Goal: Task Accomplishment & Management: Manage account settings

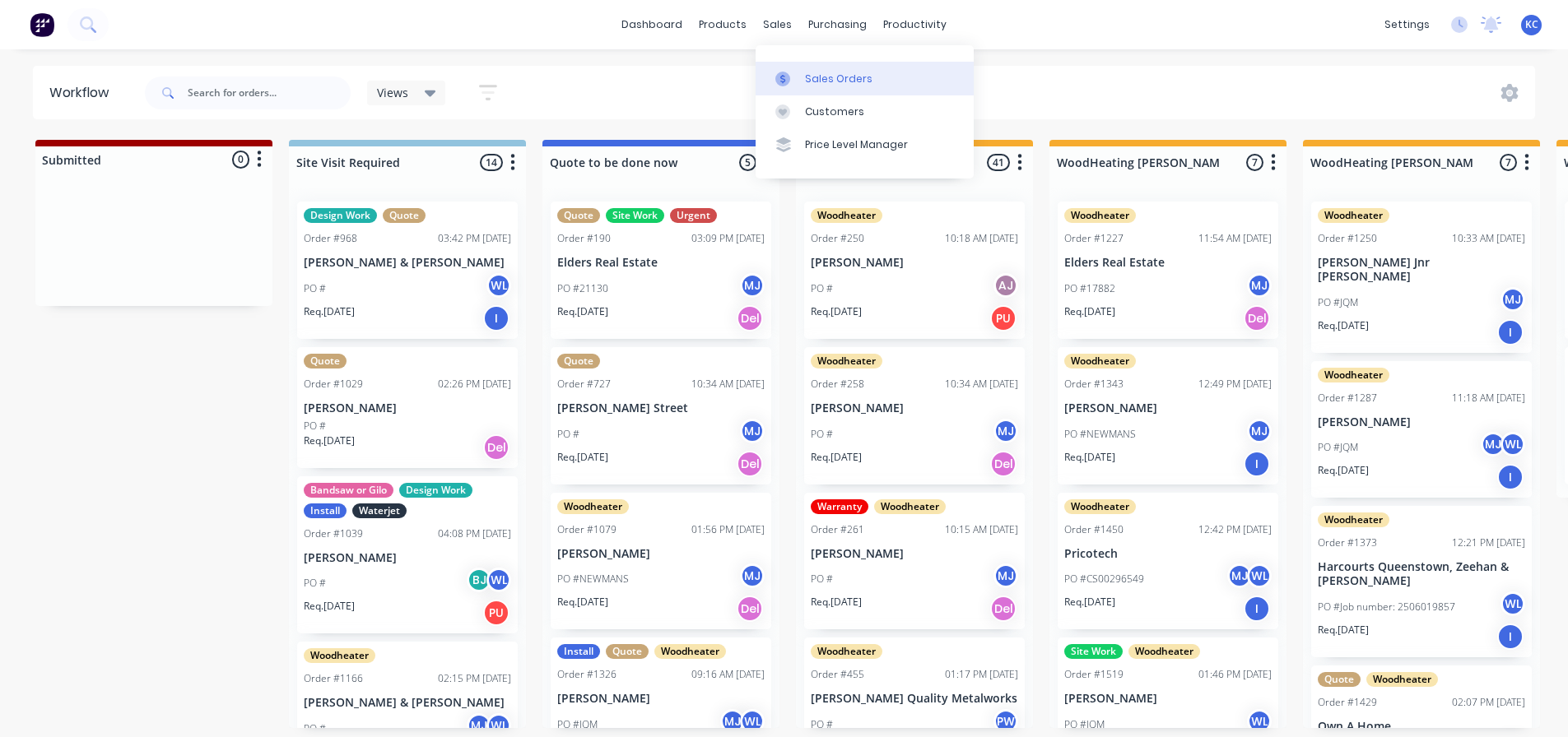
click at [846, 85] on div "Sales Orders" at bounding box center [839, 80] width 68 height 15
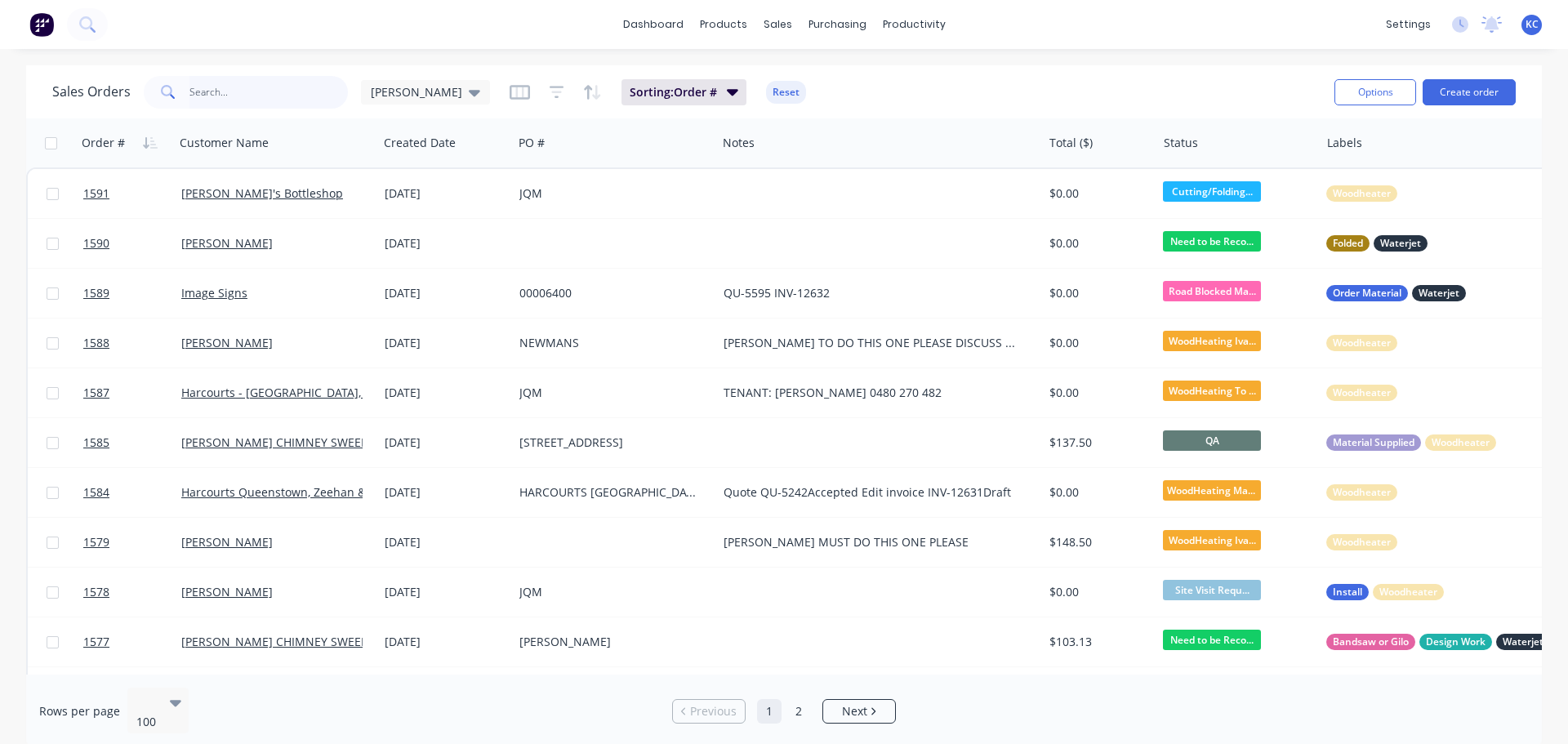
click at [228, 89] on input "text" at bounding box center [270, 92] width 160 height 33
type input "1591"
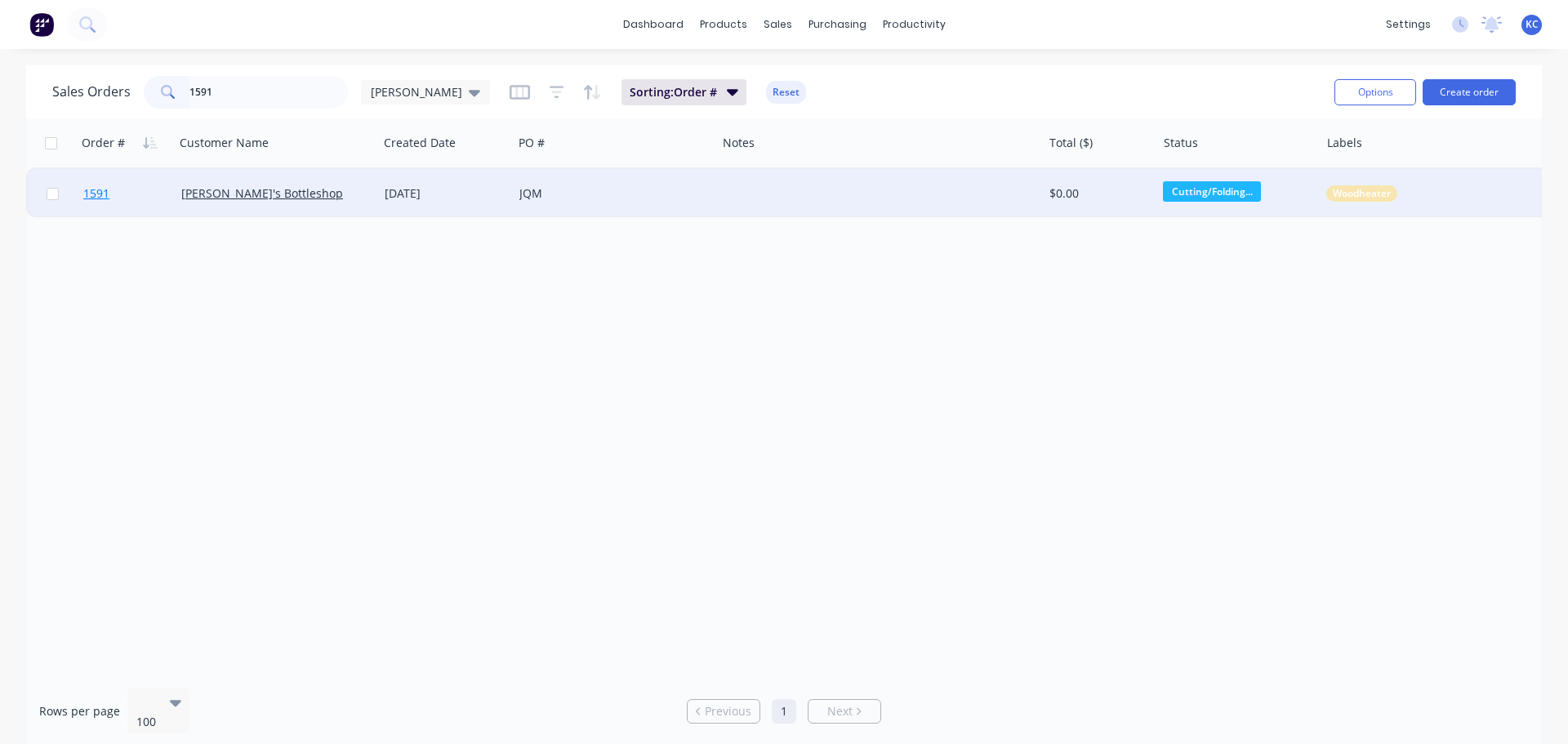
click at [101, 191] on span "1591" at bounding box center [96, 193] width 26 height 16
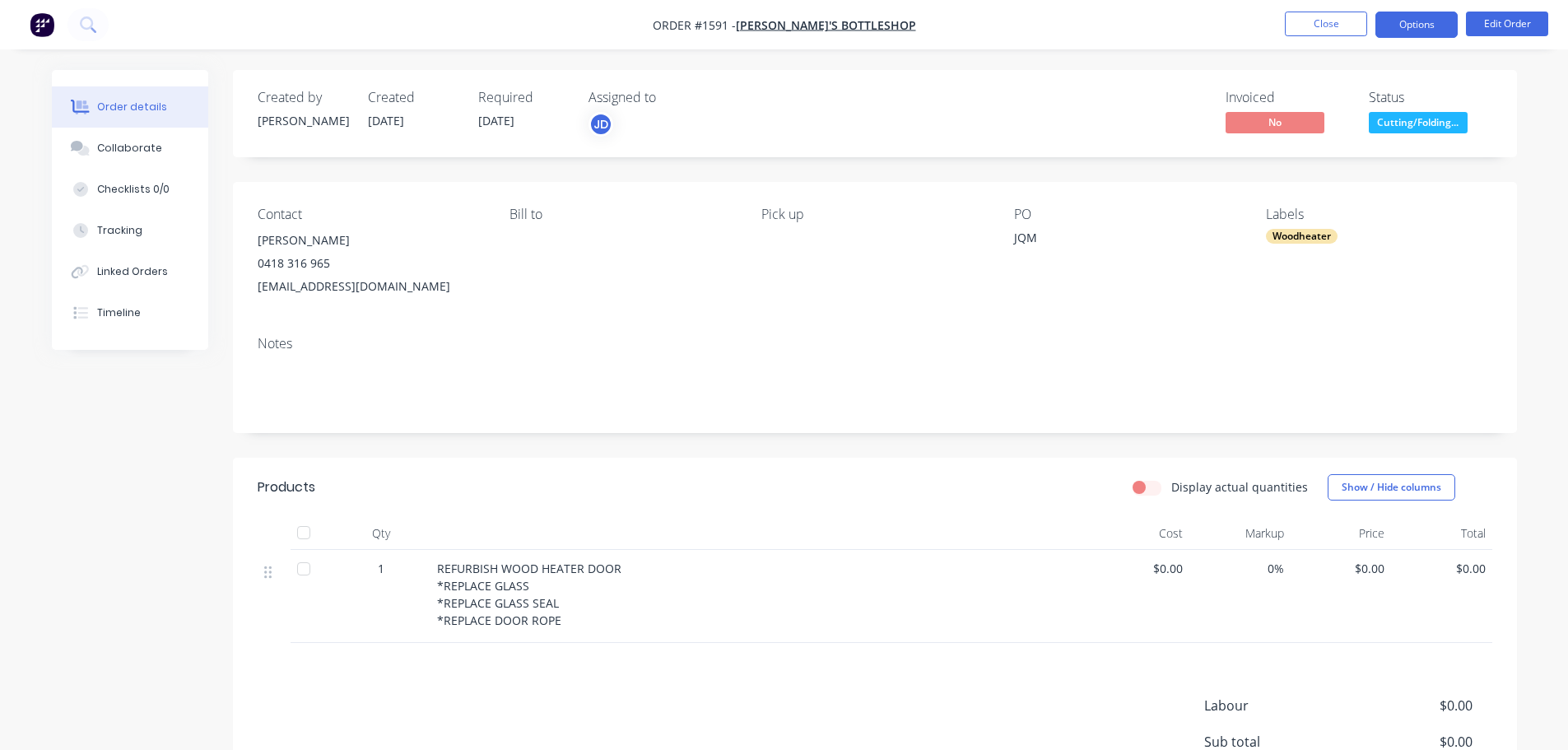
click at [1429, 26] on button "Options" at bounding box center [1416, 25] width 82 height 26
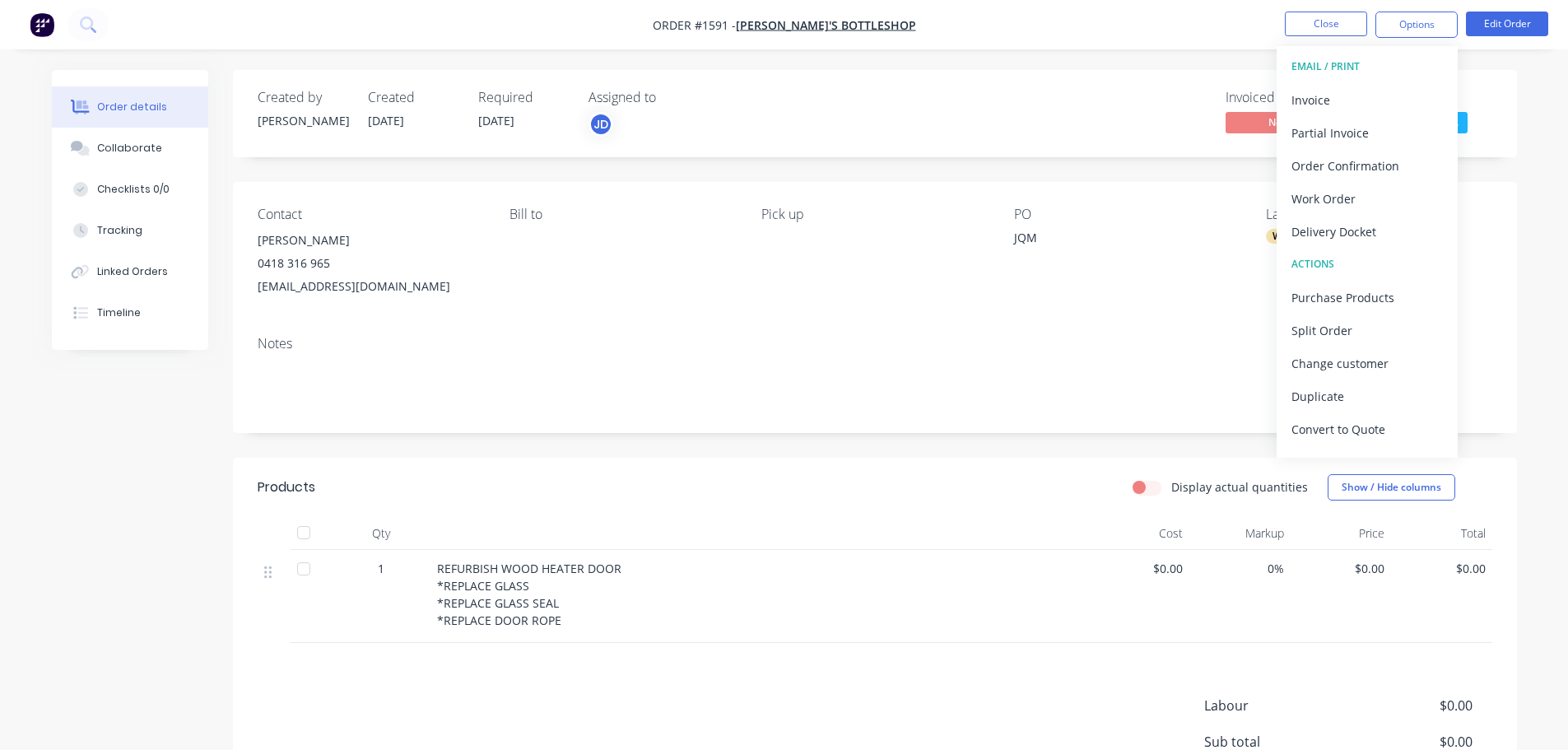
click at [1504, 11] on nav "Order #1591 - [PERSON_NAME]'s Bottleshop Close Options EMAIL / PRINT Invoice Pa…" at bounding box center [784, 25] width 1568 height 49
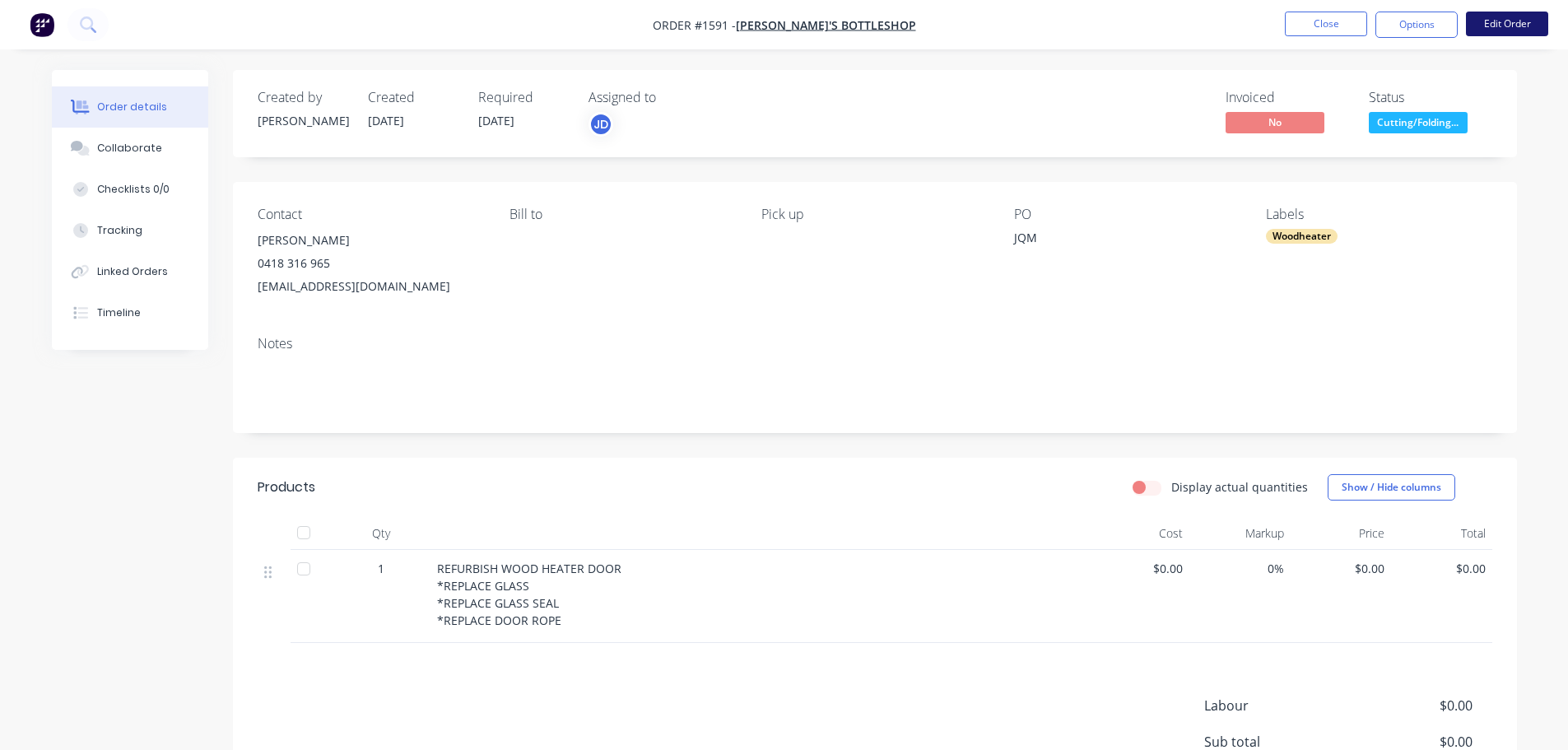
click at [1508, 31] on button "Edit Order" at bounding box center [1507, 24] width 82 height 25
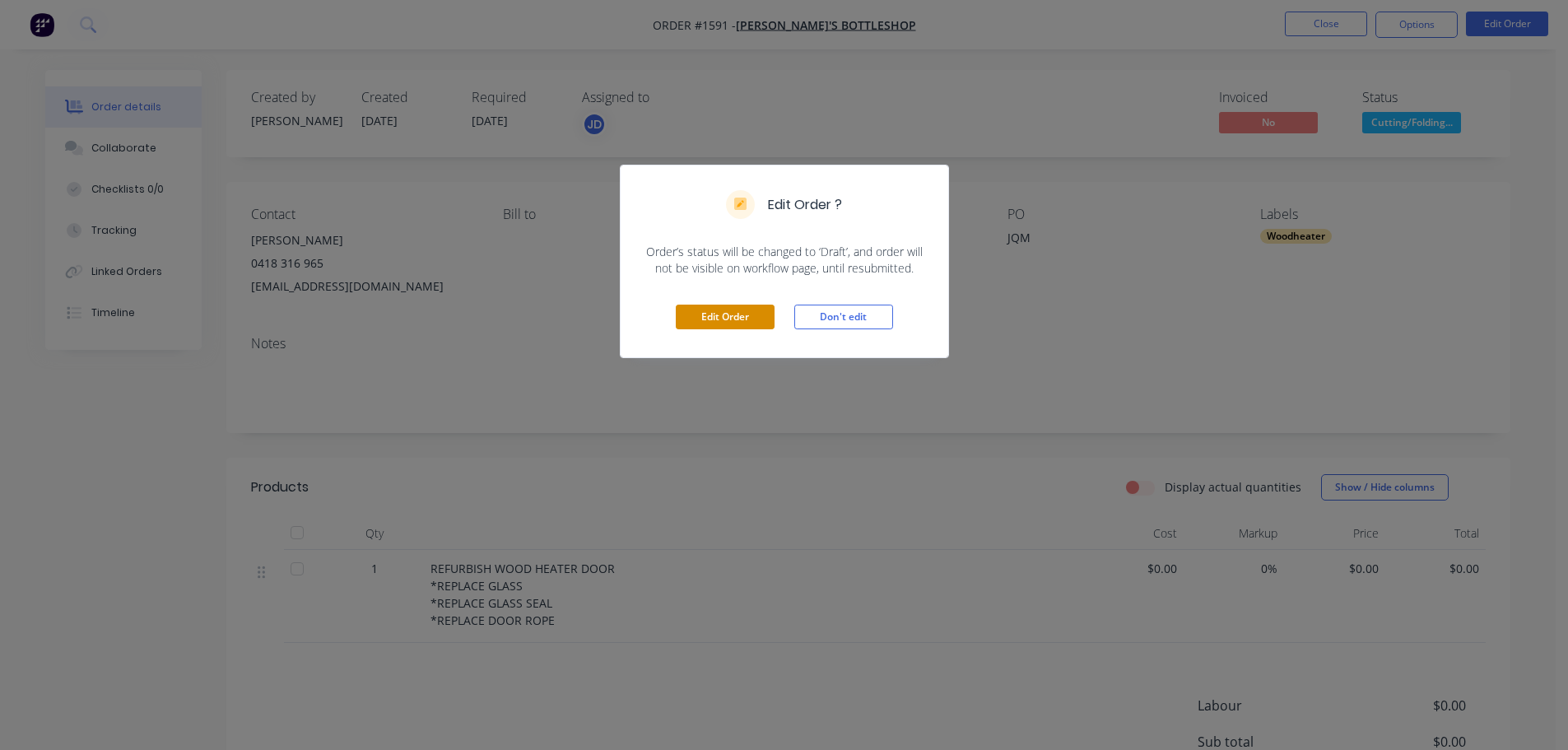
click at [688, 312] on button "Edit Order" at bounding box center [725, 317] width 99 height 25
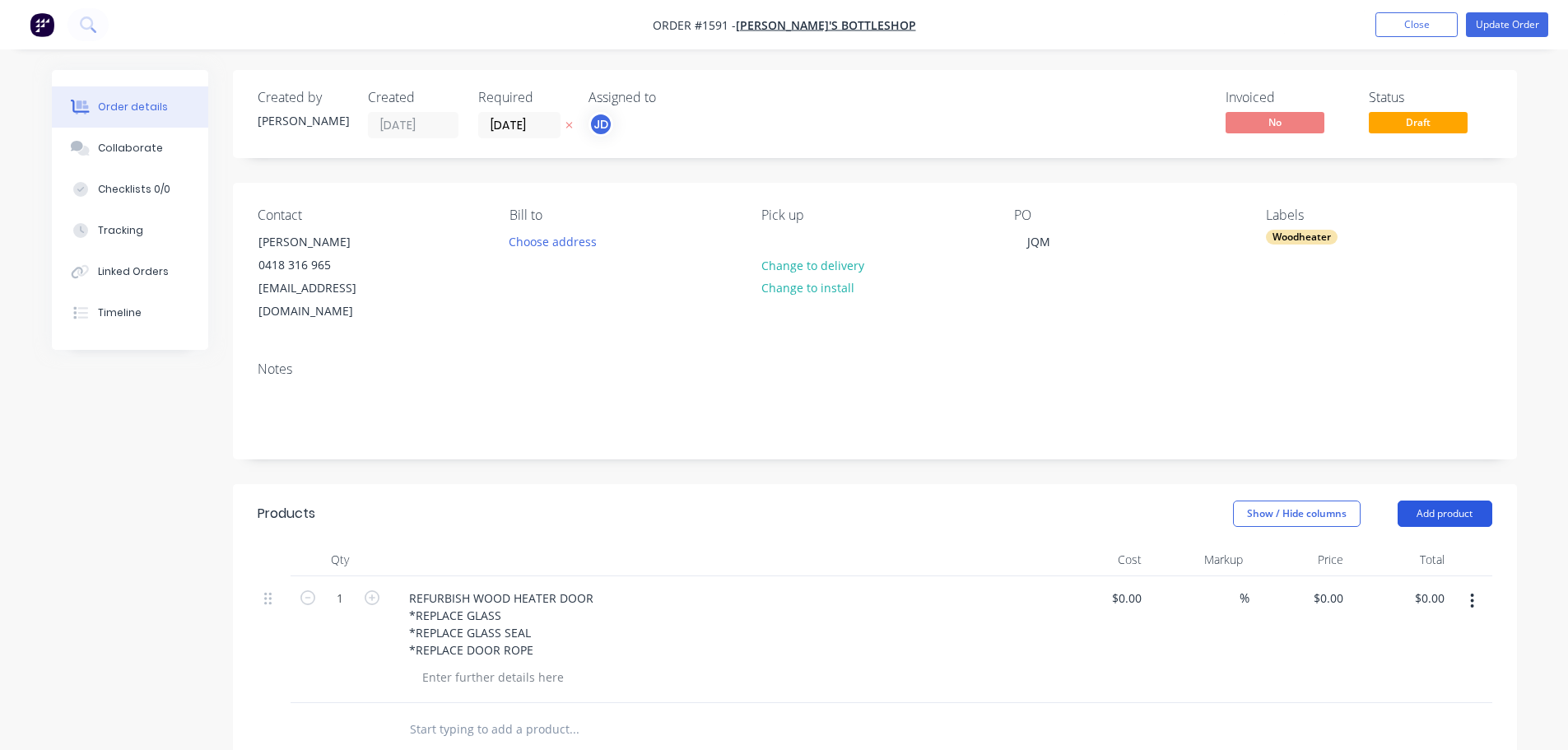
click at [1462, 500] on button "Add product" at bounding box center [1445, 513] width 95 height 26
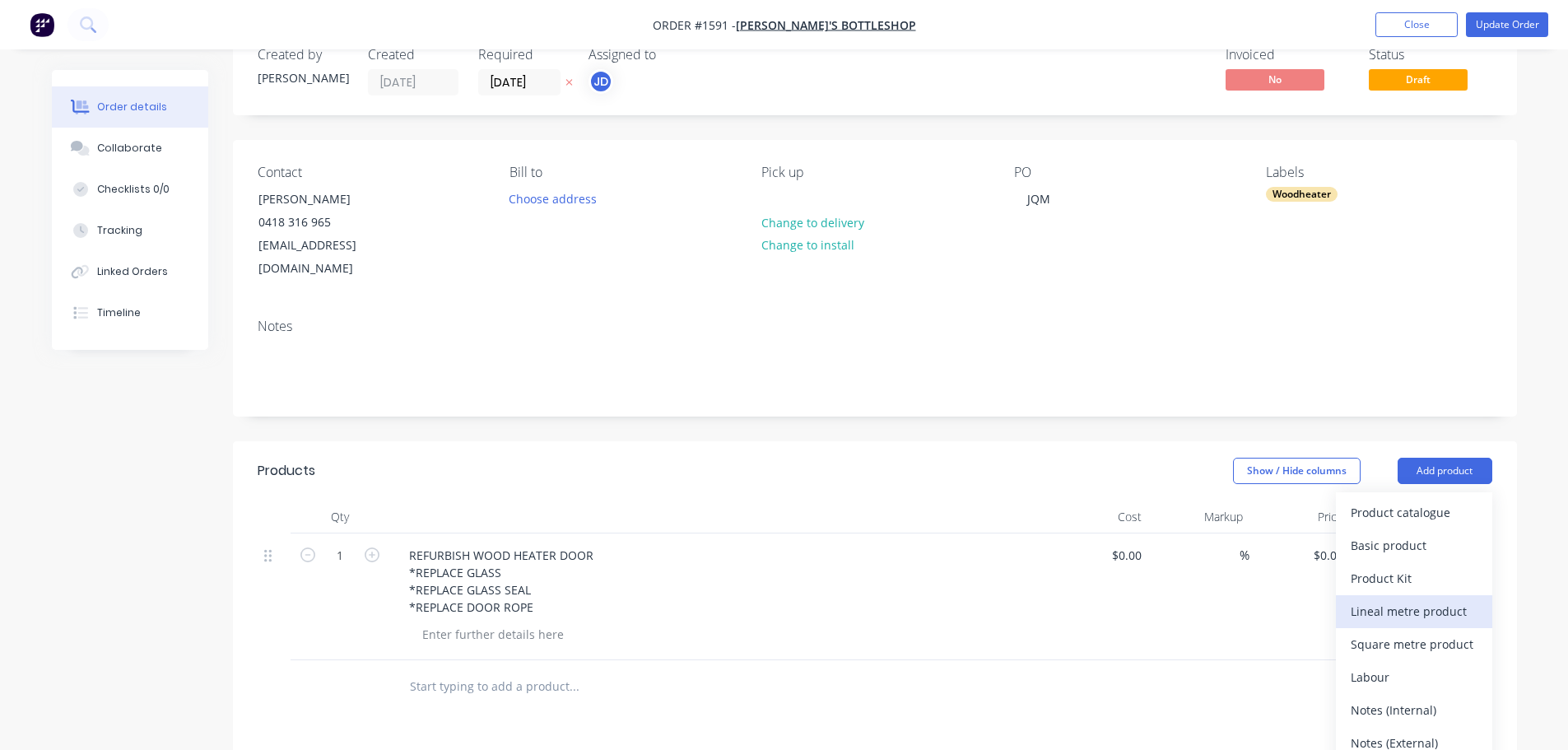
scroll to position [82, 0]
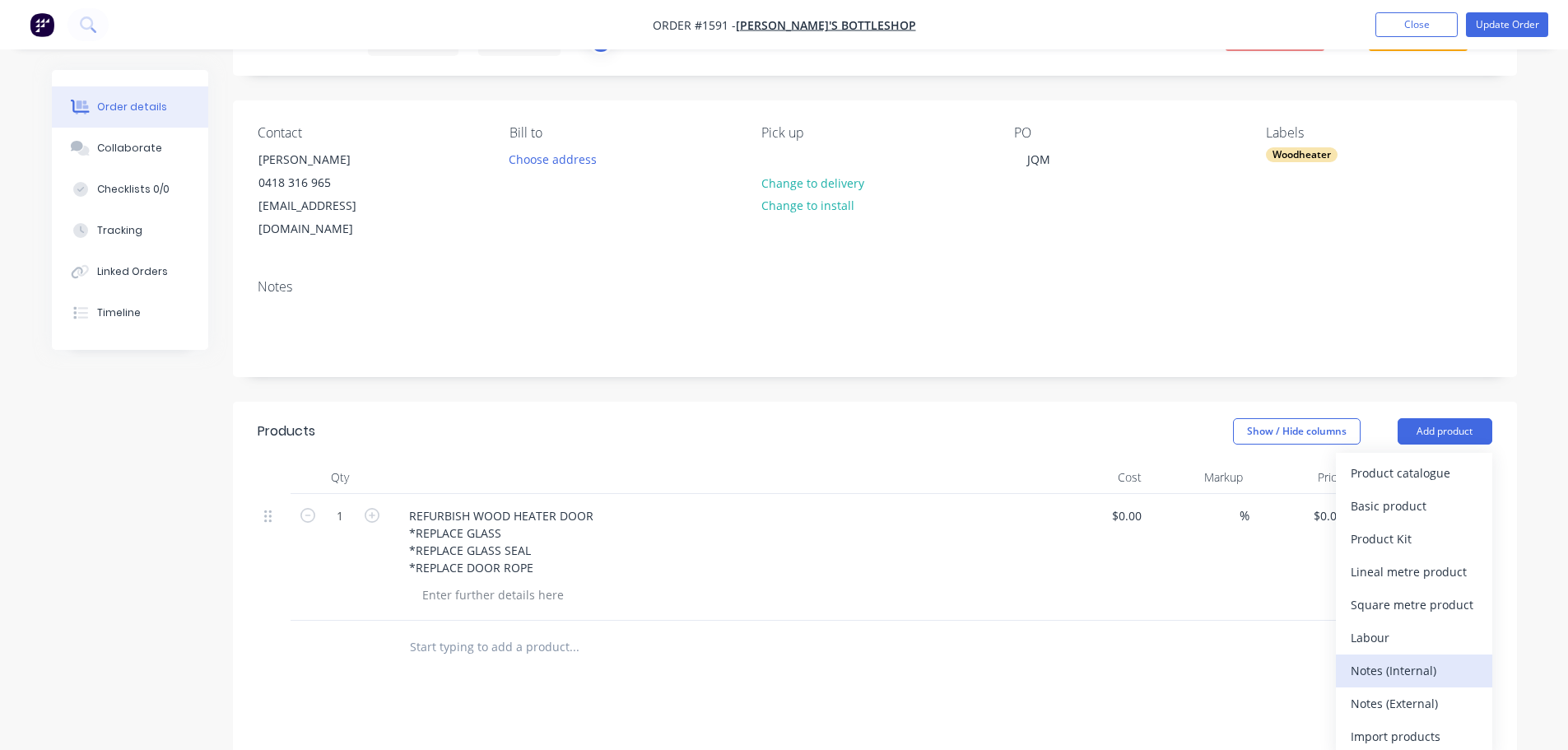
click at [1416, 659] on div "Notes (Internal)" at bounding box center [1414, 670] width 127 height 24
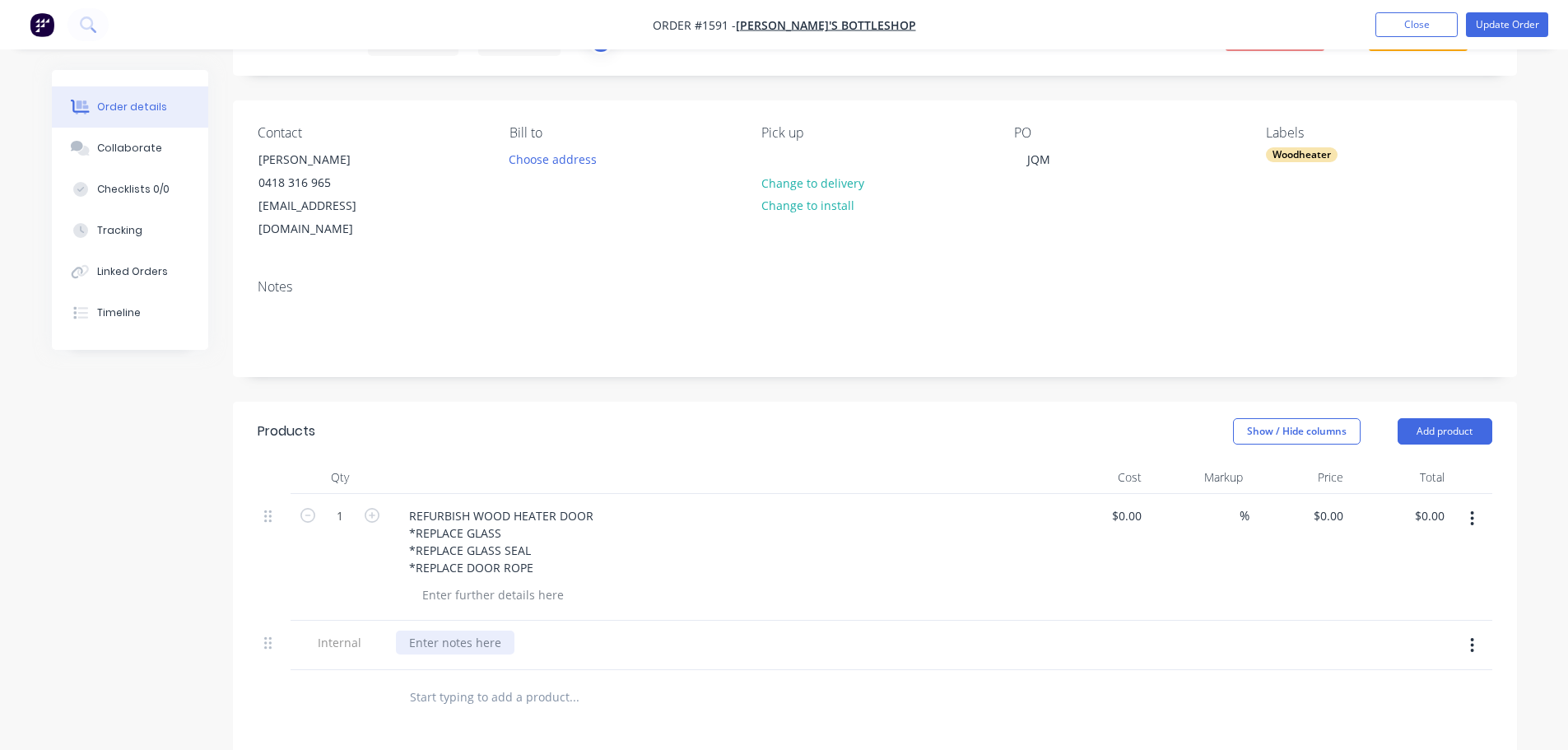
click at [447, 631] on div at bounding box center [455, 642] width 119 height 24
click at [1519, 20] on button "Update Order" at bounding box center [1507, 25] width 82 height 25
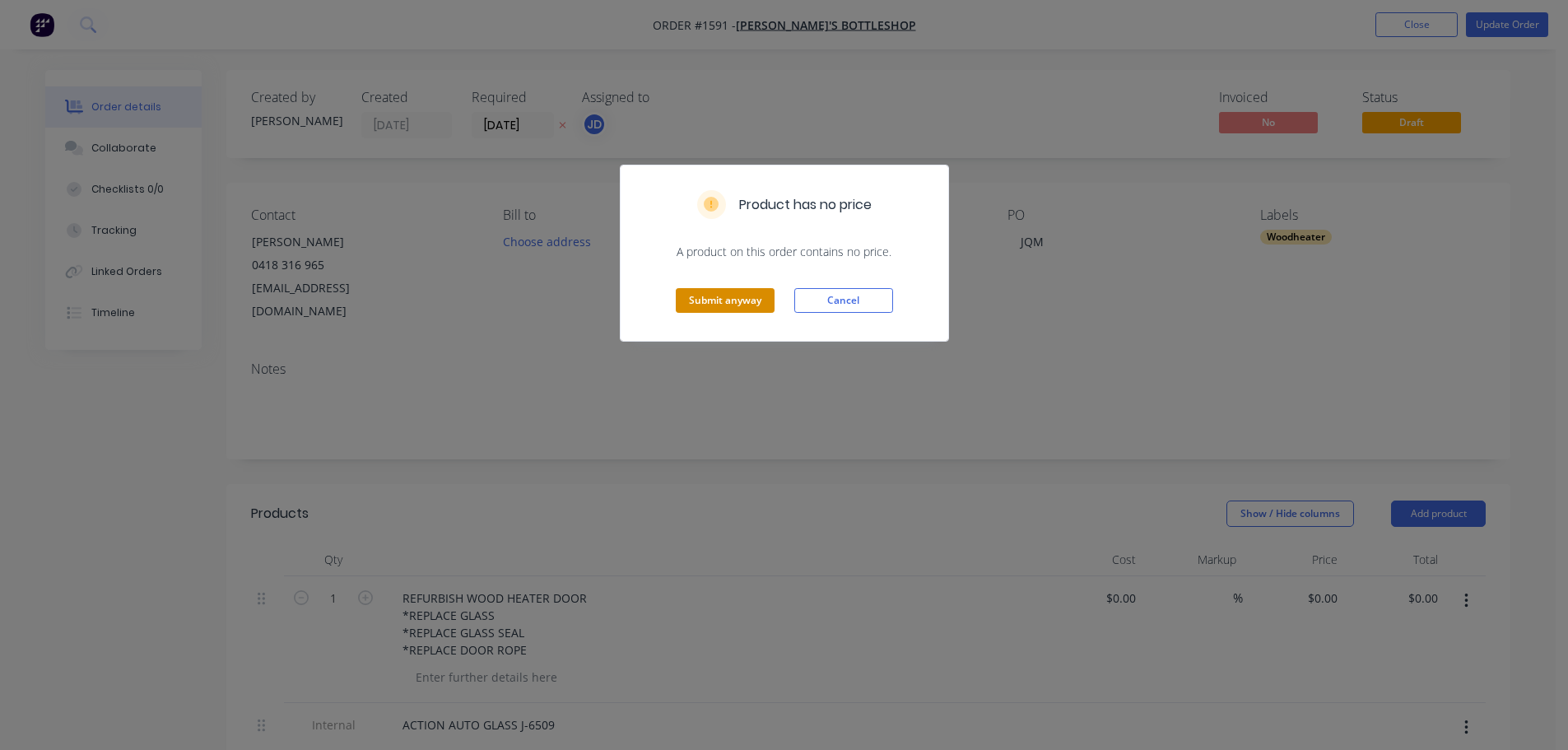
click at [719, 297] on button "Submit anyway" at bounding box center [725, 300] width 99 height 25
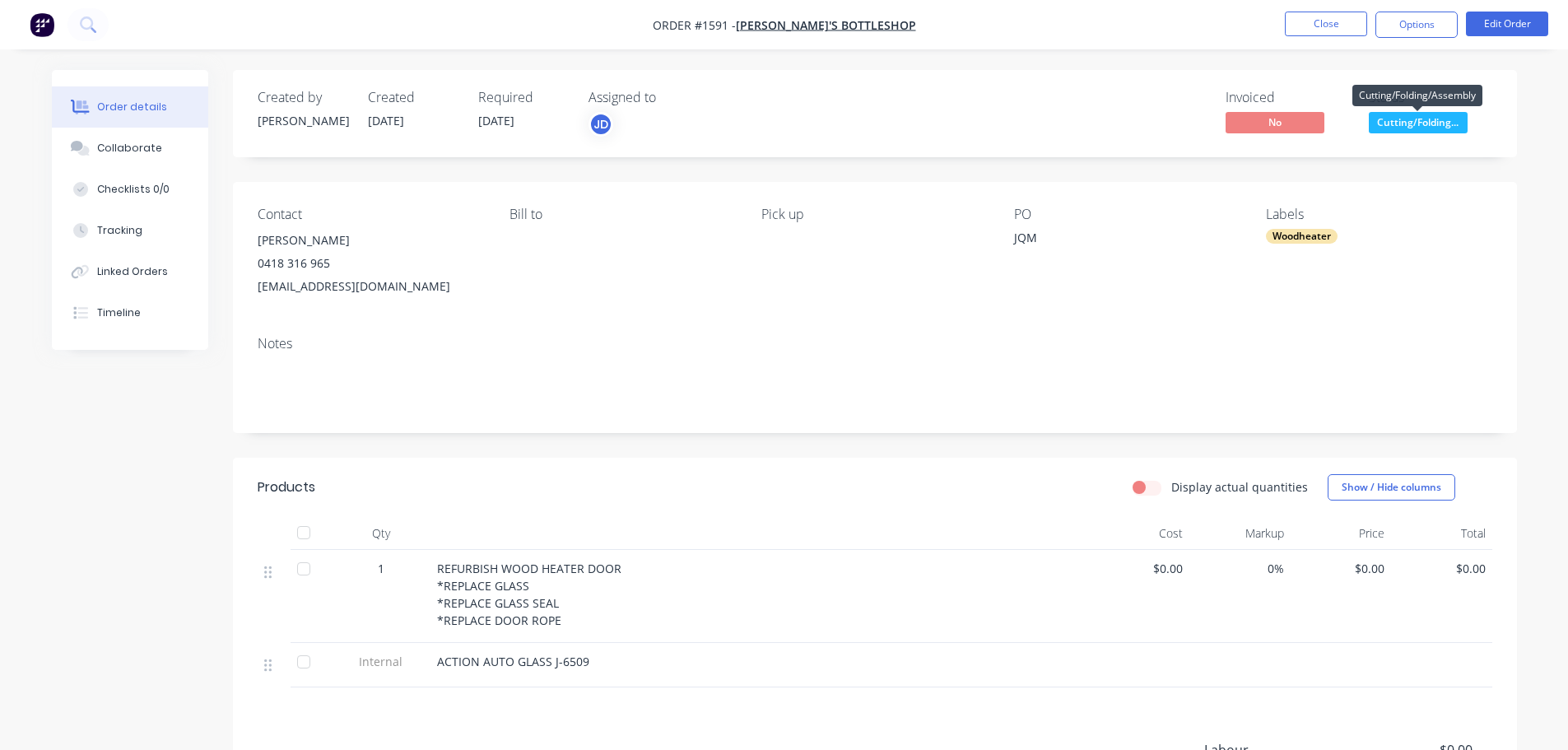
click at [1435, 128] on span "Cutting/Folding..." at bounding box center [1418, 122] width 99 height 20
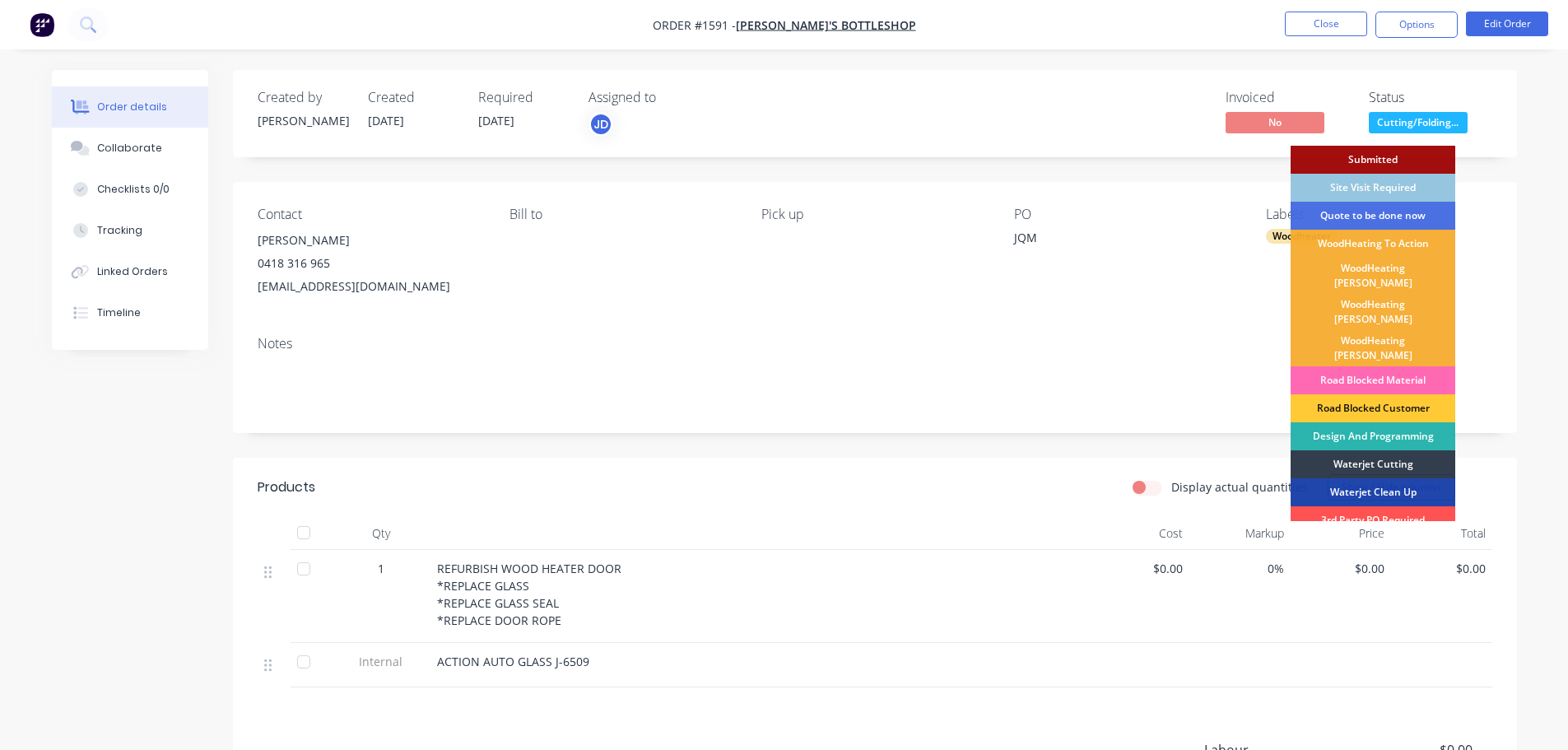
click at [1411, 367] on div "Road Blocked Material" at bounding box center [1373, 380] width 164 height 28
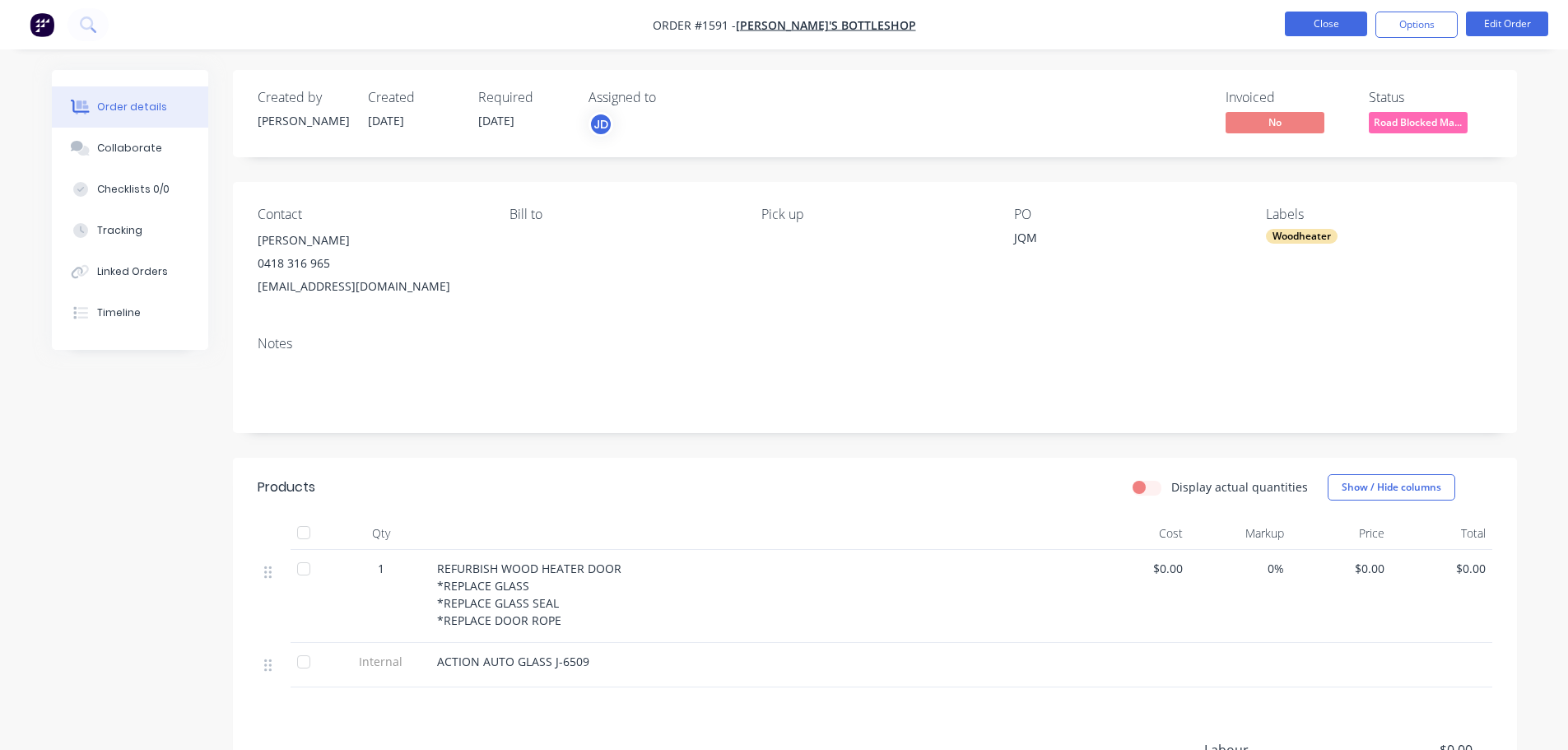
click at [1333, 24] on button "Close" at bounding box center [1326, 24] width 82 height 25
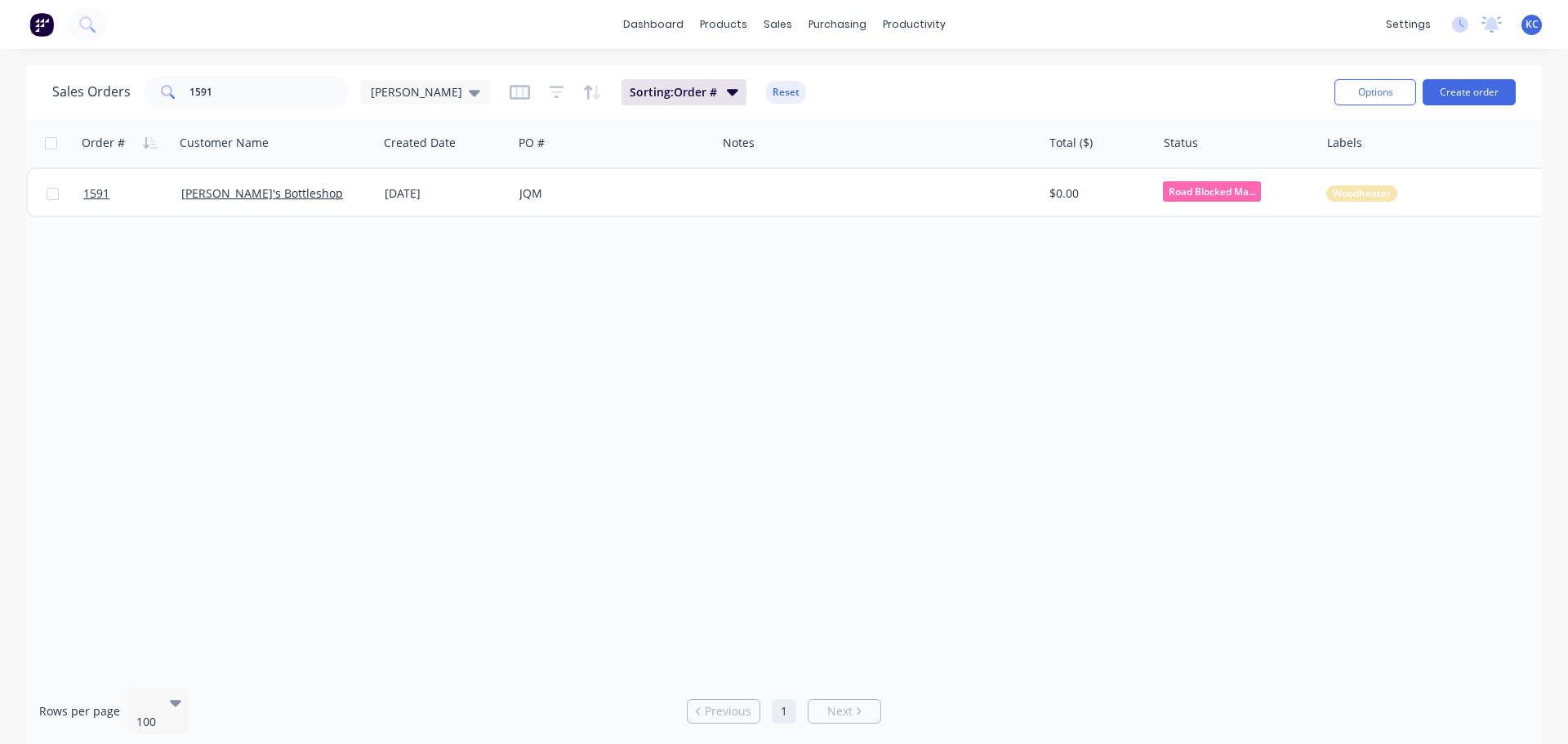
drag, startPoint x: 244, startPoint y: 113, endPoint x: 234, endPoint y: 111, distance: 10.2
click at [234, 111] on div "Sales Orders 1591 [PERSON_NAME] Sorting: Order # Reset Options Create order" at bounding box center [784, 92] width 1516 height 53
drag, startPoint x: 240, startPoint y: 81, endPoint x: 8, endPoint y: 160, distance: 245.1
click at [18, 160] on div "Sales Orders 1591 [PERSON_NAME] Sorting: Order # Reset Options Create order Ord…" at bounding box center [784, 406] width 1568 height 683
type input "1076"
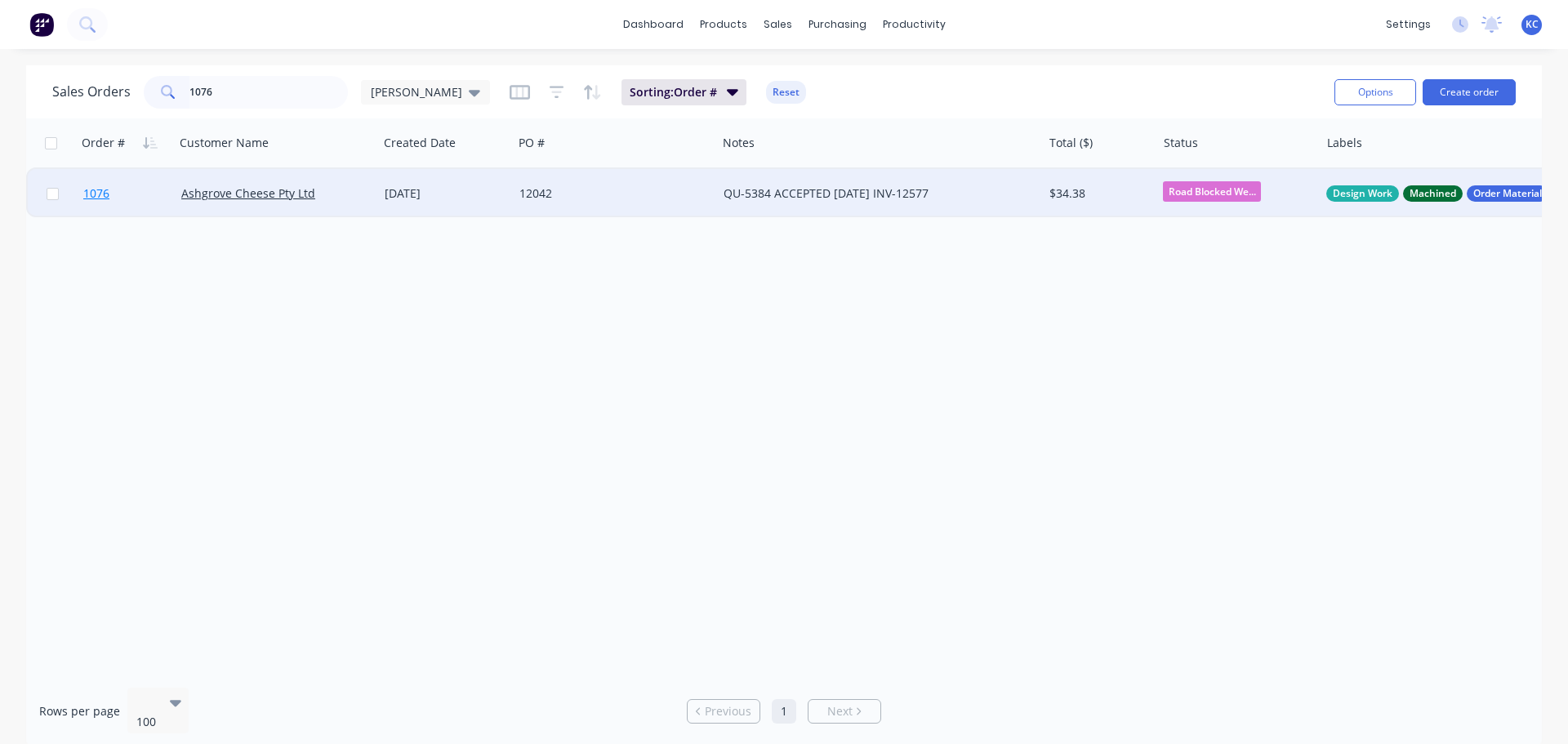
click at [92, 196] on span "1076" at bounding box center [96, 193] width 26 height 16
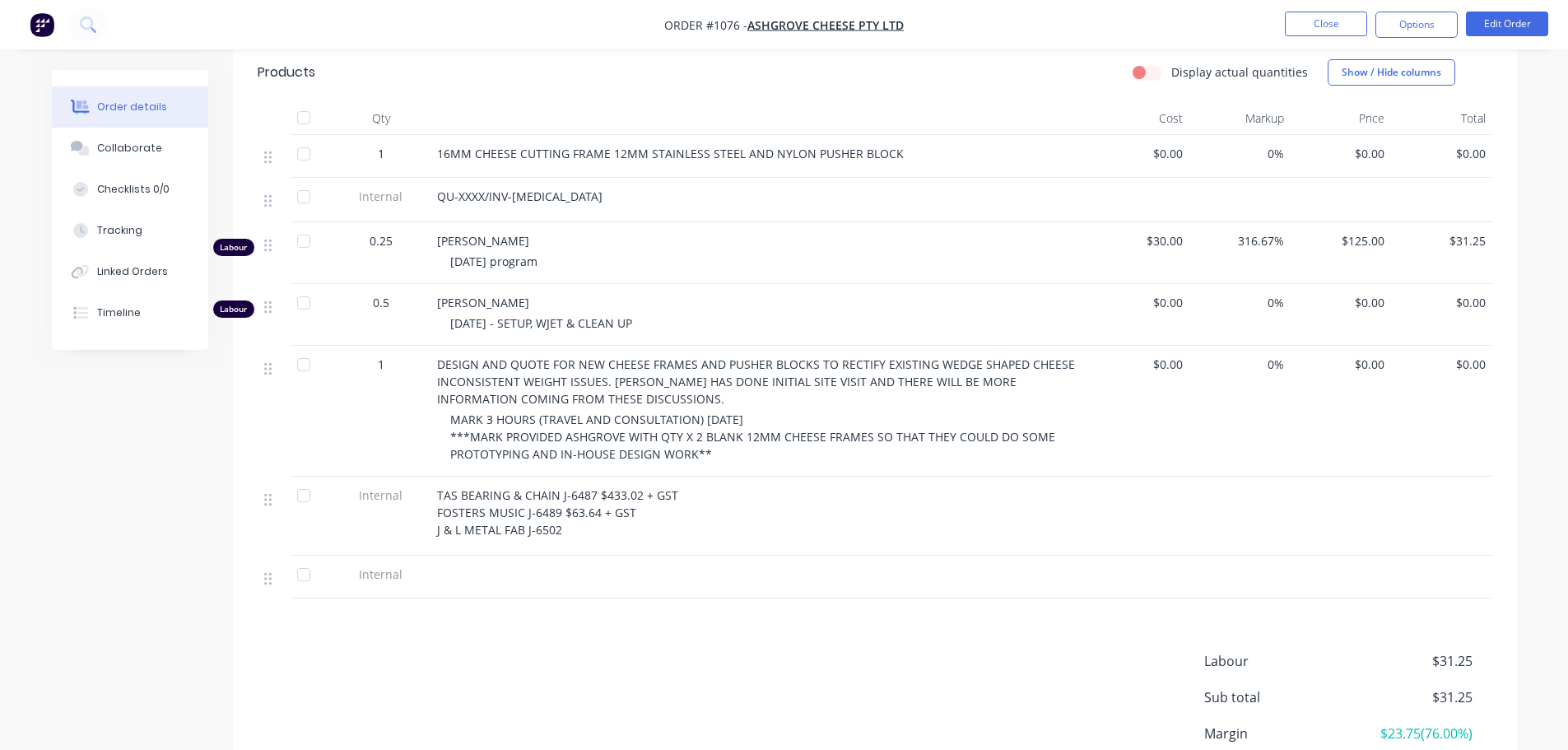
scroll to position [494, 0]
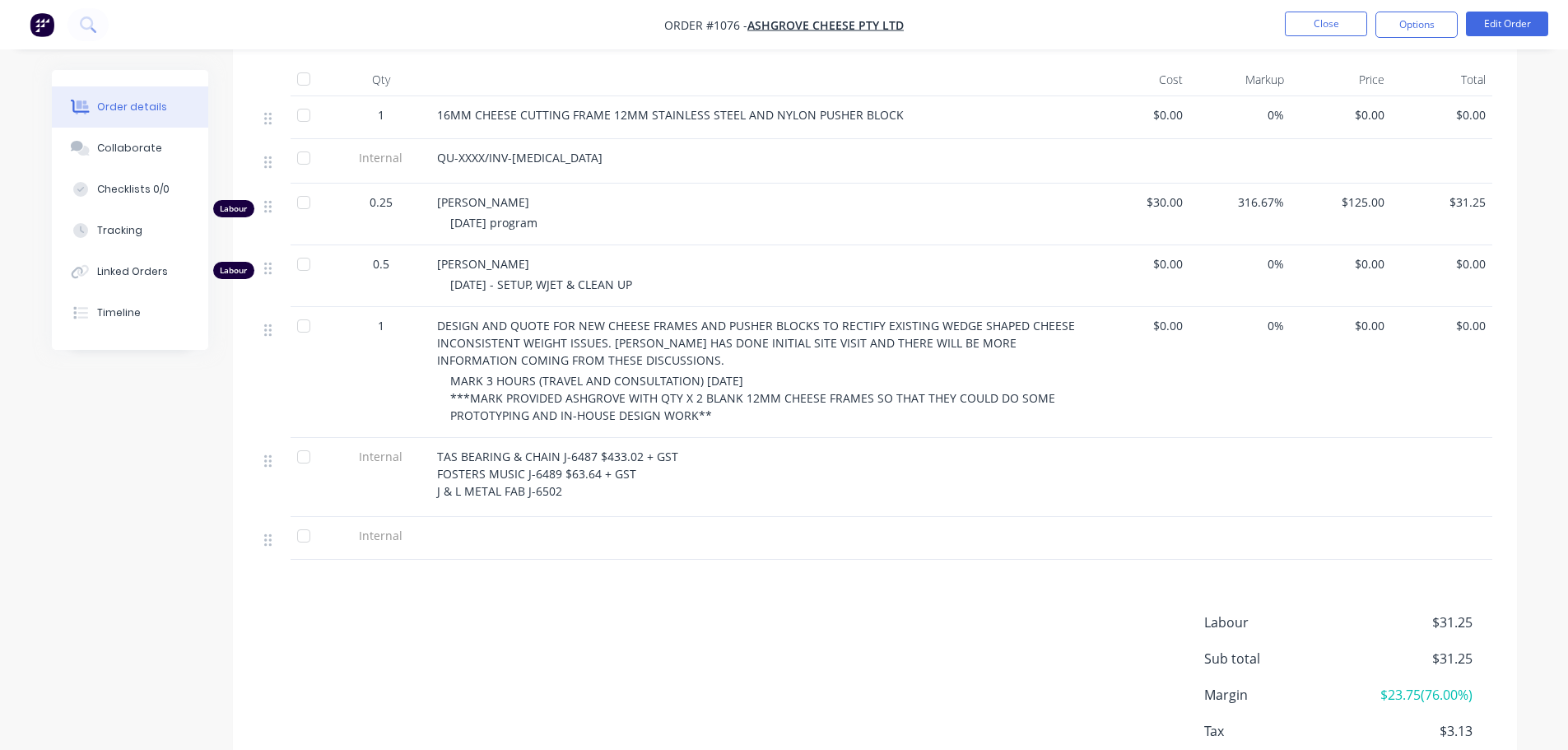
drag, startPoint x: 592, startPoint y: 470, endPoint x: 582, endPoint y: 468, distance: 10.2
click at [584, 468] on div "TAS BEARING & CHAIN J-6487 $433.02 + GST FOSTERS MUSIC J-6489 $63.64 + GST J & …" at bounding box center [759, 473] width 645 height 52
click at [566, 469] on div "TAS BEARING & CHAIN J-6487 $433.02 + GST FOSTERS MUSIC J-6489 $63.64 + GST J & …" at bounding box center [759, 473] width 645 height 52
click at [1503, 21] on button "Edit Order" at bounding box center [1507, 24] width 82 height 25
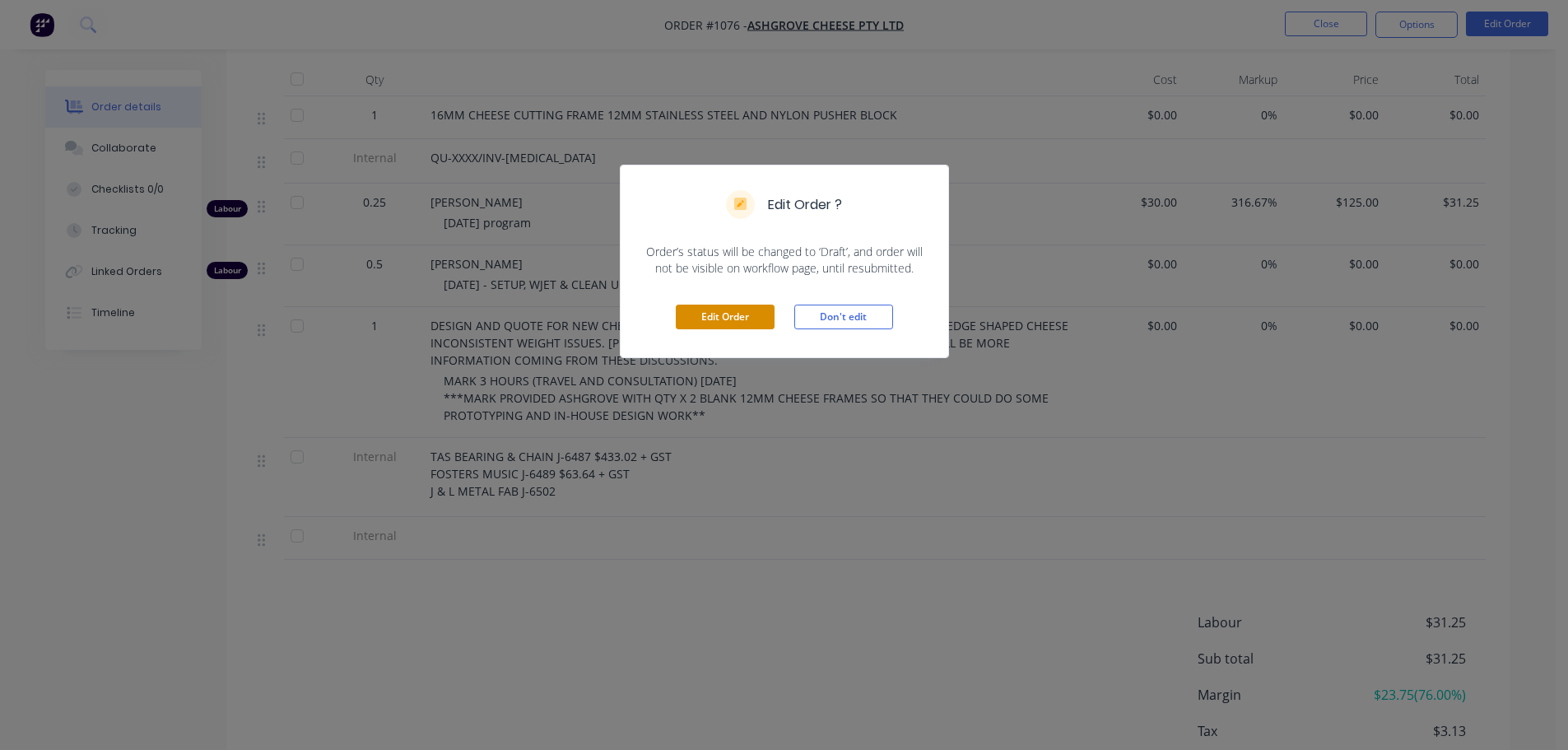
click at [735, 318] on button "Edit Order" at bounding box center [725, 317] width 99 height 25
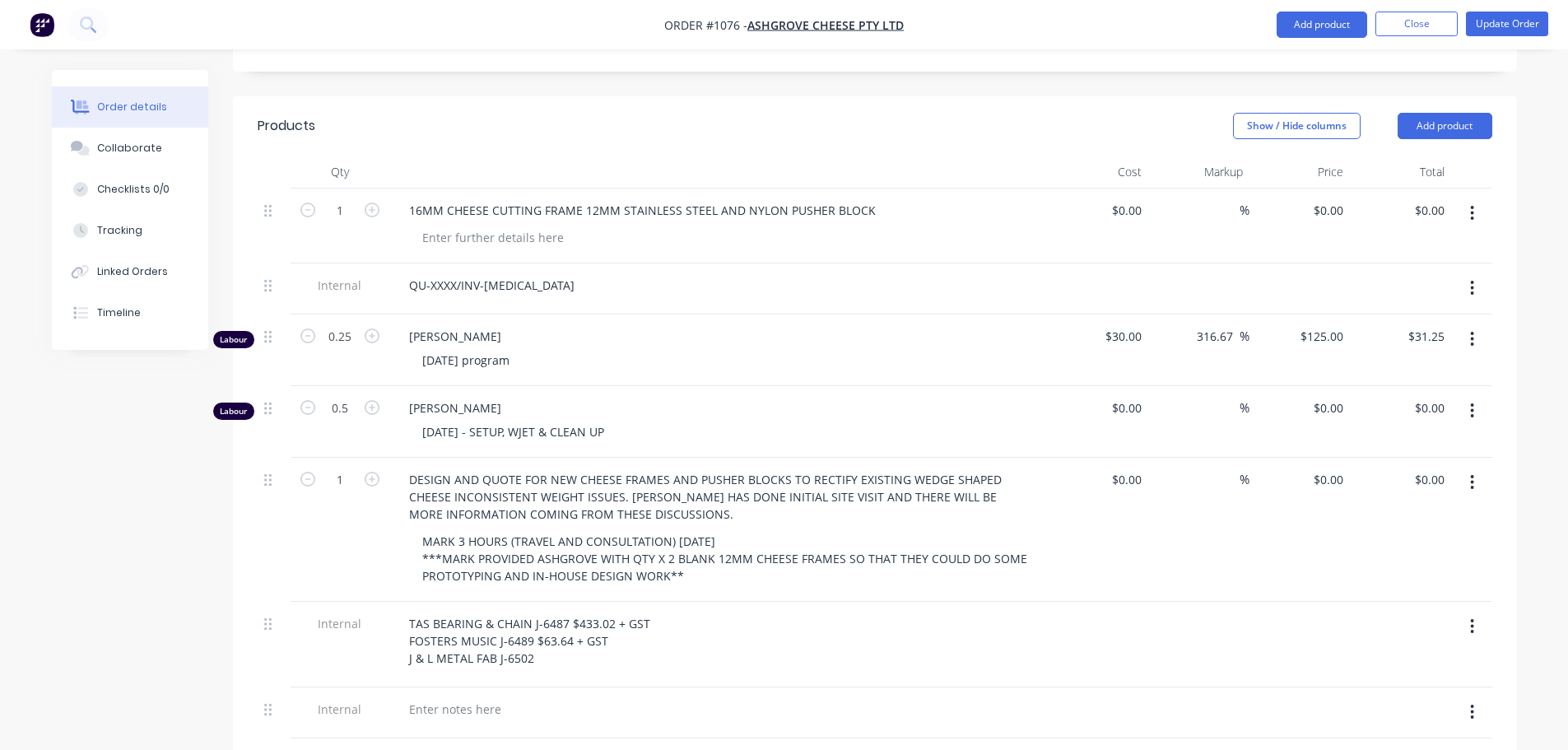
scroll to position [659, 0]
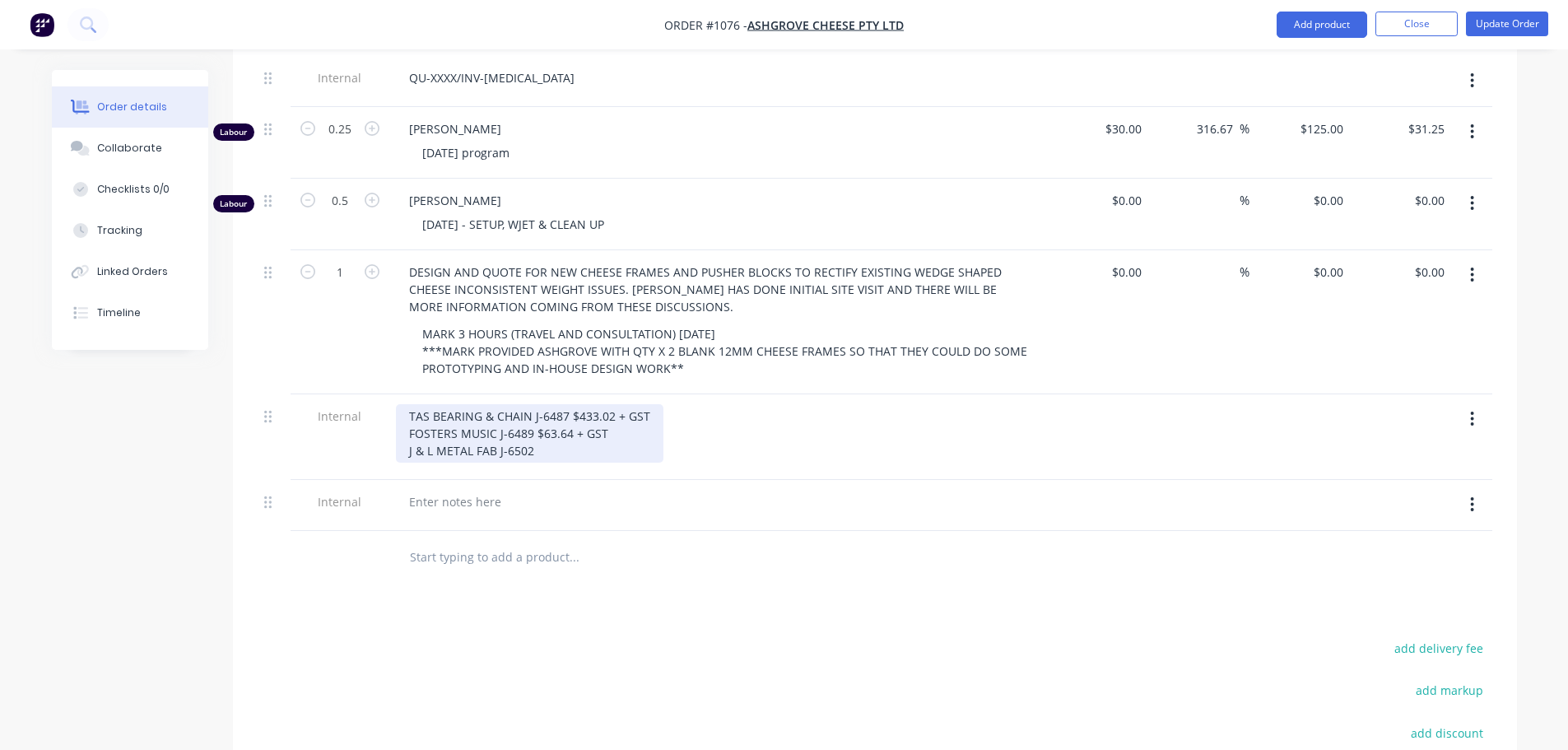
click at [538, 404] on div "TAS BEARING & CHAIN J-6487 $433.02 + GST FOSTERS MUSIC J-6489 $63.64 + GST J & …" at bounding box center [530, 433] width 268 height 58
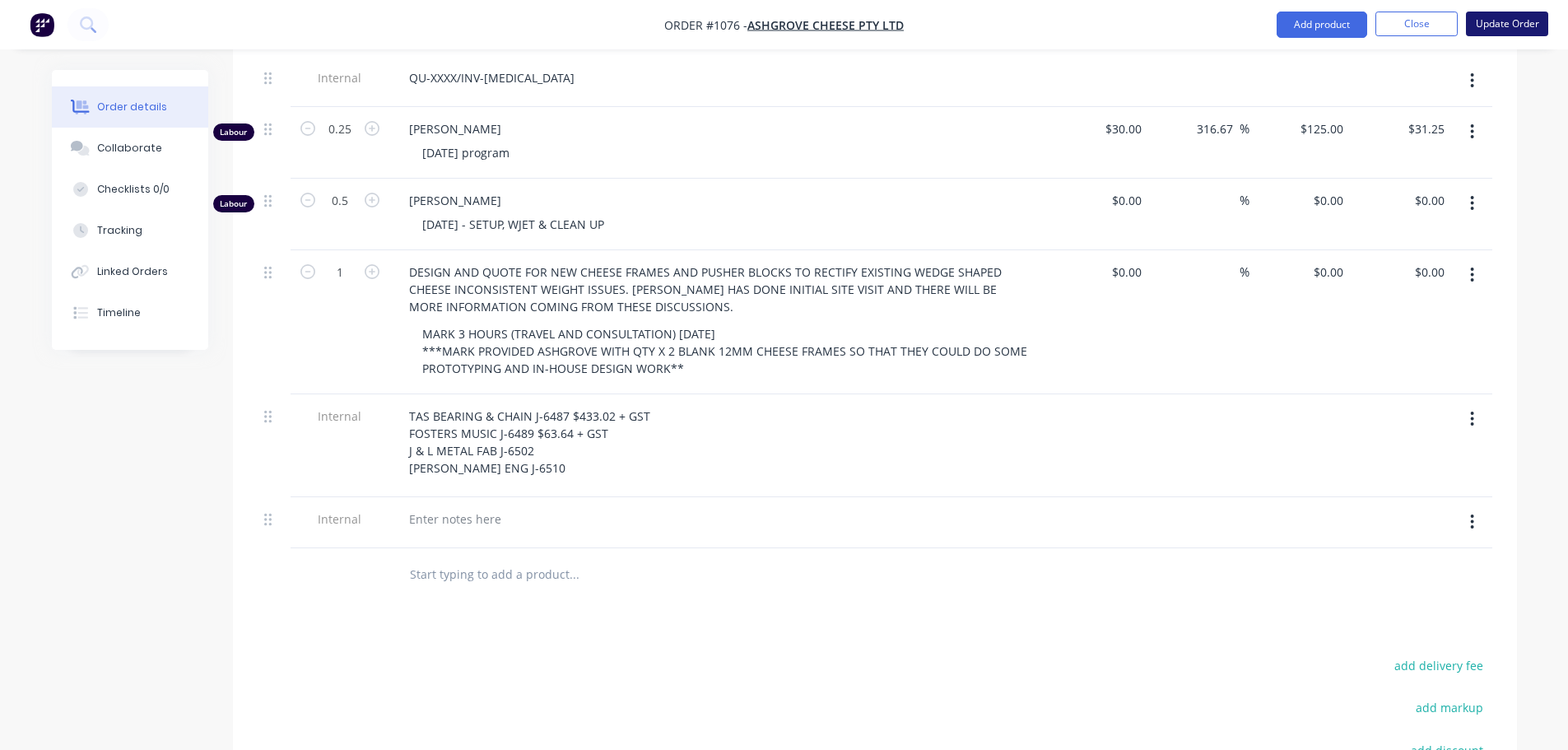
click at [1527, 30] on button "Update Order" at bounding box center [1507, 24] width 82 height 25
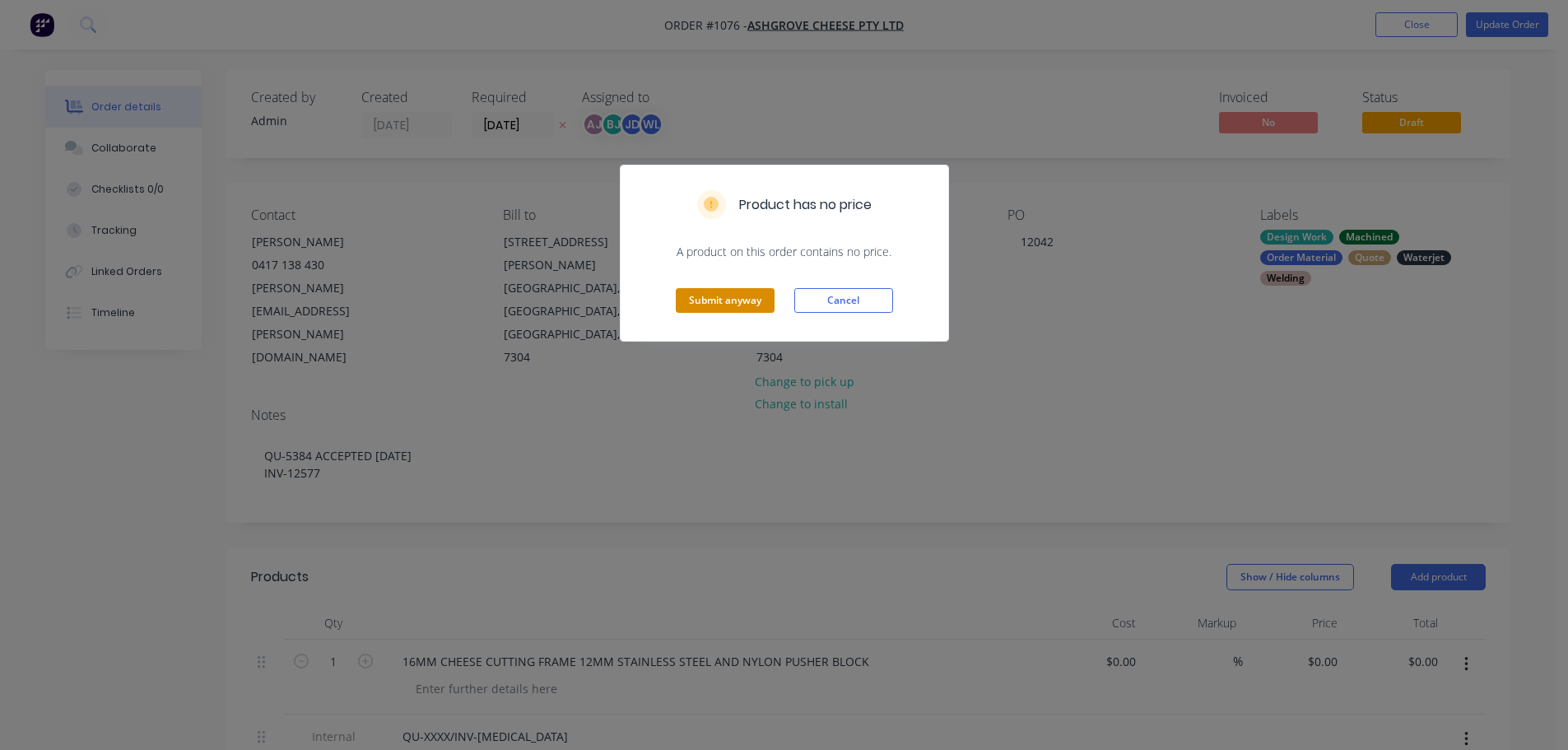
click at [721, 305] on button "Submit anyway" at bounding box center [725, 300] width 99 height 25
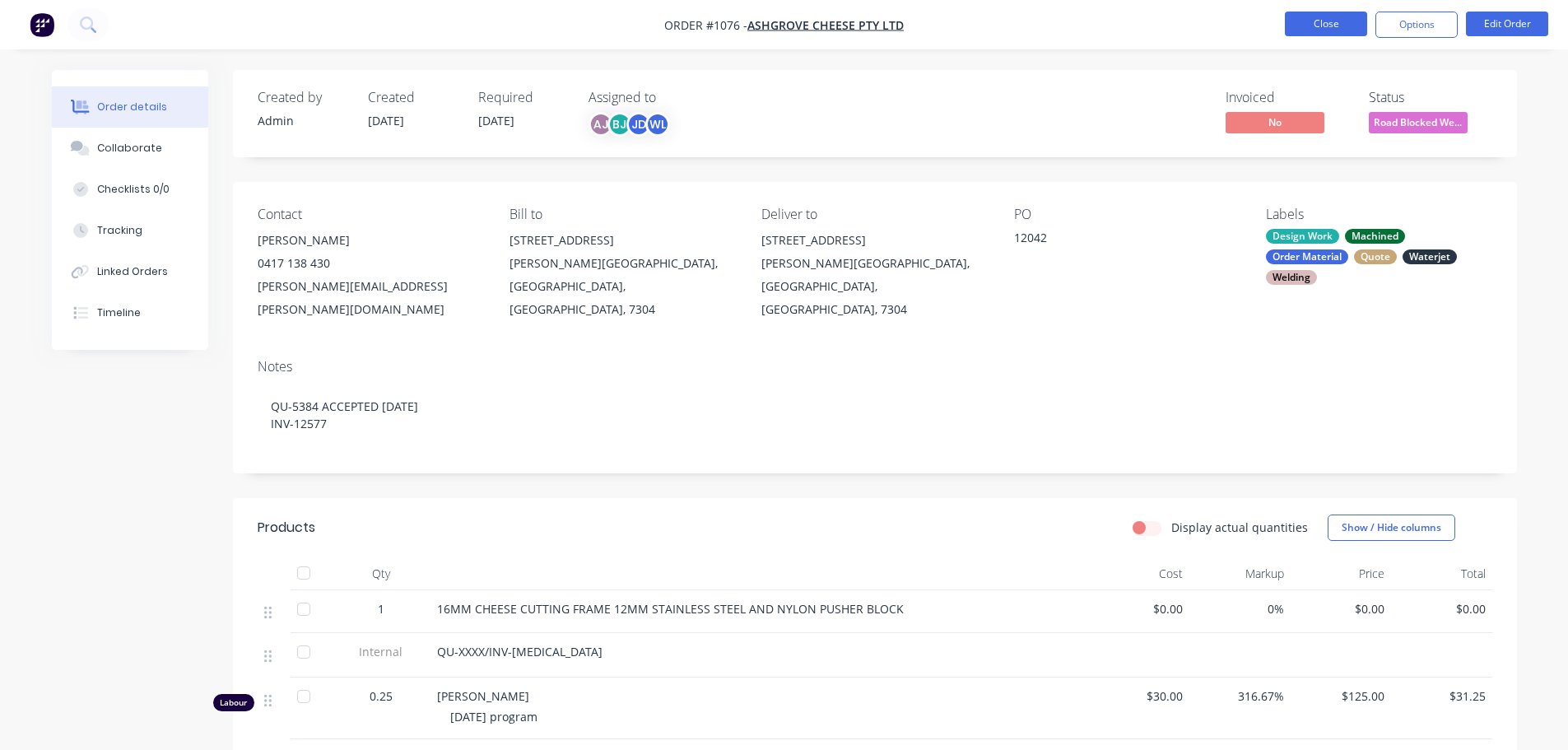
click at [1312, 32] on button "Close" at bounding box center [1326, 24] width 82 height 25
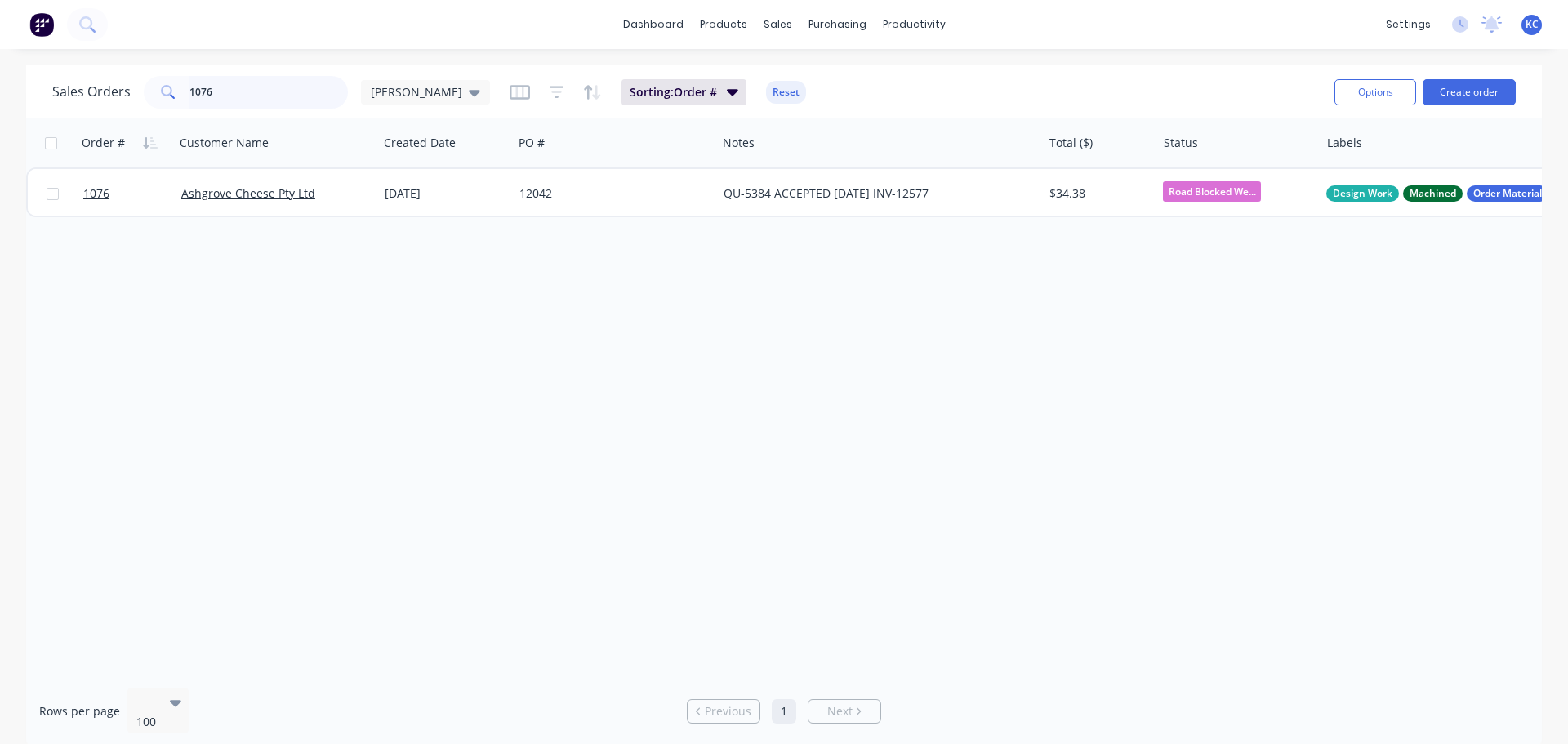
click at [90, 129] on div "Sales Orders 1076 [PERSON_NAME]: Order # Reset Options Create order Order # Cus…" at bounding box center [784, 406] width 1516 height 683
type input "1584"
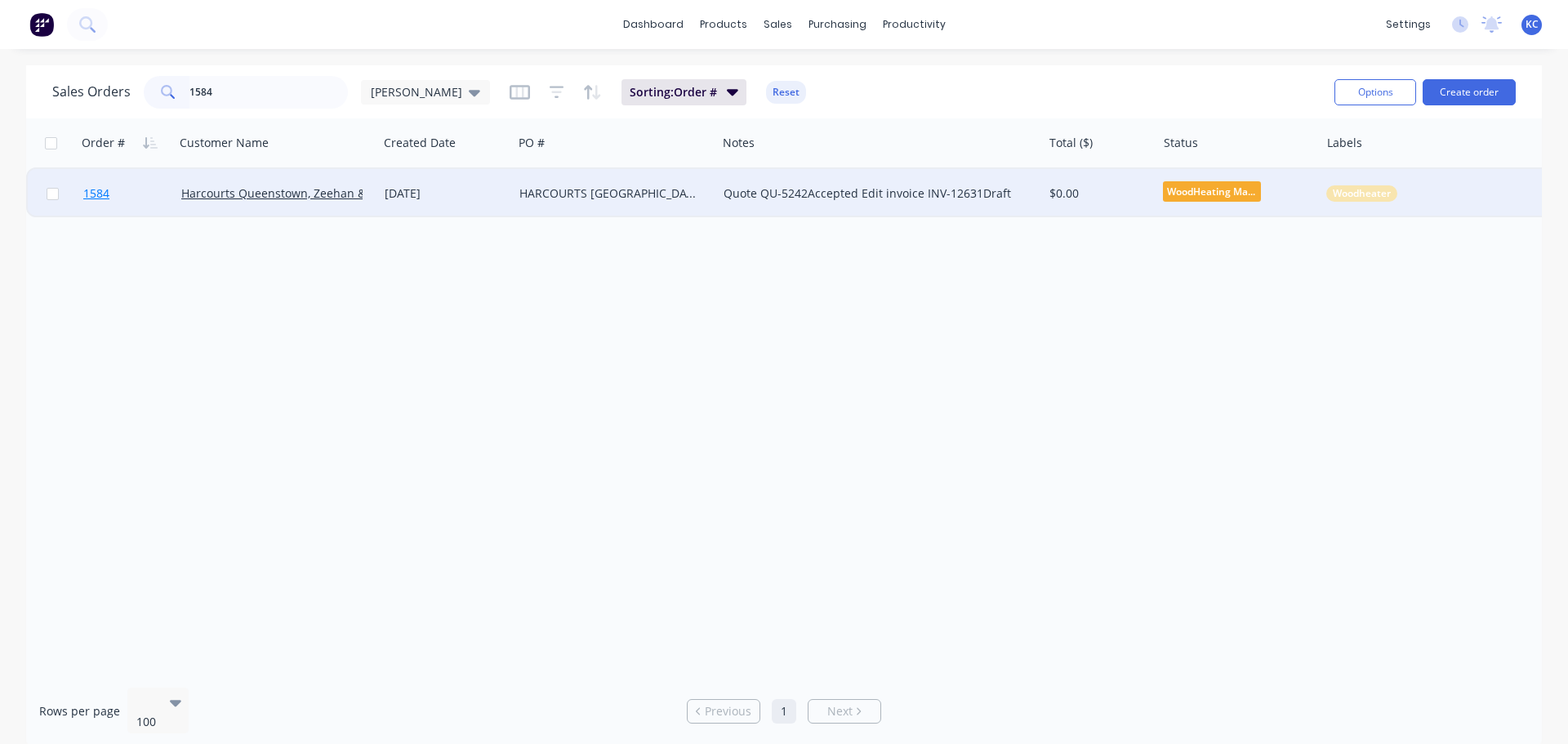
click at [94, 191] on span "1584" at bounding box center [96, 193] width 26 height 16
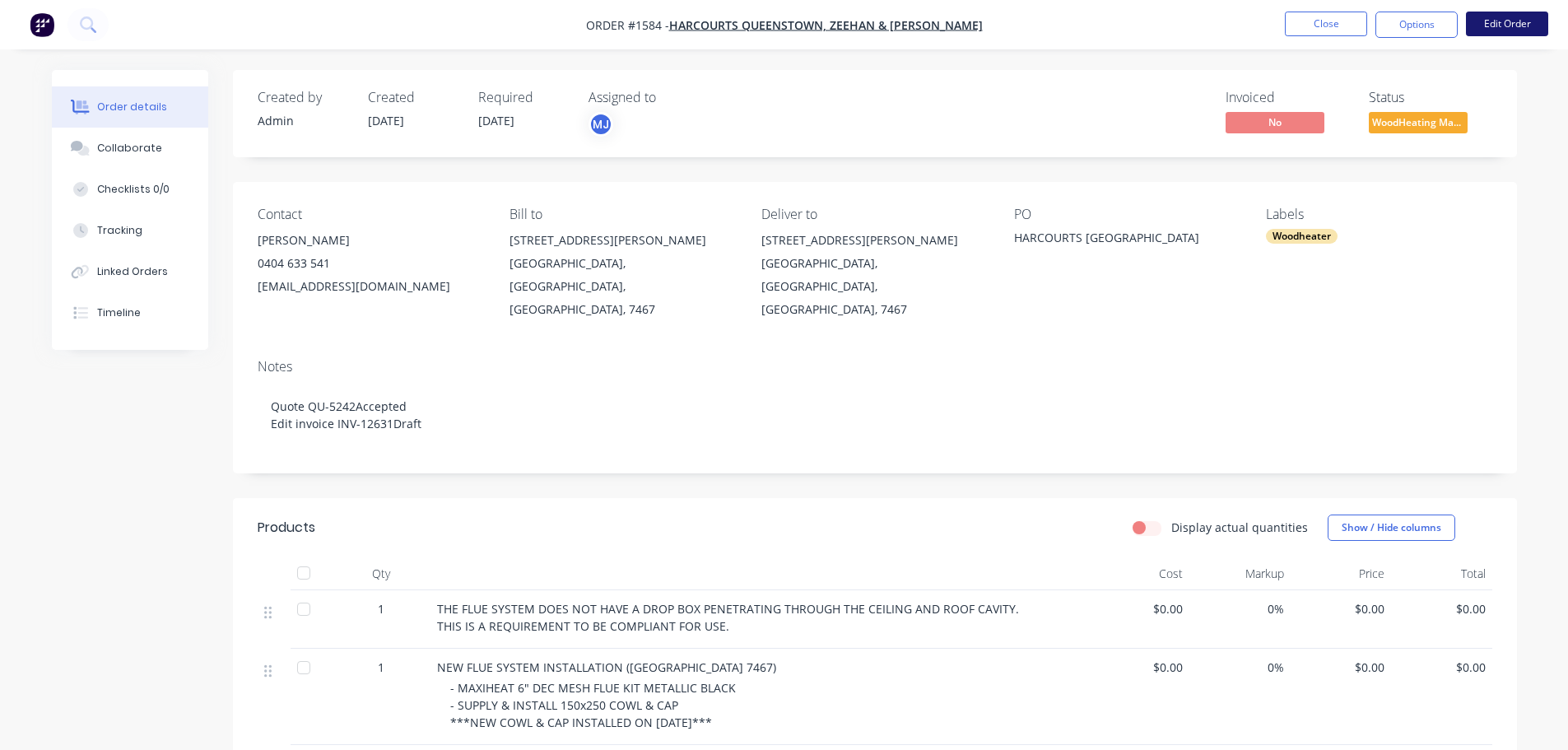
click at [1505, 22] on button "Edit Order" at bounding box center [1507, 24] width 82 height 25
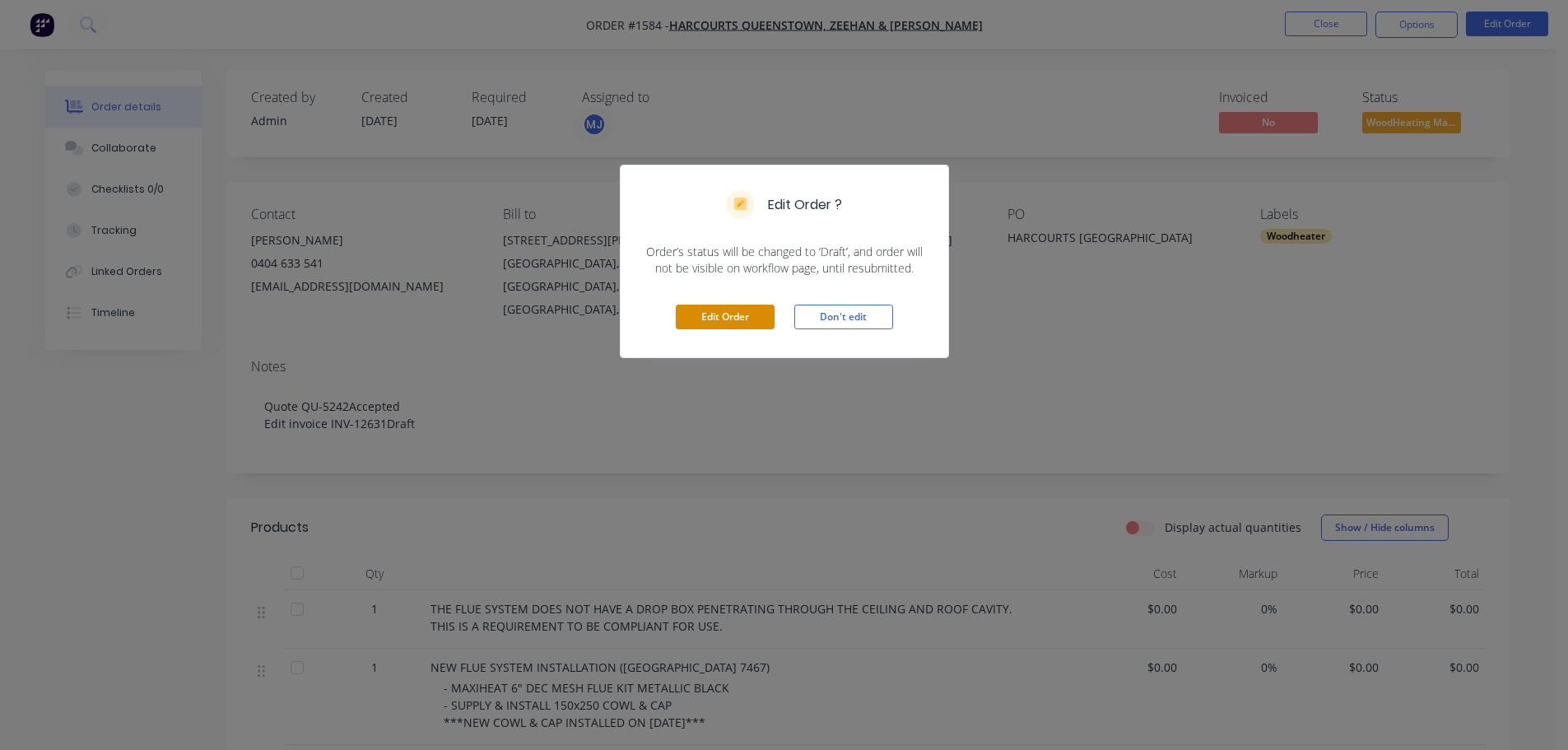
click at [722, 311] on button "Edit Order" at bounding box center [725, 317] width 99 height 25
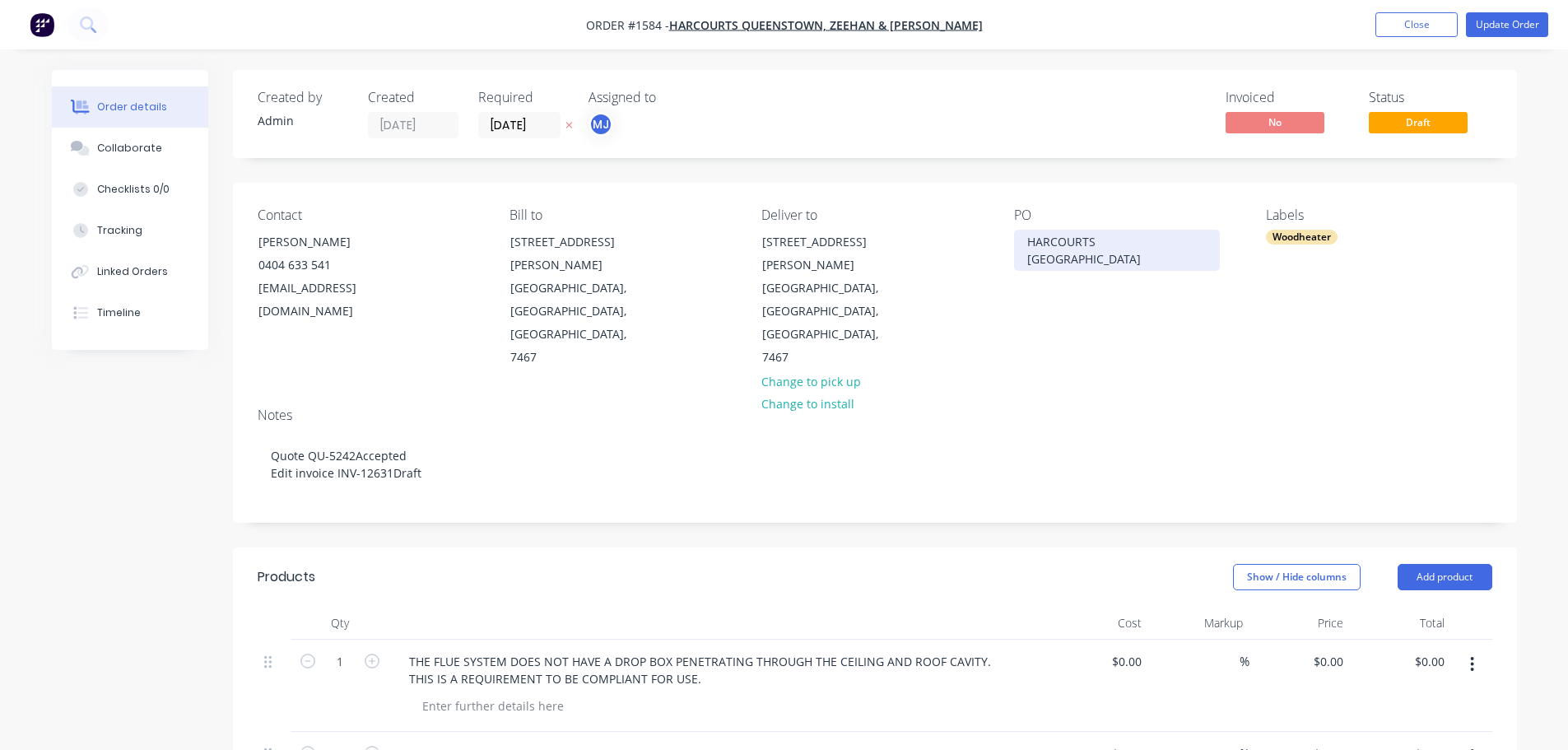
click at [1179, 238] on div "HARCOURTS [GEOGRAPHIC_DATA]" at bounding box center [1117, 250] width 206 height 41
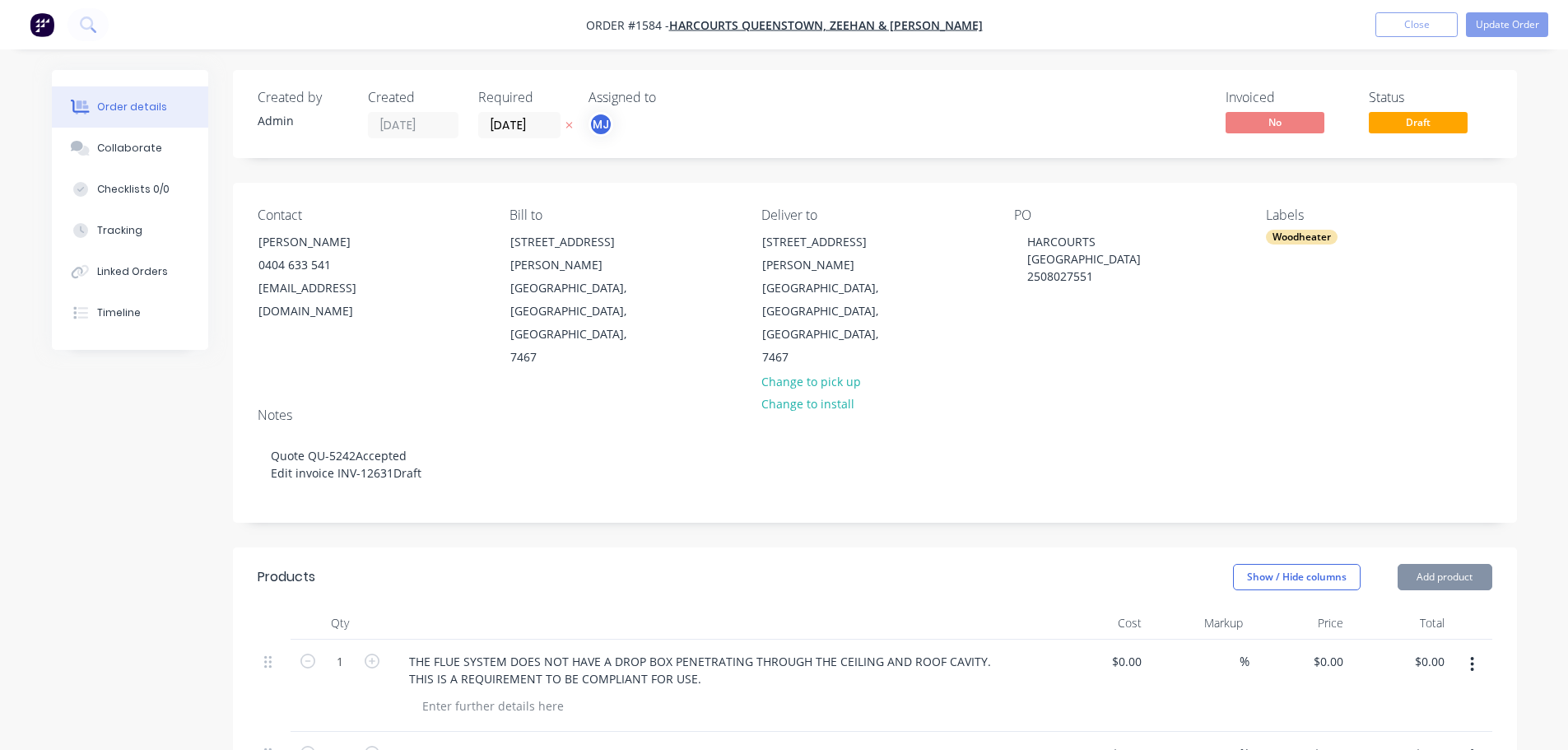
click at [1066, 407] on div "Notes" at bounding box center [875, 415] width 1234 height 15
click at [144, 149] on div "Collaborate" at bounding box center [130, 148] width 65 height 15
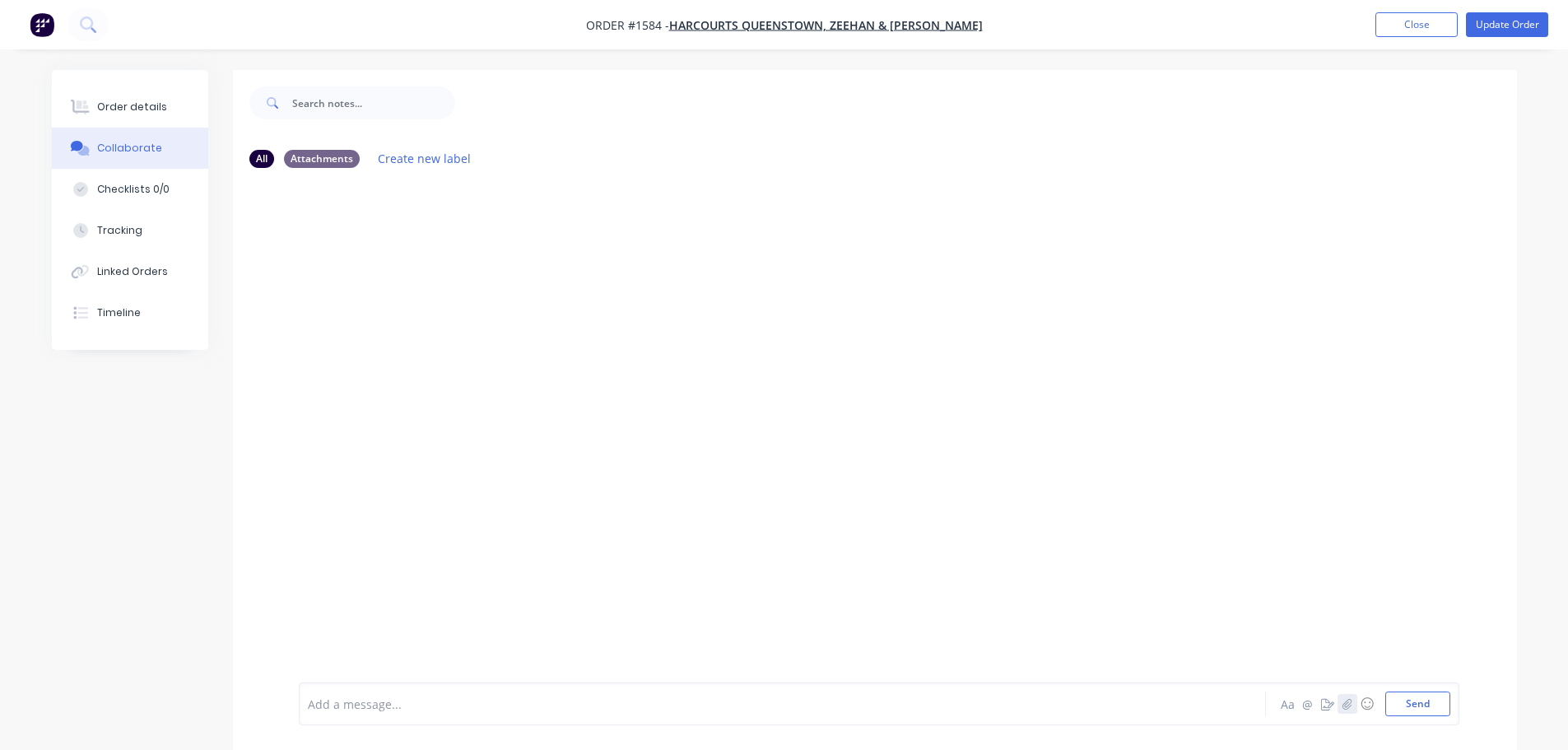
click at [1340, 710] on button "button" at bounding box center [1347, 703] width 19 height 19
click at [1407, 704] on button "Send" at bounding box center [1417, 703] width 65 height 25
click at [122, 113] on div "Order details" at bounding box center [132, 108] width 70 height 15
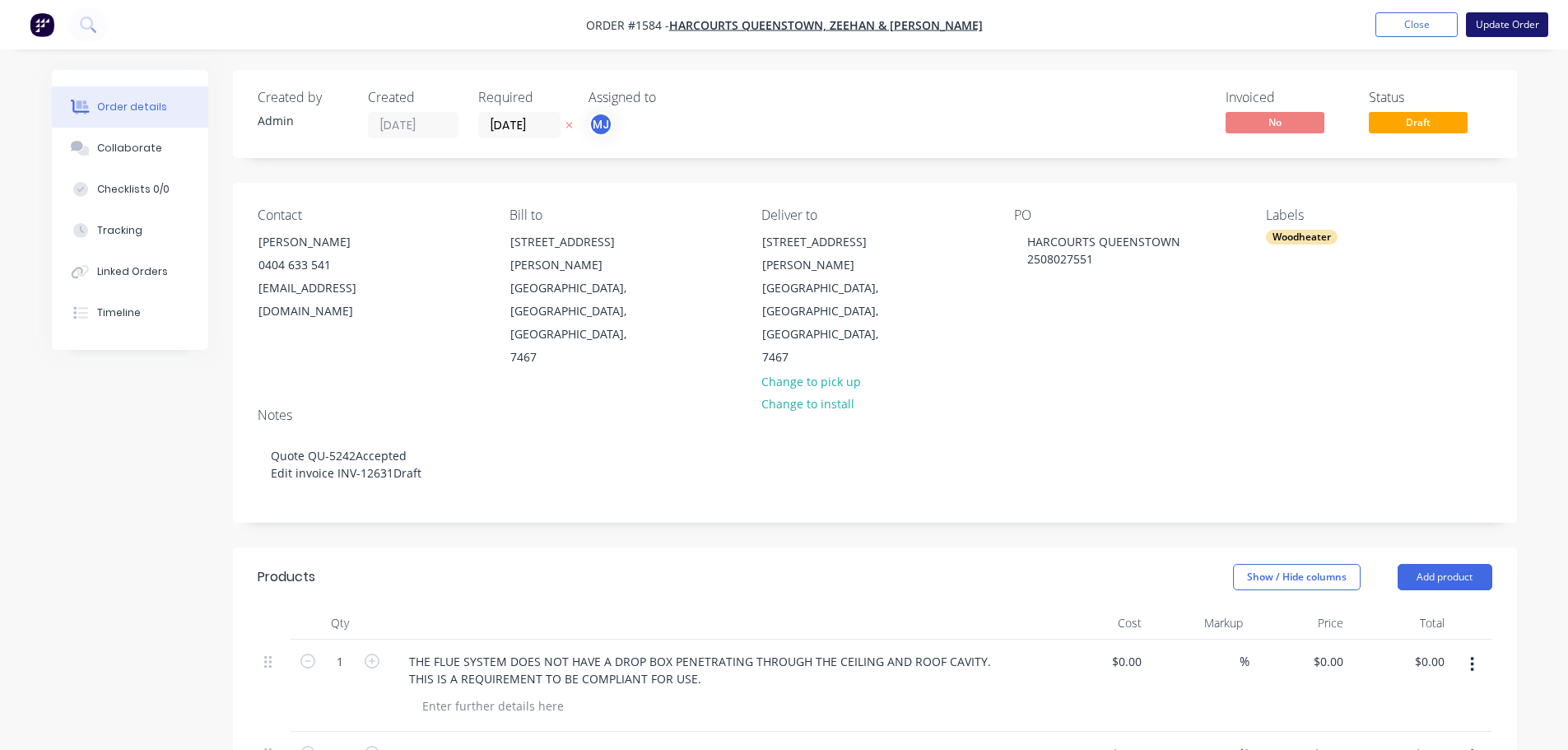
click at [1493, 33] on button "Update Order" at bounding box center [1507, 25] width 82 height 25
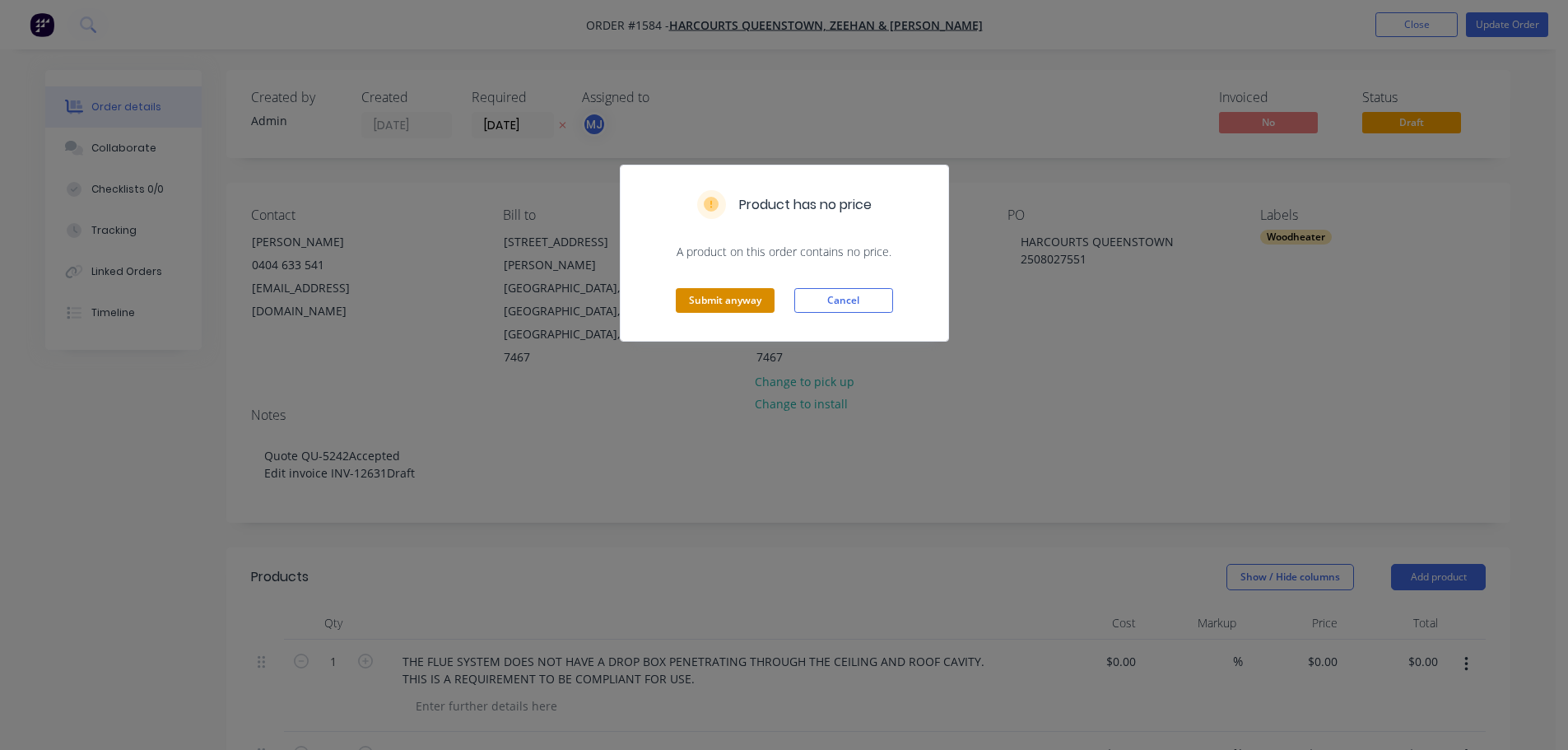
click at [721, 296] on button "Submit anyway" at bounding box center [725, 300] width 99 height 25
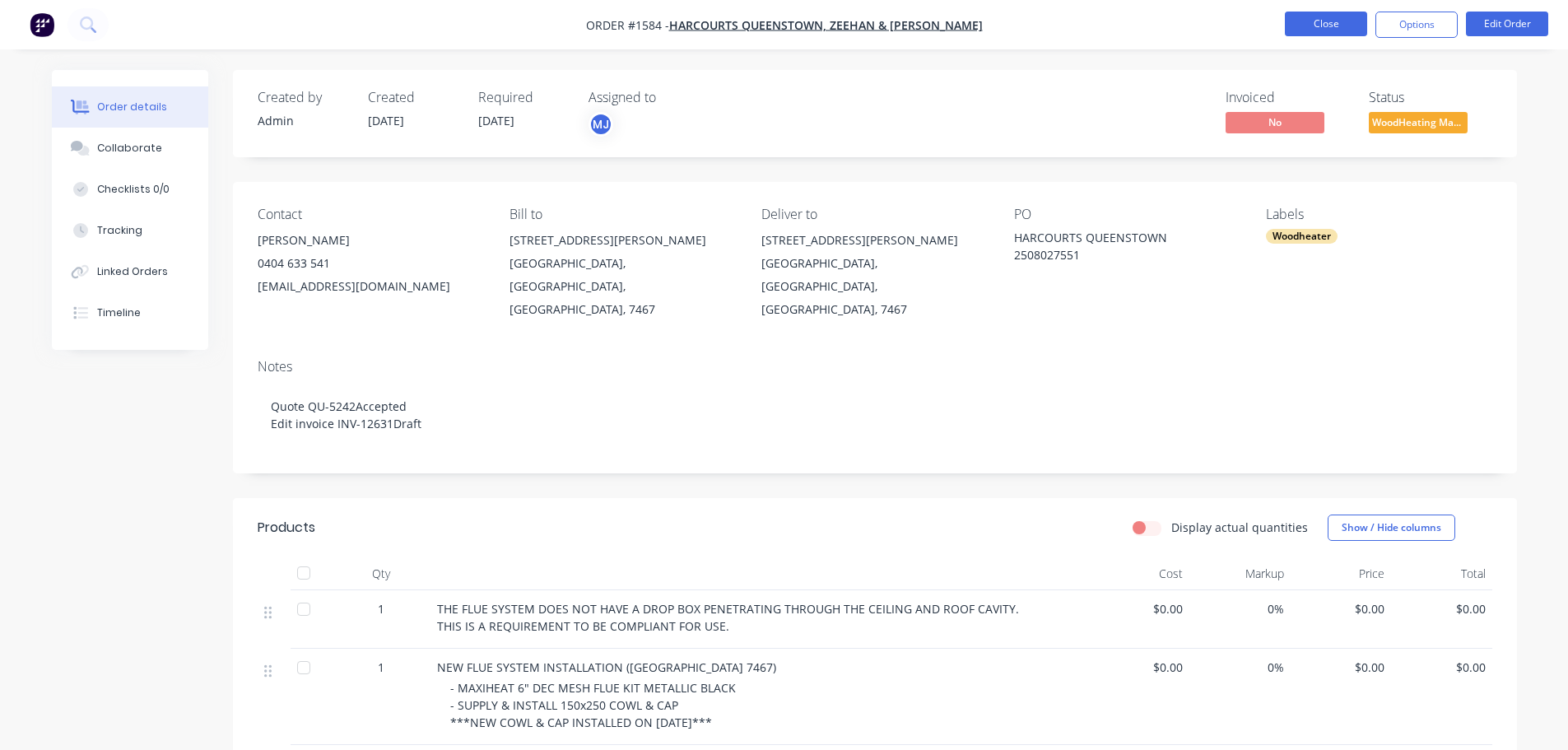
click at [1325, 32] on button "Close" at bounding box center [1326, 24] width 82 height 25
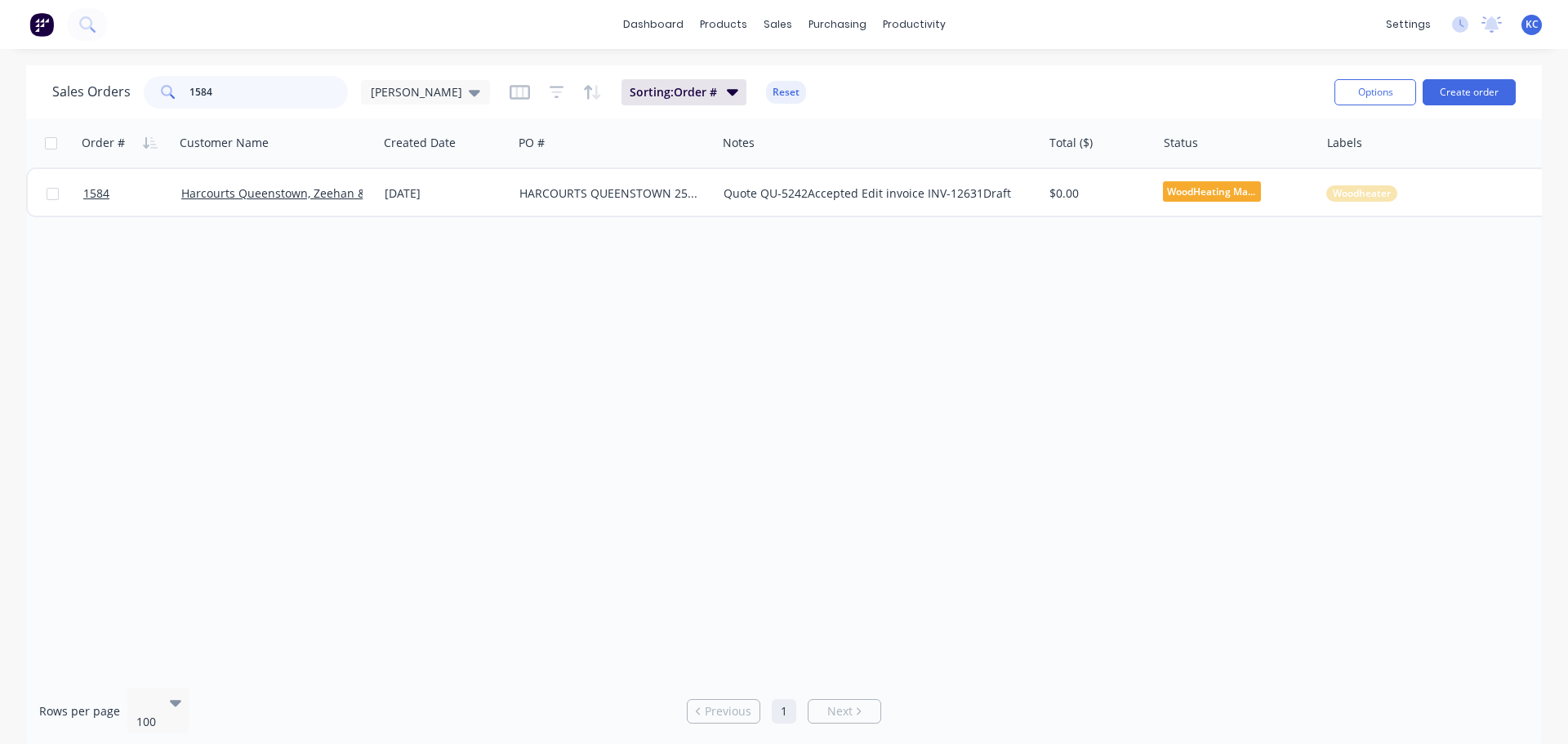
drag, startPoint x: 256, startPoint y: 96, endPoint x: 0, endPoint y: 87, distance: 256.2
click at [0, 92] on div "Sales Orders 1584 [PERSON_NAME] Sorting: Order # Reset Options Create order Ord…" at bounding box center [784, 406] width 1568 height 683
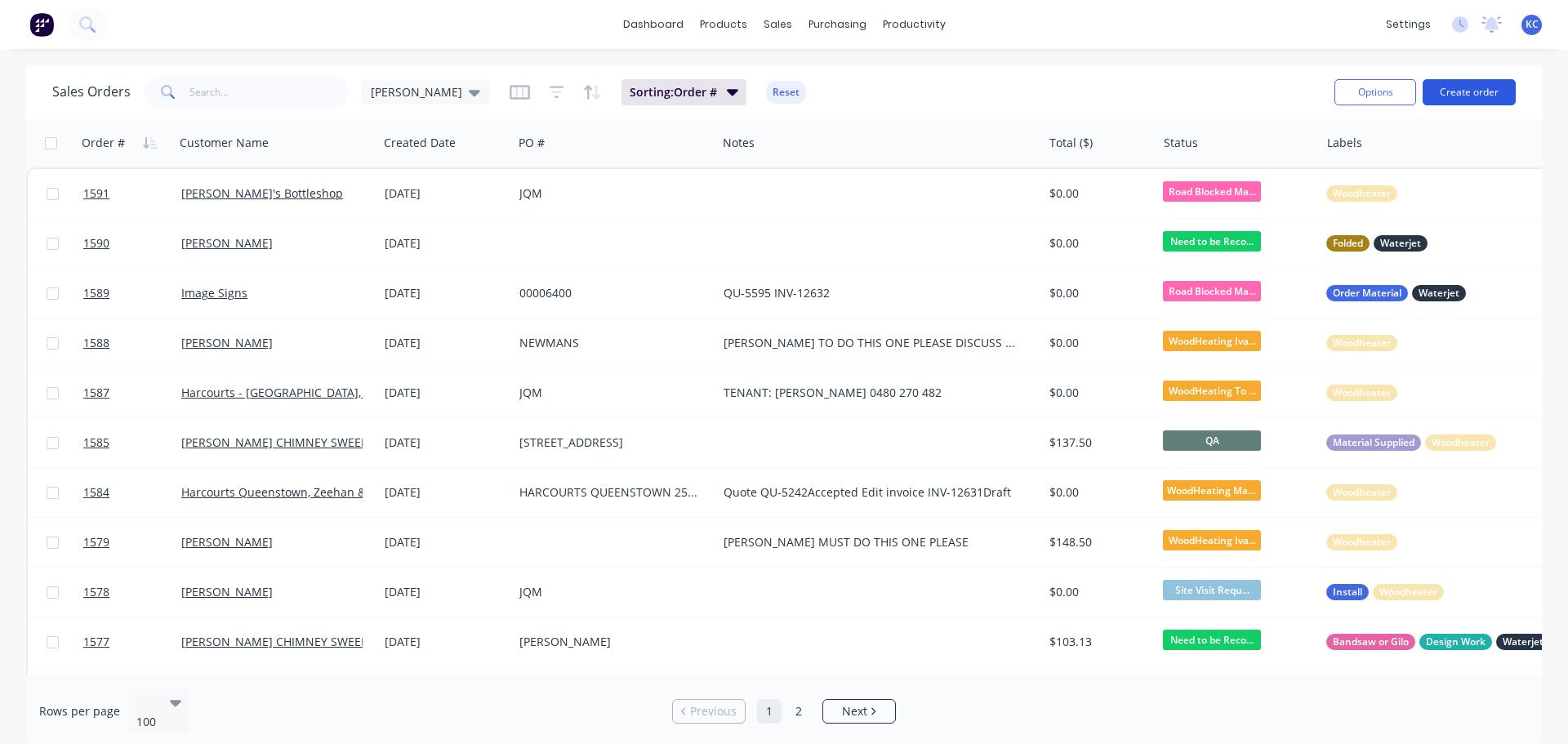
click at [1499, 86] on button "Create order" at bounding box center [1469, 92] width 93 height 26
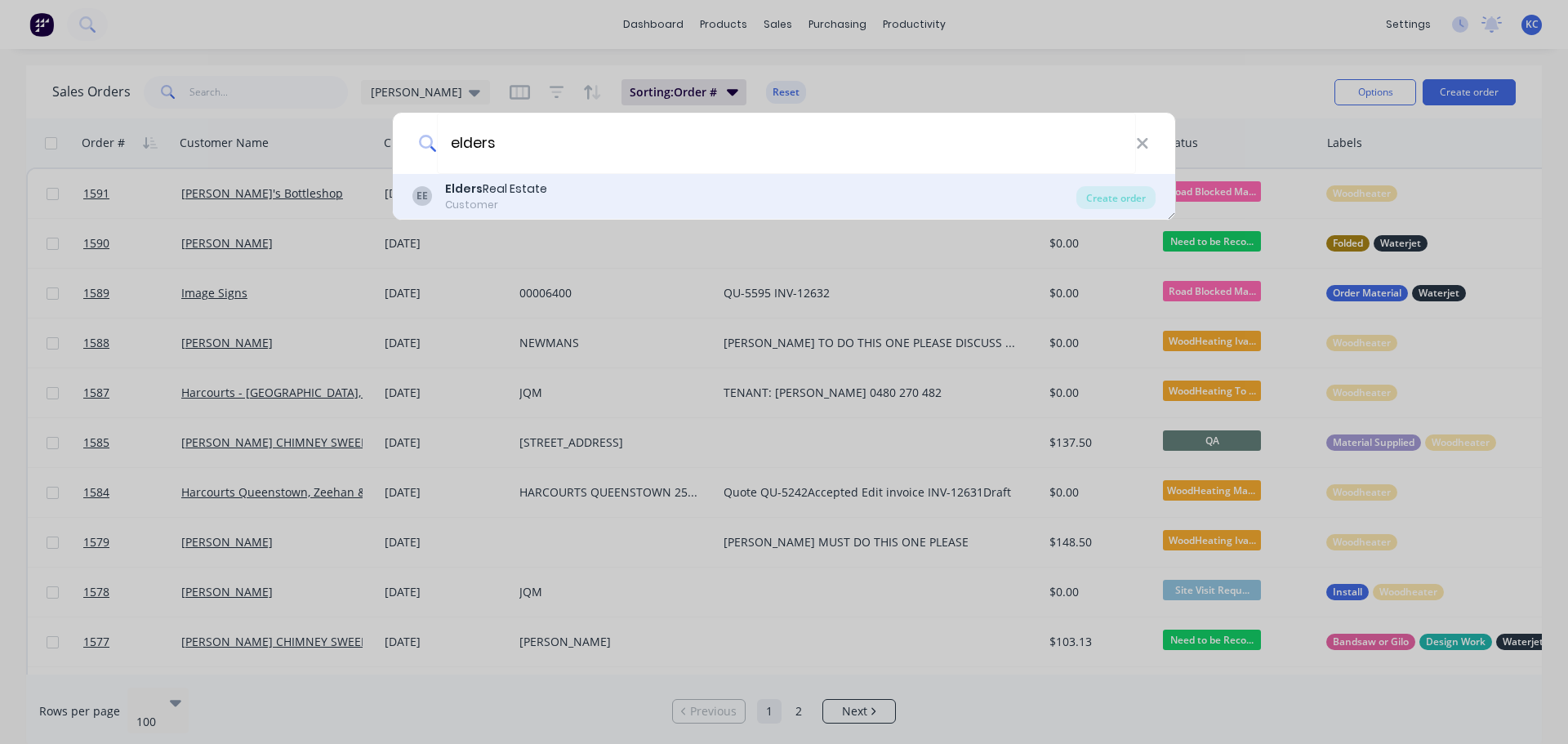
type input "elders"
click at [527, 202] on div "Customer" at bounding box center [496, 205] width 102 height 15
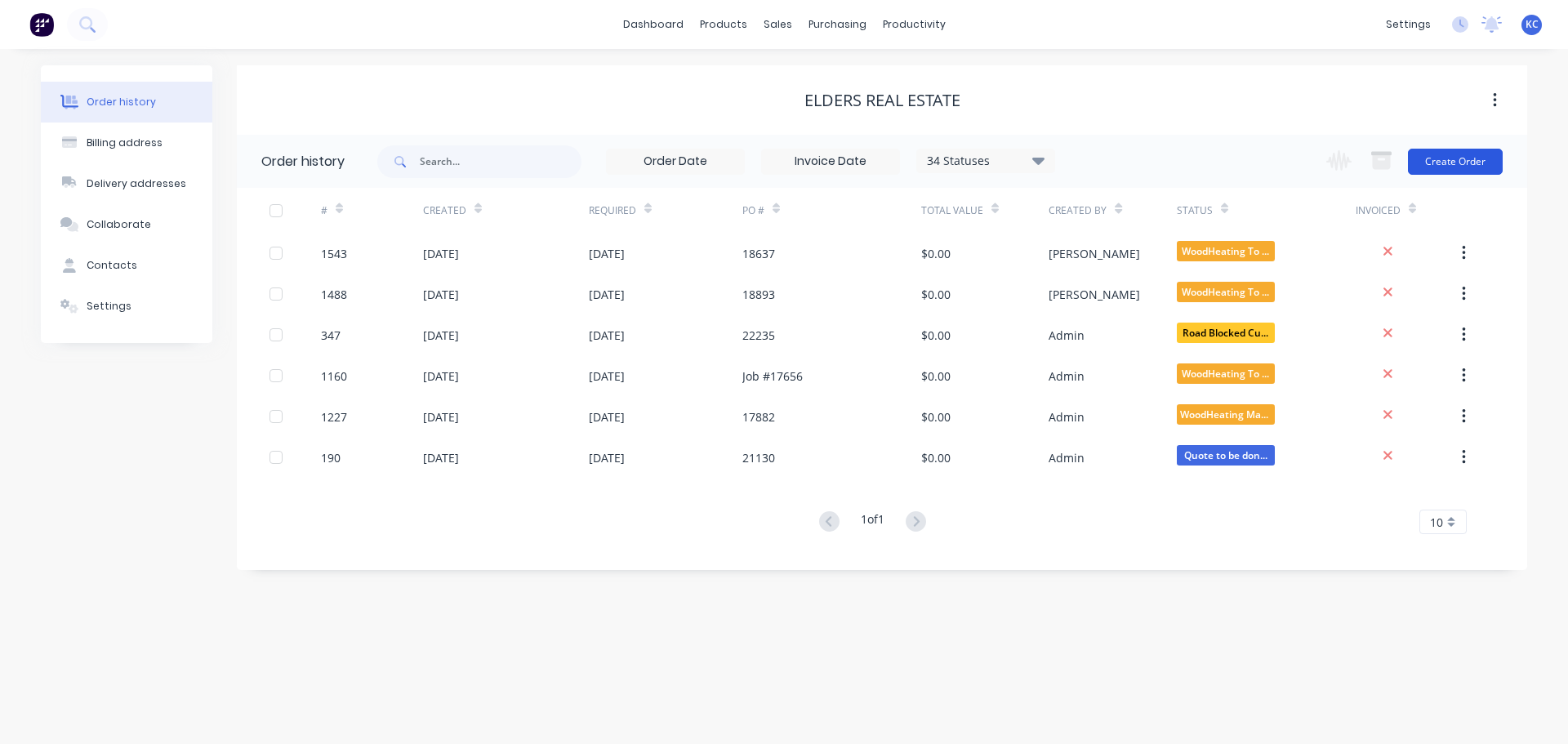
click at [1481, 155] on button "Create Order" at bounding box center [1455, 161] width 95 height 26
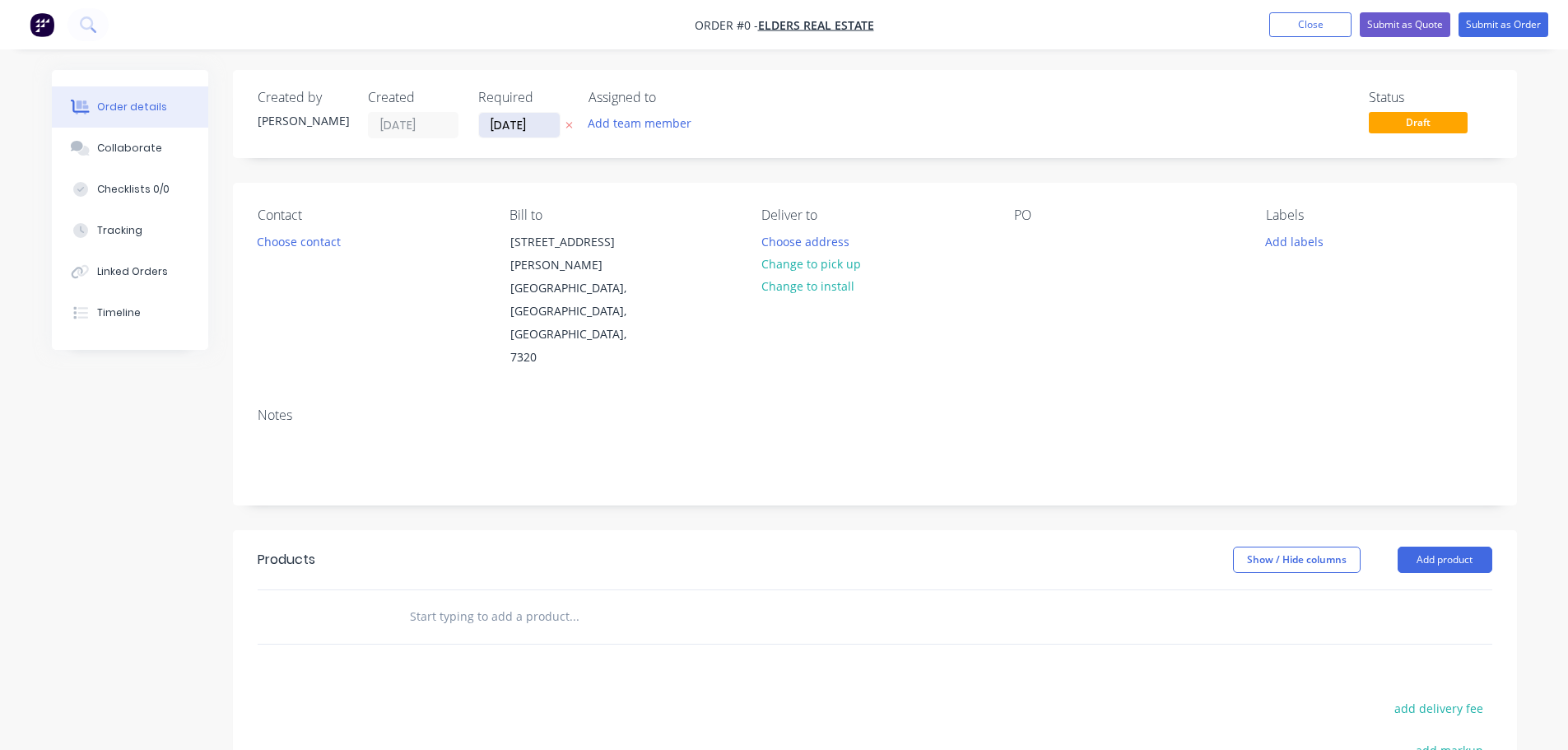
click at [538, 130] on input "[DATE]" at bounding box center [519, 124] width 80 height 25
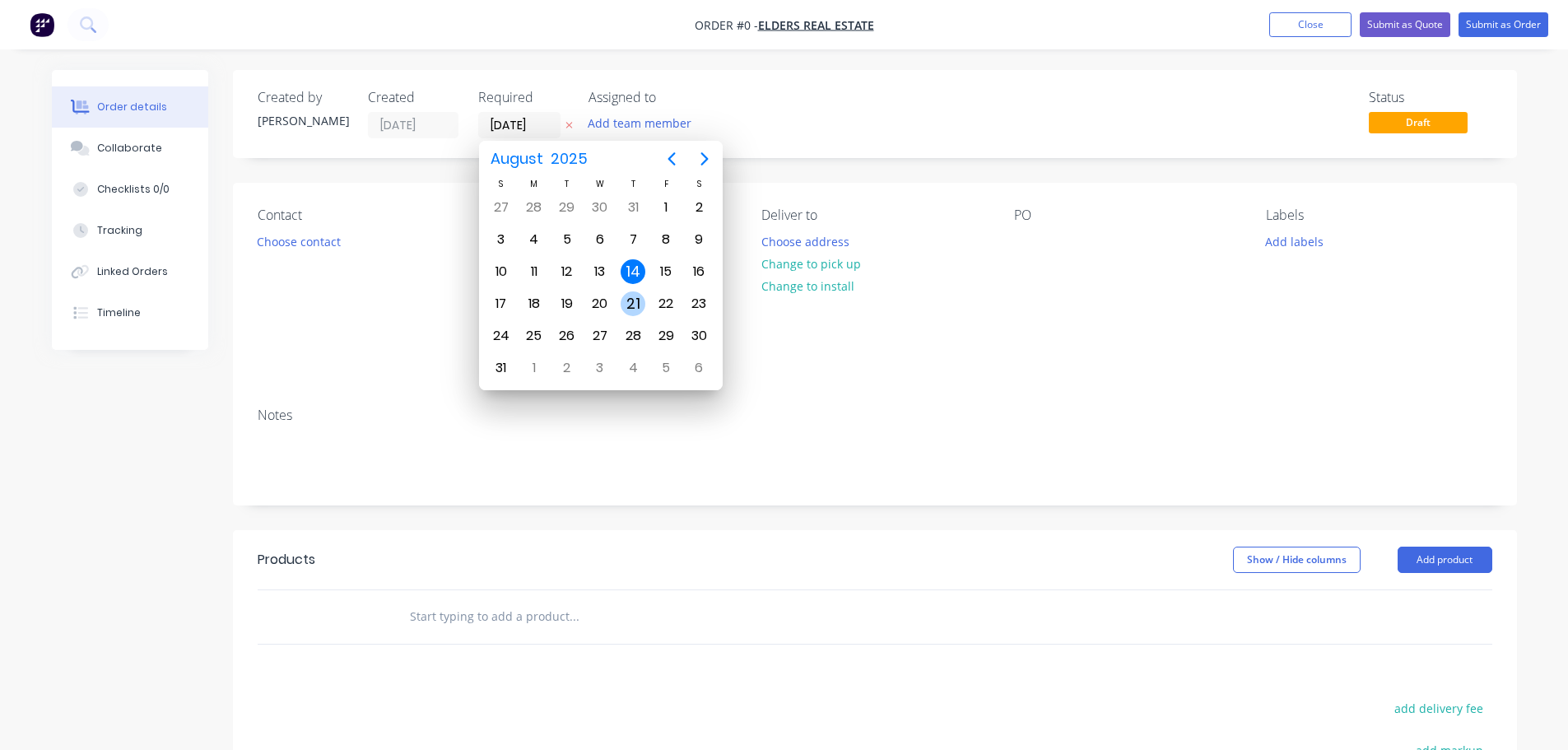
click at [633, 296] on div "21" at bounding box center [632, 303] width 25 height 25
type input "[DATE]"
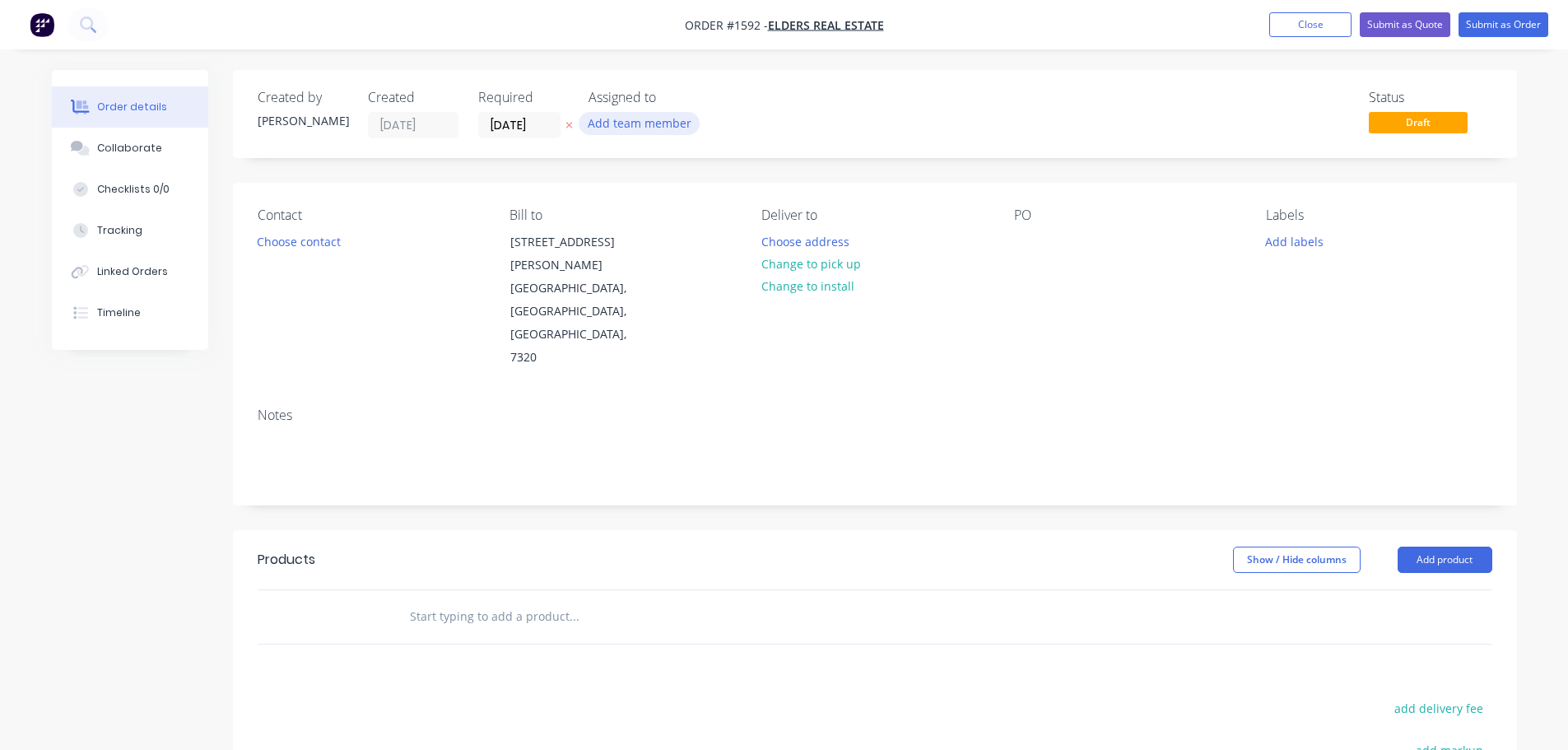
click at [600, 127] on button "Add team member" at bounding box center [639, 123] width 121 height 22
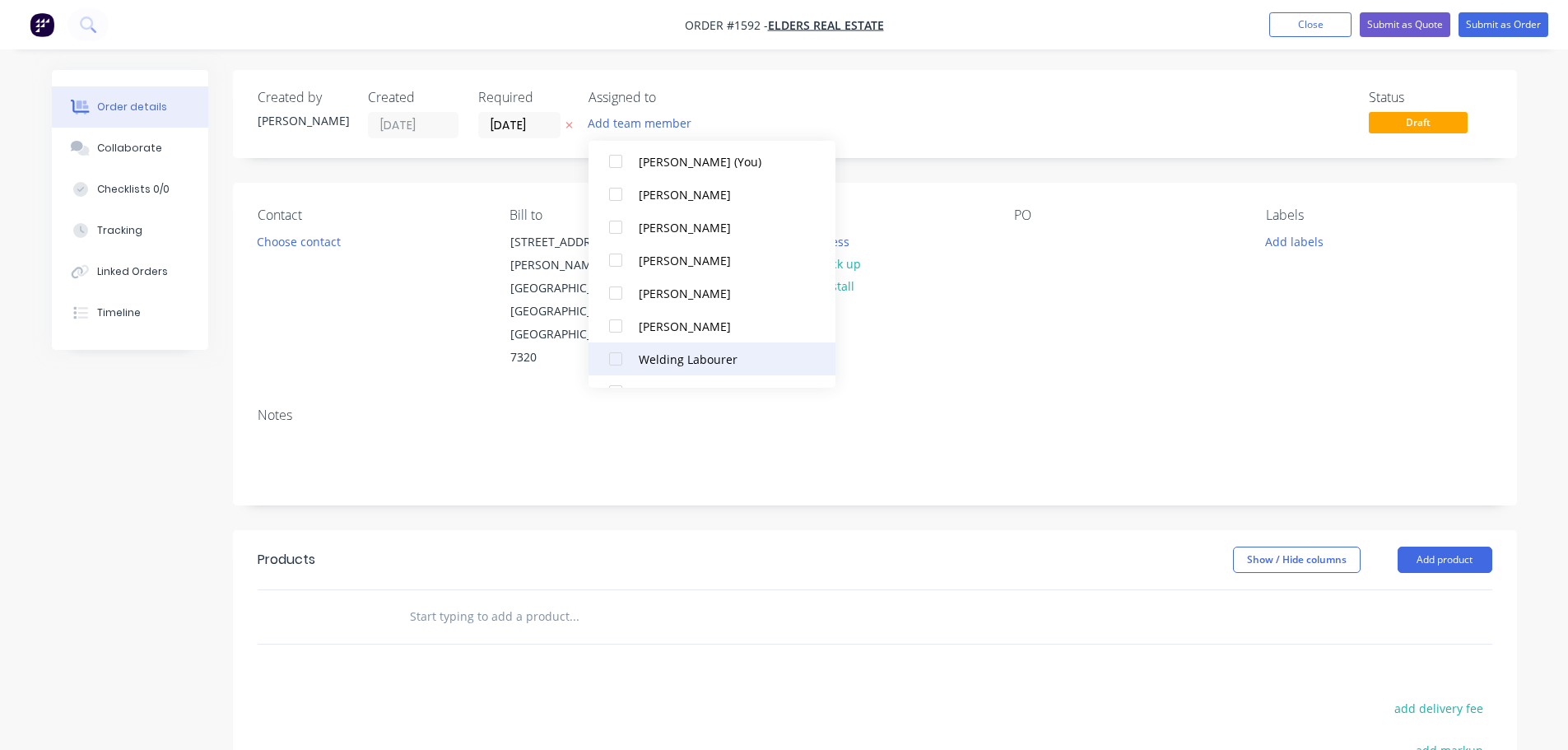
scroll to position [82, 0]
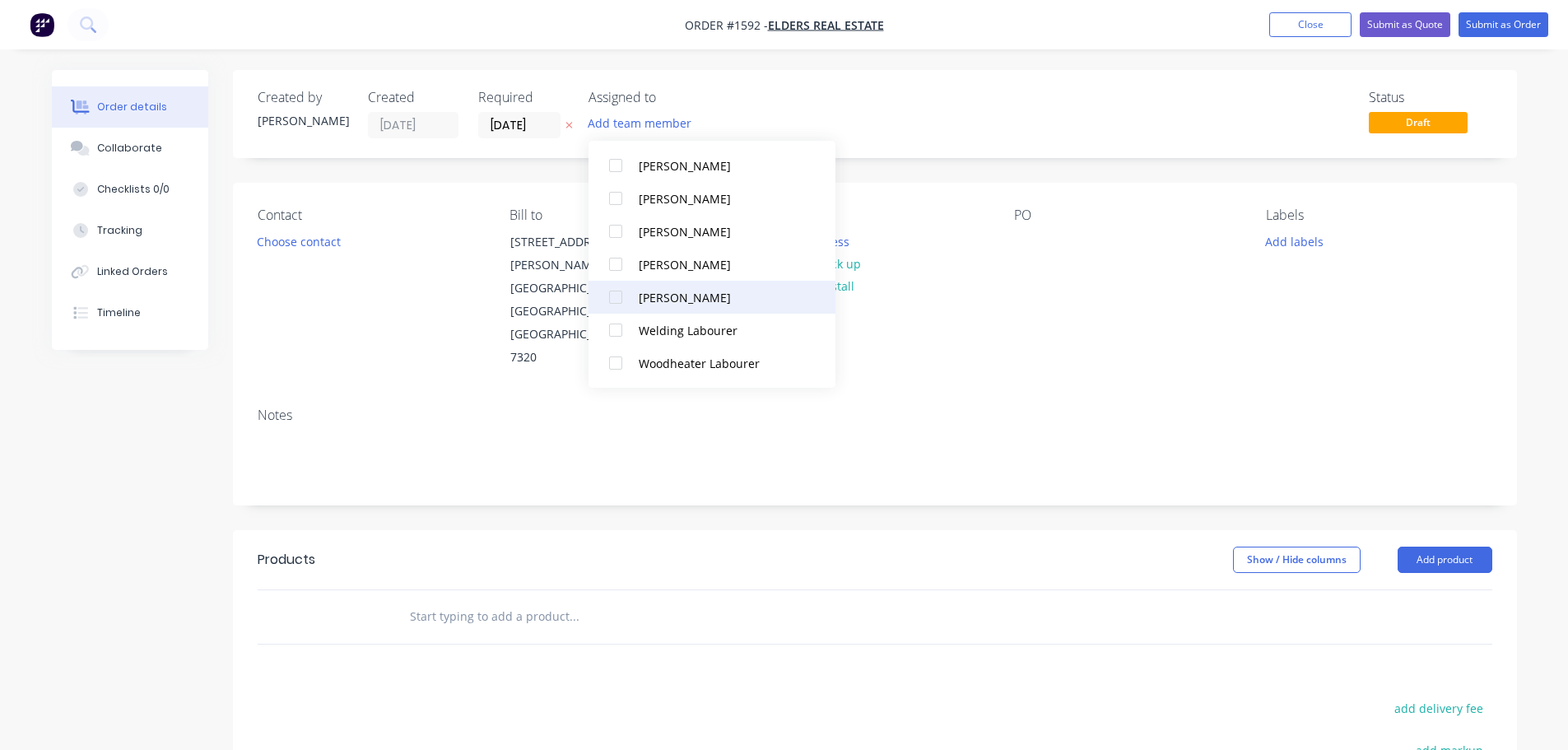
click at [614, 287] on div at bounding box center [616, 297] width 33 height 33
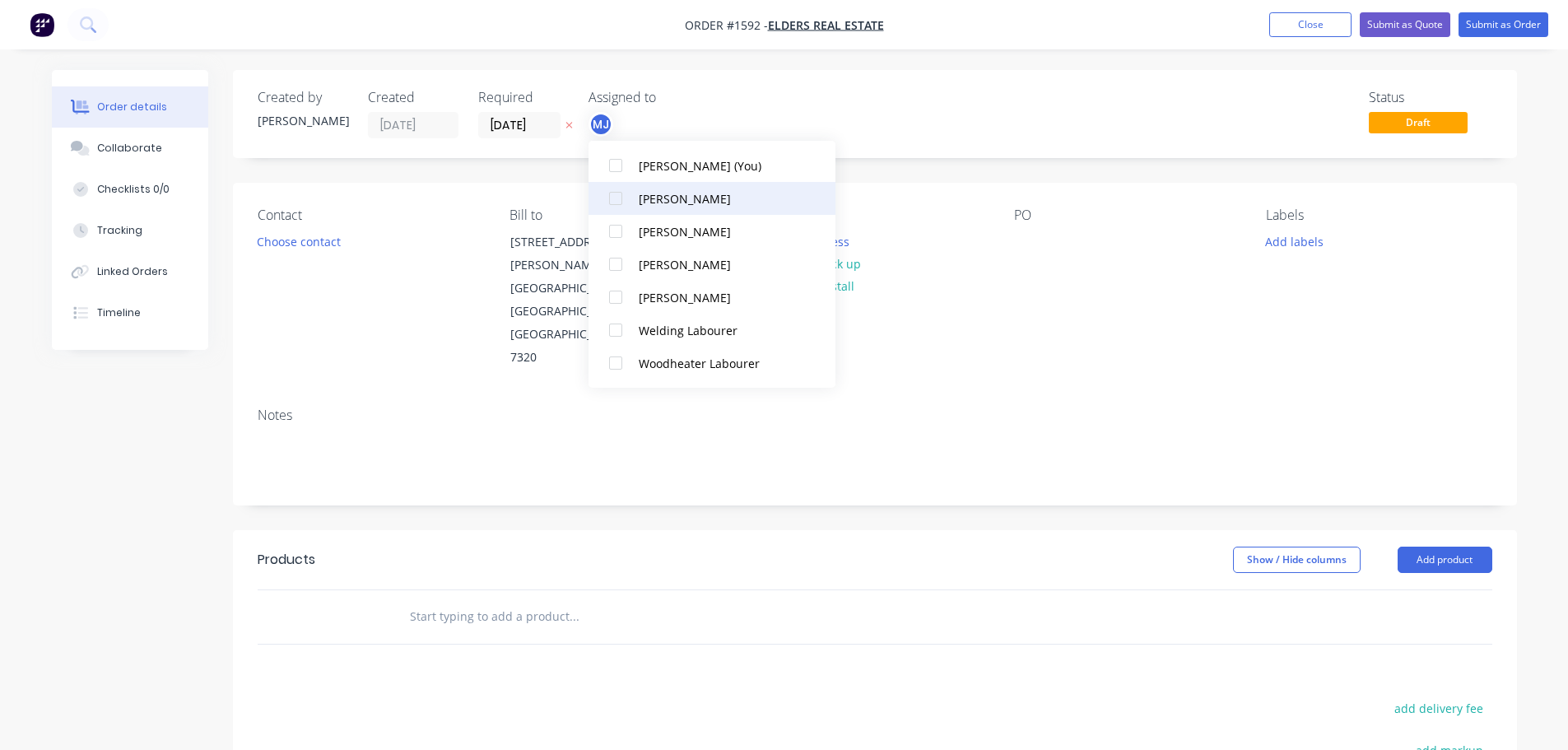
scroll to position [0, 0]
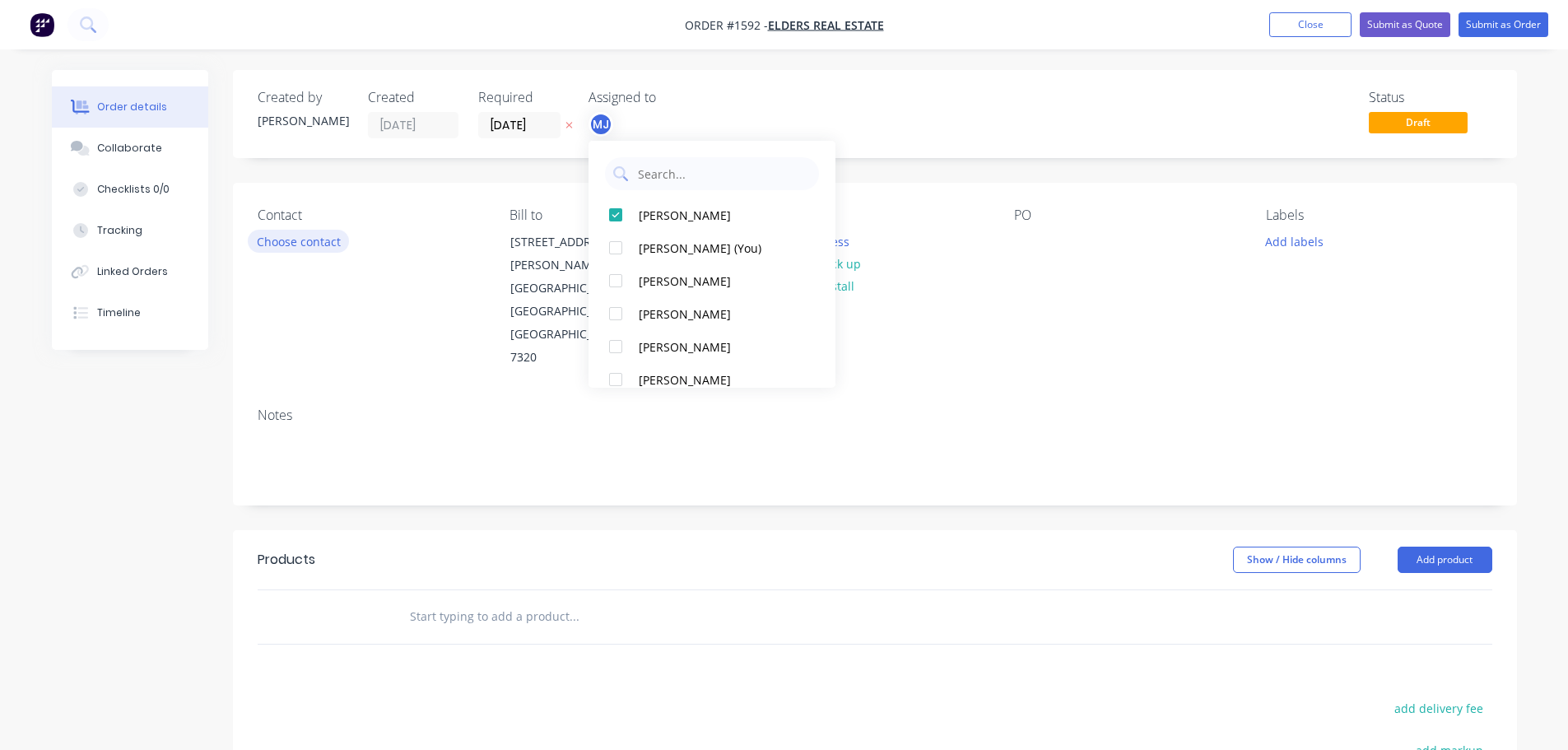
click at [314, 242] on button "Choose contact" at bounding box center [299, 240] width 102 height 22
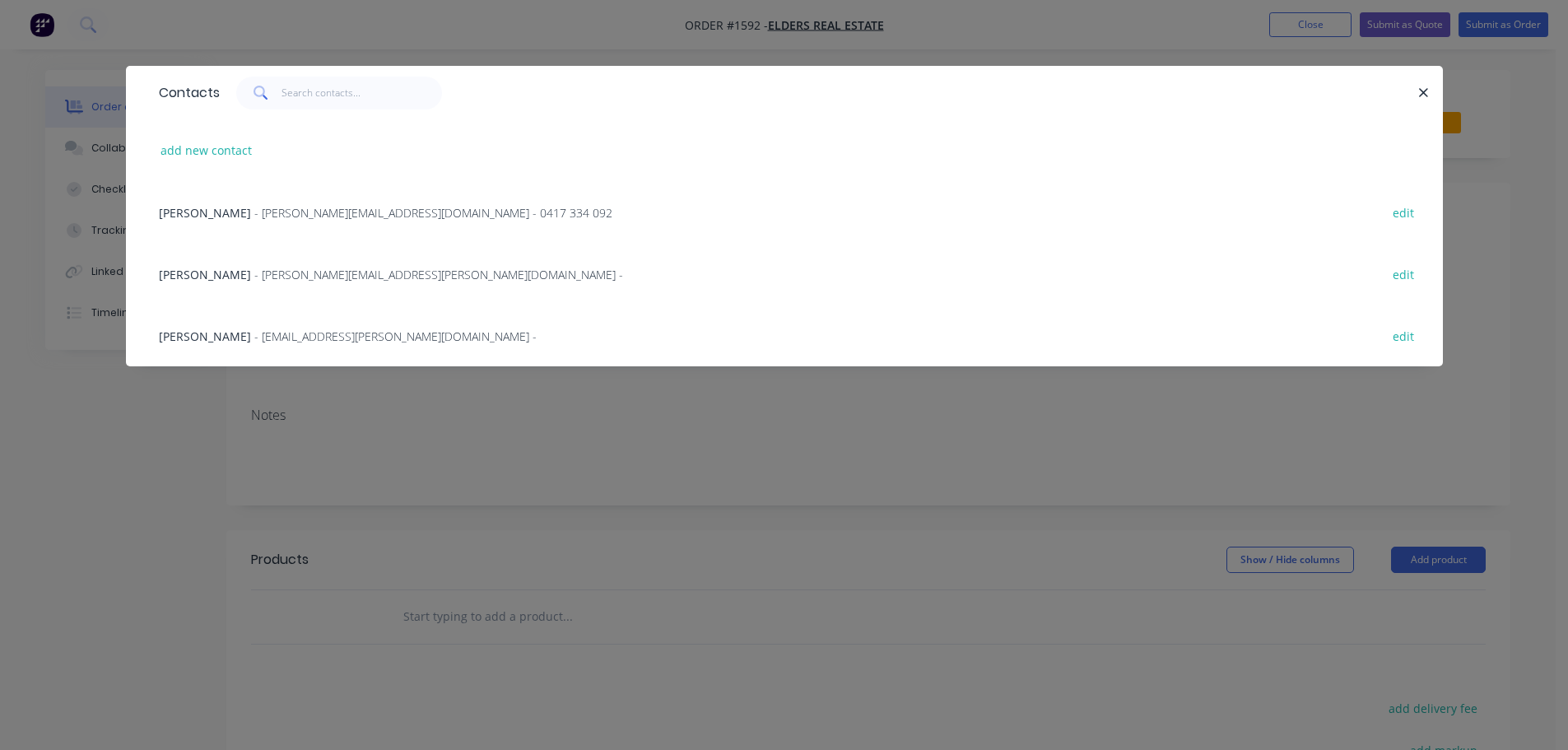
click at [312, 212] on span "- [PERSON_NAME][EMAIL_ADDRESS][DOMAIN_NAME] - 0417 334 092" at bounding box center [433, 212] width 358 height 15
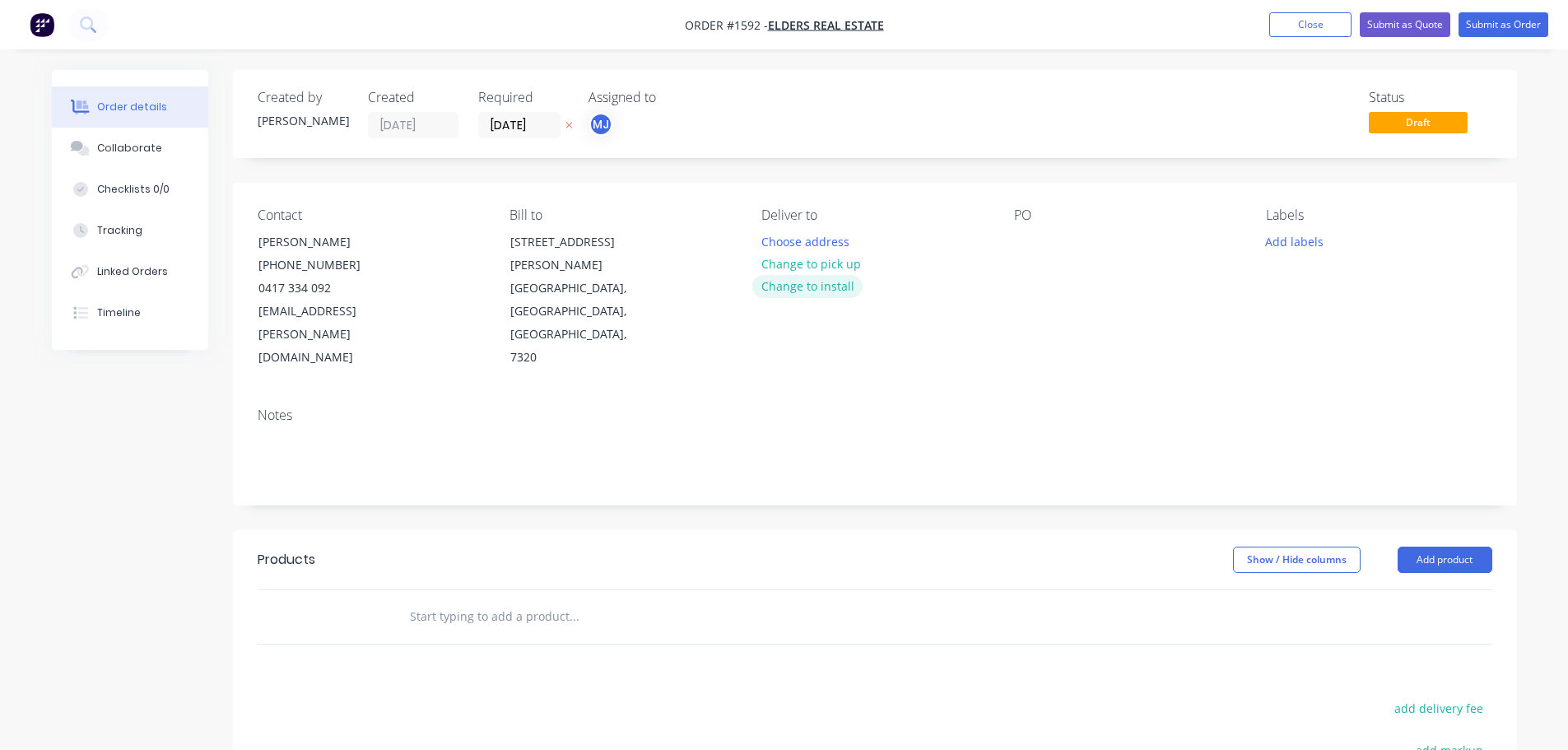
click at [827, 284] on button "Change to install" at bounding box center [808, 286] width 110 height 22
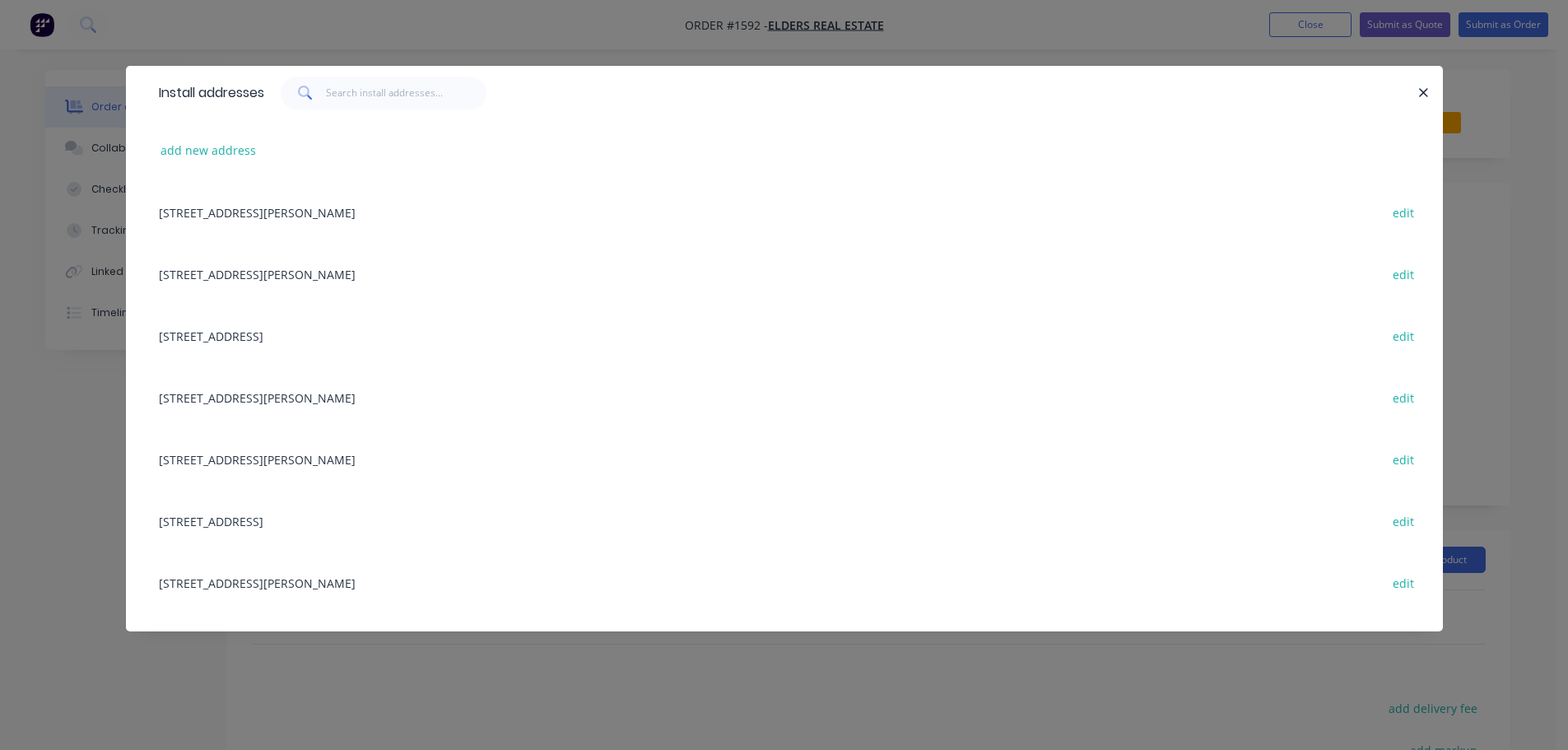
click at [439, 330] on div "[STREET_ADDRESS] edit" at bounding box center [784, 335] width 1267 height 62
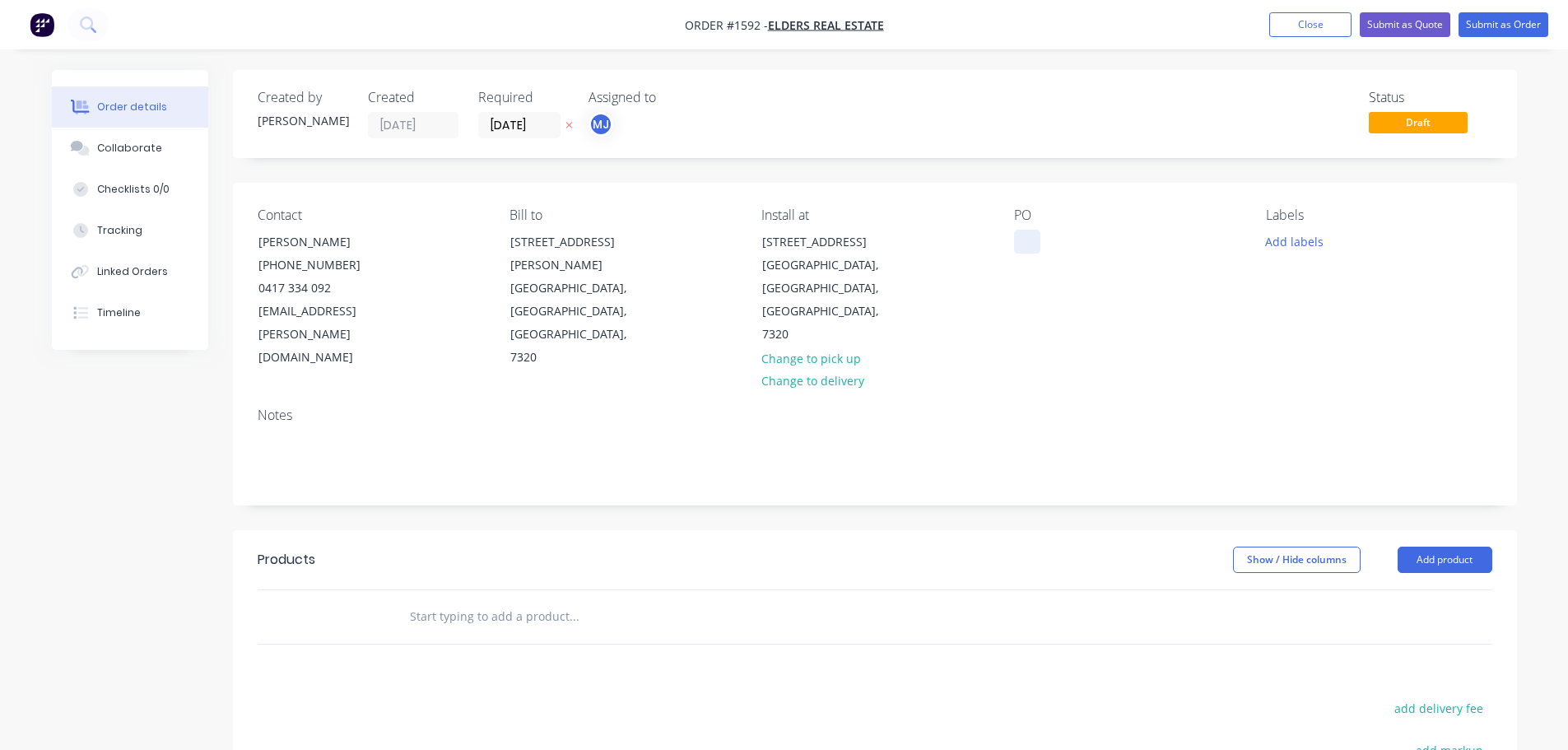
click at [1017, 234] on div at bounding box center [1027, 241] width 26 height 24
click at [1282, 235] on button "Add labels" at bounding box center [1295, 240] width 75 height 22
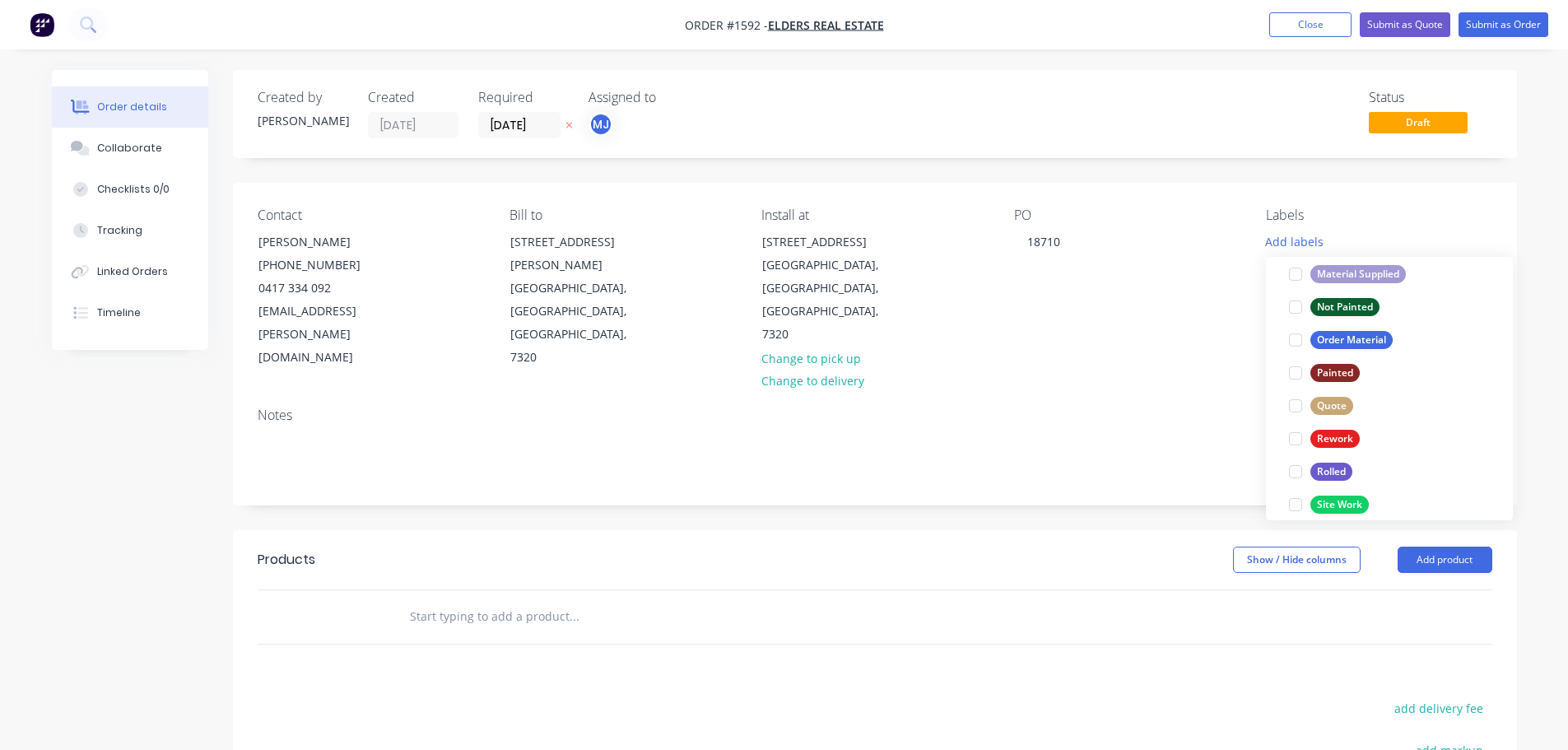
scroll to position [790, 0]
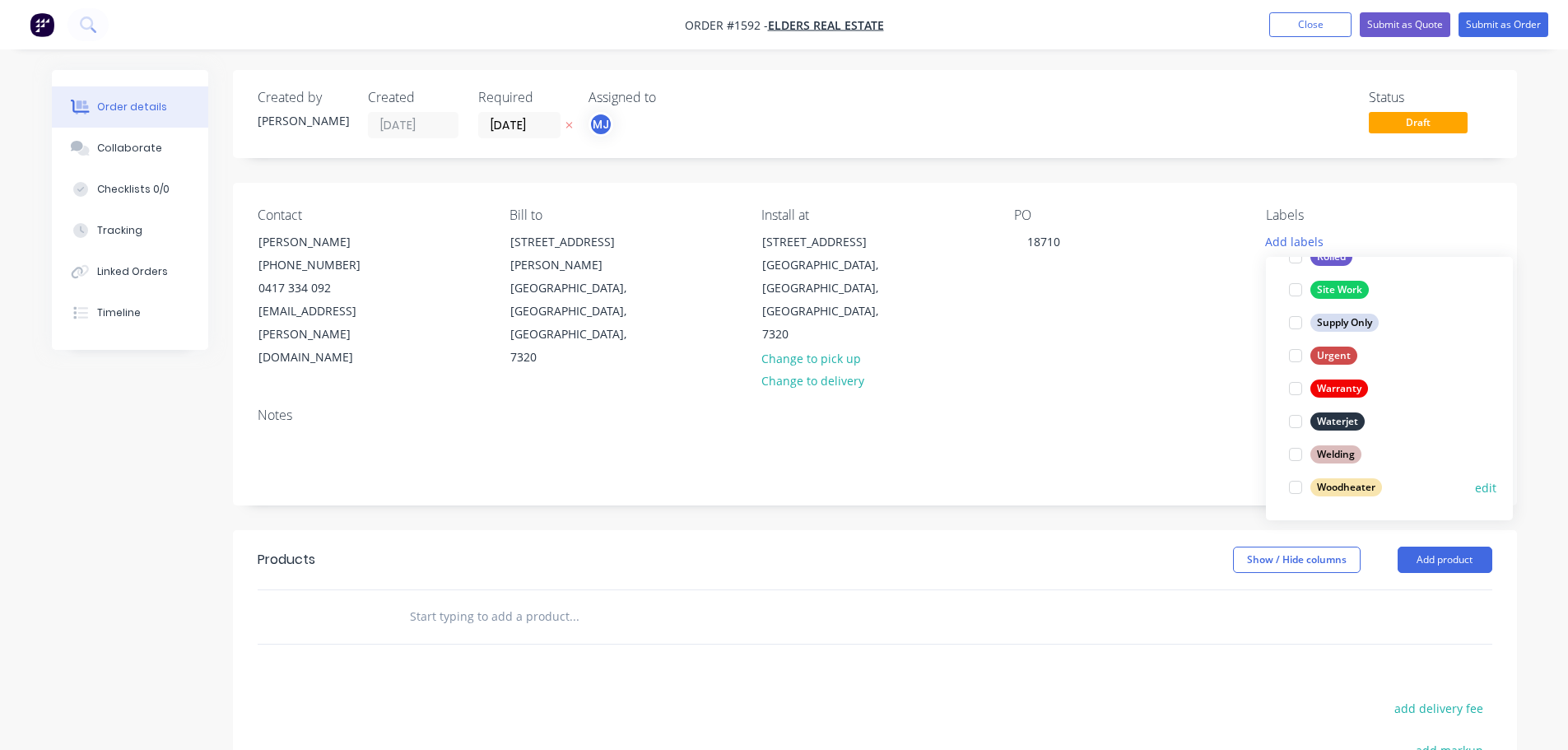
click at [1295, 488] on div at bounding box center [1295, 487] width 33 height 33
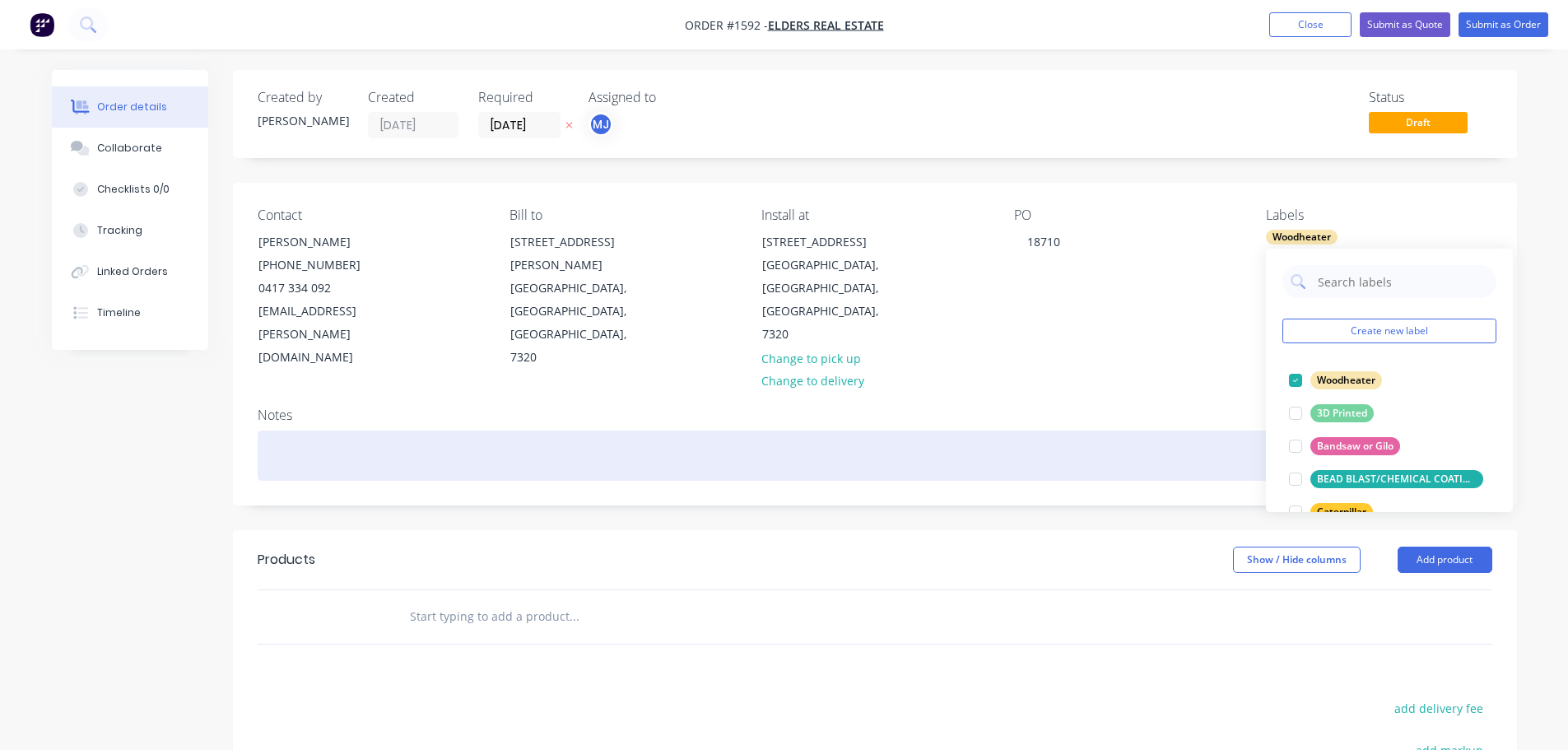
click at [1163, 430] on div at bounding box center [875, 455] width 1234 height 50
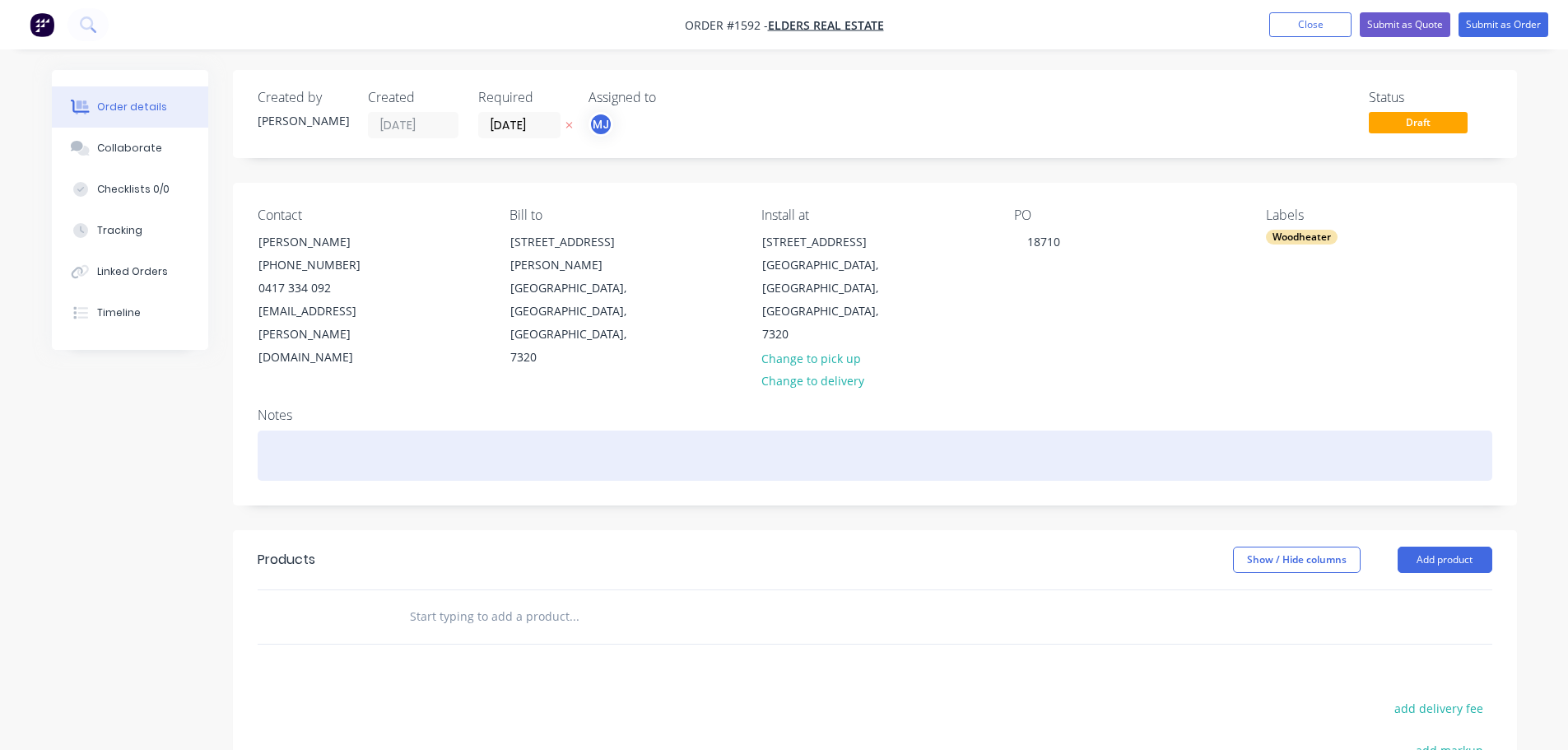
click at [520, 430] on div at bounding box center [875, 455] width 1234 height 50
click at [323, 430] on div "QU-" at bounding box center [875, 455] width 1234 height 50
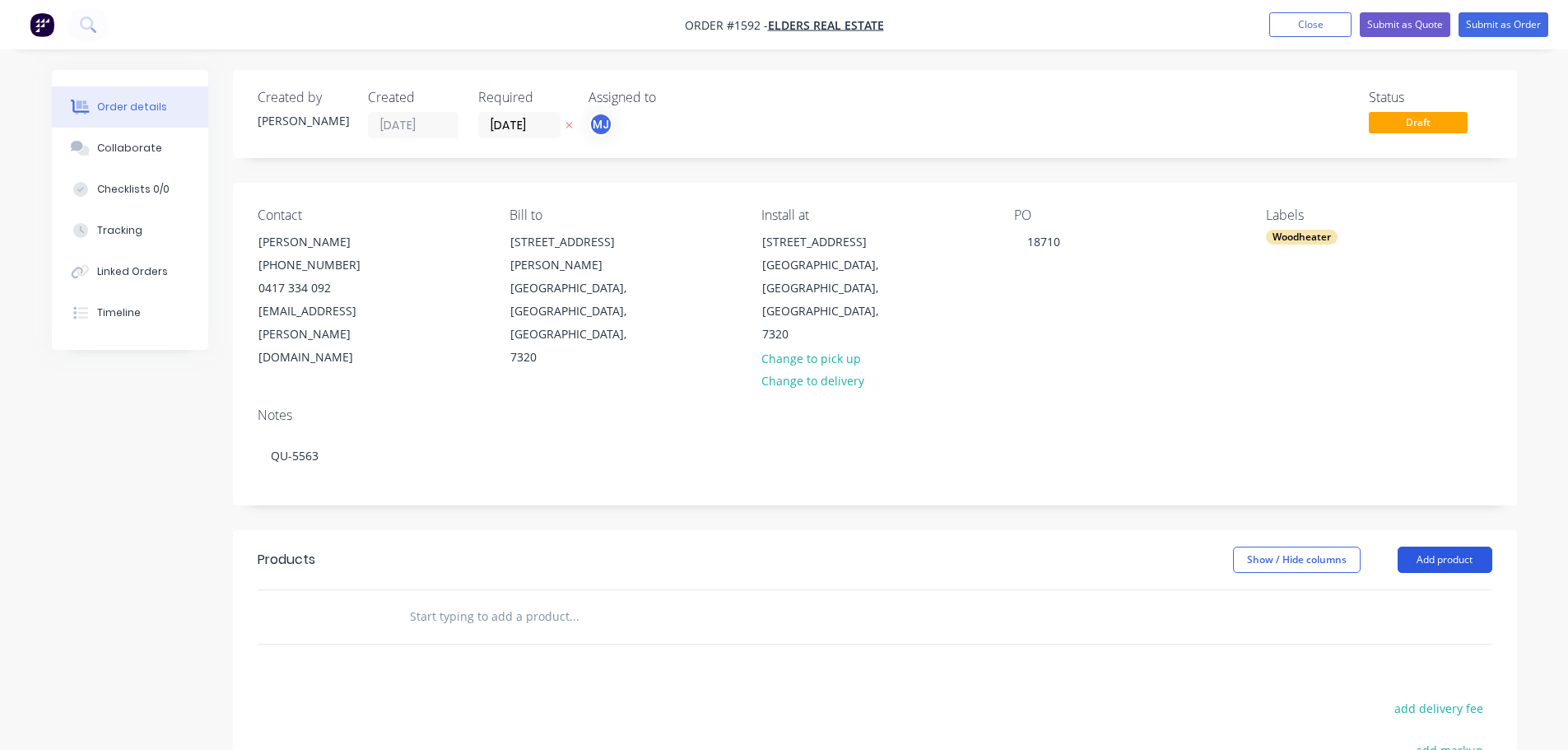
click at [1460, 547] on button "Add product" at bounding box center [1445, 560] width 95 height 26
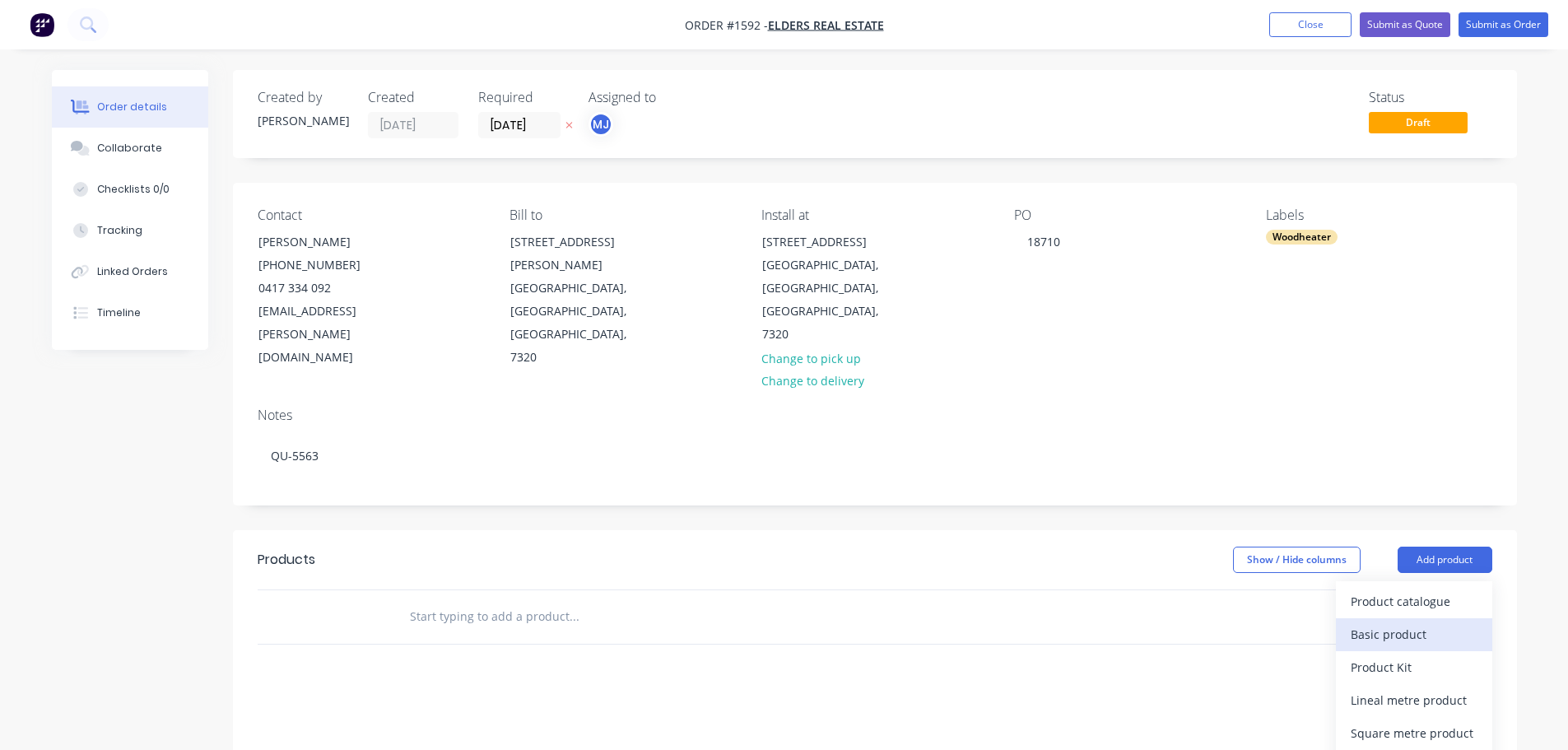
click at [1368, 622] on div "Basic product" at bounding box center [1414, 634] width 127 height 24
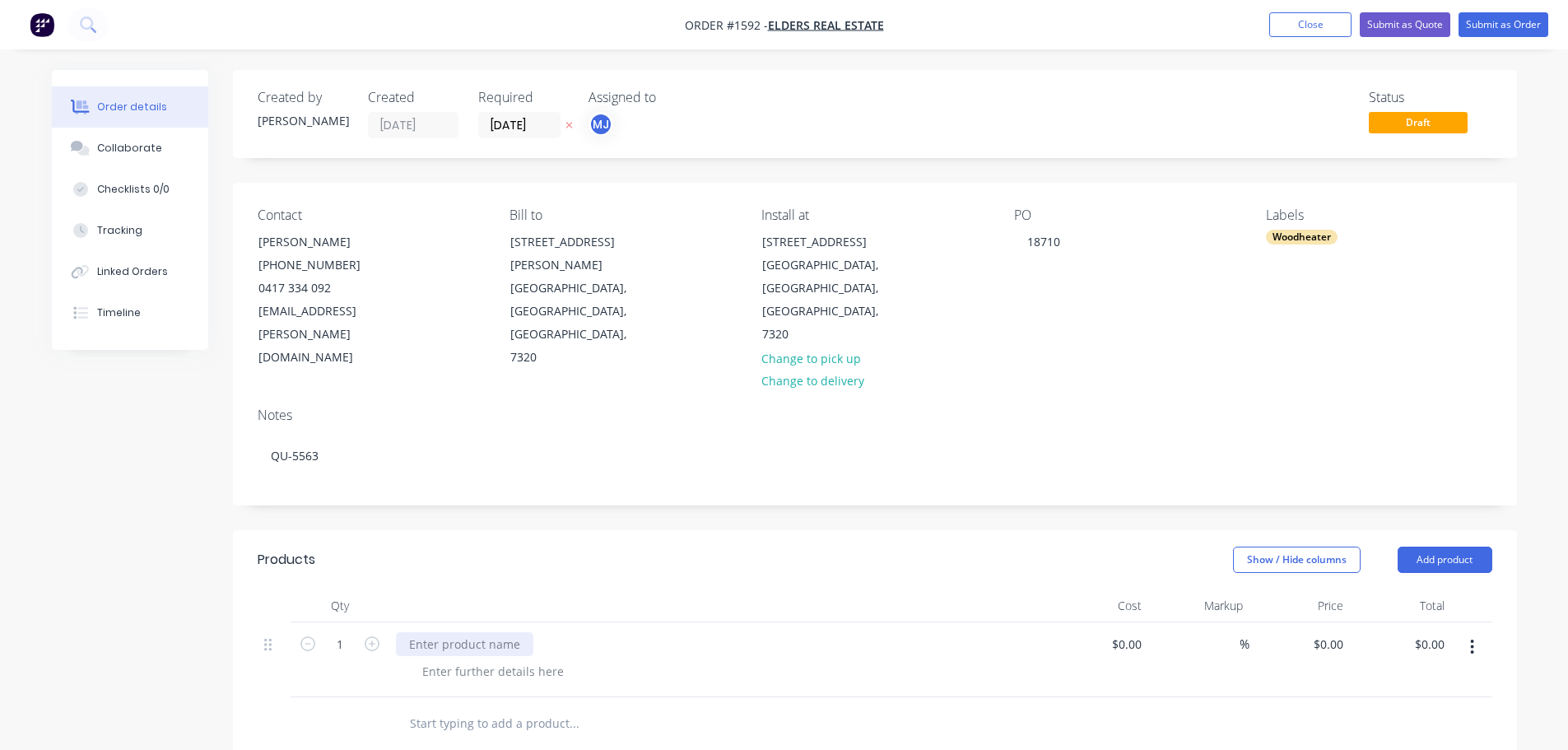
click at [411, 632] on div at bounding box center [465, 644] width 137 height 24
click at [772, 659] on div at bounding box center [725, 671] width 632 height 24
click at [157, 141] on button "Collaborate" at bounding box center [130, 148] width 157 height 41
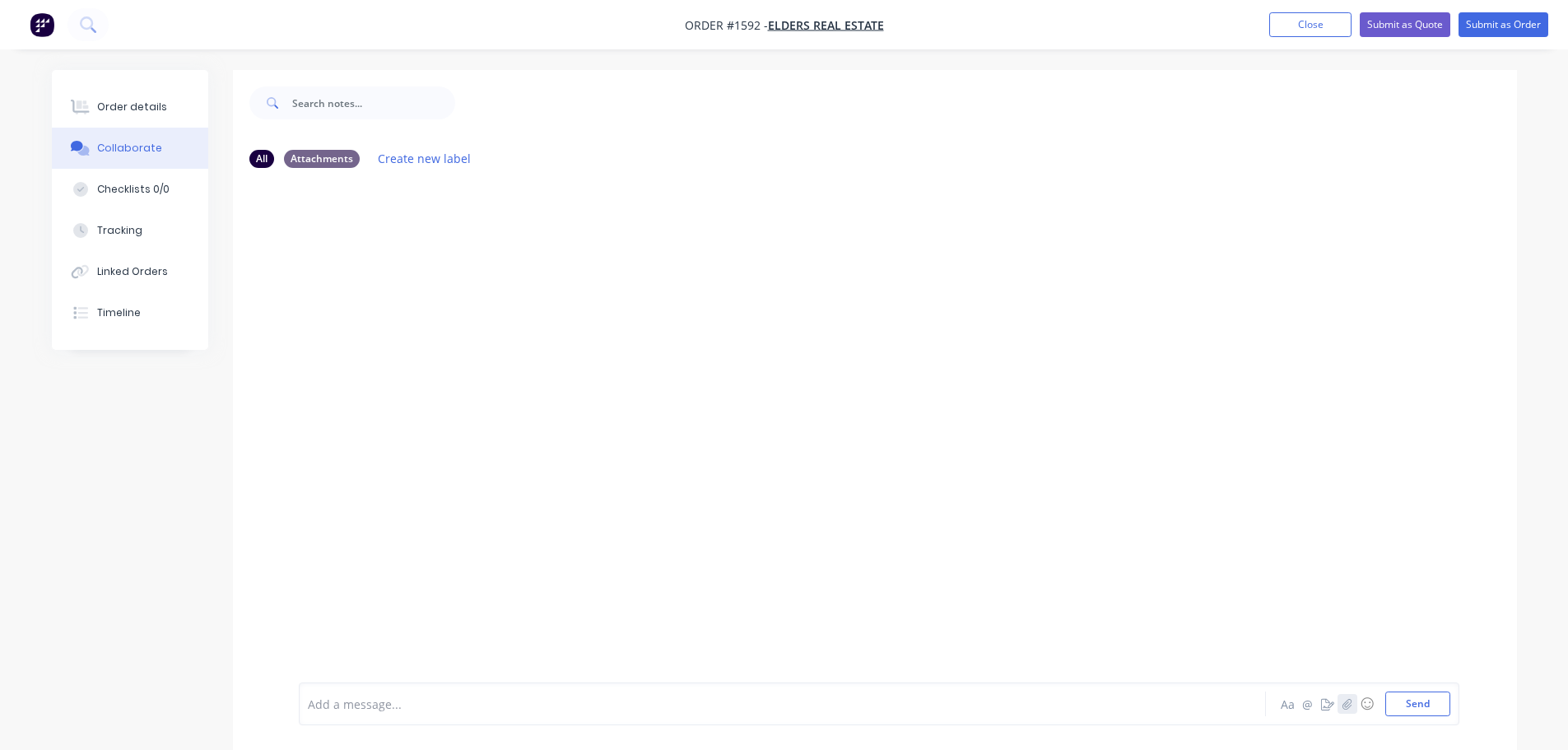
click at [1350, 709] on button "button" at bounding box center [1347, 703] width 19 height 19
click at [1425, 709] on button "Send" at bounding box center [1417, 703] width 65 height 25
click at [1351, 704] on icon "button" at bounding box center [1347, 703] width 9 height 11
click at [1395, 704] on button "Send" at bounding box center [1417, 703] width 65 height 25
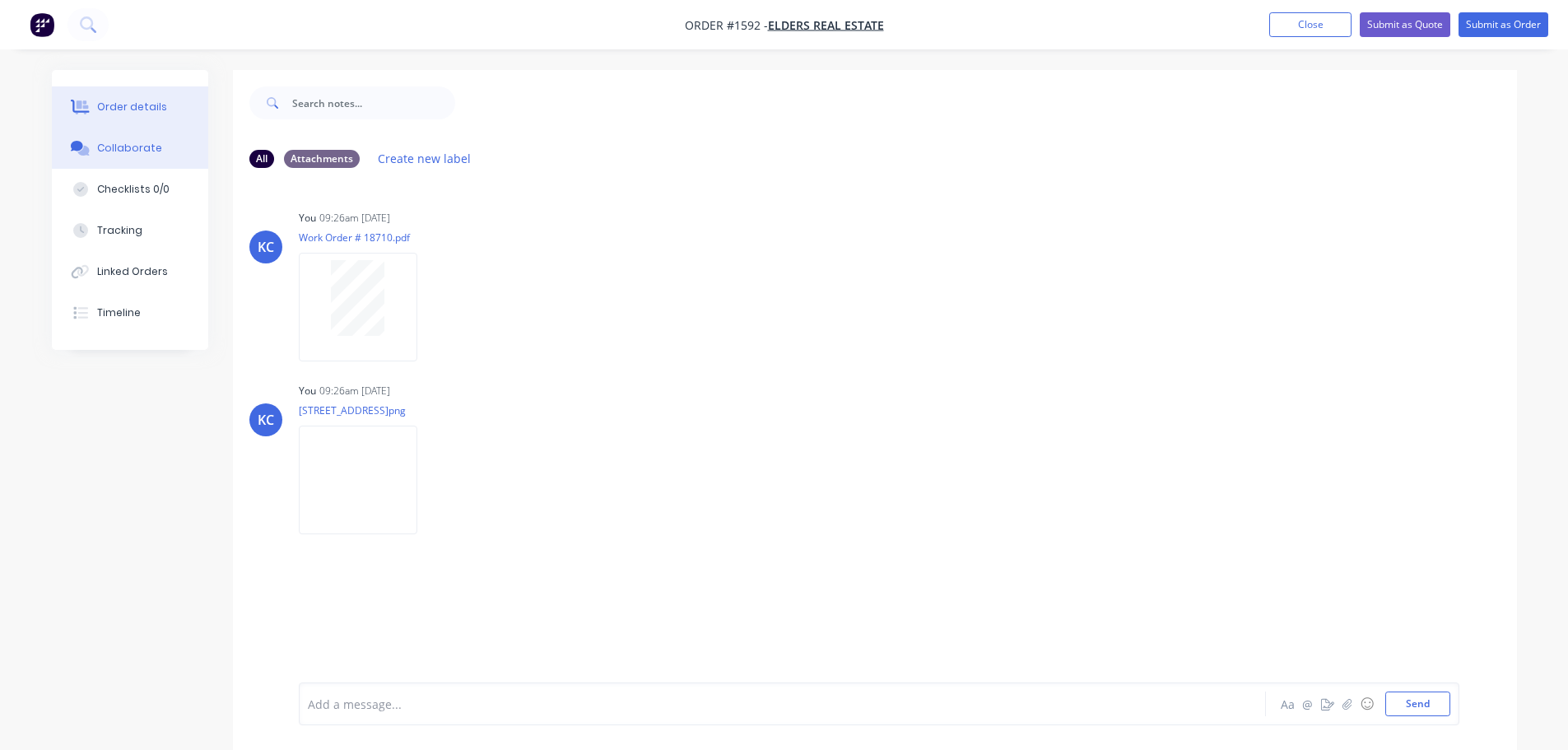
click at [126, 102] on div "Order details" at bounding box center [132, 108] width 70 height 15
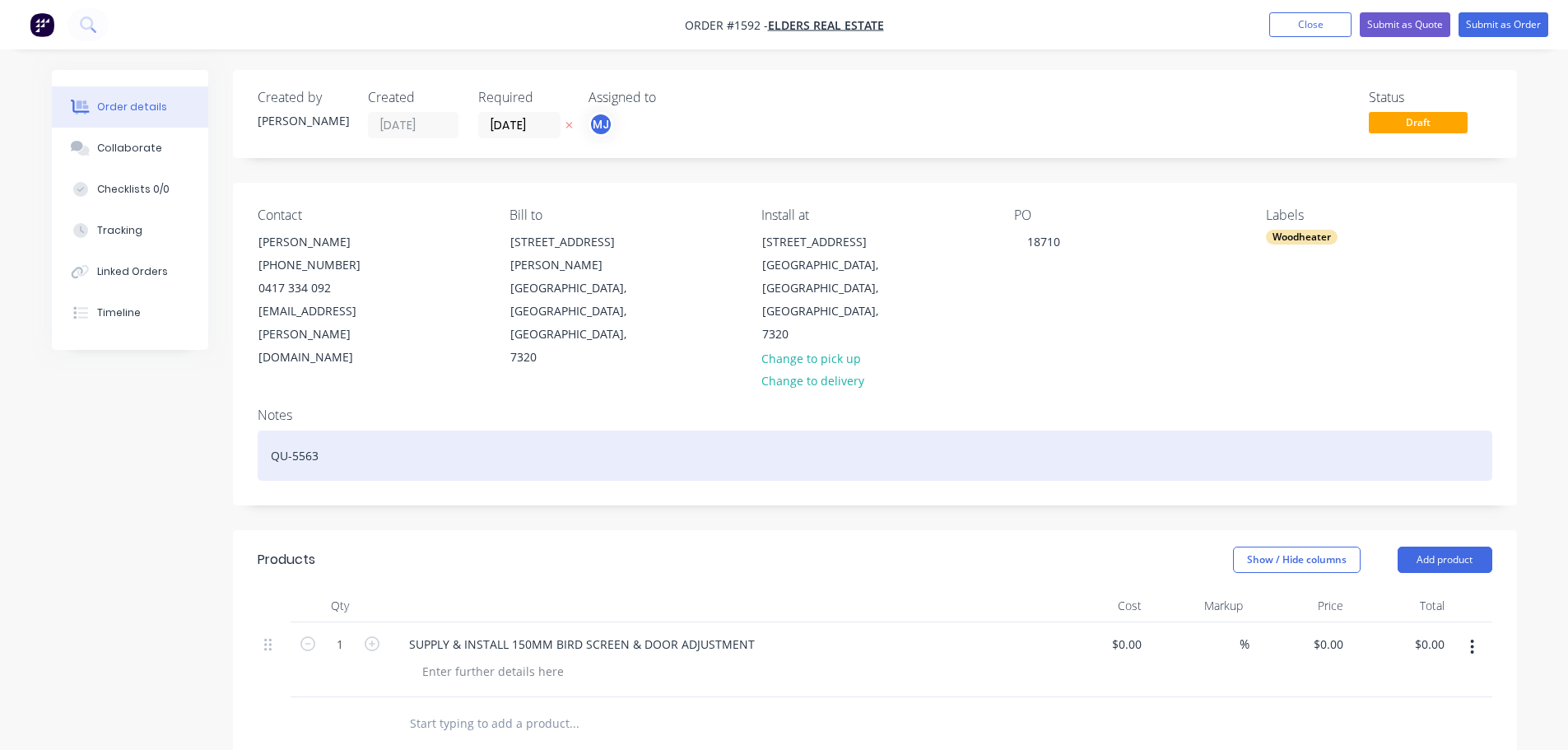
drag, startPoint x: 373, startPoint y: 404, endPoint x: 378, endPoint y: 394, distance: 11.2
click at [382, 430] on div "QU-5563" at bounding box center [875, 455] width 1234 height 50
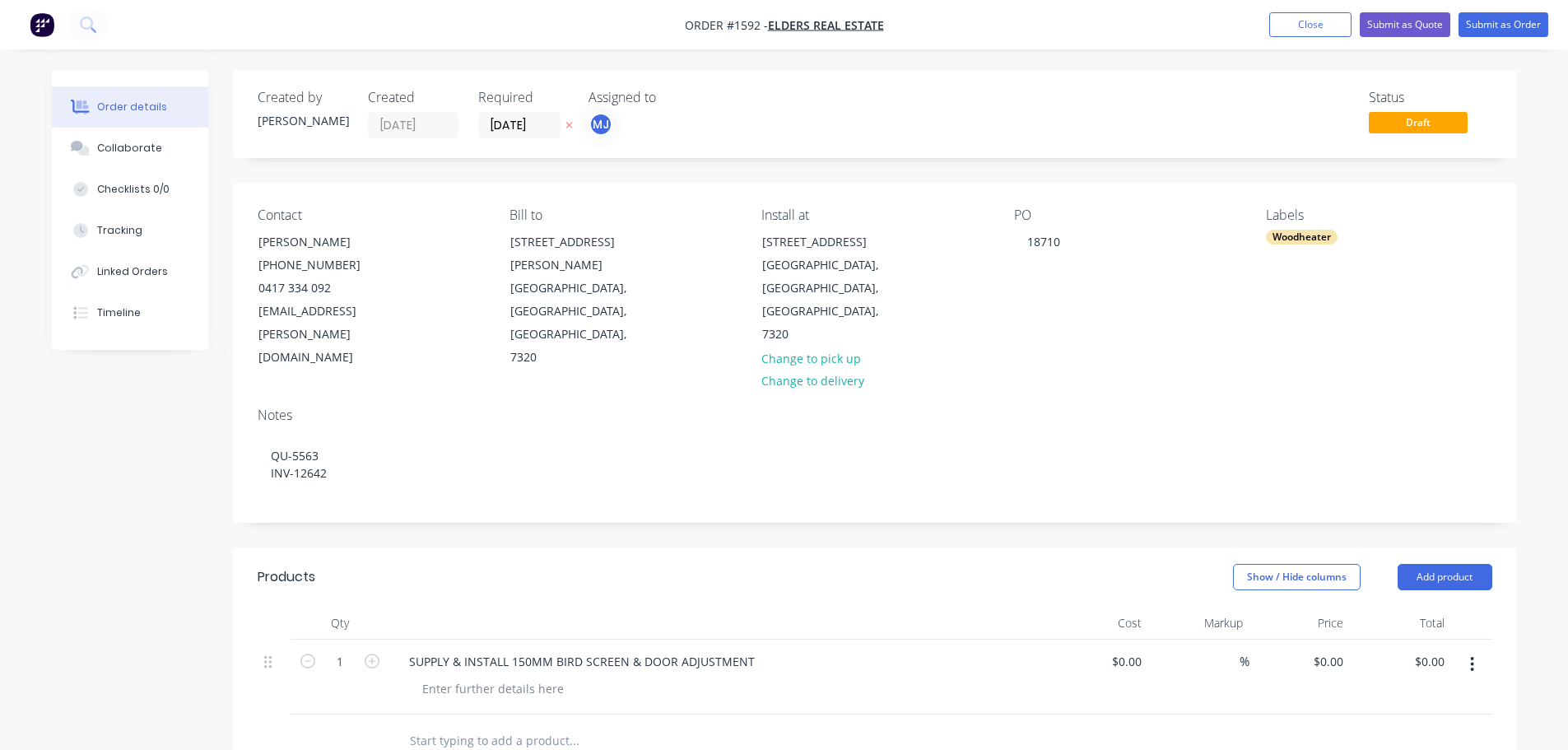
click at [438, 493] on div "Created by [PERSON_NAME] Created [DATE] Required [DATE] Assigned to MJ Status D…" at bounding box center [875, 616] width 1284 height 1093
click at [1509, 30] on button "Submit as Order" at bounding box center [1504, 25] width 90 height 25
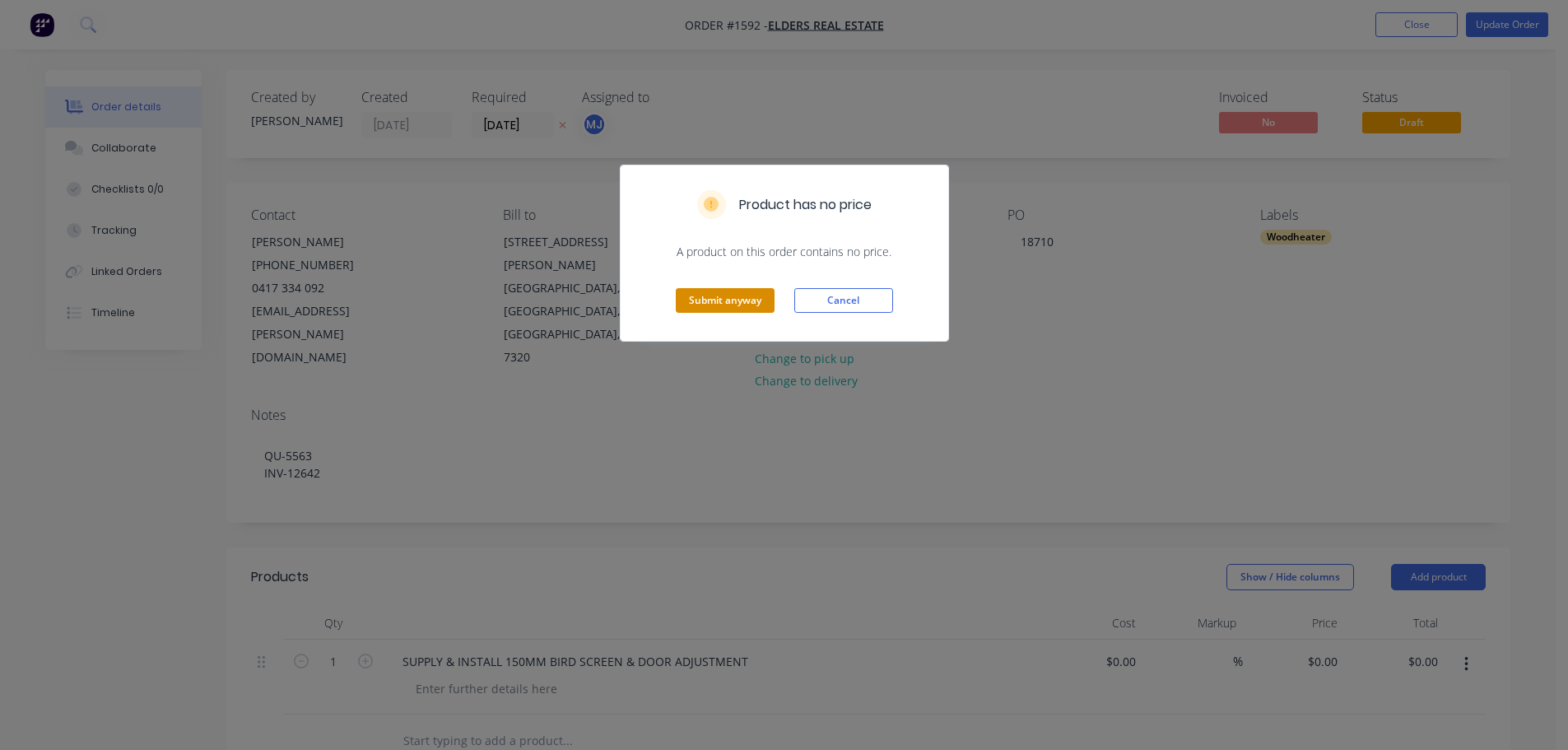
click at [691, 294] on button "Submit anyway" at bounding box center [725, 300] width 99 height 25
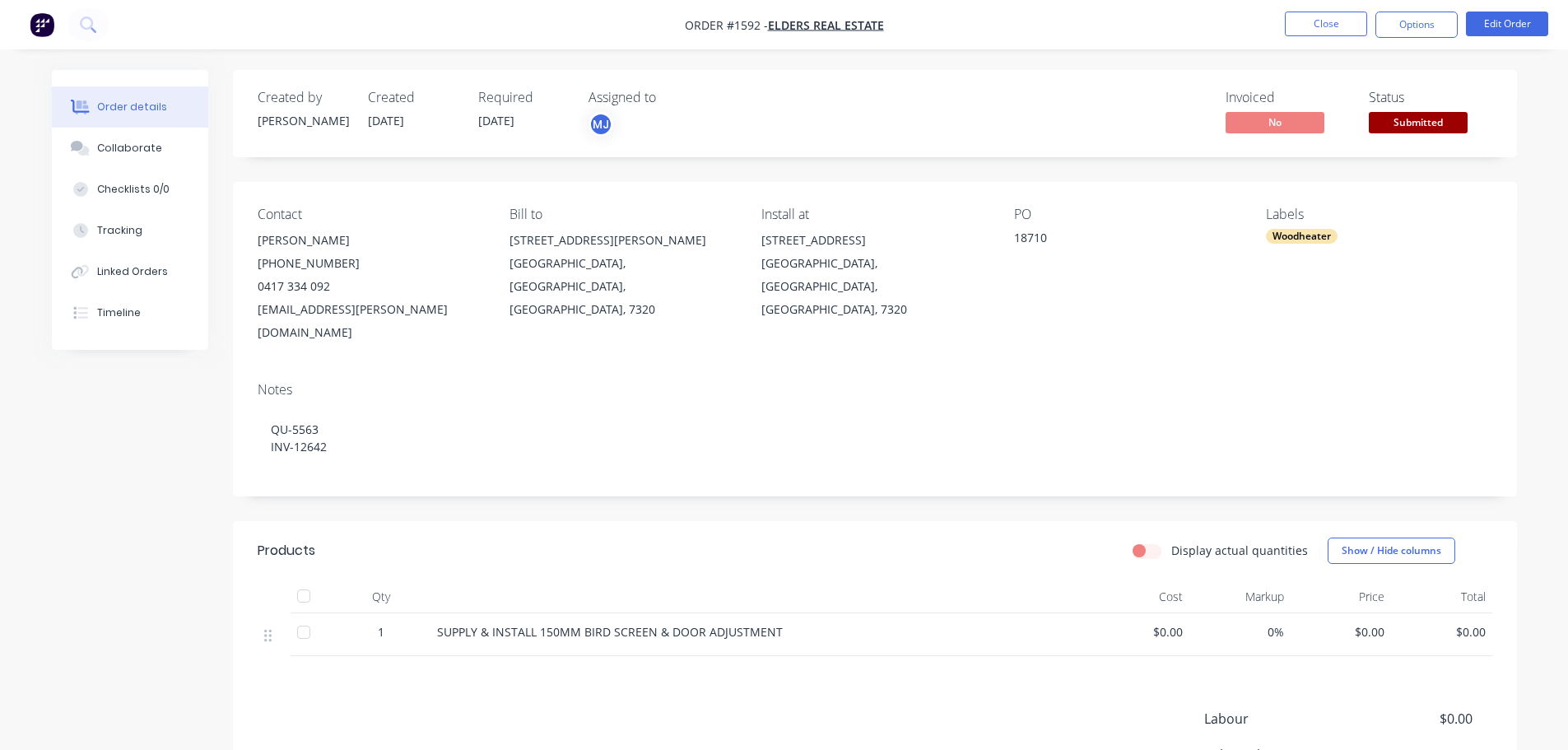
click at [1442, 117] on span "Submitted" at bounding box center [1418, 122] width 99 height 20
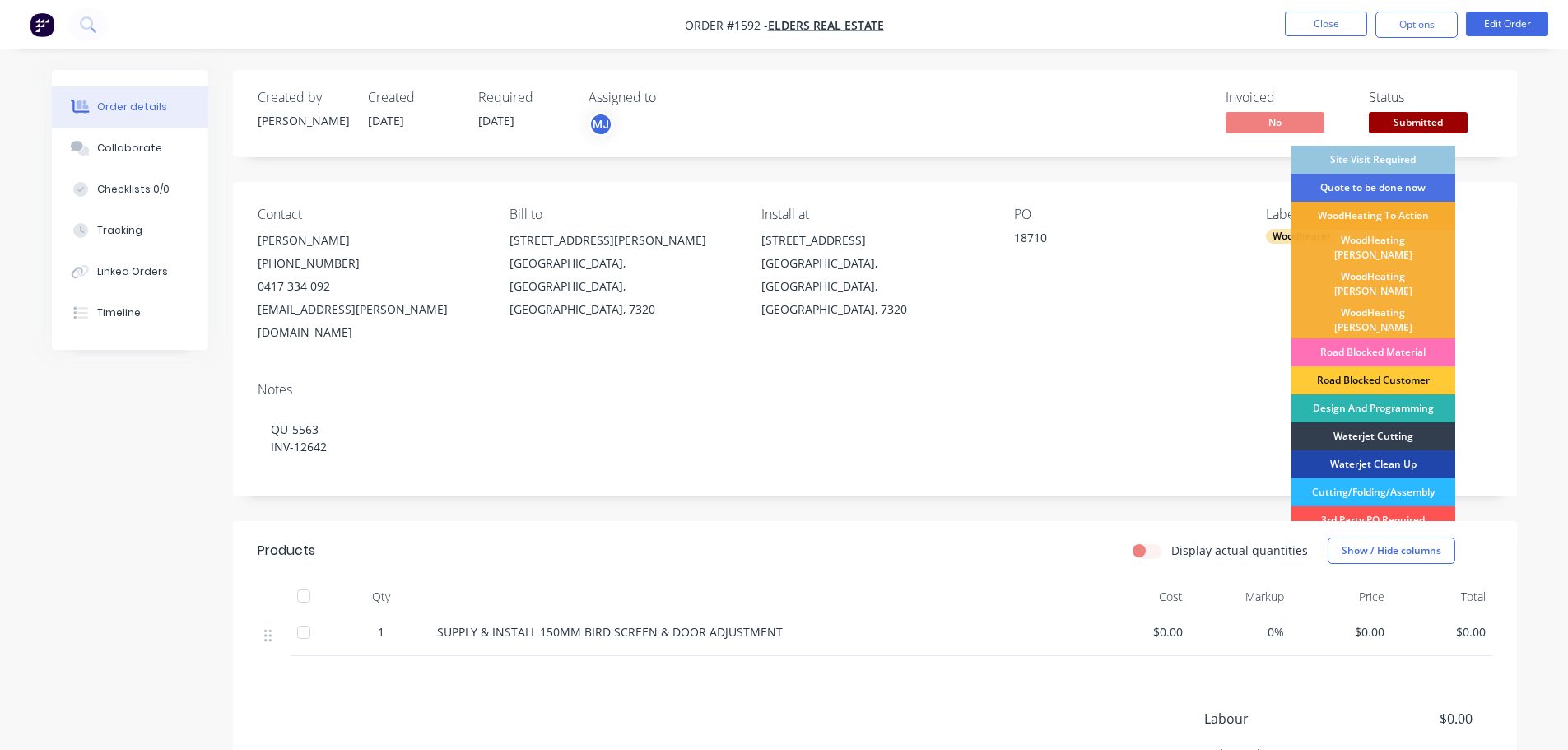
click at [1416, 215] on div "WoodHeating To Action" at bounding box center [1373, 215] width 164 height 28
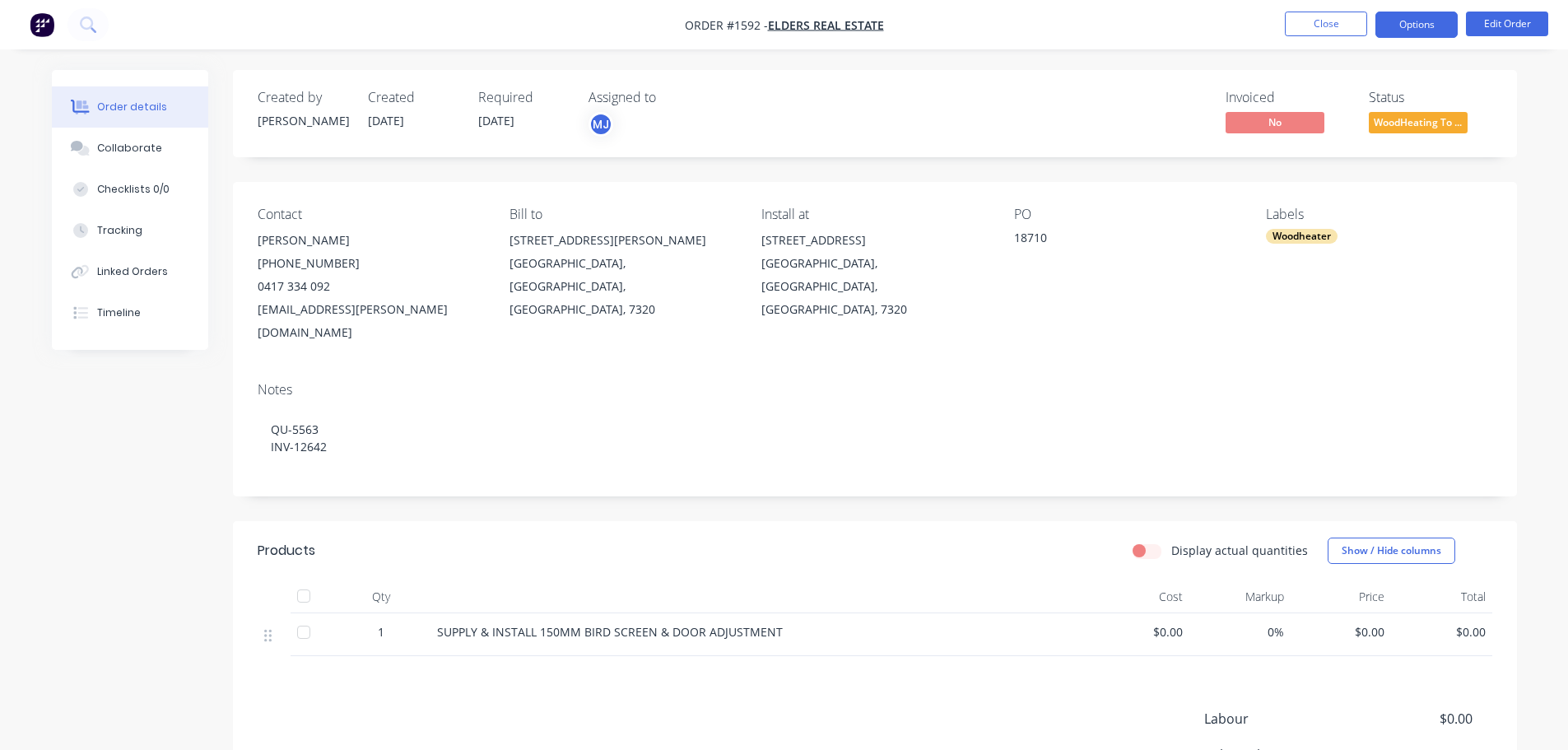
click at [1396, 32] on button "Options" at bounding box center [1416, 25] width 82 height 26
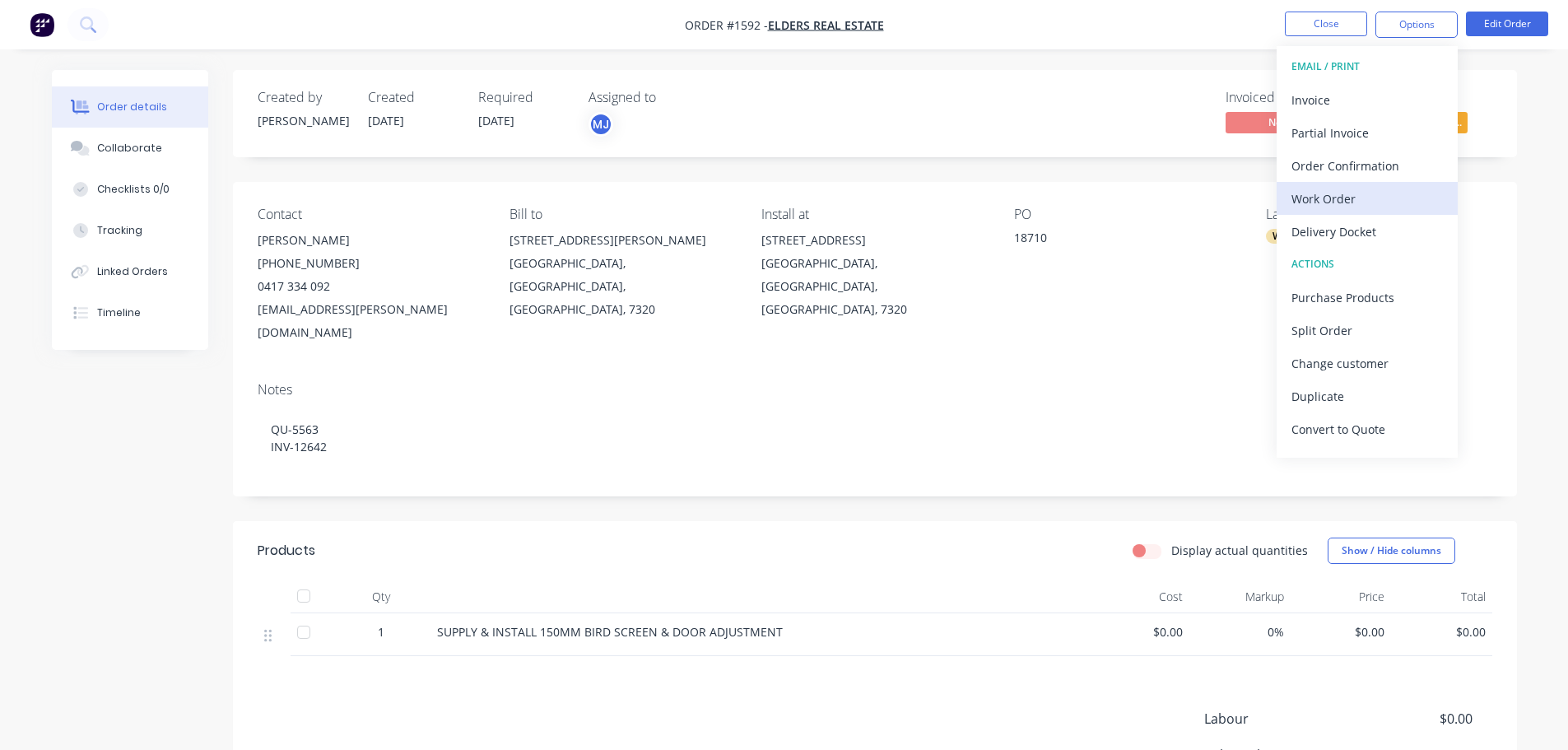
click at [1358, 193] on div "Work Order" at bounding box center [1366, 199] width 152 height 24
click at [1316, 208] on div "Custom" at bounding box center [1366, 199] width 152 height 24
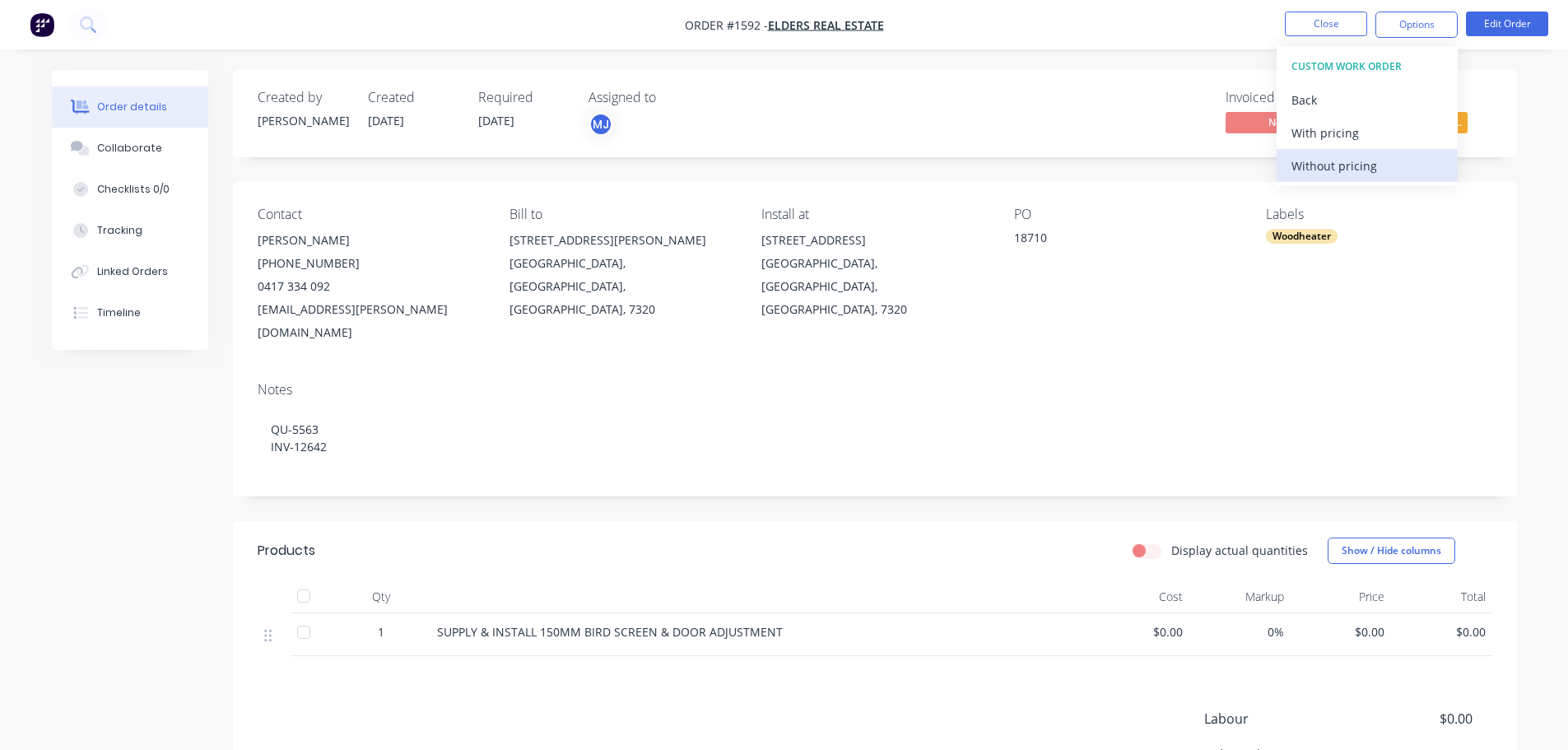
click at [1316, 163] on div "Without pricing" at bounding box center [1366, 166] width 152 height 24
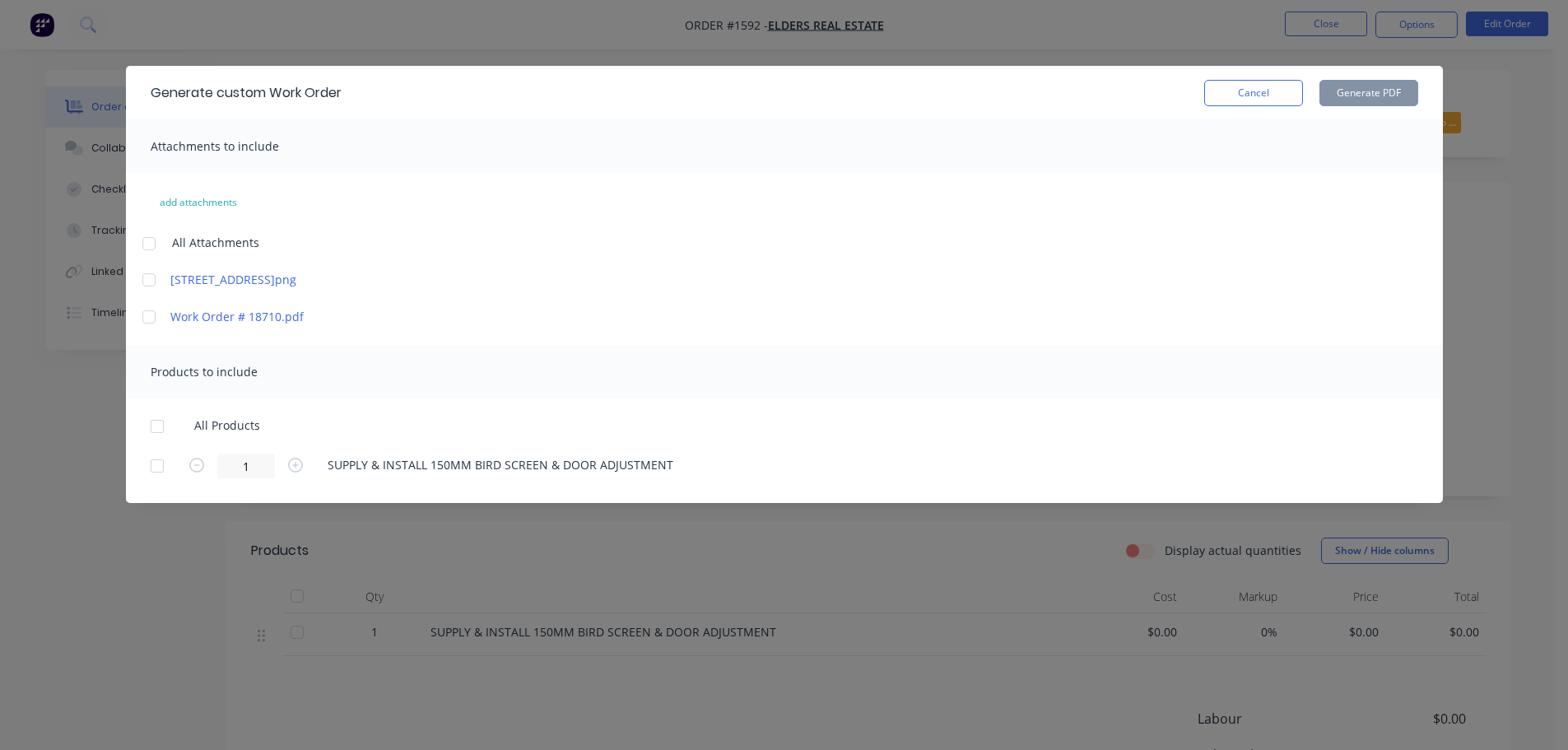
click at [150, 244] on div at bounding box center [149, 243] width 33 height 33
click at [158, 430] on div at bounding box center [157, 426] width 33 height 33
click at [1344, 100] on button "Generate PDF" at bounding box center [1369, 92] width 99 height 26
click at [1254, 91] on button "Cancel" at bounding box center [1253, 92] width 99 height 26
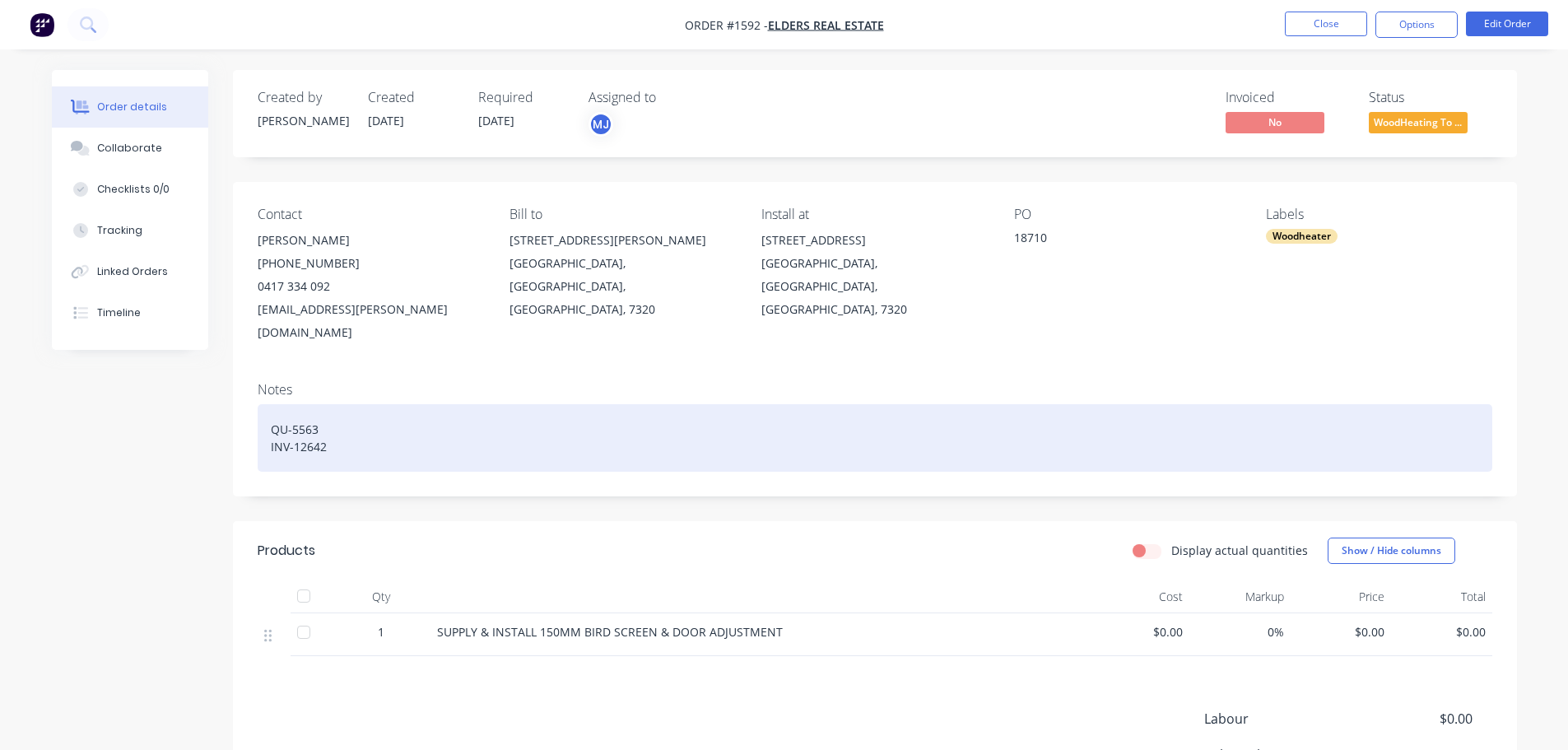
drag, startPoint x: 284, startPoint y: 390, endPoint x: 312, endPoint y: 424, distance: 44.0
click at [284, 404] on div "QU-5563 INV-12642" at bounding box center [875, 438] width 1234 height 68
click at [275, 404] on div "QU-5563 INV-12642" at bounding box center [875, 438] width 1234 height 68
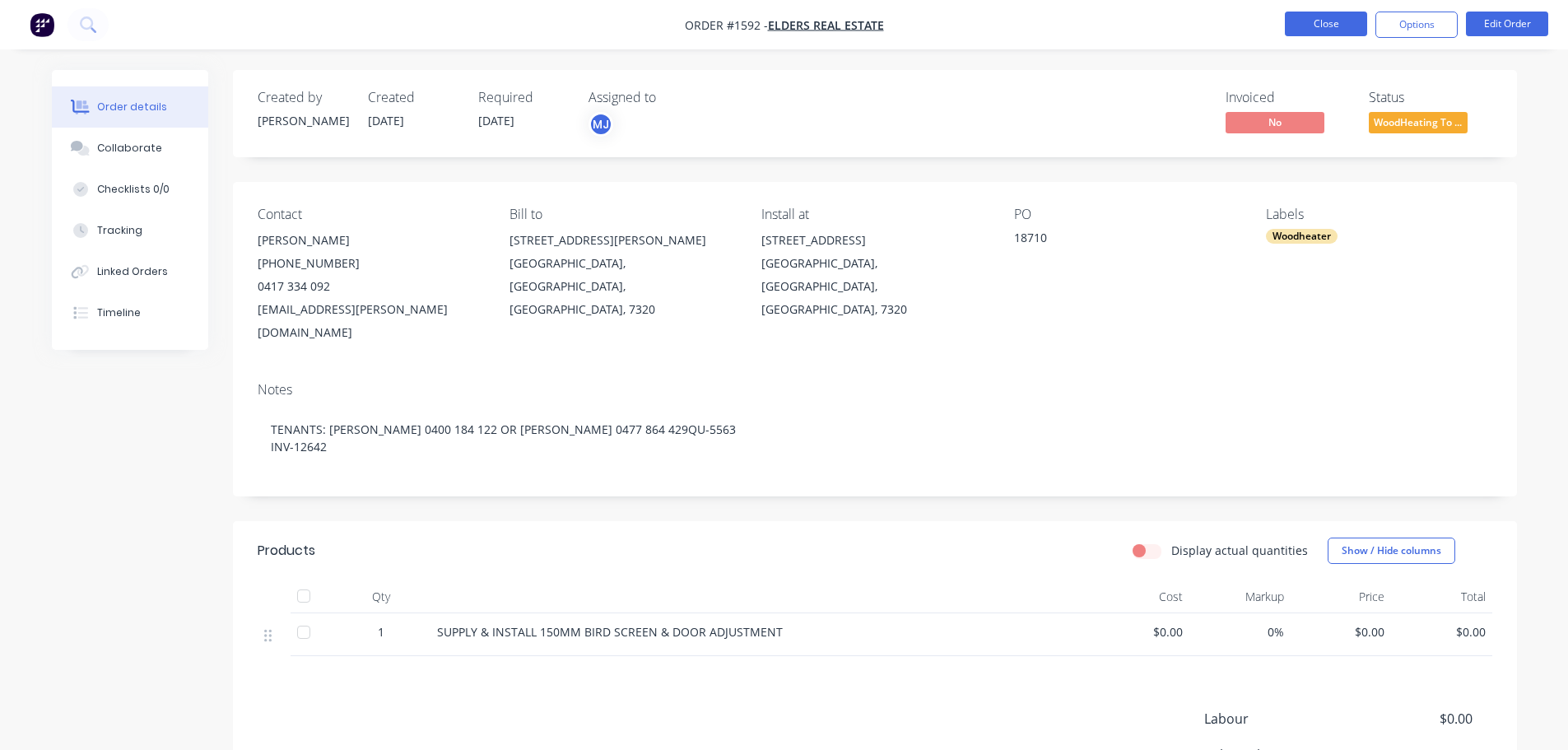
click at [1317, 19] on button "Close" at bounding box center [1326, 24] width 82 height 25
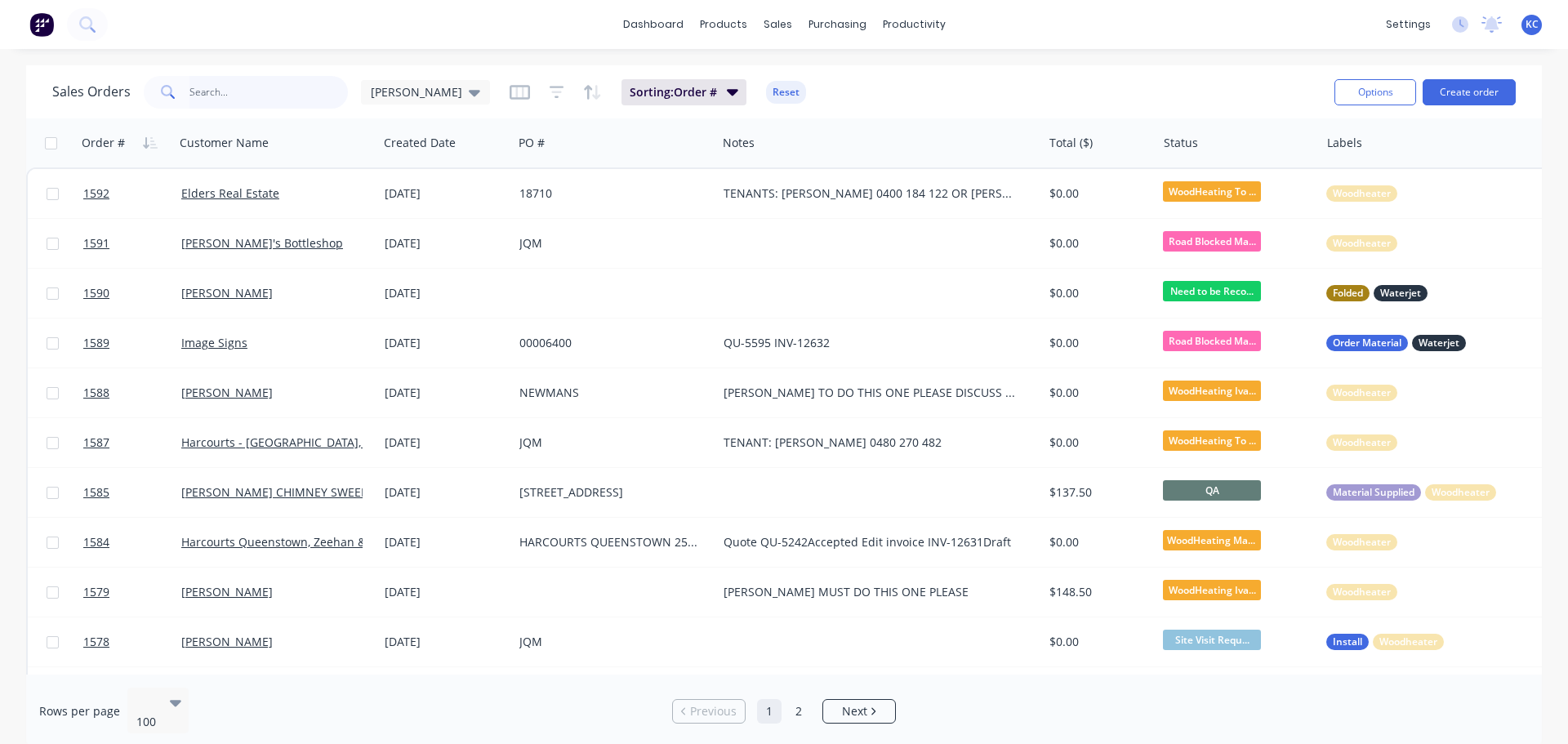
click at [206, 86] on input "text" at bounding box center [270, 92] width 160 height 33
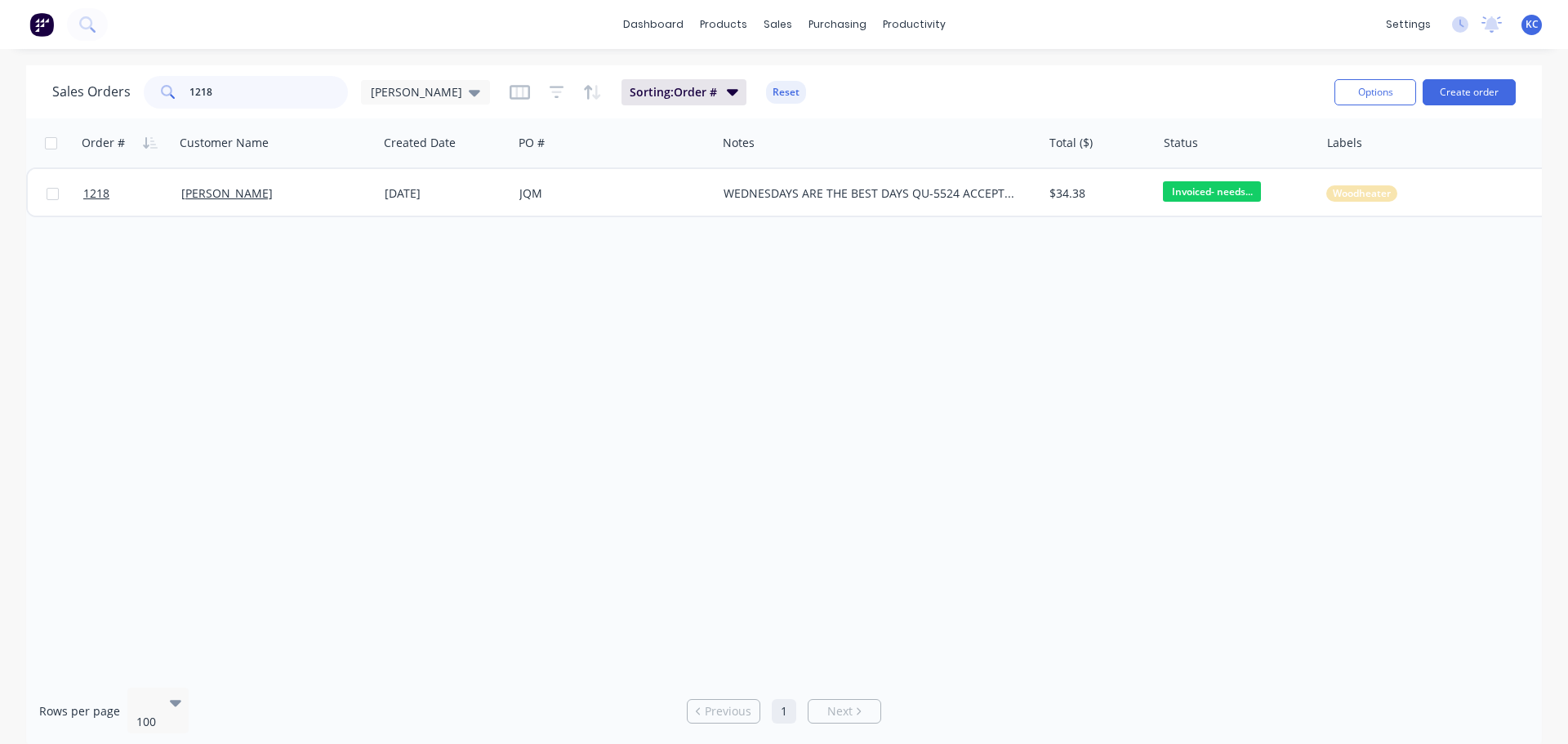
type input "1218"
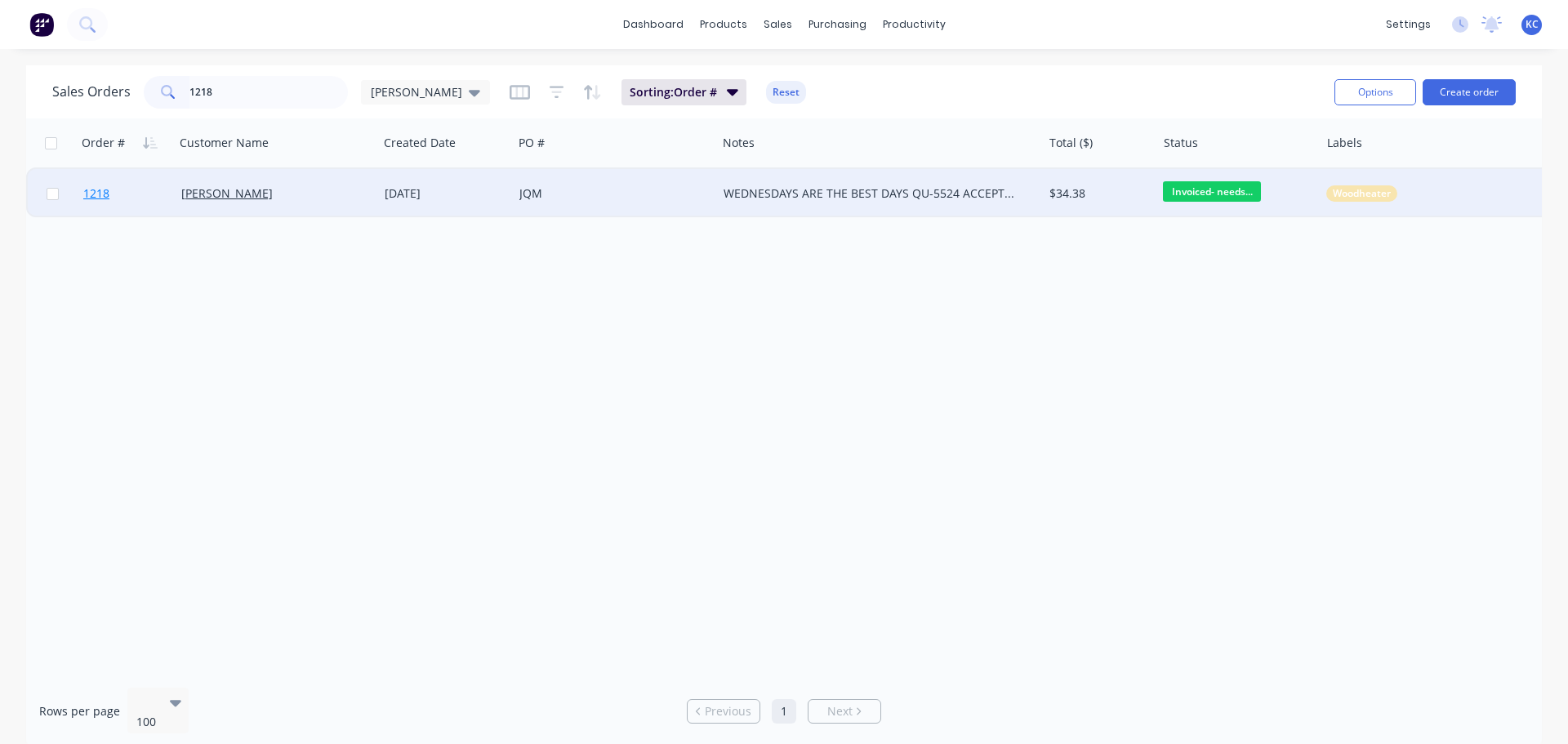
click at [104, 194] on span "1218" at bounding box center [96, 193] width 26 height 16
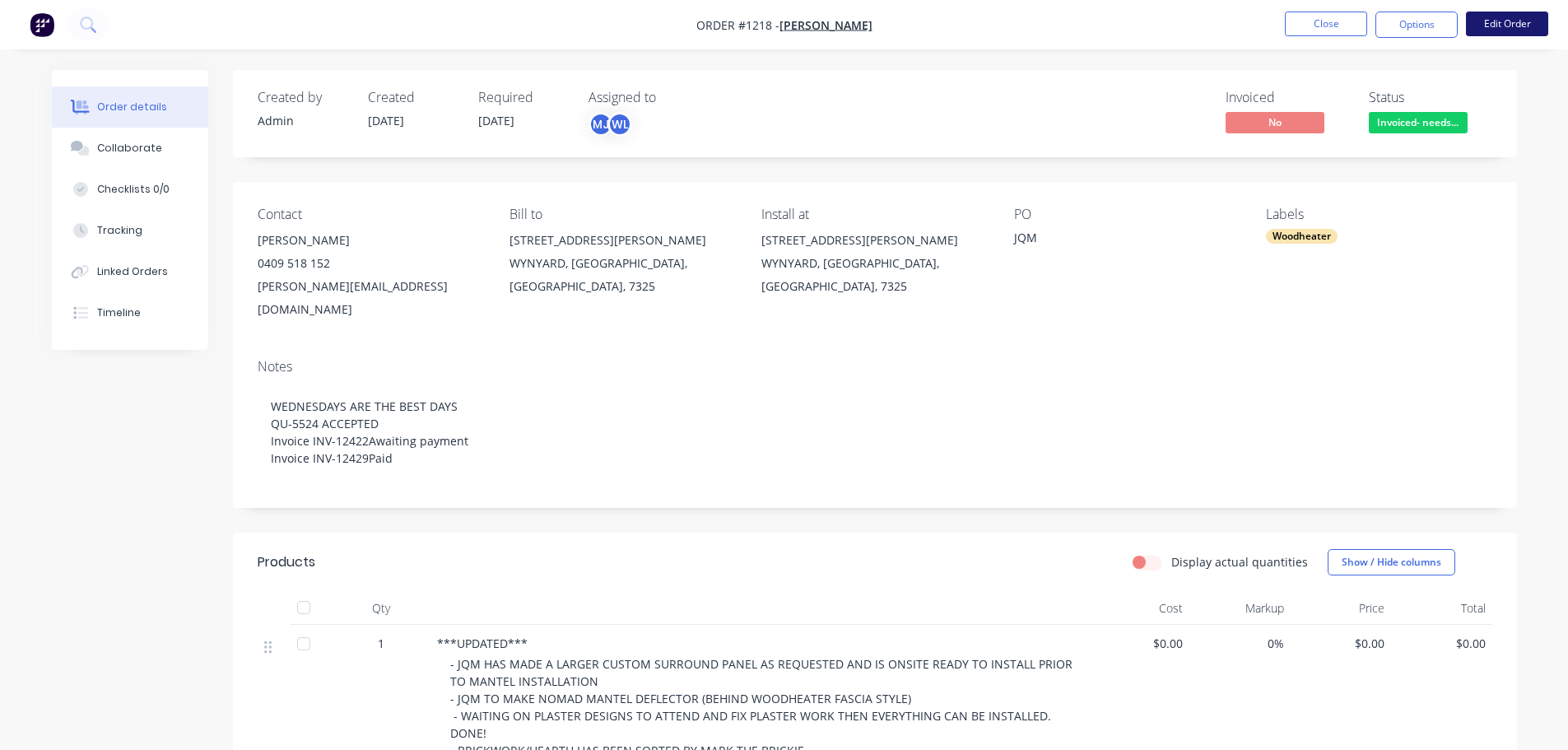
click at [1510, 25] on button "Edit Order" at bounding box center [1507, 24] width 82 height 25
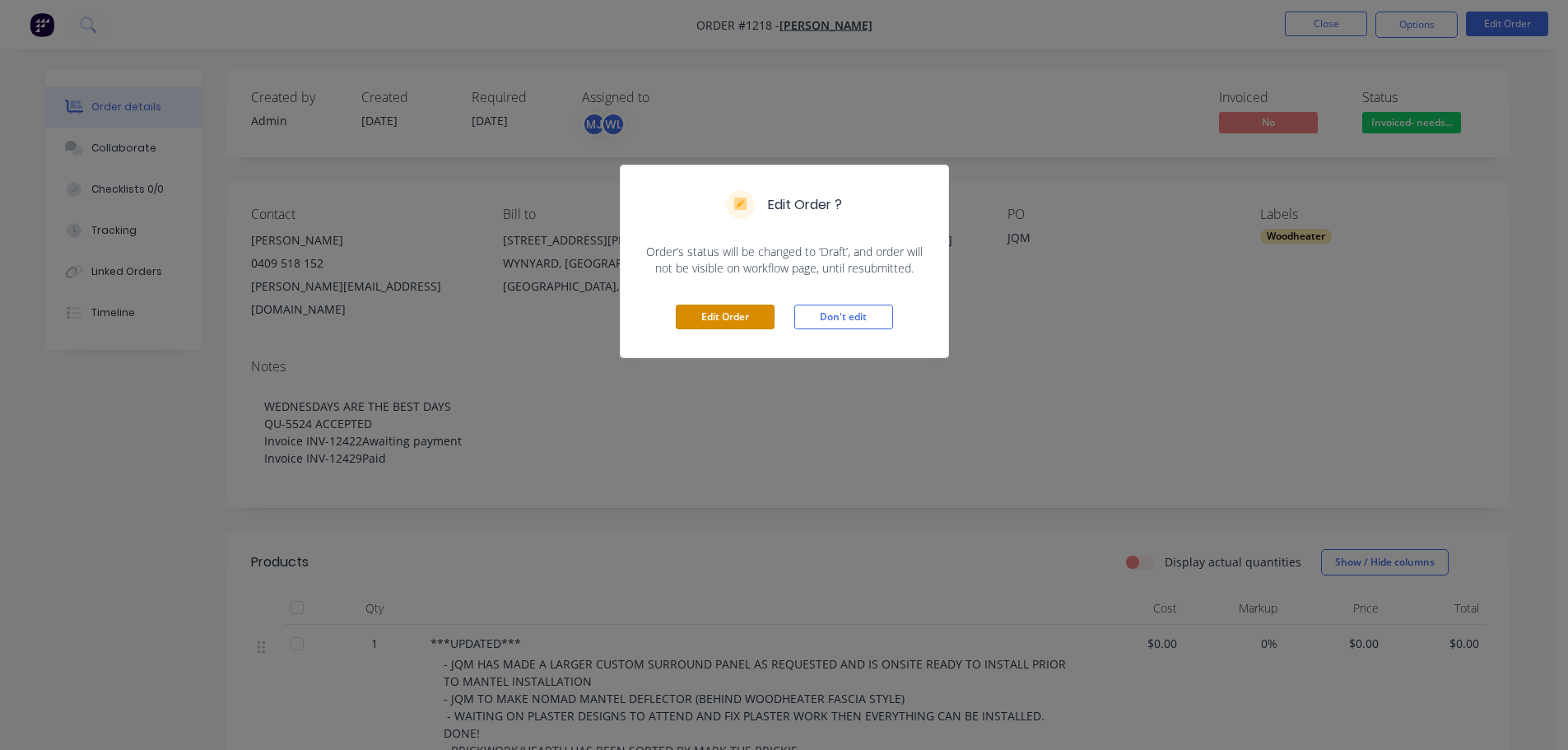
click at [715, 319] on button "Edit Order" at bounding box center [725, 317] width 99 height 25
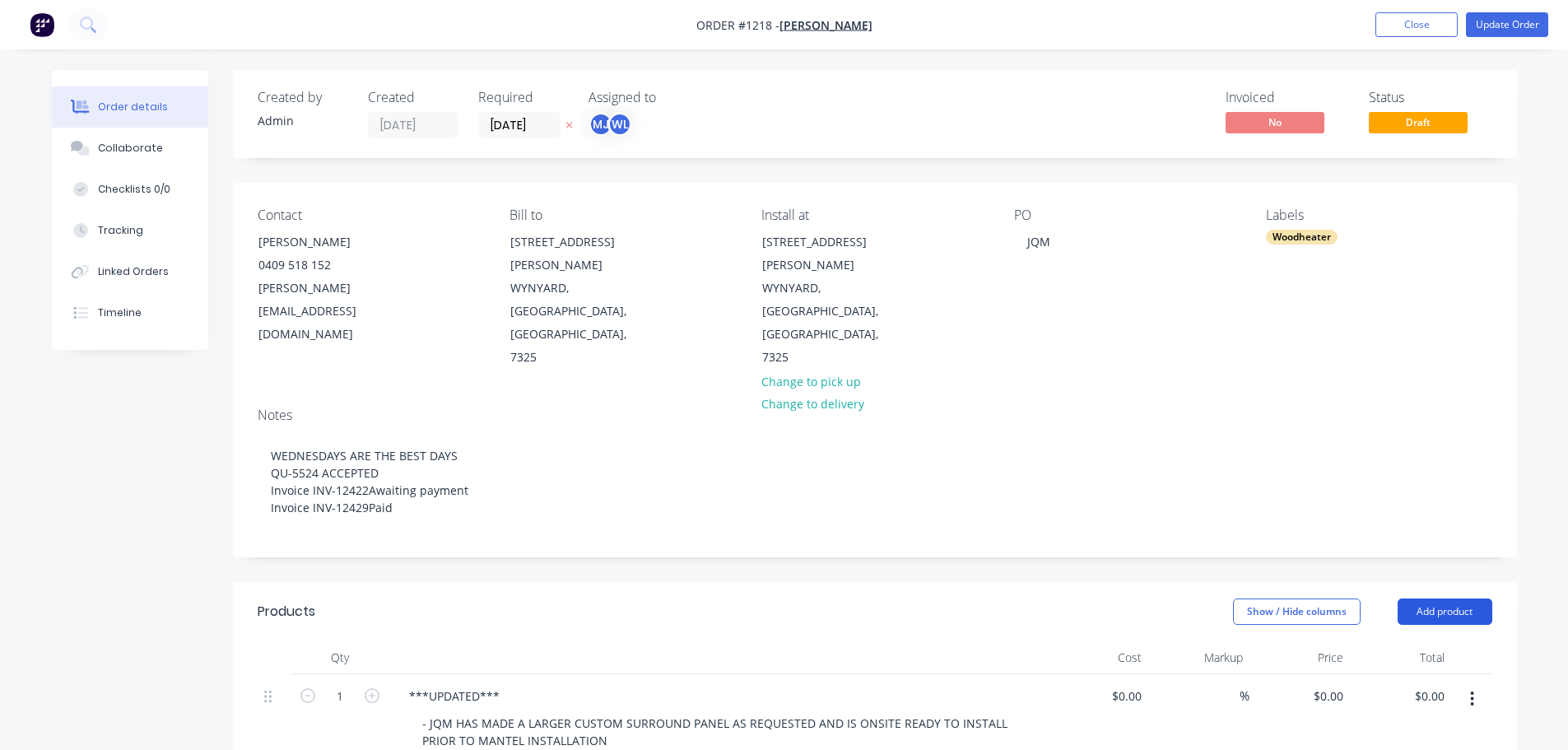
click at [1460, 598] on button "Add product" at bounding box center [1445, 611] width 95 height 26
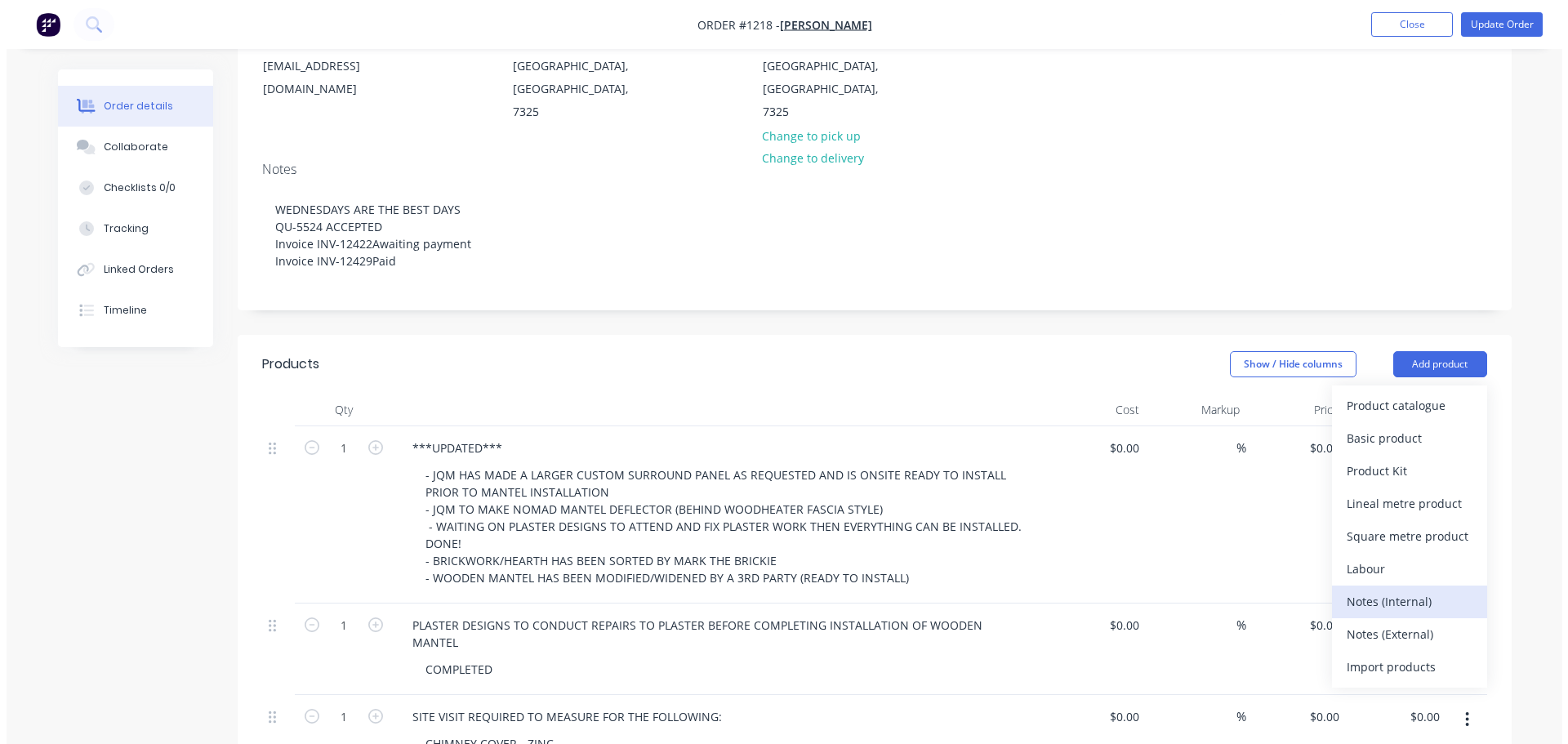
scroll to position [245, 0]
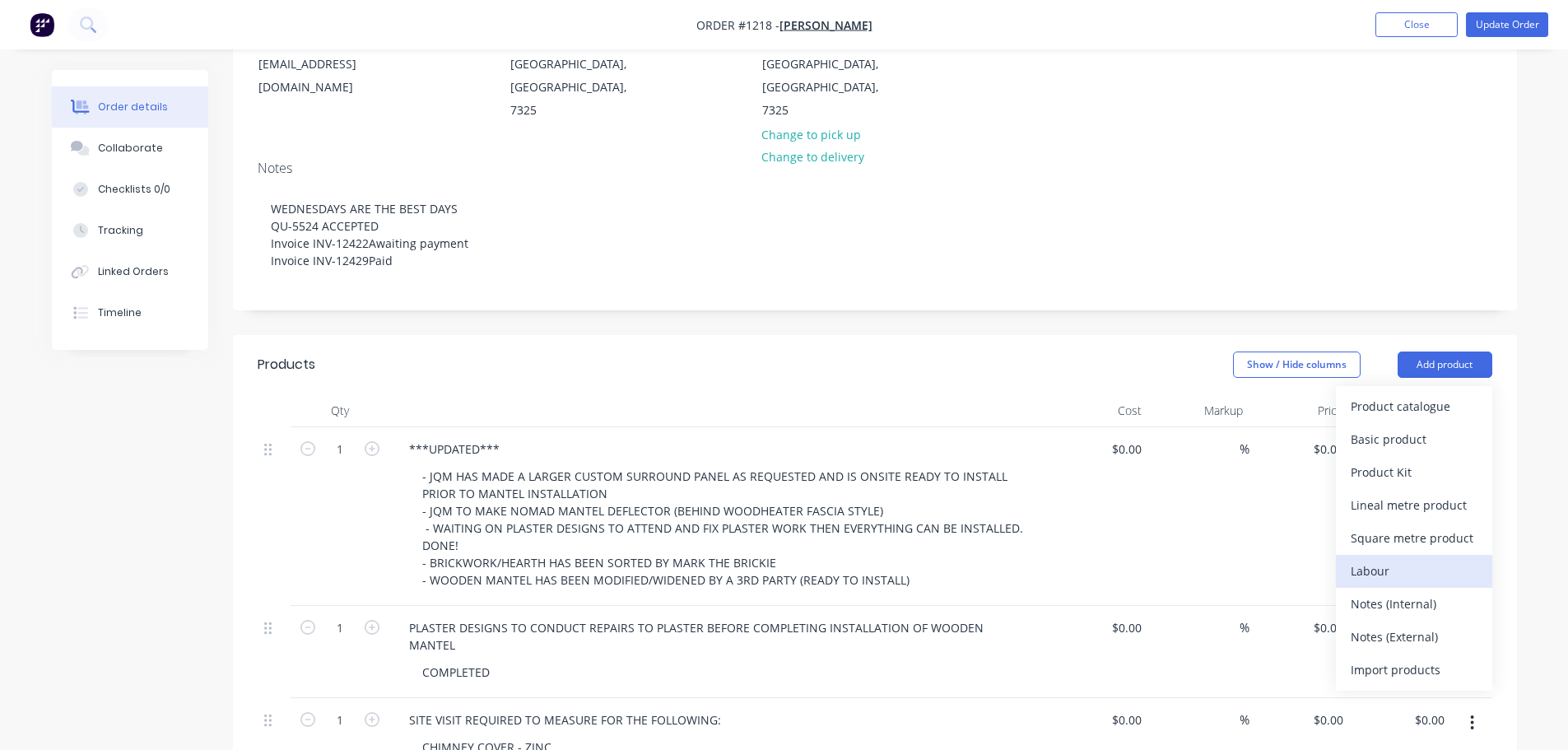
click at [1371, 559] on div "Labour" at bounding box center [1414, 571] width 127 height 24
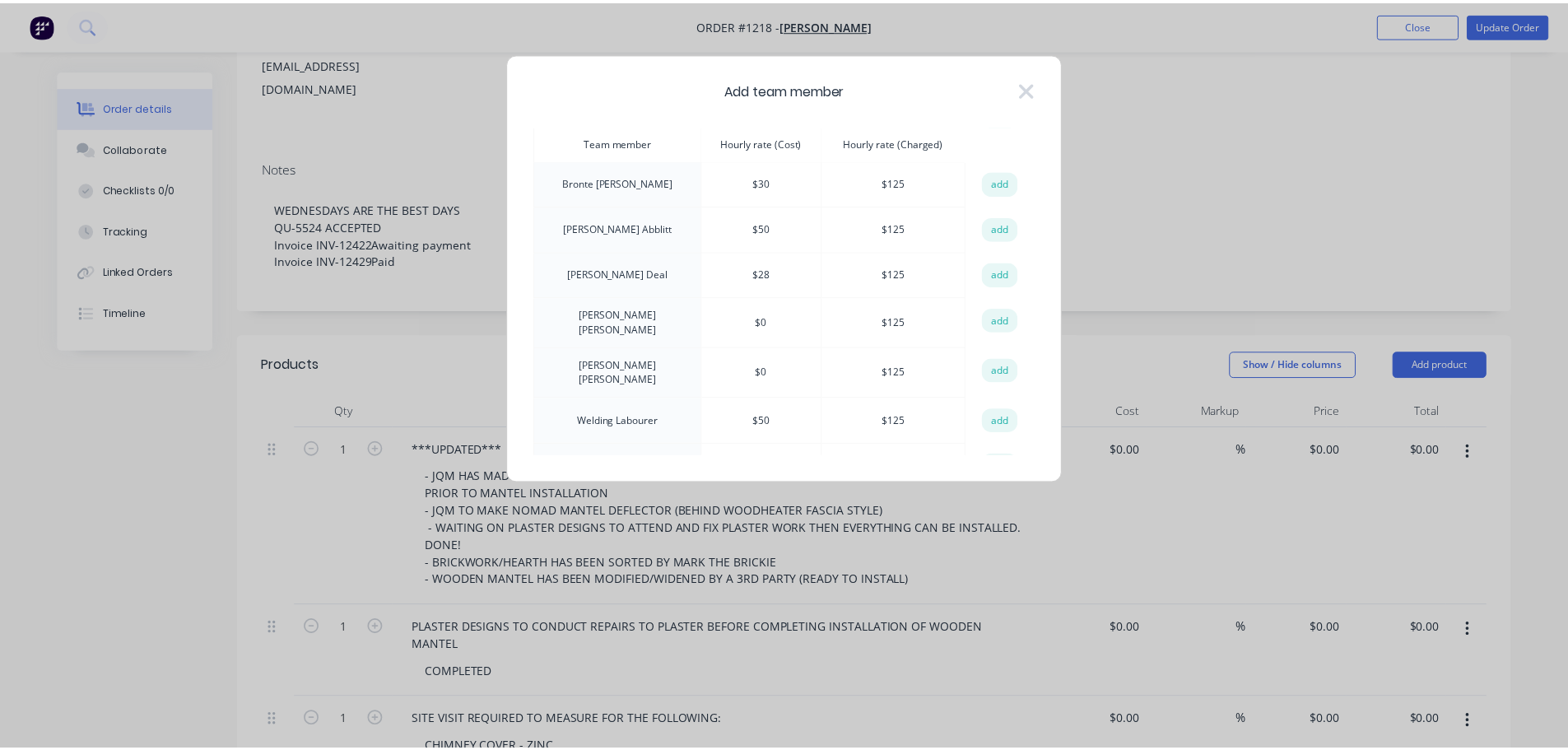
scroll to position [73, 0]
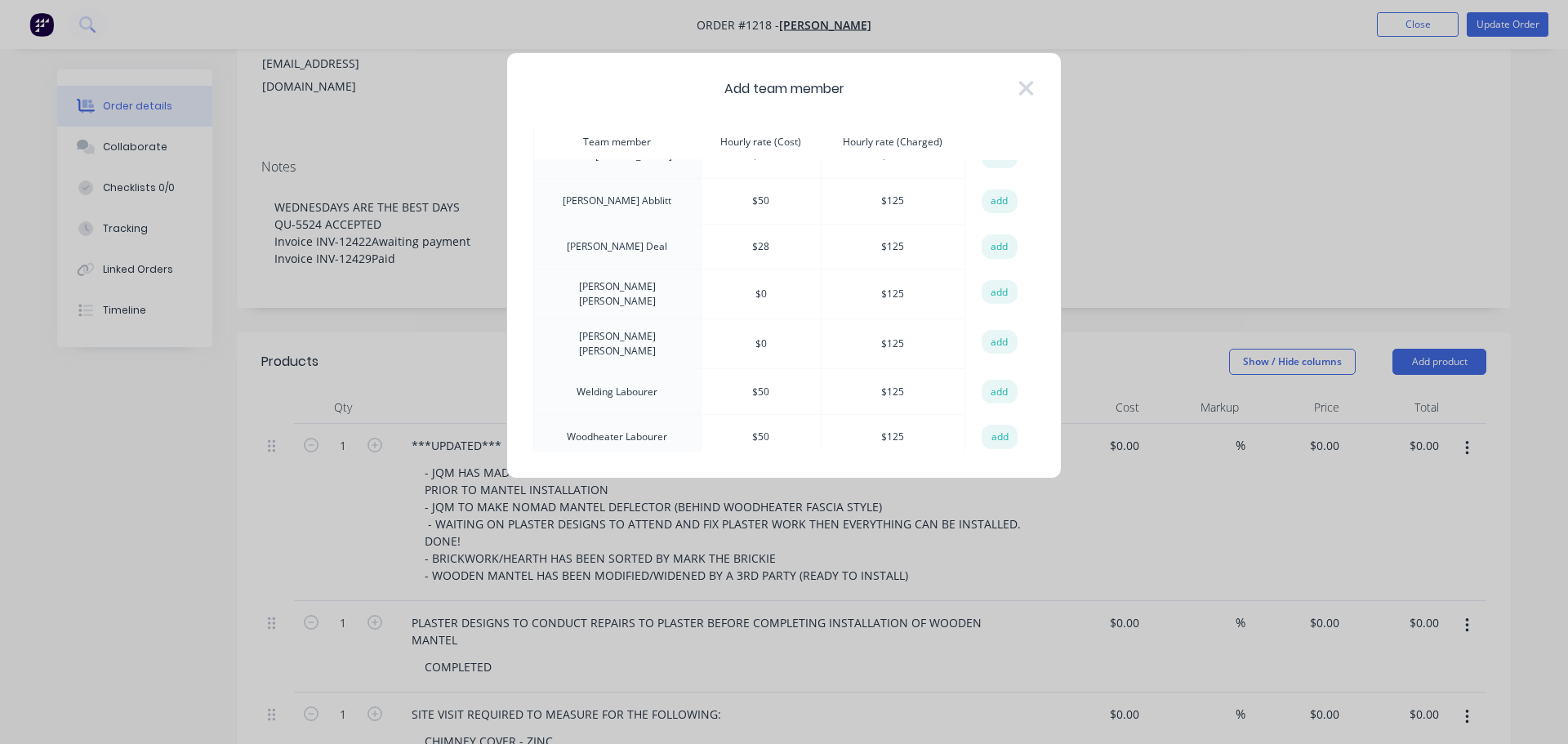
click at [995, 249] on button "add" at bounding box center [999, 246] width 36 height 24
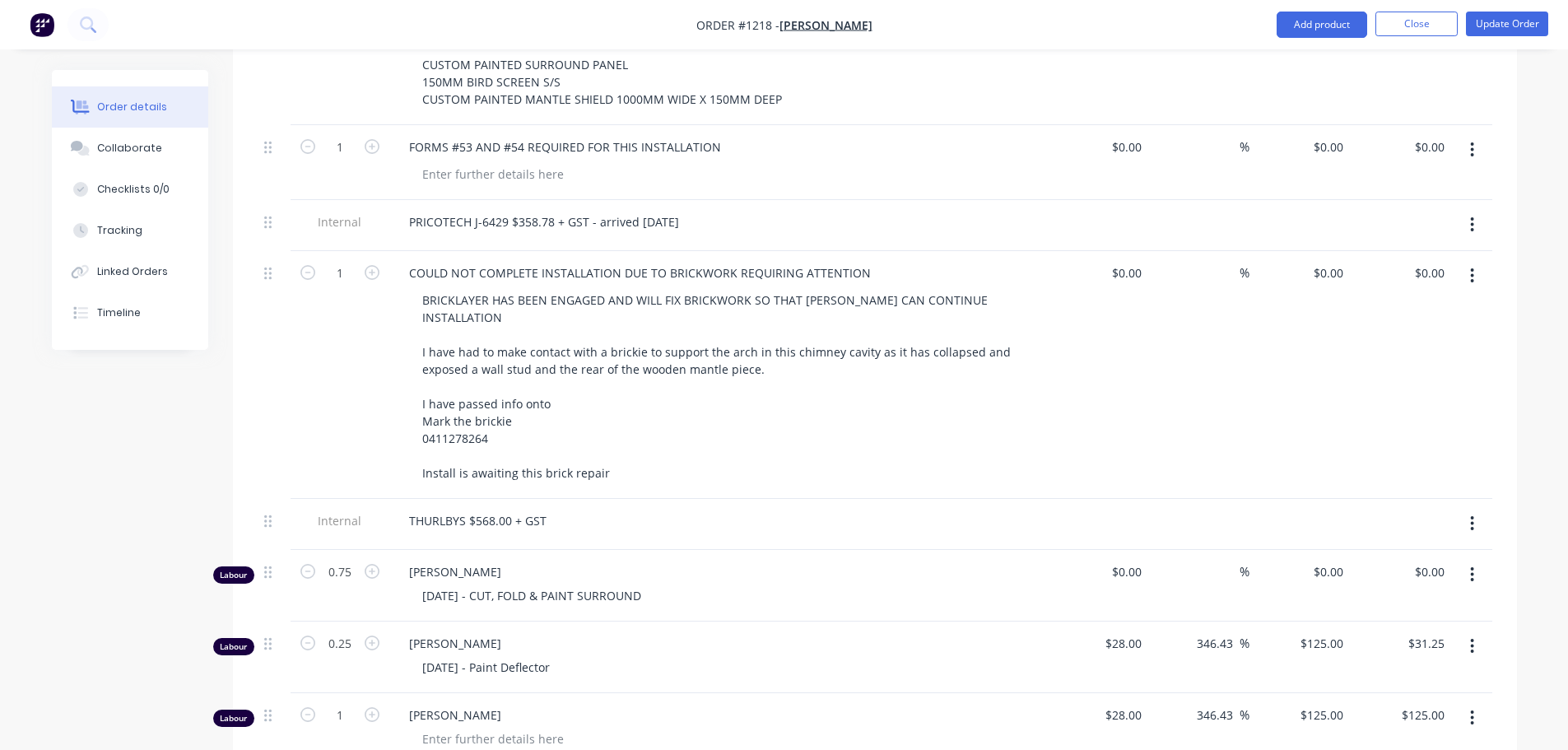
scroll to position [1317, 0]
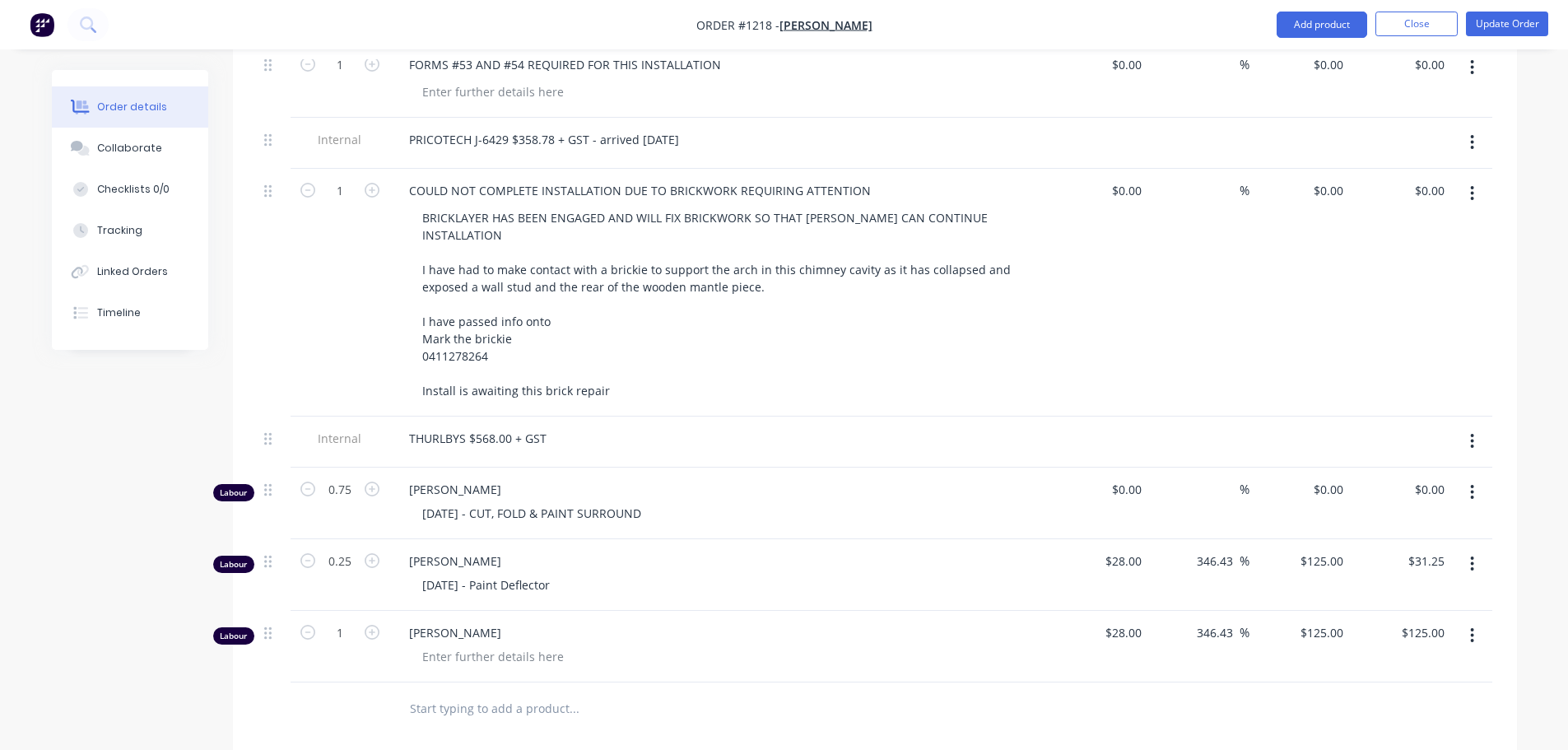
click at [1469, 620] on button "button" at bounding box center [1472, 635] width 39 height 30
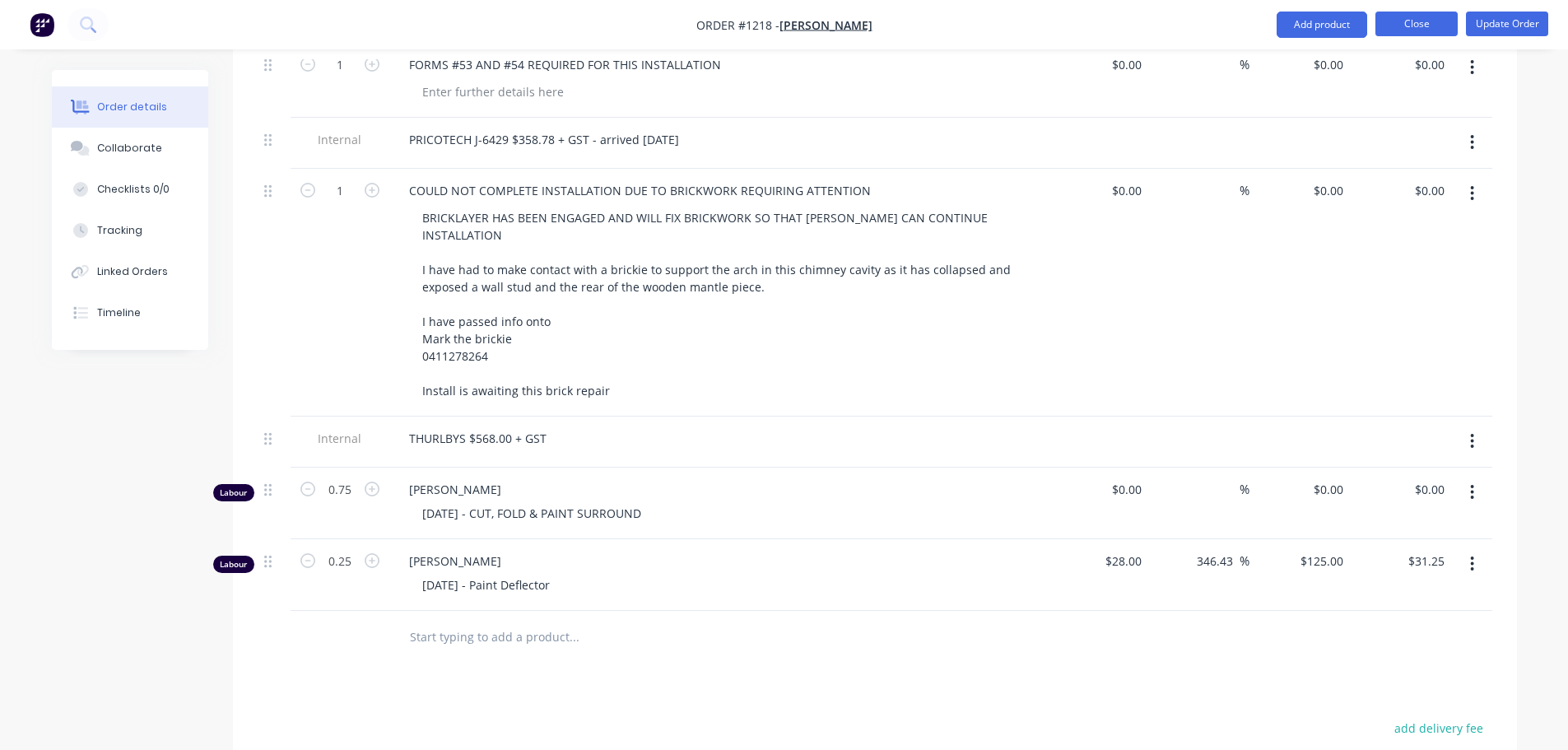
click at [1421, 25] on button "Close" at bounding box center [1416, 24] width 82 height 25
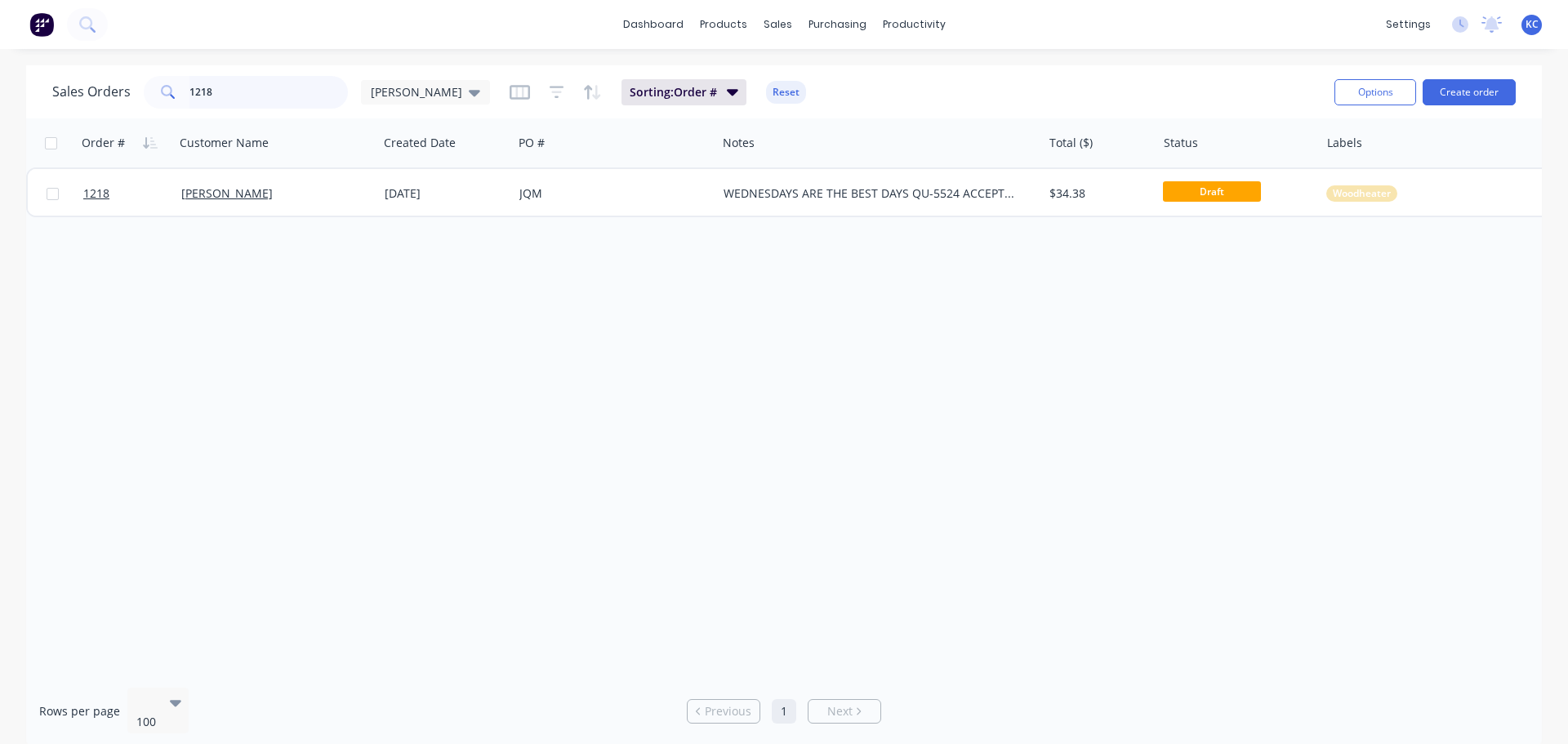
click at [118, 80] on div "Sales Orders 1218 [PERSON_NAME]" at bounding box center [270, 92] width 438 height 33
type input "1394"
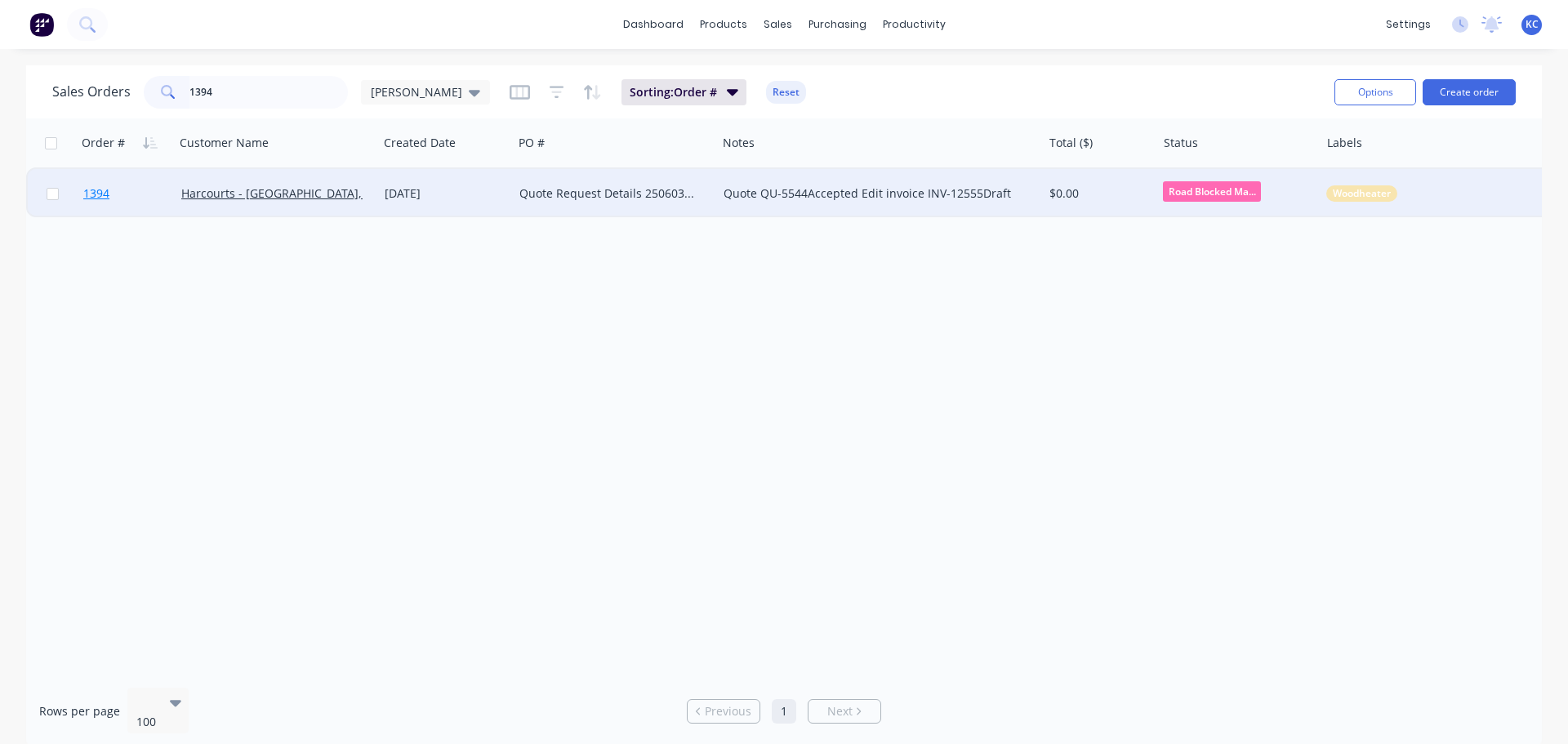
click at [97, 190] on span "1394" at bounding box center [96, 193] width 26 height 16
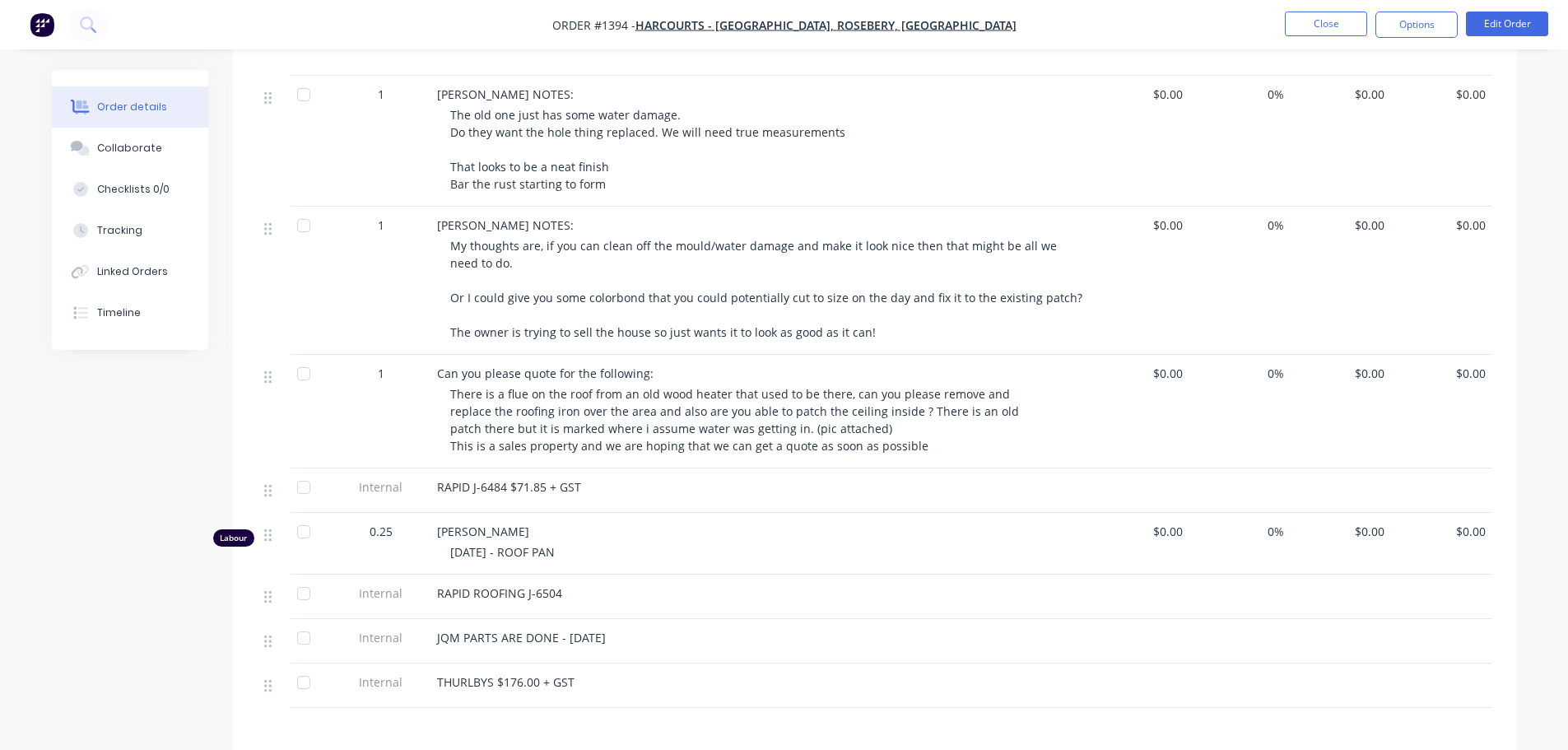
scroll to position [988, 0]
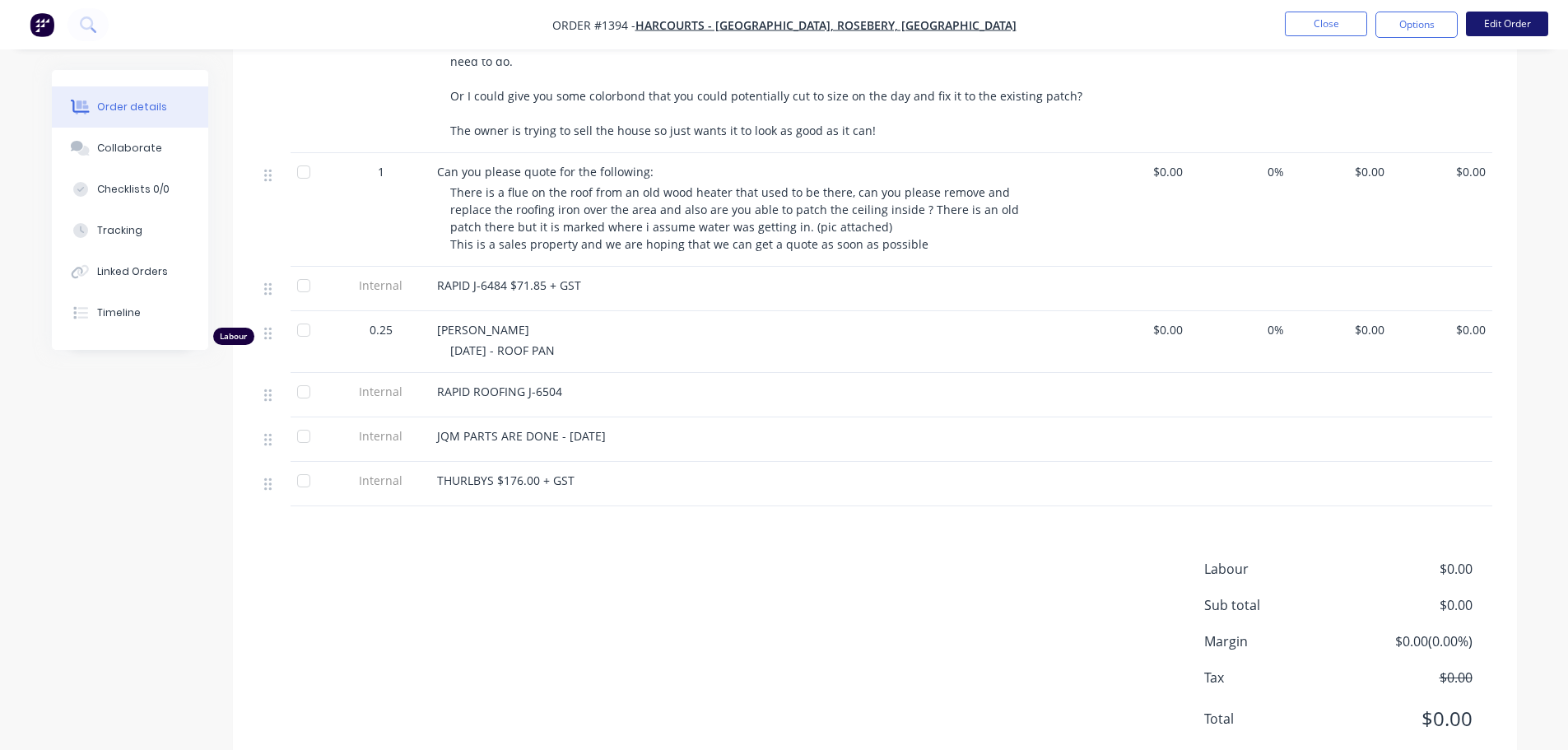
click at [1499, 23] on button "Edit Order" at bounding box center [1507, 24] width 82 height 25
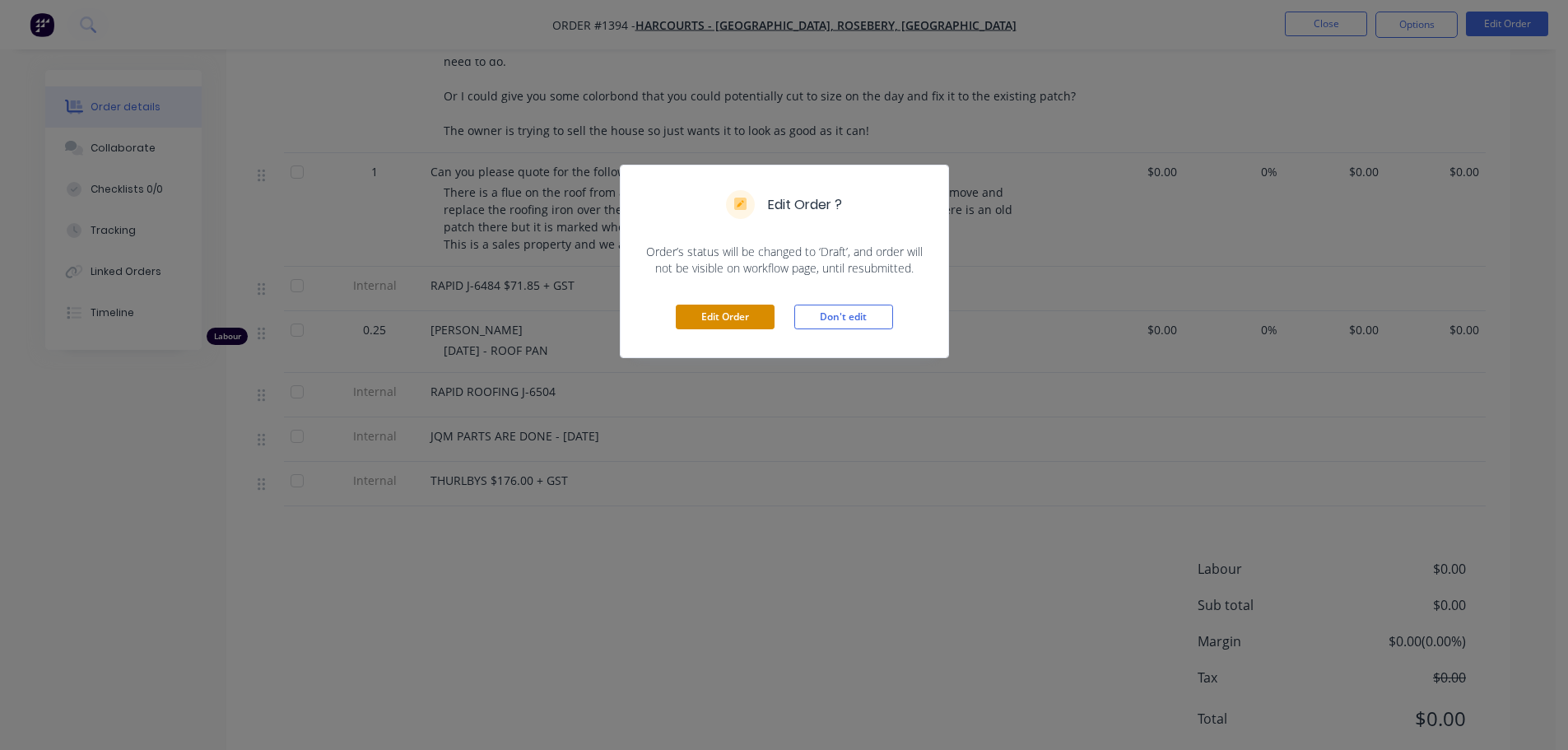
click at [697, 323] on button "Edit Order" at bounding box center [725, 317] width 99 height 25
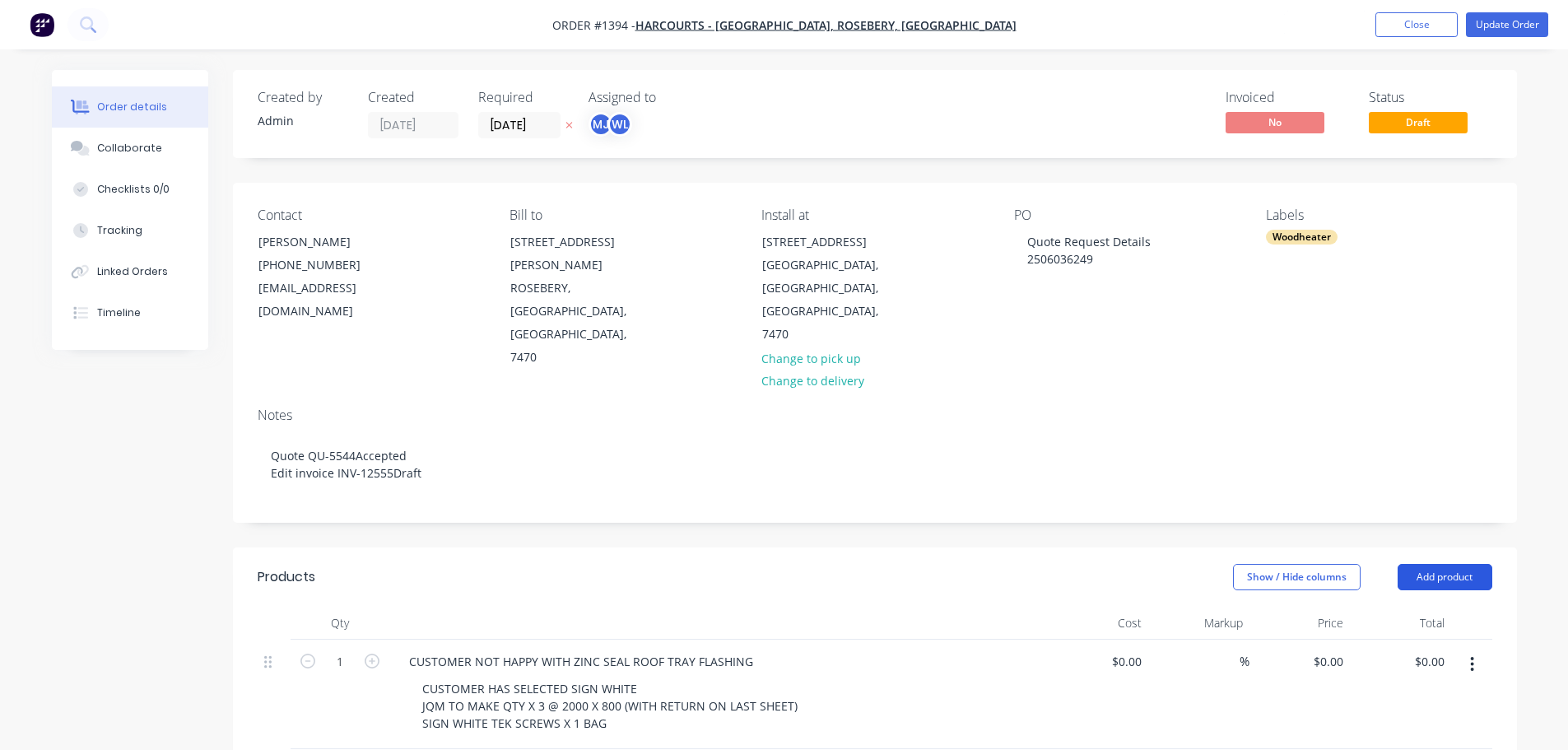
click at [1454, 564] on button "Add product" at bounding box center [1445, 576] width 95 height 26
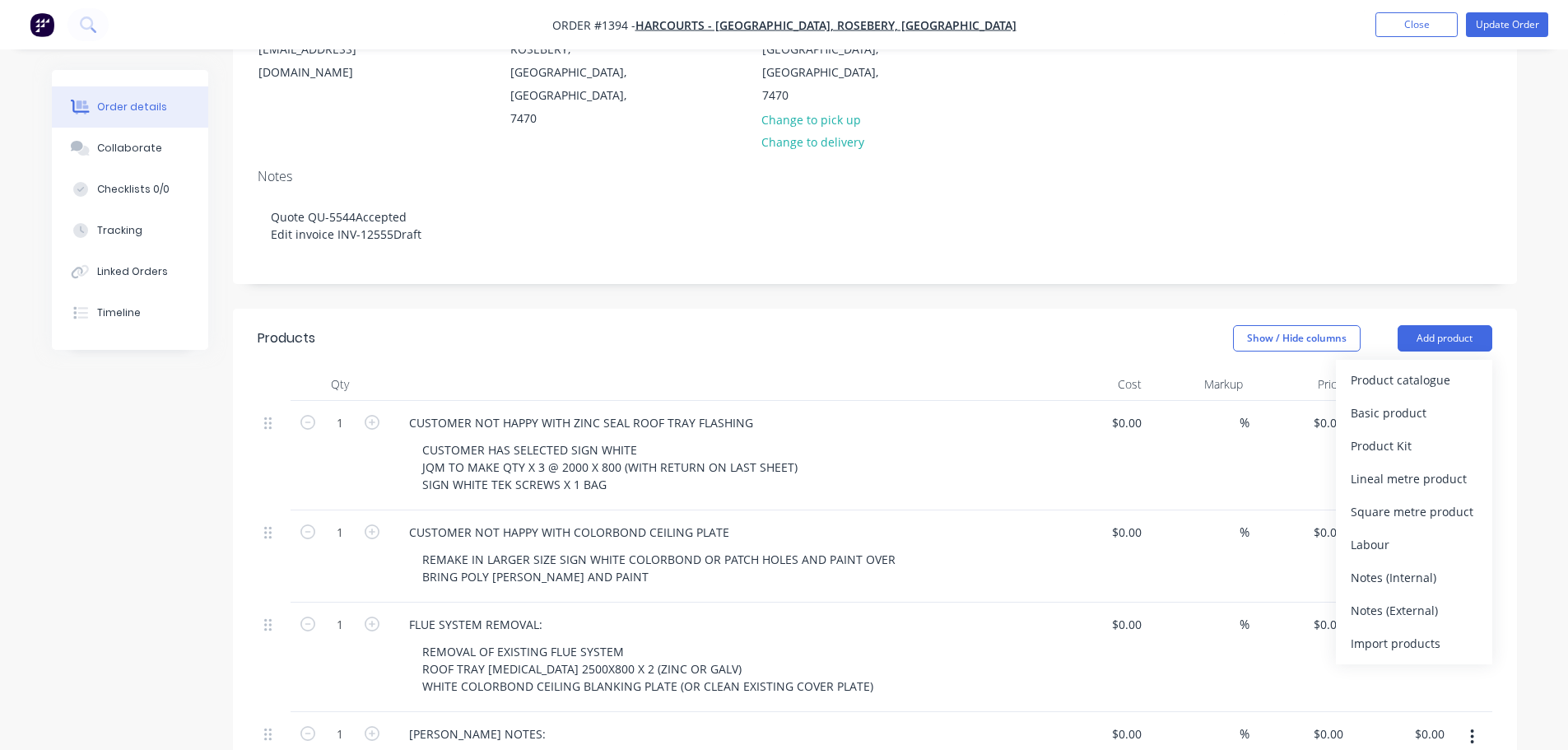
scroll to position [247, 0]
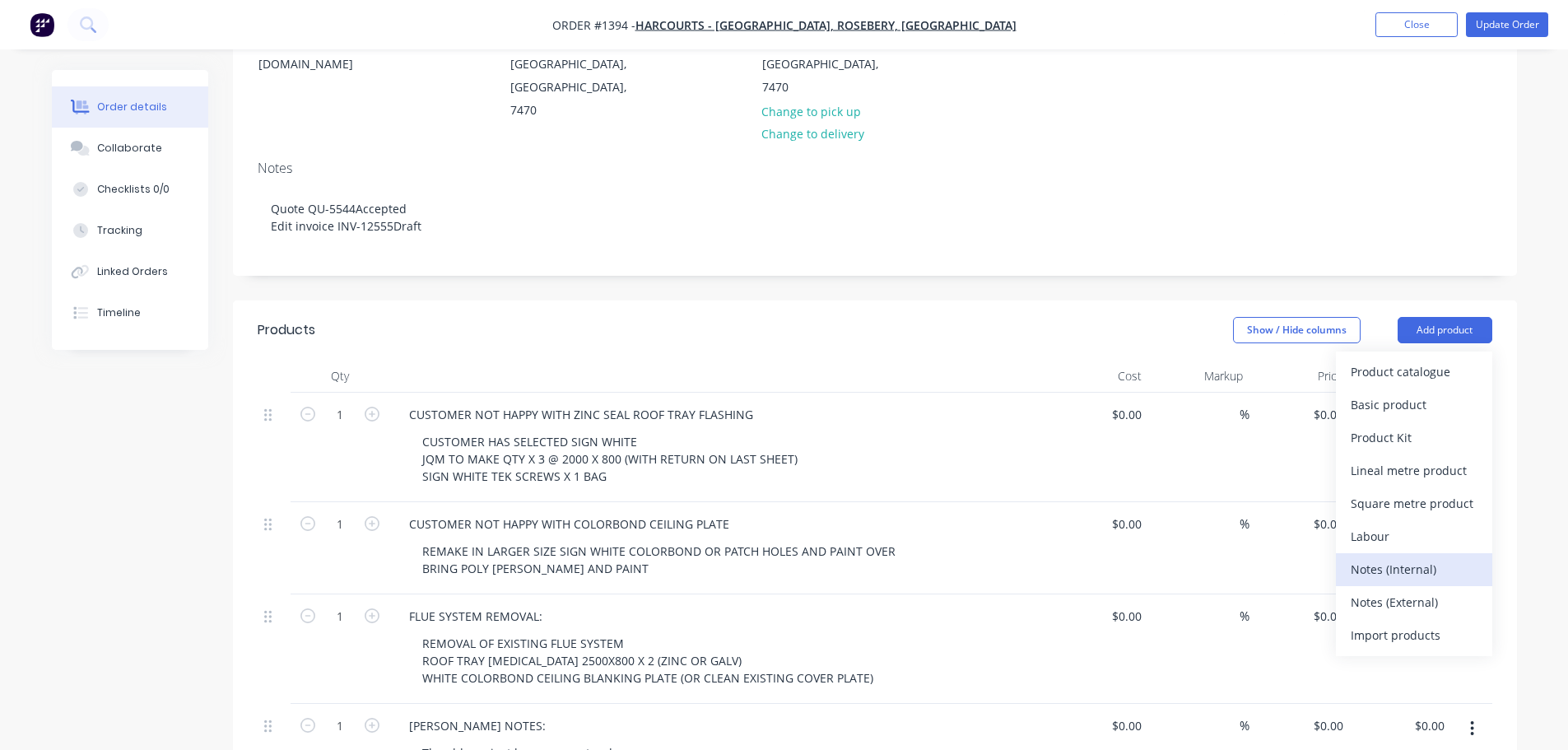
click at [1386, 557] on div "Notes (Internal)" at bounding box center [1414, 569] width 127 height 24
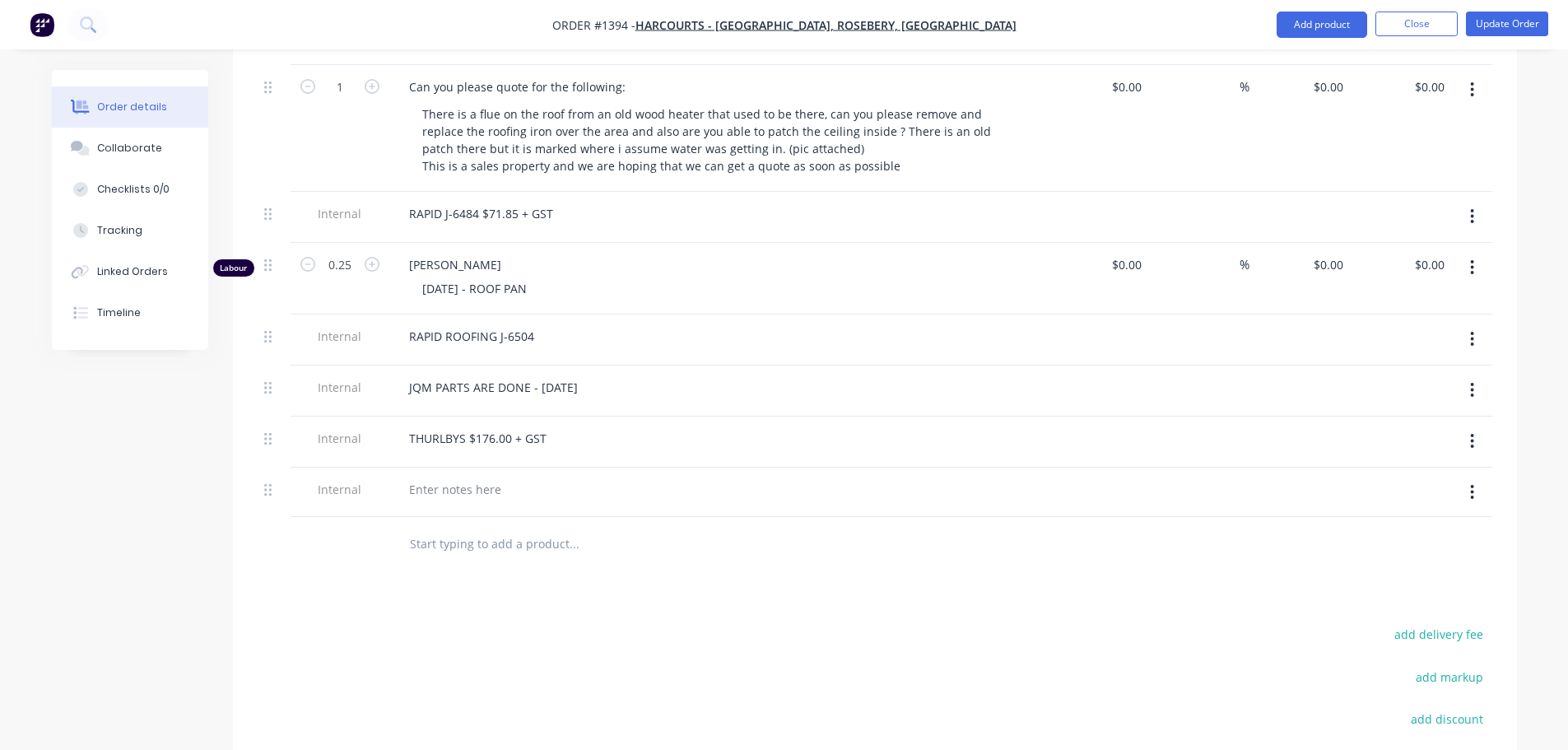
scroll to position [1317, 0]
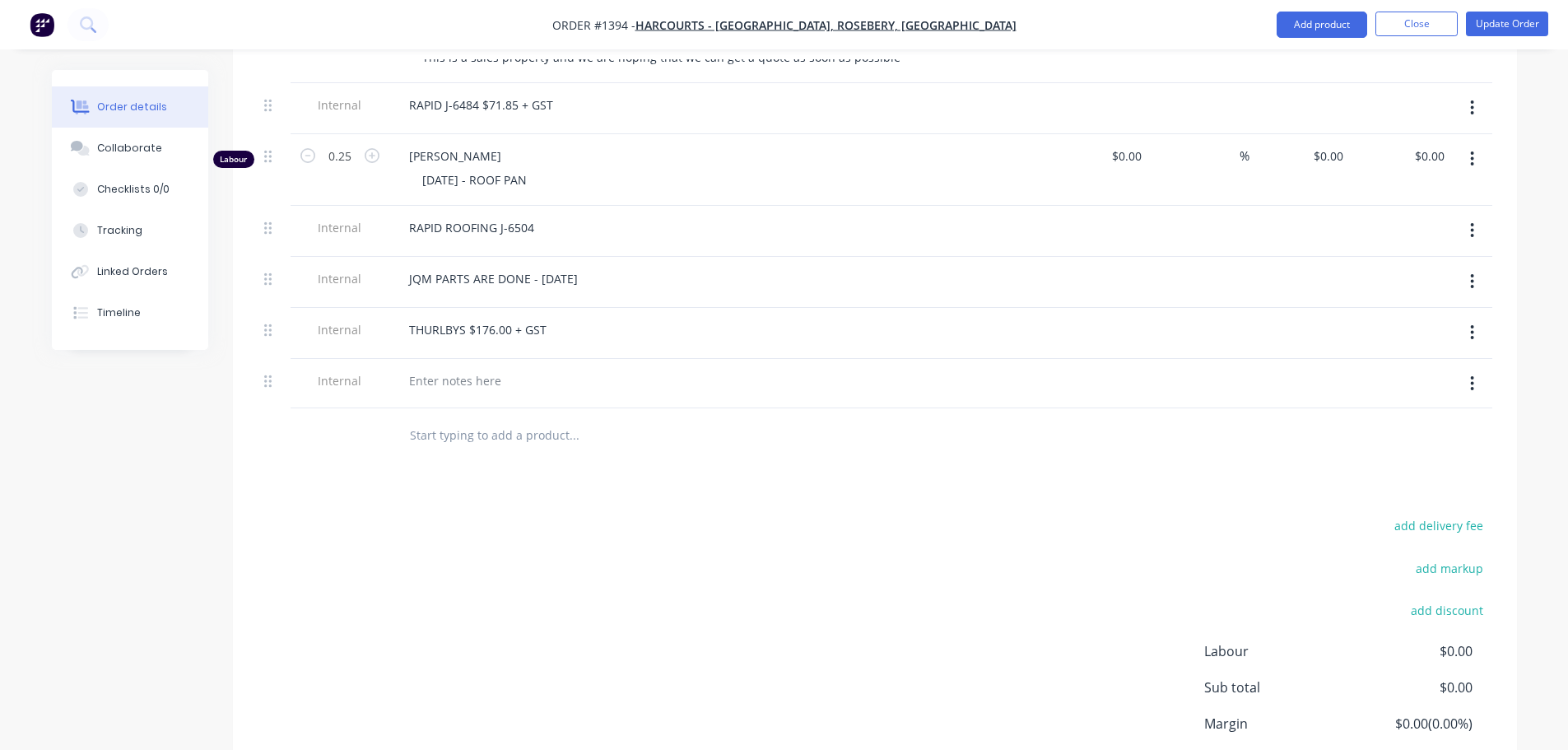
click at [1470, 374] on icon "button" at bounding box center [1471, 383] width 4 height 18
click at [1416, 448] on div "Delete" at bounding box center [1414, 460] width 127 height 24
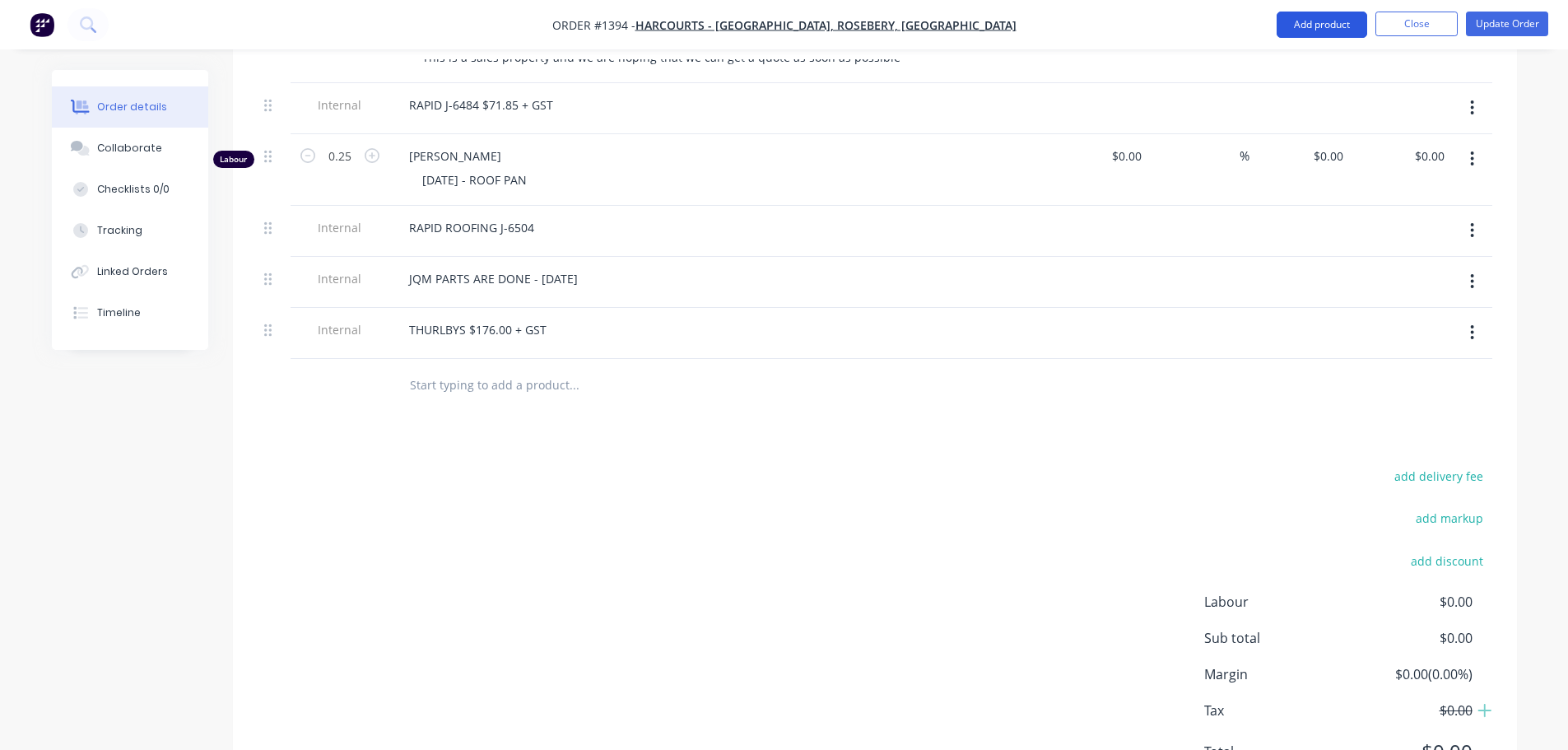
click at [1331, 30] on button "Add product" at bounding box center [1322, 25] width 91 height 26
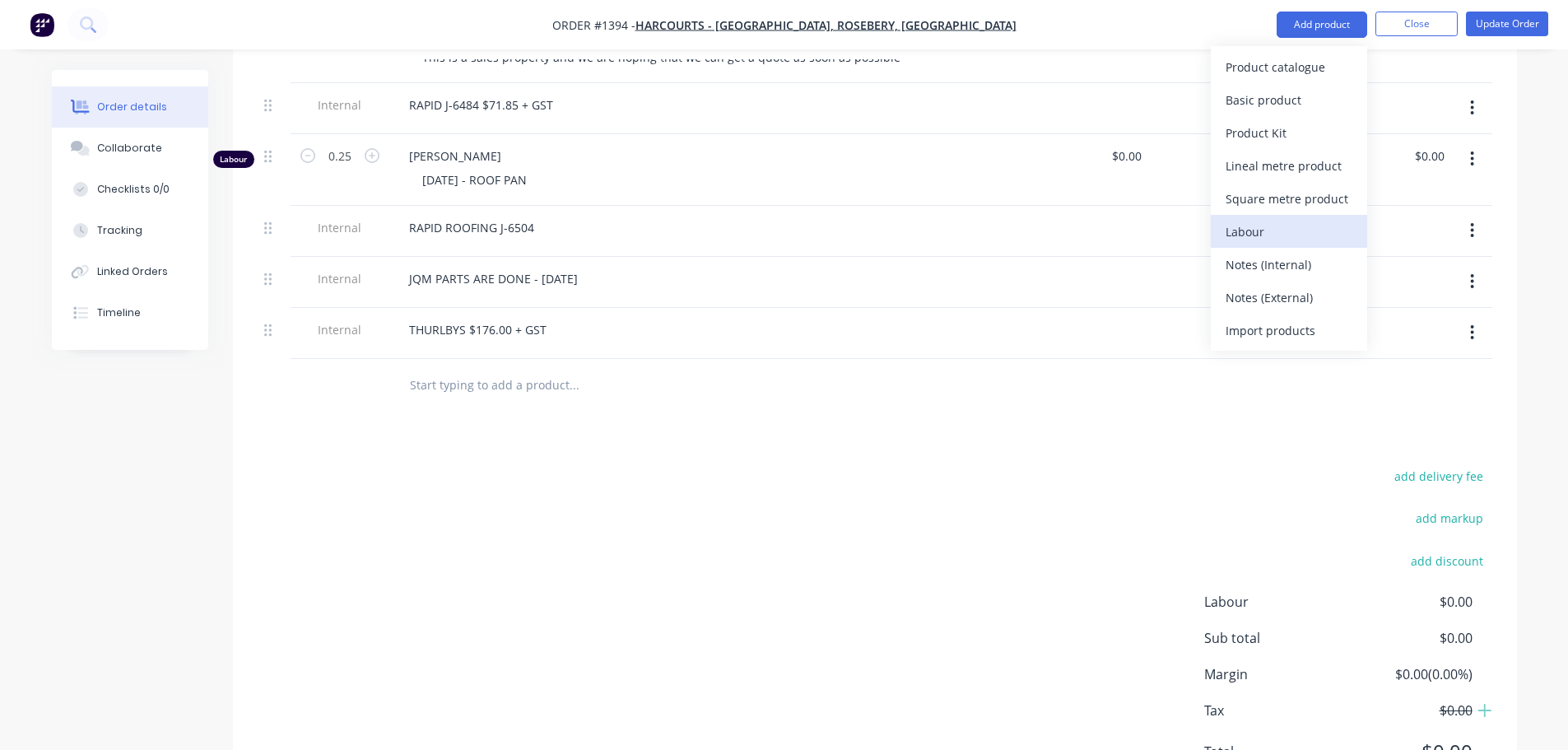
click at [1284, 231] on div "Labour" at bounding box center [1289, 232] width 127 height 24
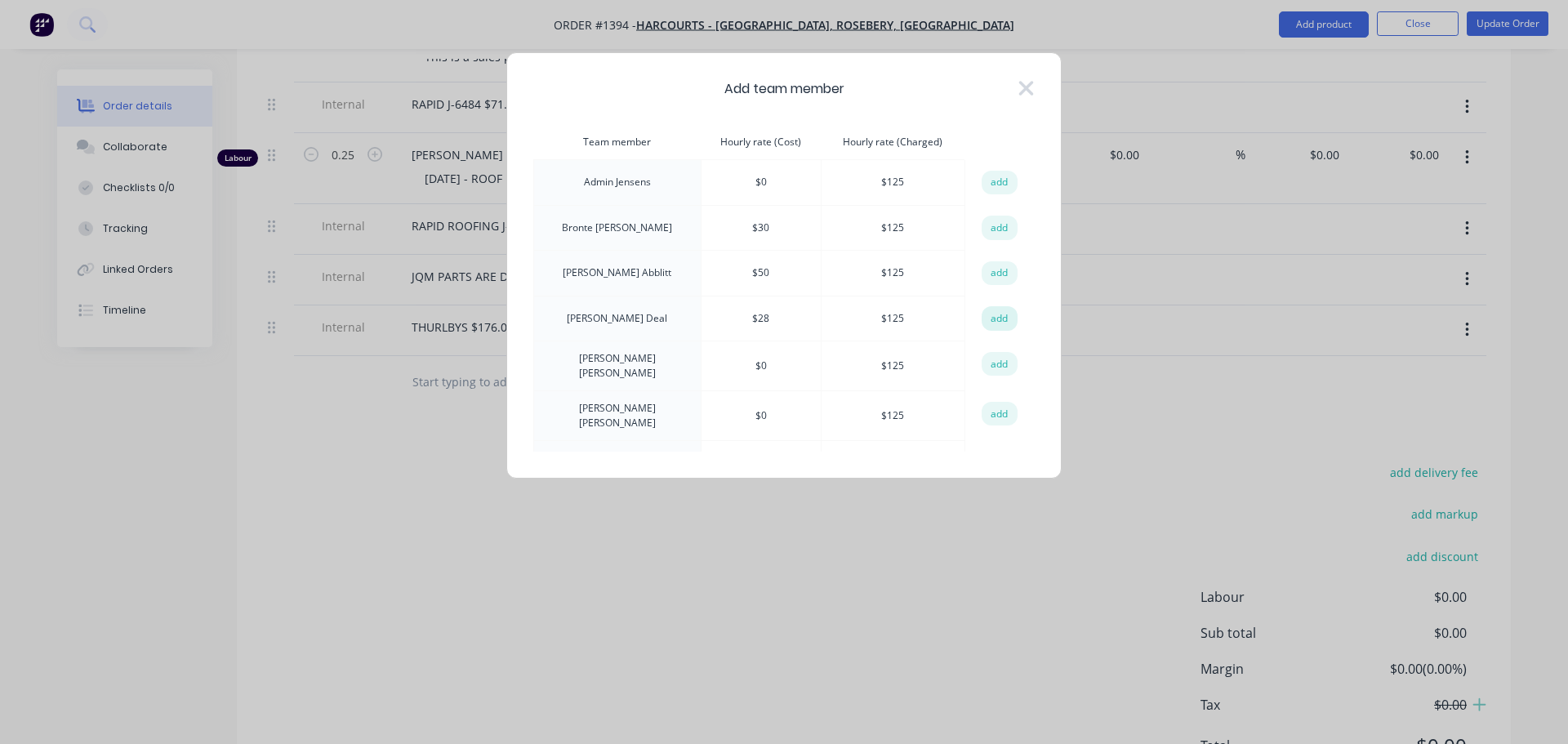
click at [1005, 319] on button "add" at bounding box center [999, 318] width 36 height 24
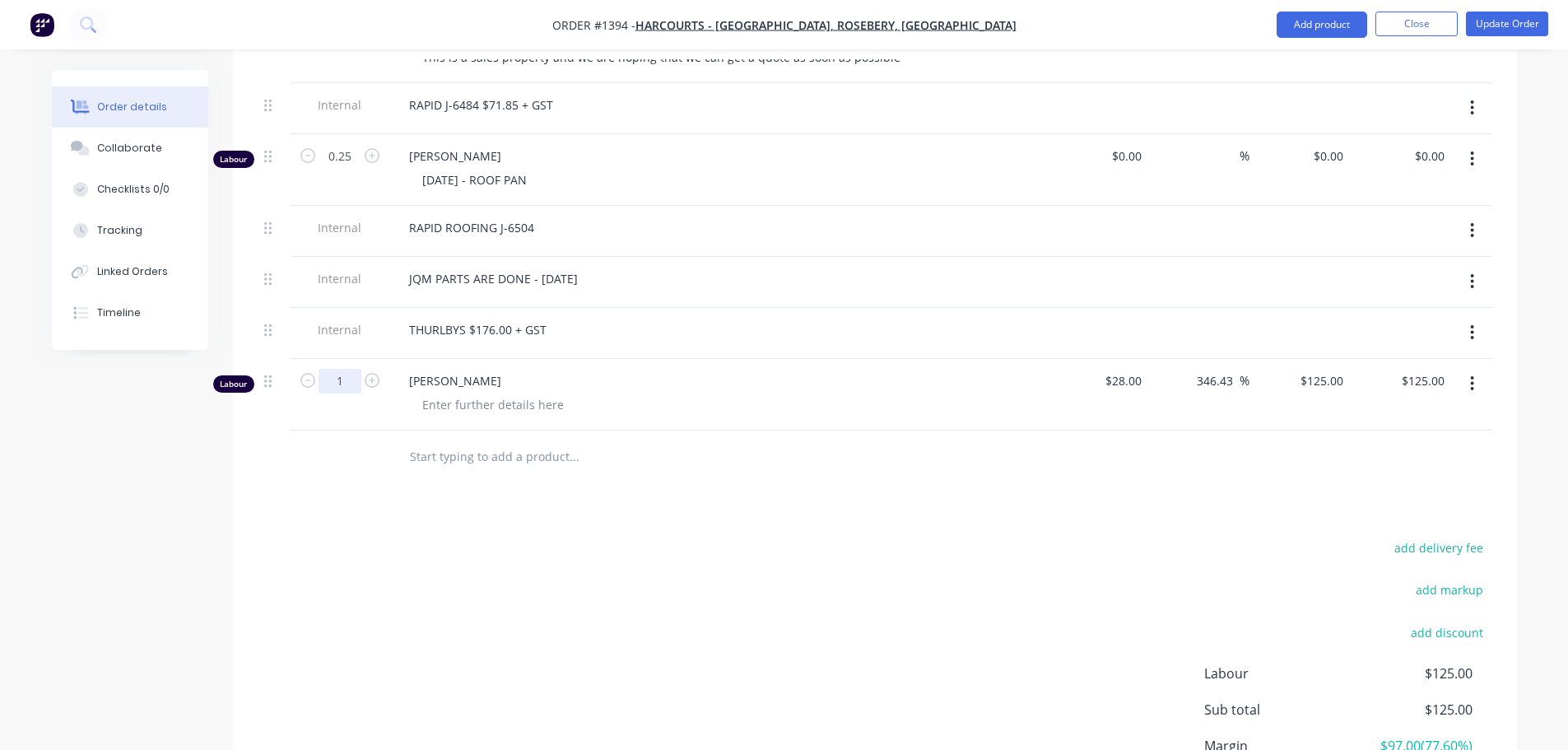
type input "0.75"
type input "$93.75"
click at [429, 393] on div at bounding box center [493, 405] width 168 height 24
click at [1525, 27] on button "Update Order" at bounding box center [1507, 24] width 82 height 25
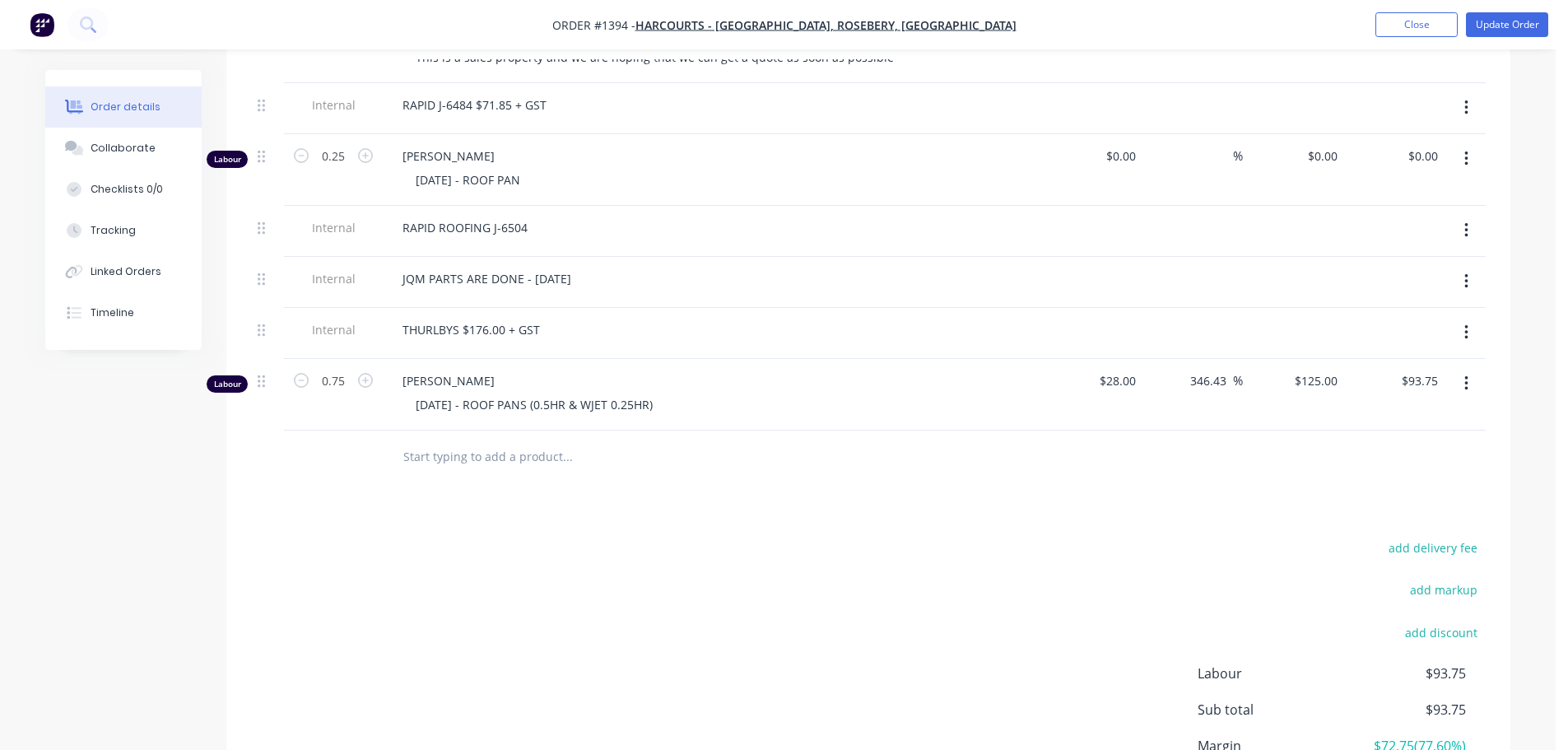
scroll to position [0, 0]
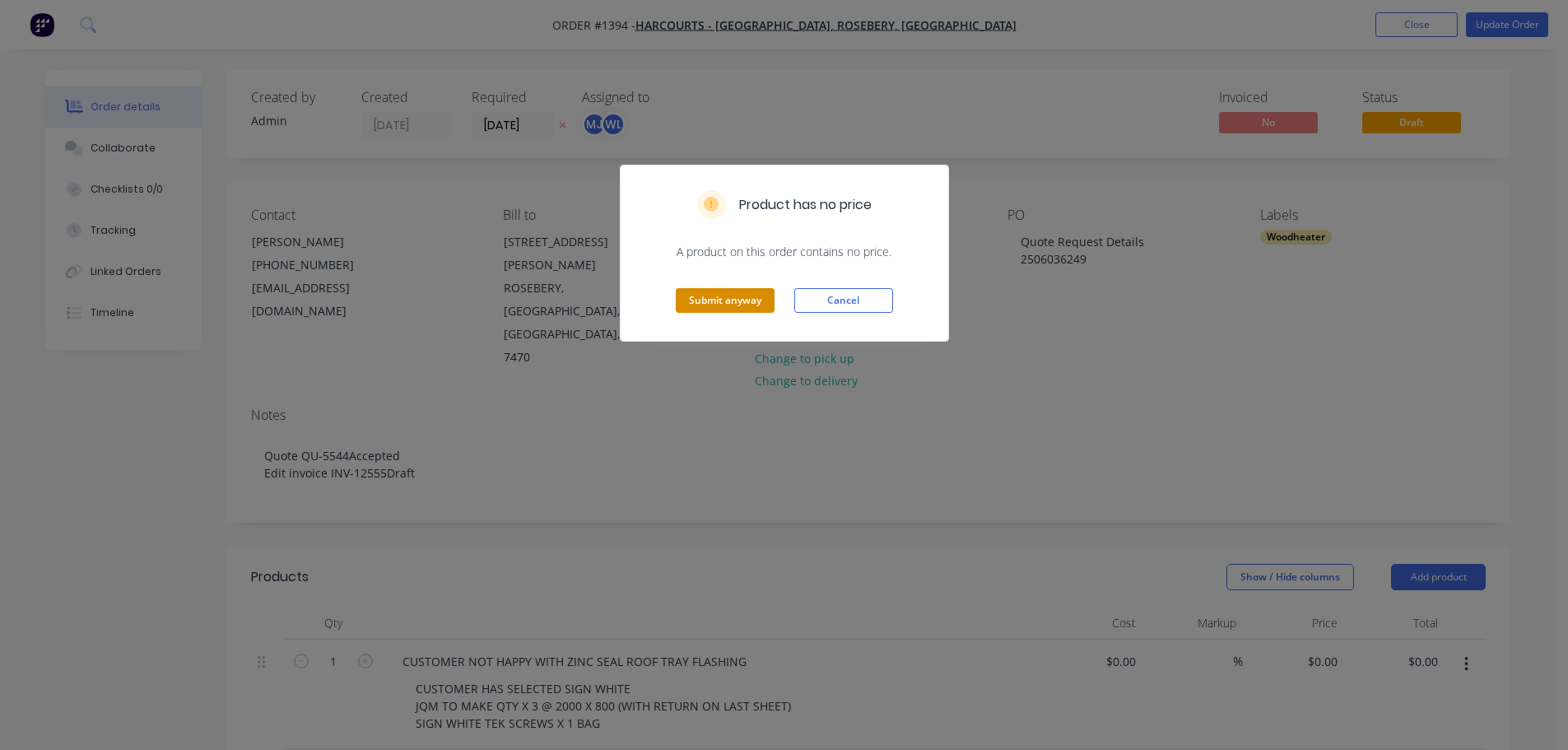
click at [758, 295] on button "Submit anyway" at bounding box center [725, 300] width 99 height 25
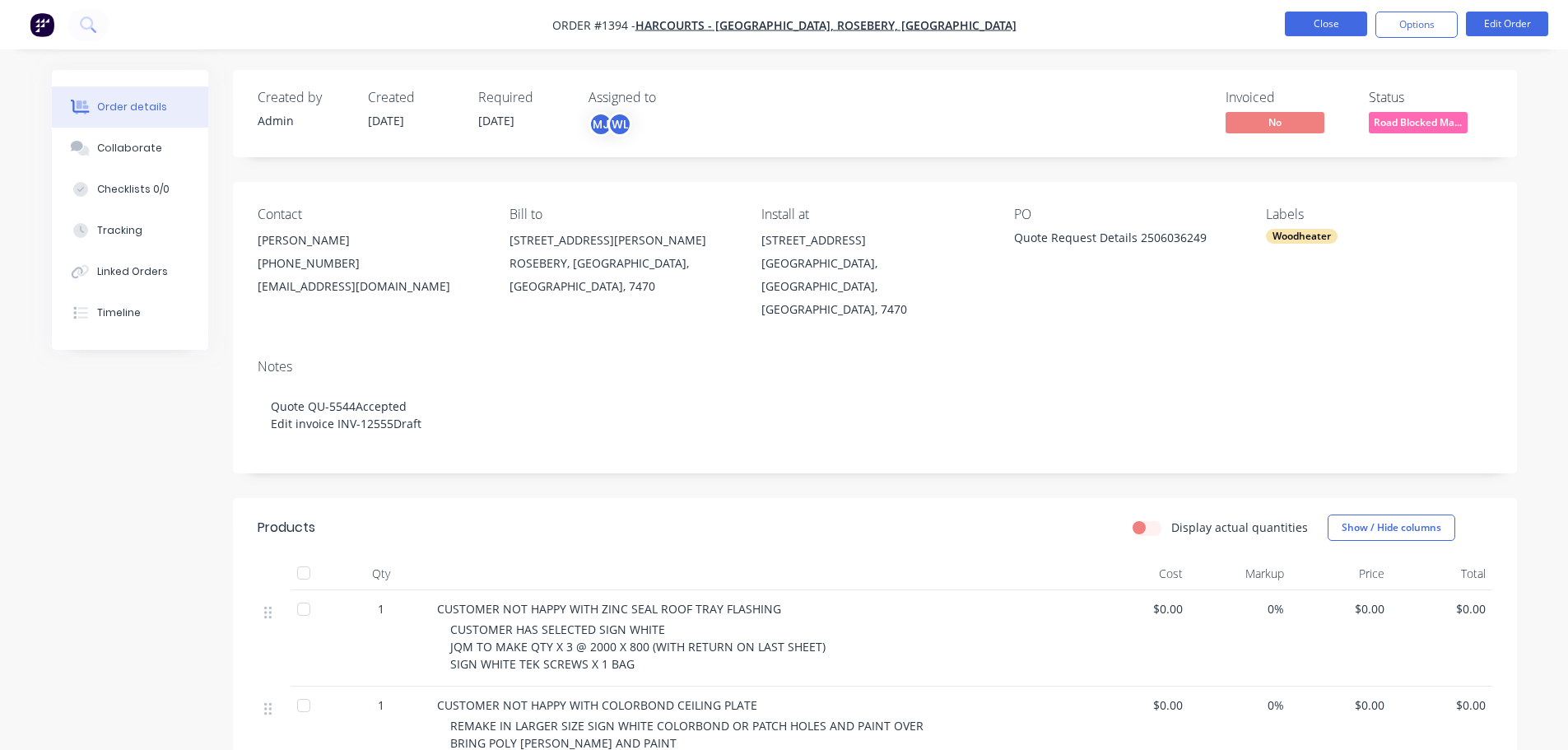
click at [1329, 18] on button "Close" at bounding box center [1326, 24] width 82 height 25
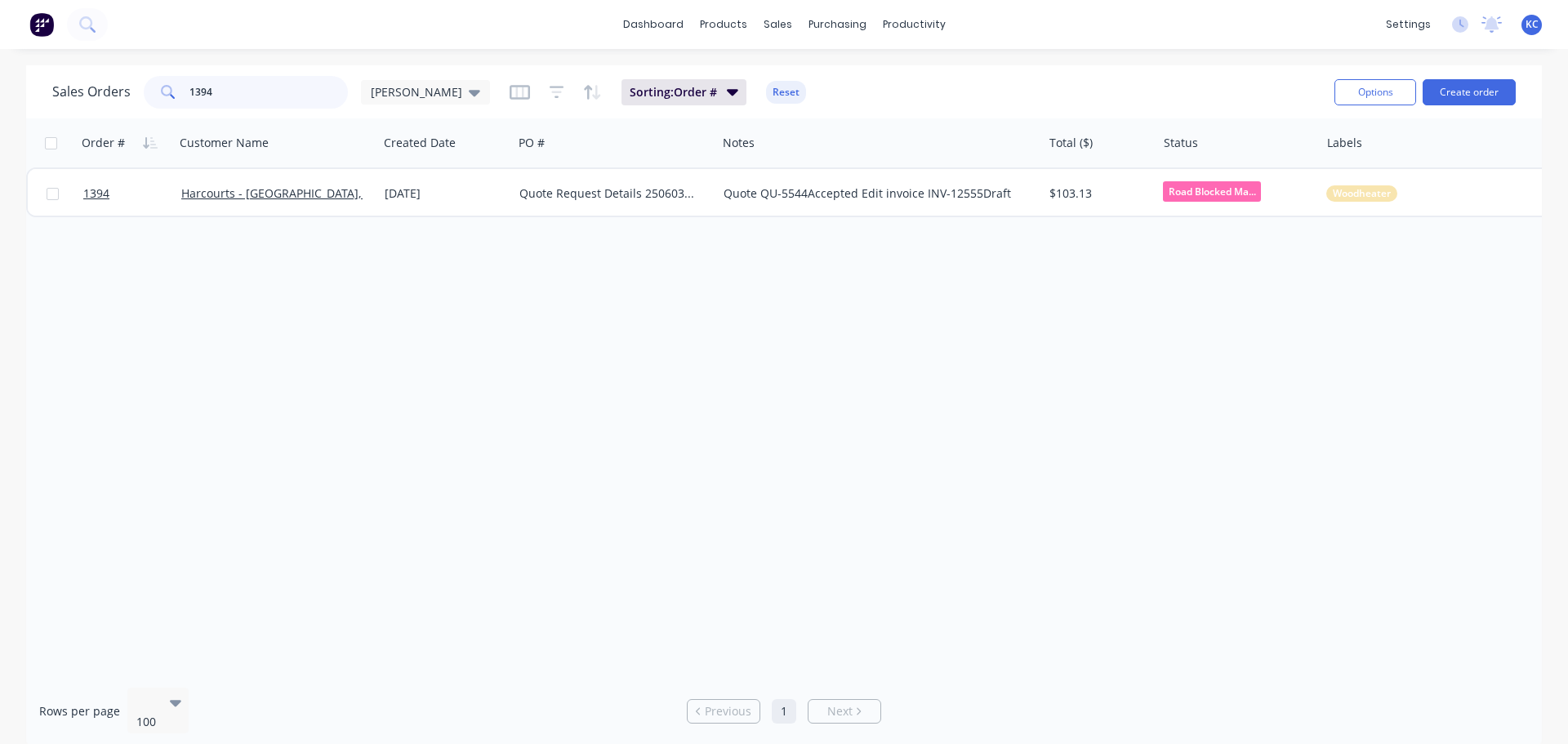
drag, startPoint x: 244, startPoint y: 91, endPoint x: 0, endPoint y: 71, distance: 244.8
click at [0, 97] on div "Sales Orders 1394 [PERSON_NAME] Sorting: Order # Reset Options Create order Ord…" at bounding box center [784, 406] width 1568 height 683
type input "1586"
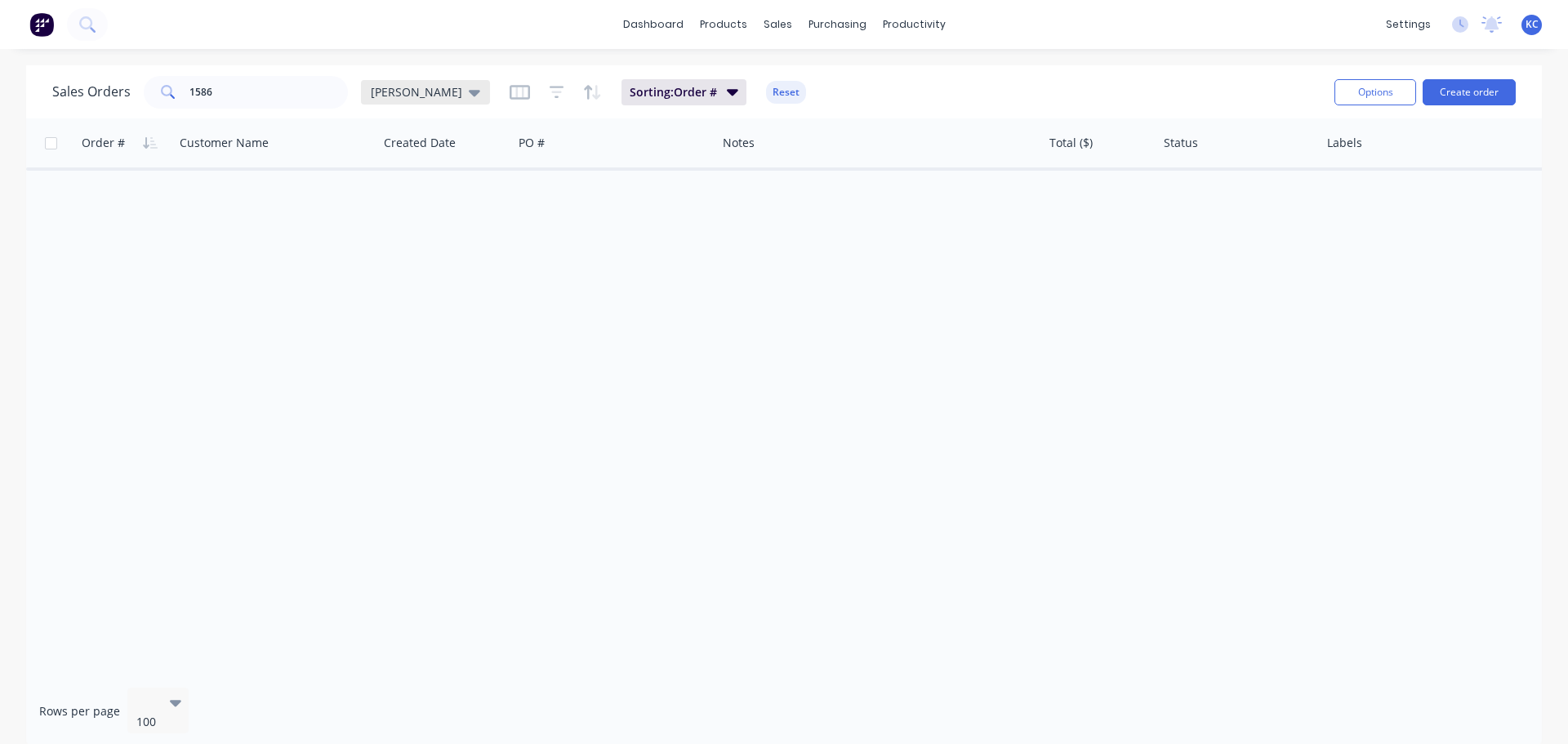
click at [430, 100] on div "[PERSON_NAME]" at bounding box center [426, 92] width 129 height 24
click at [422, 286] on div "Archived edit" at bounding box center [475, 296] width 219 height 33
click at [417, 293] on button "Archived" at bounding box center [459, 296] width 186 height 18
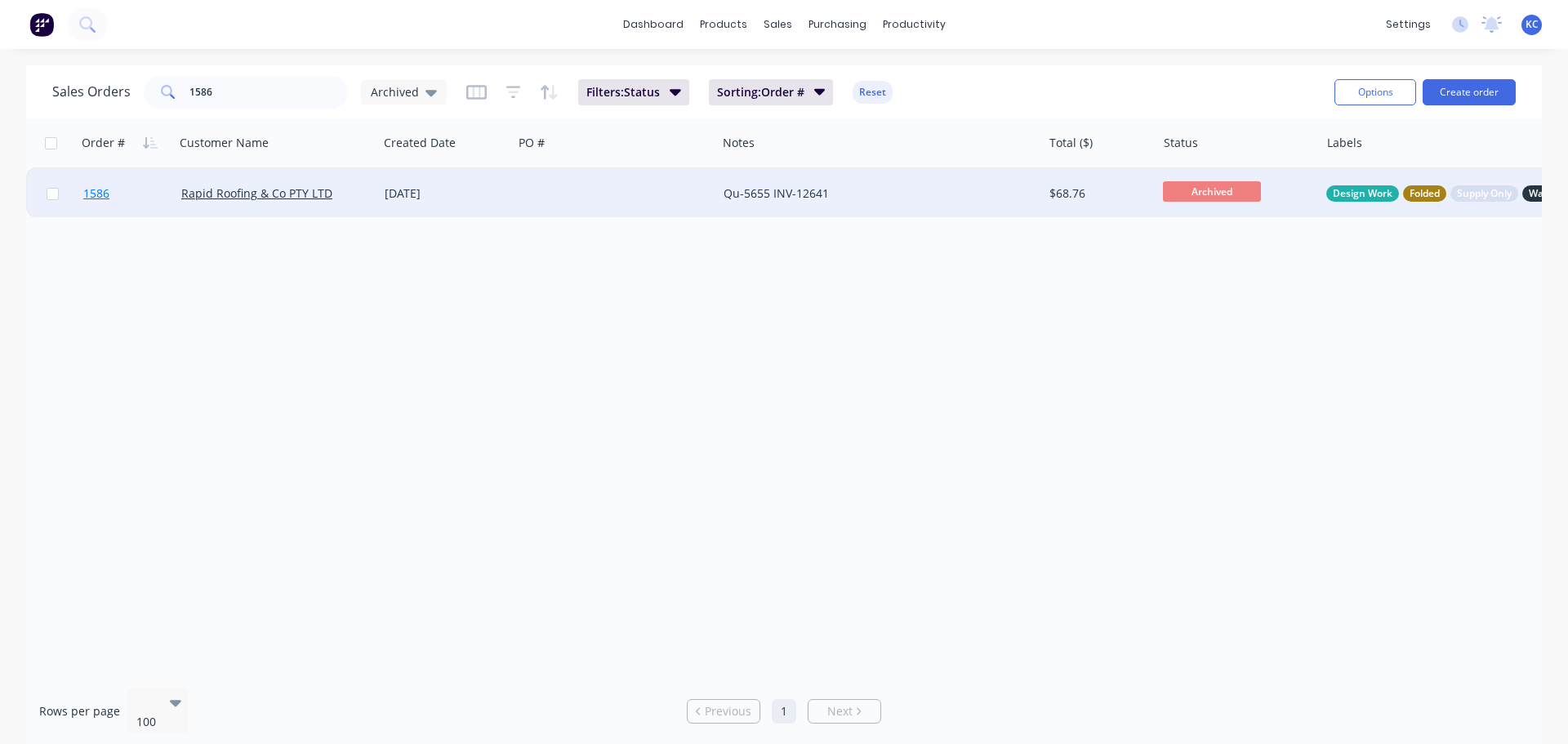
click at [101, 196] on span "1586" at bounding box center [96, 193] width 26 height 16
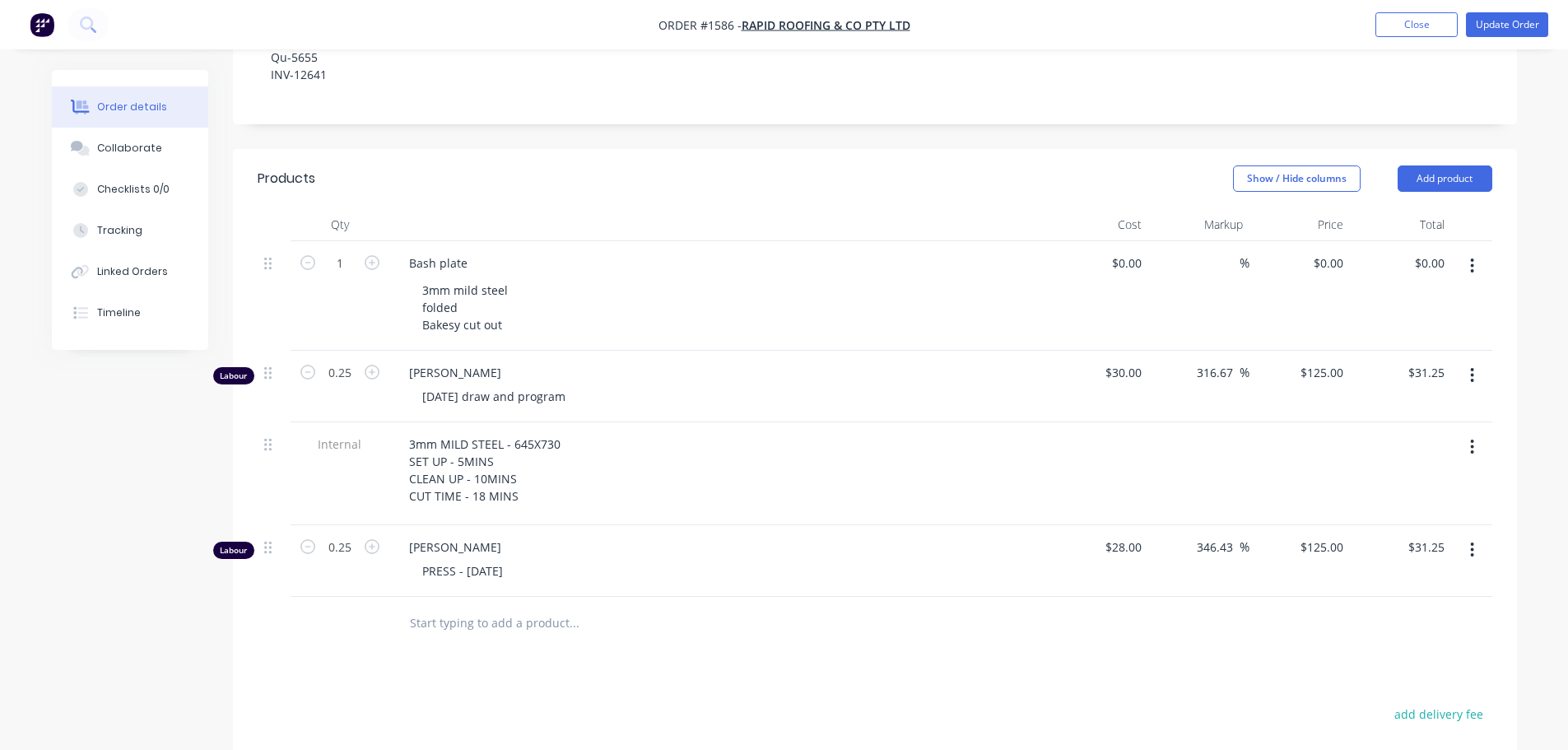
scroll to position [494, 0]
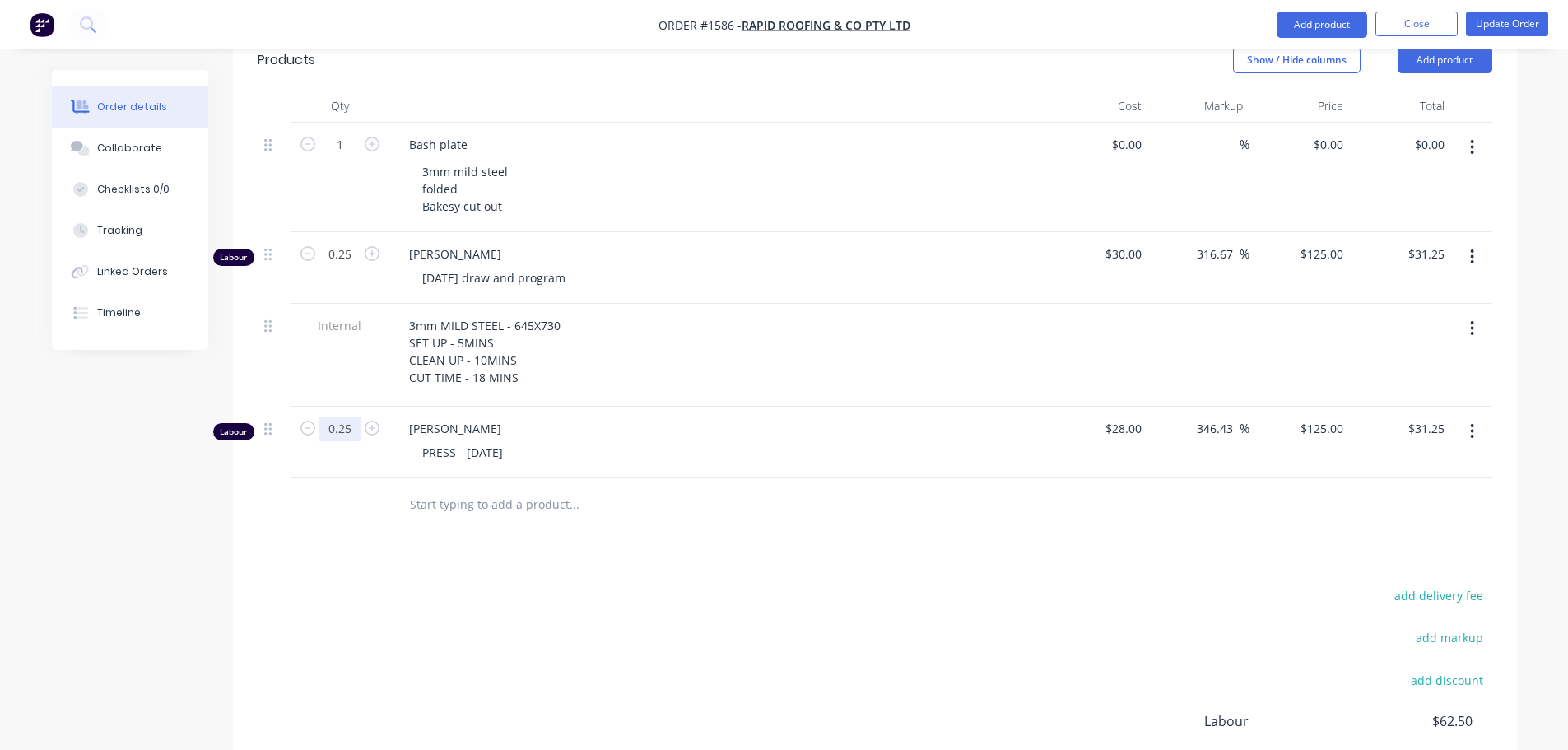
click at [356, 157] on input "0.25" at bounding box center [340, 145] width 43 height 25
type input "0.5"
type input "$62.50"
click at [516, 440] on div "PRESS - [DATE]" at bounding box center [462, 452] width 107 height 24
click at [1512, 21] on button "Update Order" at bounding box center [1507, 24] width 82 height 25
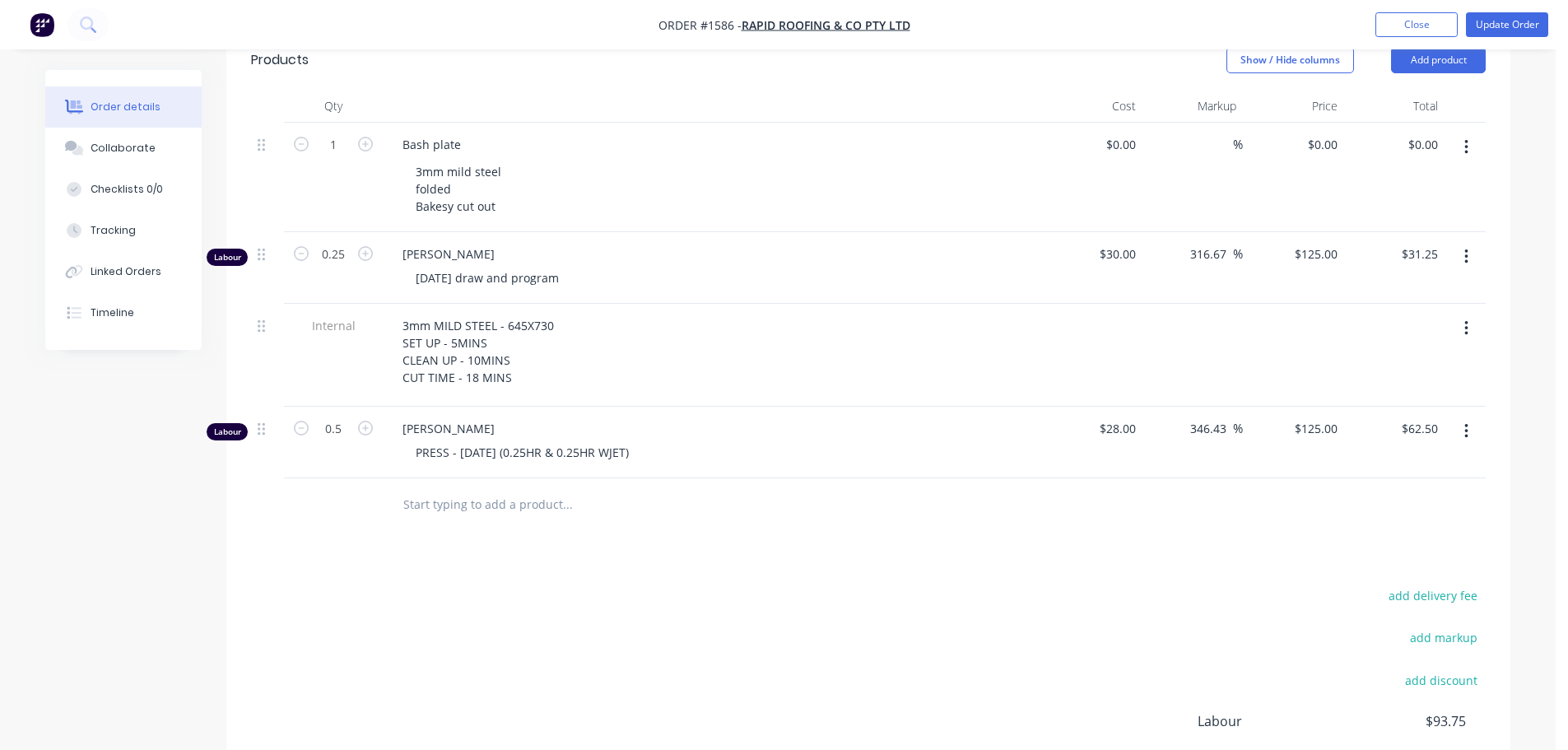
scroll to position [0, 0]
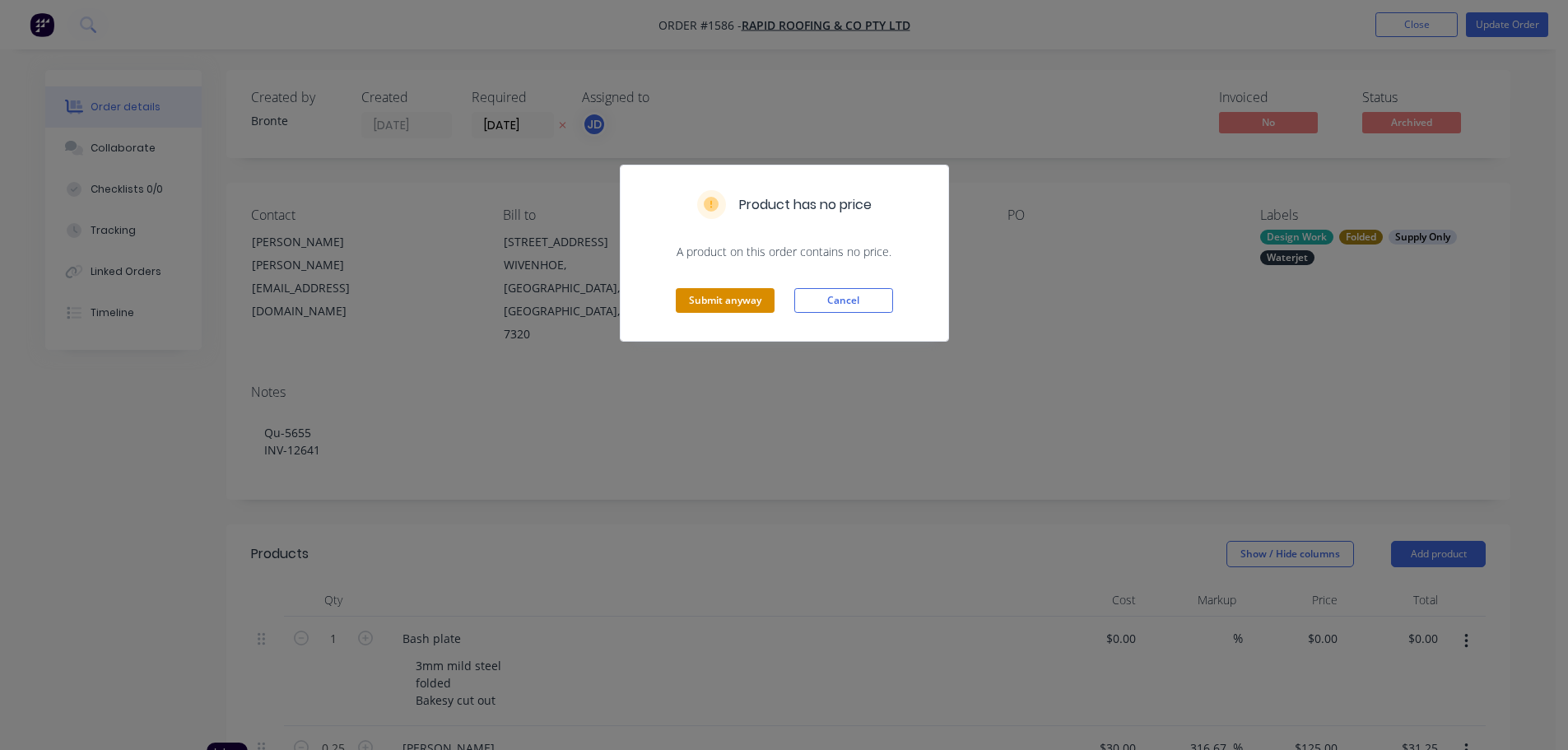
click at [708, 295] on button "Submit anyway" at bounding box center [725, 300] width 99 height 25
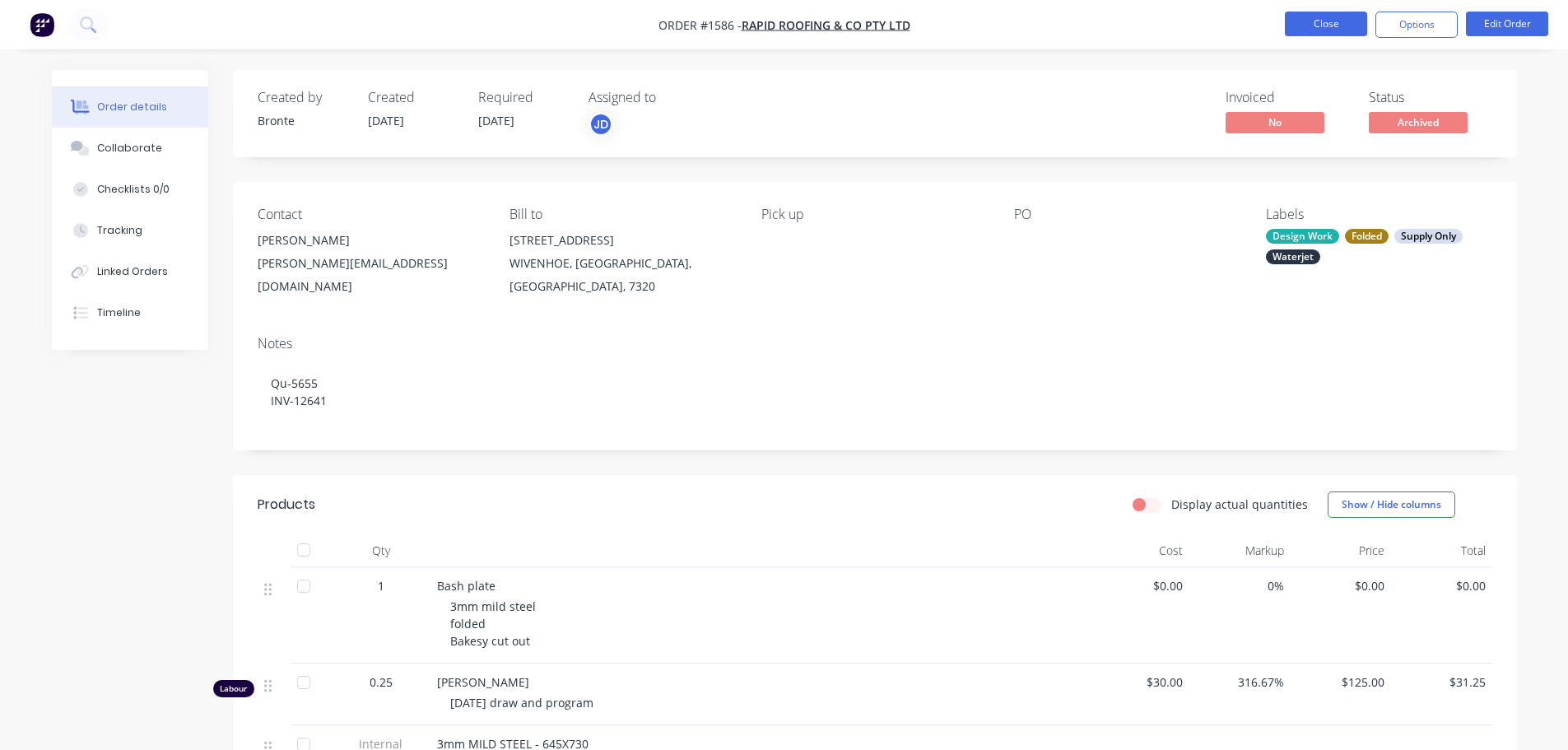
click at [1330, 33] on button "Close" at bounding box center [1326, 24] width 82 height 25
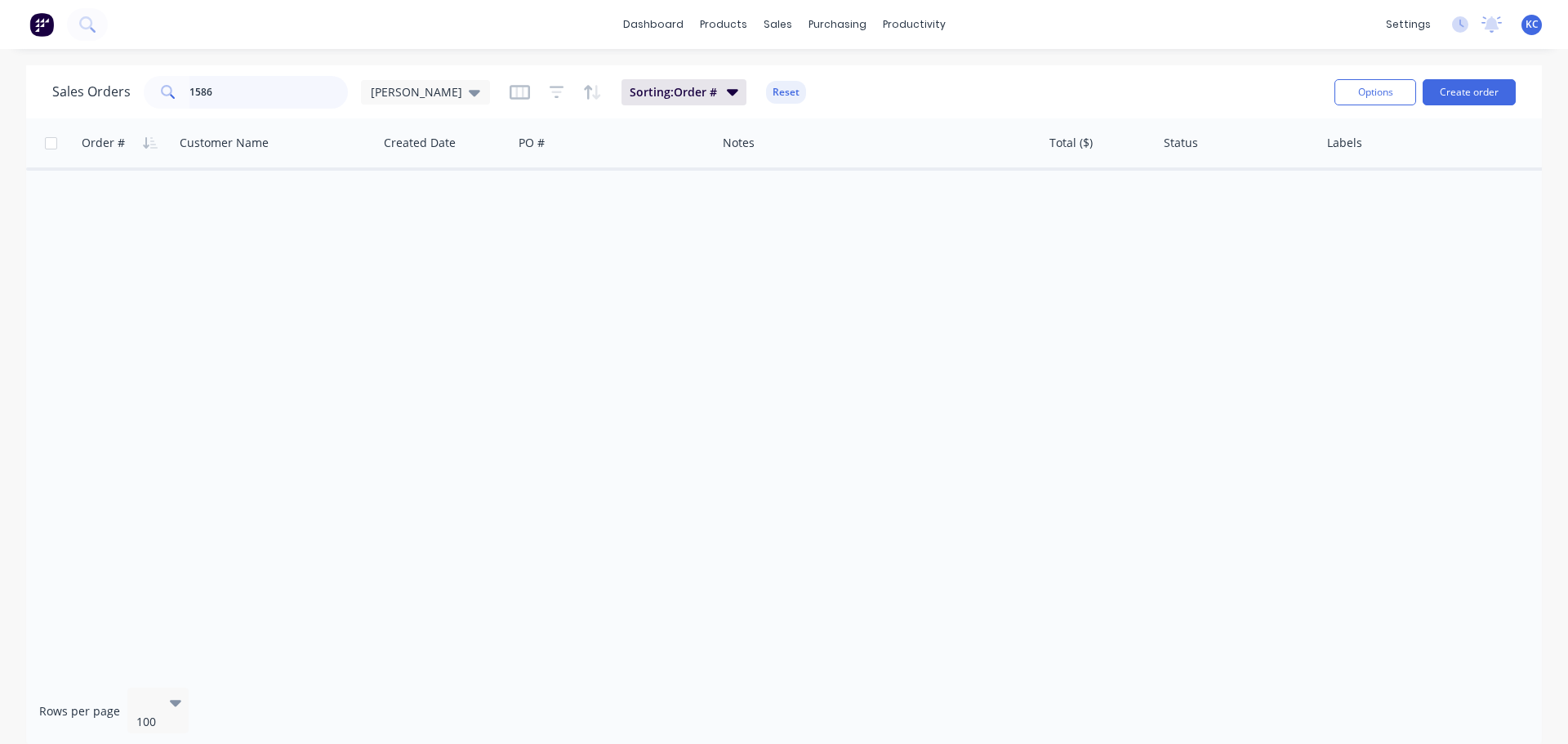
drag, startPoint x: 188, startPoint y: 99, endPoint x: 0, endPoint y: 123, distance: 189.5
click at [0, 104] on div "Sales Orders 1586 [PERSON_NAME] Sorting: Order # Reset Options Create order Ord…" at bounding box center [784, 406] width 1568 height 683
type input "1590"
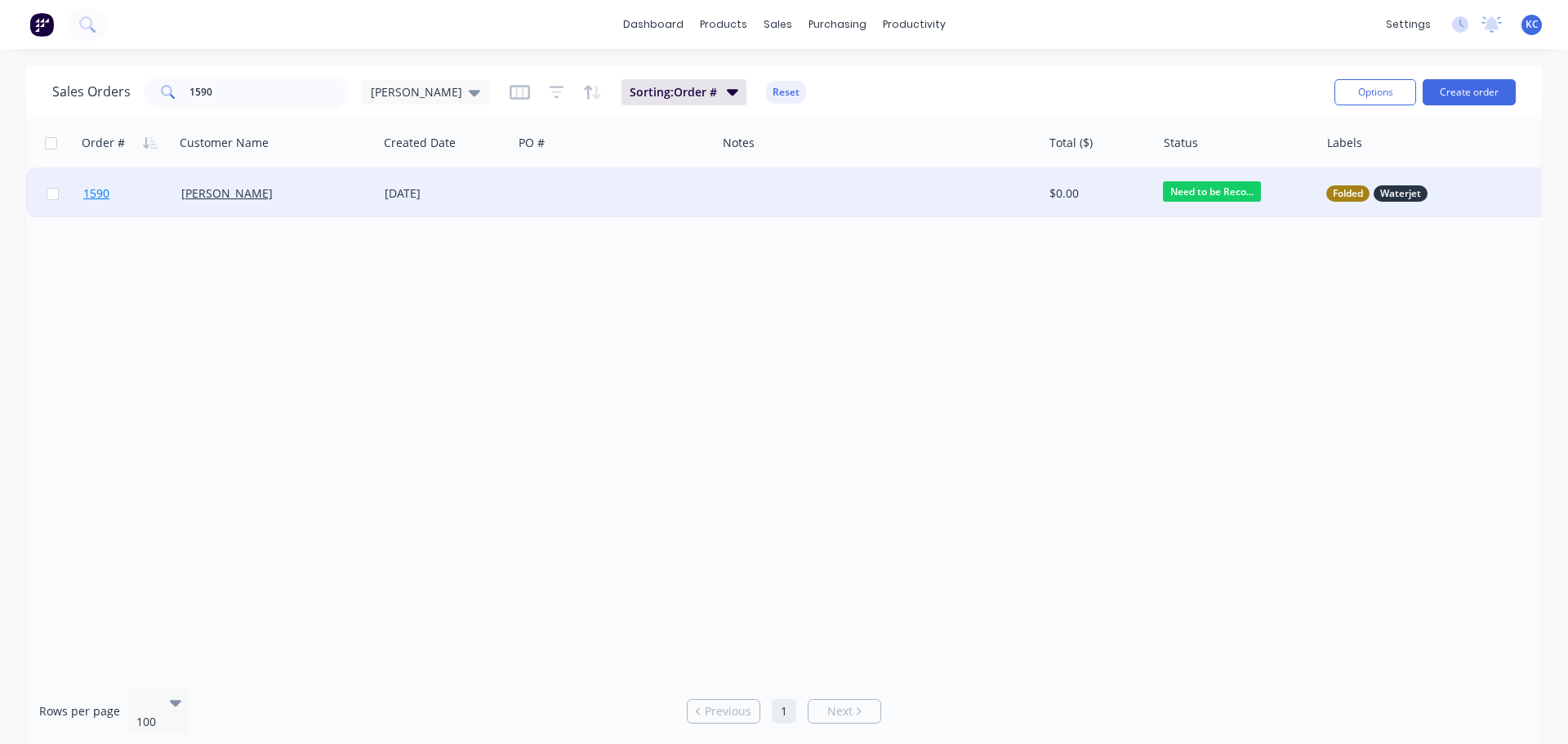
click at [94, 186] on span "1590" at bounding box center [96, 193] width 26 height 16
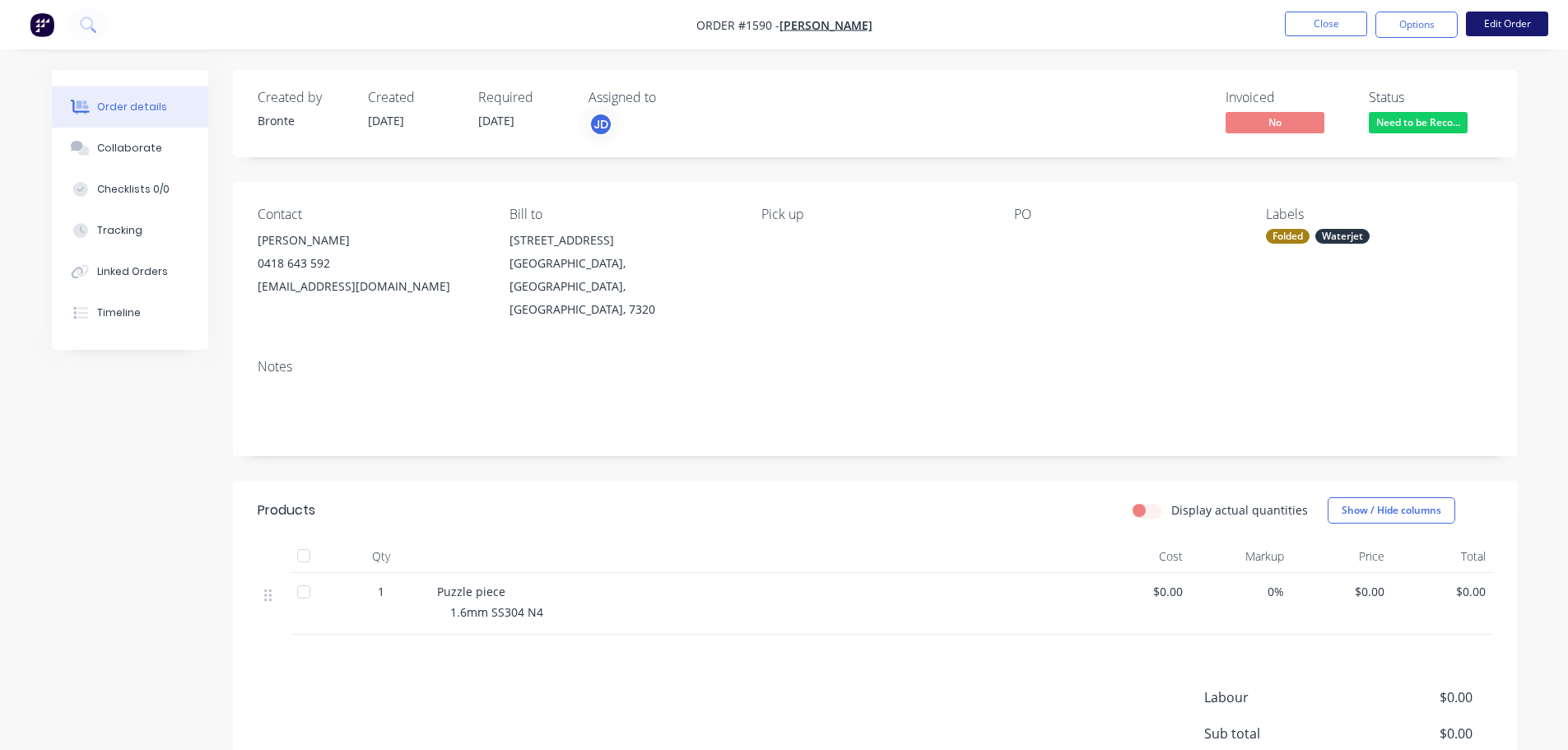
click at [1499, 30] on button "Edit Order" at bounding box center [1507, 24] width 82 height 25
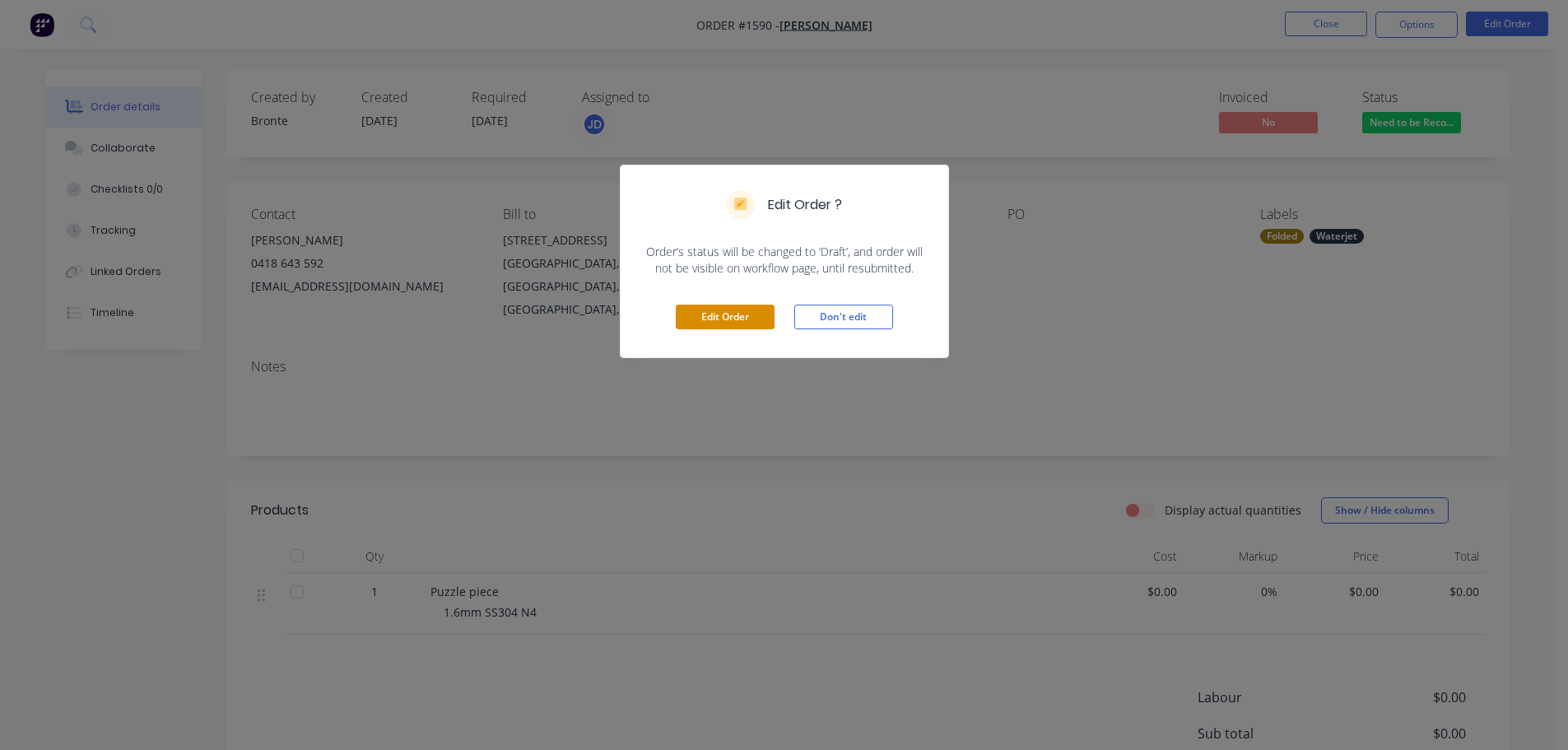
click at [729, 312] on button "Edit Order" at bounding box center [725, 317] width 99 height 25
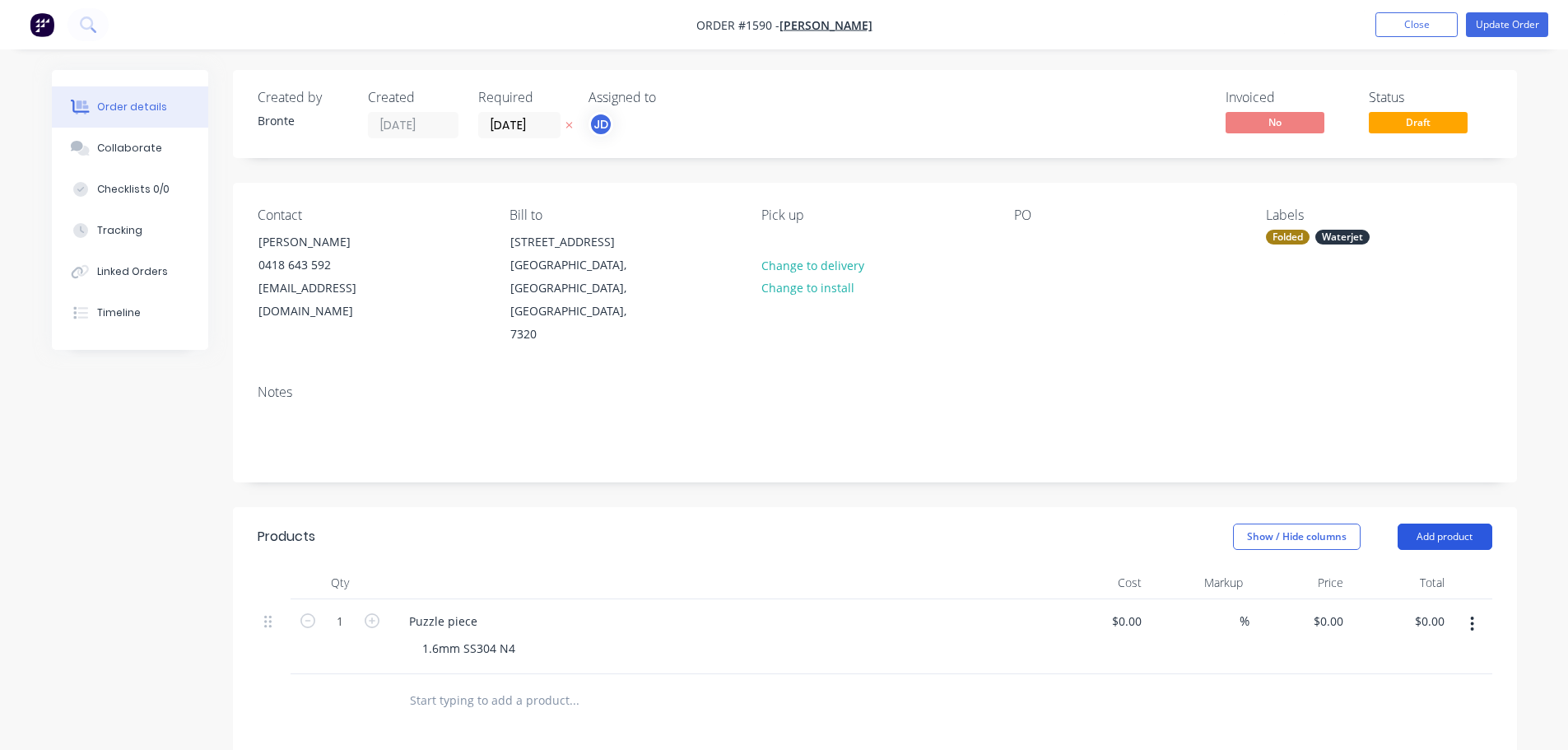
click at [1449, 523] on button "Add product" at bounding box center [1445, 536] width 95 height 26
click at [1369, 731] on div "Labour" at bounding box center [1414, 742] width 127 height 24
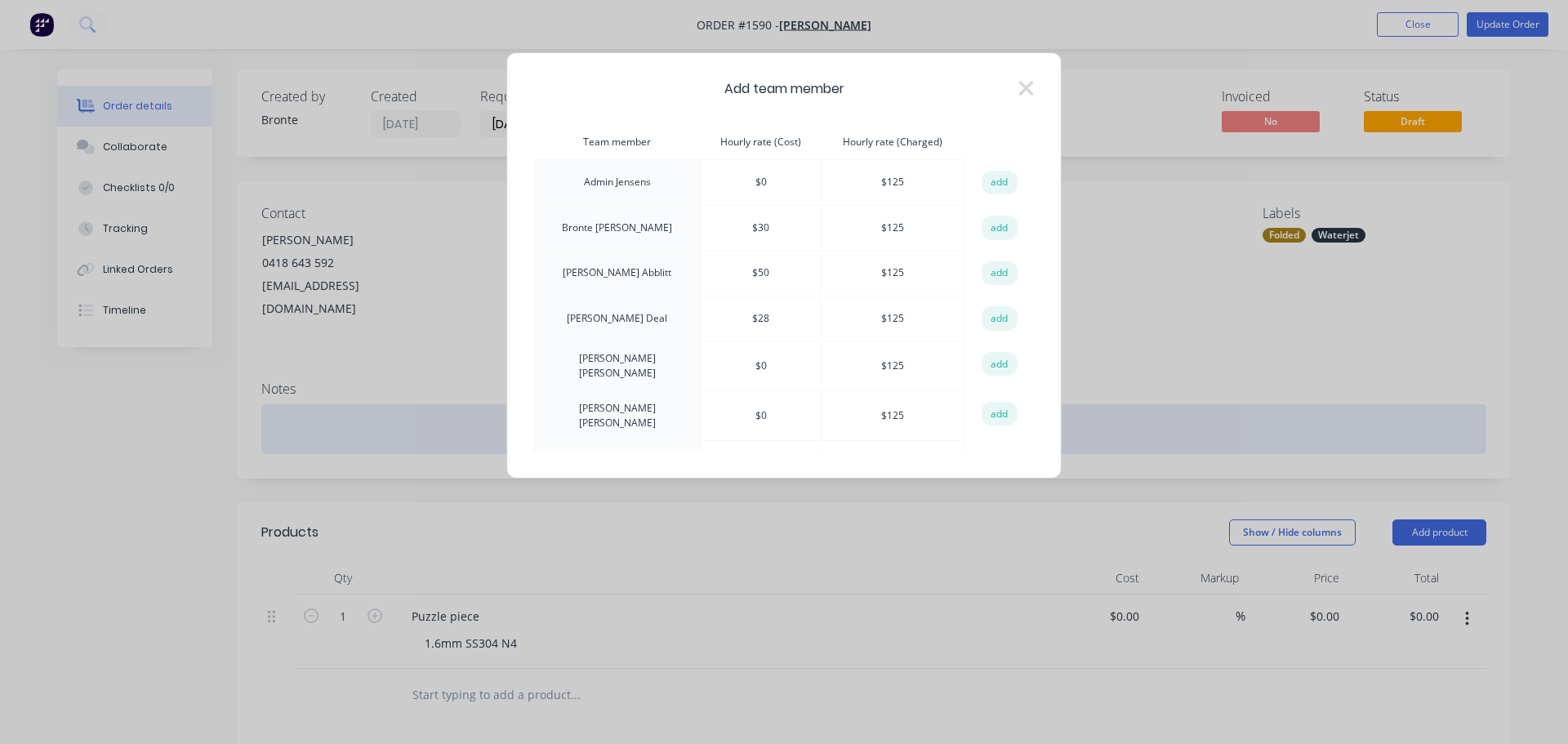
drag, startPoint x: 995, startPoint y: 323, endPoint x: 801, endPoint y: 375, distance: 200.8
click at [995, 322] on button "add" at bounding box center [999, 318] width 36 height 24
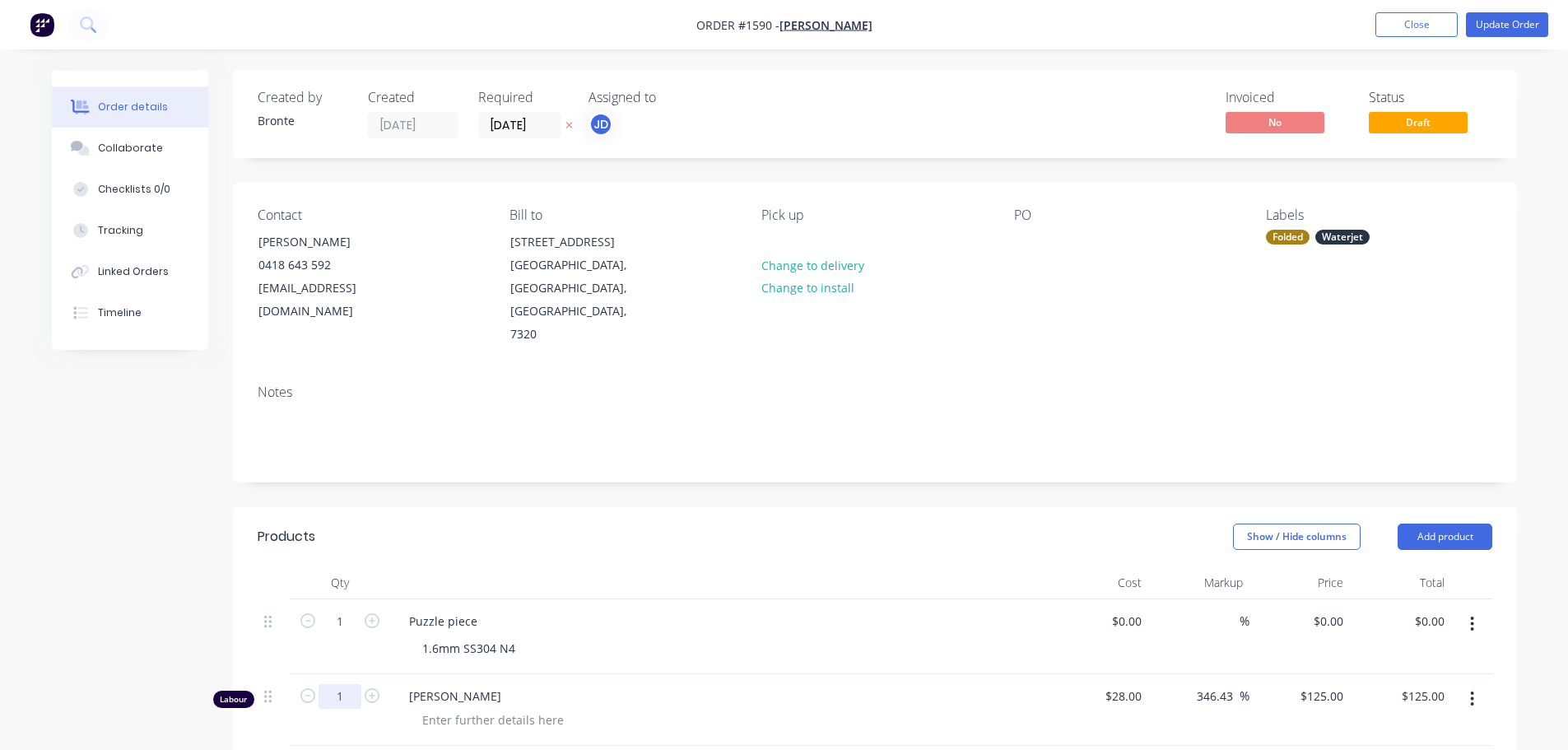
click at [345, 634] on input "1" at bounding box center [340, 620] width 43 height 25
type input "0.25"
type input "$31.25"
click at [440, 708] on div at bounding box center [493, 720] width 168 height 24
click at [1511, 25] on button "Update Order" at bounding box center [1507, 25] width 82 height 25
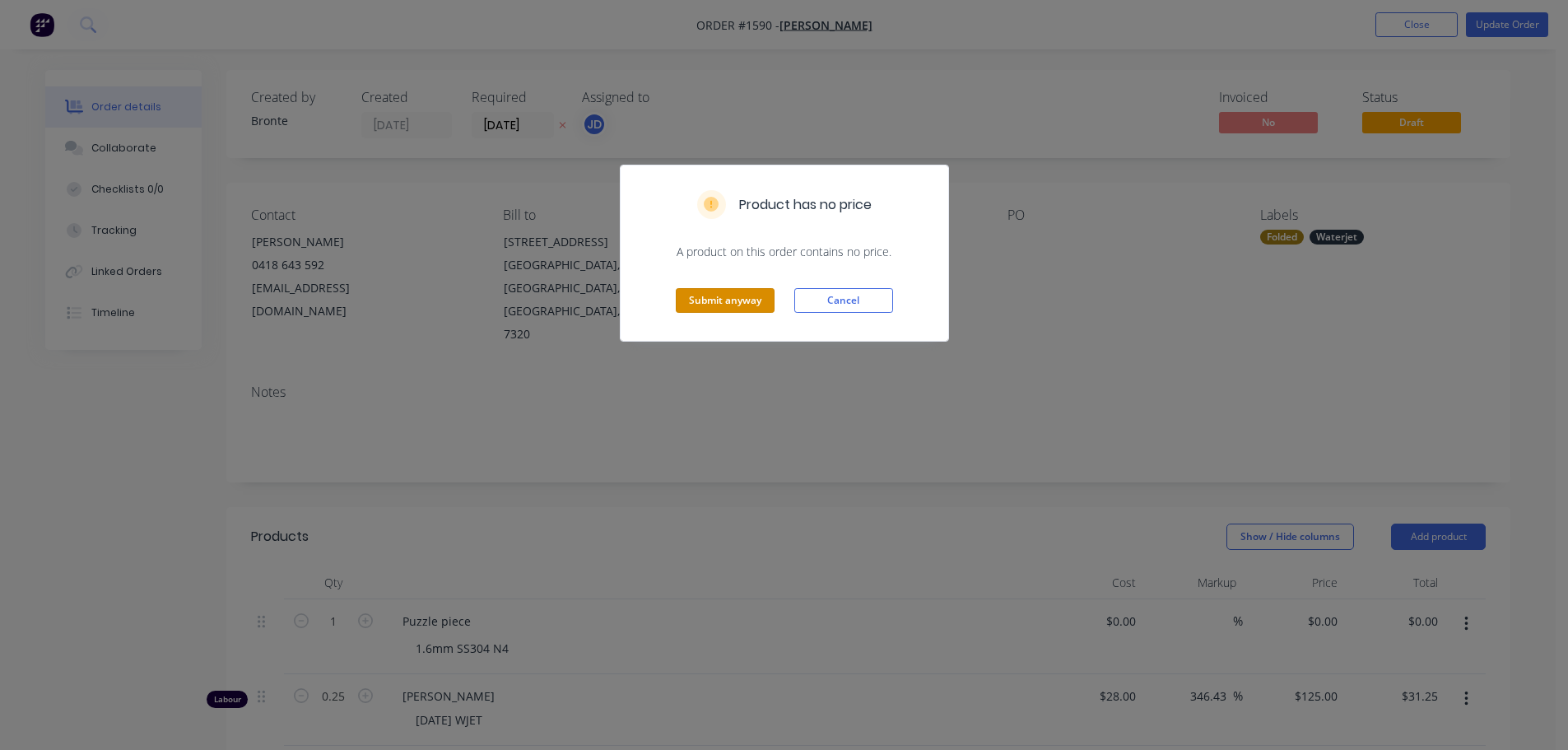
drag, startPoint x: 719, startPoint y: 312, endPoint x: 737, endPoint y: 306, distance: 19.0
click at [719, 312] on button "Submit anyway" at bounding box center [725, 300] width 99 height 25
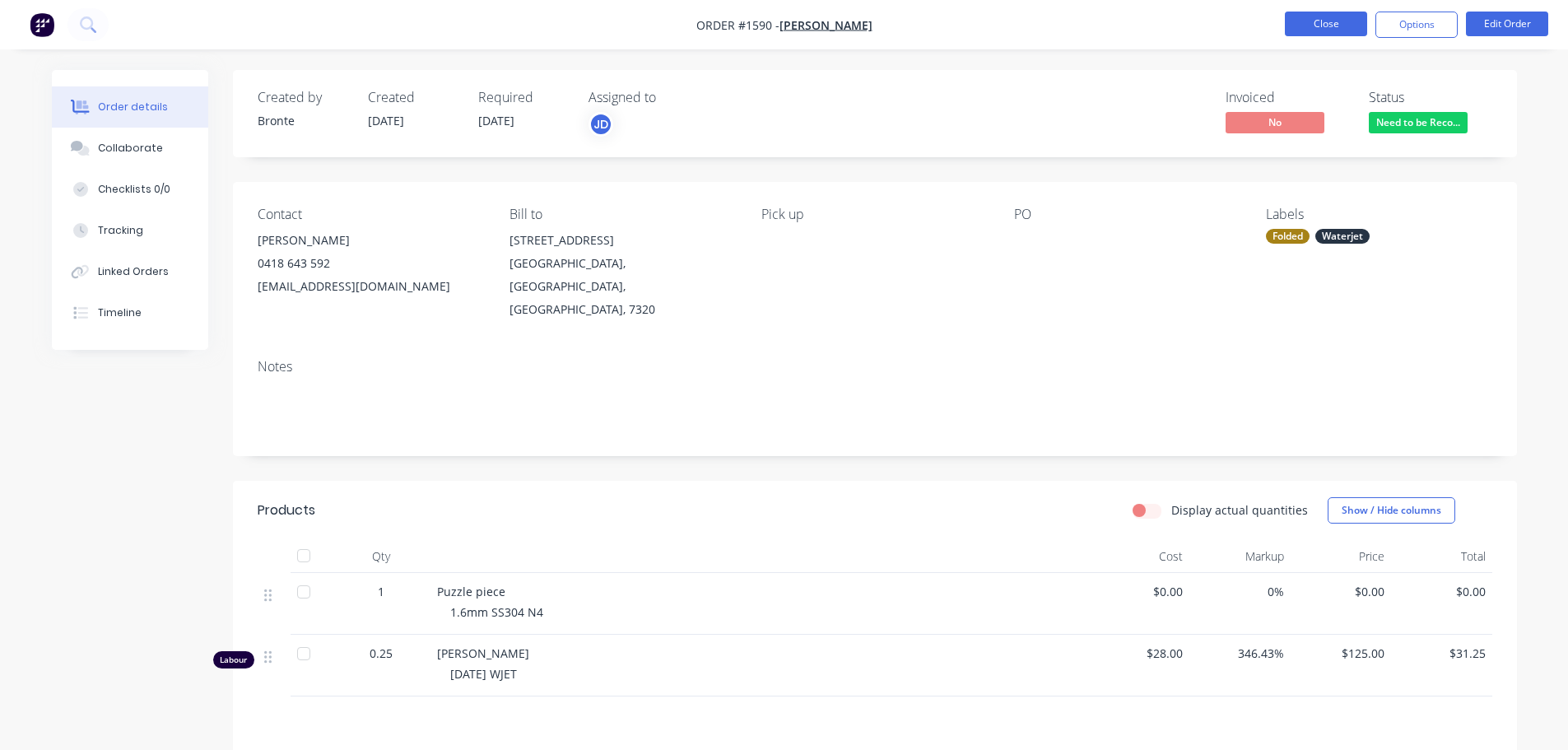
click at [1337, 19] on button "Close" at bounding box center [1326, 24] width 82 height 25
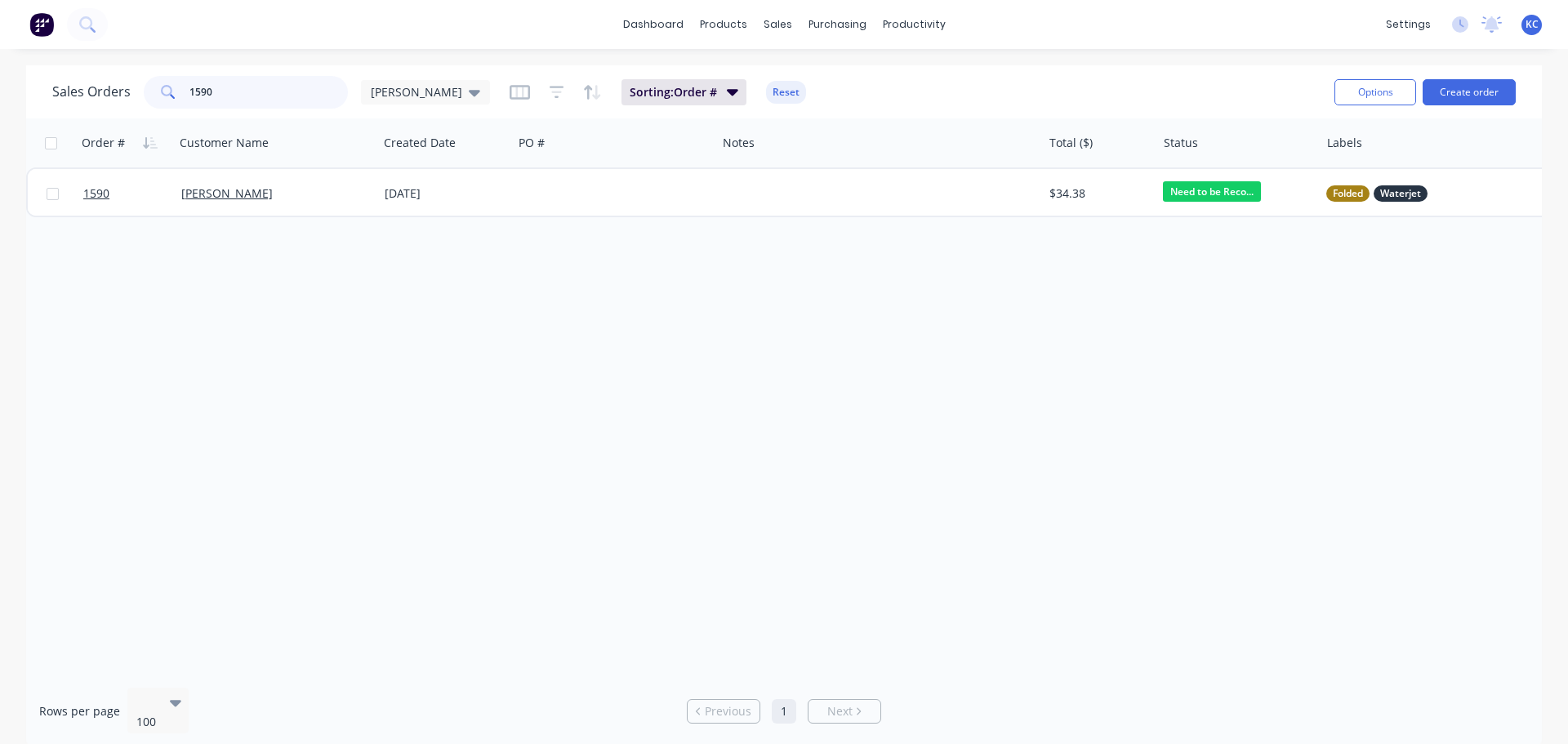
drag, startPoint x: 219, startPoint y: 88, endPoint x: 49, endPoint y: 102, distance: 170.6
click at [92, 97] on div "Sales Orders 1590 [PERSON_NAME]" at bounding box center [270, 92] width 438 height 33
type input "722"
click at [469, 94] on icon at bounding box center [475, 92] width 12 height 18
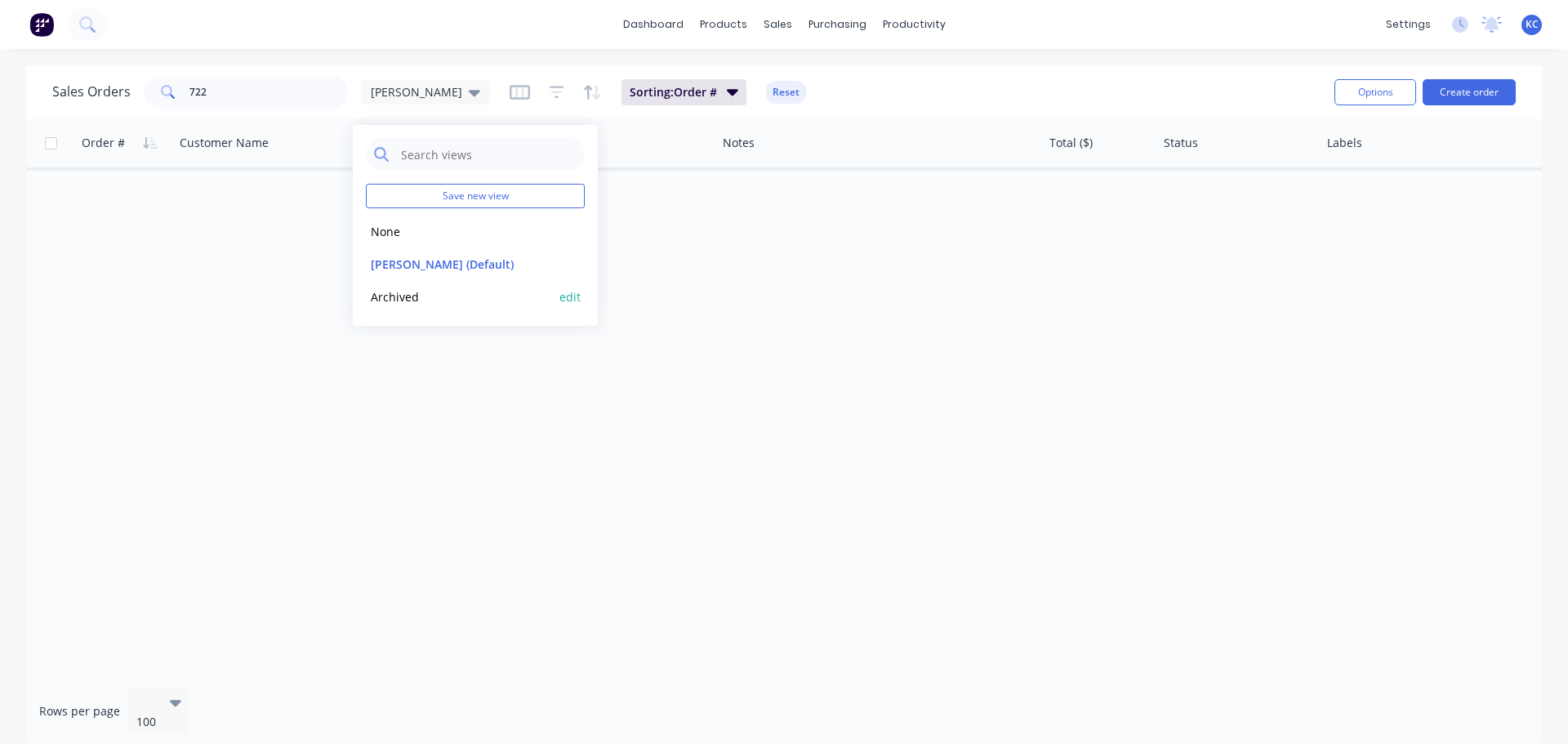
click at [405, 296] on button "Archived" at bounding box center [459, 296] width 186 height 18
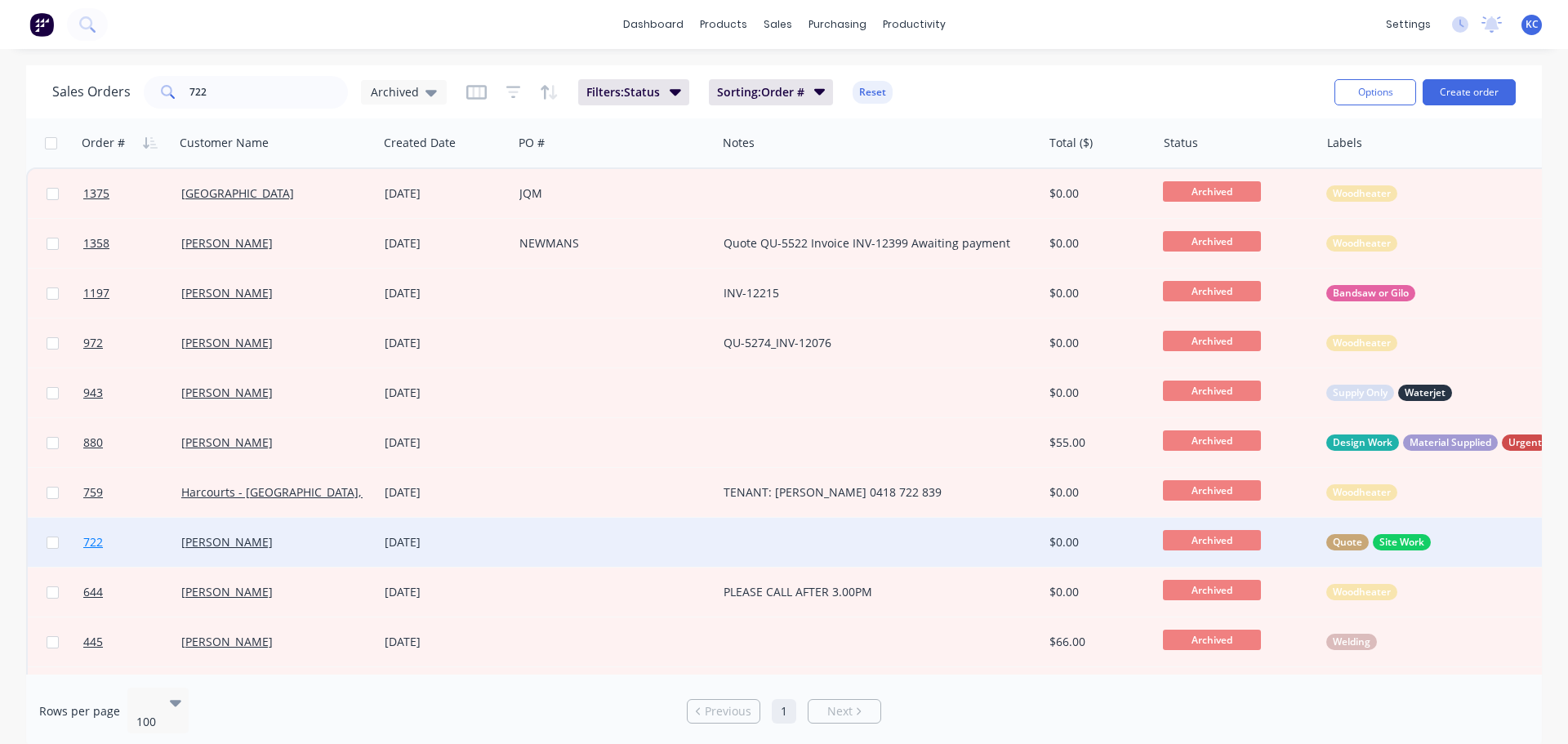
click at [97, 539] on span "722" at bounding box center [92, 542] width 19 height 16
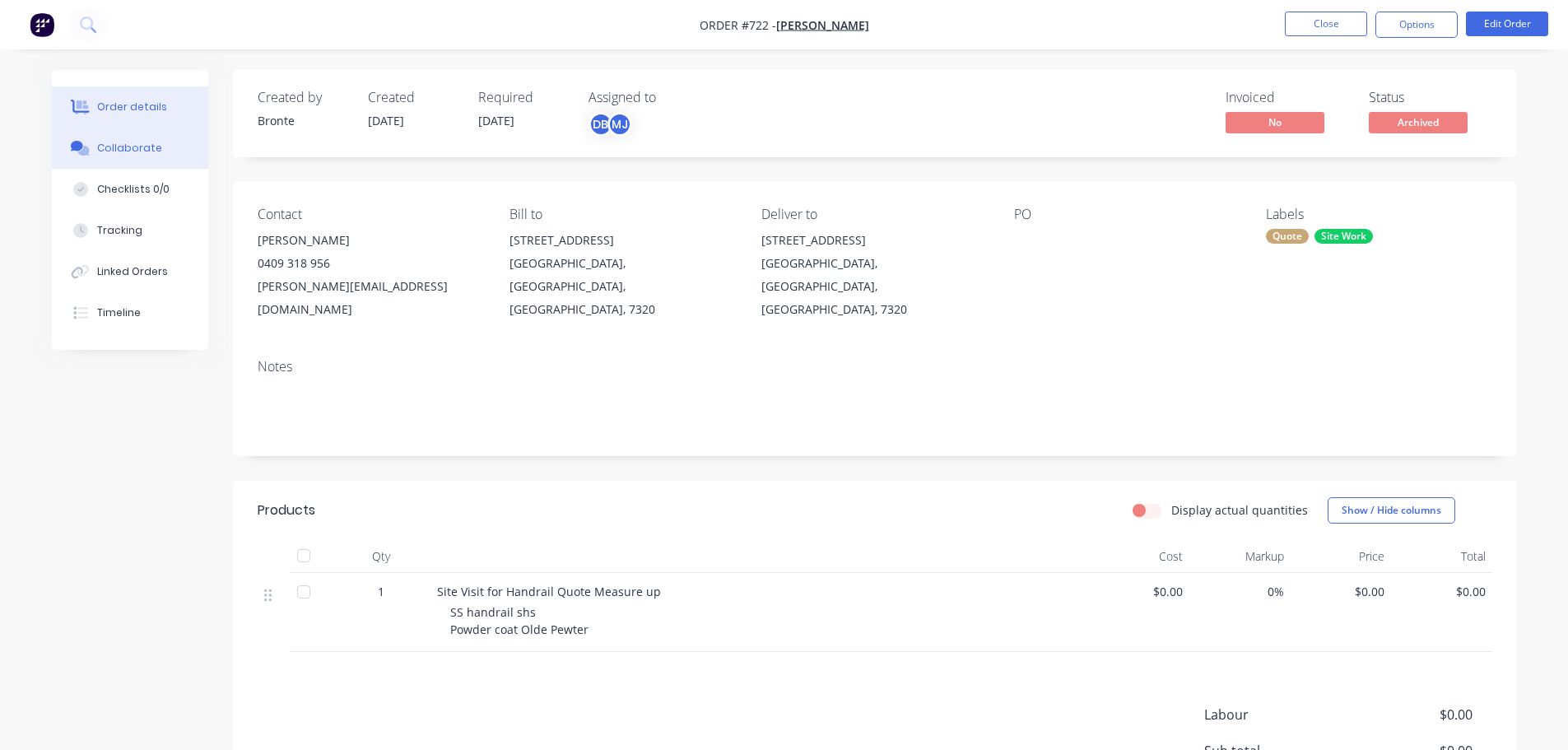
click at [150, 156] on button "Collaborate" at bounding box center [130, 148] width 157 height 41
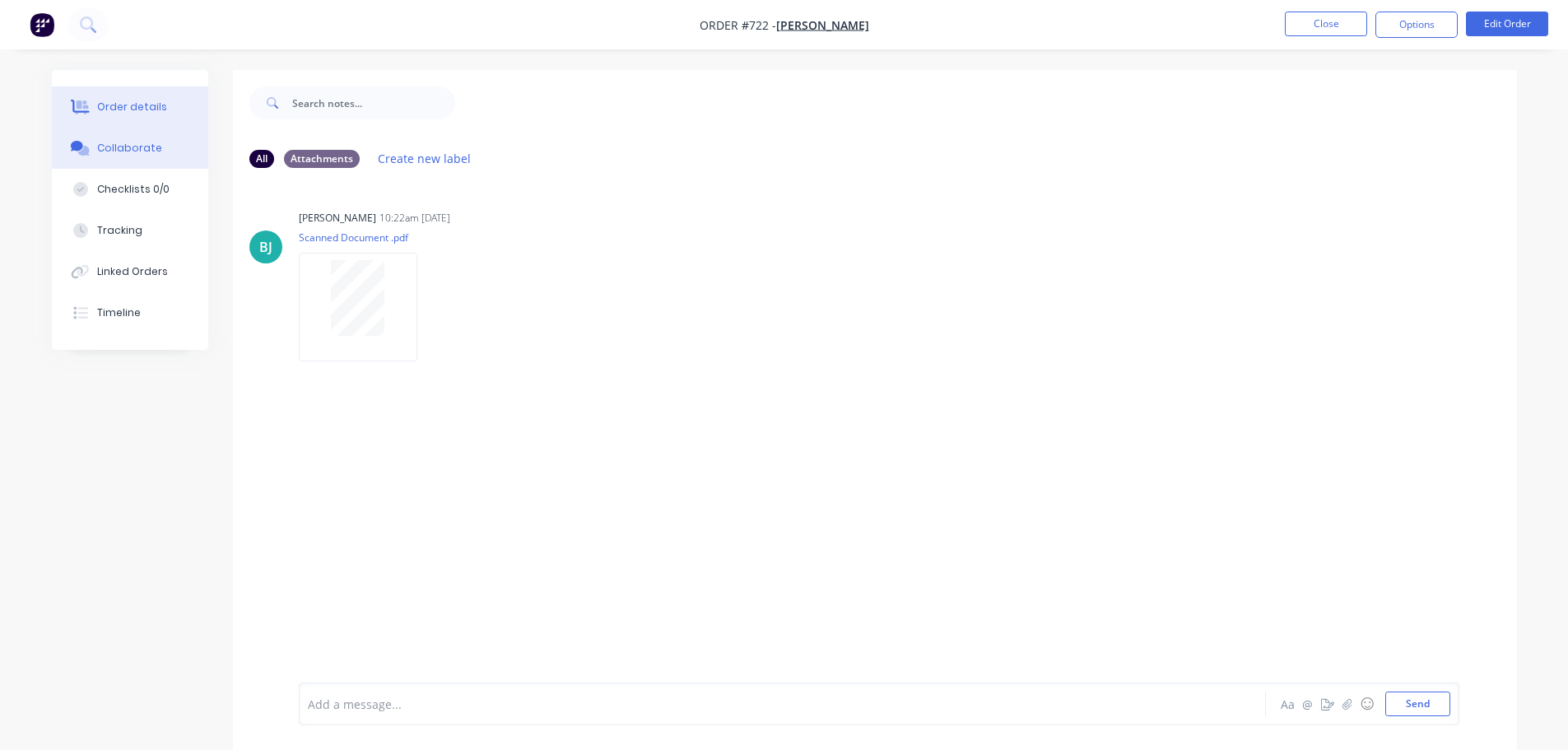
click at [126, 97] on button "Order details" at bounding box center [130, 107] width 157 height 41
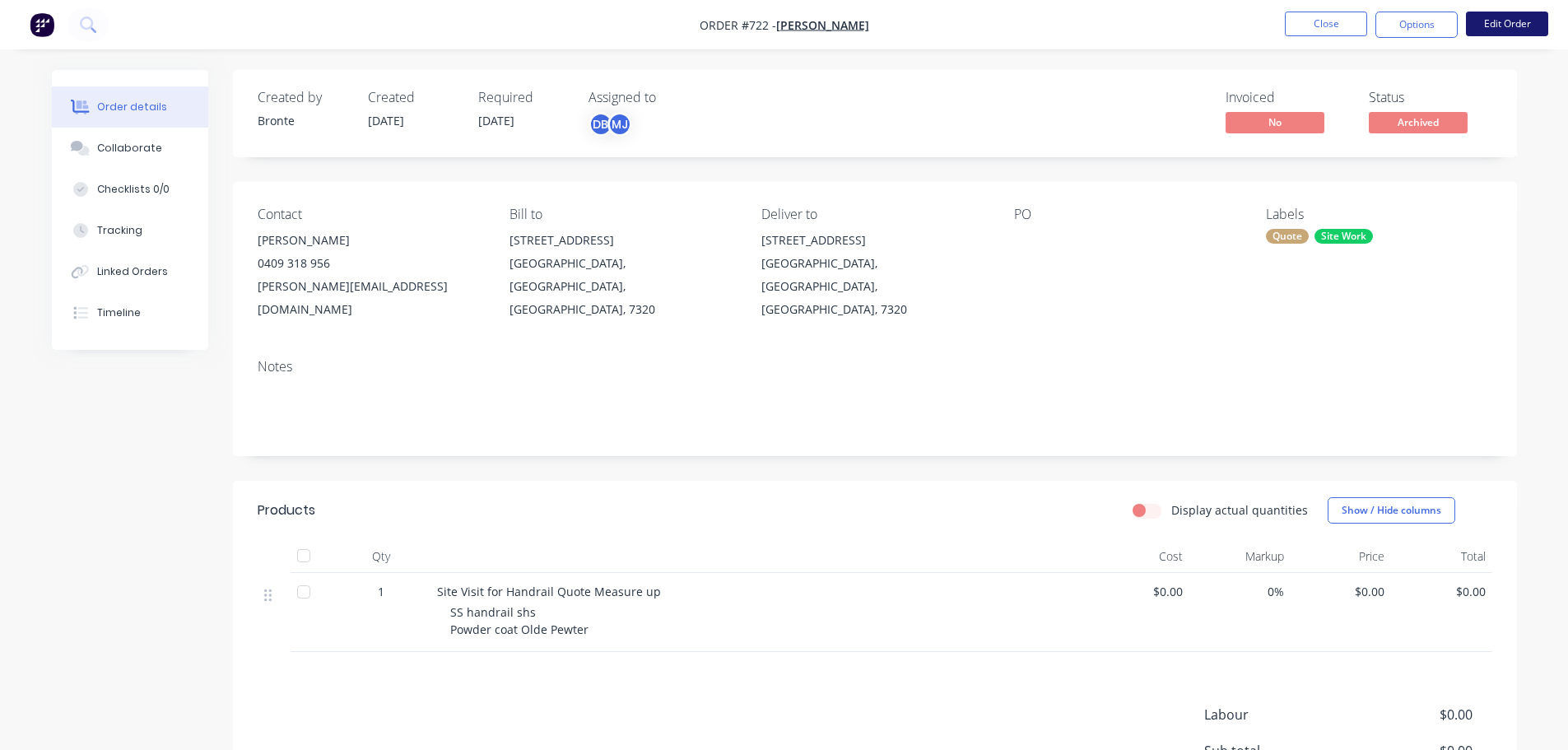
click at [1504, 20] on button "Edit Order" at bounding box center [1507, 24] width 82 height 25
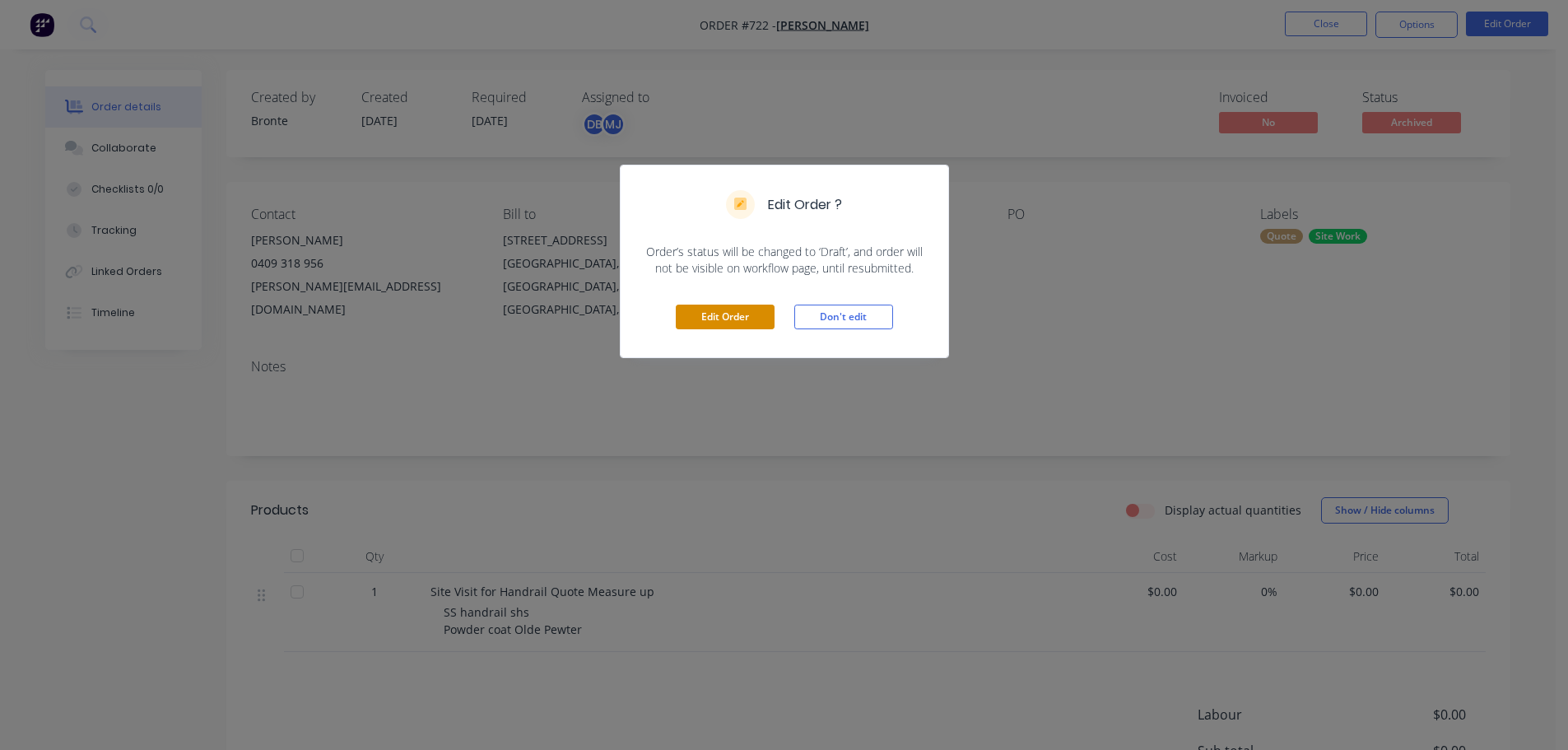
click at [700, 317] on button "Edit Order" at bounding box center [725, 317] width 99 height 25
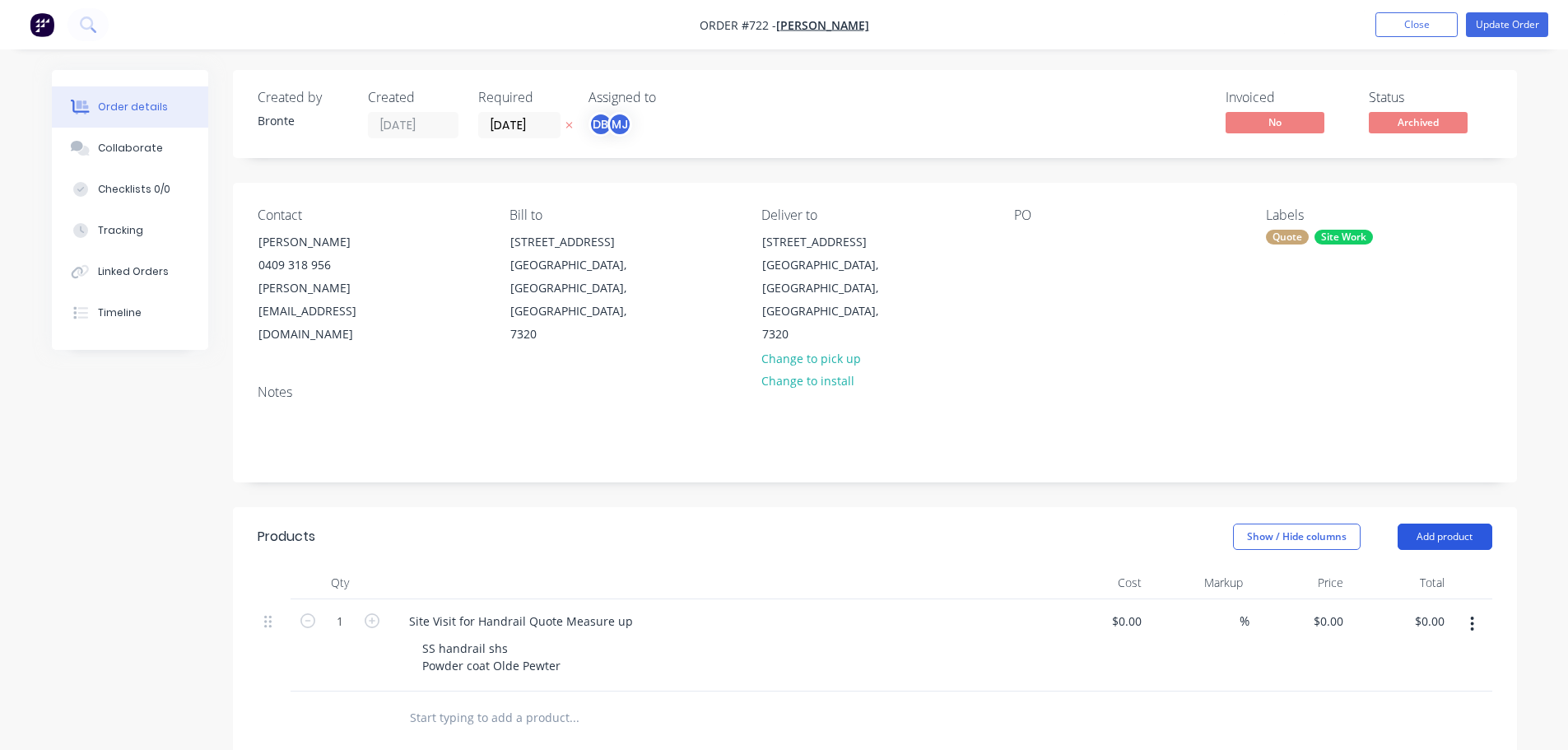
click at [1434, 523] on button "Add product" at bounding box center [1445, 536] width 95 height 26
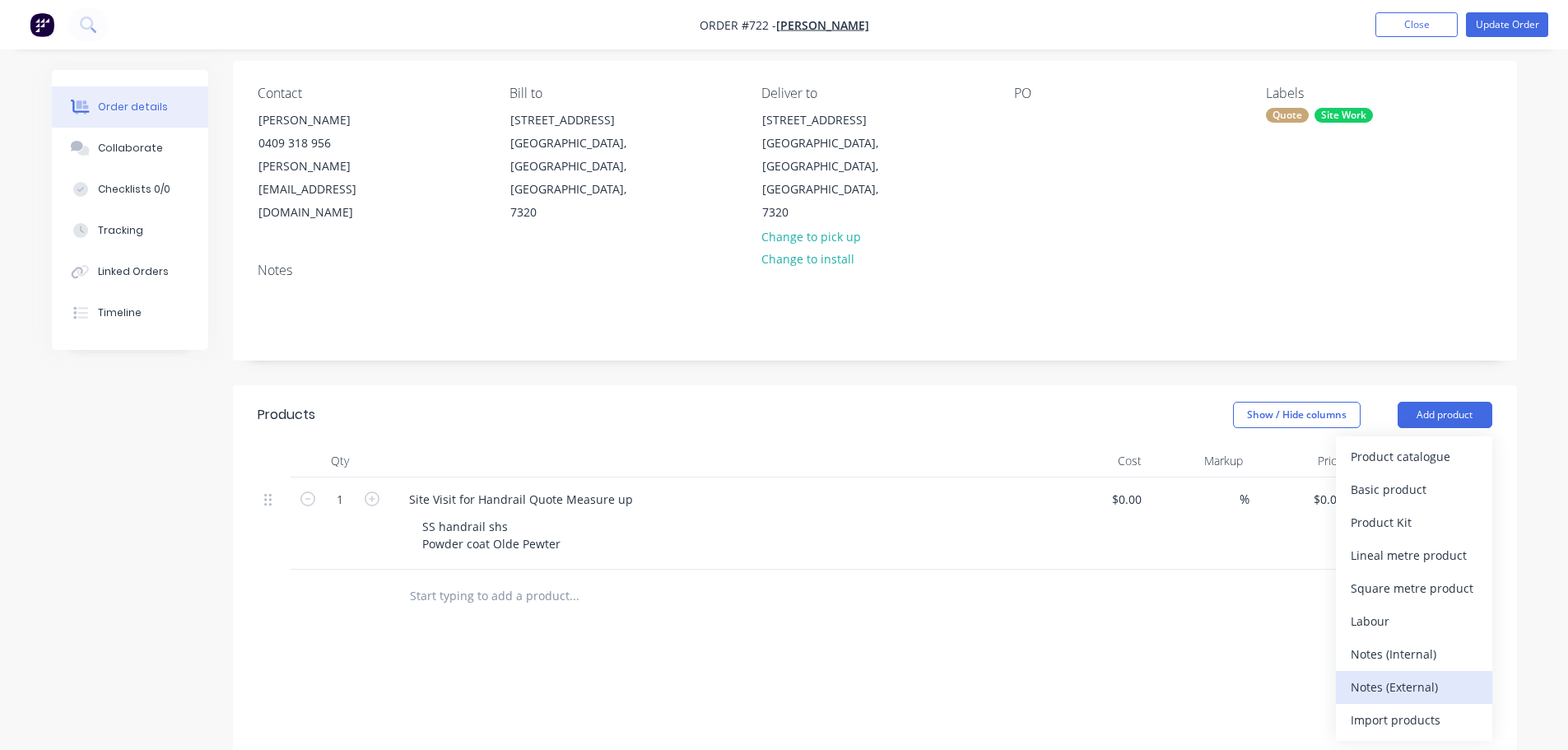
scroll to position [164, 0]
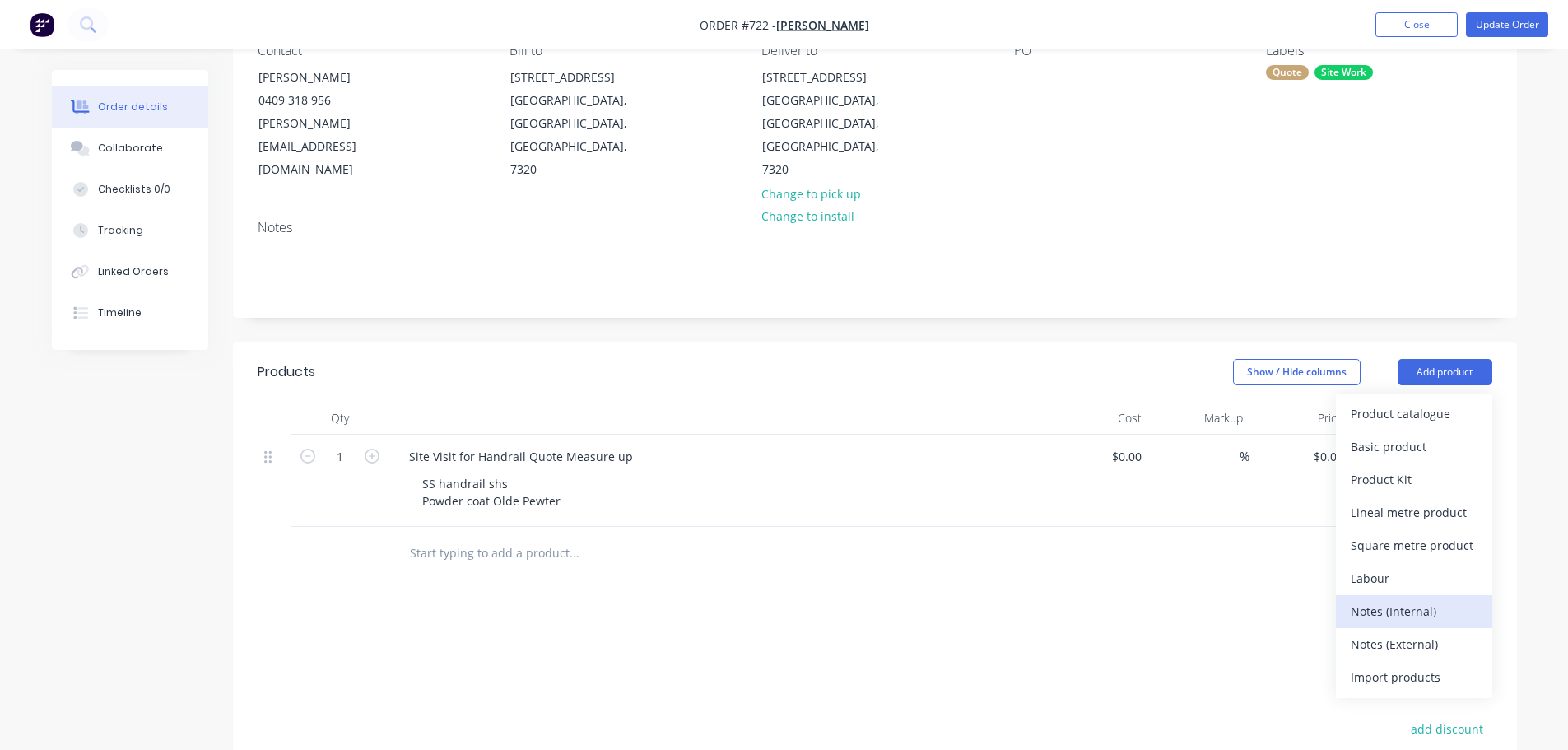
click at [1402, 599] on div "Notes (Internal)" at bounding box center [1414, 611] width 127 height 24
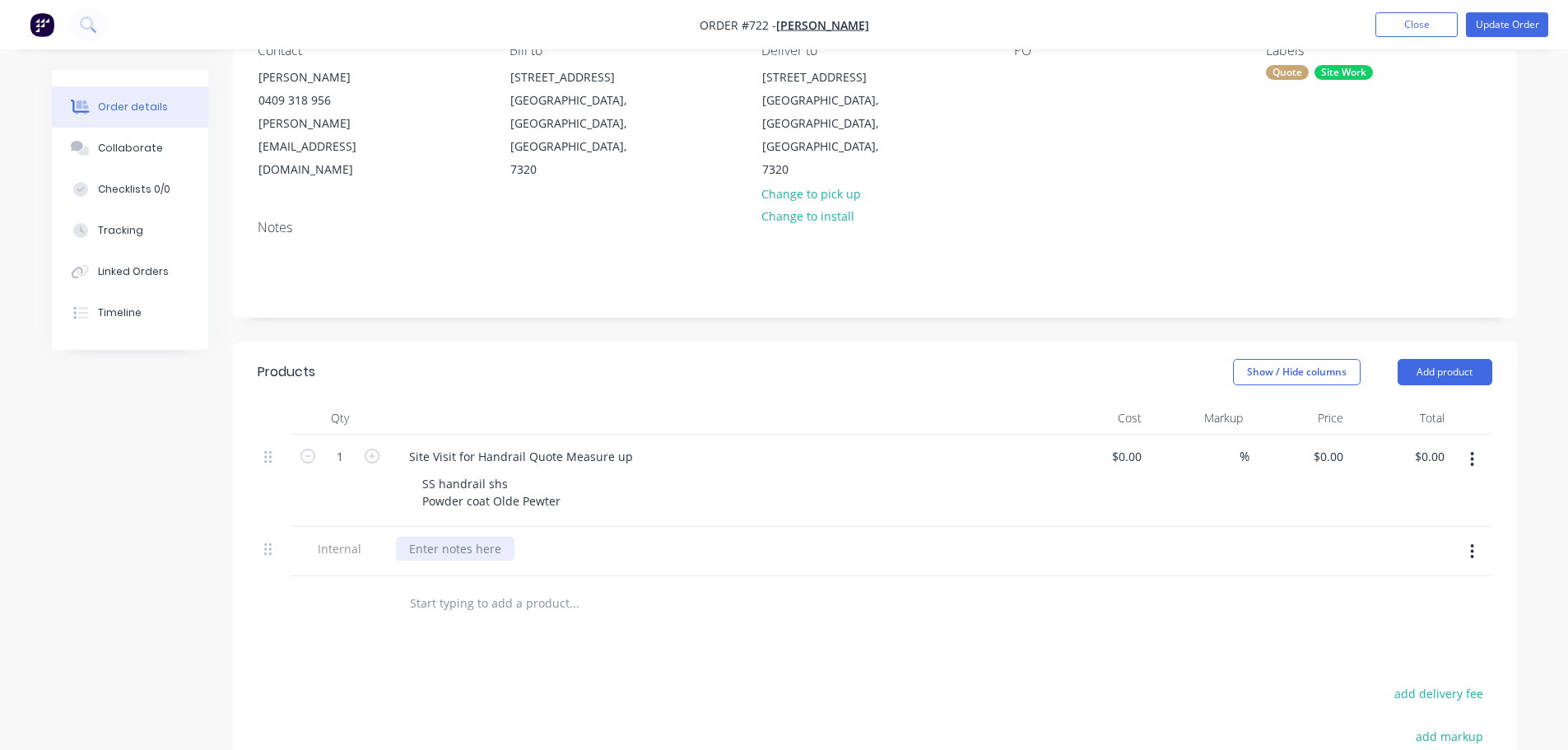
click at [443, 537] on div at bounding box center [455, 549] width 119 height 24
click at [903, 670] on div "Products Show / Hide columns Add product Qty Cost Markup Price Total 1 Site Vis…" at bounding box center [875, 708] width 1284 height 732
click at [134, 141] on div "Collaborate" at bounding box center [130, 148] width 65 height 15
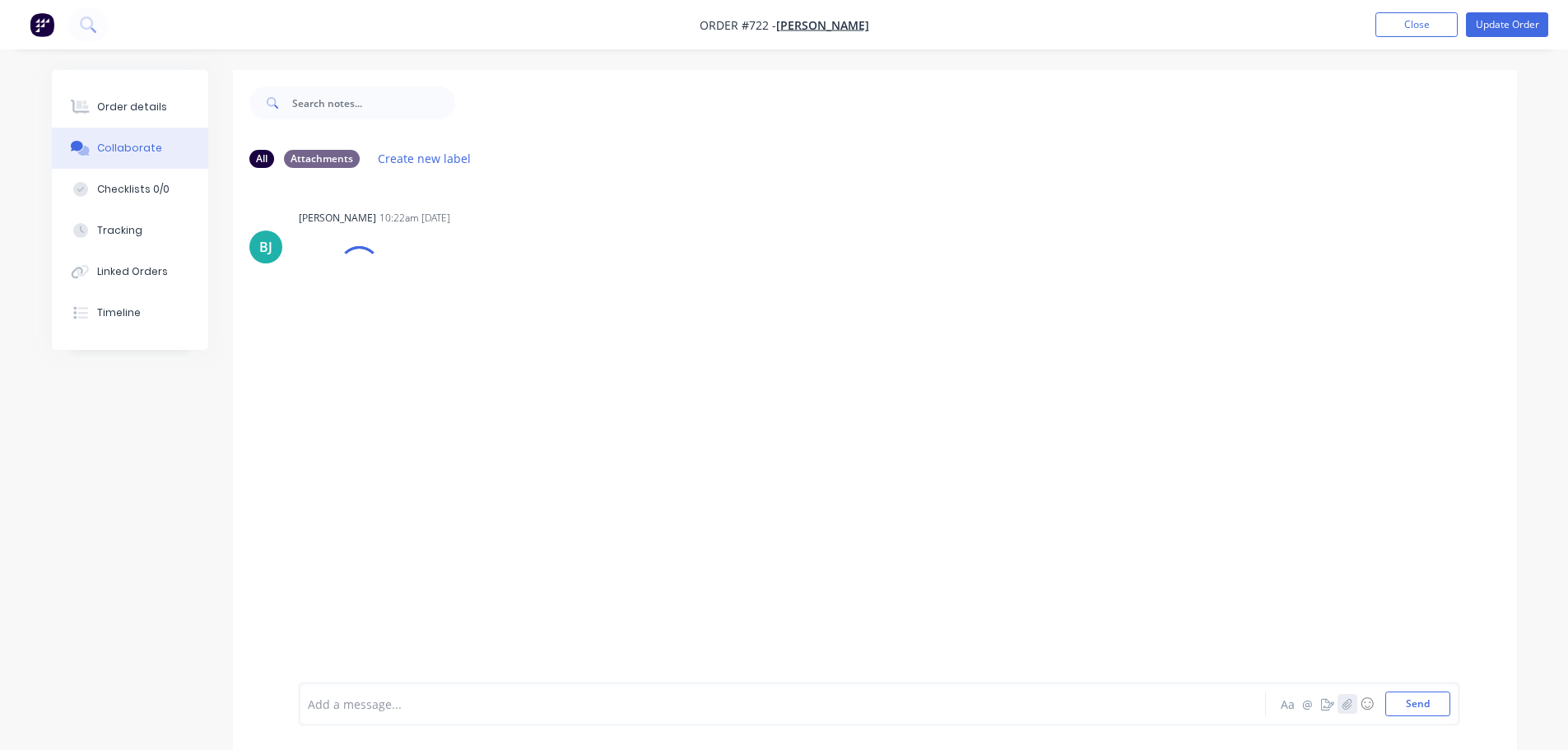
click at [1343, 701] on icon "button" at bounding box center [1347, 703] width 10 height 12
click at [1410, 699] on button "Send" at bounding box center [1417, 703] width 65 height 25
click at [1350, 701] on icon "button" at bounding box center [1347, 703] width 10 height 12
click at [1432, 703] on button "Send" at bounding box center [1417, 703] width 65 height 25
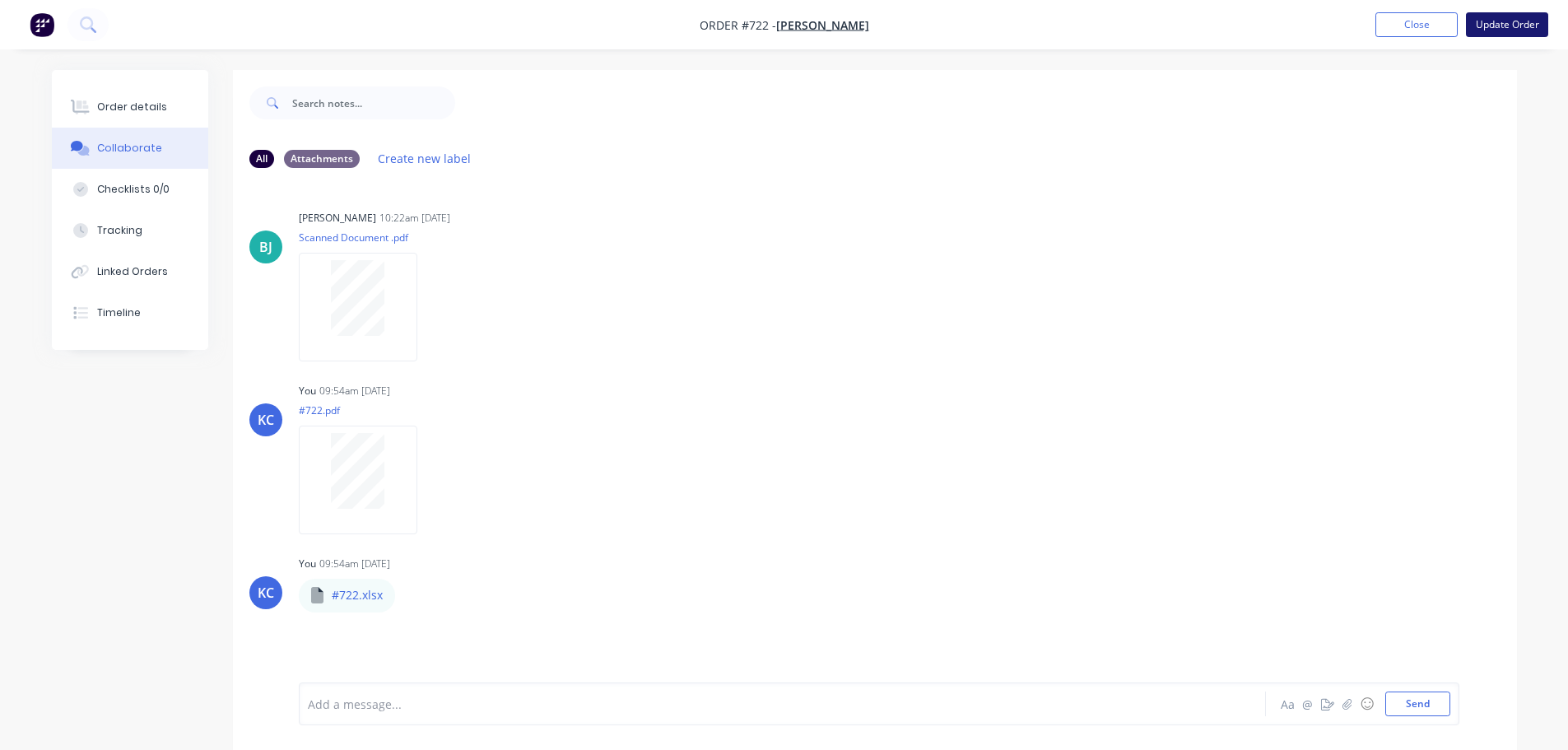
click at [1515, 21] on button "Update Order" at bounding box center [1507, 25] width 82 height 25
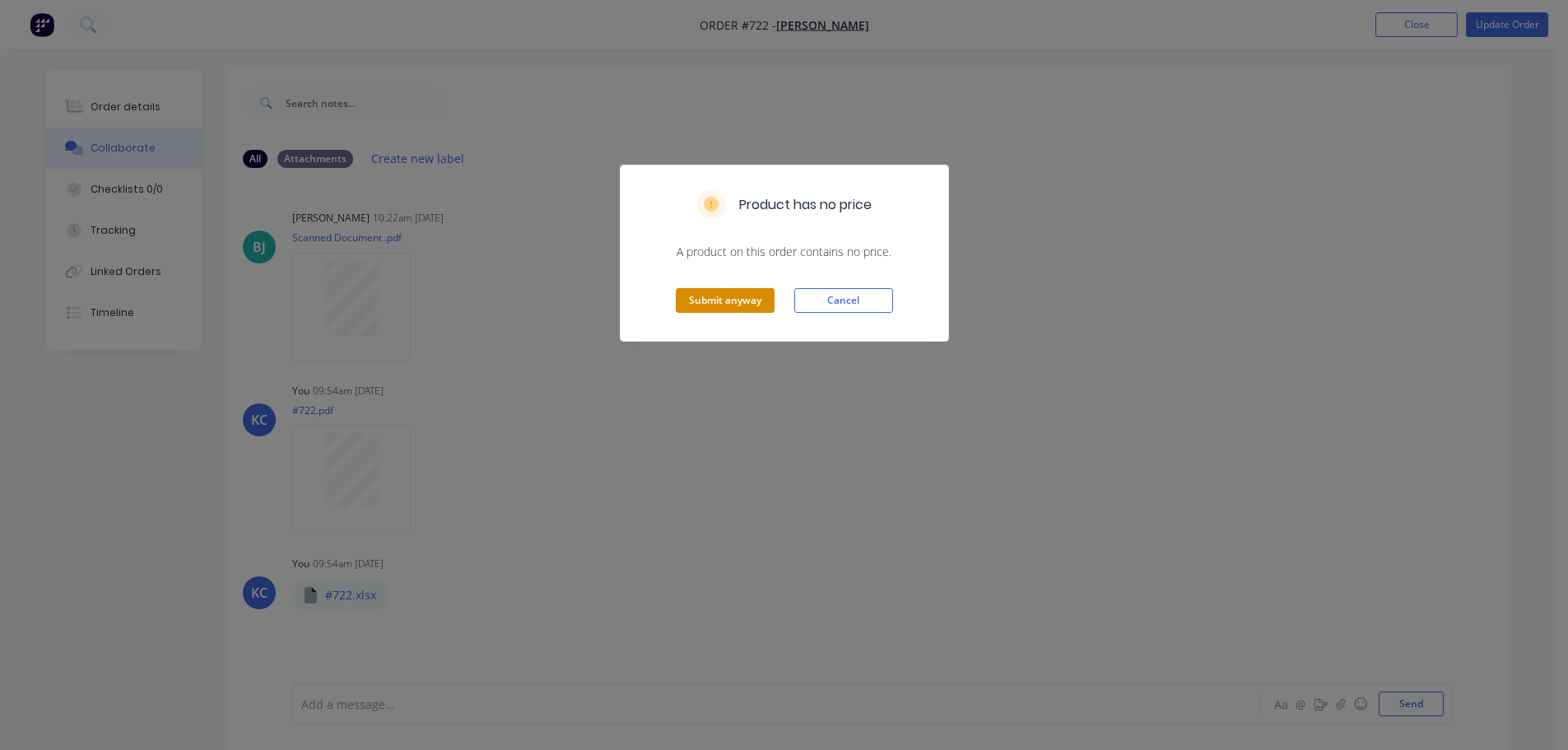
click at [697, 308] on button "Submit anyway" at bounding box center [725, 300] width 99 height 25
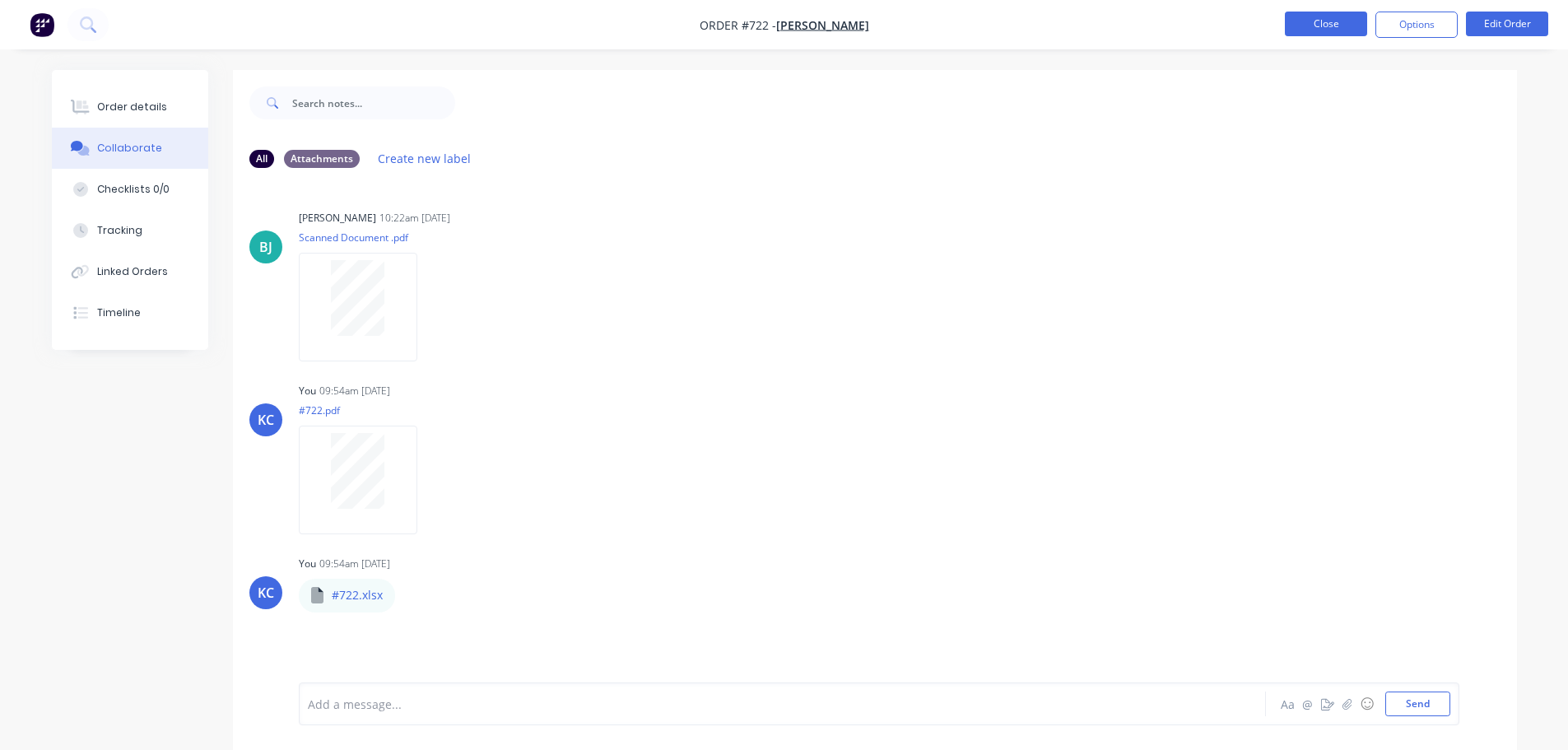
click at [1326, 19] on button "Close" at bounding box center [1326, 24] width 82 height 25
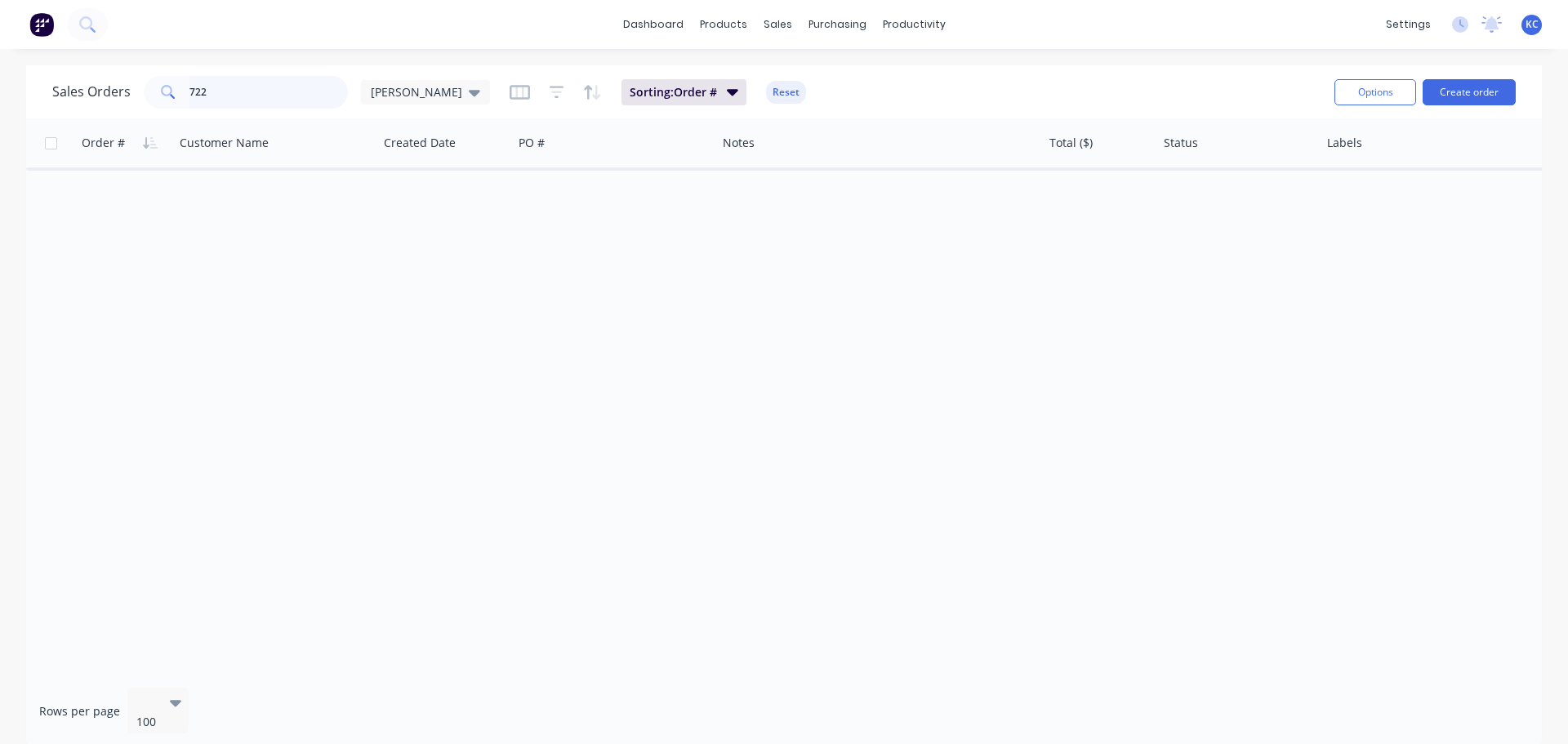
drag, startPoint x: 242, startPoint y: 98, endPoint x: 0, endPoint y: 78, distance: 242.8
click at [0, 78] on div "Sales Orders 722 [PERSON_NAME] Sorting: Order # Reset Options Create order Orde…" at bounding box center [784, 406] width 1568 height 683
type input "805"
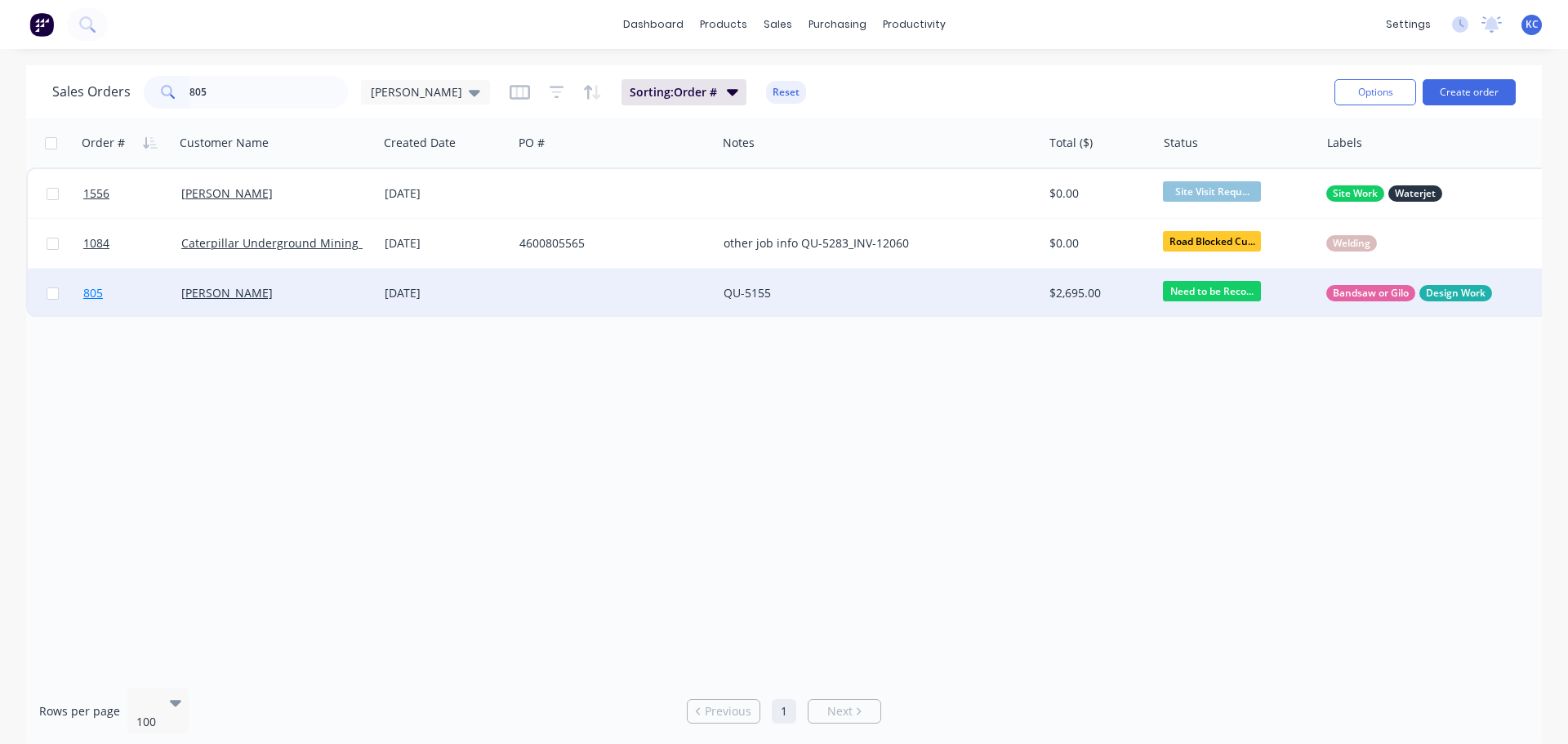
click at [101, 293] on span "805" at bounding box center [92, 292] width 19 height 16
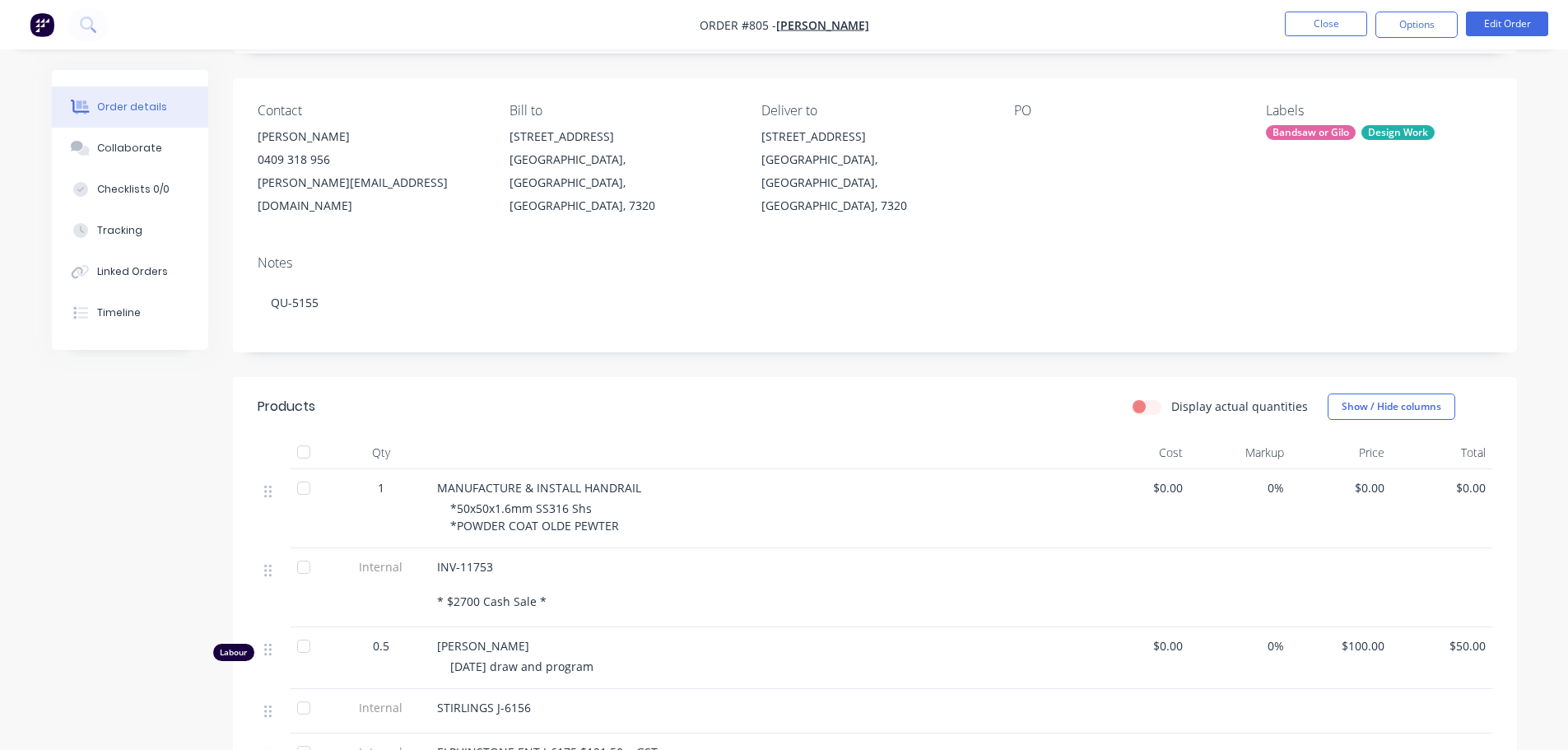
scroll to position [247, 0]
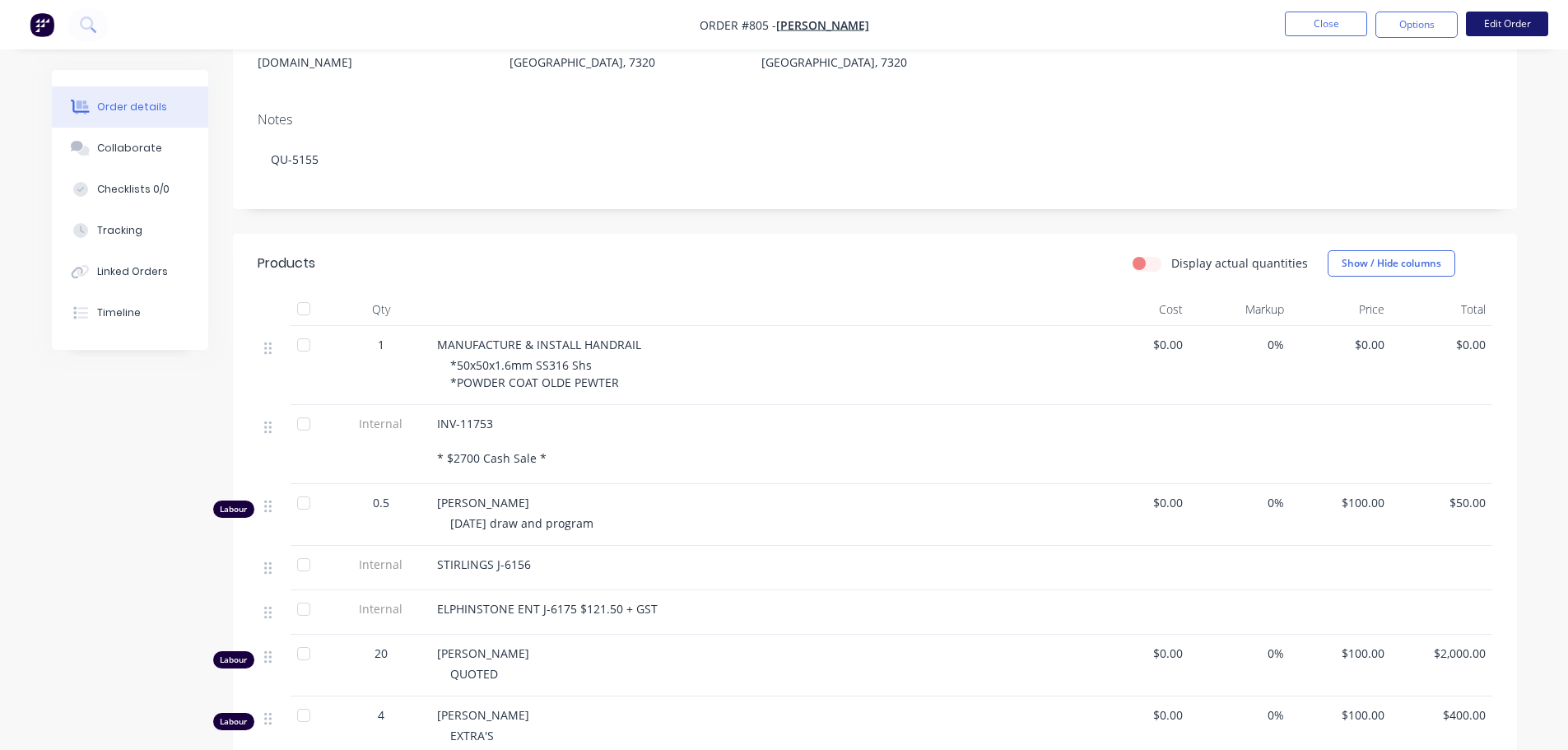
click at [1504, 29] on button "Edit Order" at bounding box center [1507, 24] width 82 height 25
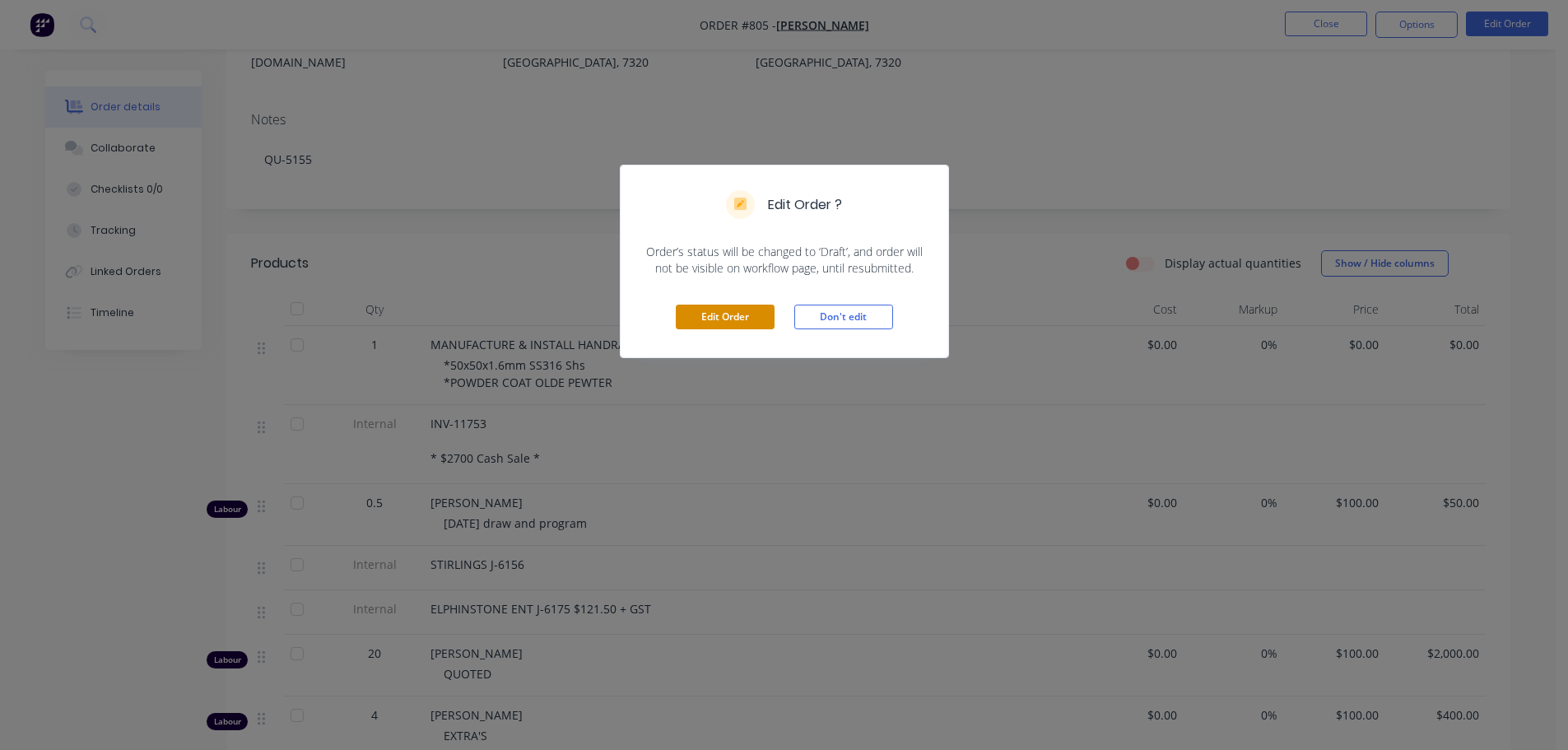
click at [742, 318] on button "Edit Order" at bounding box center [725, 317] width 99 height 25
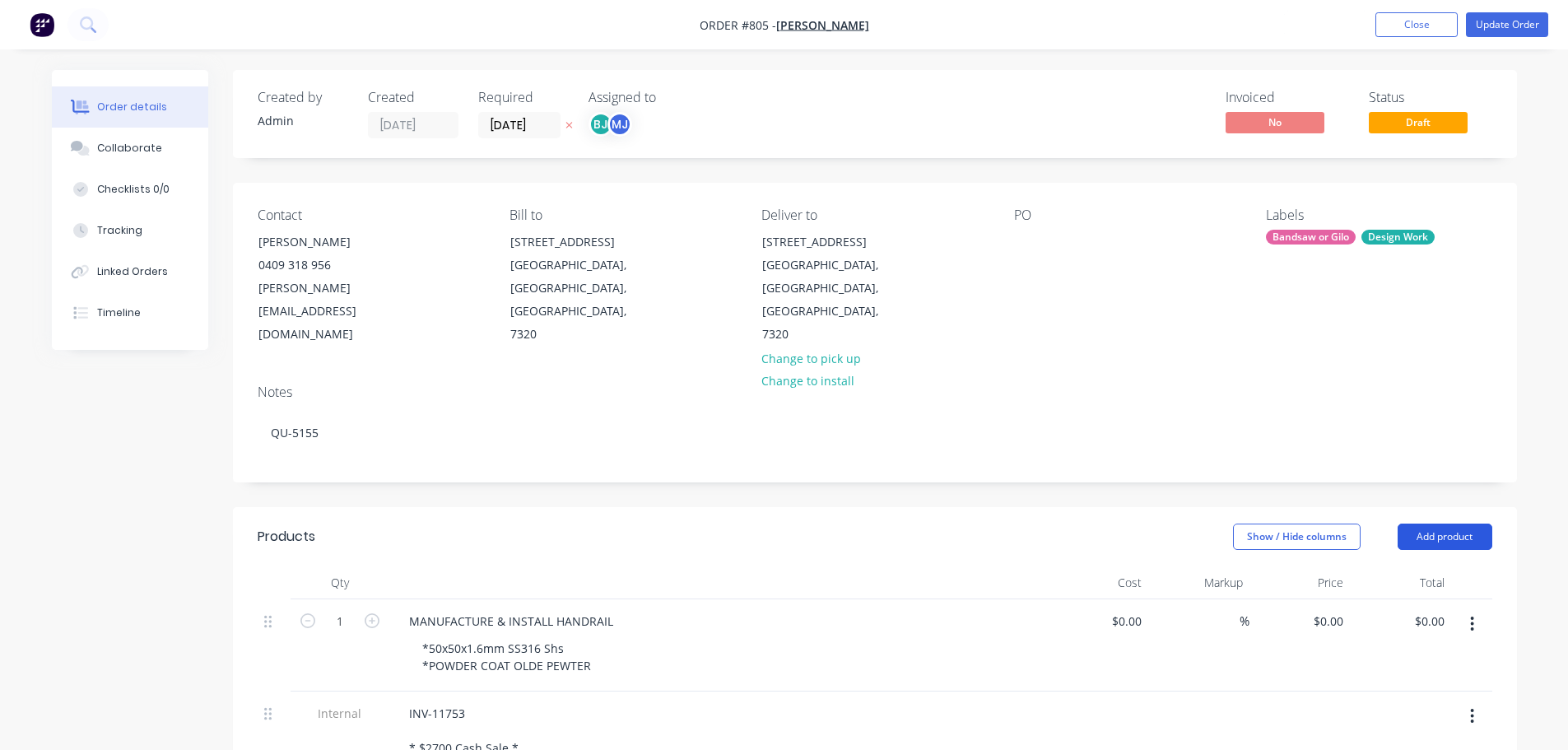
click at [1455, 523] on button "Add product" at bounding box center [1445, 536] width 95 height 26
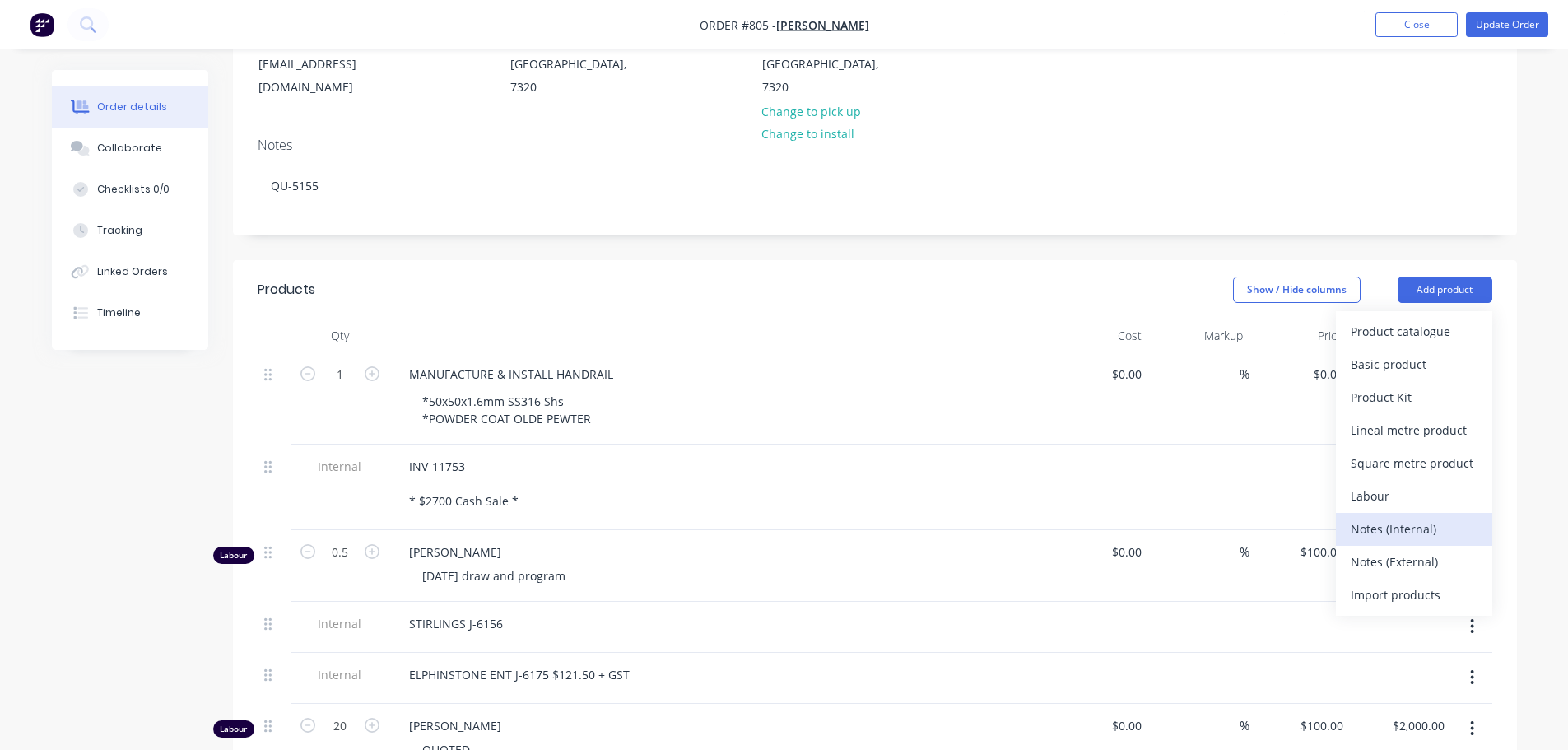
click at [1411, 517] on div "Notes (Internal)" at bounding box center [1414, 529] width 127 height 24
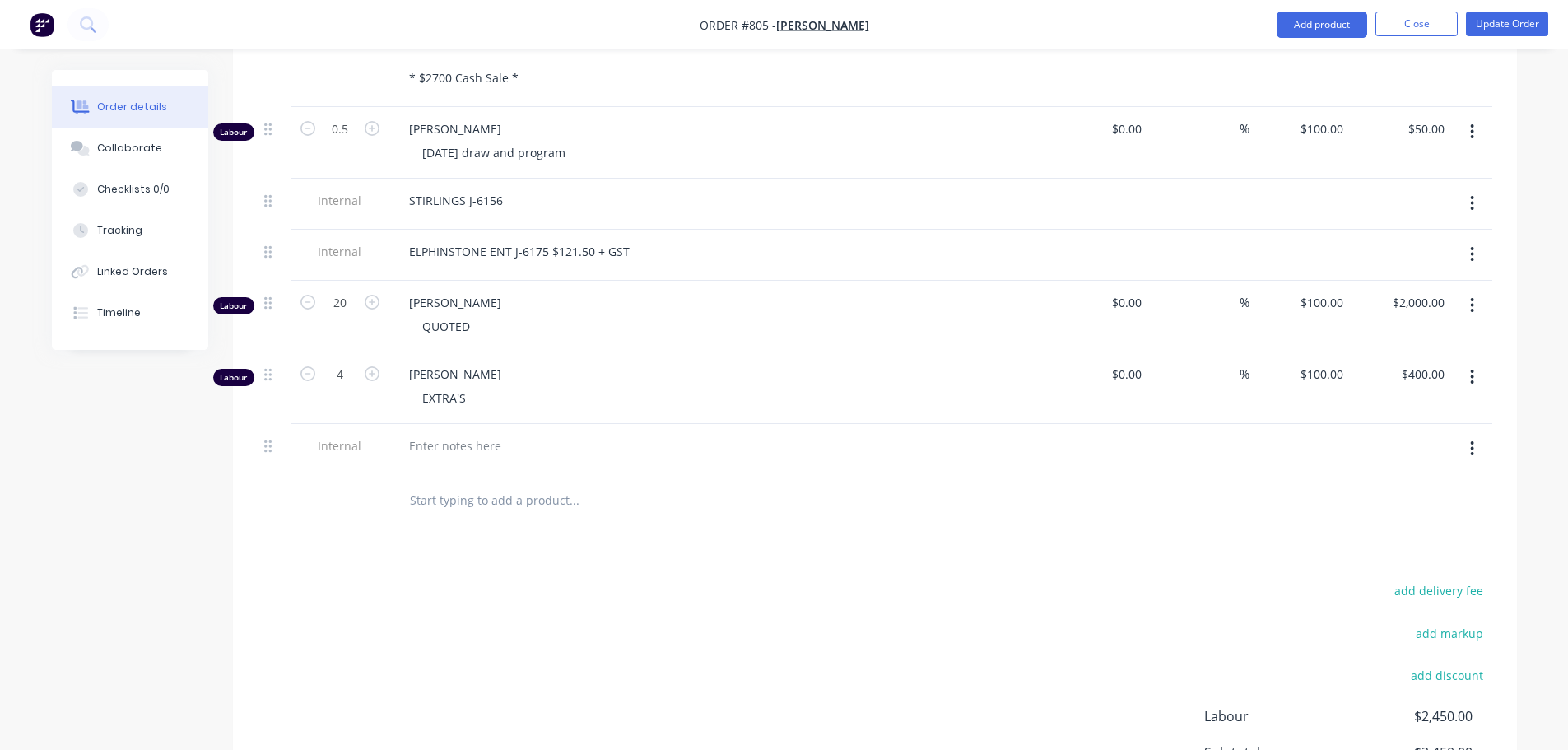
scroll to position [820, 0]
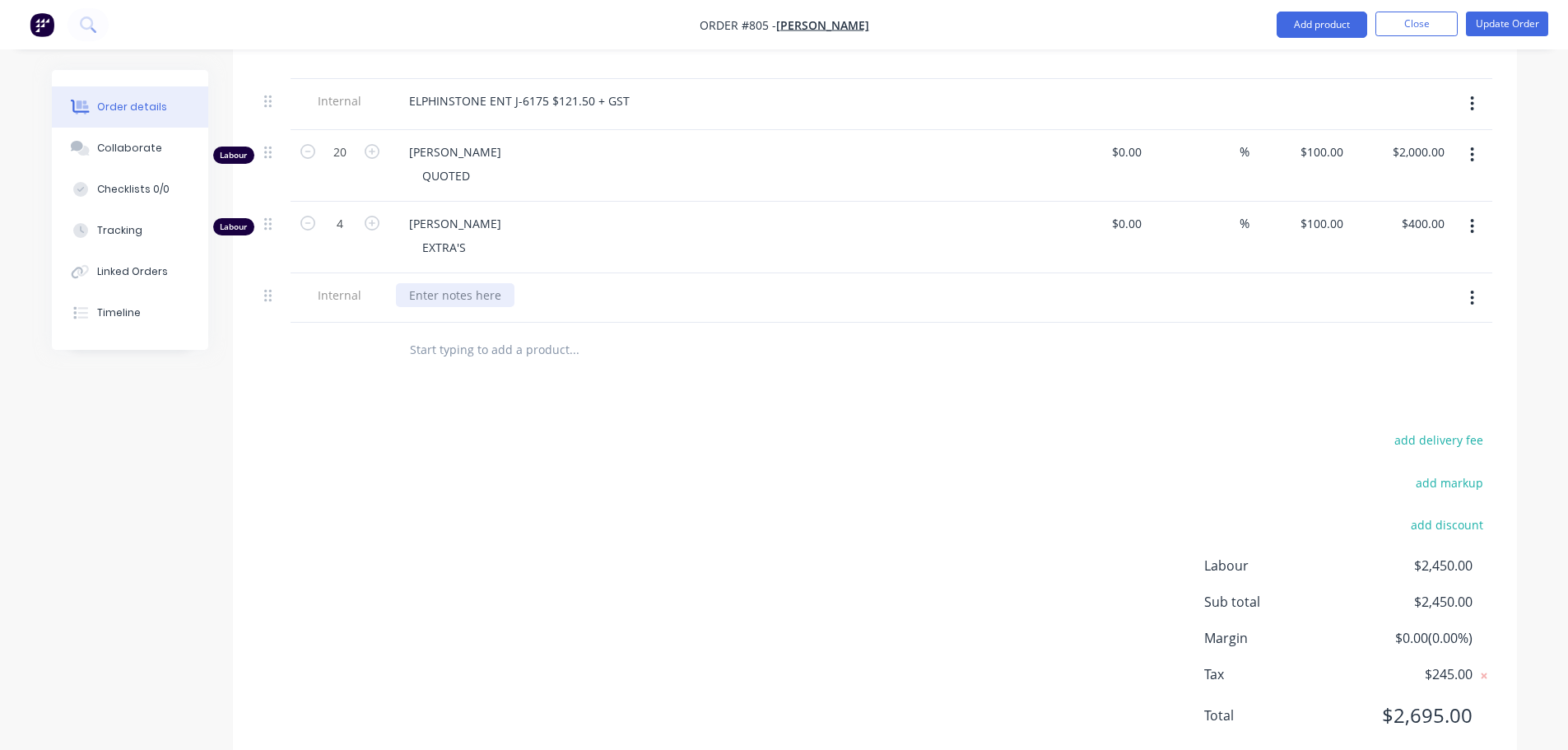
click at [435, 283] on div at bounding box center [455, 295] width 119 height 24
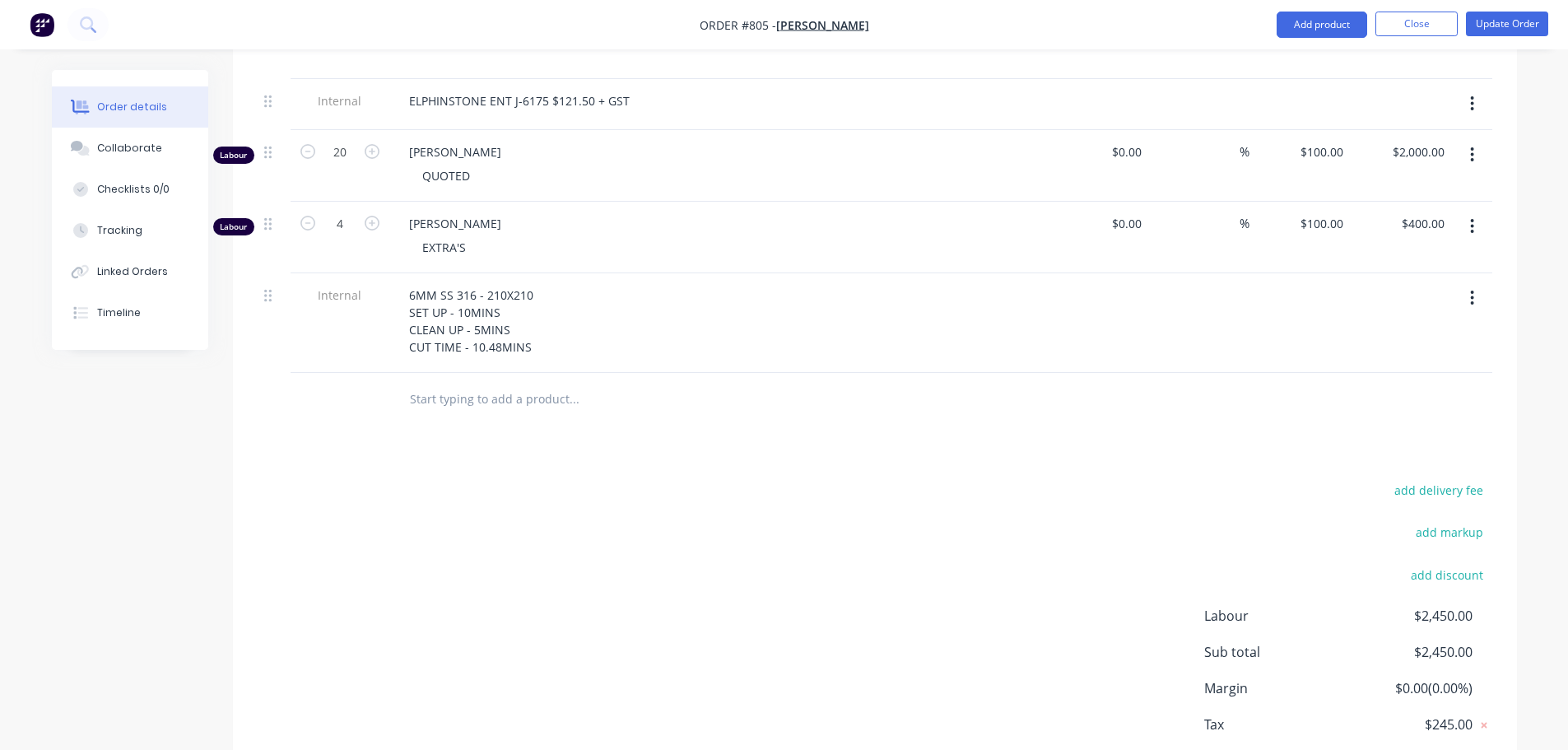
click at [900, 391] on div "Products Show / Hide columns Add product Qty Cost Markup Price Total 1 MANUFACT…" at bounding box center [875, 254] width 1284 height 1135
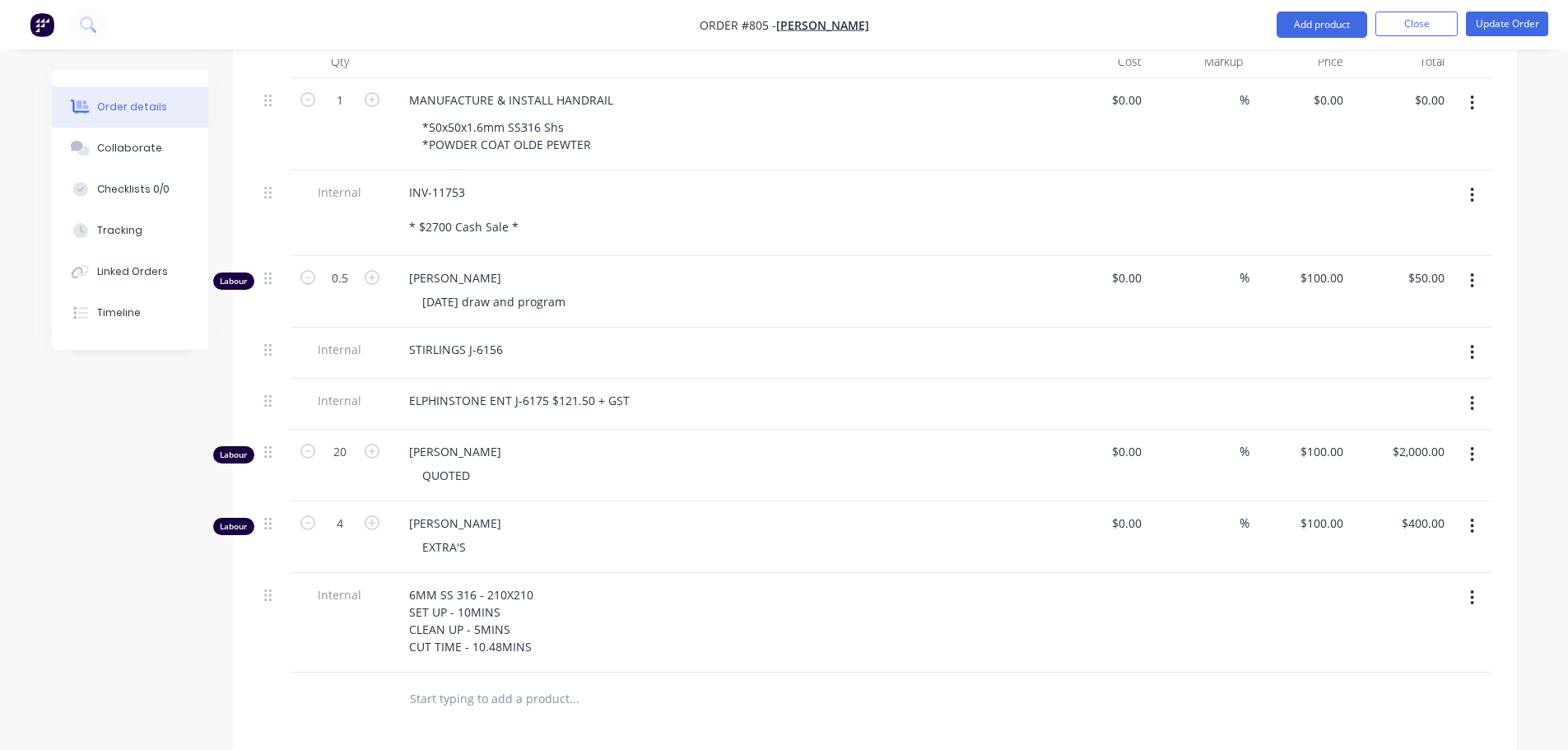
scroll to position [491, 0]
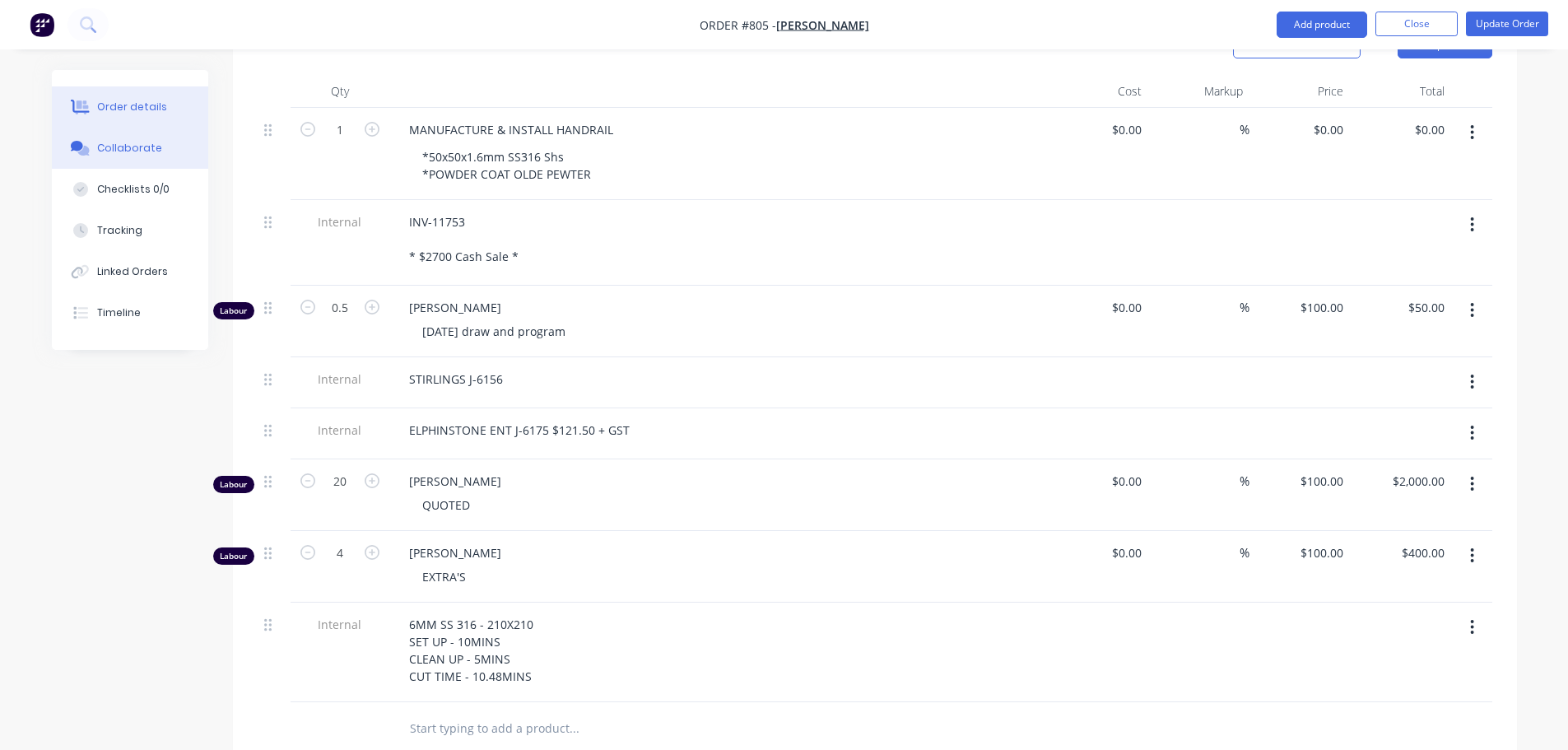
click at [153, 144] on div "Collaborate" at bounding box center [130, 148] width 65 height 15
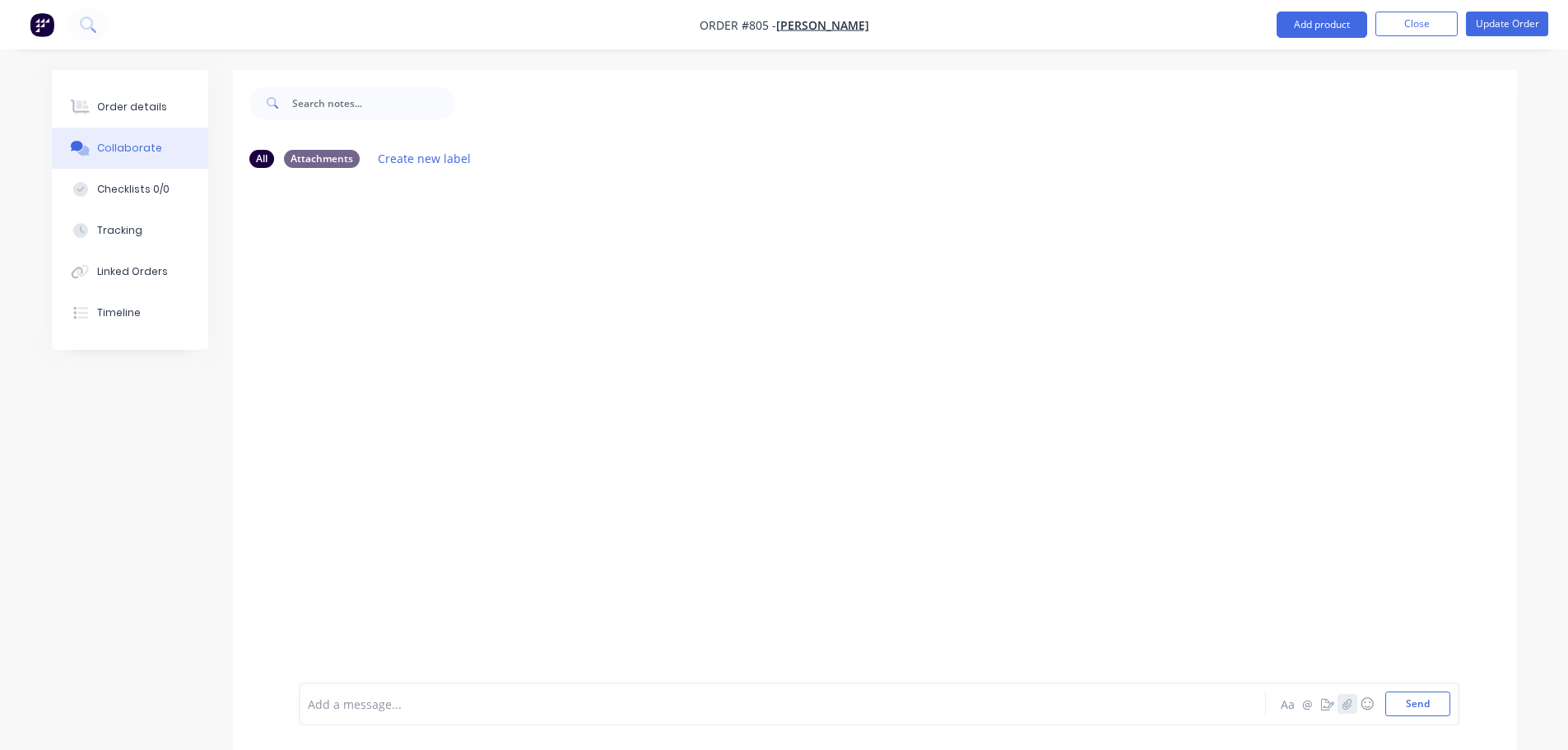
click at [1349, 702] on icon "button" at bounding box center [1347, 703] width 10 height 12
click at [1410, 697] on button "Send" at bounding box center [1417, 703] width 65 height 25
click at [1344, 704] on icon "button" at bounding box center [1347, 703] width 9 height 11
click at [1410, 698] on button "Send" at bounding box center [1417, 703] width 65 height 25
click at [1520, 14] on button "Update Order" at bounding box center [1507, 24] width 82 height 25
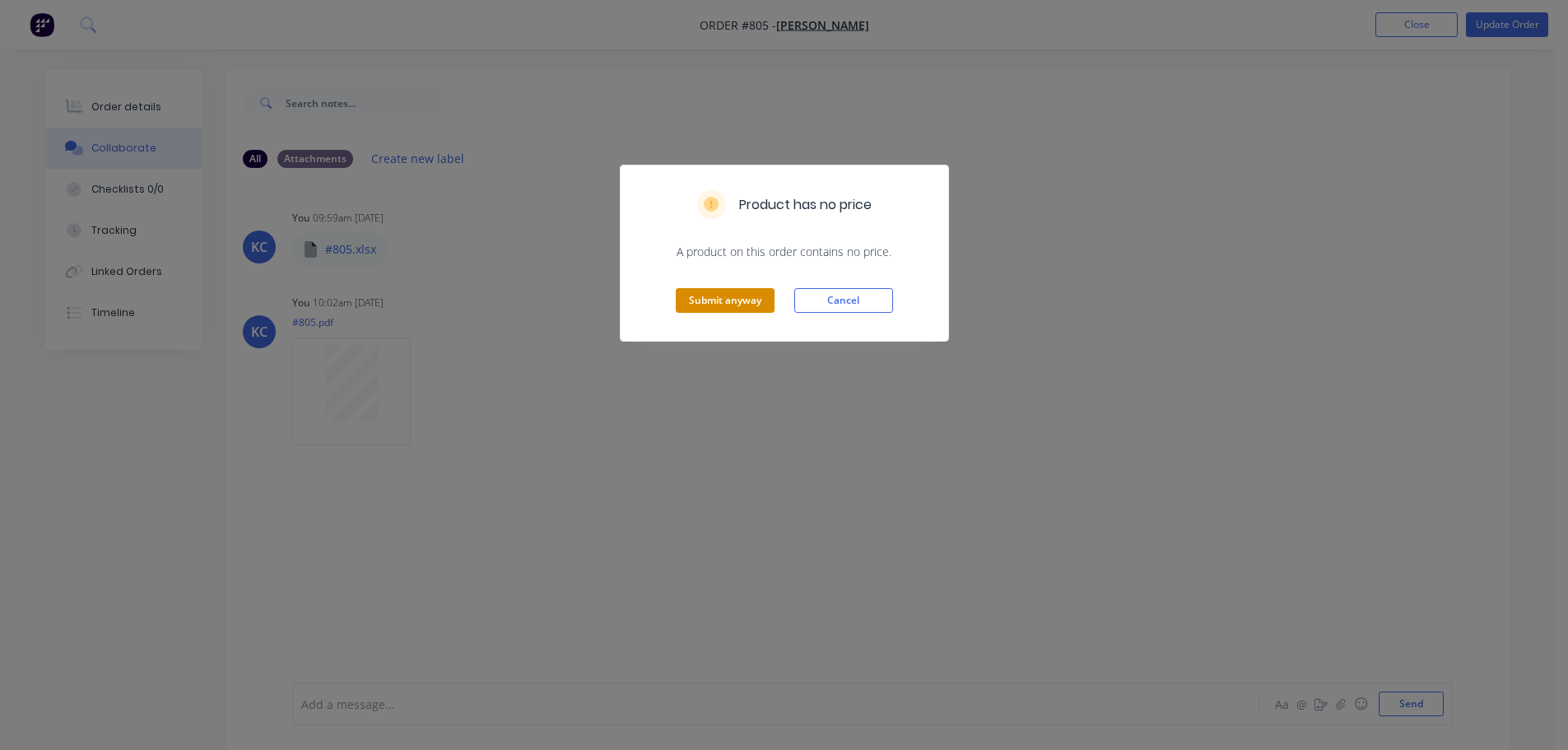
click at [713, 290] on button "Submit anyway" at bounding box center [725, 300] width 99 height 25
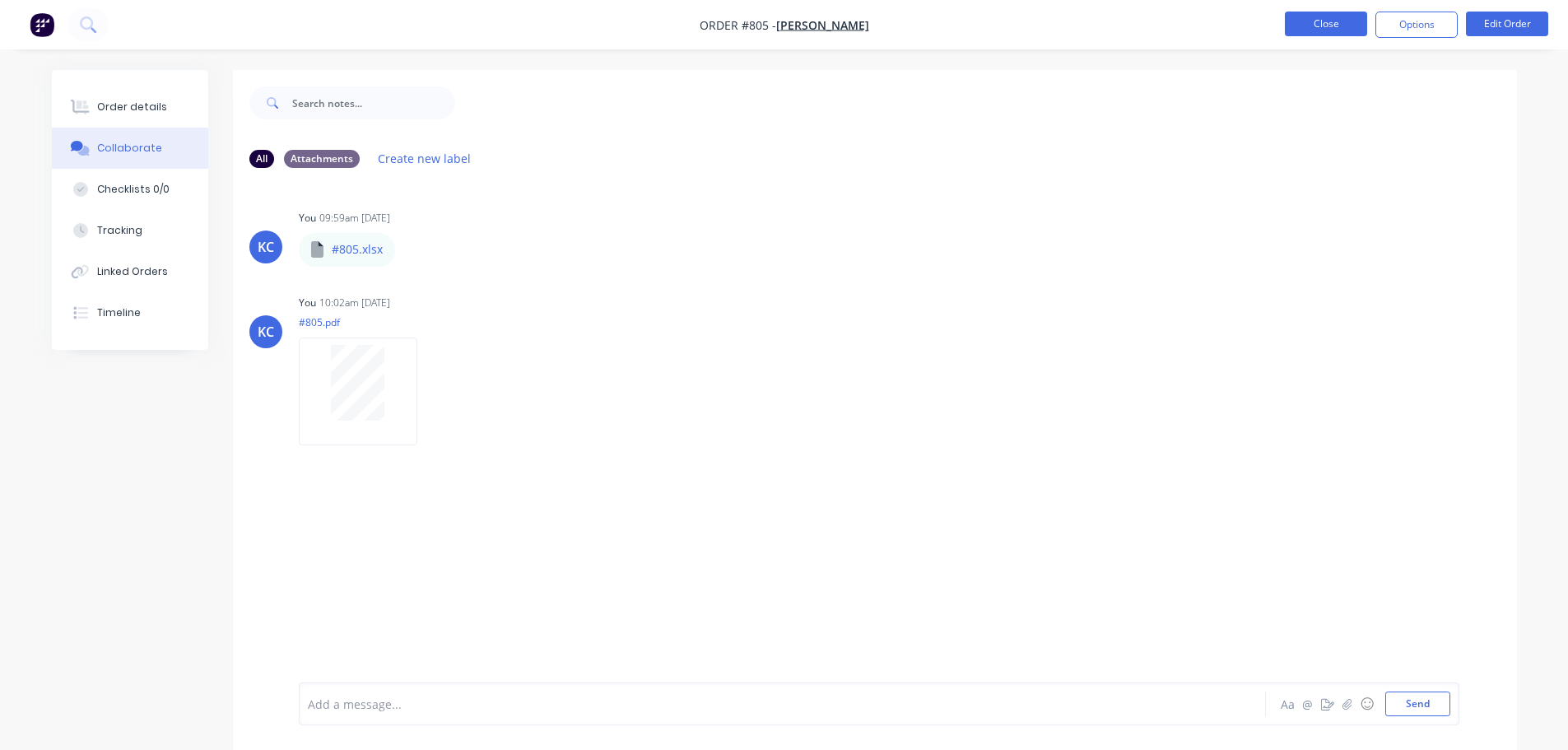
click at [1324, 30] on button "Close" at bounding box center [1326, 24] width 82 height 25
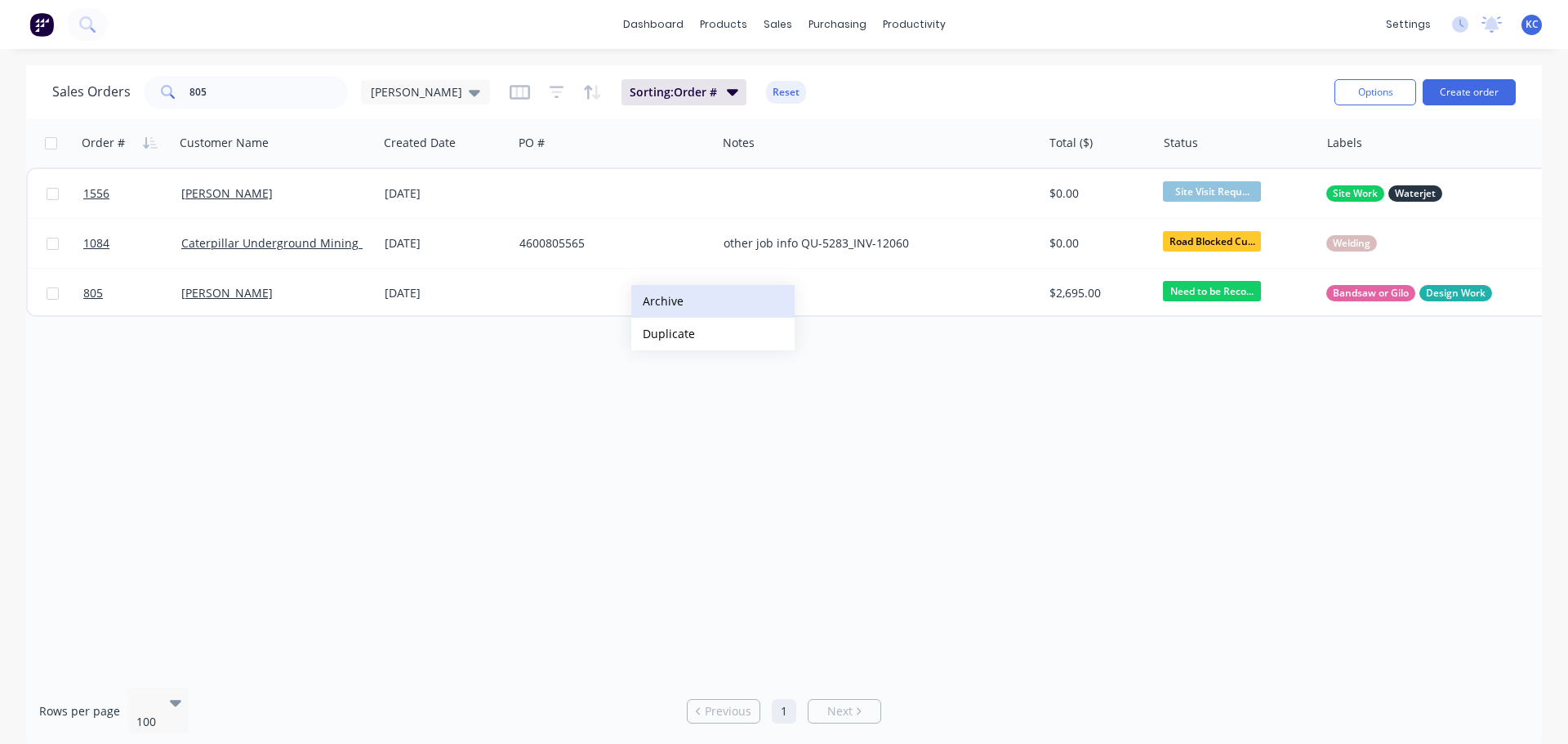
click at [667, 302] on button "Archive" at bounding box center [713, 301] width 163 height 33
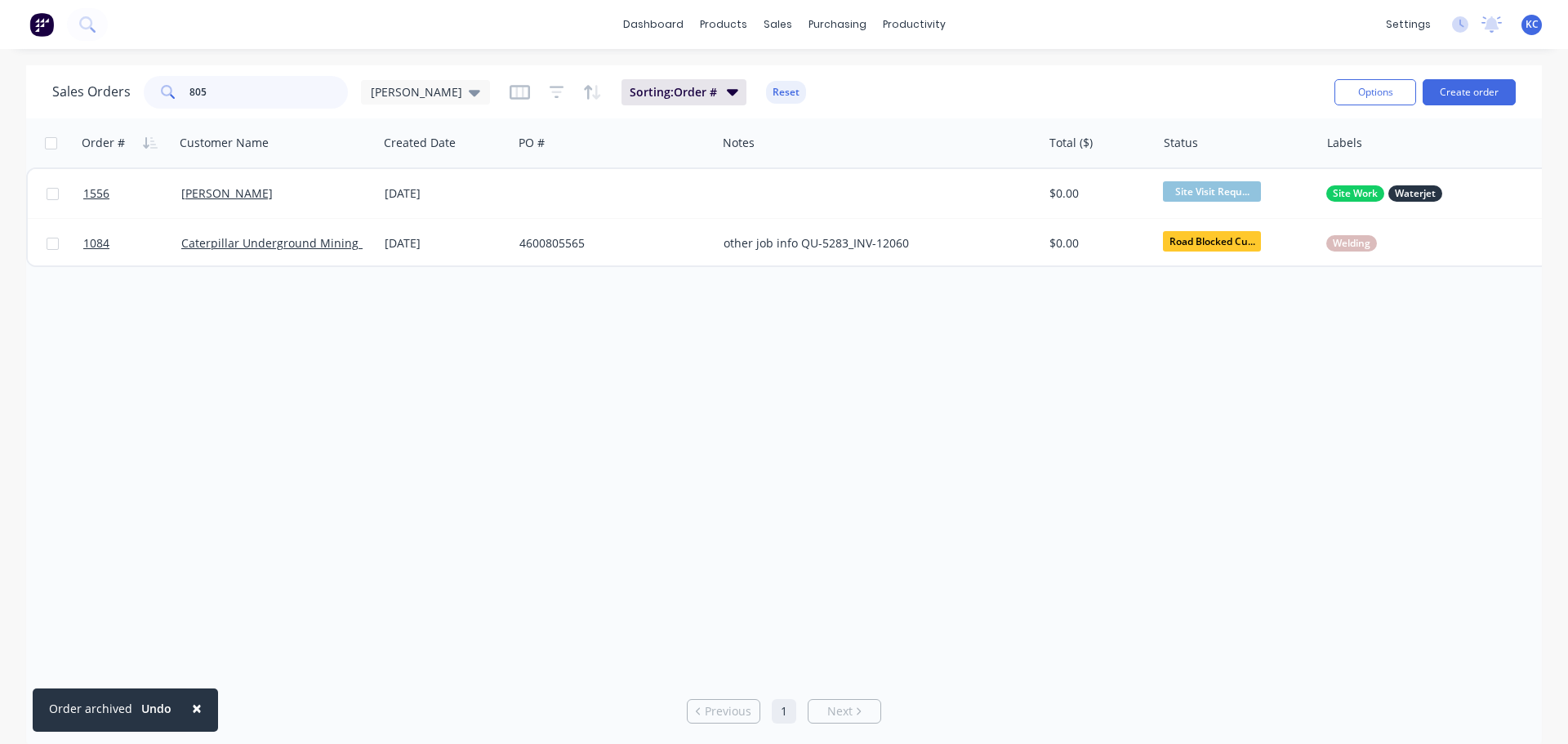
drag, startPoint x: 204, startPoint y: 98, endPoint x: 6, endPoint y: 124, distance: 199.7
click at [13, 128] on div "Sales Orders 805 [PERSON_NAME]: Order # Reset Options Create order Order # Cust…" at bounding box center [784, 406] width 1568 height 683
type input "1243"
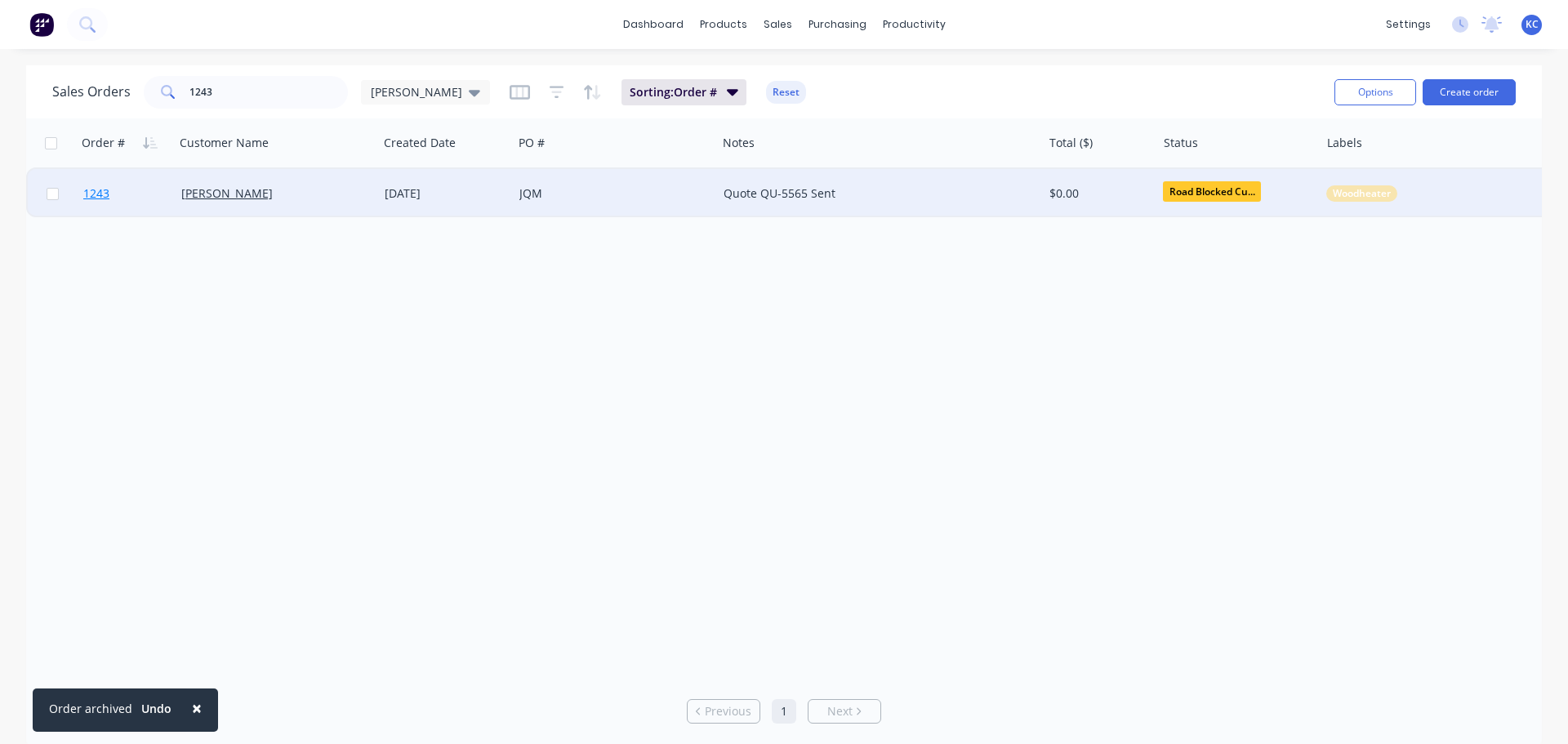
click at [99, 191] on span "1243" at bounding box center [96, 193] width 26 height 16
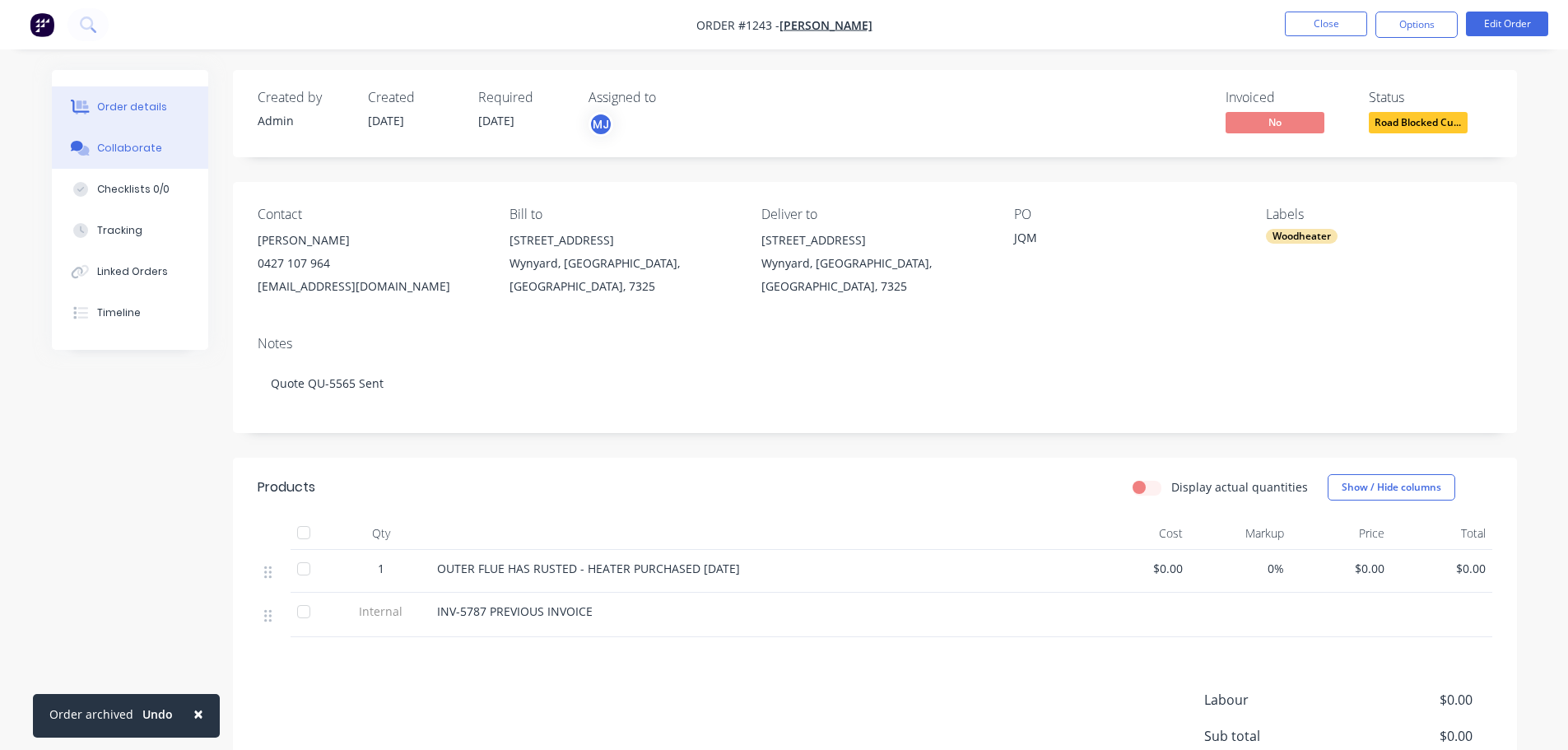
click at [139, 134] on button "Collaborate" at bounding box center [130, 148] width 157 height 41
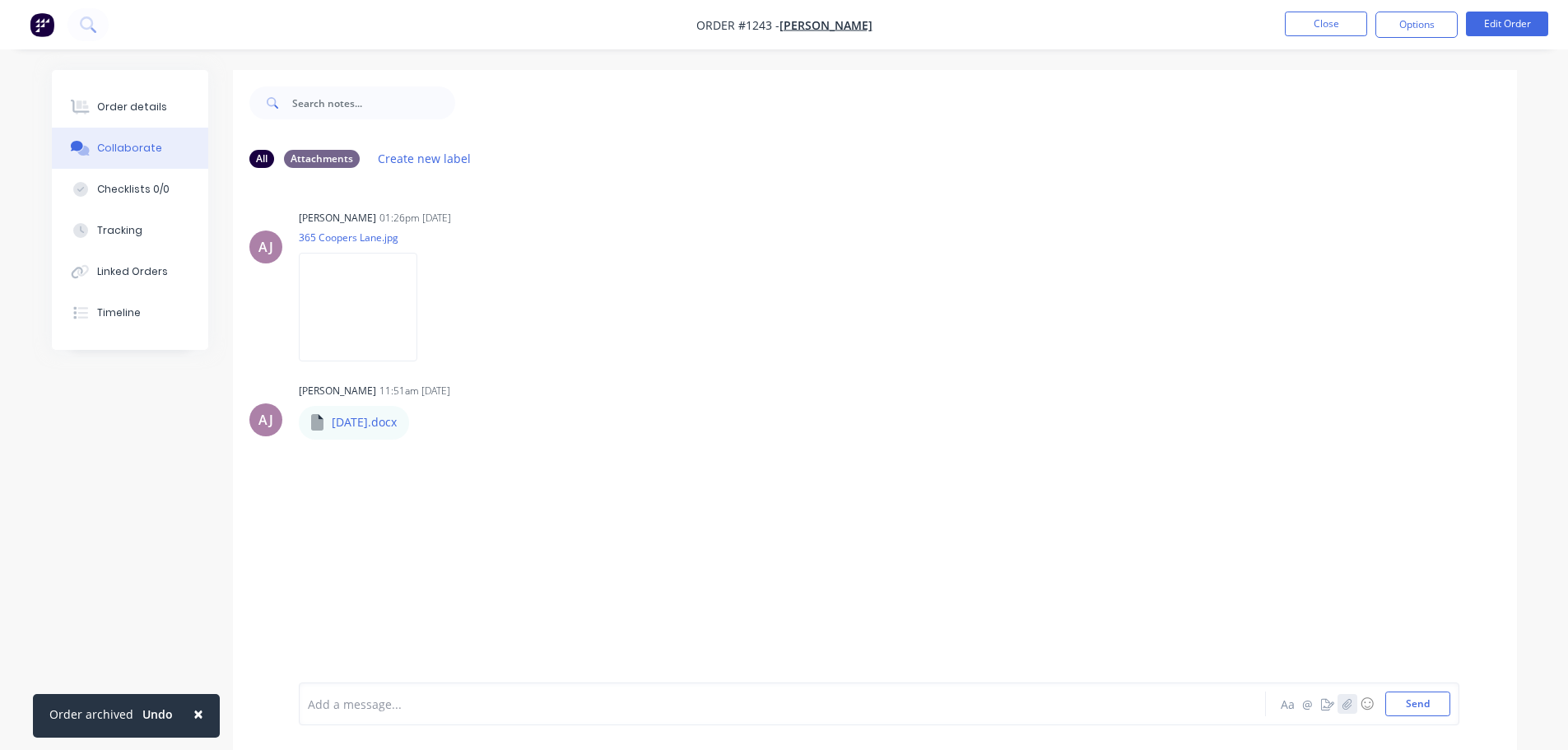
click at [1350, 709] on button "button" at bounding box center [1347, 703] width 19 height 19
click at [1432, 712] on button "Send" at bounding box center [1417, 703] width 65 height 25
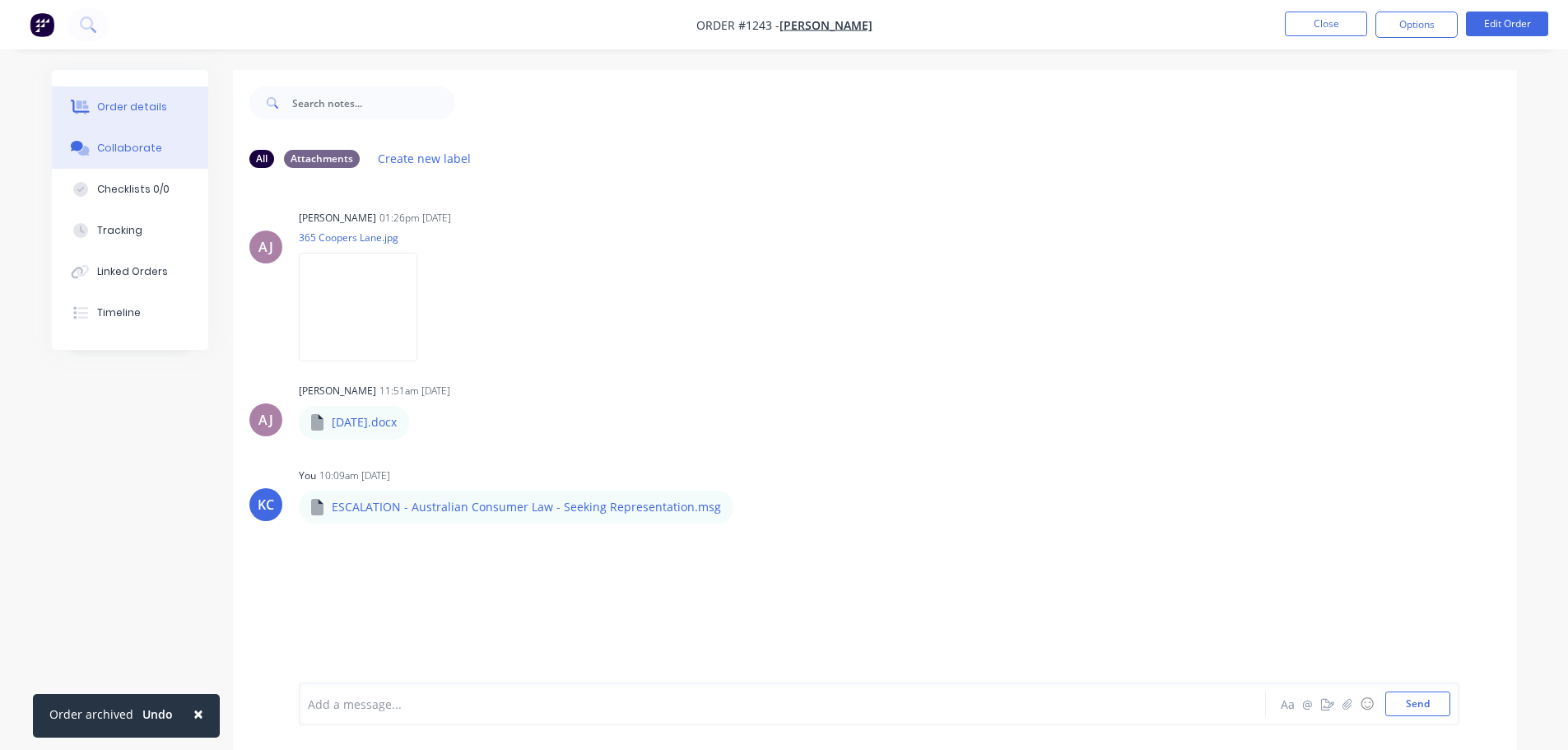
click at [160, 116] on button "Order details" at bounding box center [130, 107] width 157 height 41
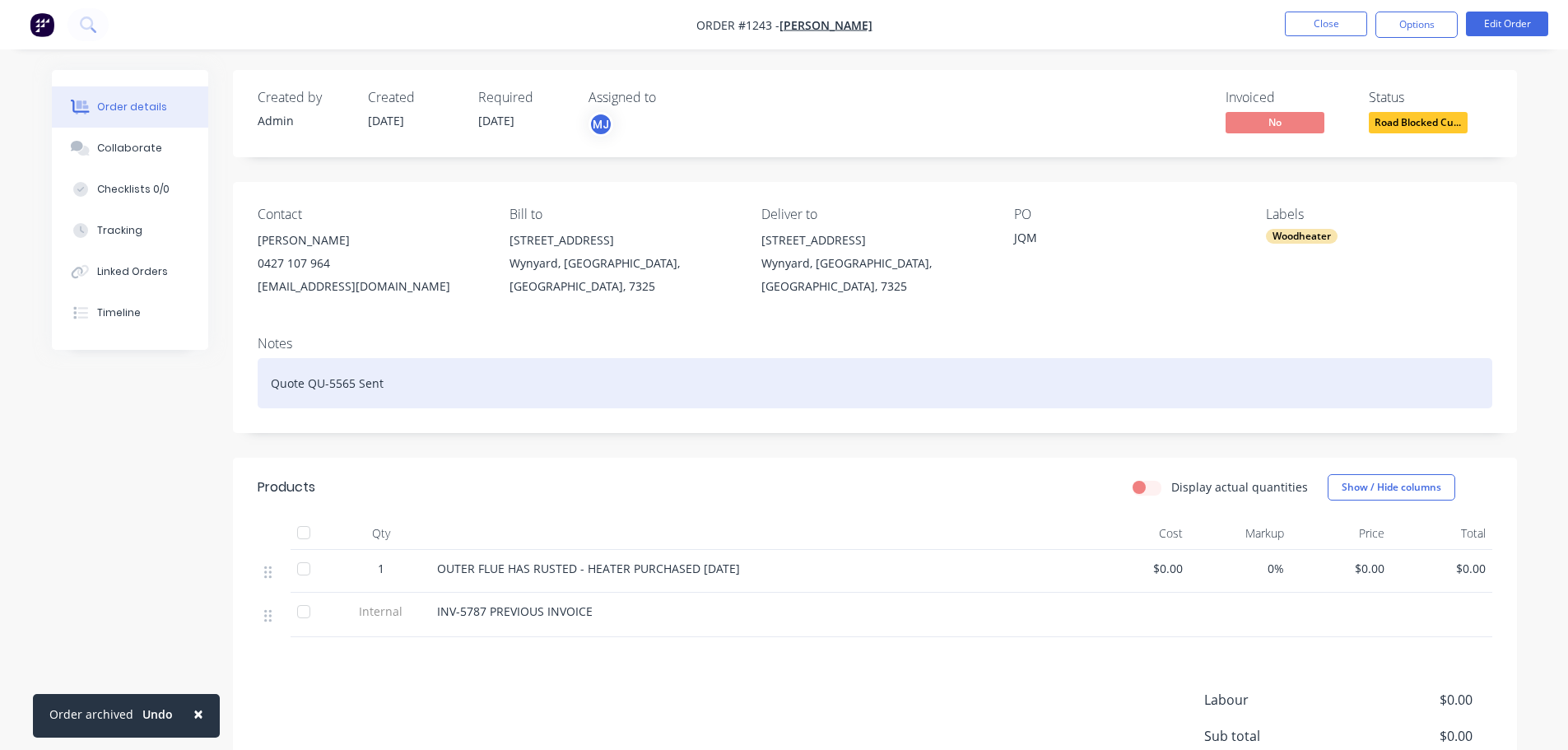
click at [413, 385] on div "Quote QU-5565 Sent" at bounding box center [875, 383] width 1234 height 50
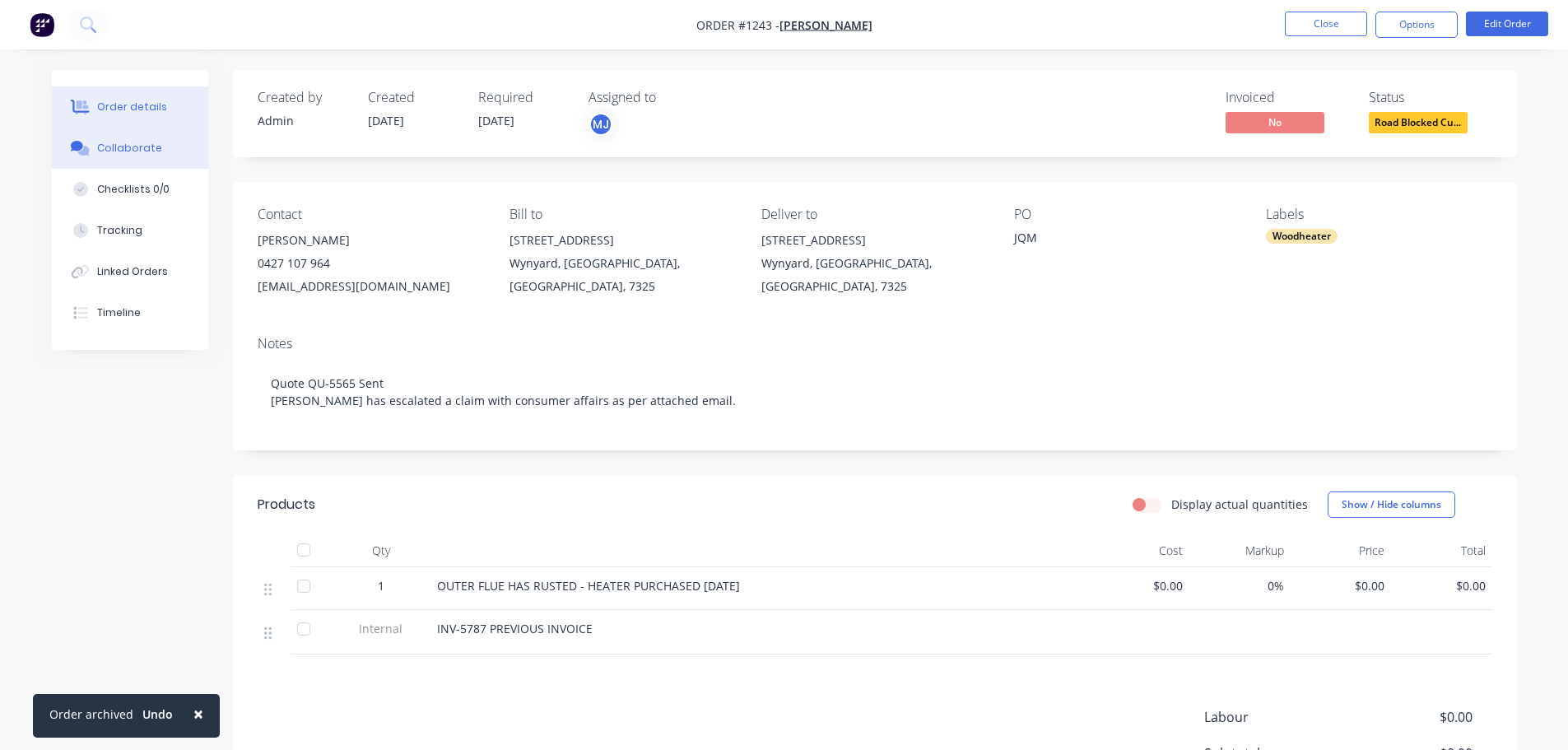
click at [134, 157] on button "Collaborate" at bounding box center [130, 148] width 157 height 41
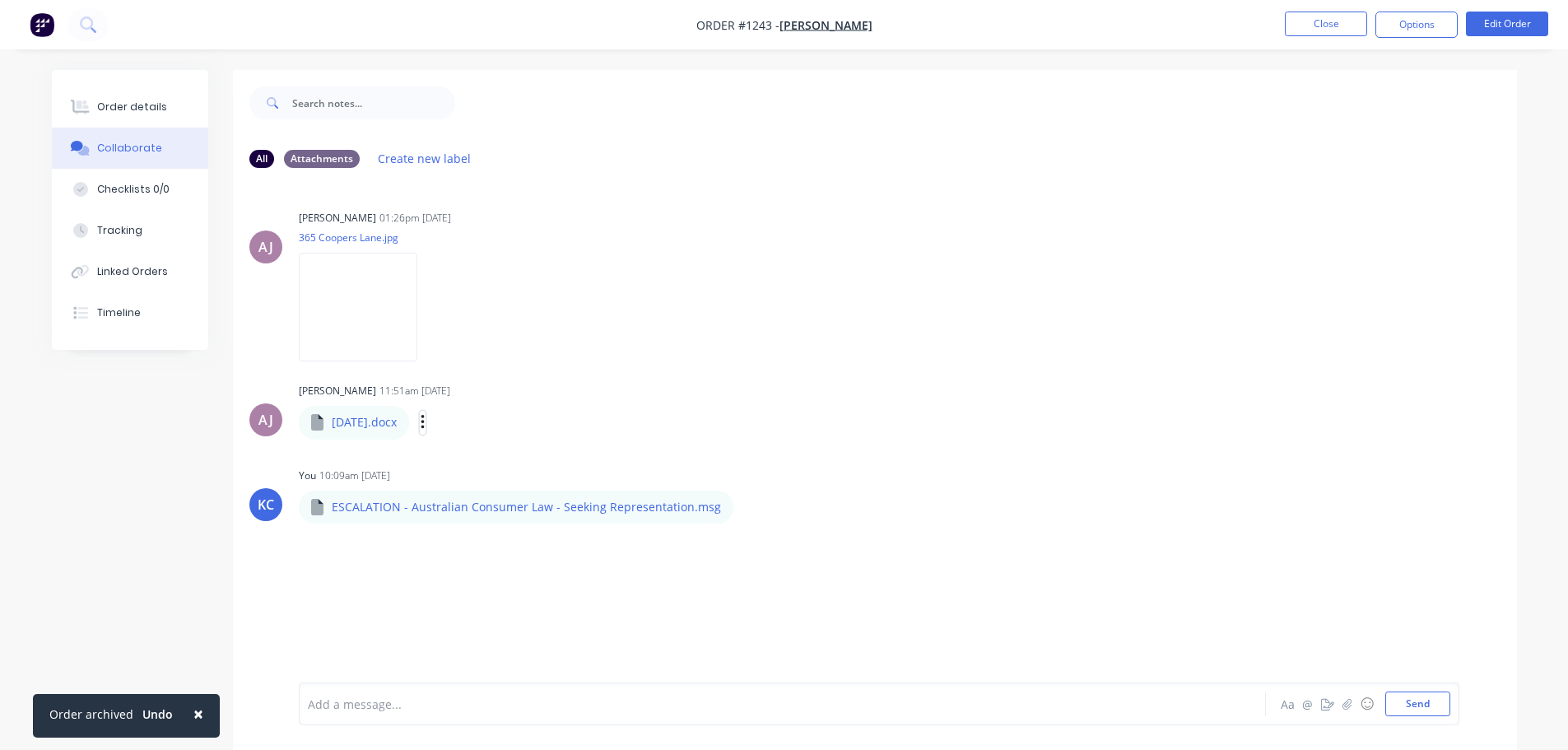
click at [426, 427] on icon "button" at bounding box center [423, 422] width 5 height 19
click at [518, 458] on button "Download" at bounding box center [530, 466] width 185 height 37
click at [163, 104] on button "Order details" at bounding box center [130, 107] width 157 height 41
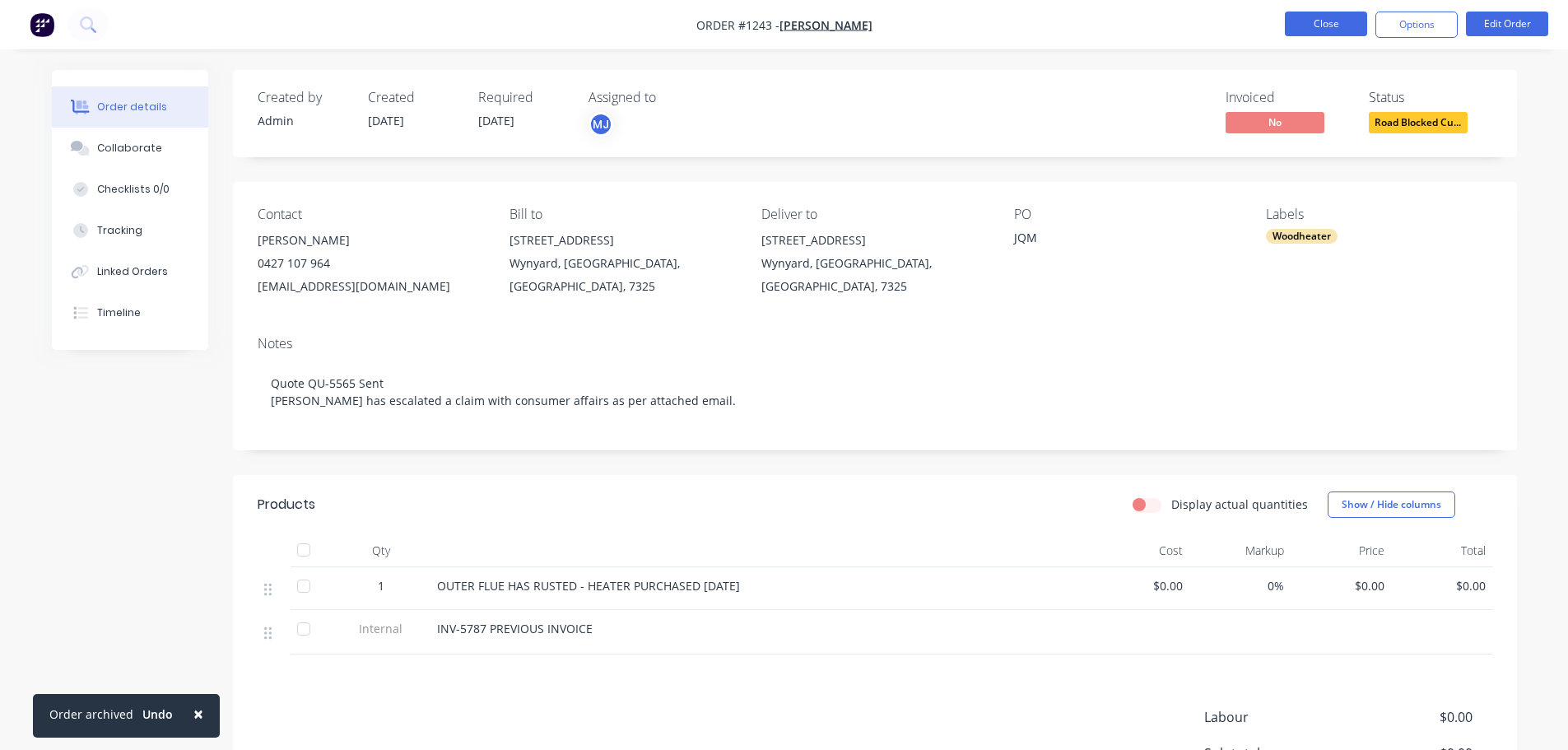
click at [1327, 15] on button "Close" at bounding box center [1326, 24] width 82 height 25
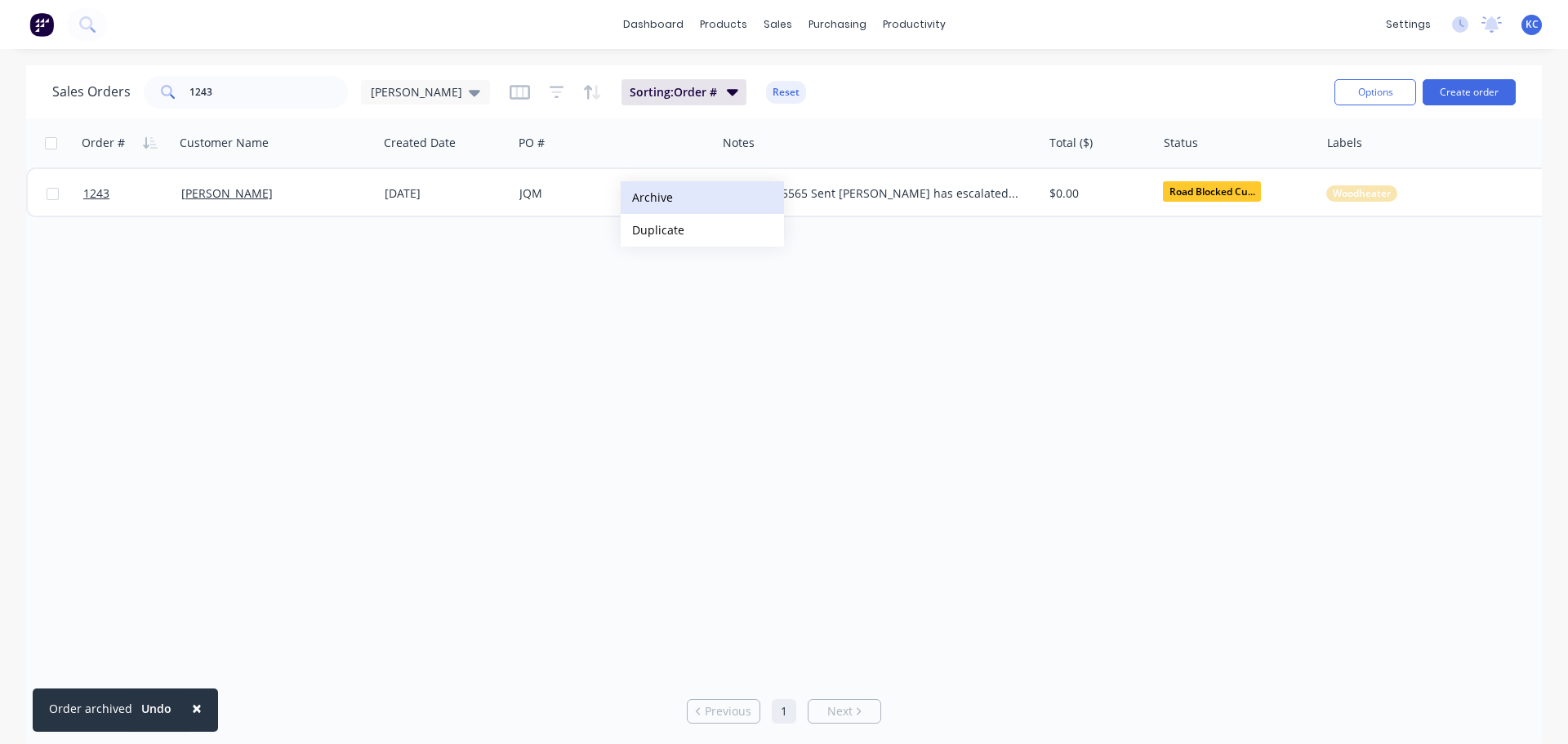
click at [648, 201] on button "Archive" at bounding box center [702, 197] width 163 height 33
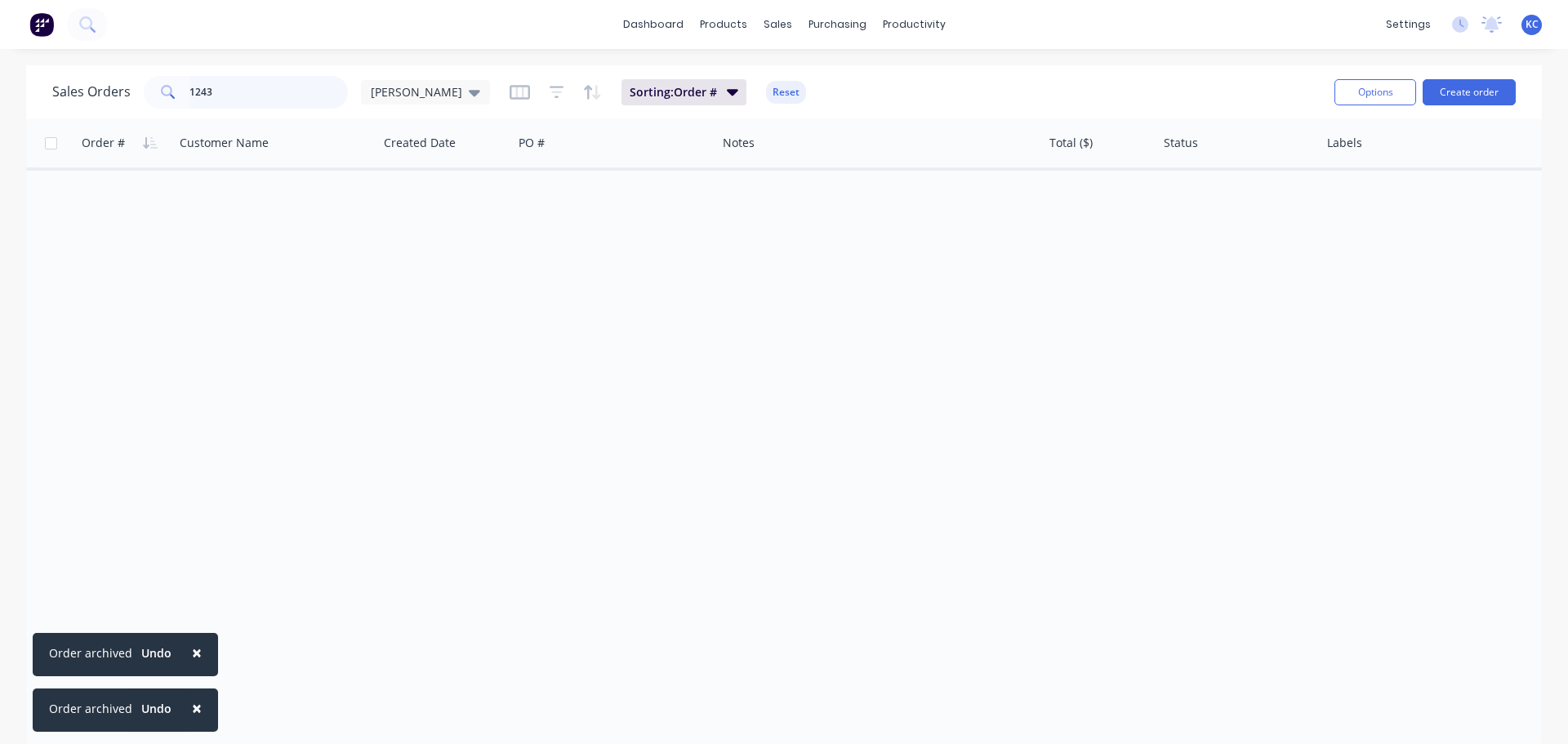
drag, startPoint x: 236, startPoint y: 86, endPoint x: 0, endPoint y: 85, distance: 236.0
click at [14, 86] on div "Sales Orders 1243 [PERSON_NAME] Sorting: Order # Reset Options Create order Ord…" at bounding box center [784, 406] width 1568 height 683
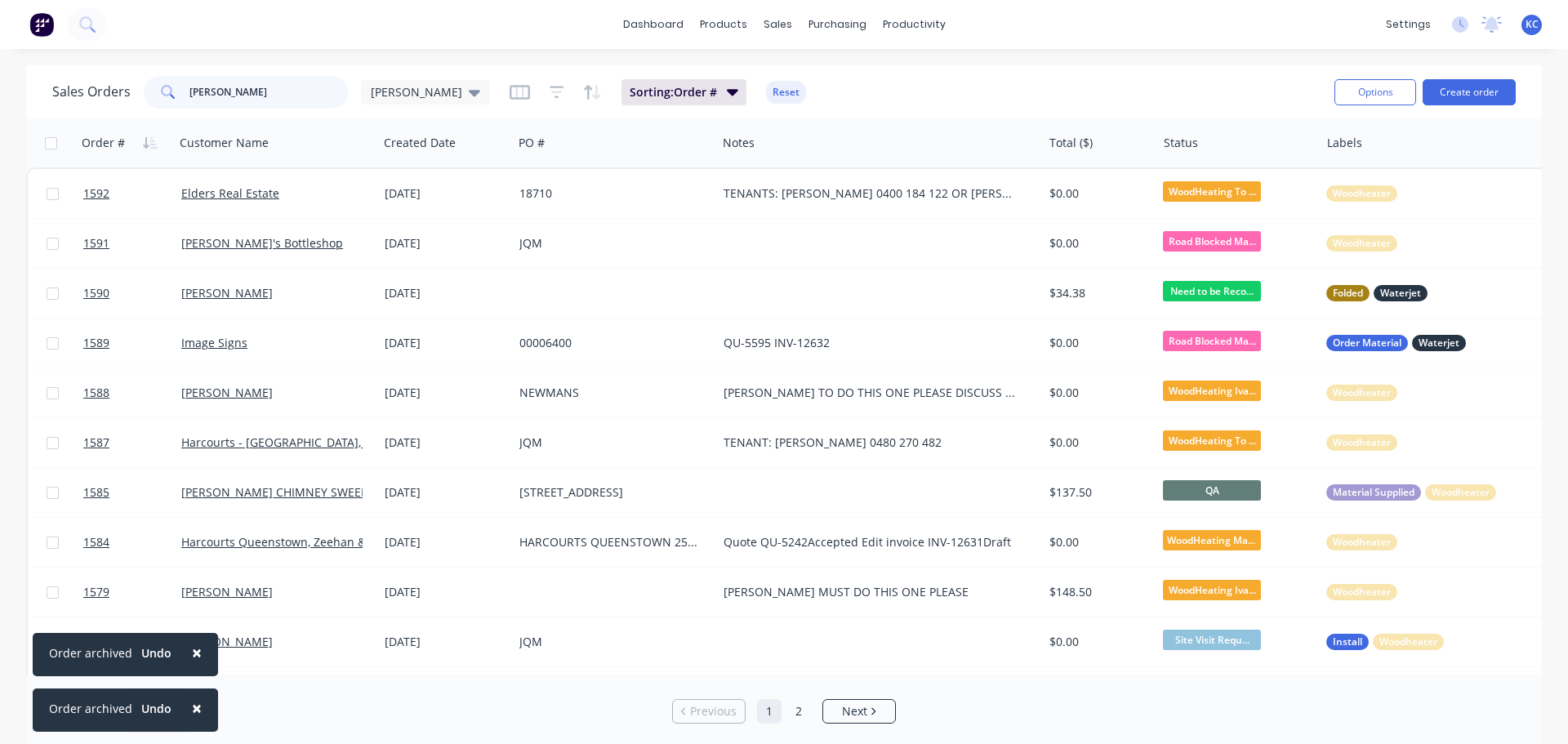
type input "[PERSON_NAME]"
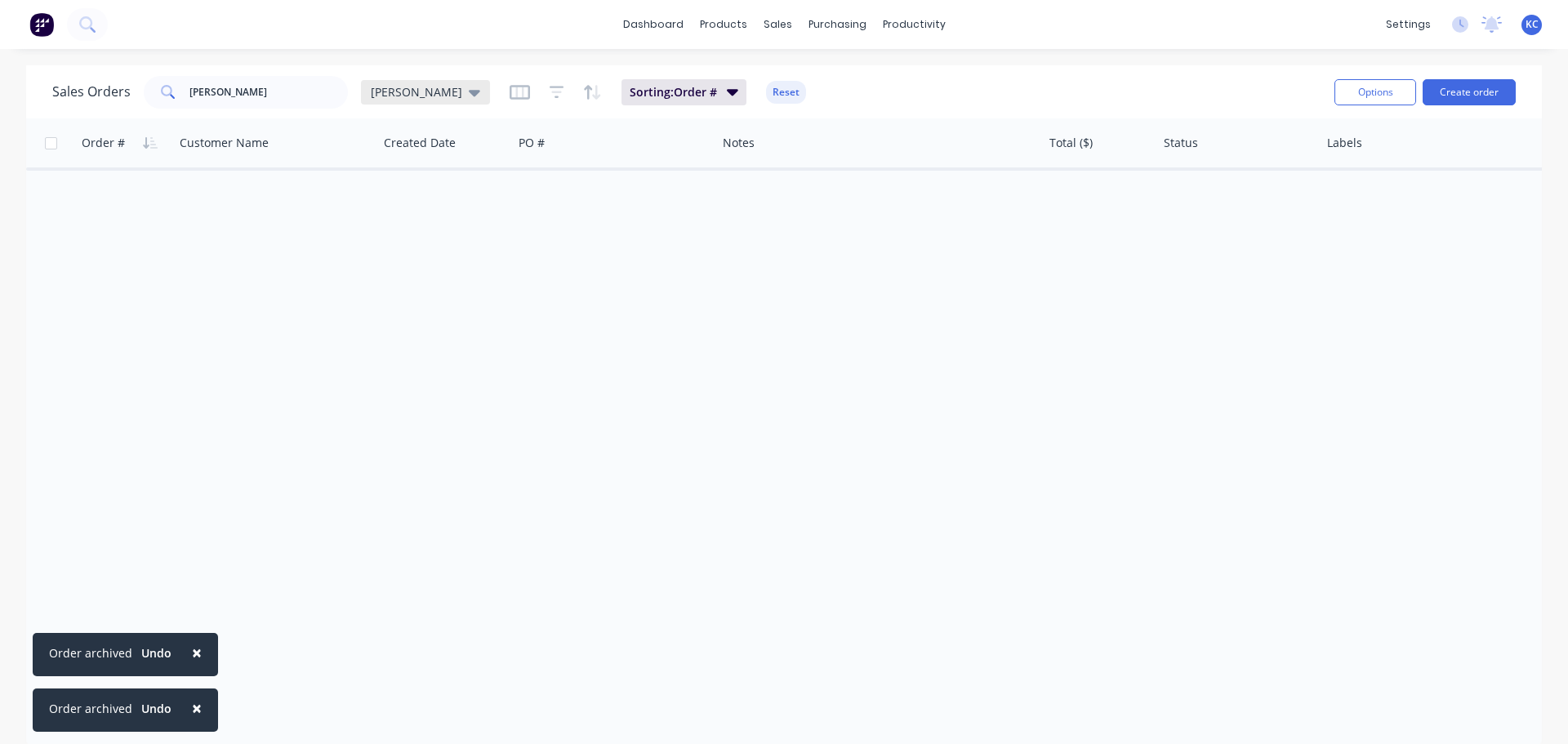
drag, startPoint x: 406, startPoint y: 86, endPoint x: 408, endPoint y: 97, distance: 11.2
click at [406, 86] on div "[PERSON_NAME]" at bounding box center [425, 92] width 109 height 15
click at [402, 297] on button "Archived" at bounding box center [459, 296] width 186 height 18
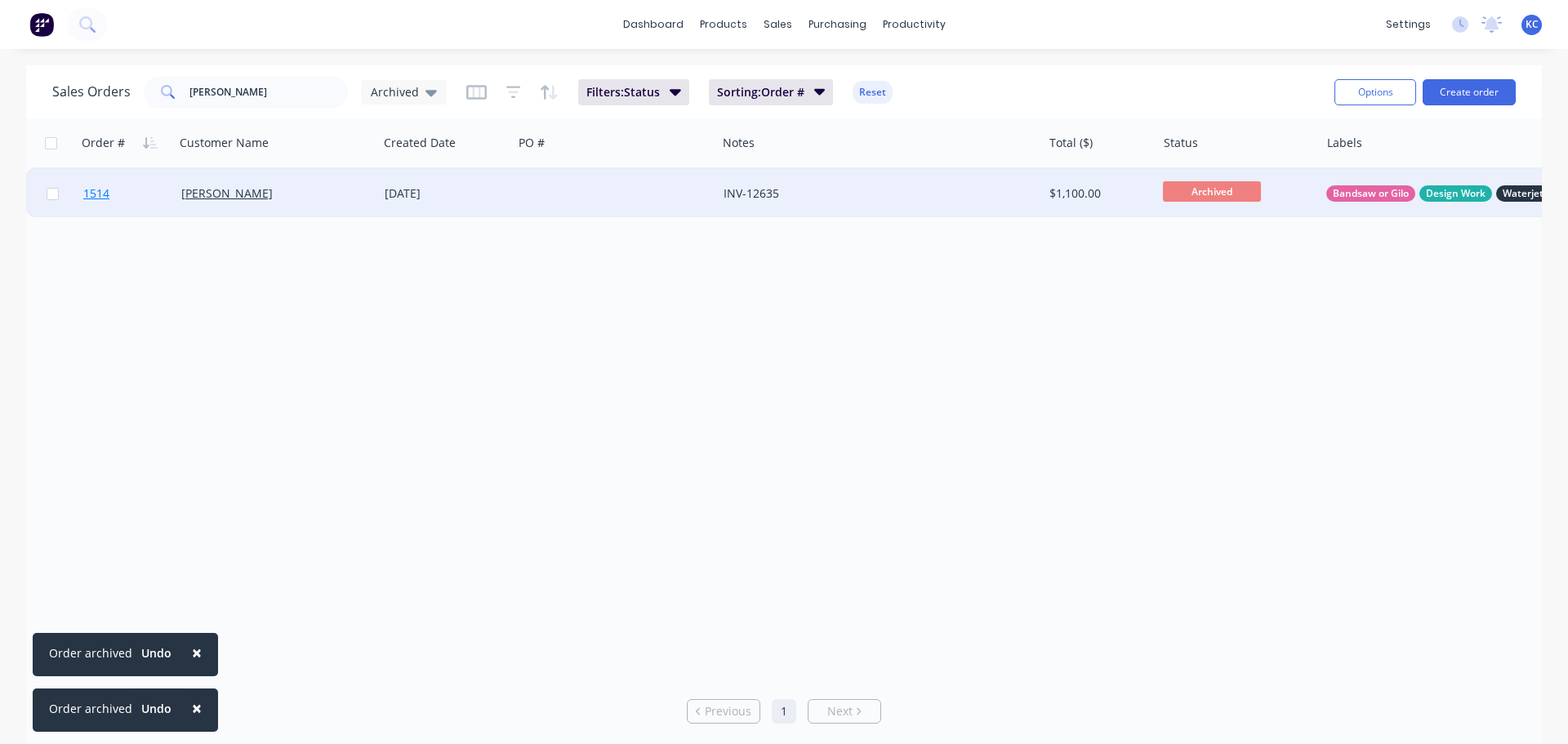
click at [104, 198] on span "1514" at bounding box center [96, 193] width 26 height 16
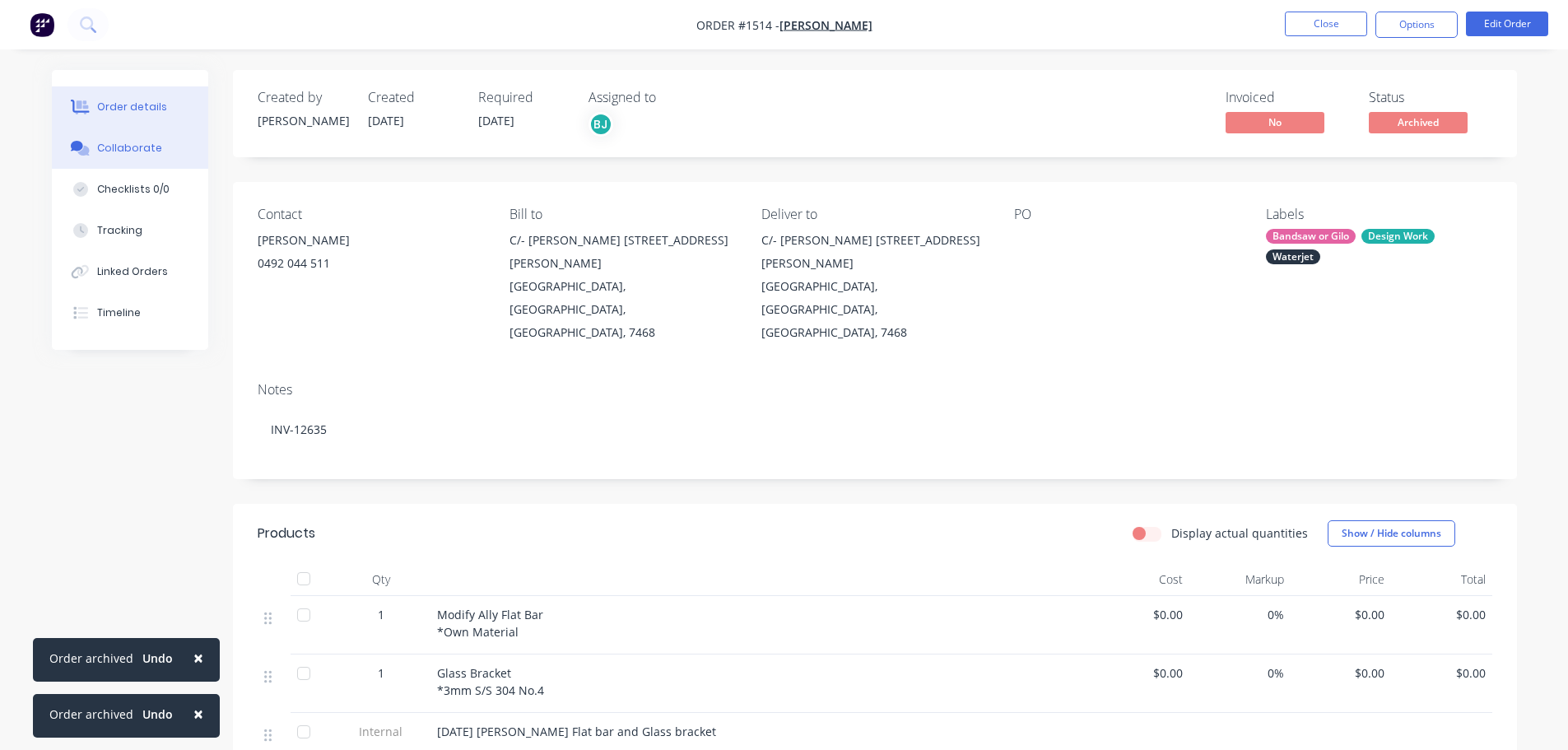
click at [145, 138] on button "Collaborate" at bounding box center [130, 148] width 157 height 41
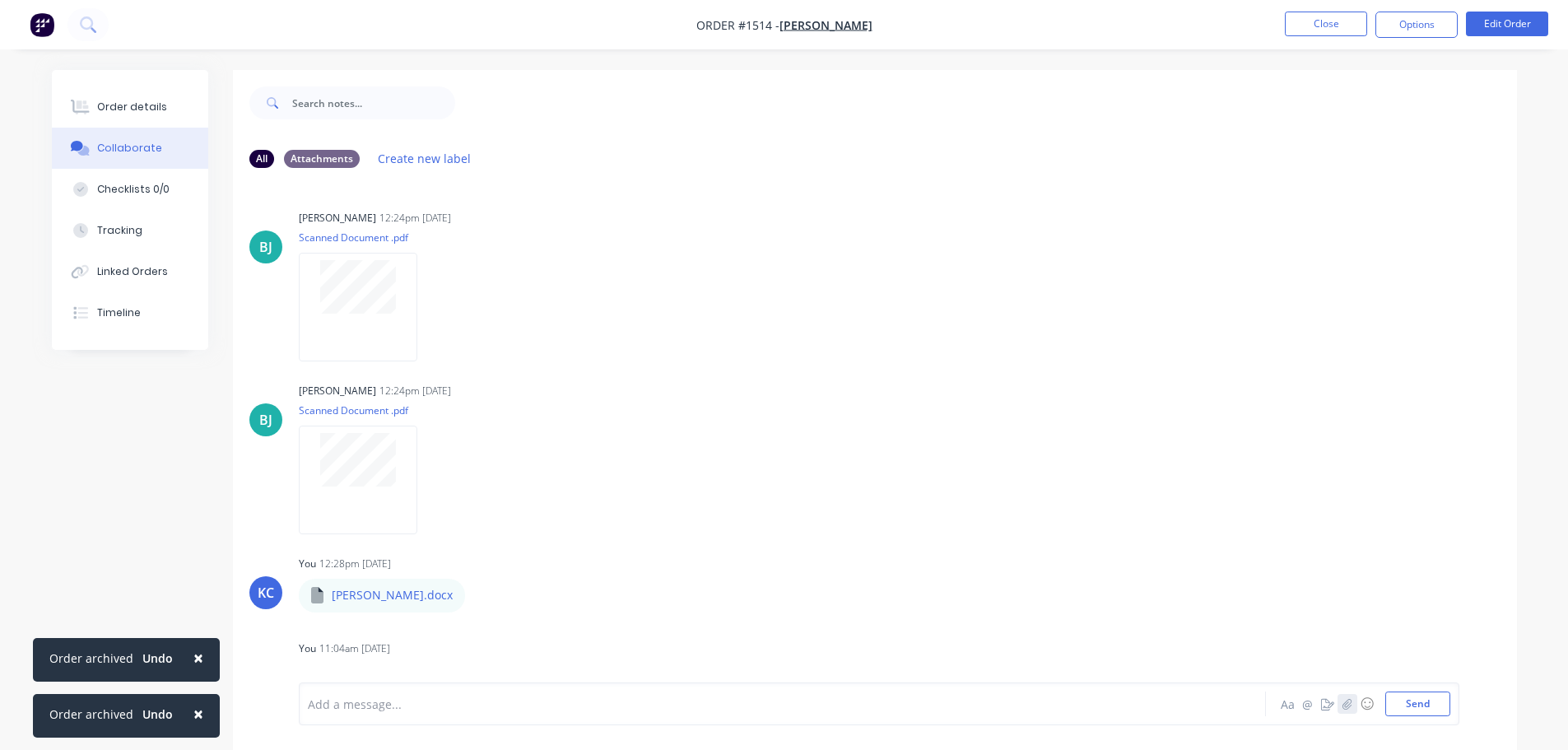
click at [1350, 704] on icon "button" at bounding box center [1347, 703] width 9 height 11
click at [1410, 703] on button "Send" at bounding box center [1417, 703] width 65 height 25
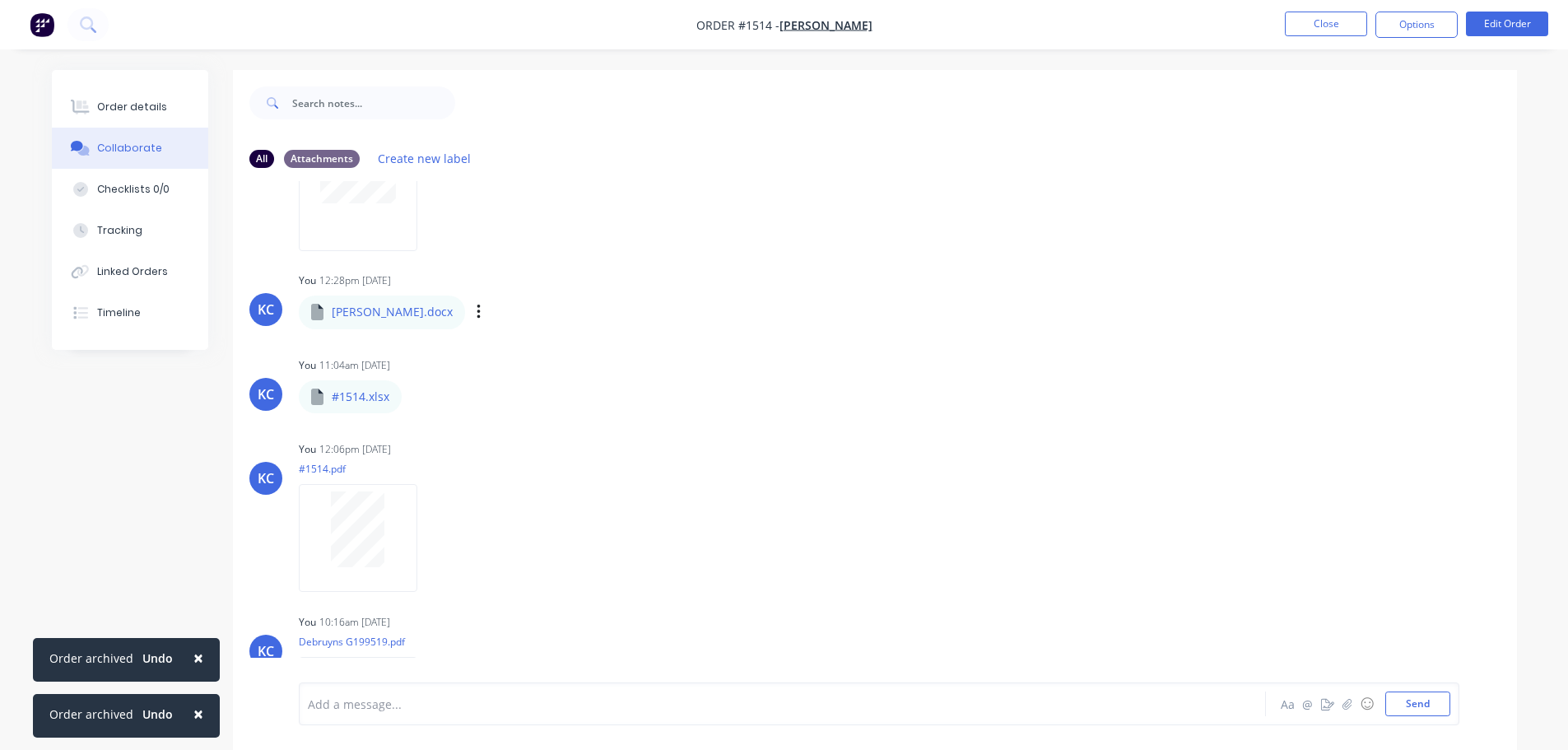
scroll to position [373, 0]
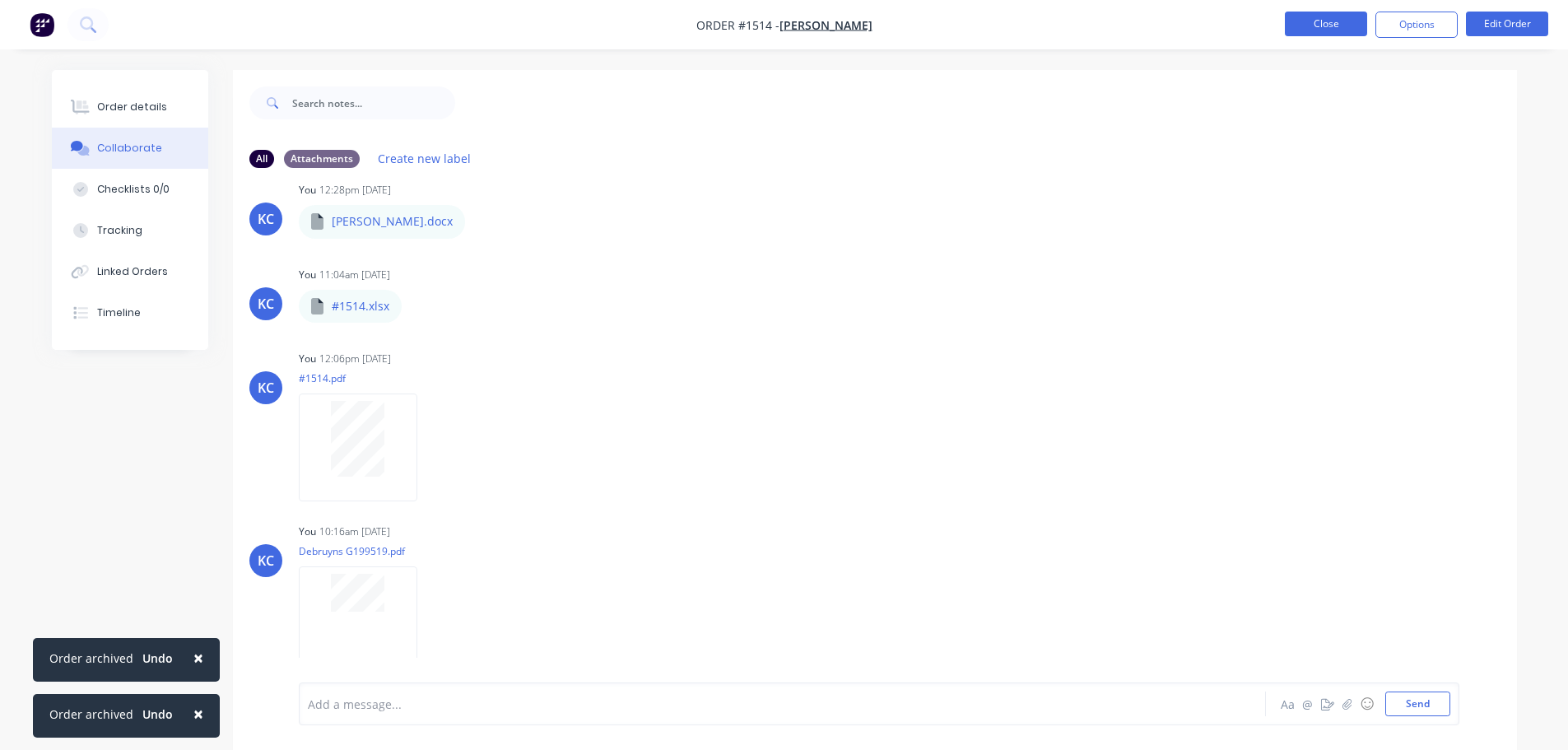
click at [1348, 17] on button "Close" at bounding box center [1326, 24] width 82 height 25
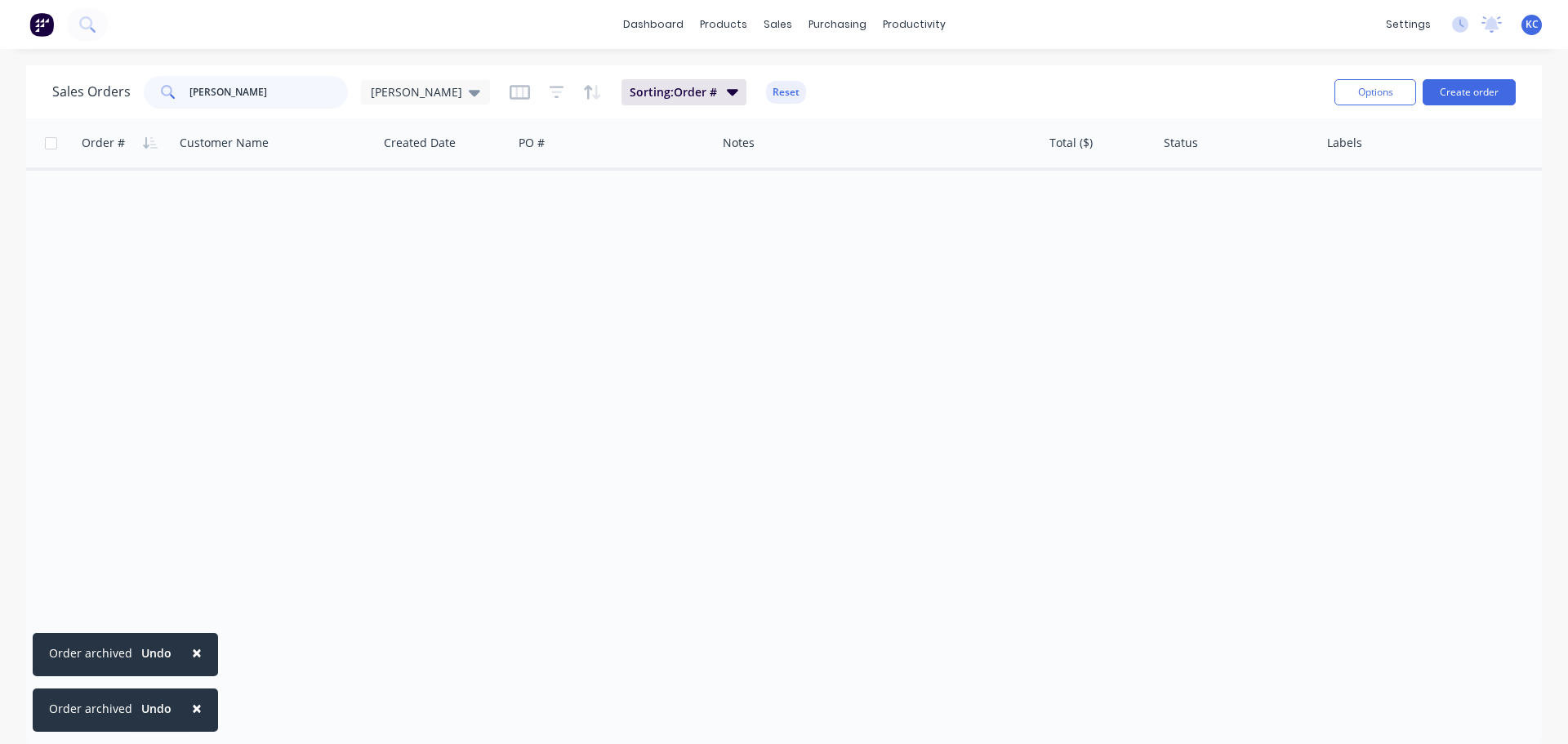
drag, startPoint x: 165, startPoint y: 104, endPoint x: 0, endPoint y: 130, distance: 167.0
click at [50, 119] on div "Sales Orders [PERSON_NAME] Sorting: Order # Reset Options Create order Order # …" at bounding box center [784, 406] width 1516 height 683
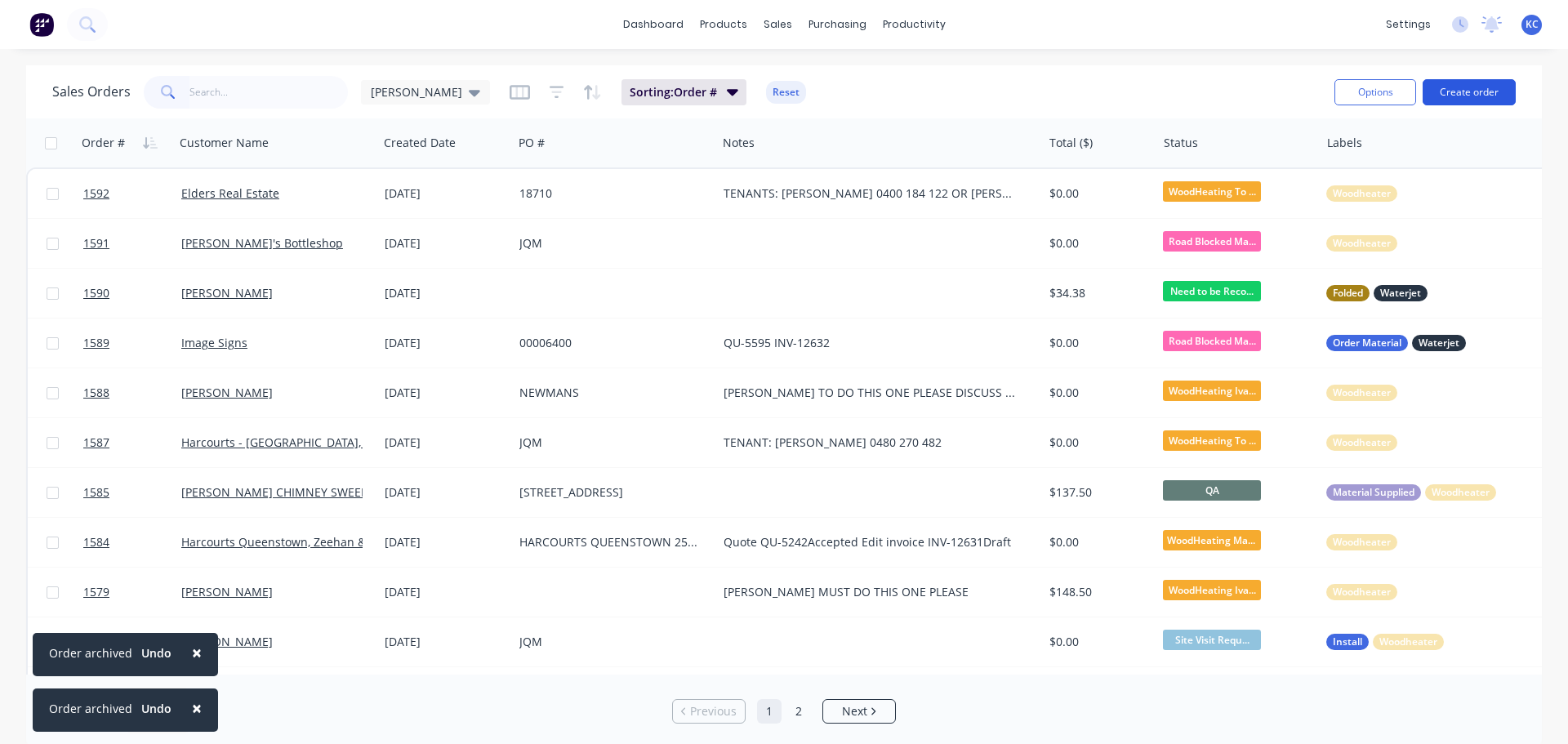
click at [1483, 96] on button "Create order" at bounding box center [1469, 92] width 93 height 26
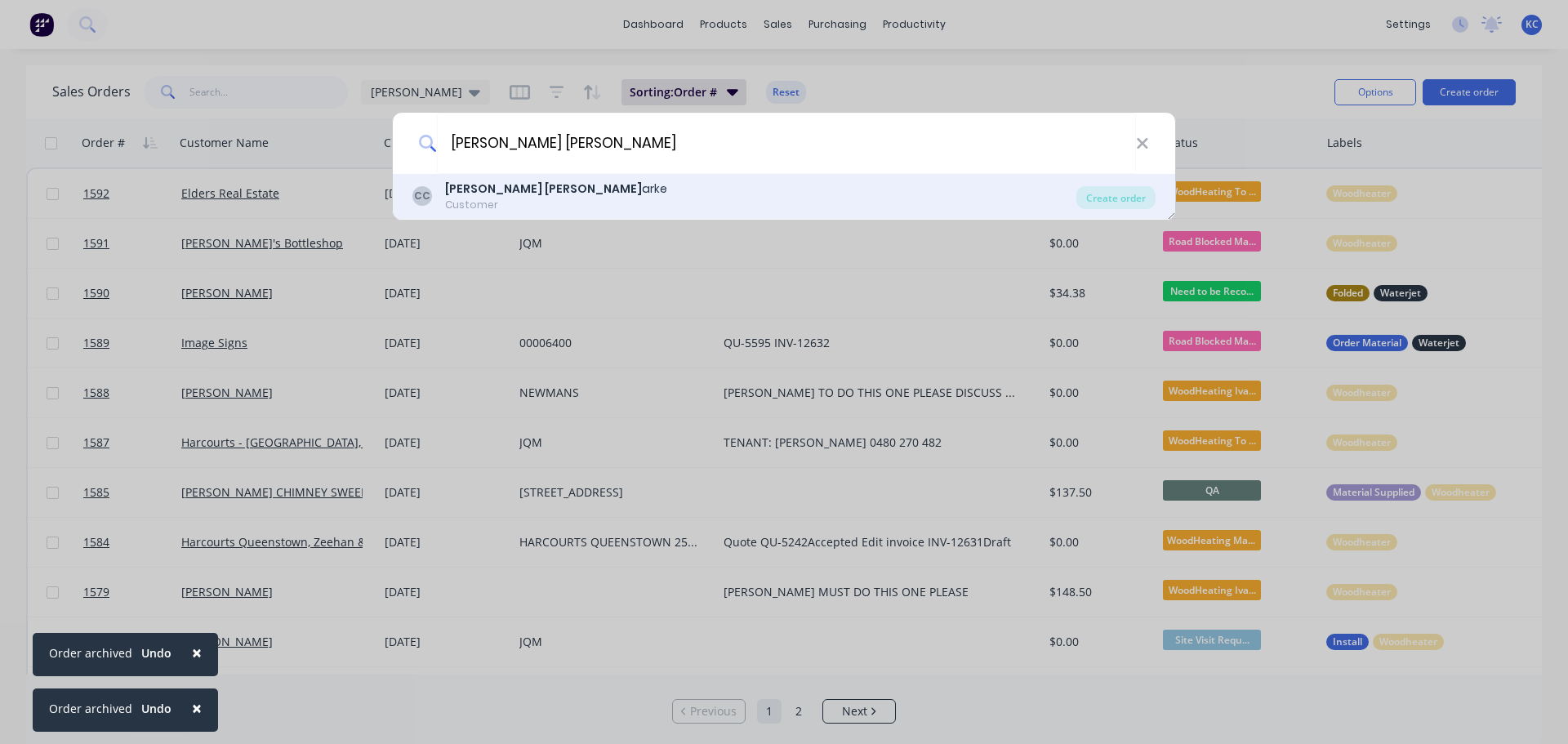
type input "[PERSON_NAME] [PERSON_NAME]"
click at [610, 191] on div "CC [PERSON_NAME] Customer" at bounding box center [744, 196] width 663 height 32
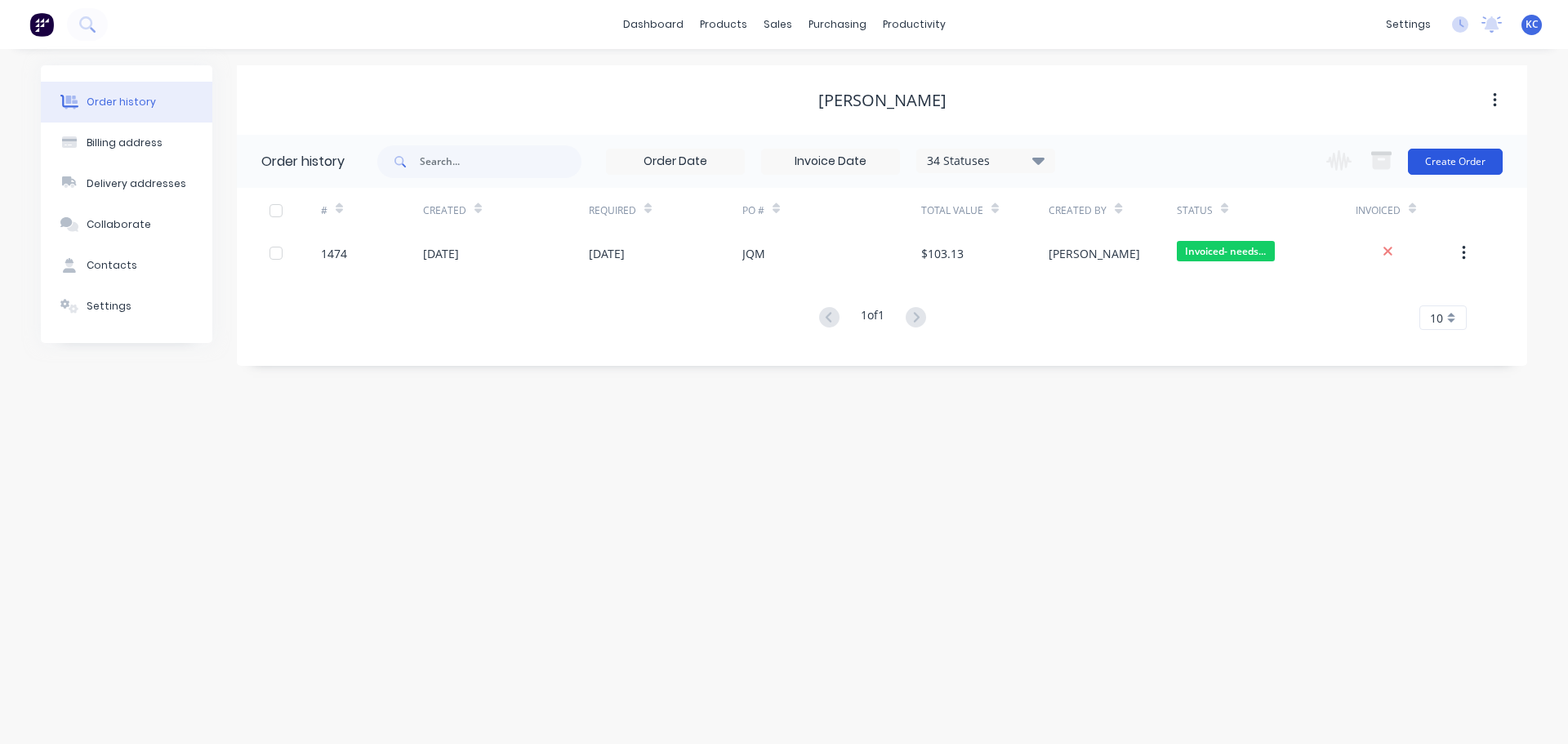
click at [1444, 167] on button "Create Order" at bounding box center [1455, 161] width 95 height 26
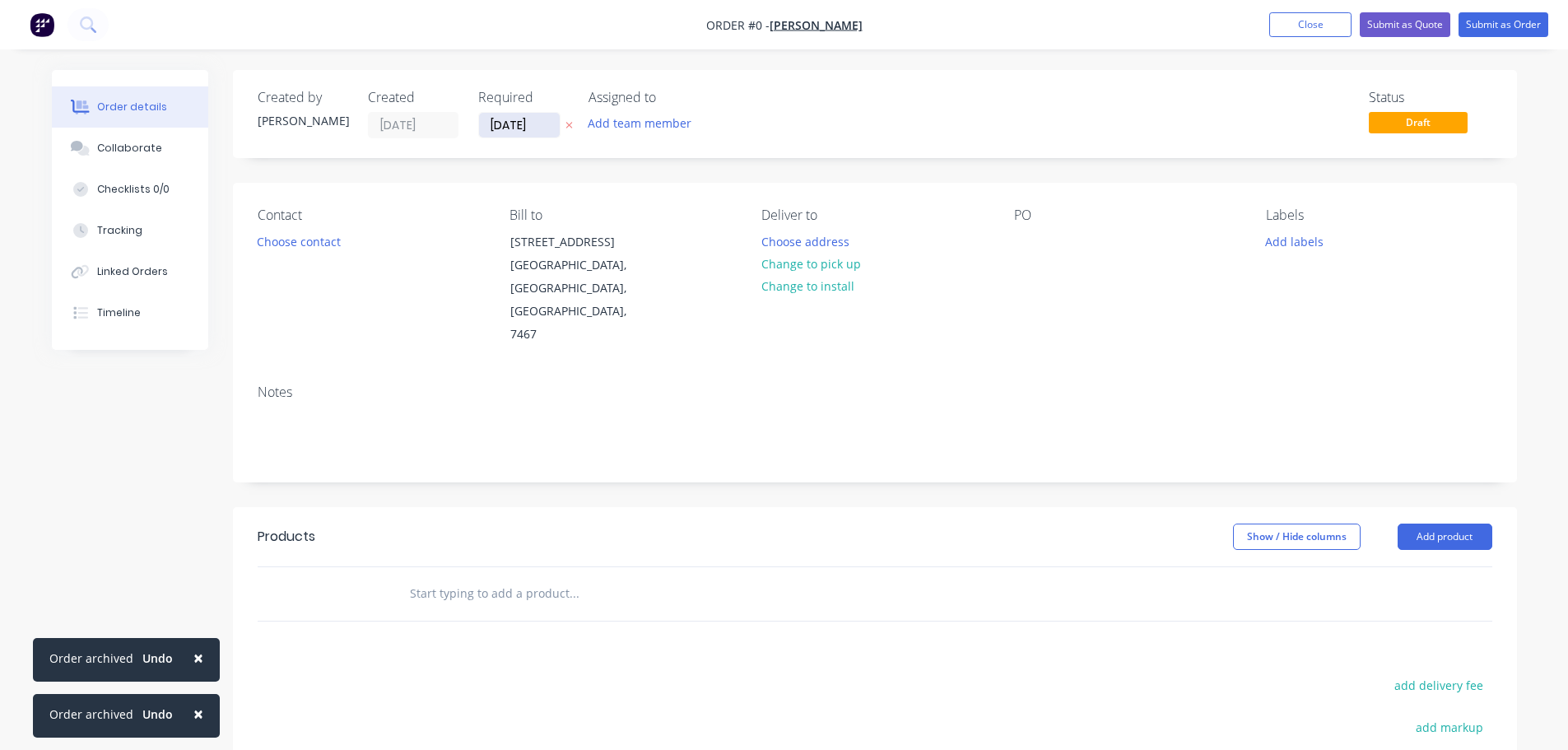
click at [549, 126] on input "[DATE]" at bounding box center [519, 124] width 80 height 25
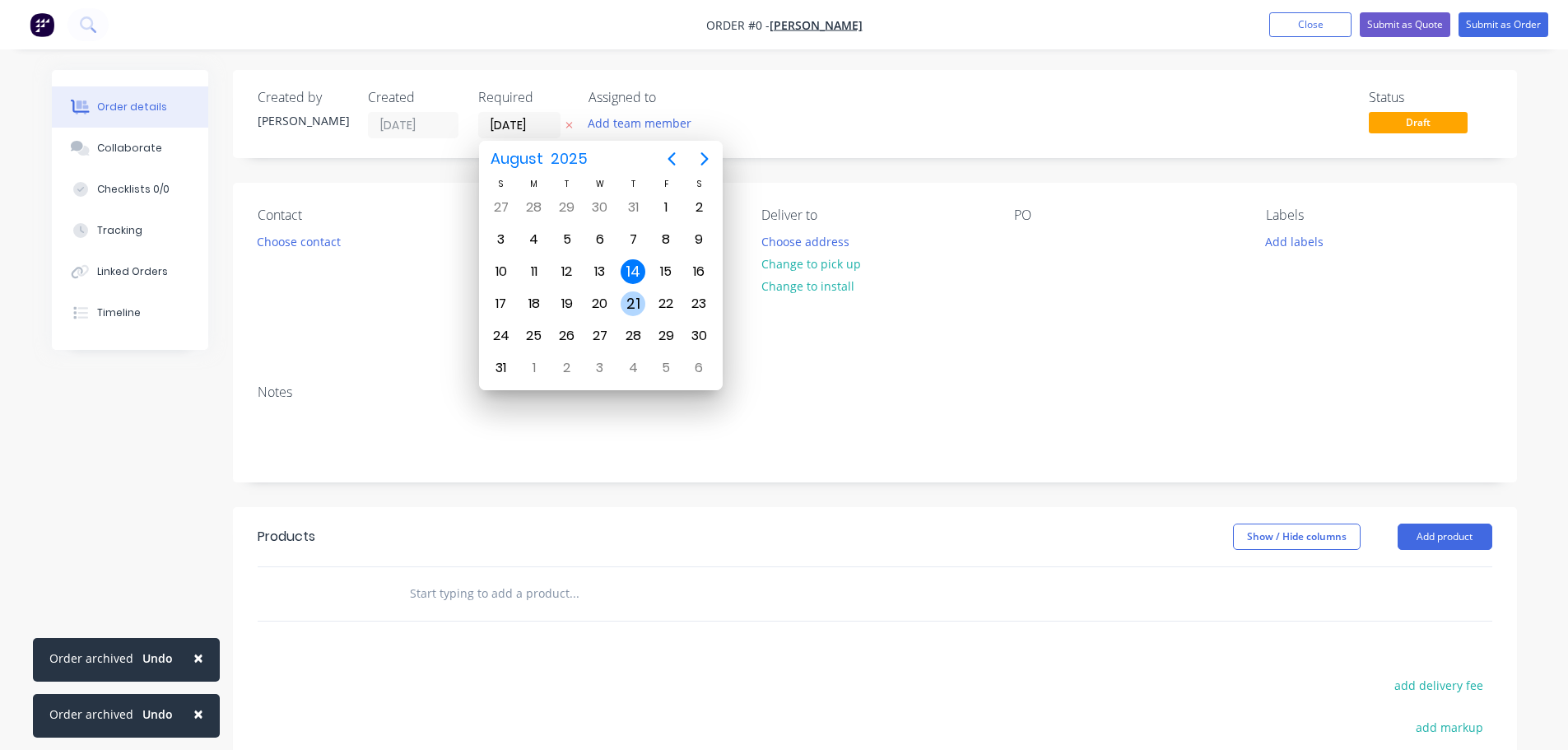
click at [625, 298] on div "21" at bounding box center [632, 303] width 25 height 25
type input "[DATE]"
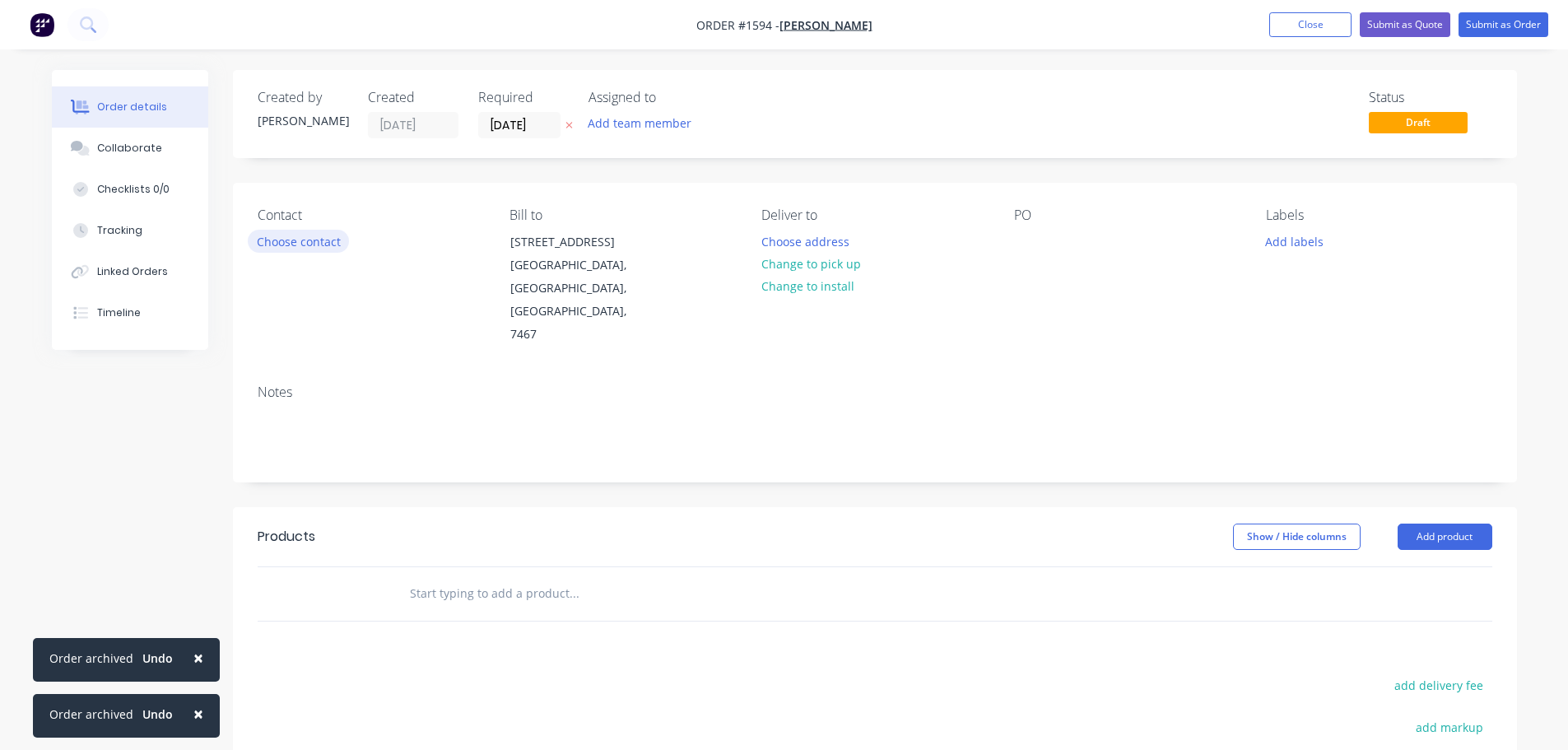
click at [315, 241] on button "Choose contact" at bounding box center [299, 240] width 102 height 22
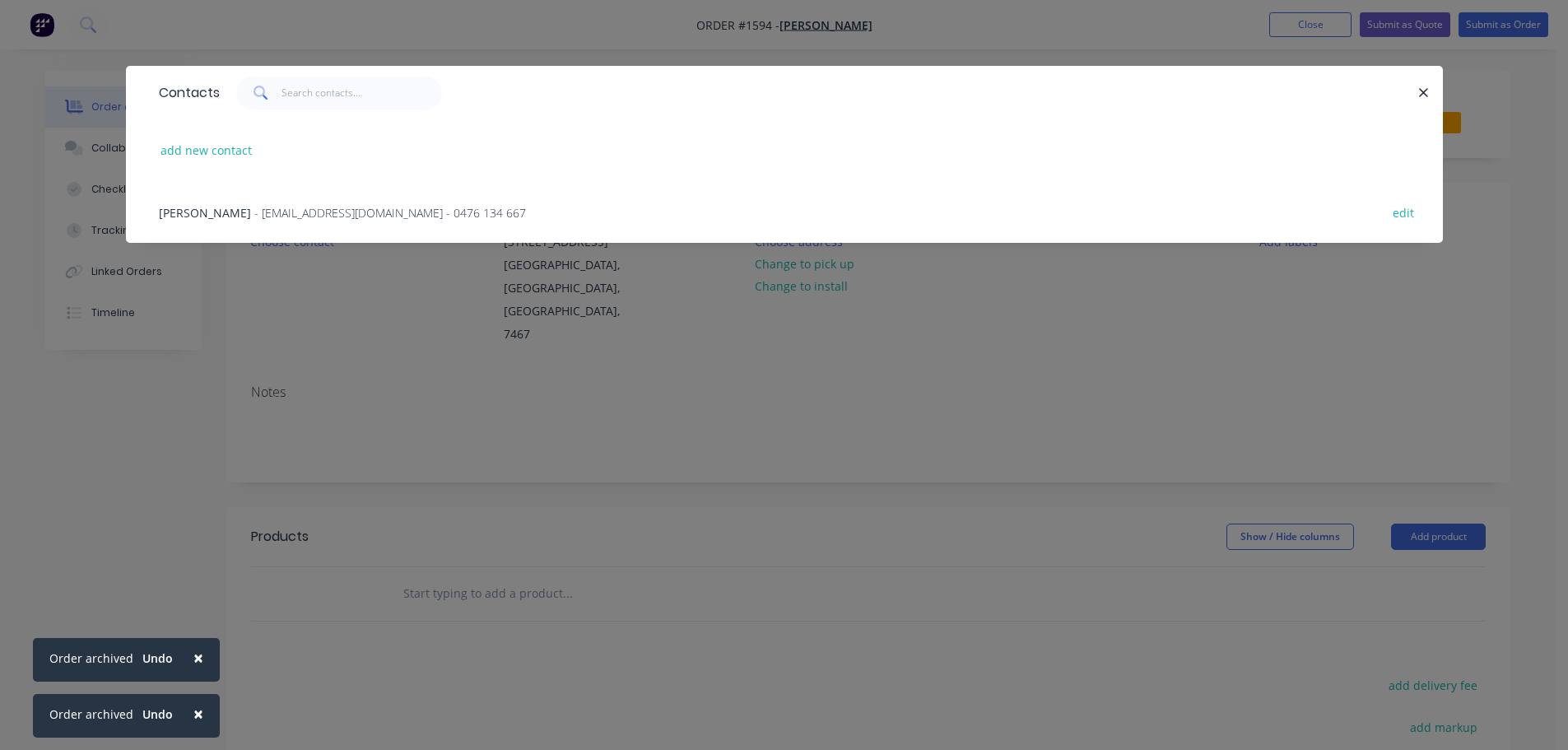
click at [313, 211] on span "- [EMAIL_ADDRESS][DOMAIN_NAME] - 0476 134 667" at bounding box center [389, 212] width 272 height 15
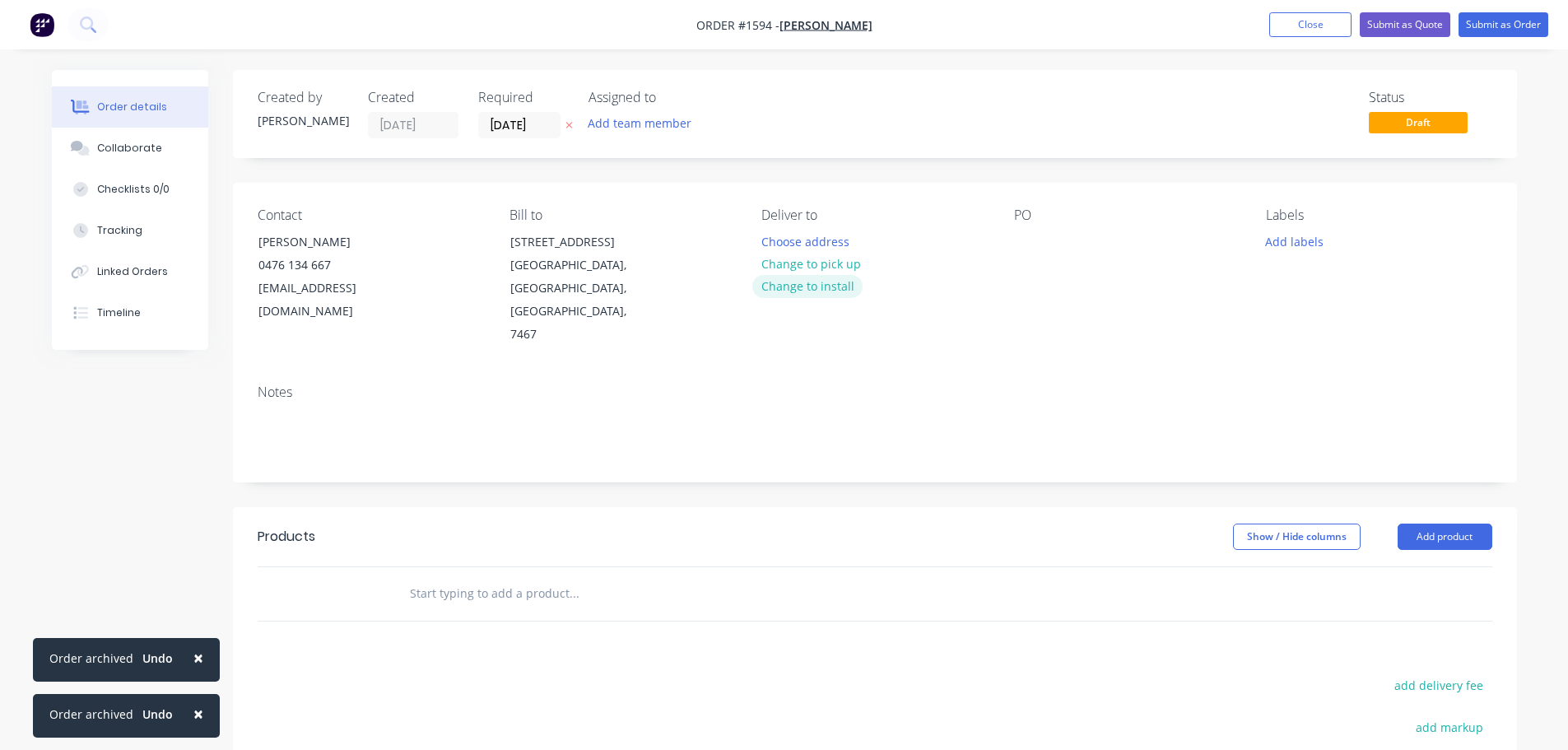
click at [783, 284] on button "Change to install" at bounding box center [808, 286] width 110 height 22
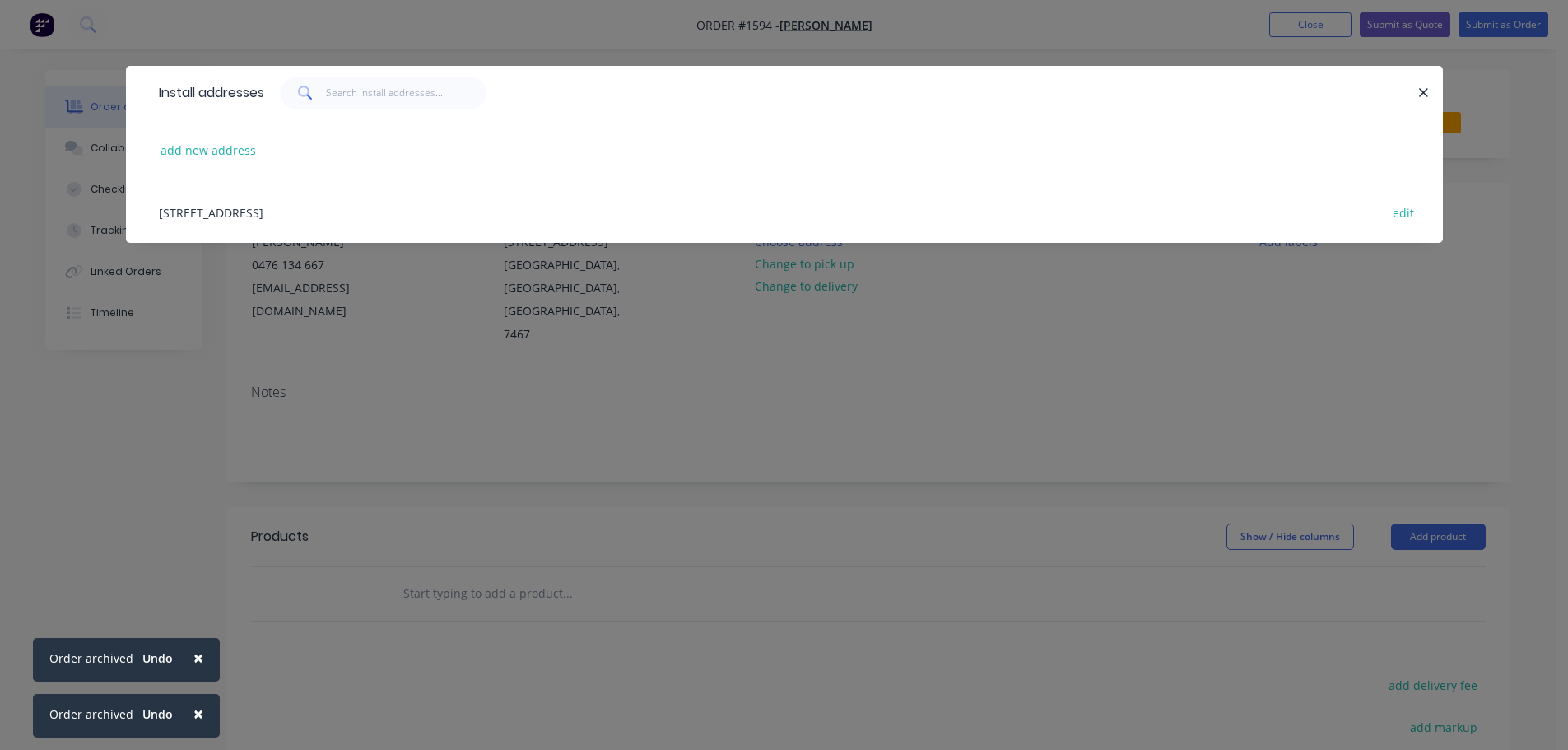
click at [413, 207] on div "[STREET_ADDRESS] edit" at bounding box center [784, 212] width 1267 height 62
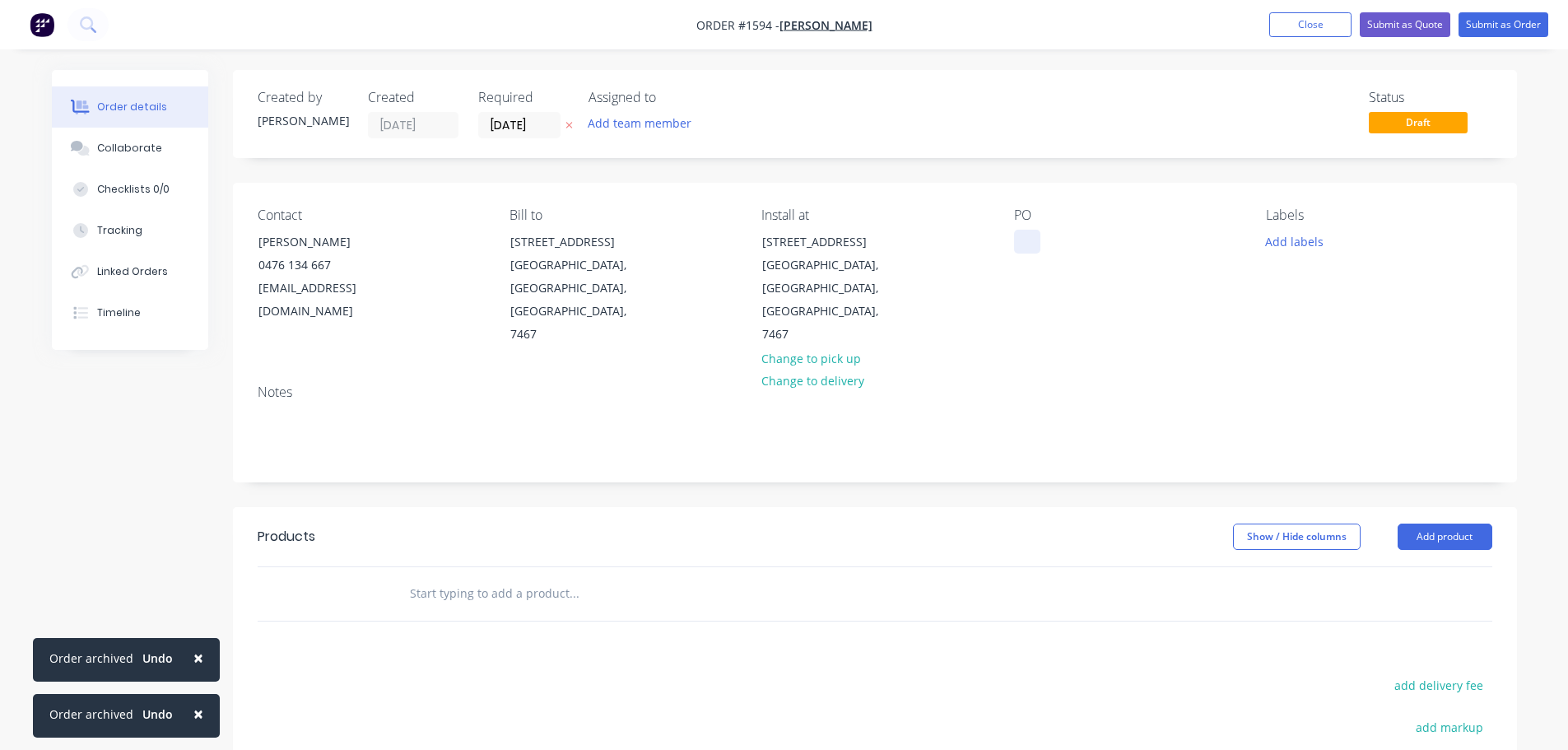
click at [1018, 245] on div at bounding box center [1027, 241] width 26 height 24
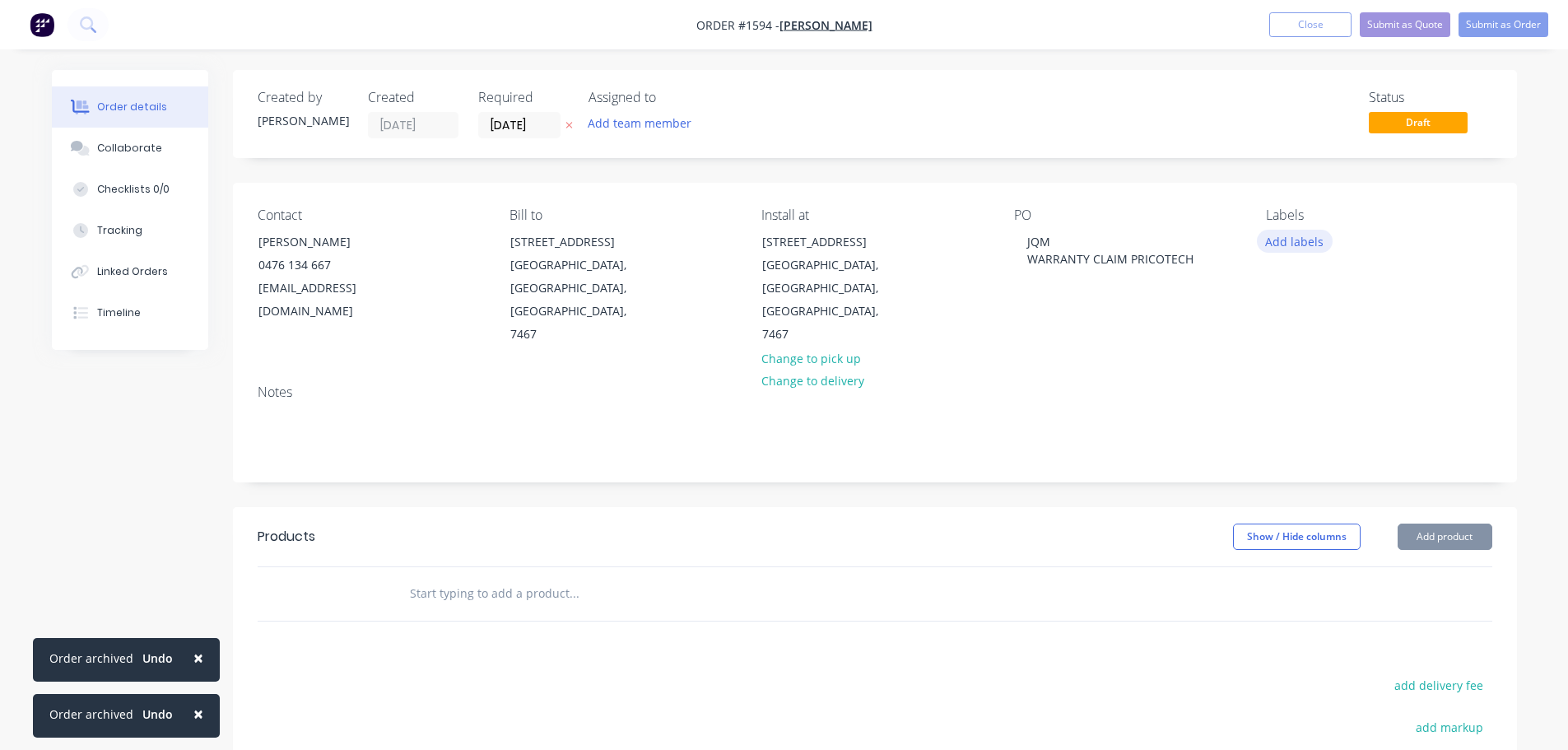
click at [1280, 242] on button "Add labels" at bounding box center [1295, 240] width 75 height 22
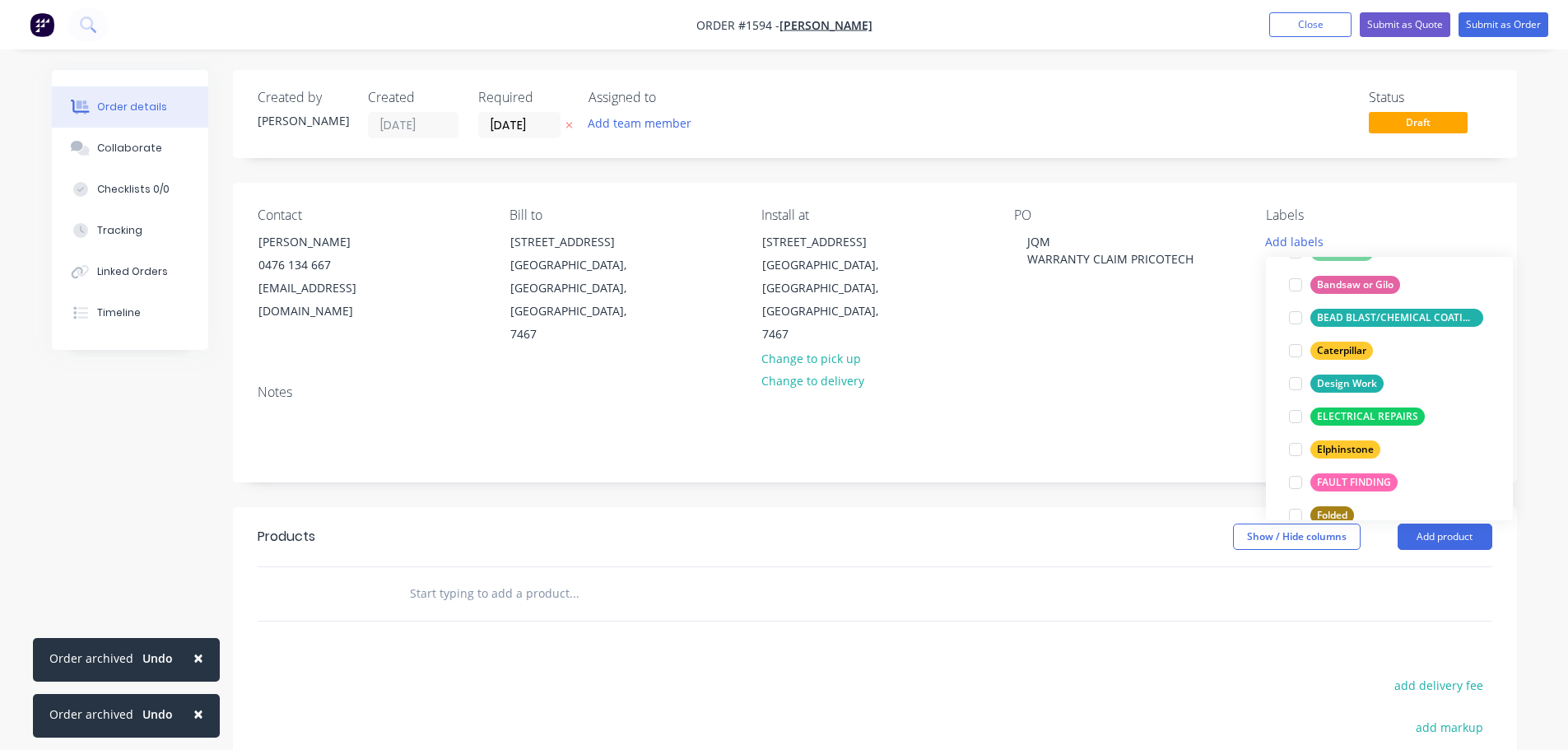
scroll to position [164, 0]
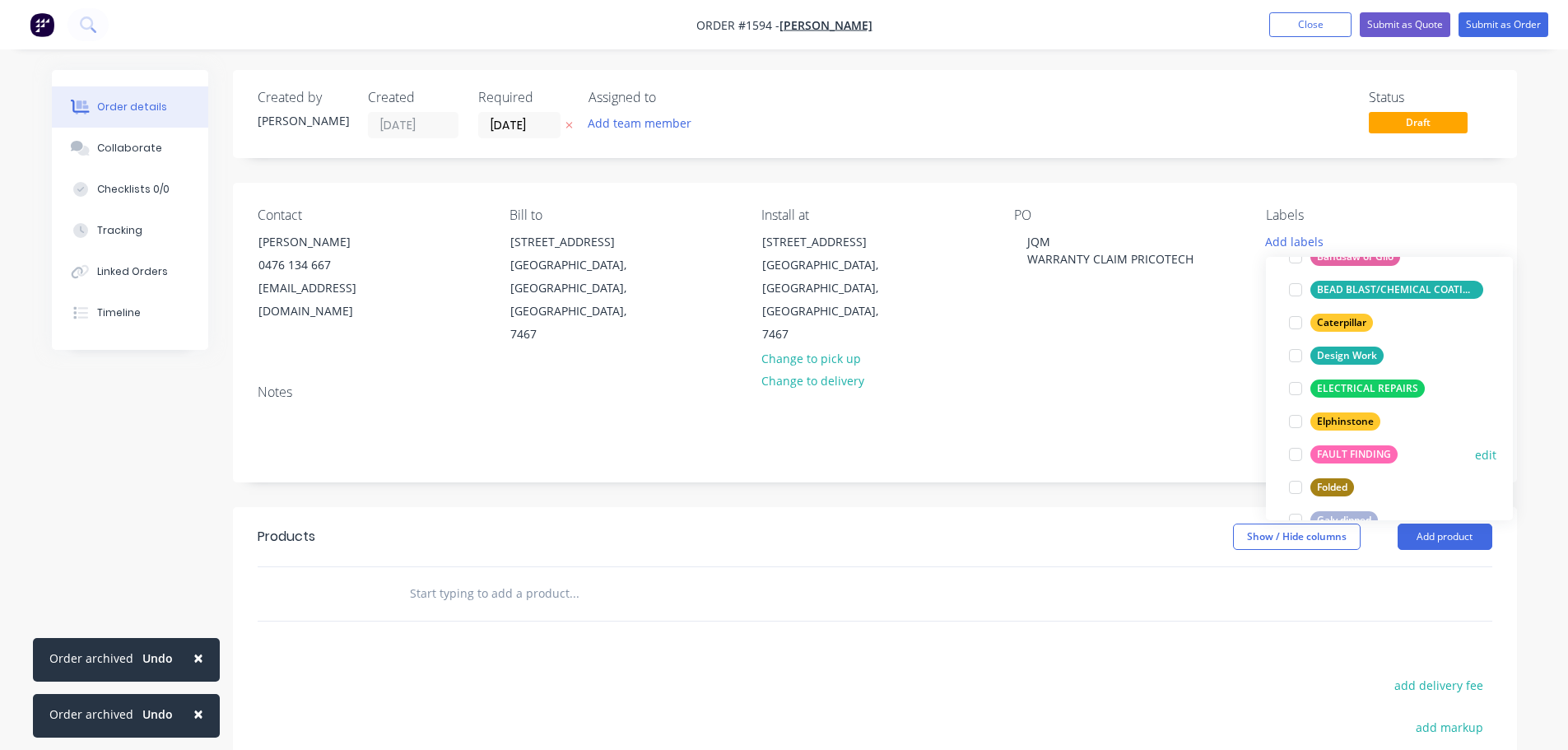
click at [1299, 454] on div at bounding box center [1295, 454] width 33 height 33
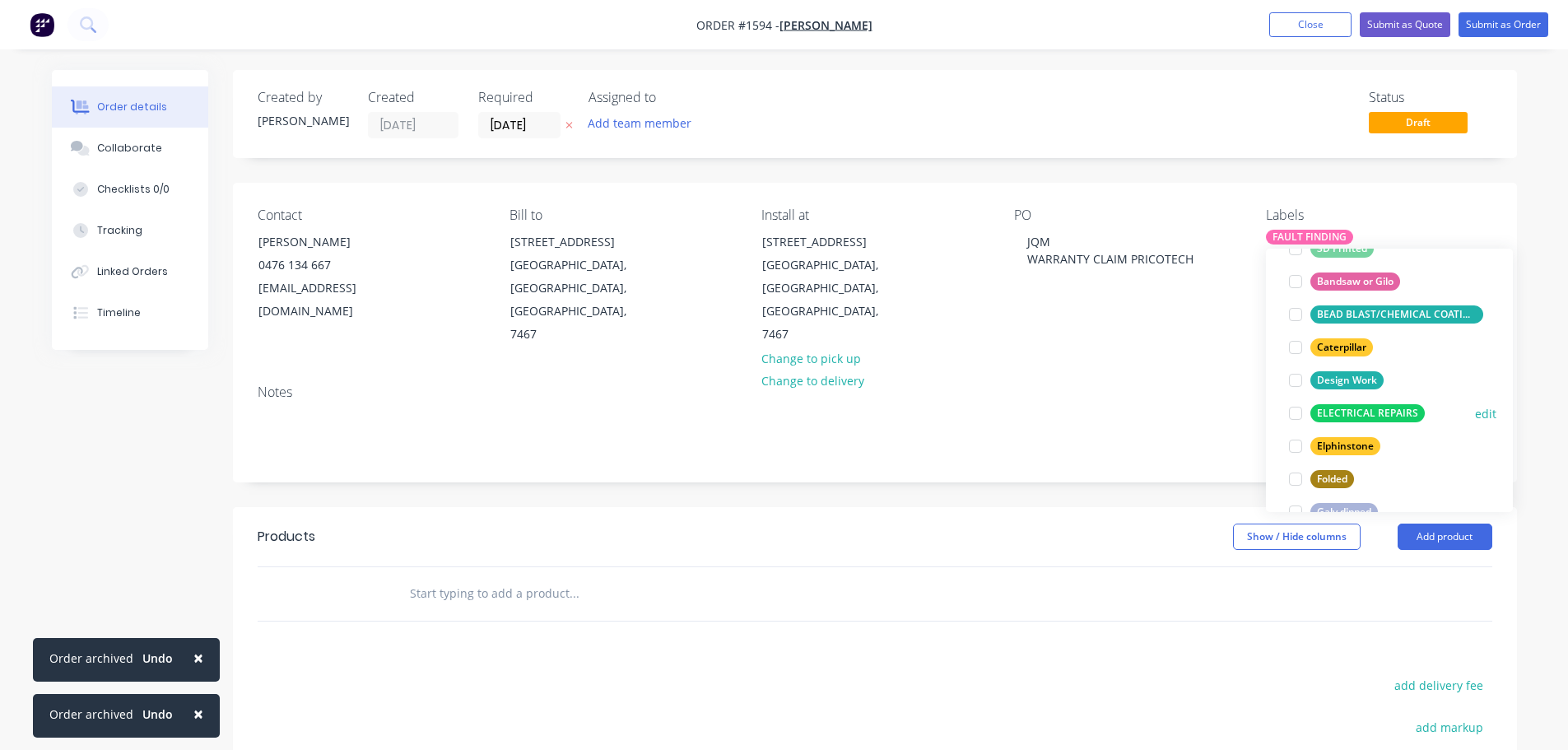
click at [1295, 414] on div at bounding box center [1295, 413] width 33 height 33
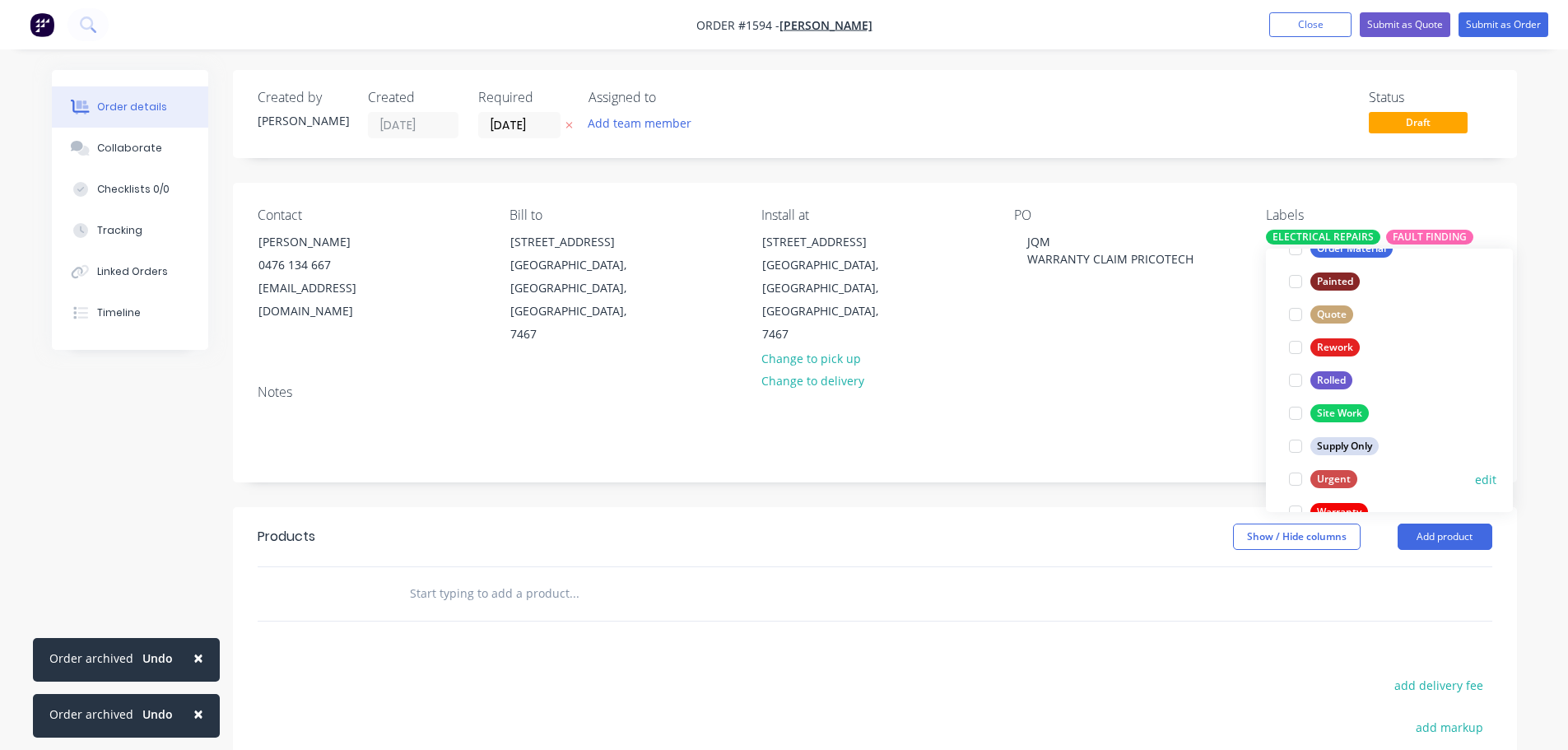
scroll to position [741, 0]
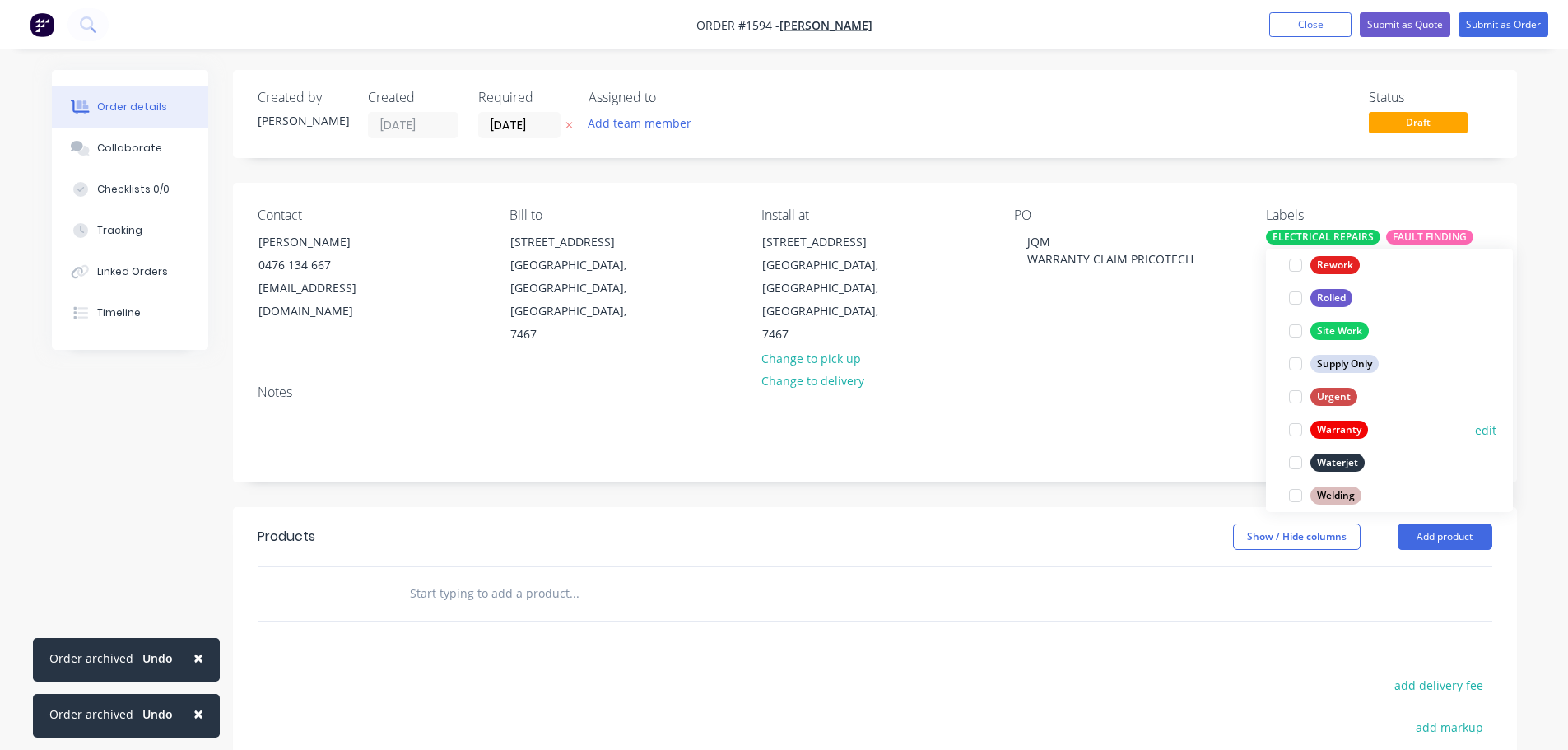
click at [1297, 433] on div at bounding box center [1295, 429] width 33 height 33
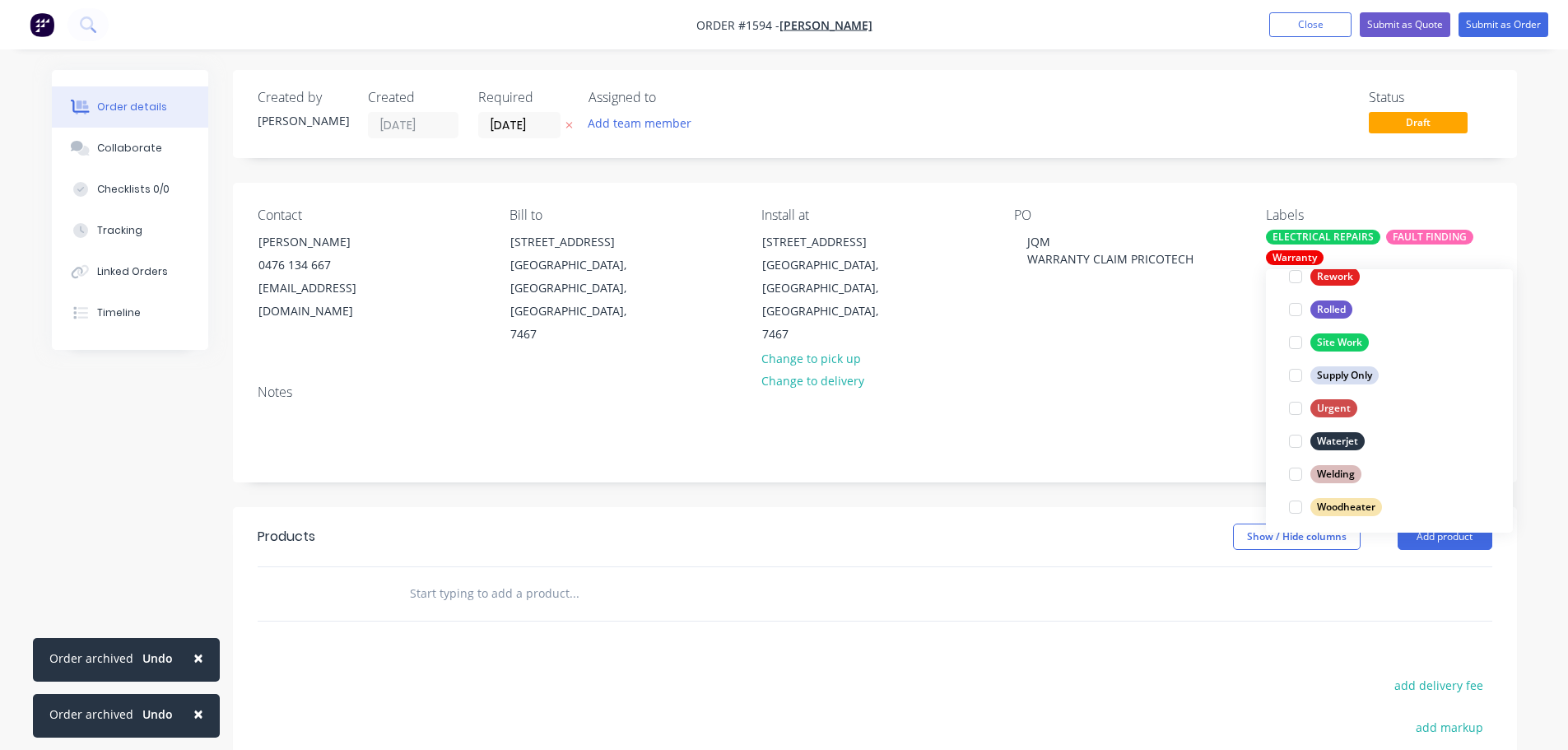
scroll to position [790, 0]
click at [1292, 499] on div at bounding box center [1295, 499] width 33 height 33
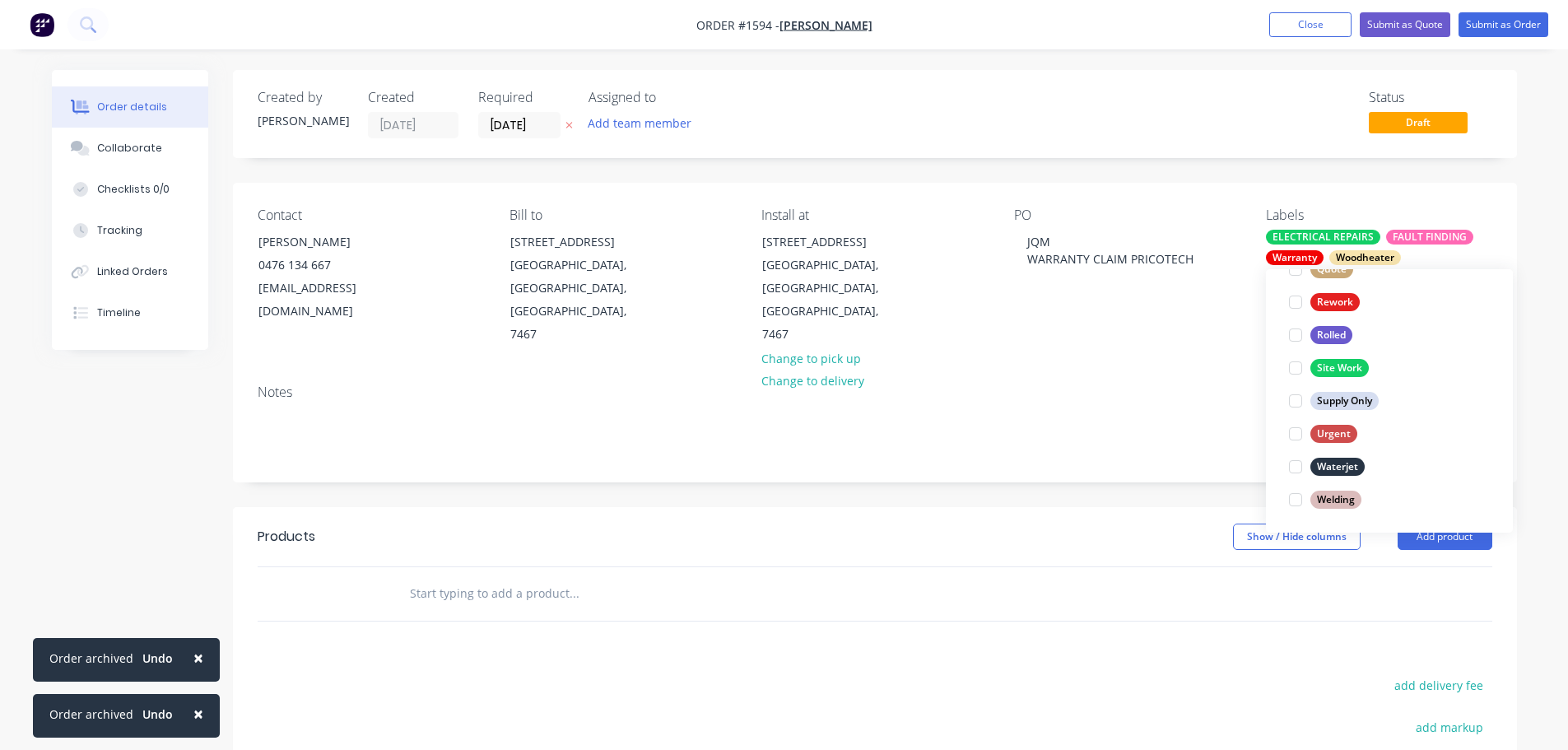
scroll to position [0, 0]
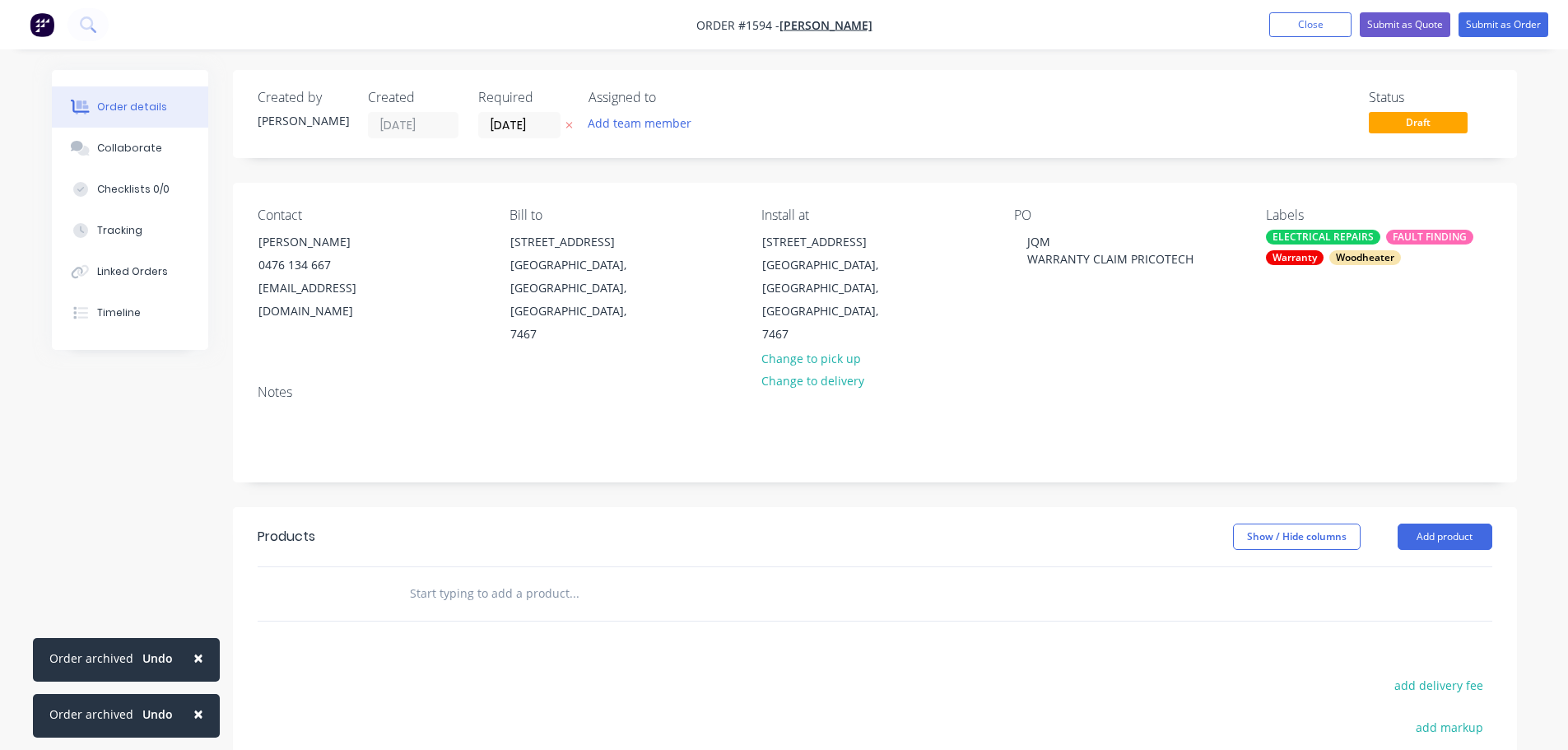
click at [1118, 371] on div "Notes" at bounding box center [875, 426] width 1284 height 110
click at [1466, 523] on button "Add product" at bounding box center [1445, 536] width 95 height 26
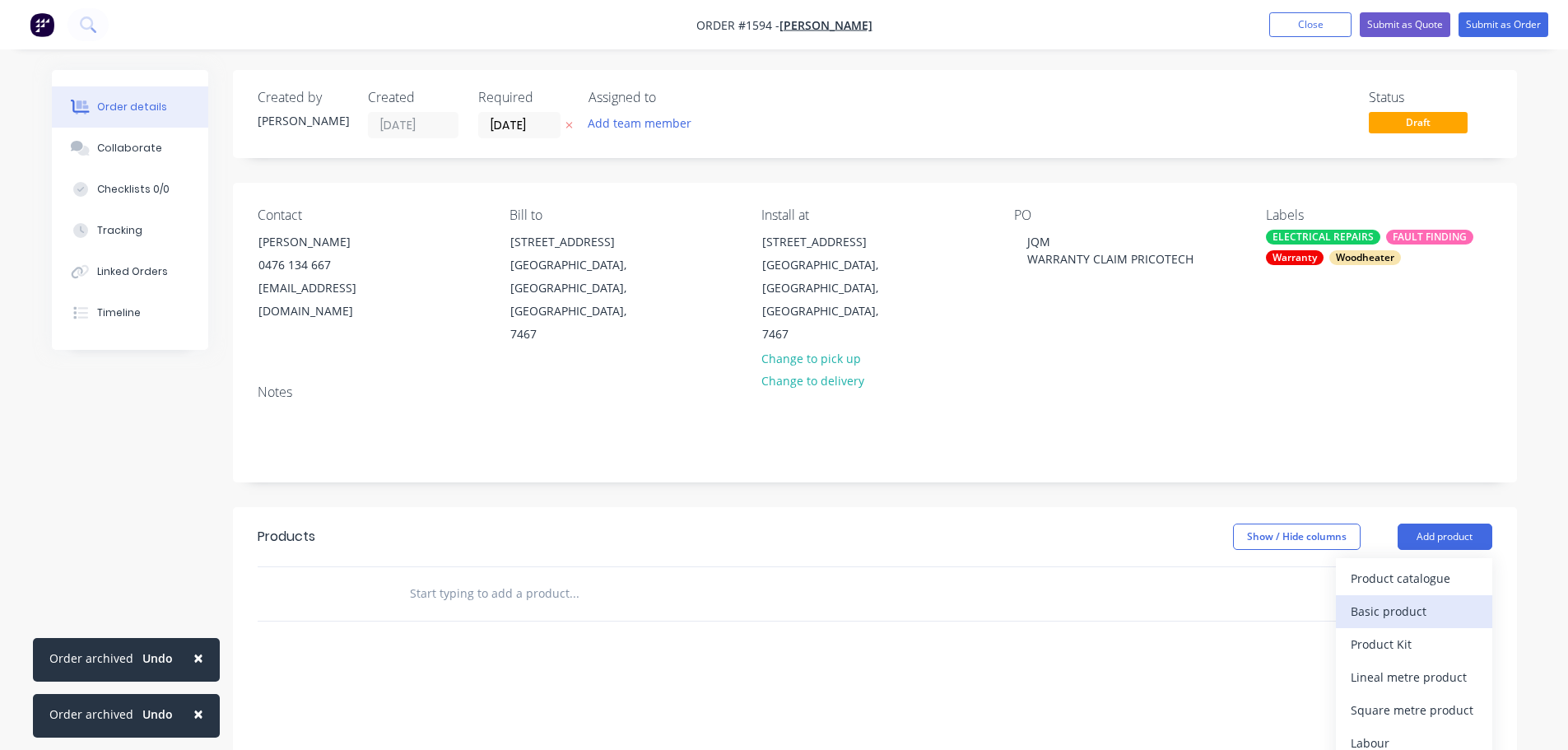
click at [1442, 599] on div "Basic product" at bounding box center [1414, 611] width 127 height 24
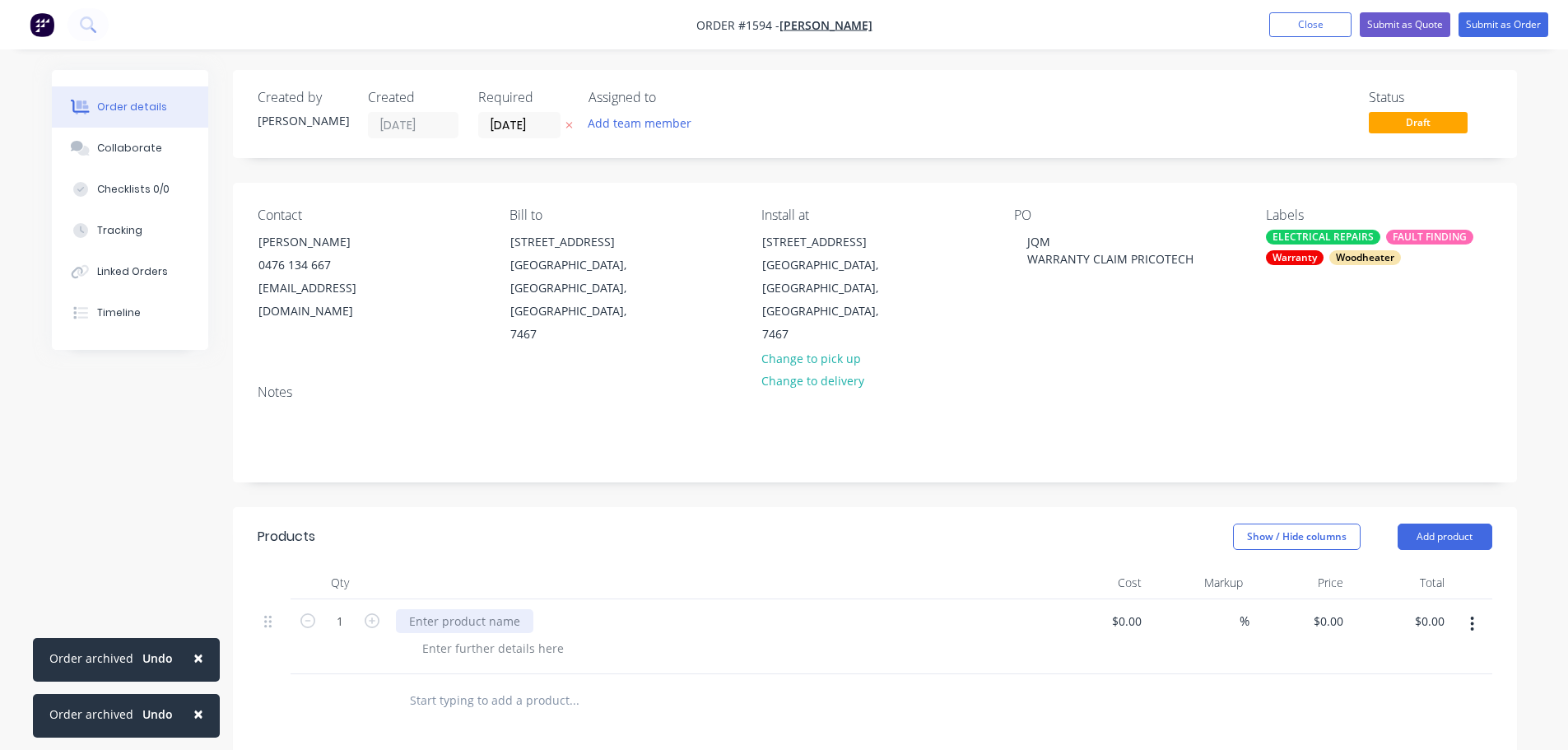
click at [483, 609] on div at bounding box center [465, 620] width 137 height 24
click at [822, 688] on div at bounding box center [725, 700] width 632 height 24
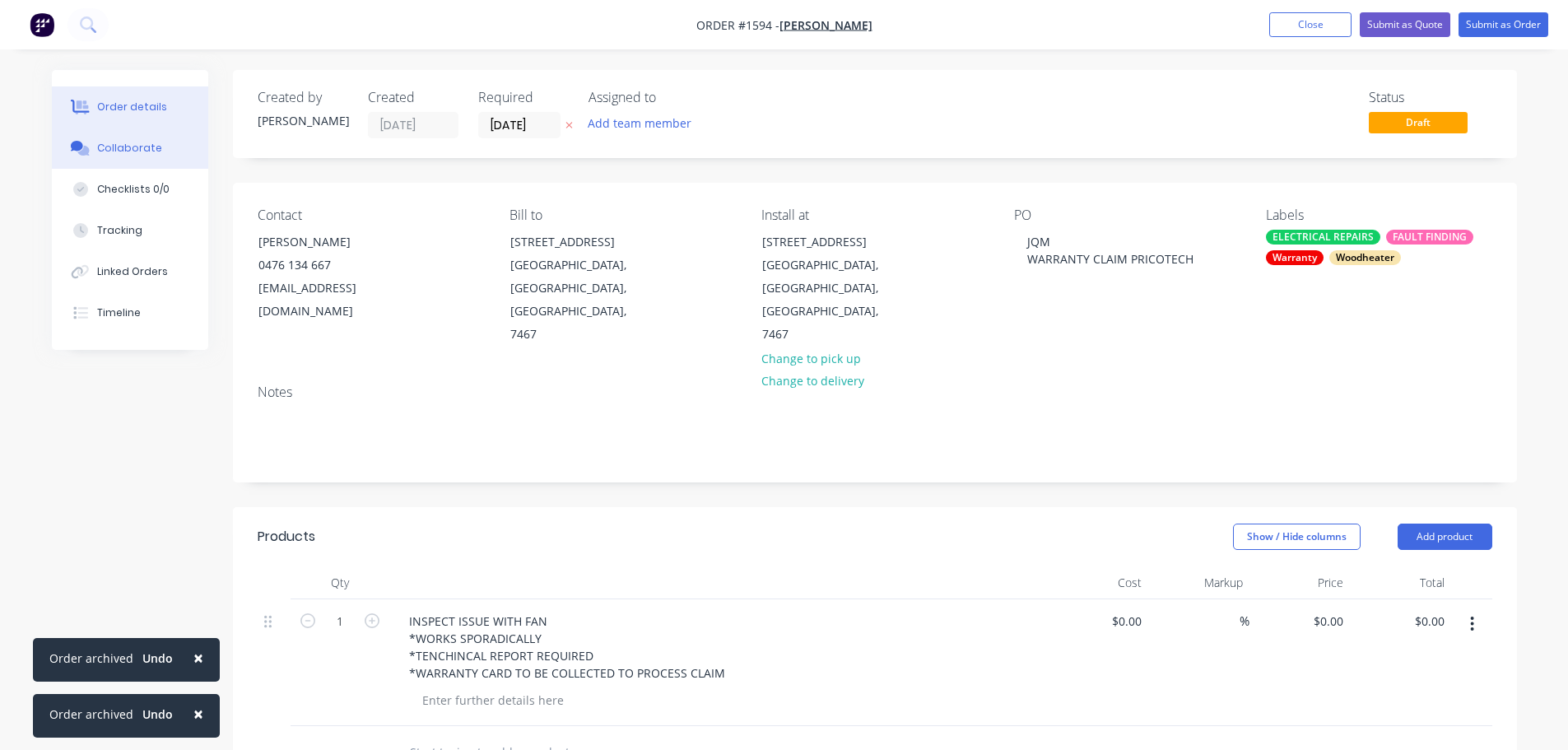
click at [135, 151] on div "Collaborate" at bounding box center [130, 148] width 65 height 15
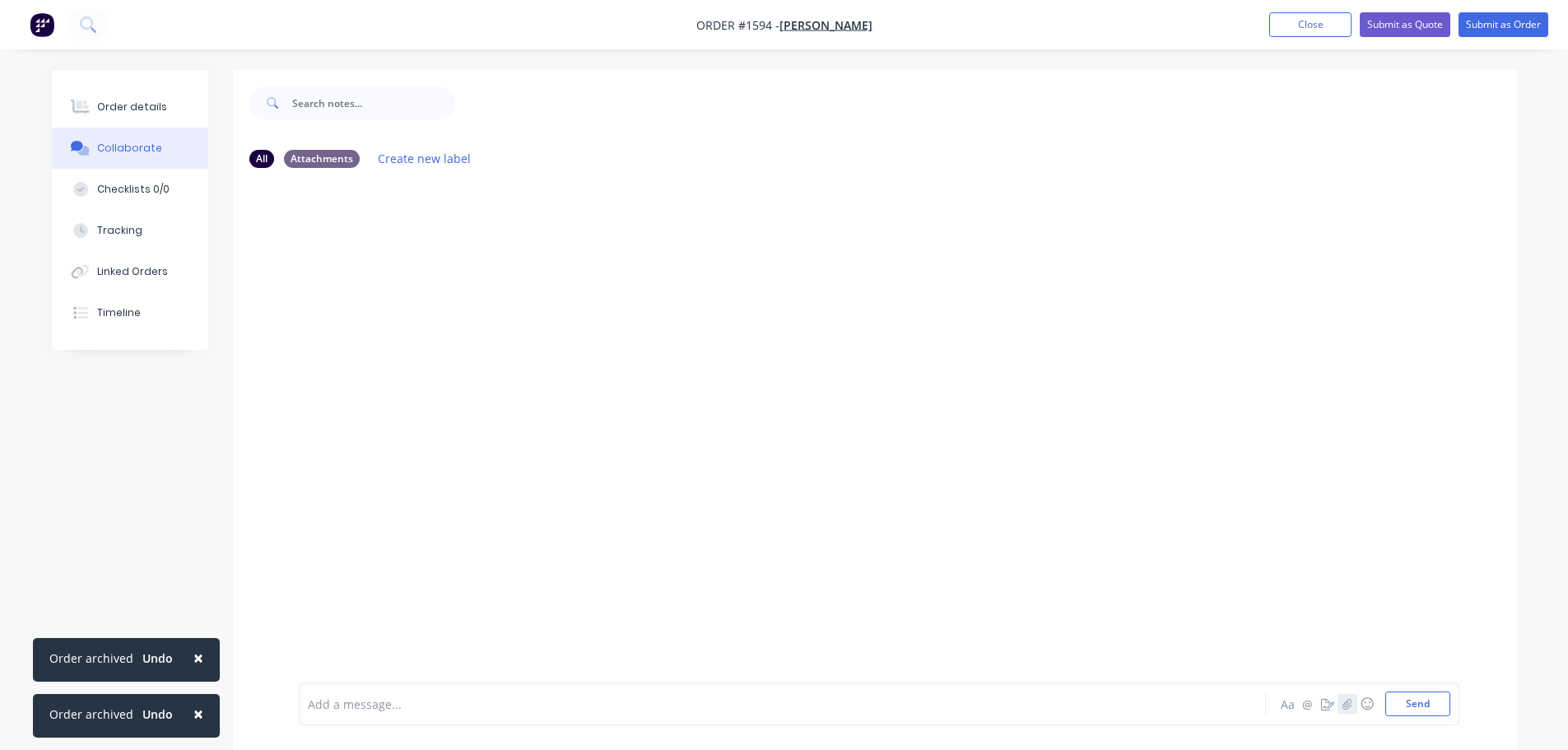
click at [1349, 707] on icon "button" at bounding box center [1347, 703] width 9 height 11
click at [1400, 706] on button "Send" at bounding box center [1417, 703] width 65 height 25
click at [108, 93] on button "Order details" at bounding box center [130, 107] width 157 height 41
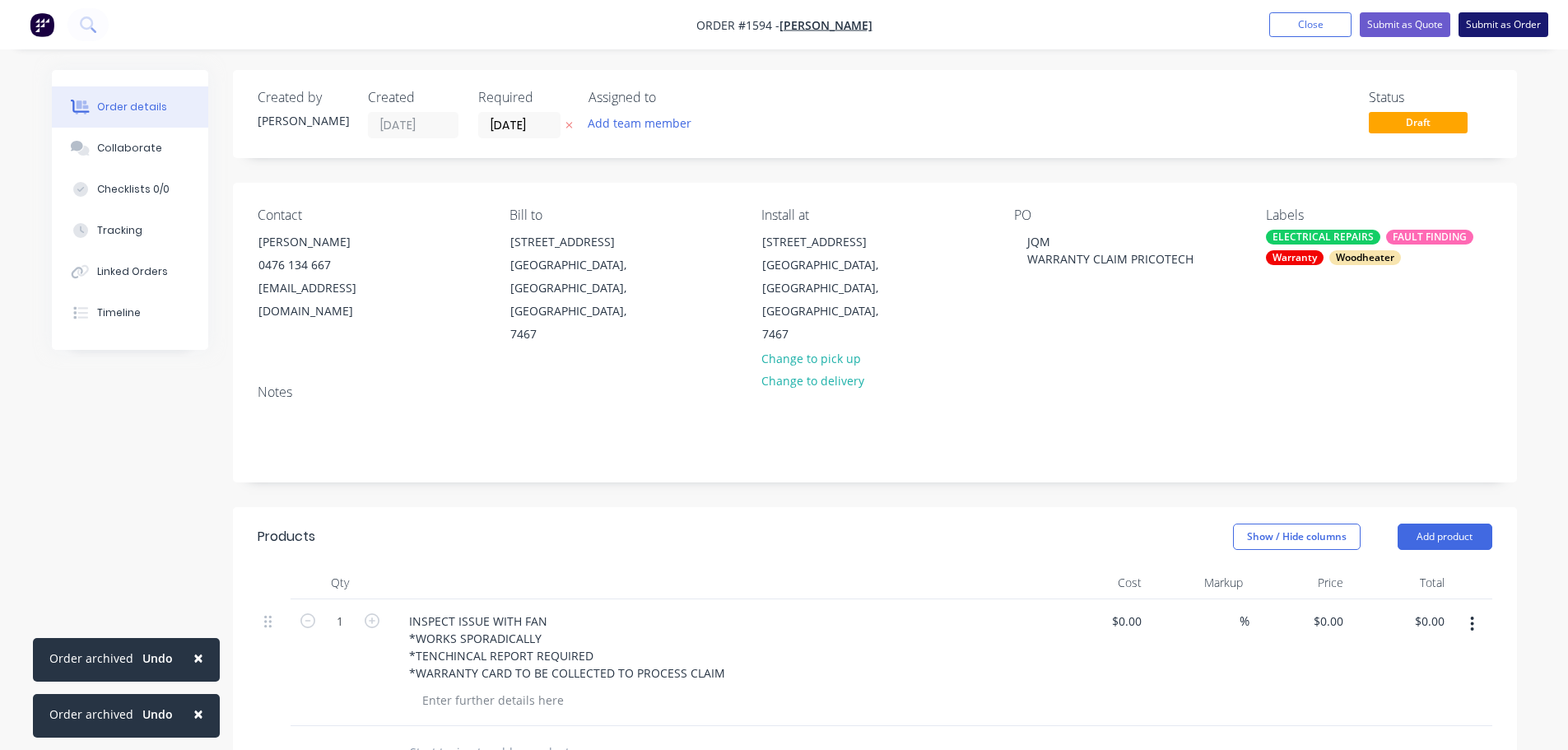
click at [1512, 27] on button "Submit as Order" at bounding box center [1504, 25] width 90 height 25
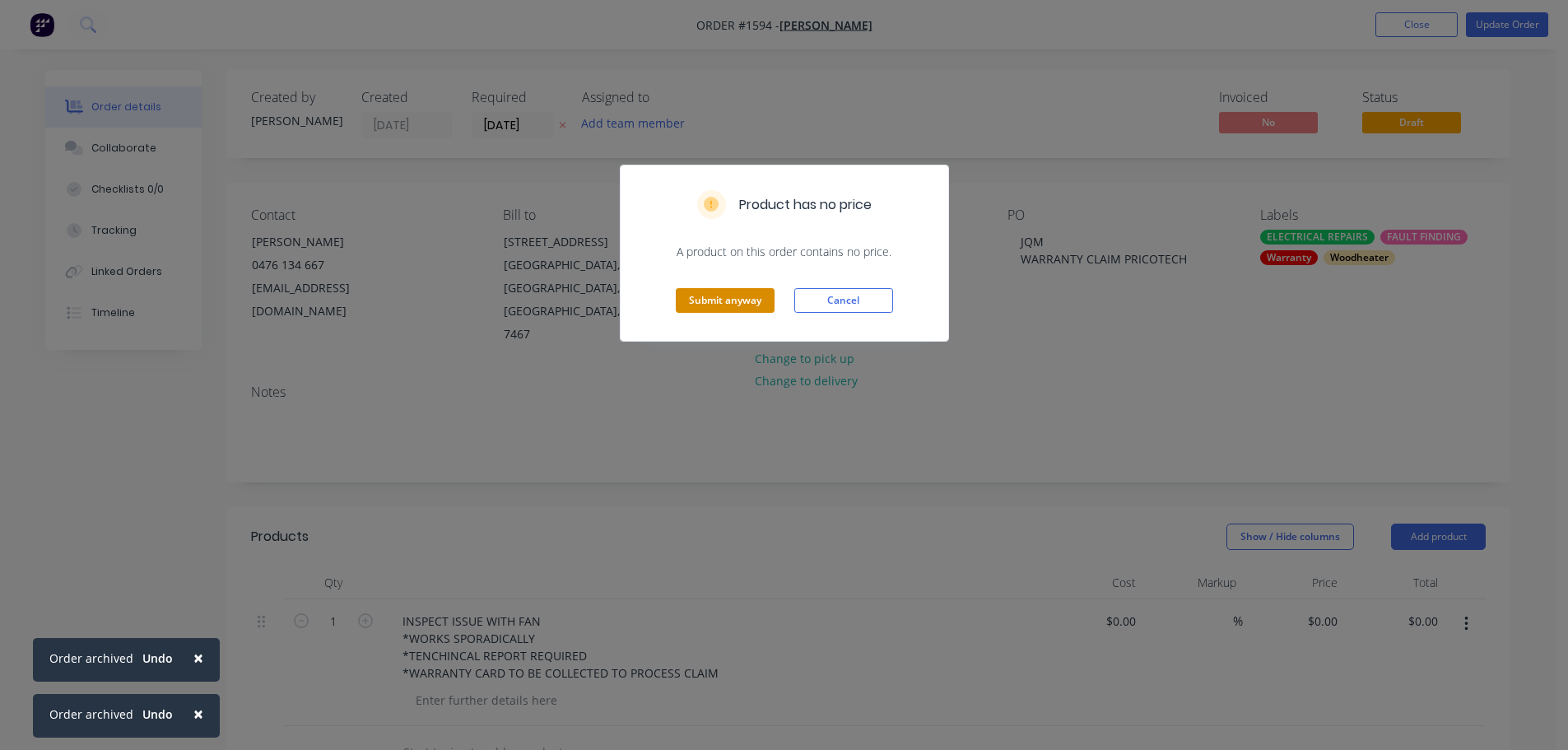
click at [715, 300] on button "Submit anyway" at bounding box center [725, 300] width 99 height 25
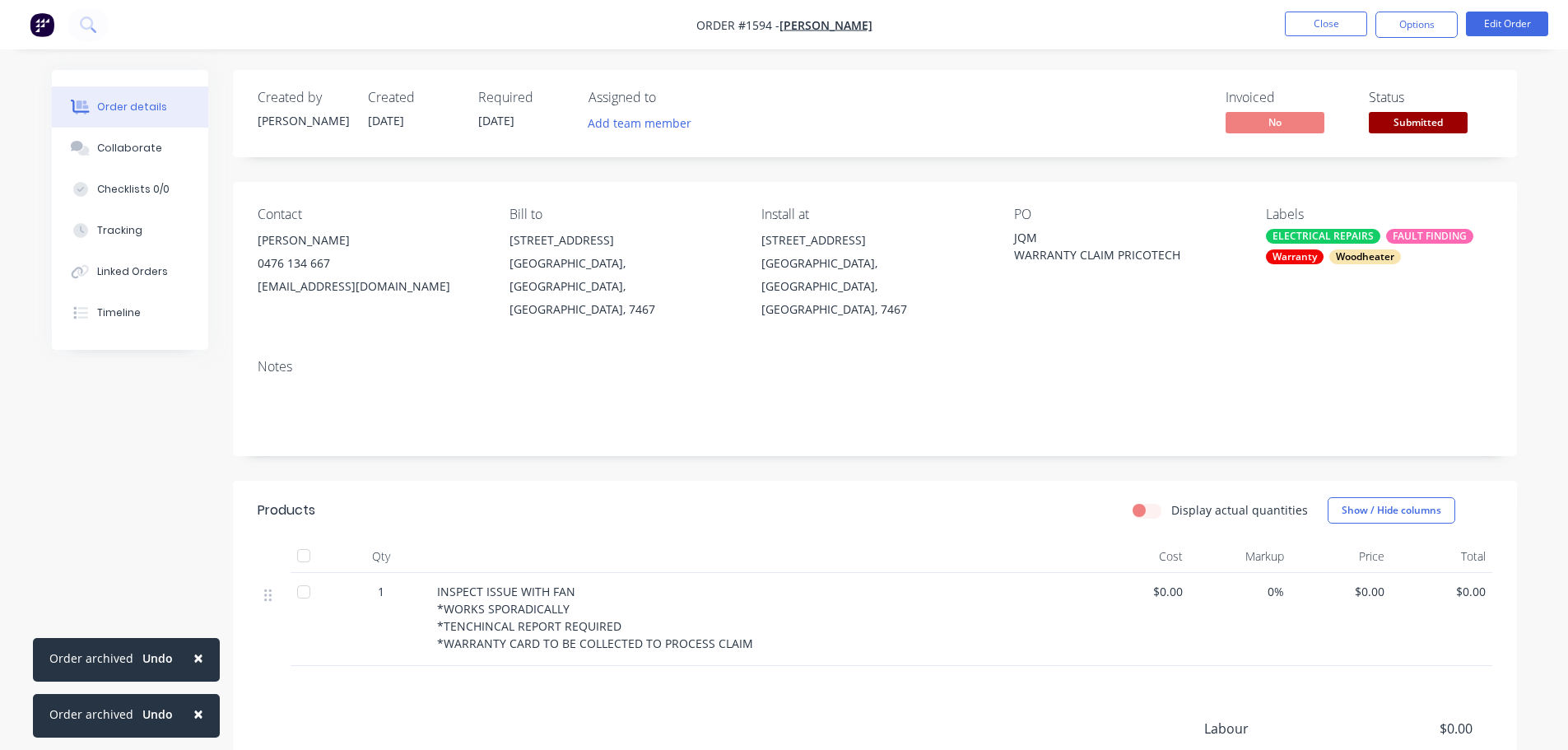
click at [1397, 129] on span "Submitted" at bounding box center [1418, 122] width 99 height 20
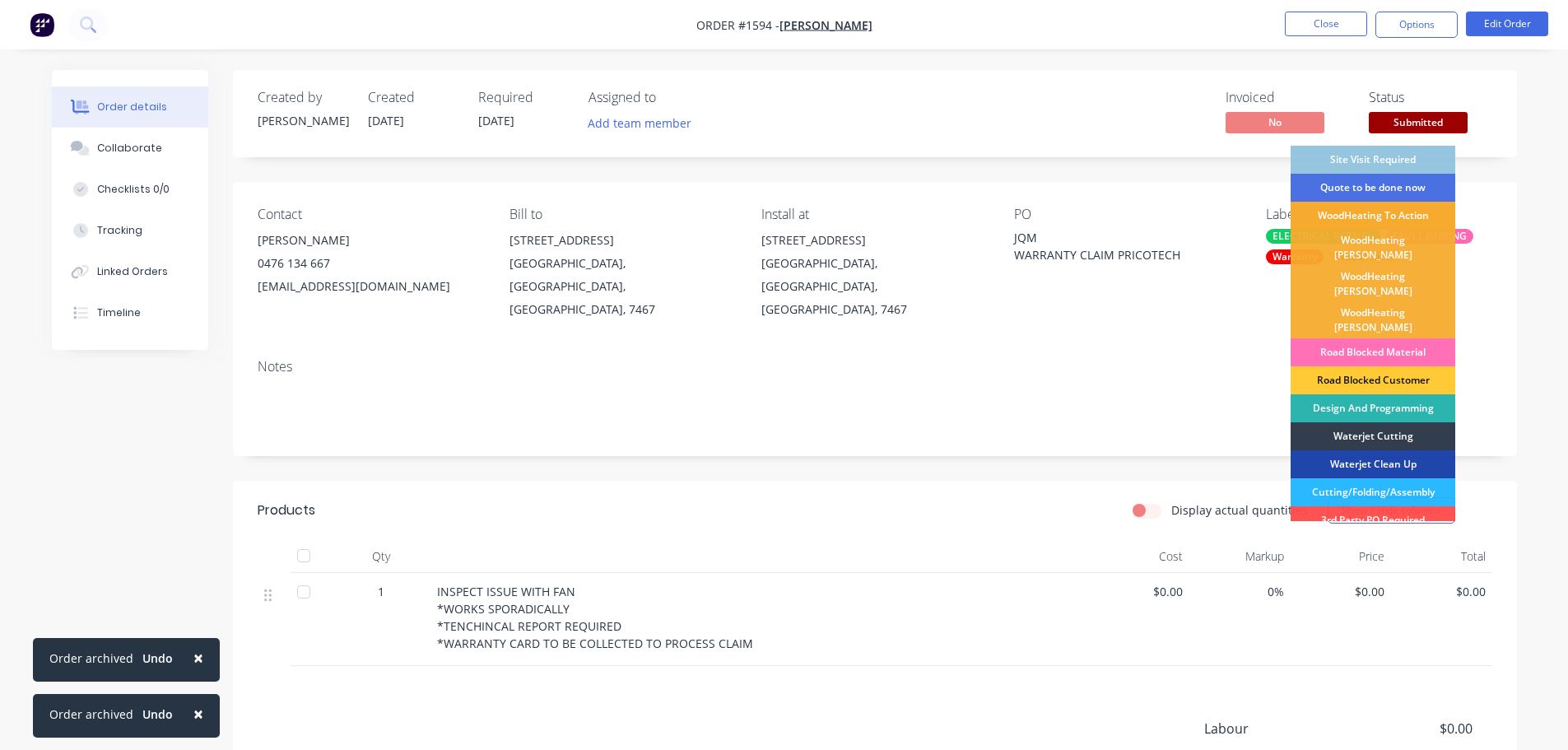
click at [1394, 211] on div "WoodHeating To Action" at bounding box center [1373, 215] width 164 height 28
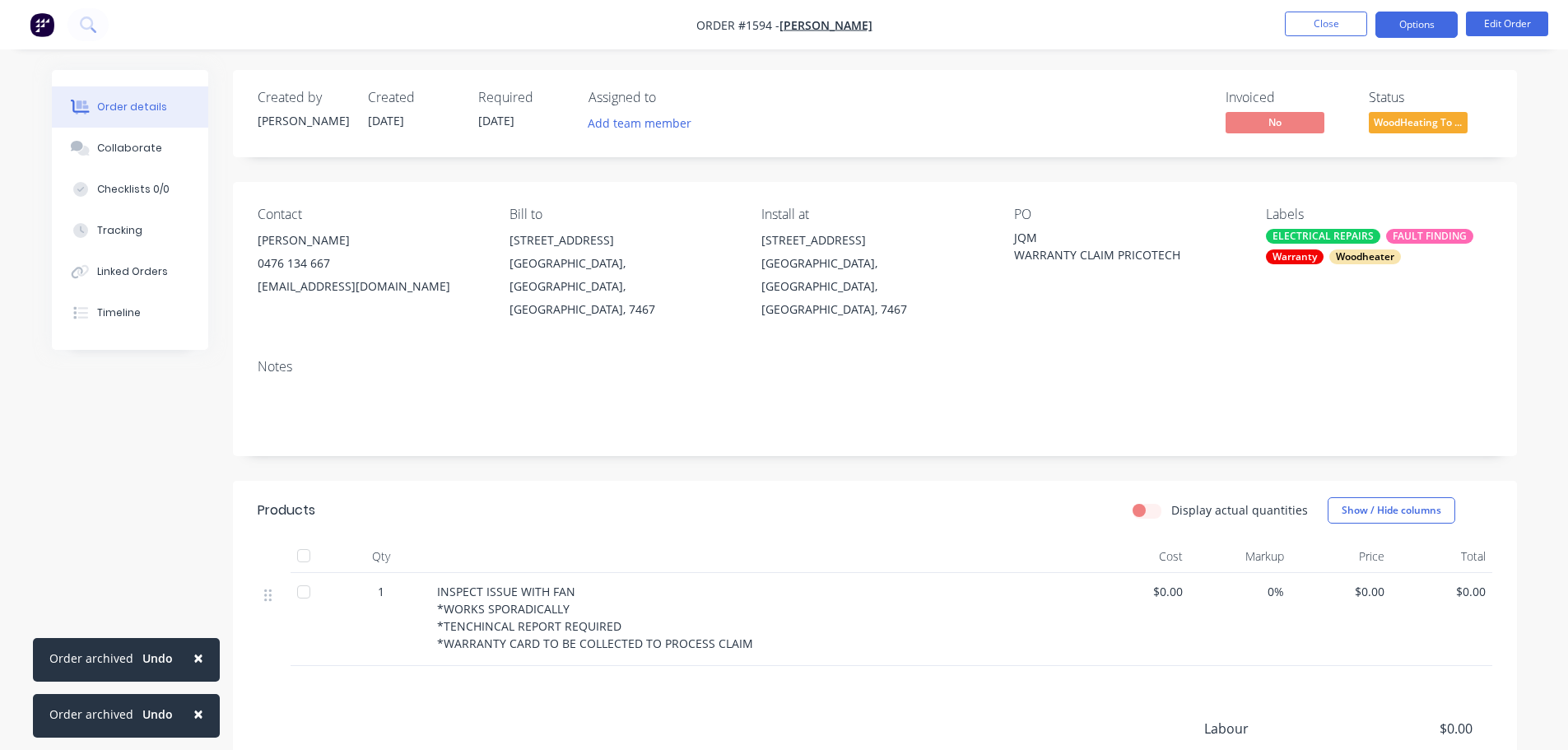
click at [1416, 30] on button "Options" at bounding box center [1416, 25] width 82 height 26
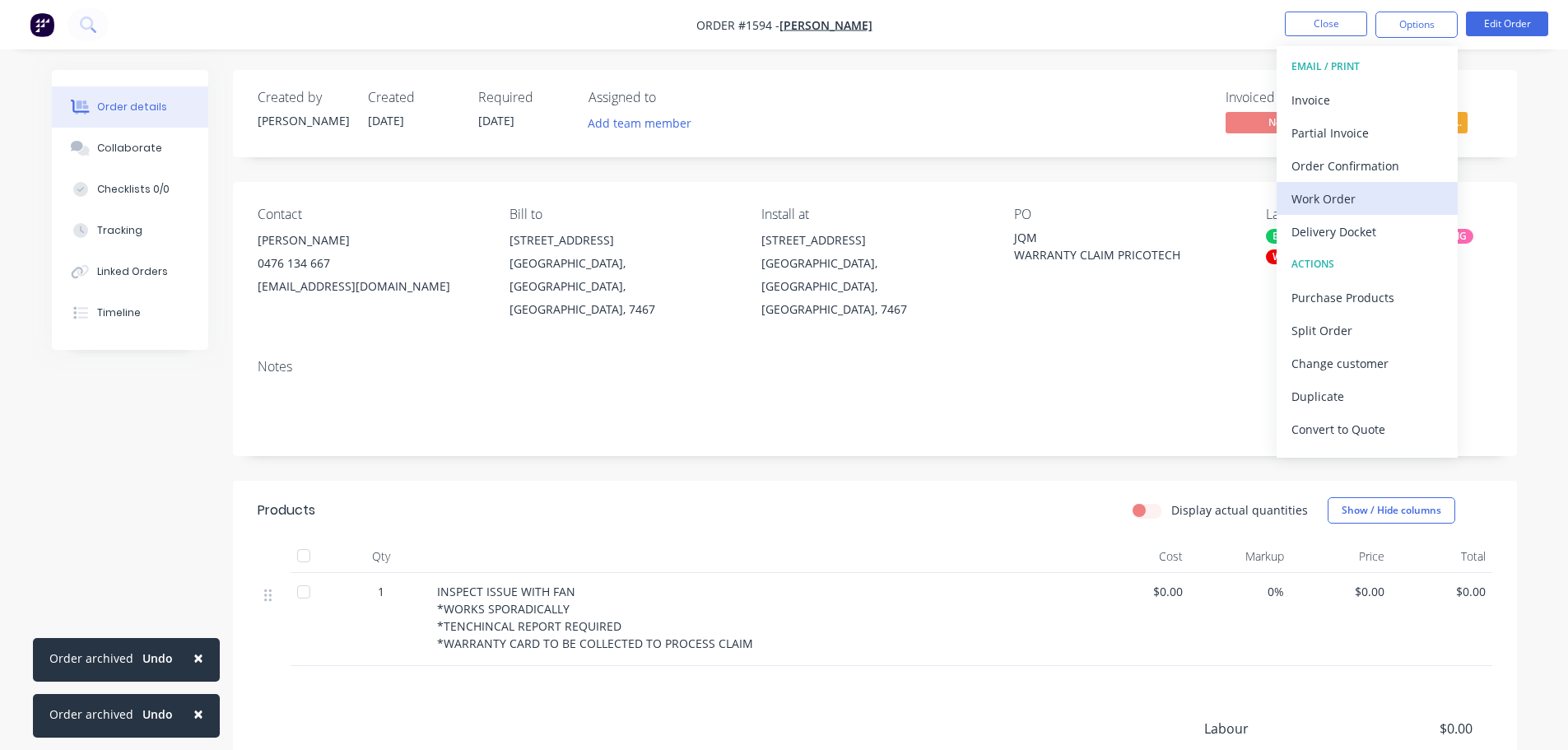
click at [1371, 194] on div "Work Order" at bounding box center [1366, 199] width 152 height 24
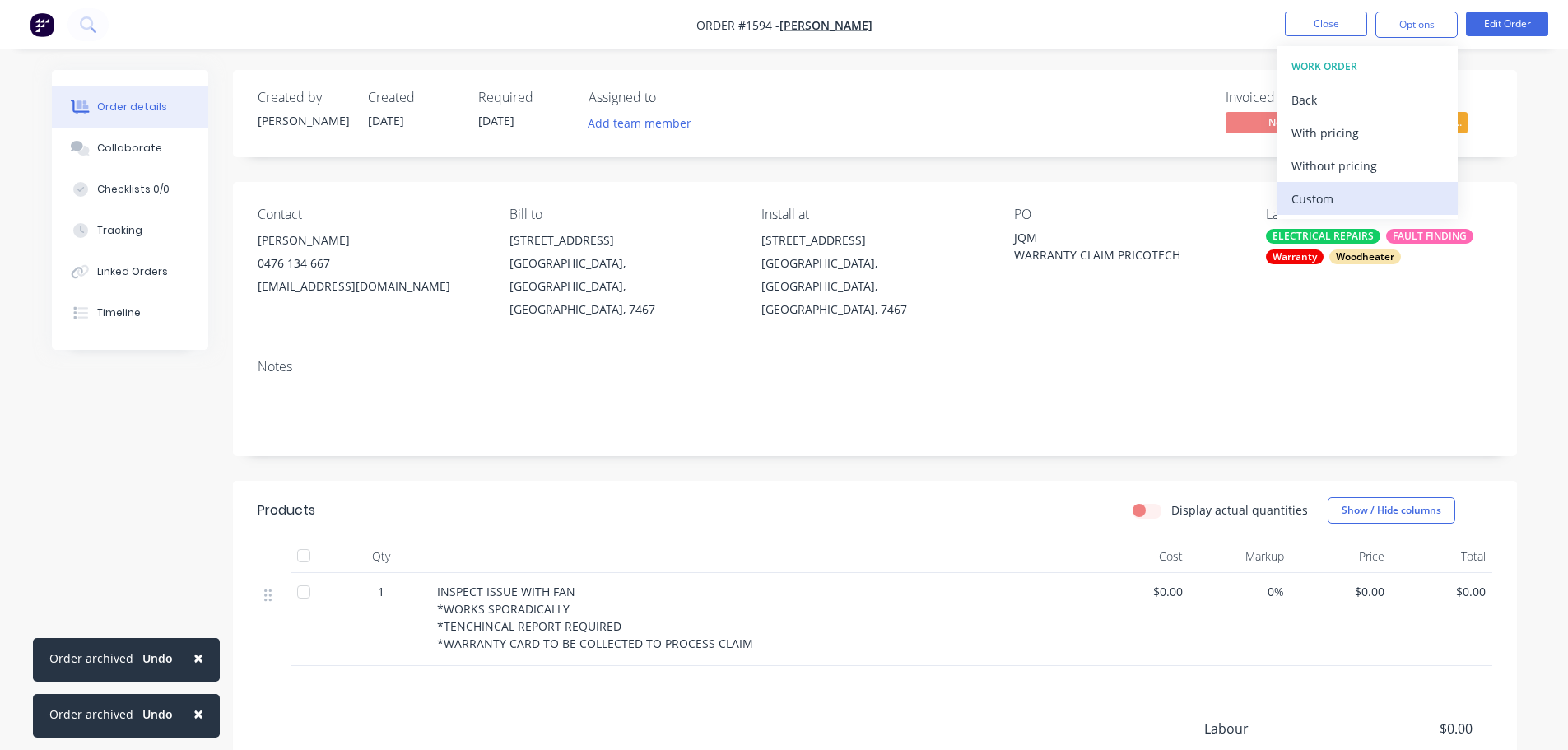
click at [1342, 195] on div "Custom" at bounding box center [1366, 199] width 152 height 24
click at [1341, 180] on button "Without pricing" at bounding box center [1367, 165] width 181 height 33
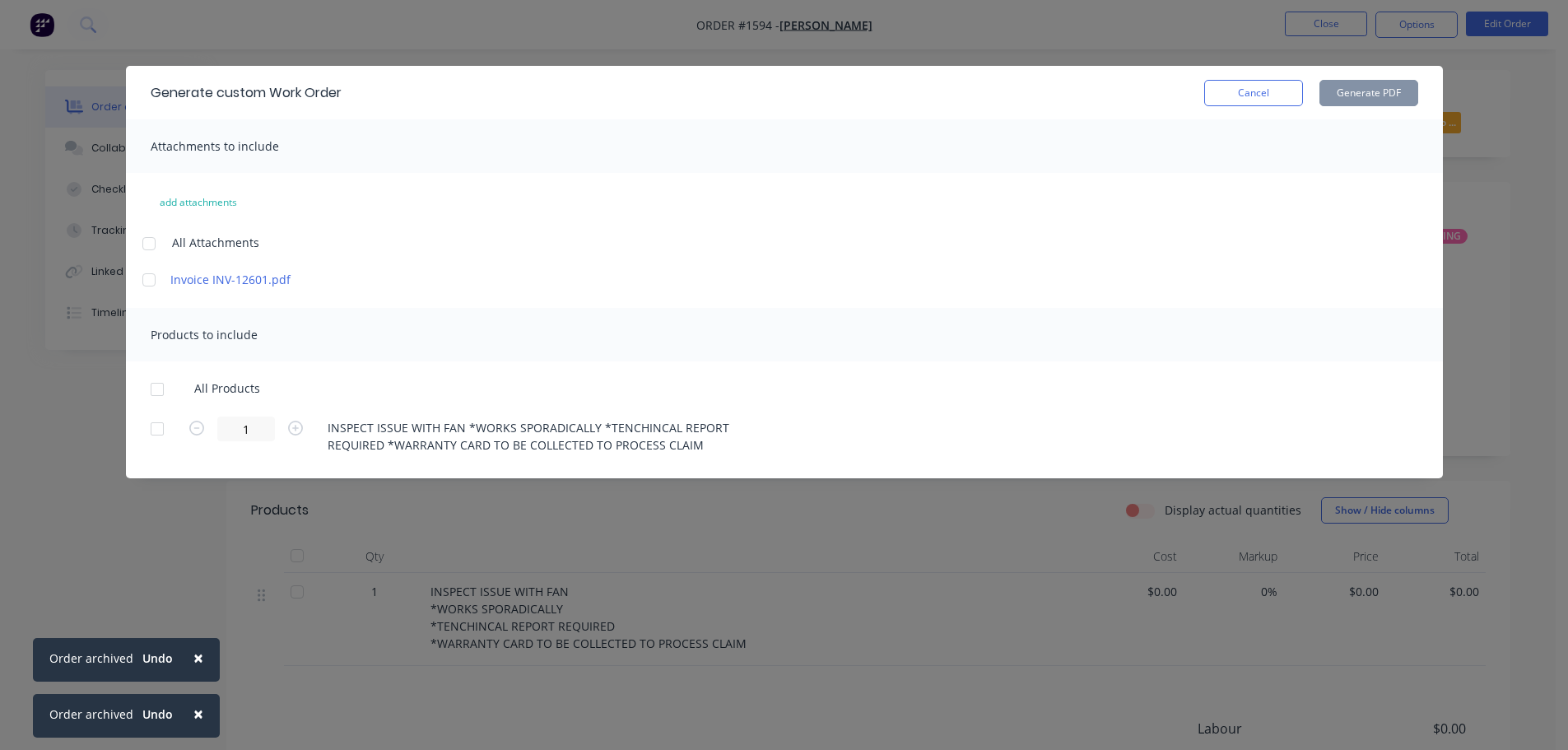
click at [153, 241] on div at bounding box center [149, 243] width 33 height 33
click at [154, 394] on div at bounding box center [157, 389] width 33 height 33
click at [1347, 95] on button "Generate PDF" at bounding box center [1369, 92] width 99 height 26
click at [1295, 87] on button "Cancel" at bounding box center [1253, 92] width 99 height 26
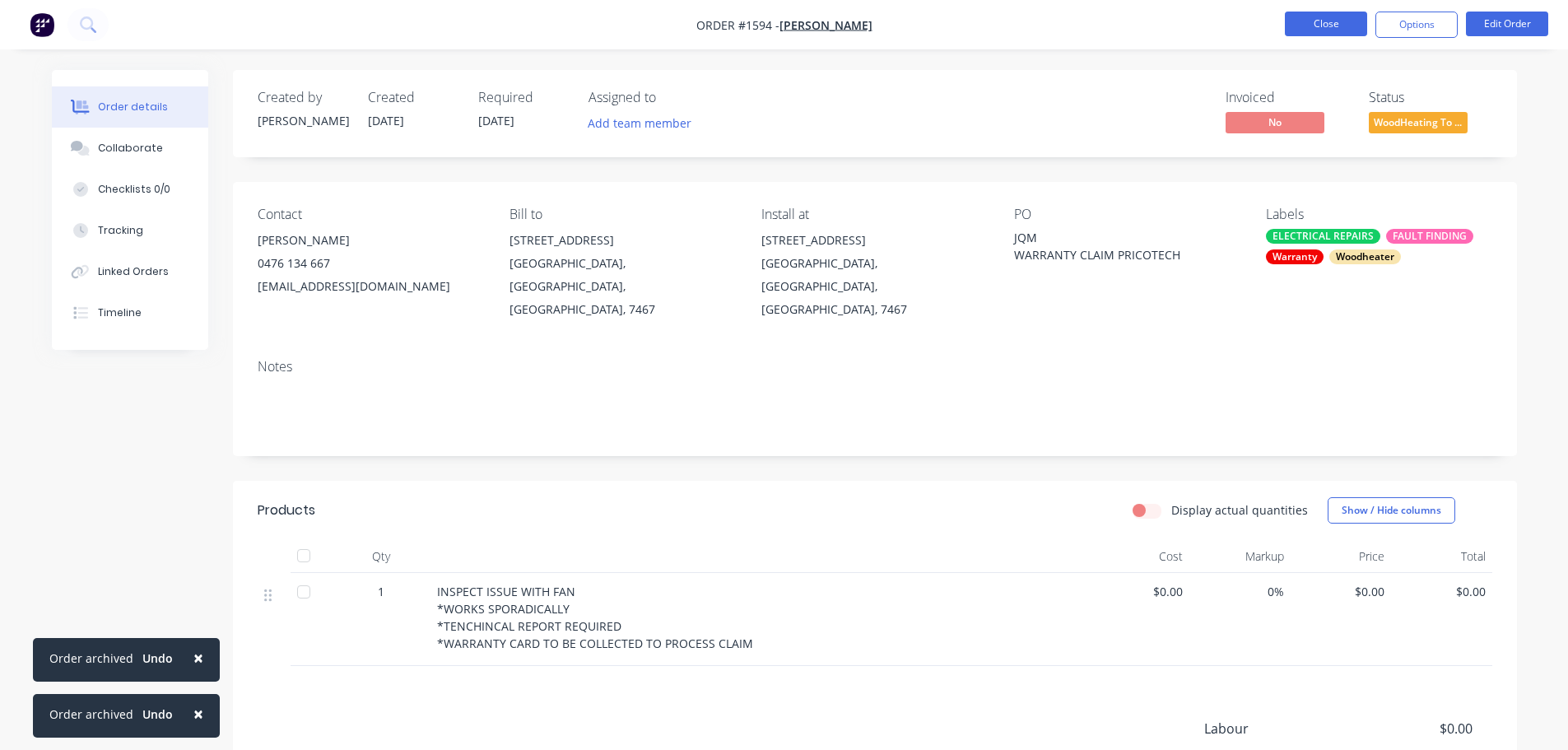
click at [1323, 25] on button "Close" at bounding box center [1326, 24] width 82 height 25
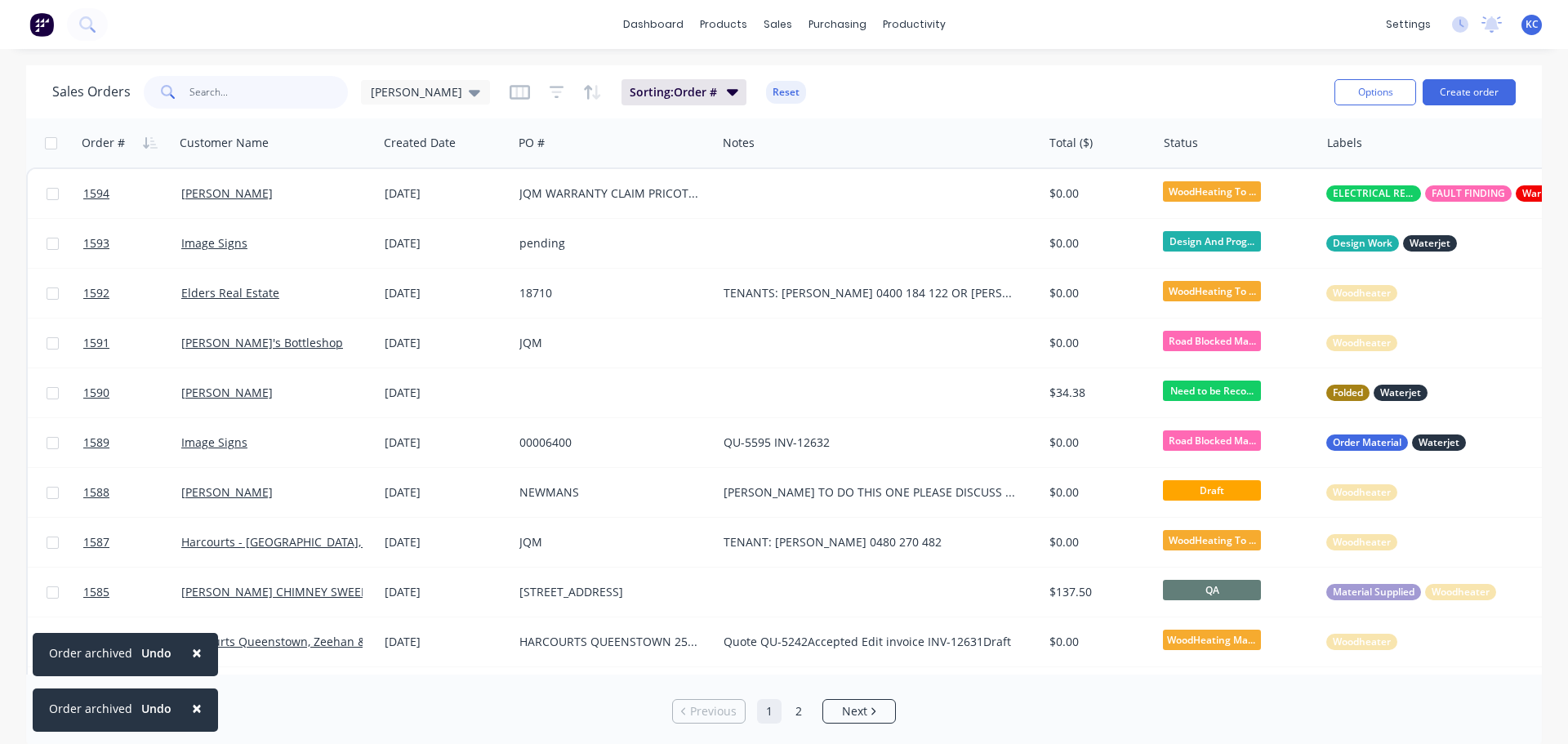
drag, startPoint x: 281, startPoint y: 95, endPoint x: 249, endPoint y: 94, distance: 32.0
click at [250, 93] on input "text" at bounding box center [270, 92] width 160 height 33
type input "1474"
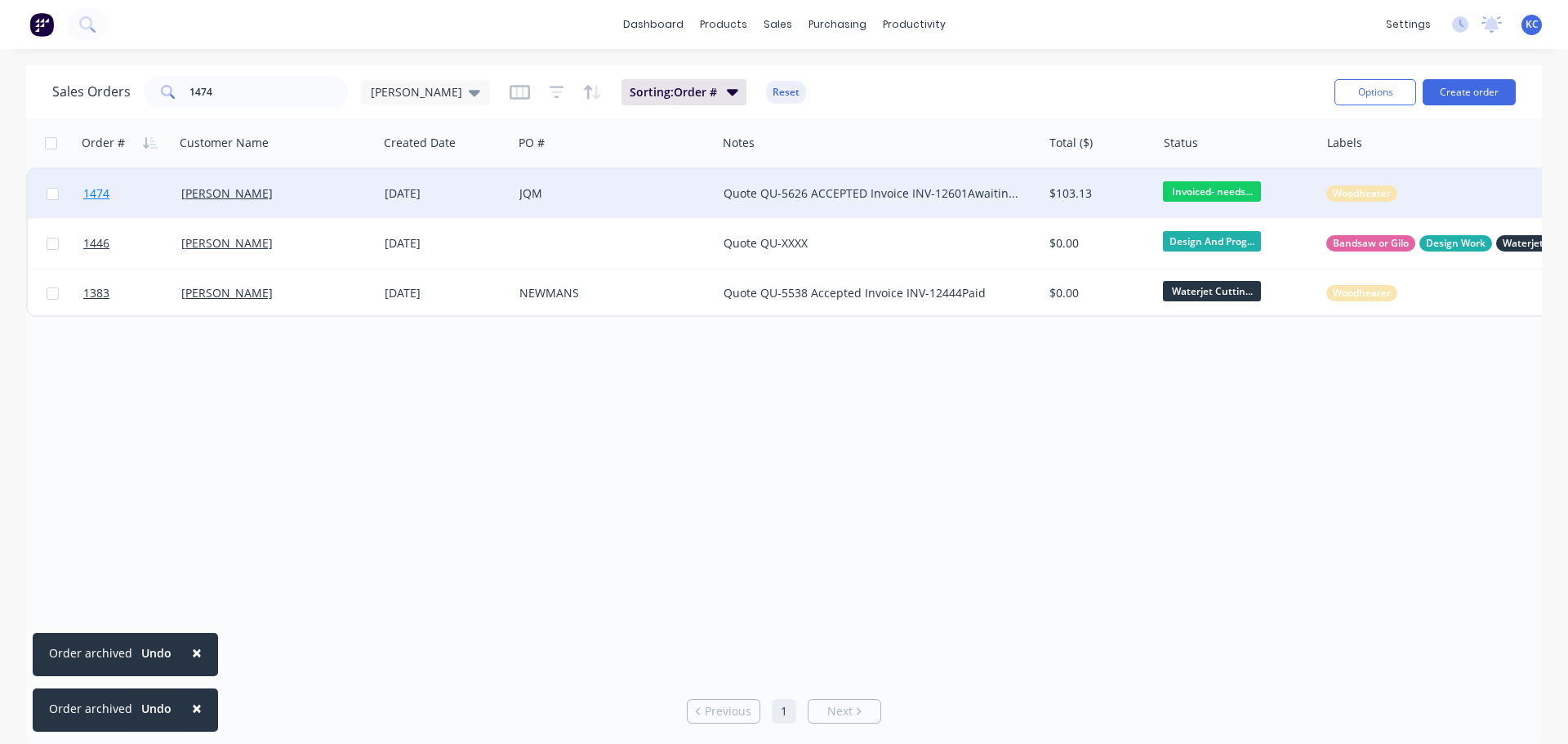
click at [101, 191] on span "1474" at bounding box center [96, 193] width 26 height 16
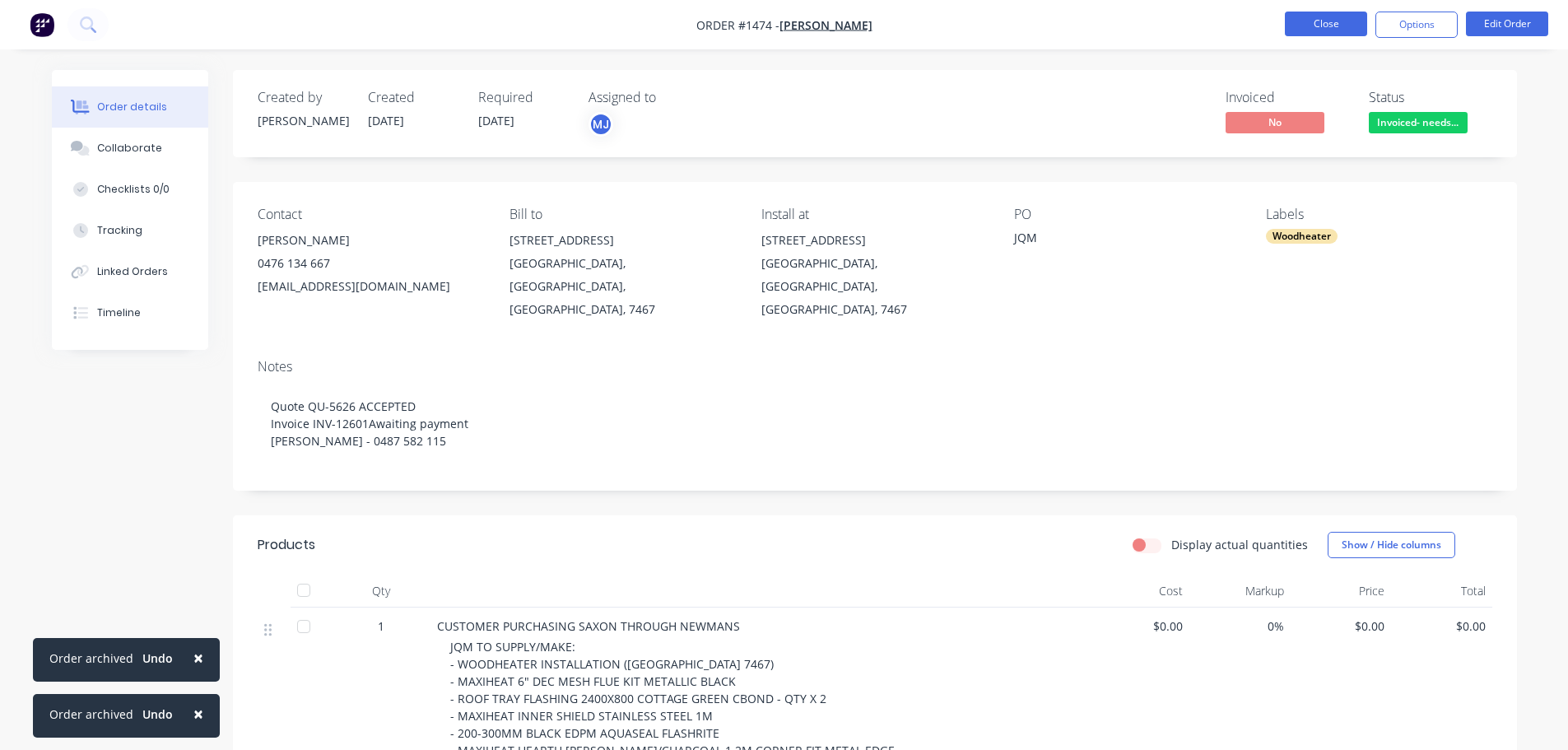
click at [1316, 31] on button "Close" at bounding box center [1326, 24] width 82 height 25
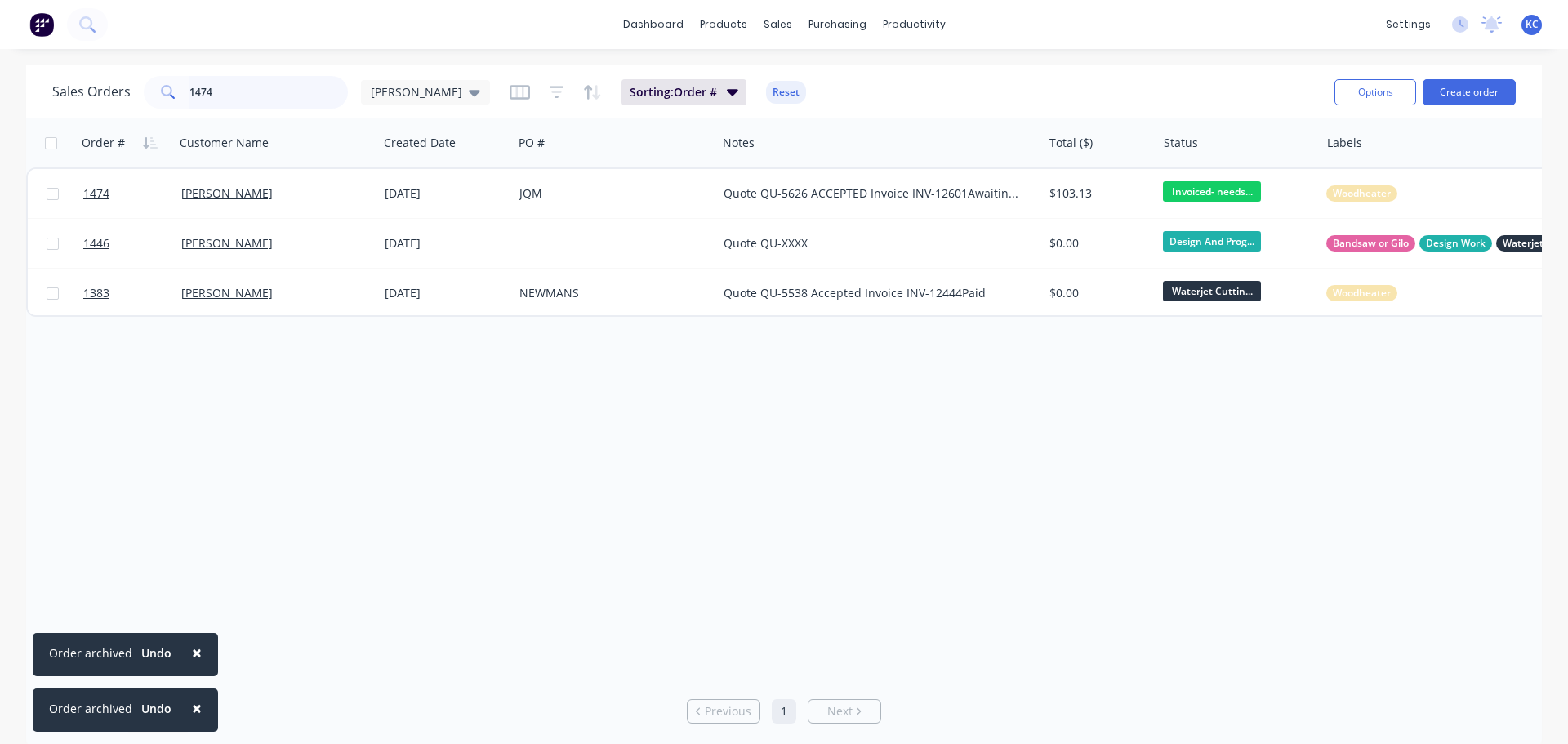
drag, startPoint x: 168, startPoint y: 96, endPoint x: 0, endPoint y: 135, distance: 172.5
click at [0, 135] on div "Sales Orders 1474 [PERSON_NAME] Sorting: Order # Reset Options Create order Ord…" at bounding box center [784, 406] width 1568 height 683
type input "1594"
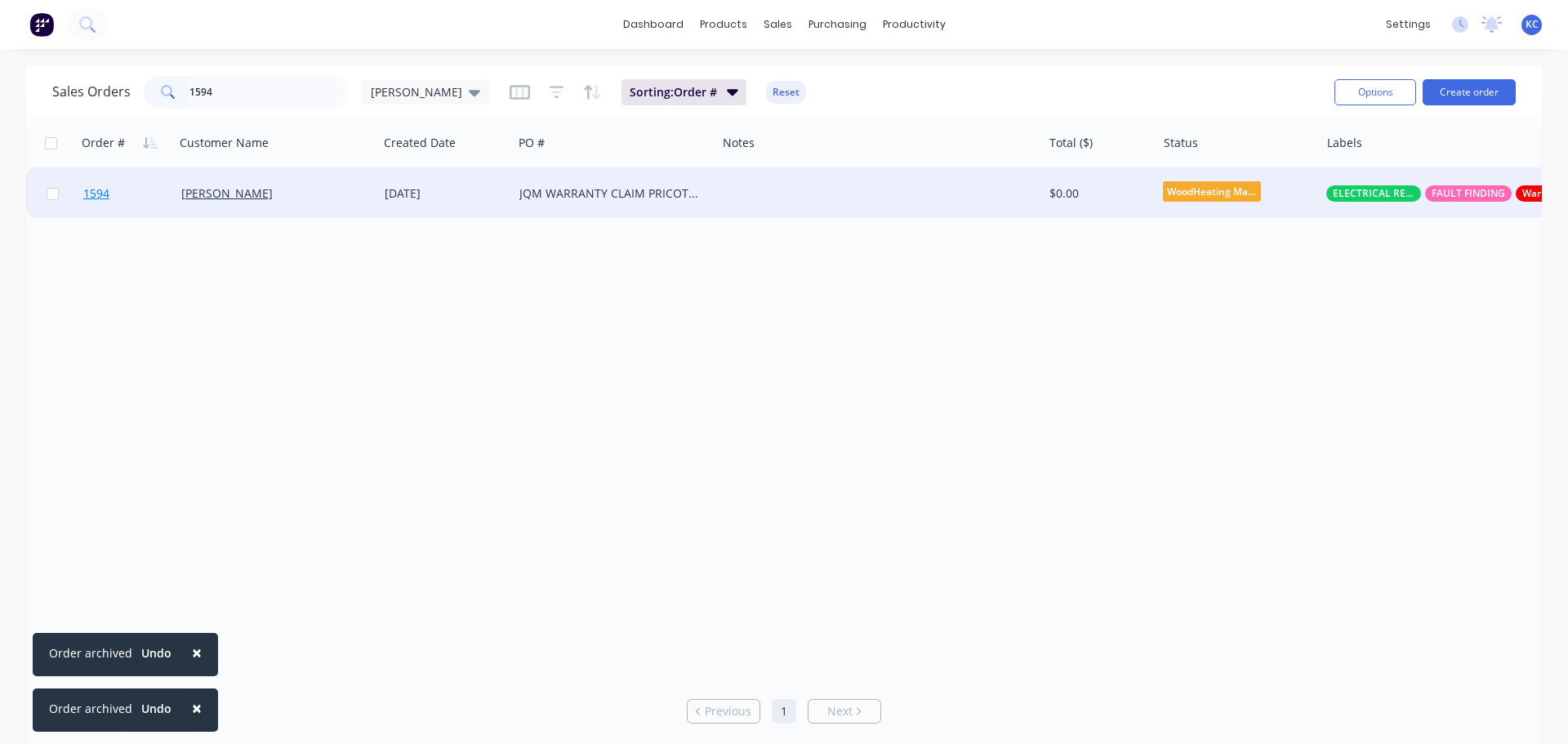
click at [128, 191] on link "1594" at bounding box center [132, 193] width 98 height 49
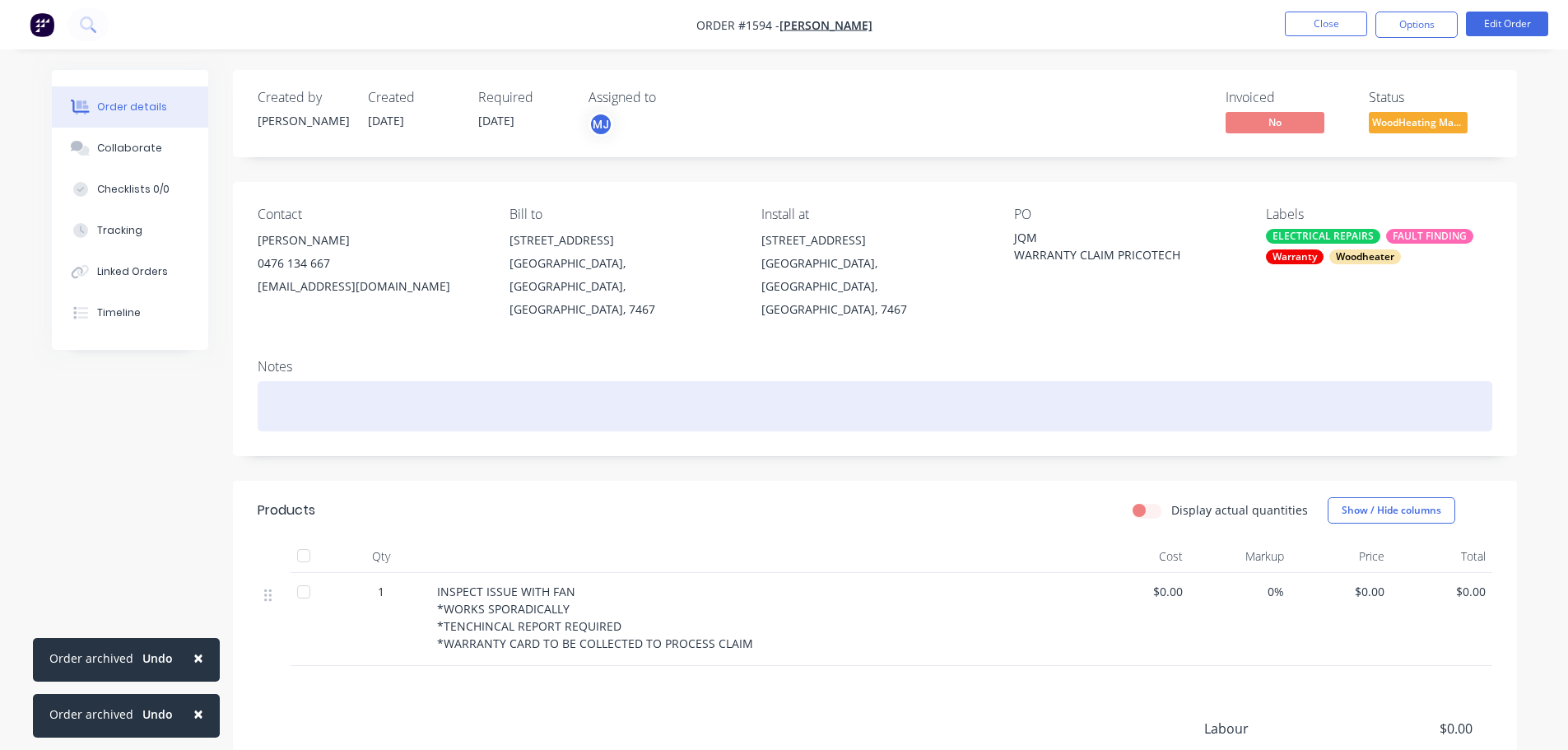
click at [371, 394] on div at bounding box center [875, 405] width 1234 height 50
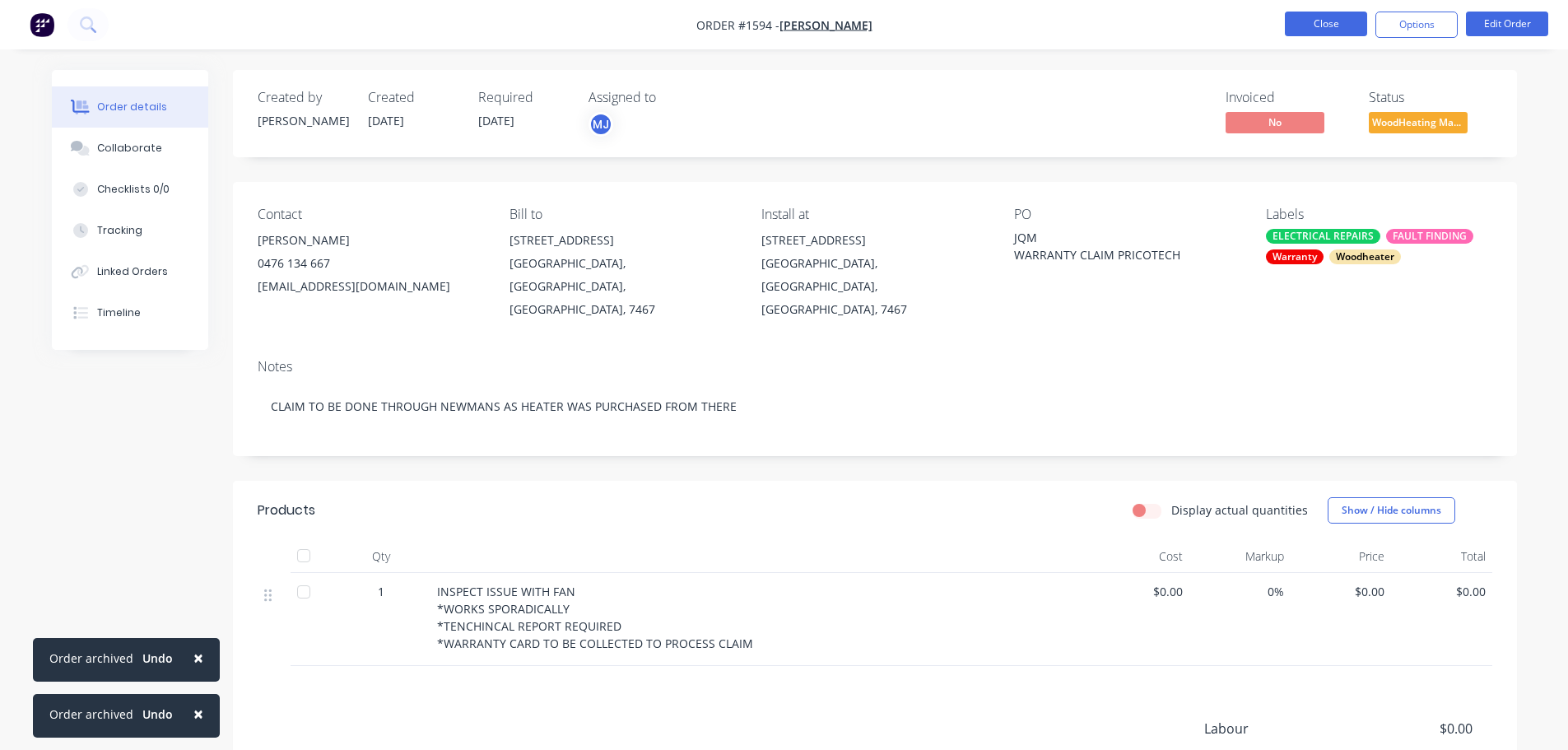
click at [1325, 25] on button "Close" at bounding box center [1326, 24] width 82 height 25
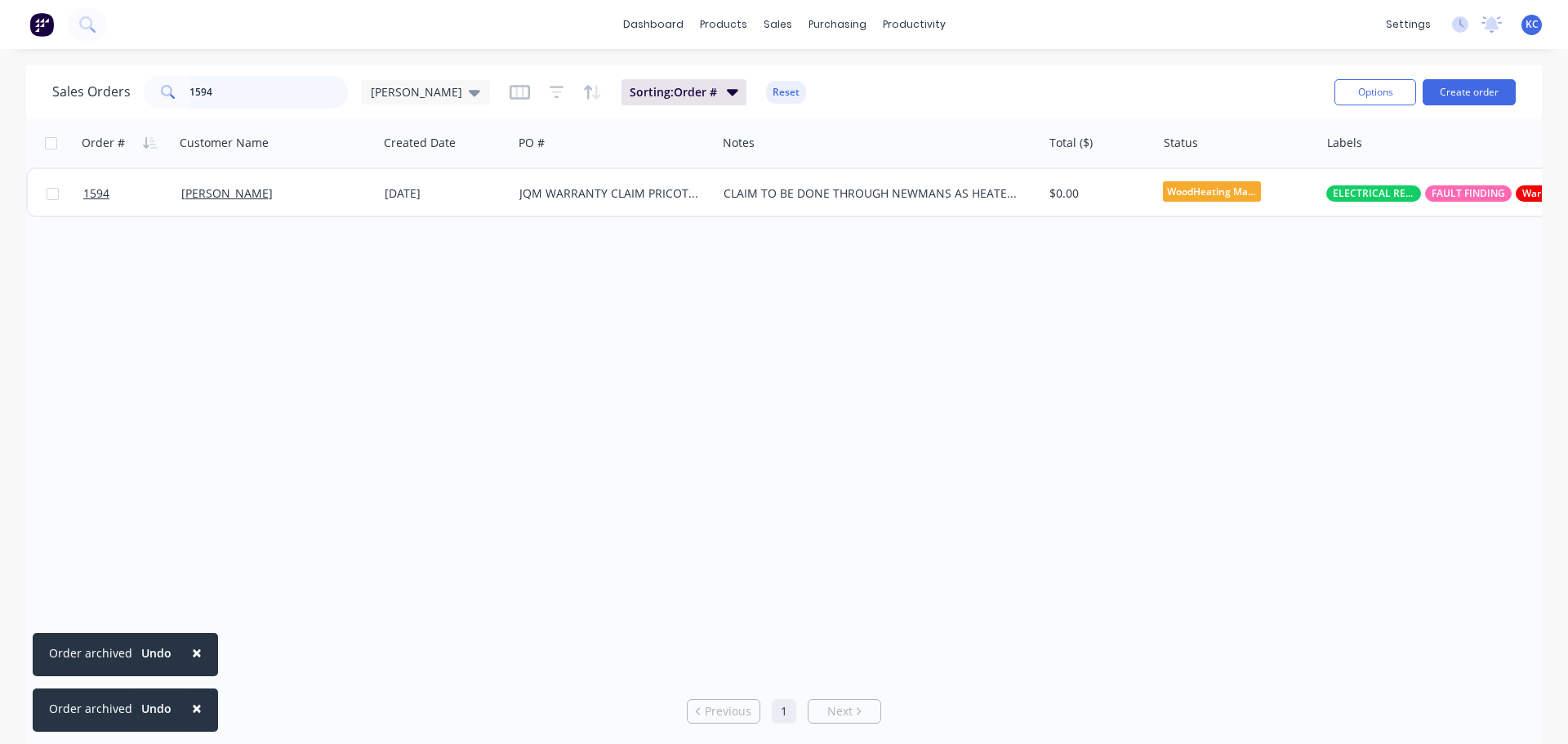
drag, startPoint x: 204, startPoint y: 99, endPoint x: 77, endPoint y: 90, distance: 127.3
click at [144, 99] on div "1594" at bounding box center [245, 92] width 204 height 33
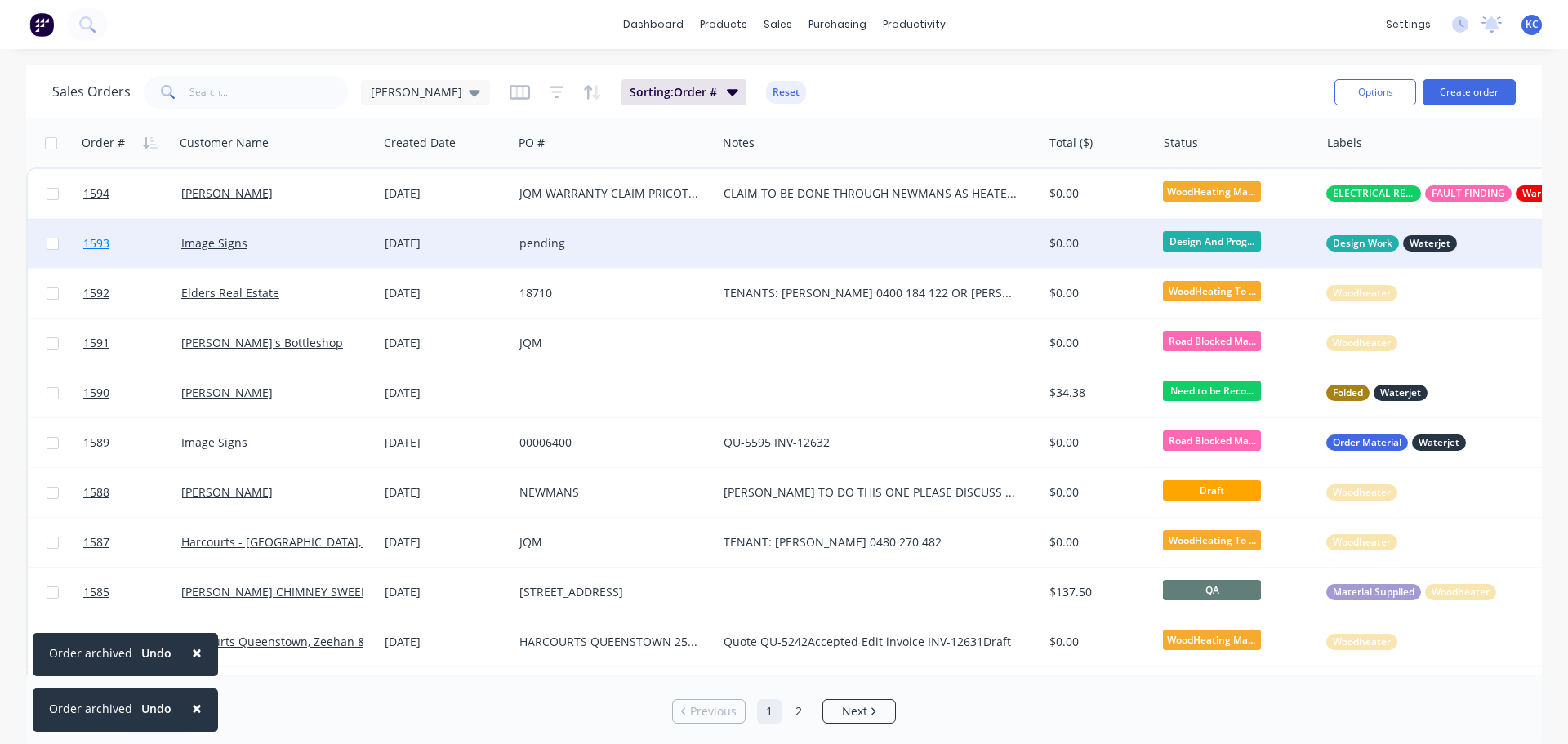
click at [137, 247] on link "1593" at bounding box center [132, 244] width 98 height 49
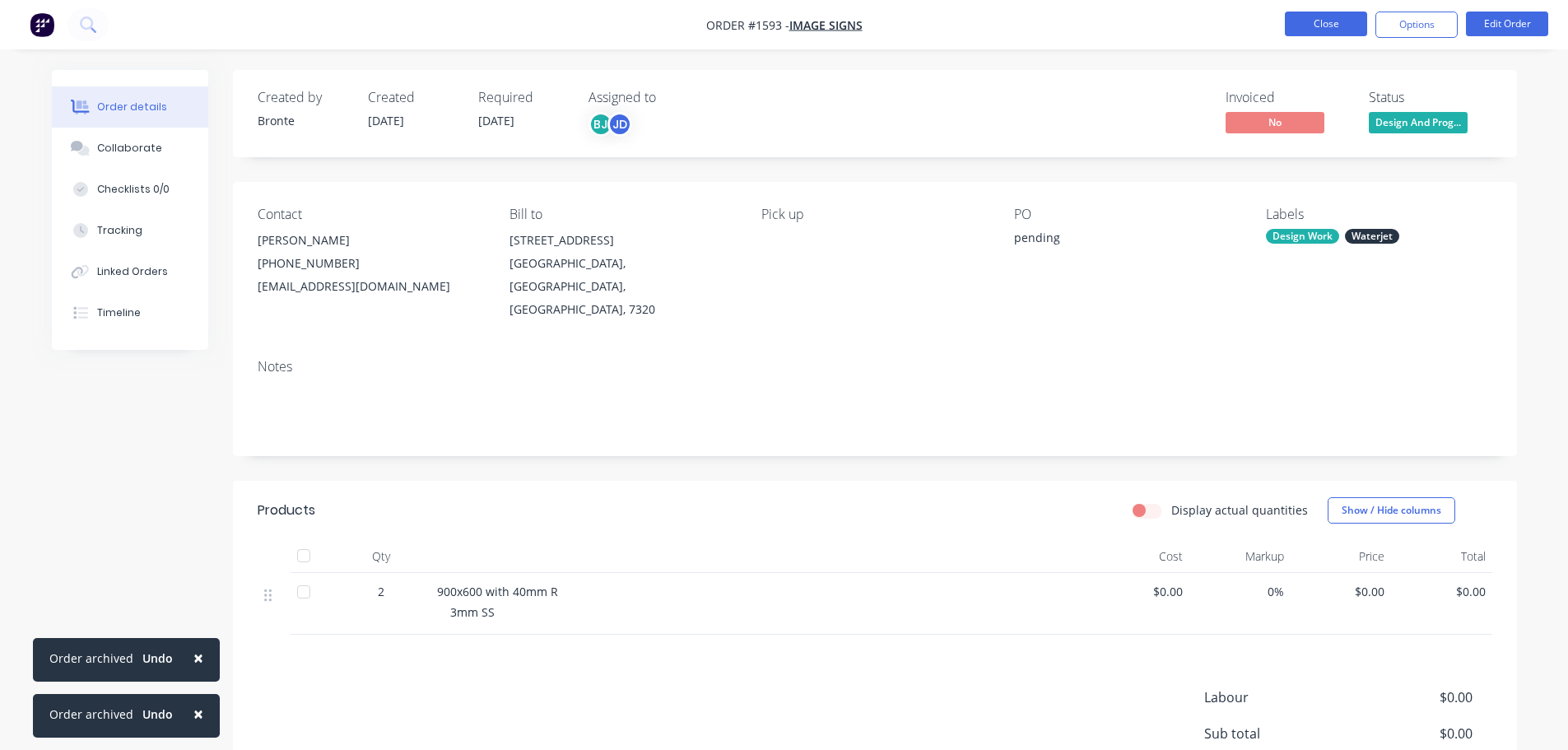
click at [1349, 19] on button "Close" at bounding box center [1326, 24] width 82 height 25
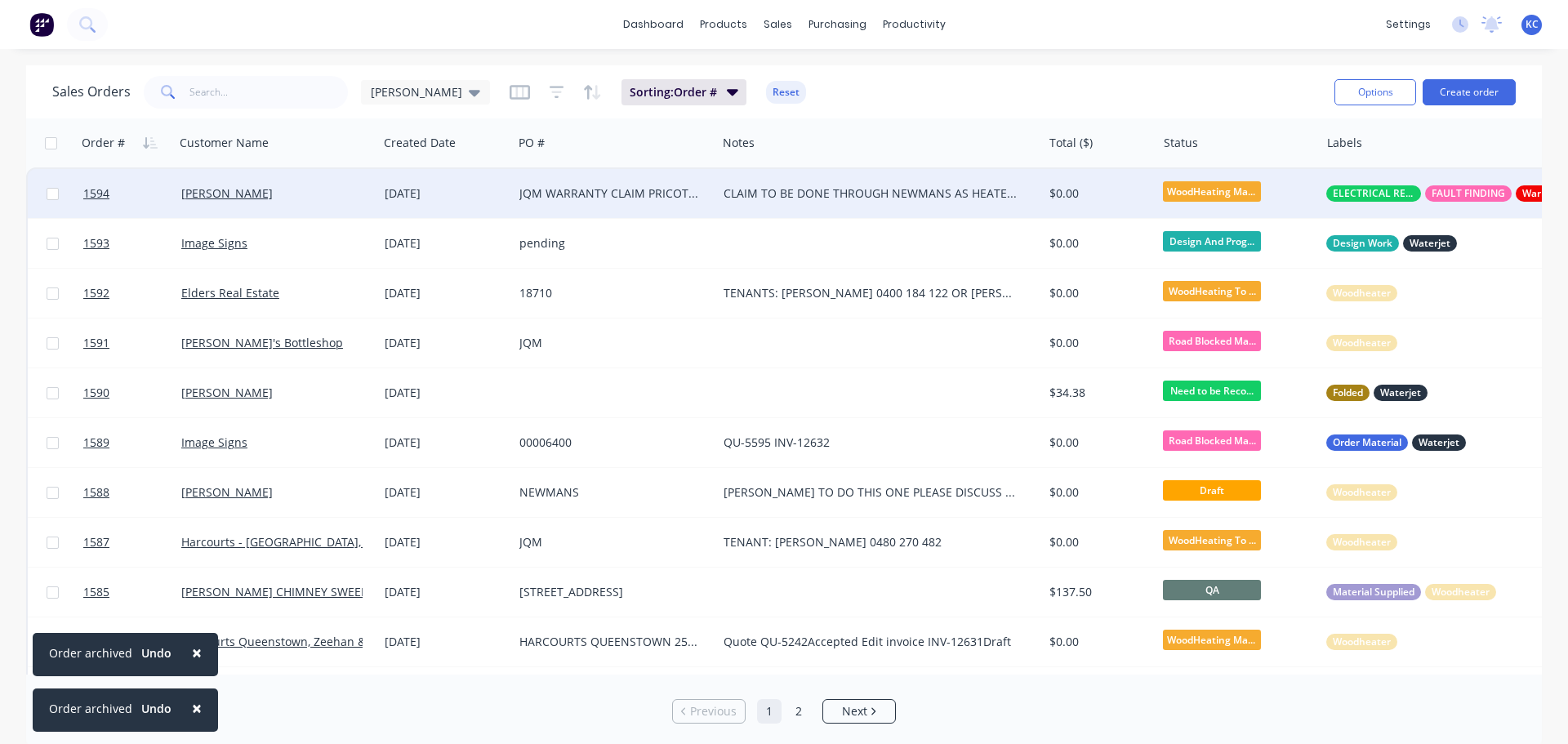
click at [312, 194] on div "[PERSON_NAME]" at bounding box center [272, 193] width 181 height 16
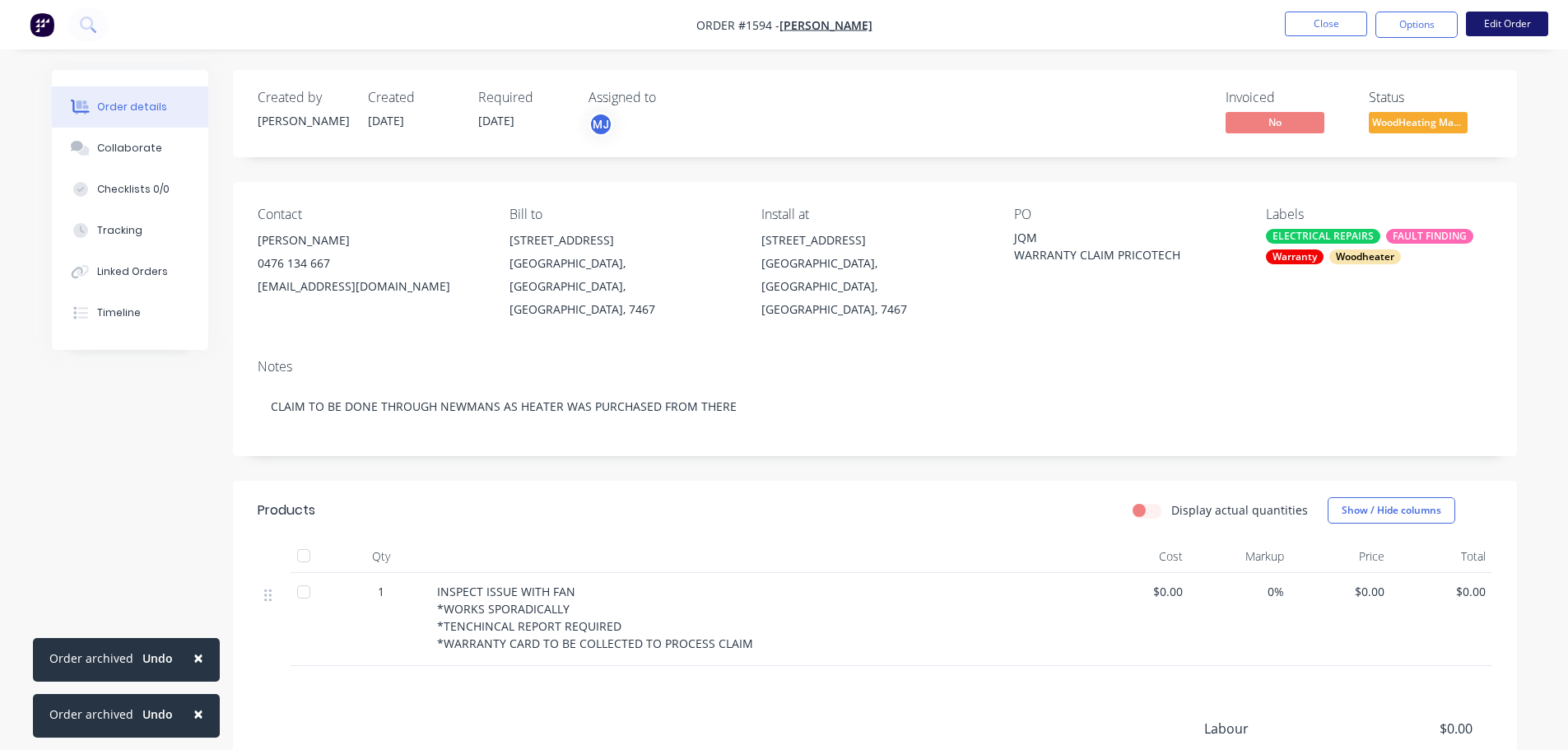
click at [1515, 28] on button "Edit Order" at bounding box center [1507, 24] width 82 height 25
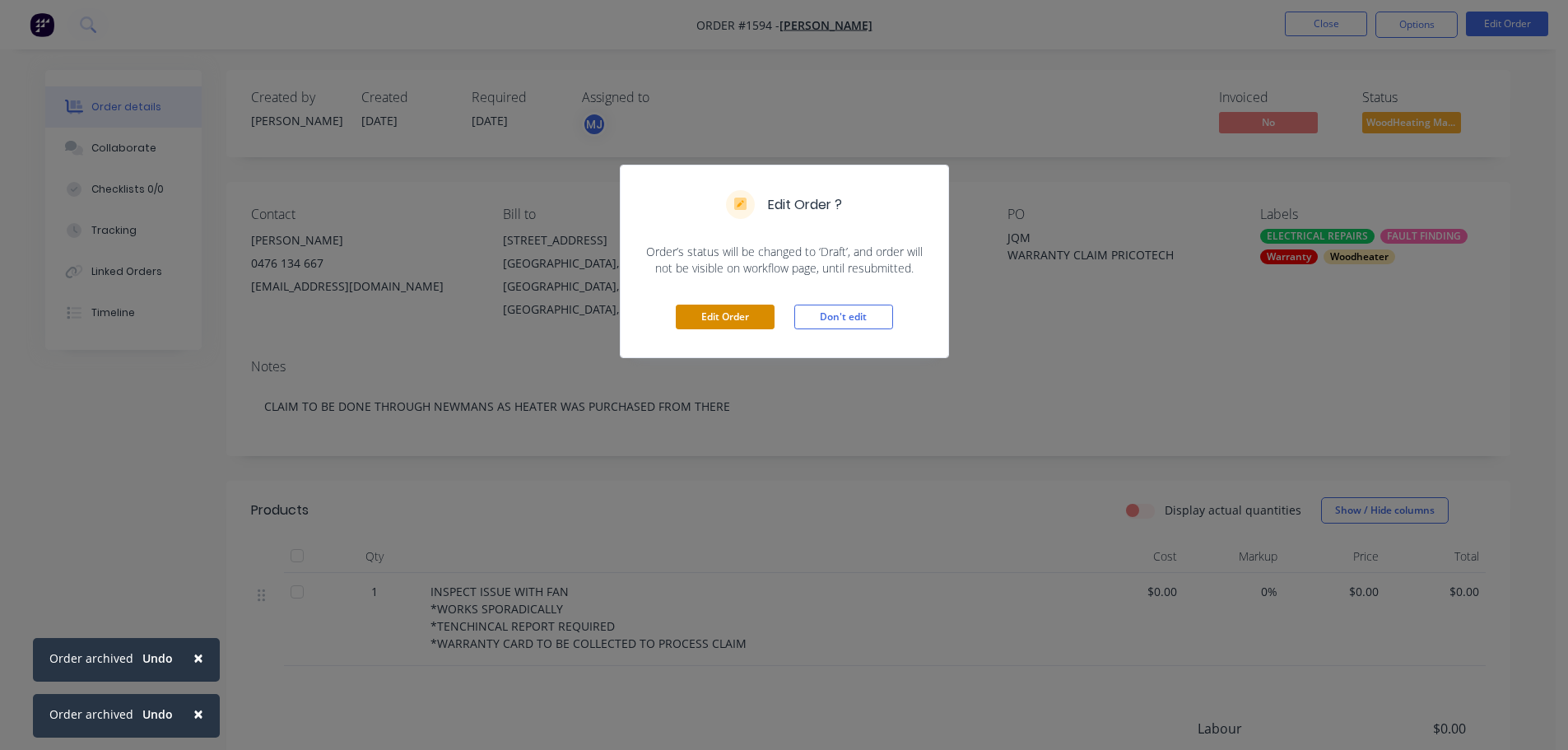
click at [745, 312] on button "Edit Order" at bounding box center [725, 317] width 99 height 25
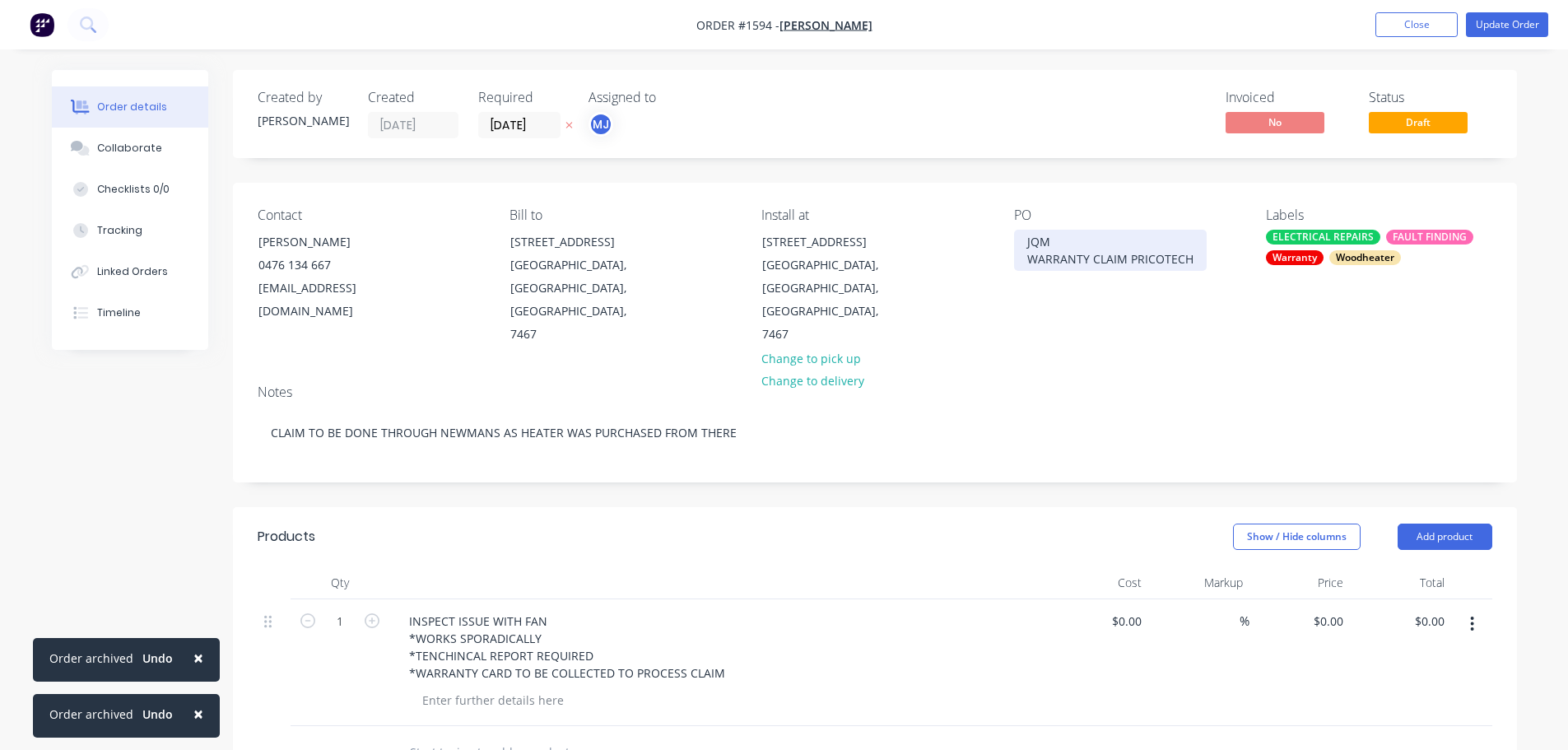
click at [1072, 237] on div "JQM WARRANTY CLAIM PRICOTECH" at bounding box center [1111, 250] width 193 height 41
click at [1500, 20] on button "Update Order" at bounding box center [1507, 25] width 82 height 25
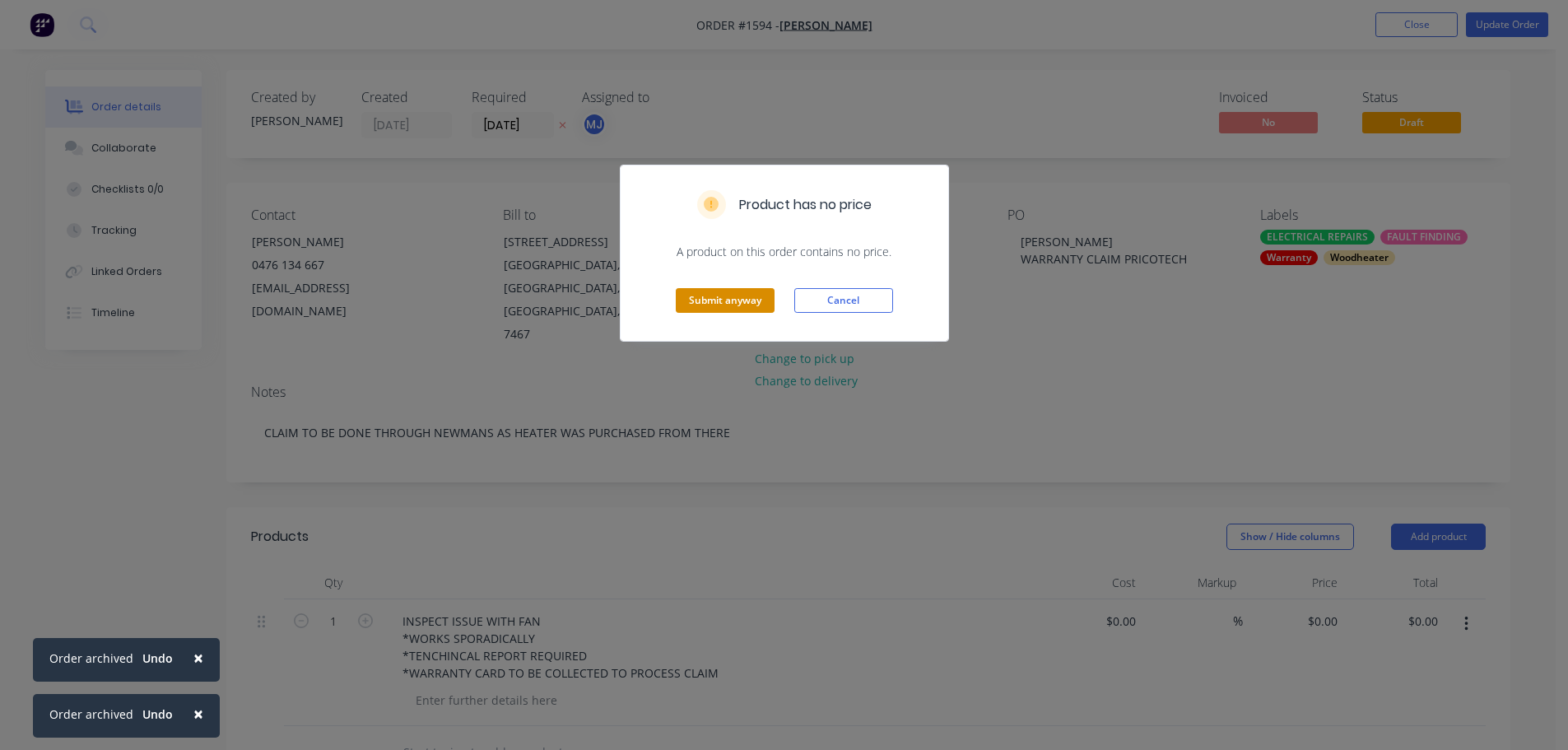
click at [745, 290] on button "Submit anyway" at bounding box center [725, 300] width 99 height 25
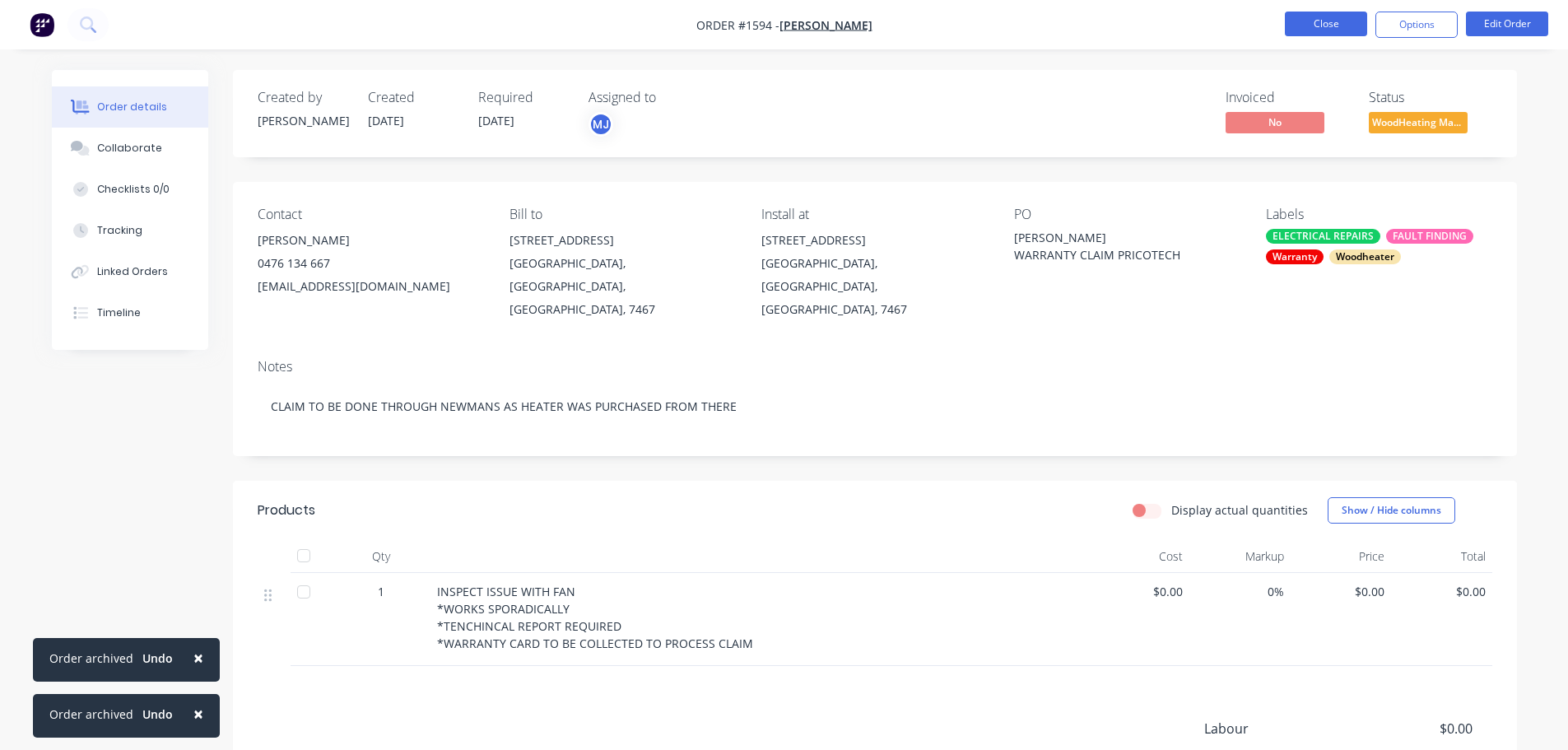
click at [1325, 26] on button "Close" at bounding box center [1326, 24] width 82 height 25
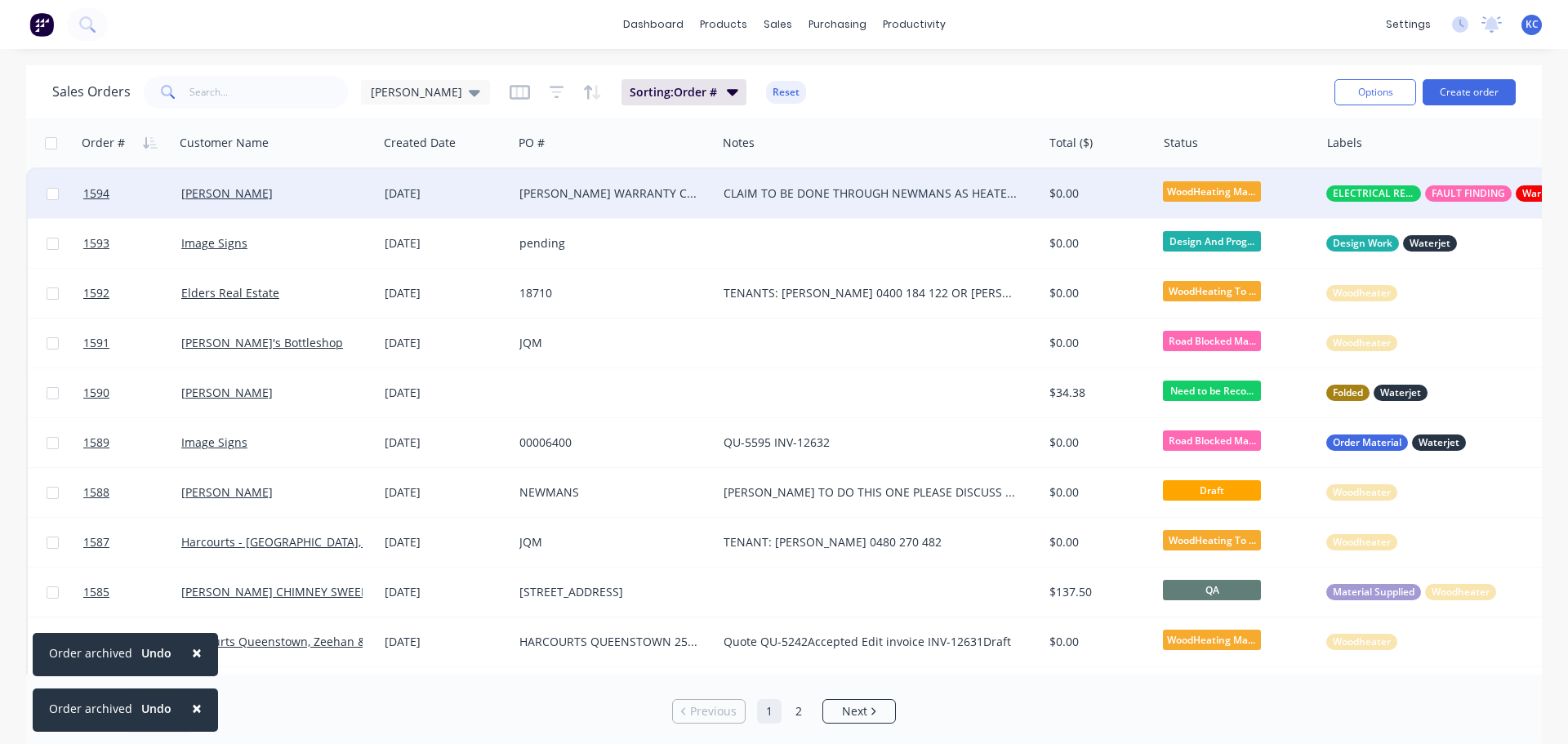
click at [338, 196] on div "[PERSON_NAME]" at bounding box center [272, 193] width 181 height 16
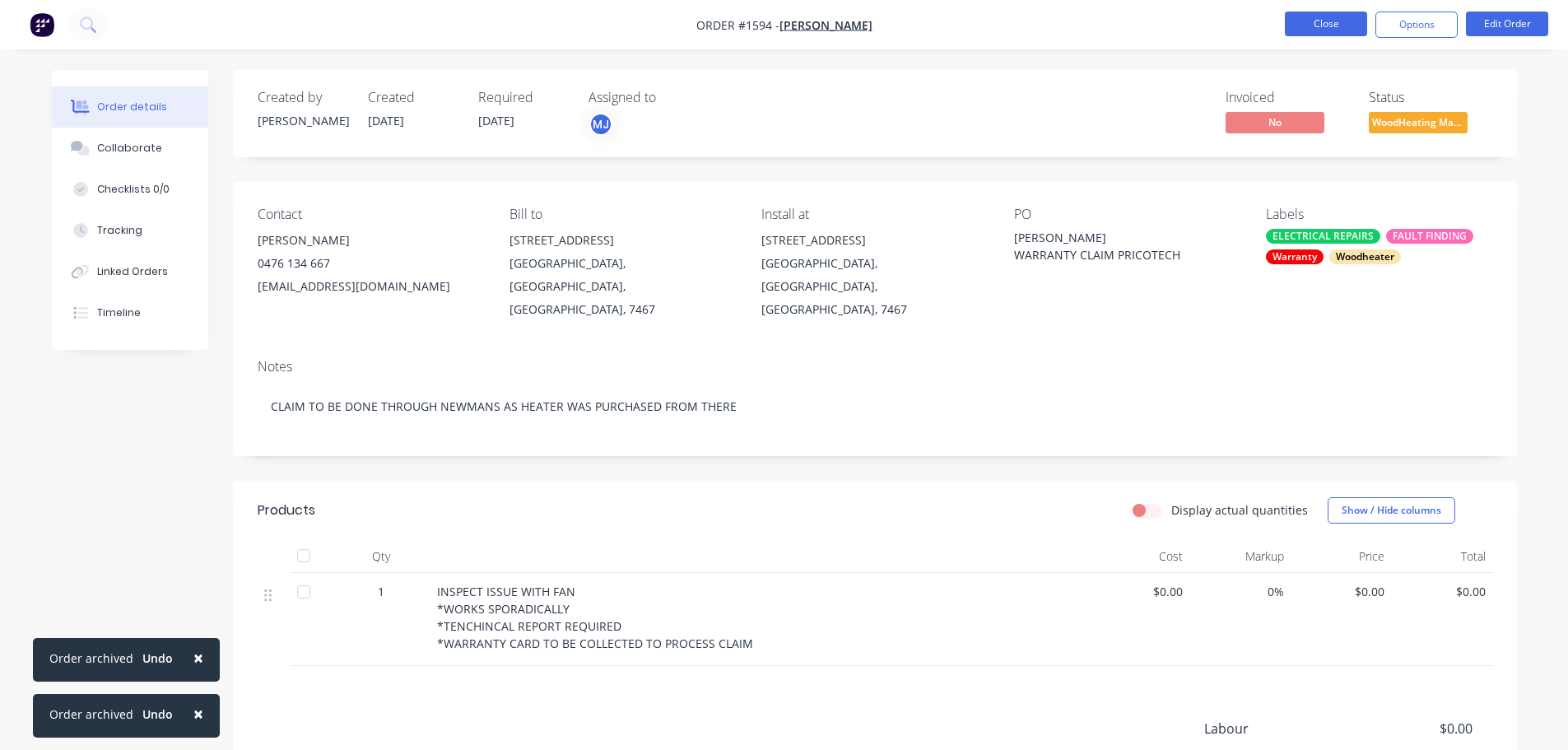
click at [1322, 15] on button "Close" at bounding box center [1326, 24] width 82 height 25
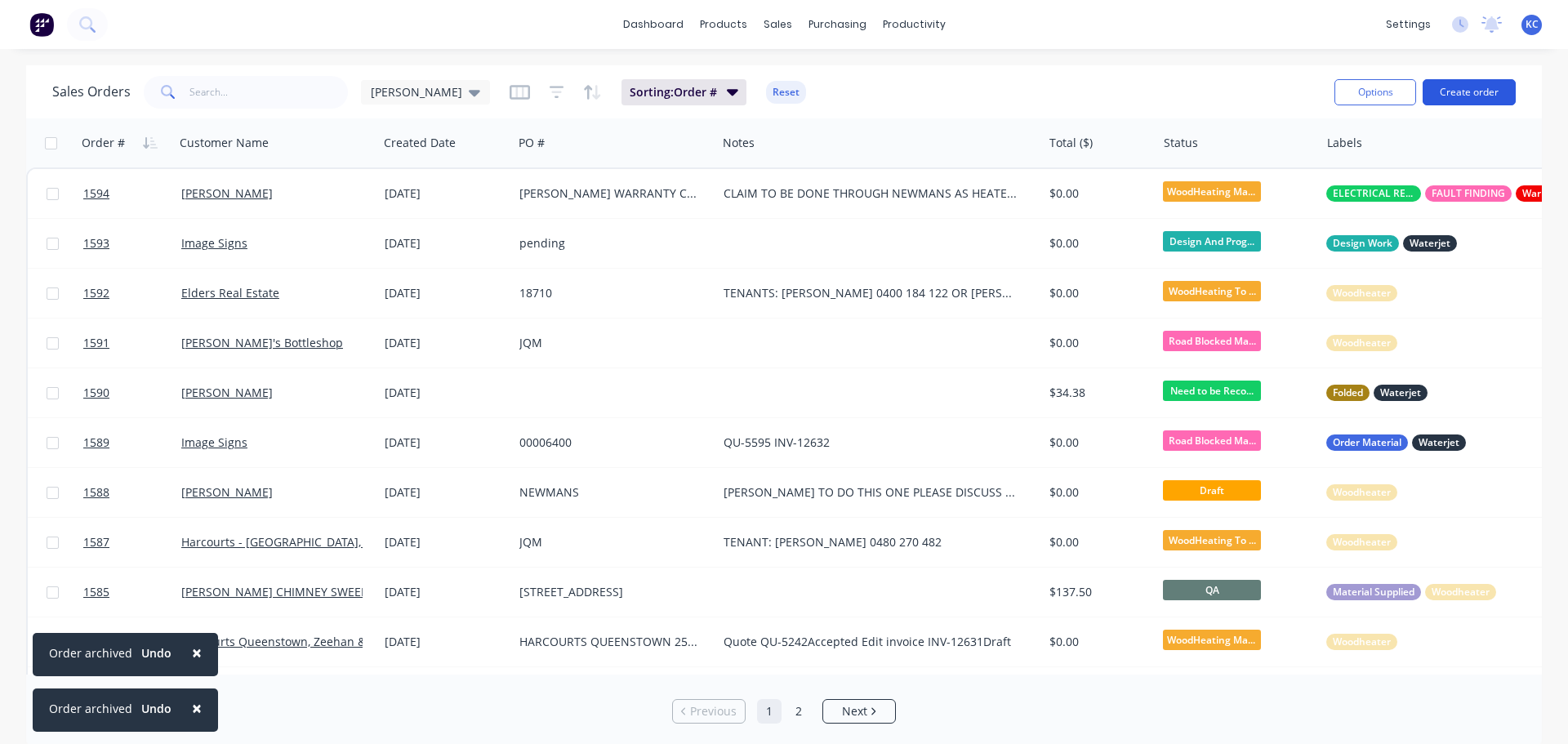
click at [1476, 93] on button "Create order" at bounding box center [1469, 92] width 93 height 26
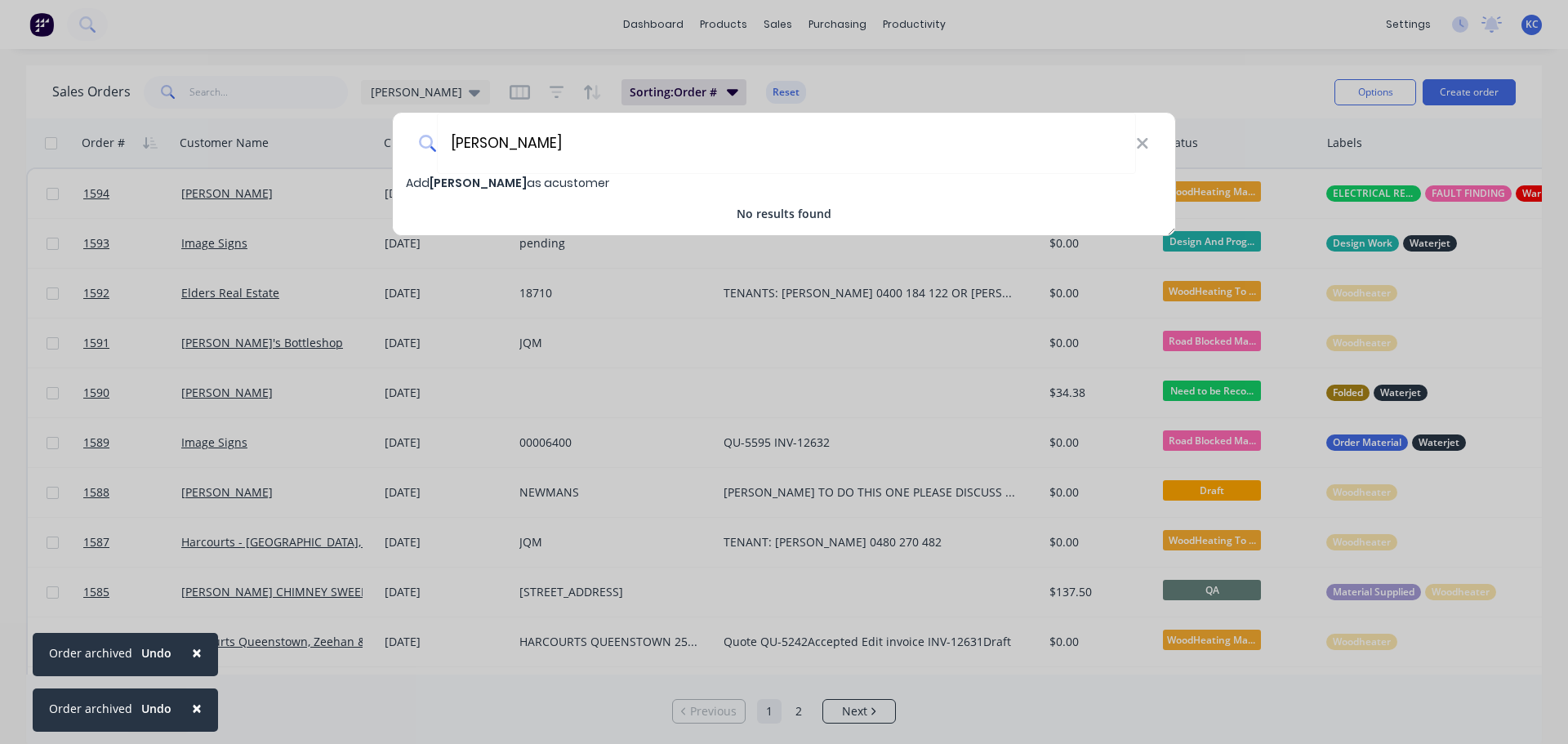
type input "[PERSON_NAME]"
click at [533, 177] on span "Add [PERSON_NAME] as a customer" at bounding box center [507, 182] width 203 height 16
select select "AU"
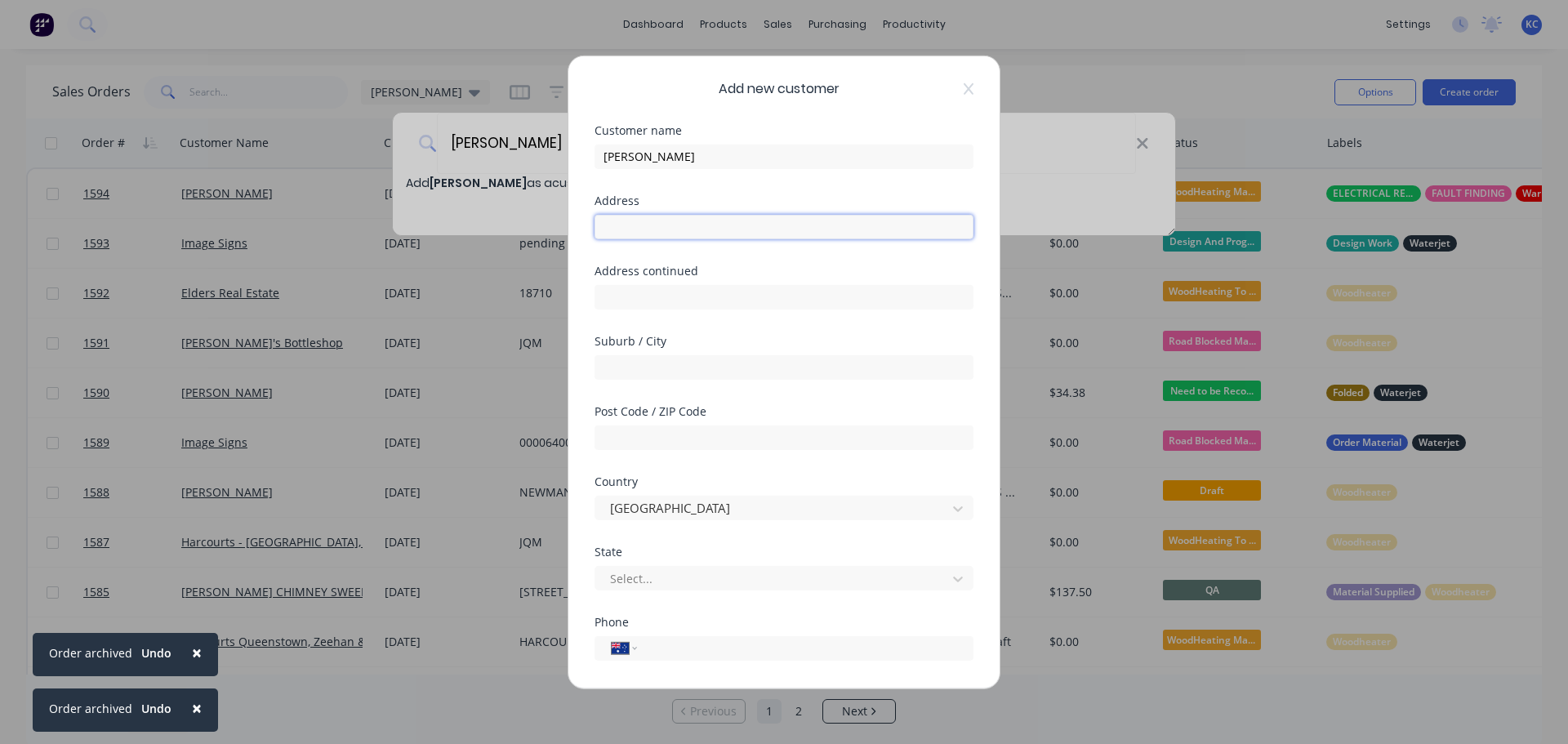
click at [721, 230] on input "text" at bounding box center [784, 226] width 379 height 24
type input "[STREET_ADDRESS][PERSON_NAME]"
type input "Wynyard"
type input "7325"
click at [680, 574] on div at bounding box center [717, 578] width 235 height 20
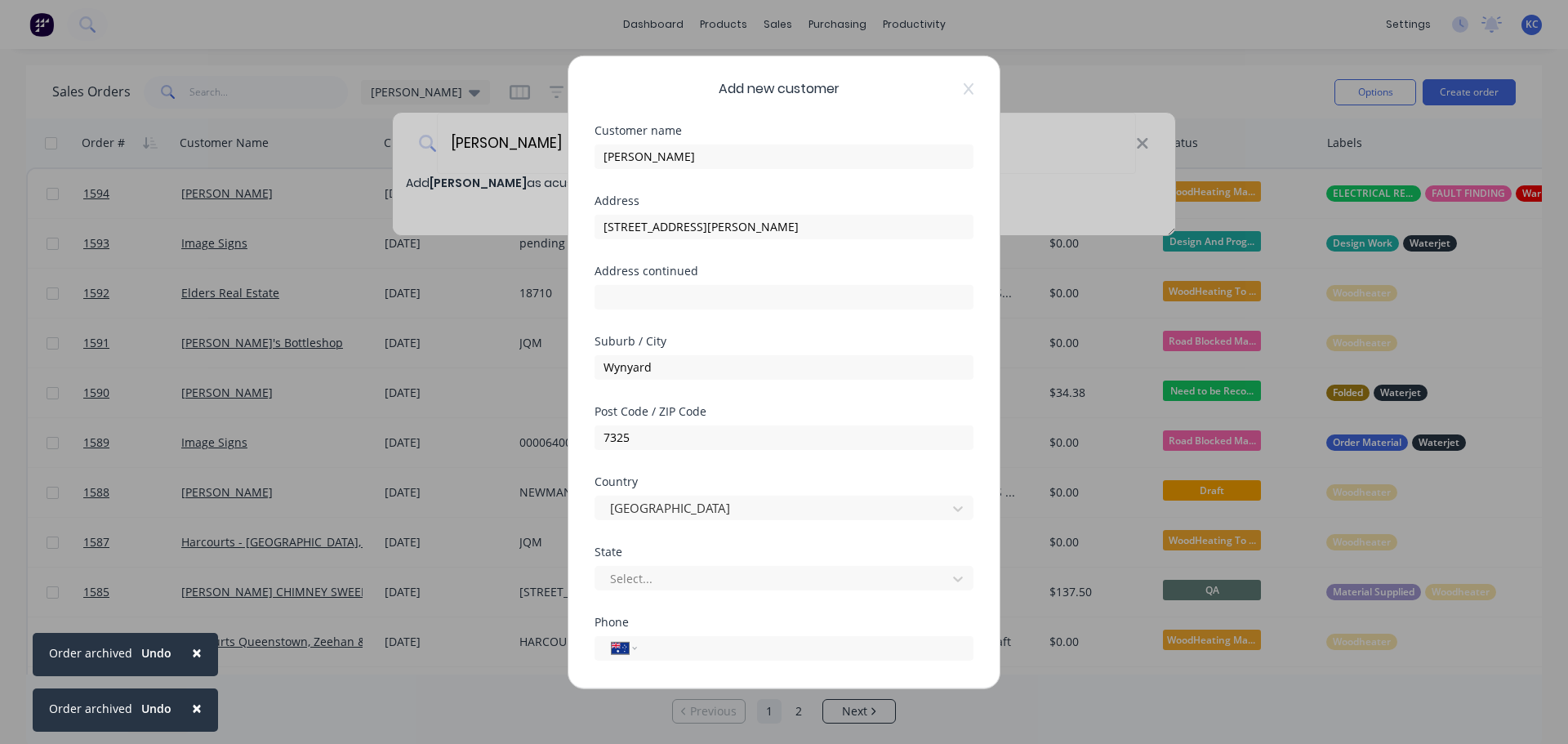
click at [1111, 443] on div "Add new customer Customer name [PERSON_NAME] Address 4 [PERSON_NAME] Place Addr…" at bounding box center [784, 372] width 1568 height 744
click at [630, 569] on div at bounding box center [717, 578] width 235 height 20
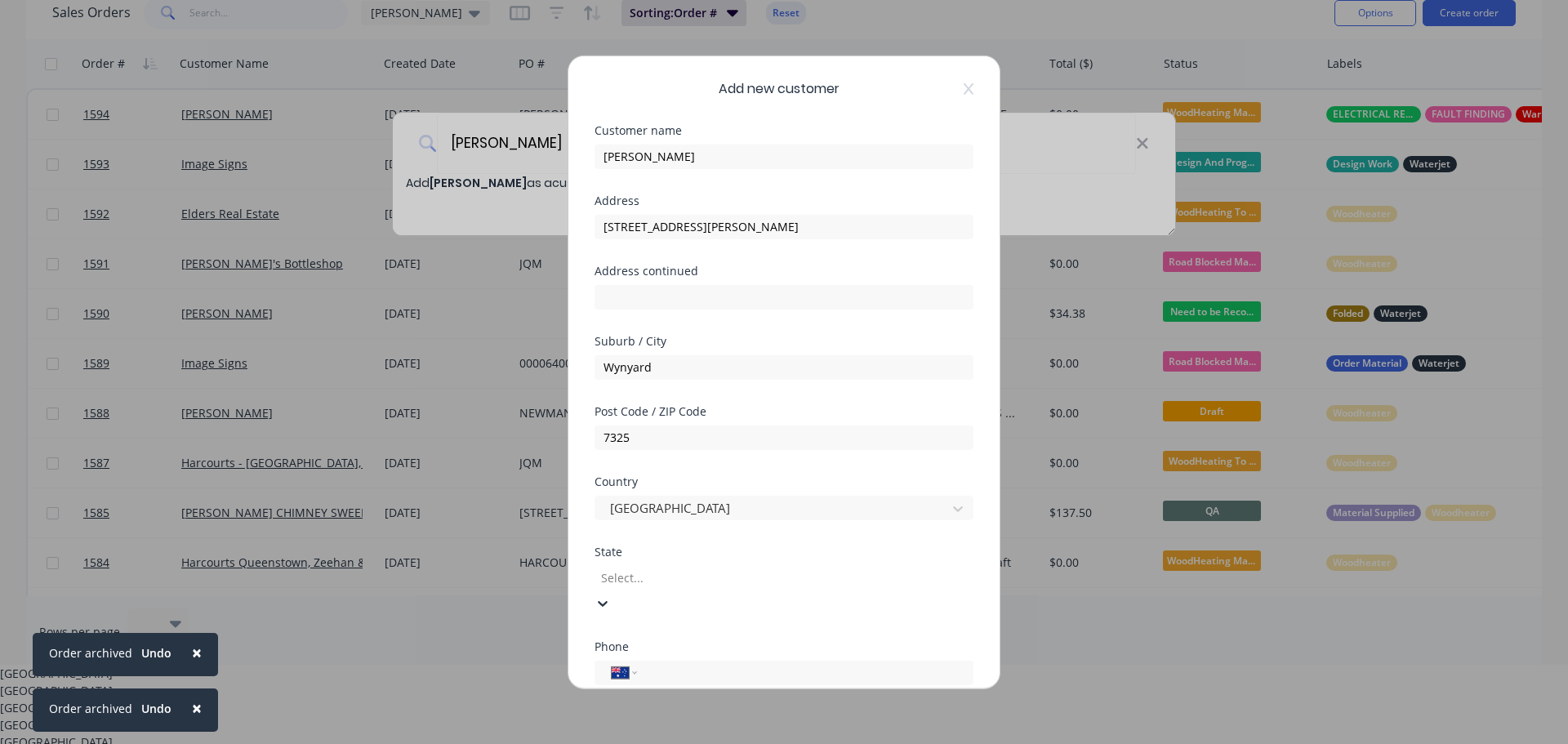
scroll to position [28, 0]
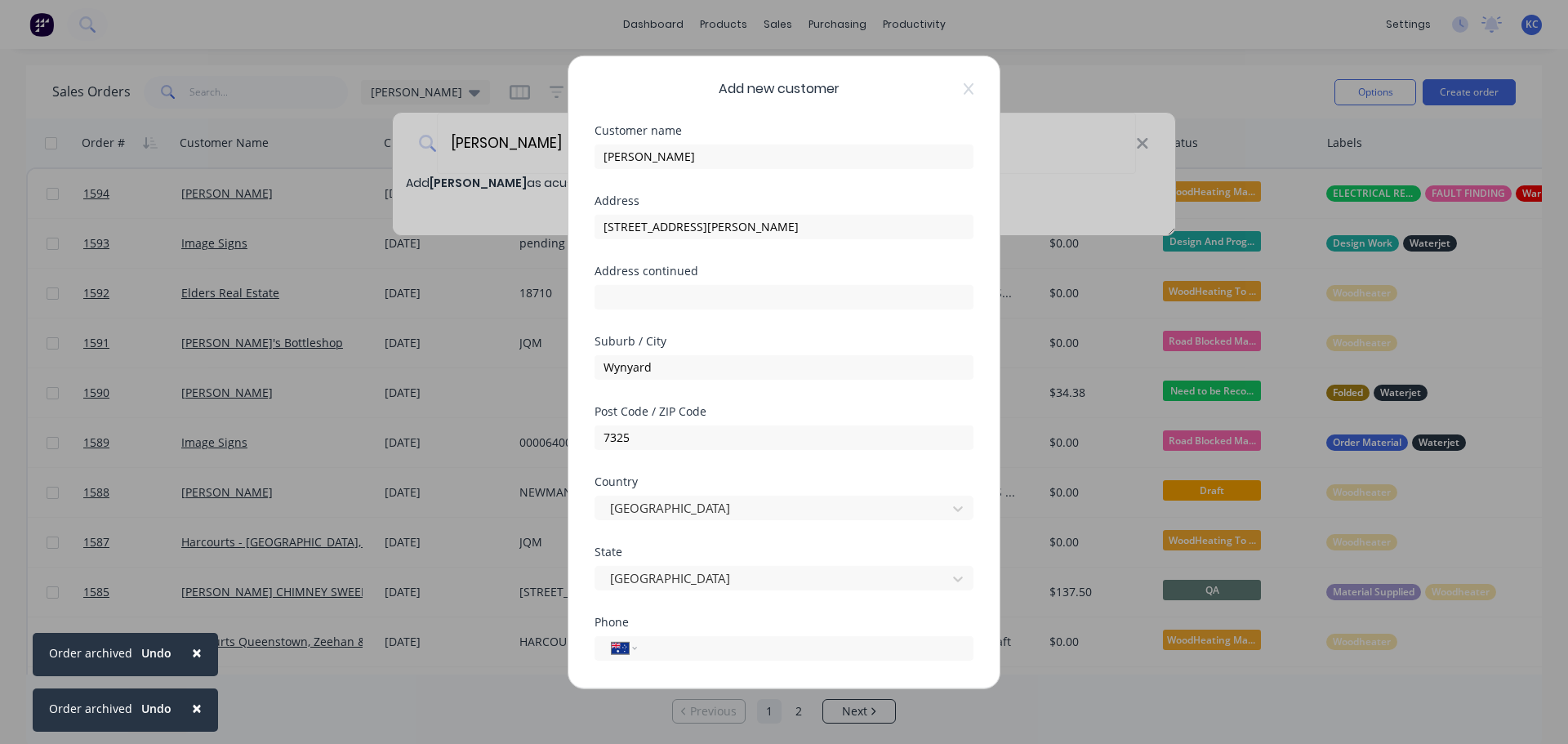
scroll to position [0, 0]
click at [679, 644] on input "tel" at bounding box center [802, 647] width 308 height 18
type input "0455 311 685"
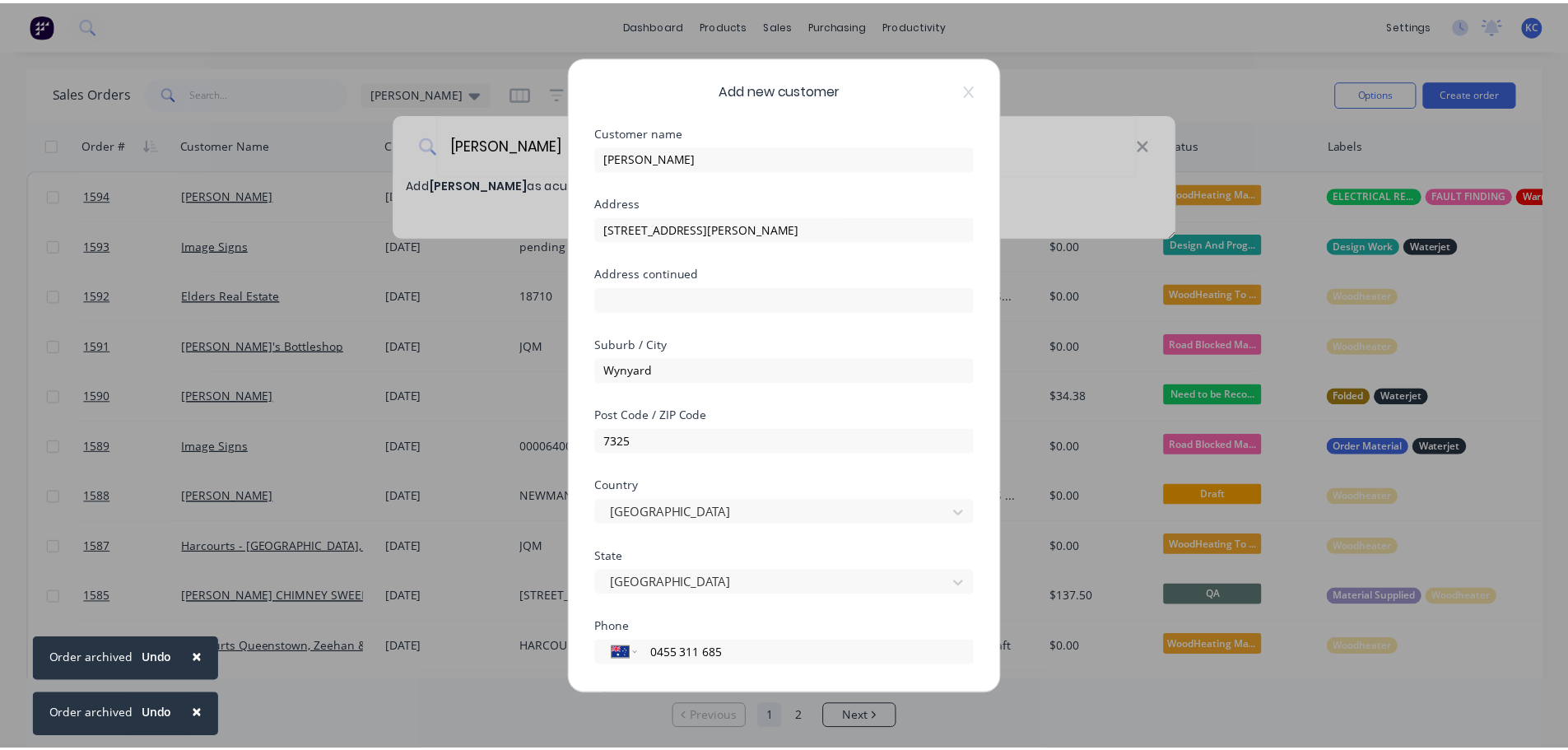
scroll to position [166, 0]
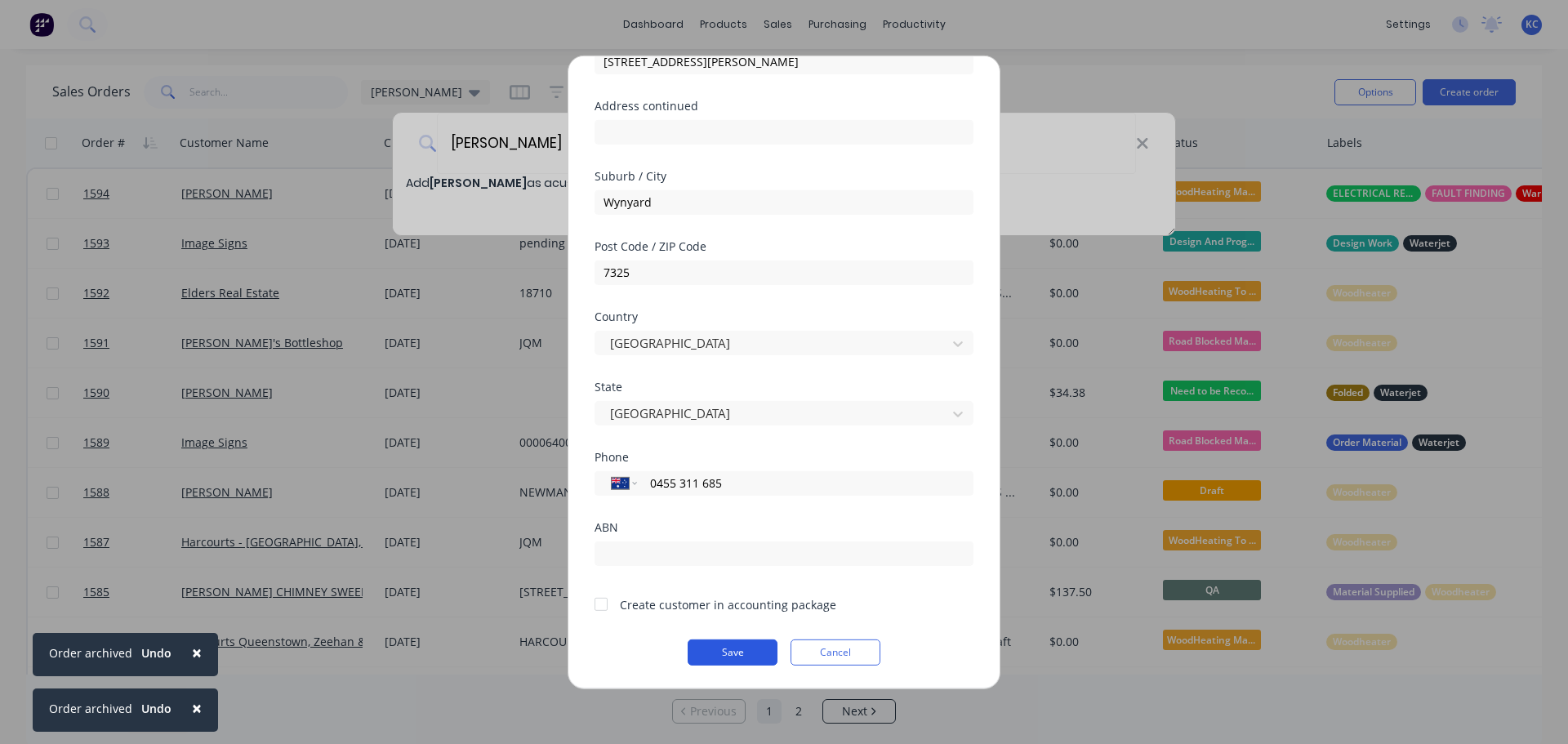
click at [732, 655] on button "Save" at bounding box center [732, 651] width 90 height 26
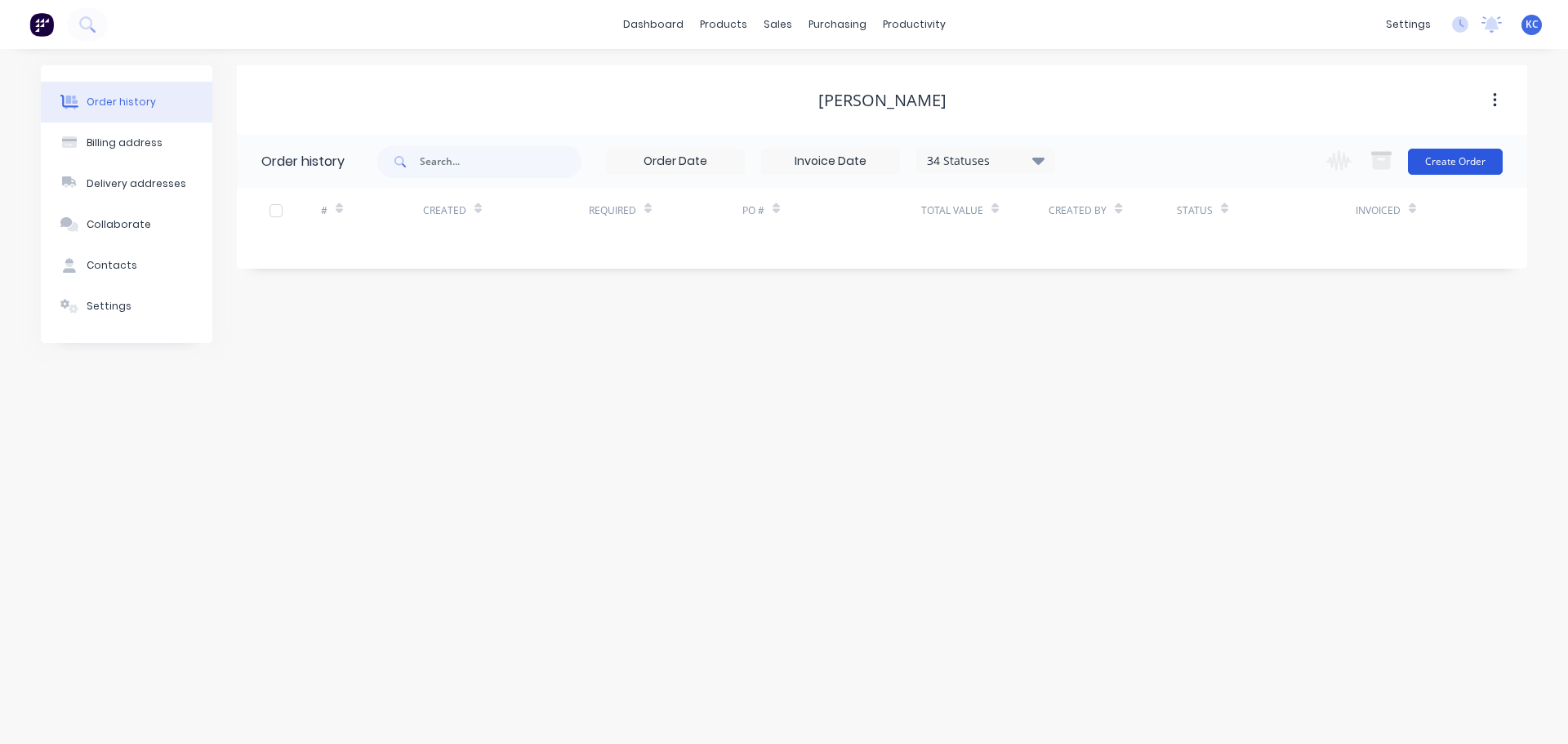
click at [1461, 169] on button "Create Order" at bounding box center [1455, 161] width 95 height 26
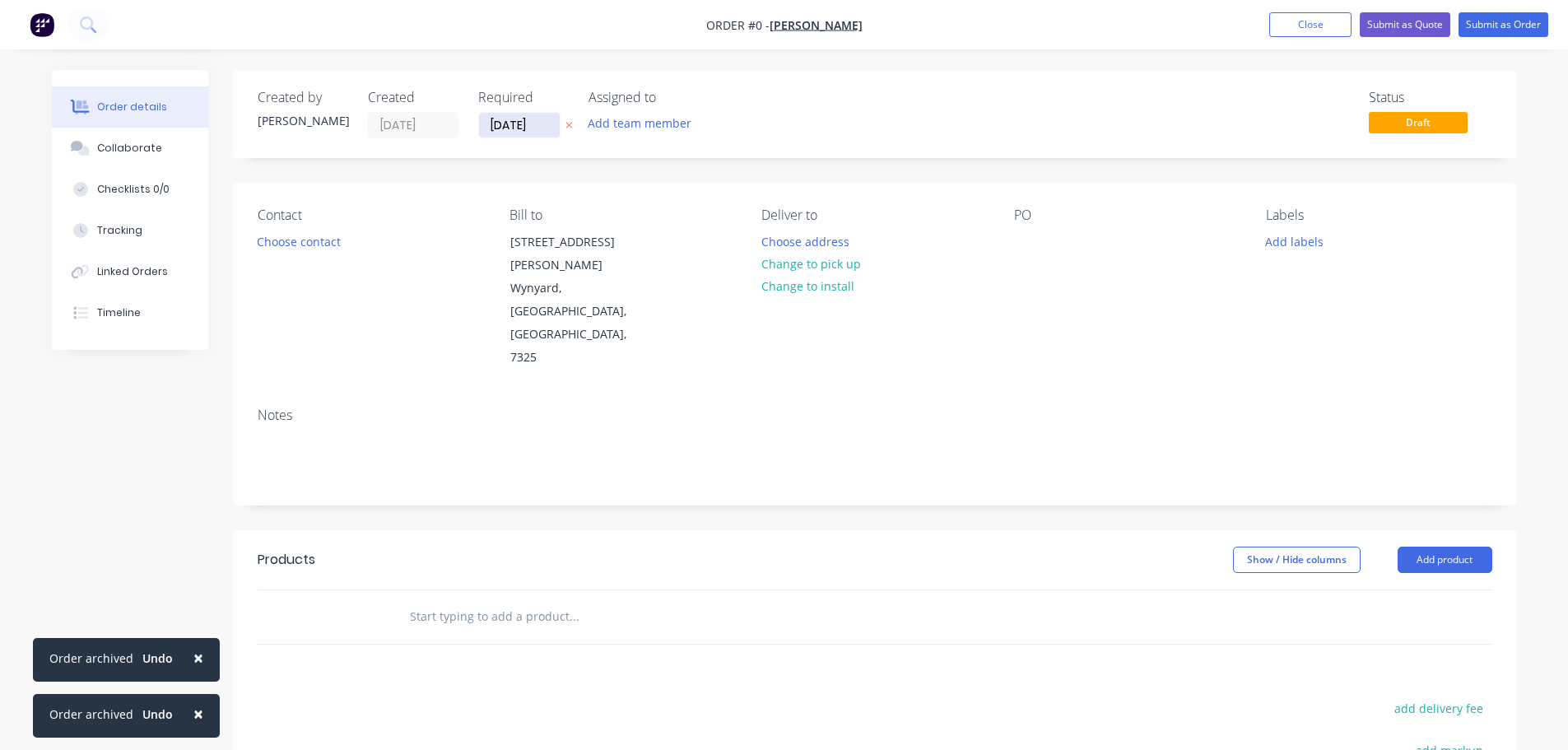
click at [530, 131] on input "[DATE]" at bounding box center [519, 124] width 80 height 25
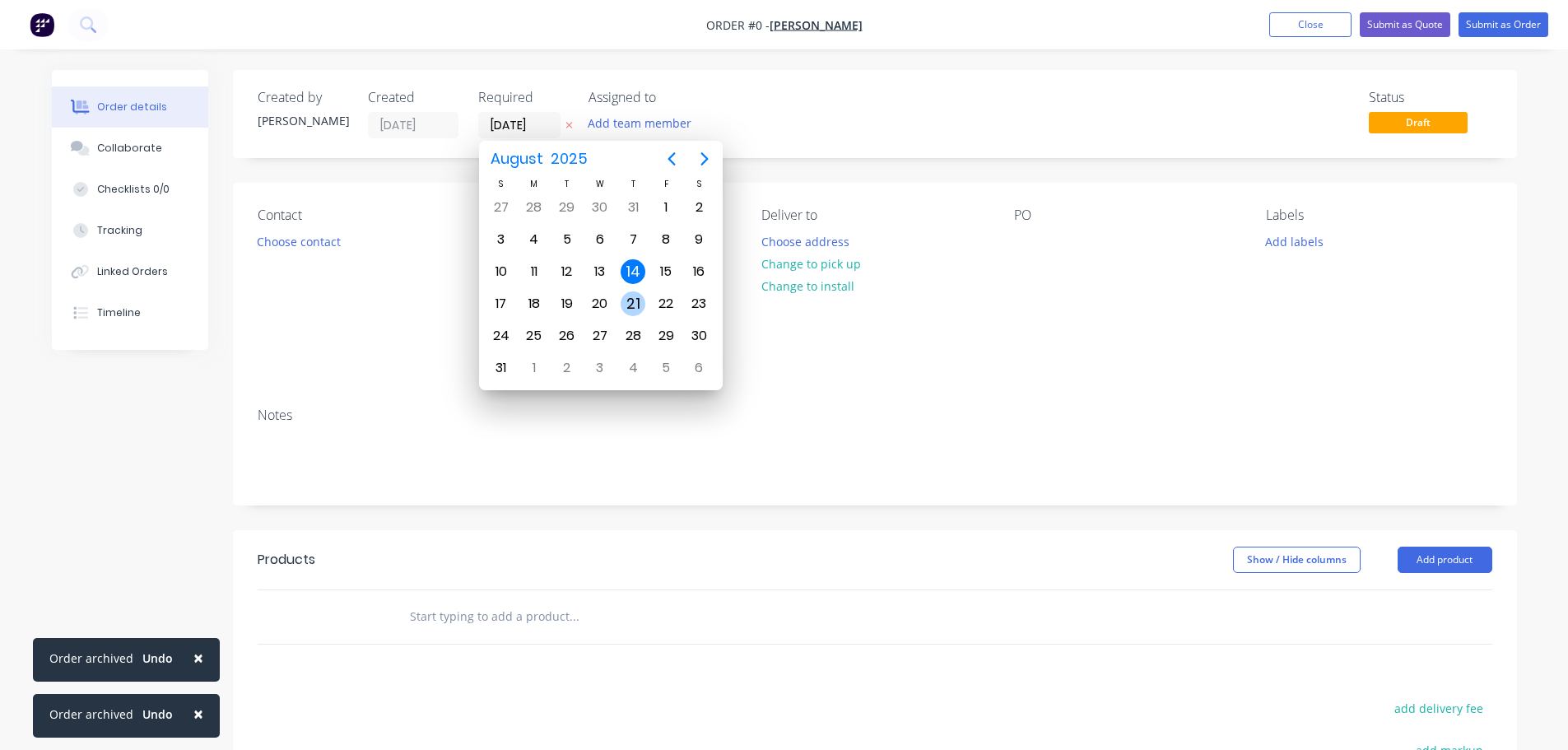
click at [638, 310] on div "21" at bounding box center [632, 303] width 25 height 25
type input "[DATE]"
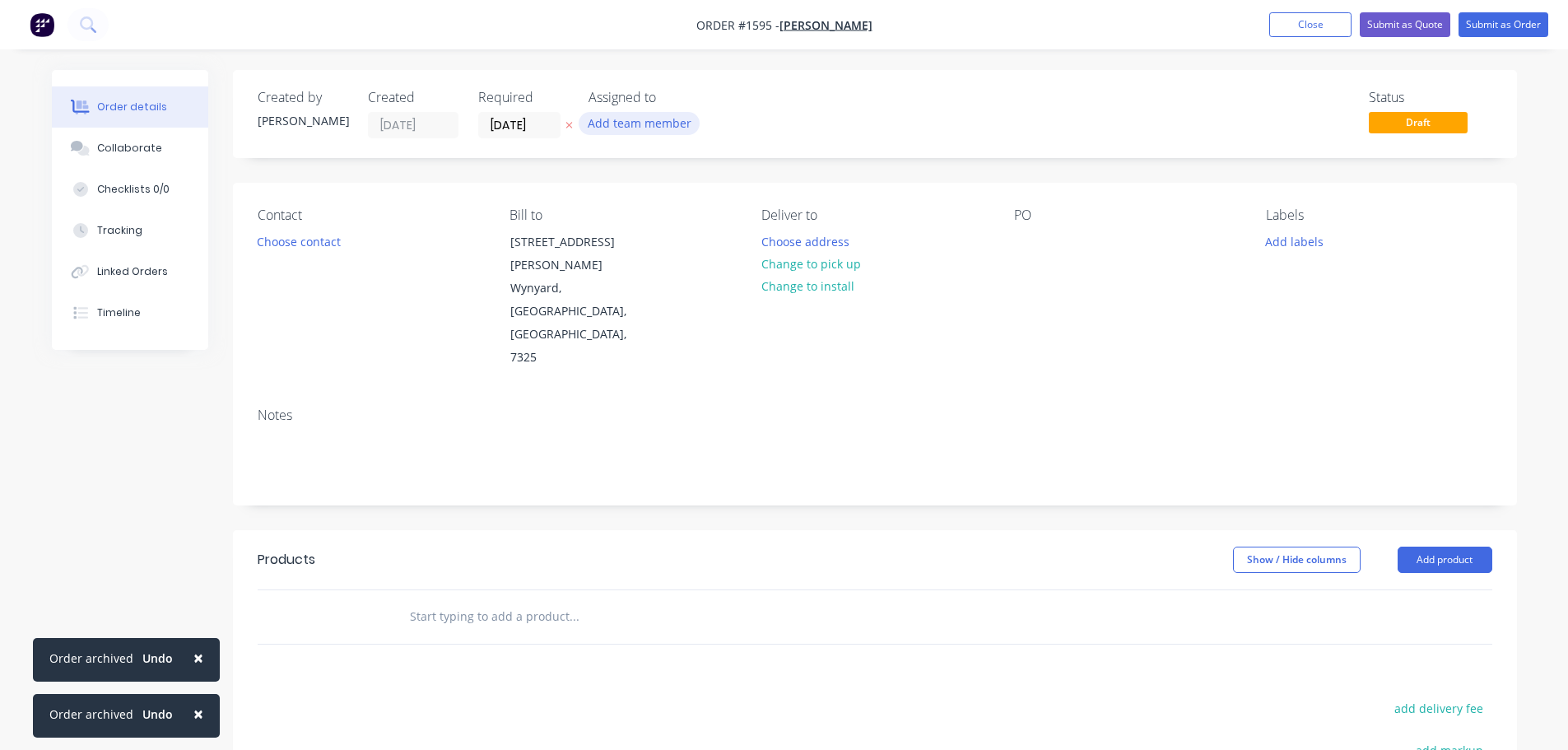
click at [620, 132] on button "Add team member" at bounding box center [639, 123] width 121 height 22
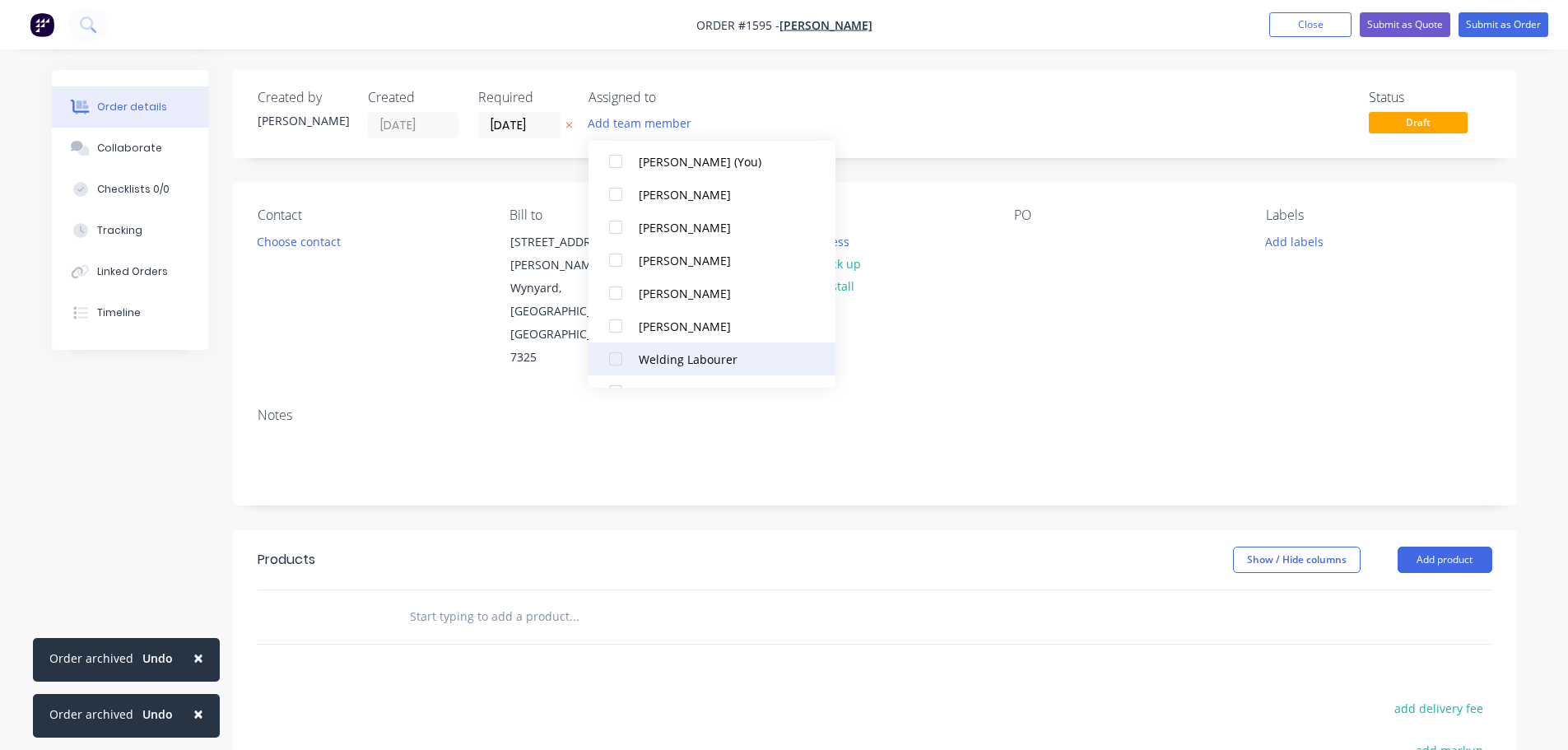
scroll to position [82, 0]
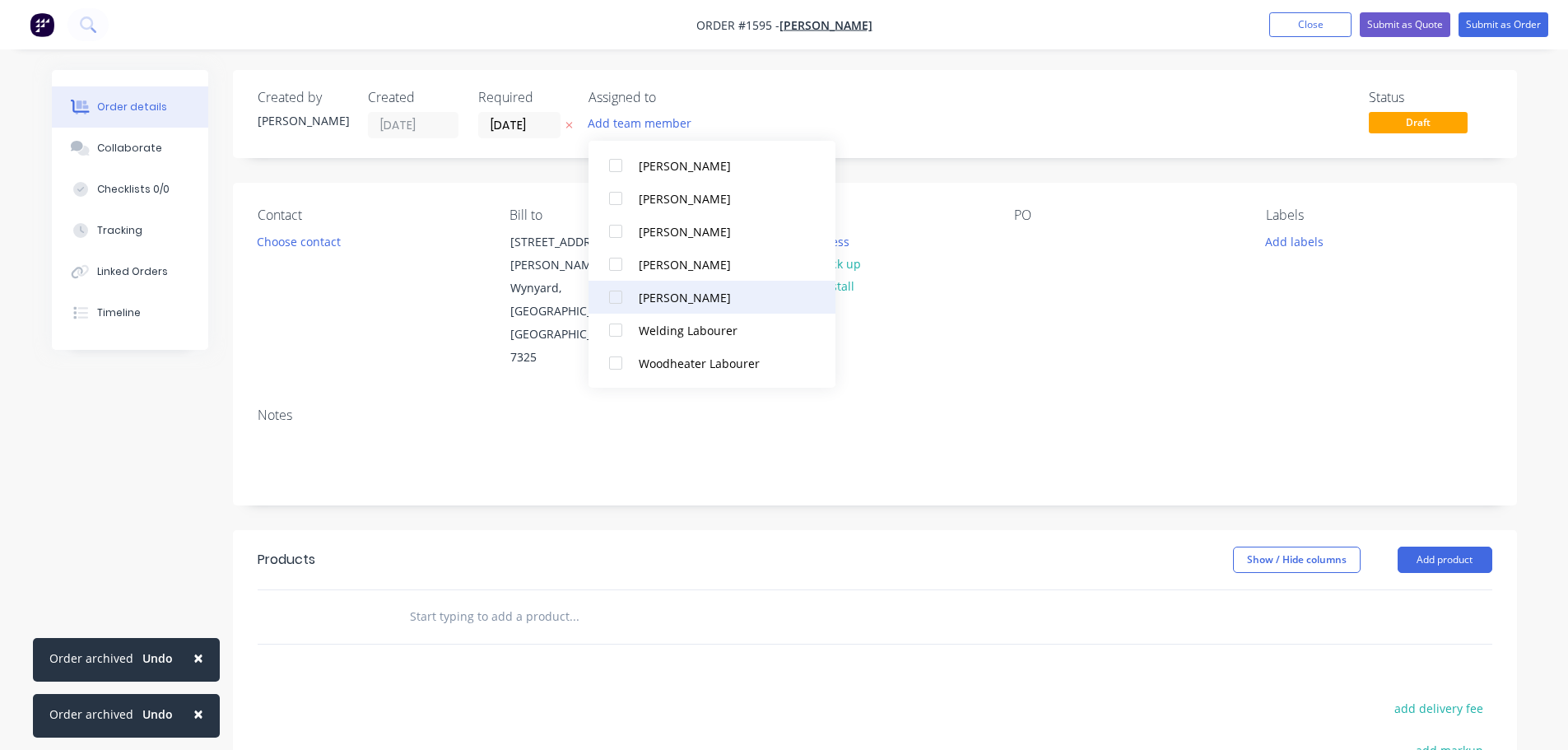
click at [615, 297] on div at bounding box center [616, 297] width 33 height 33
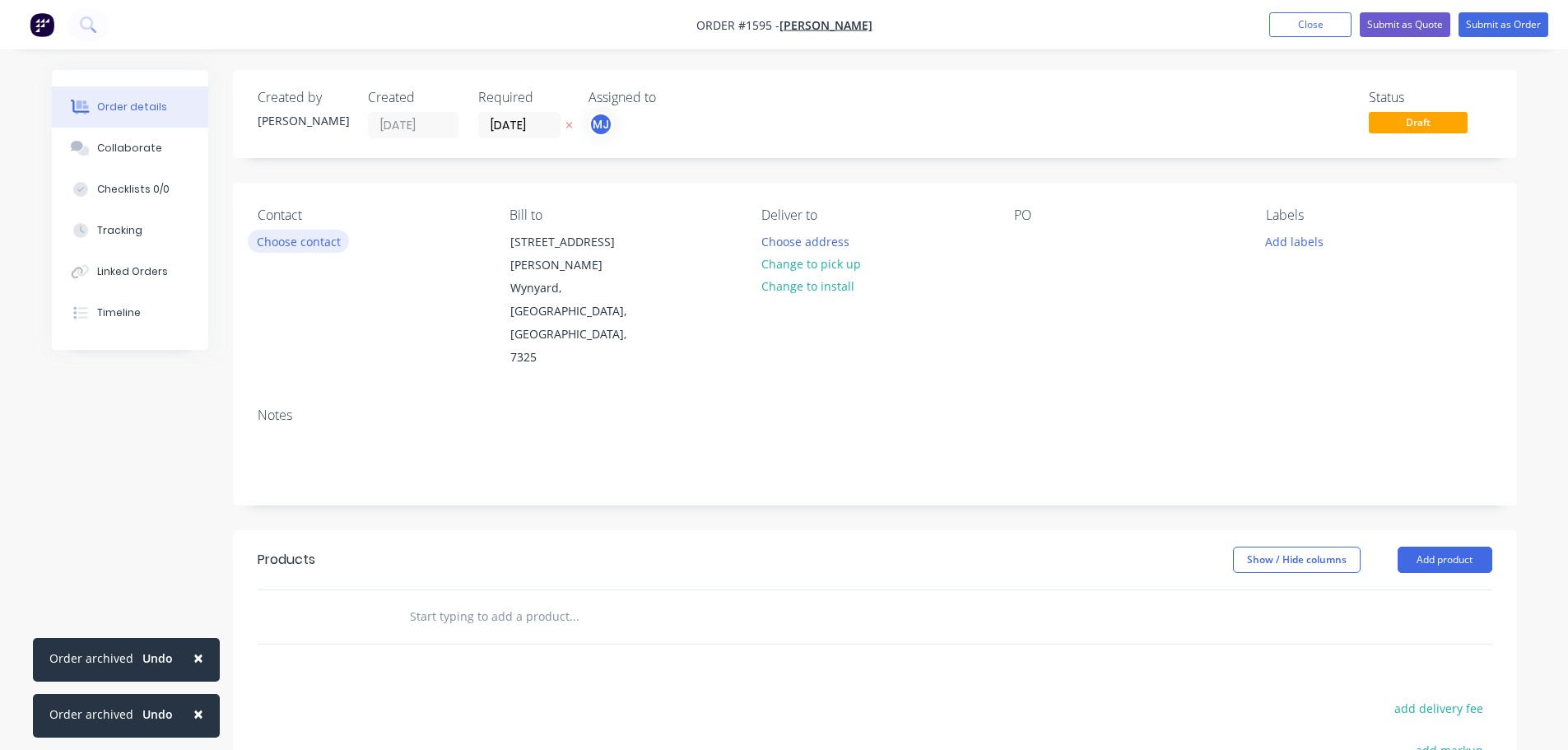
click at [333, 243] on button "Choose contact" at bounding box center [299, 240] width 102 height 22
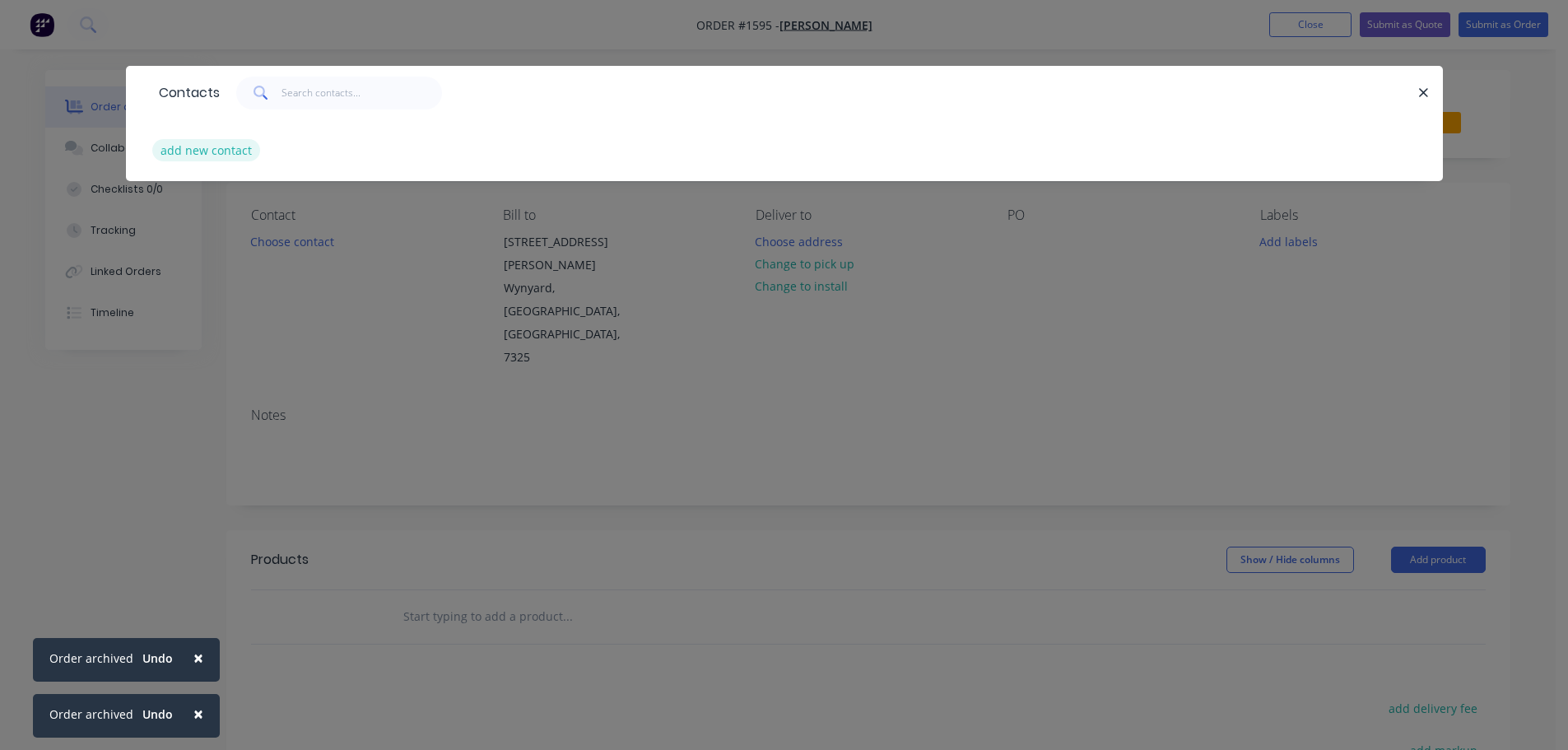
click at [196, 143] on button "add new contact" at bounding box center [207, 150] width 108 height 22
select select "AU"
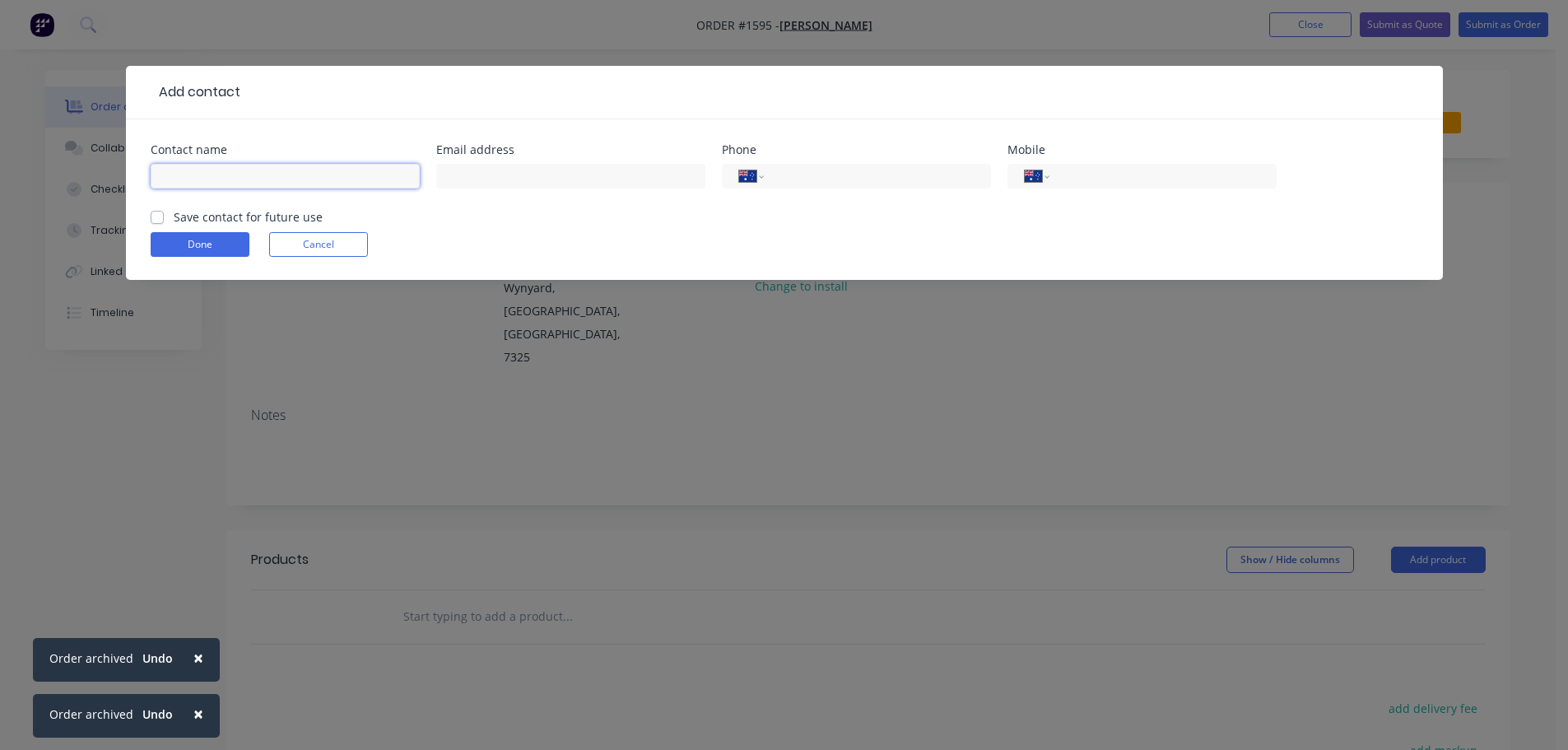
click at [231, 169] on input "text" at bounding box center [285, 175] width 269 height 25
type input "[PERSON_NAME]"
paste input "[EMAIL_ADDRESS][DOMAIN_NAME]"
type input "[EMAIL_ADDRESS][DOMAIN_NAME]"
click at [1128, 173] on input "tel" at bounding box center [1159, 176] width 197 height 19
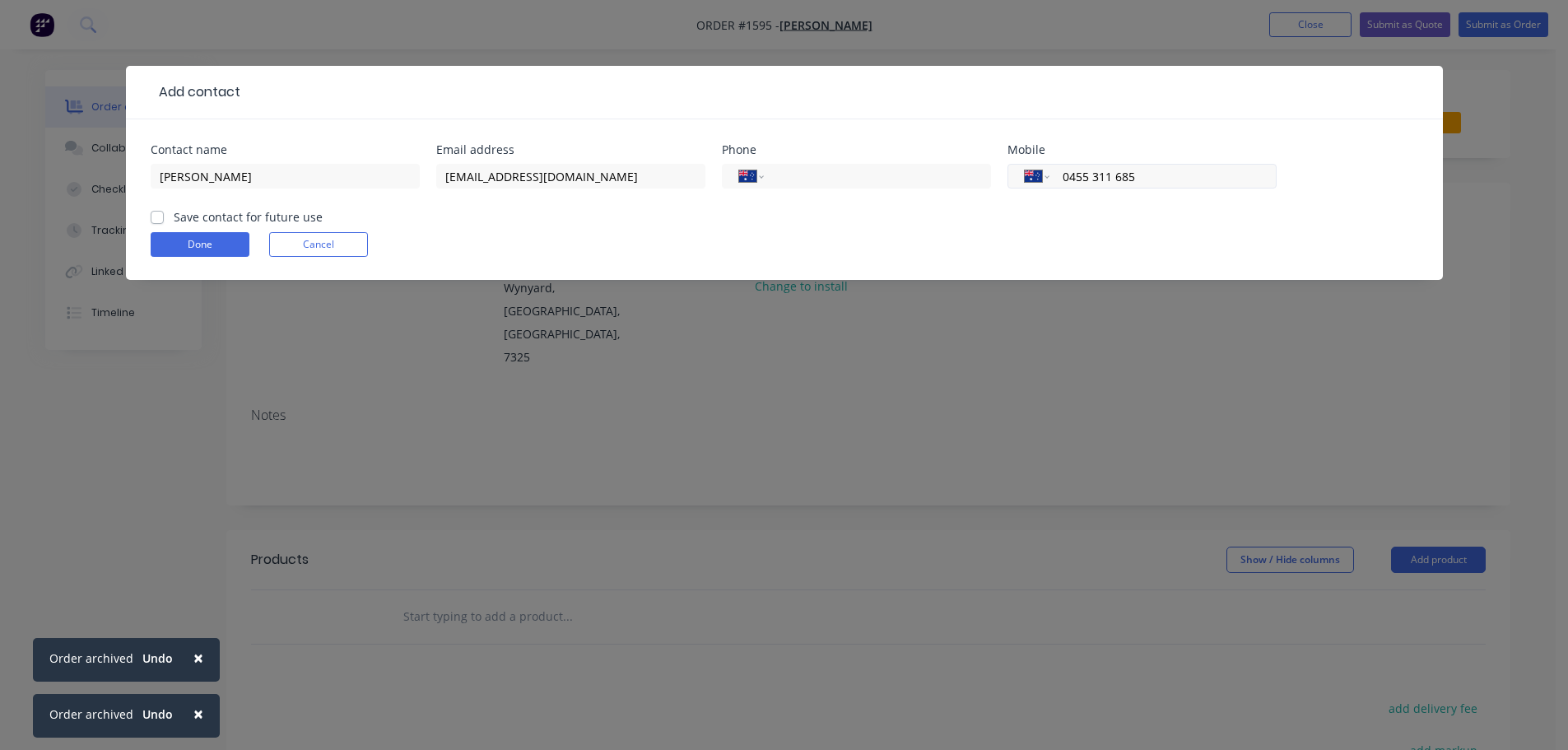
type input "0455 311 685"
click at [174, 220] on label "Save contact for future use" at bounding box center [248, 217] width 149 height 17
click at [152, 220] on input "Save contact for future use" at bounding box center [157, 216] width 14 height 15
checkbox input "true"
click at [184, 247] on button "Done" at bounding box center [200, 244] width 99 height 25
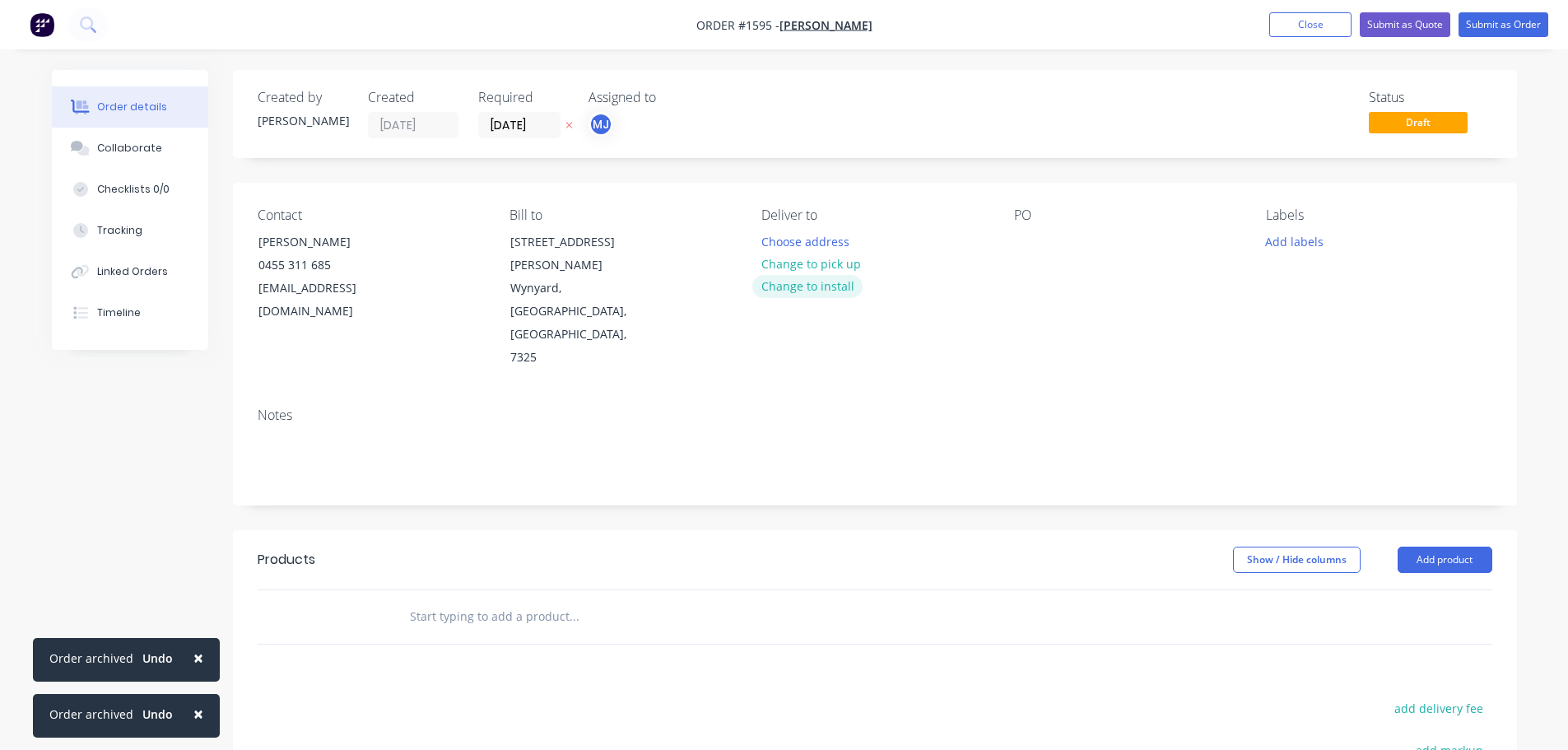
click at [798, 293] on button "Change to install" at bounding box center [808, 286] width 110 height 22
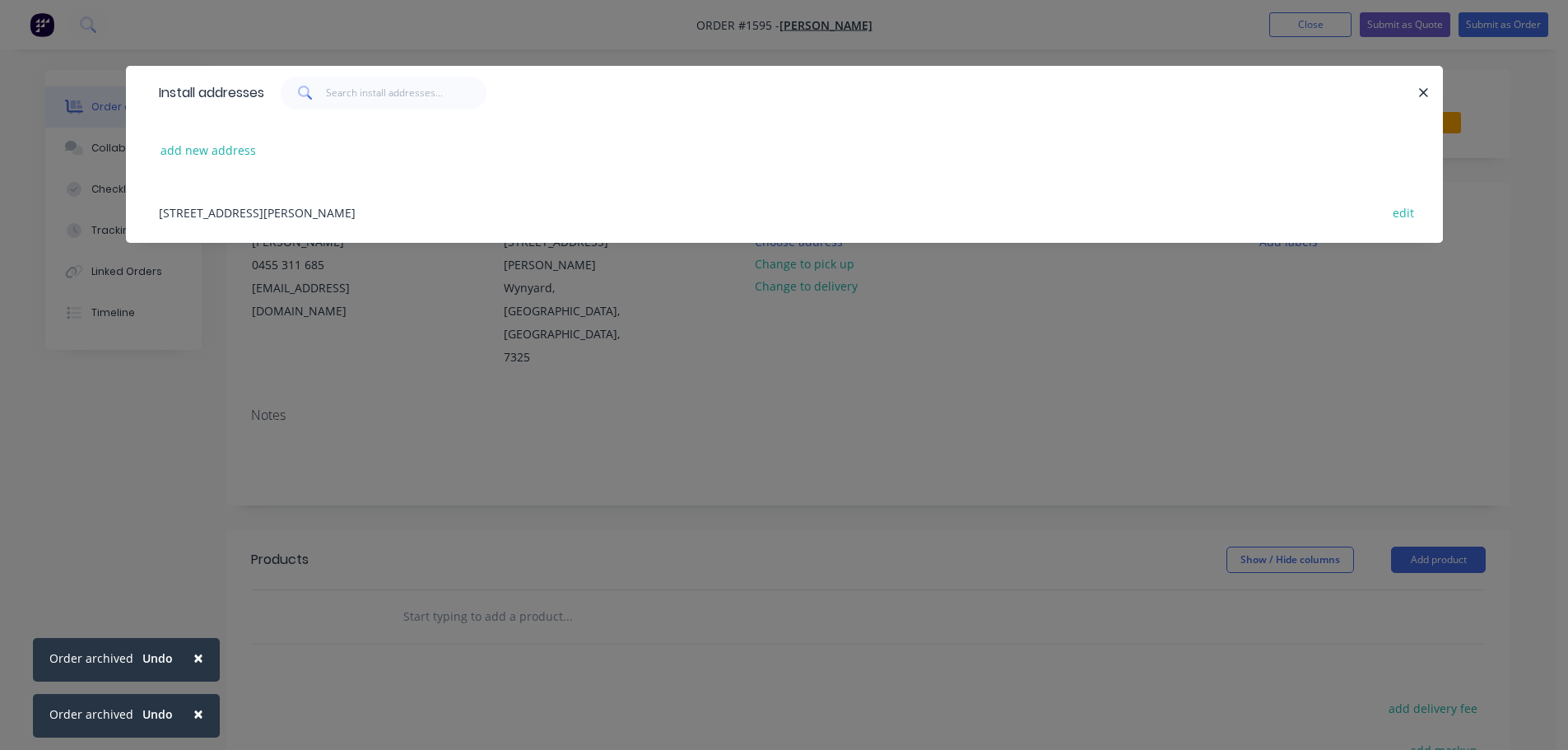
click at [291, 214] on div "[STREET_ADDRESS][PERSON_NAME] edit" at bounding box center [784, 212] width 1267 height 62
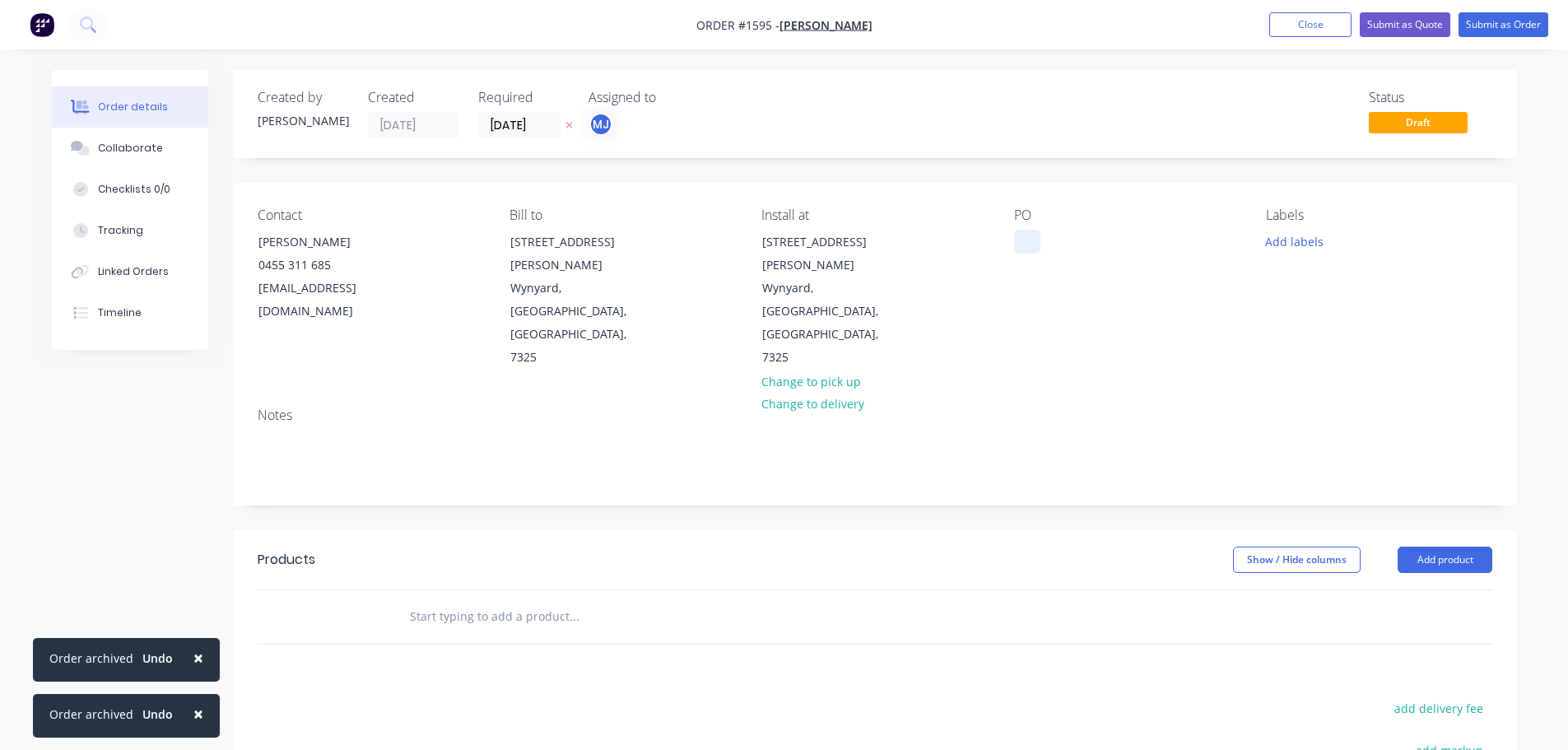
click at [1030, 240] on div at bounding box center [1027, 241] width 26 height 24
click at [1317, 237] on button "Add labels" at bounding box center [1295, 240] width 75 height 22
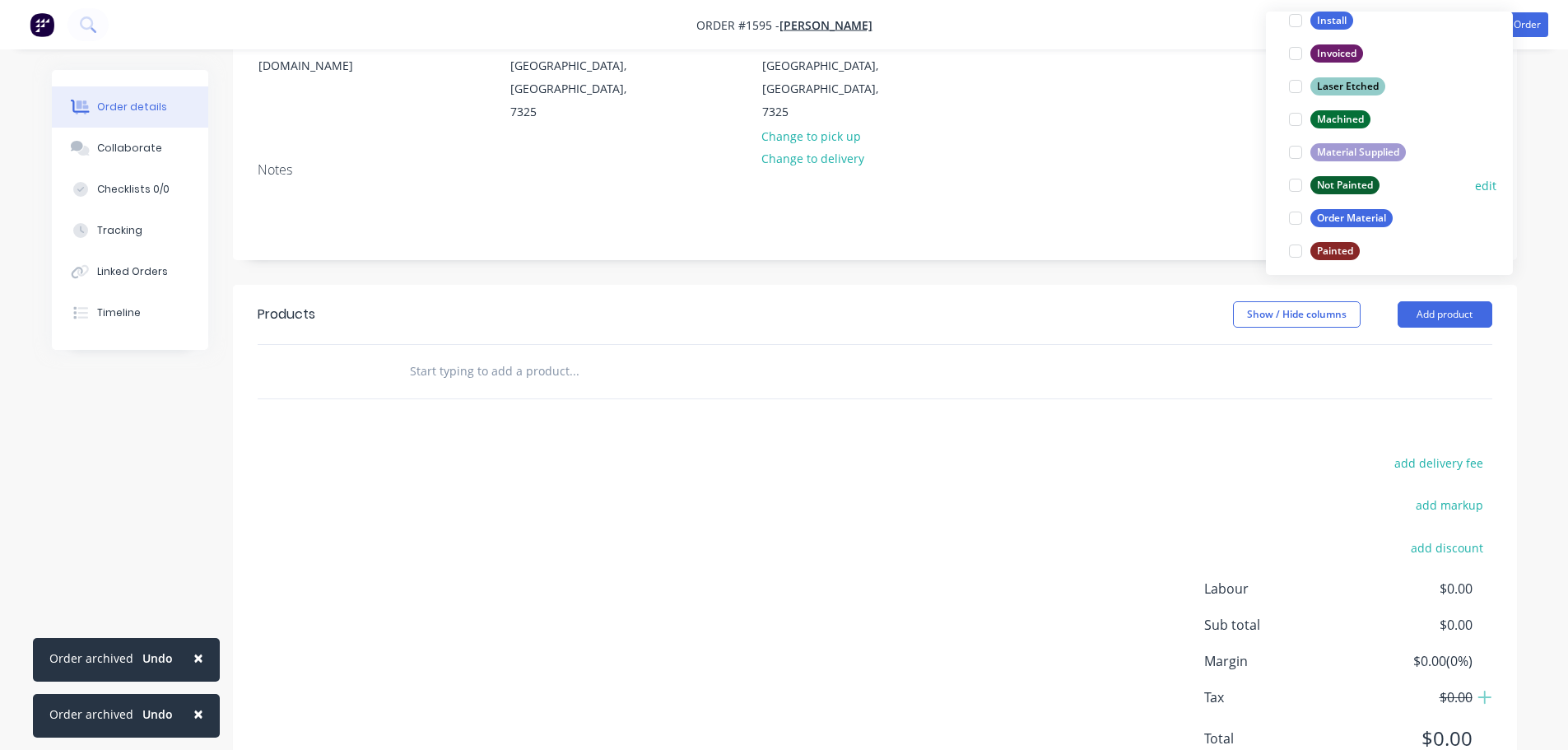
scroll to position [790, 0]
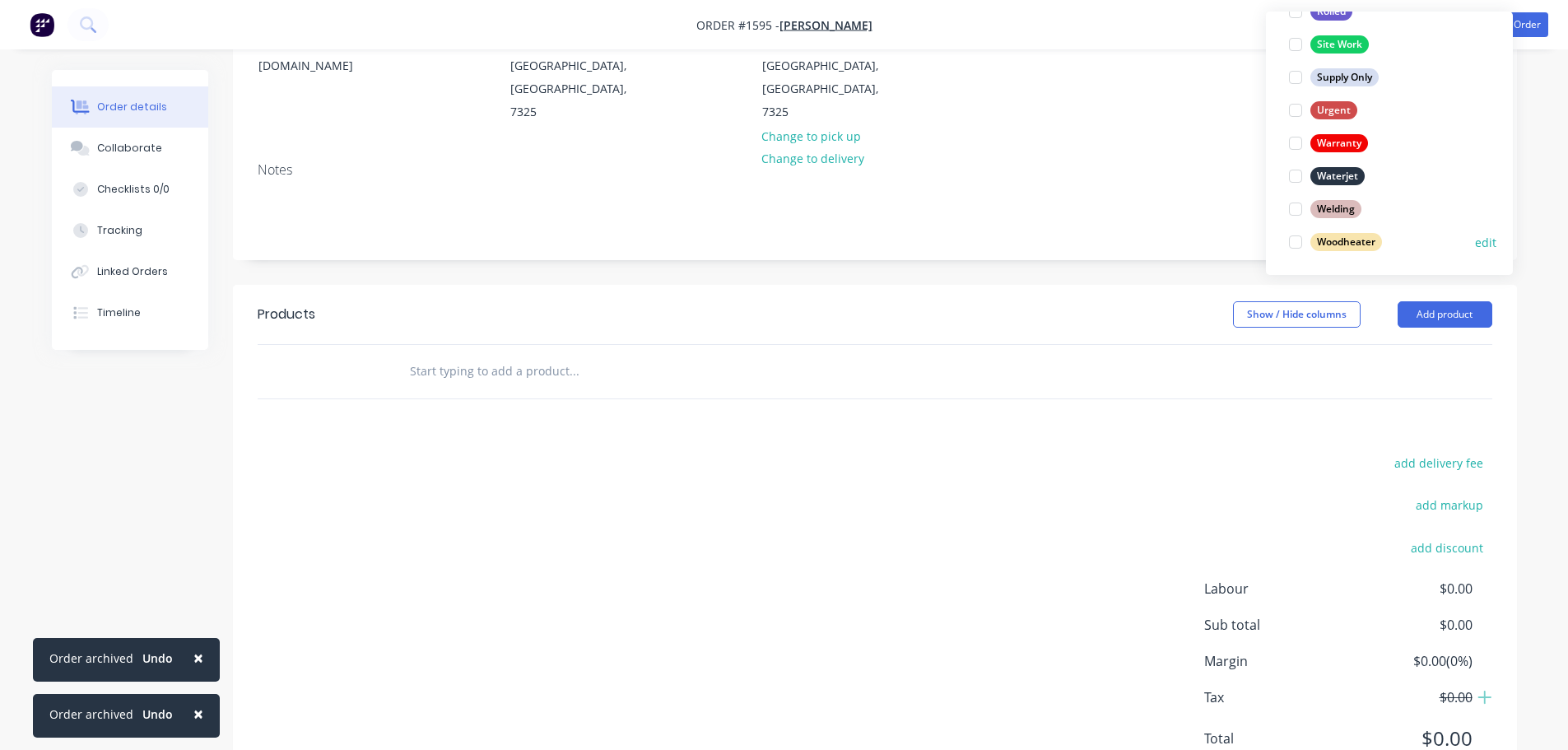
click at [1299, 238] on div at bounding box center [1295, 241] width 33 height 33
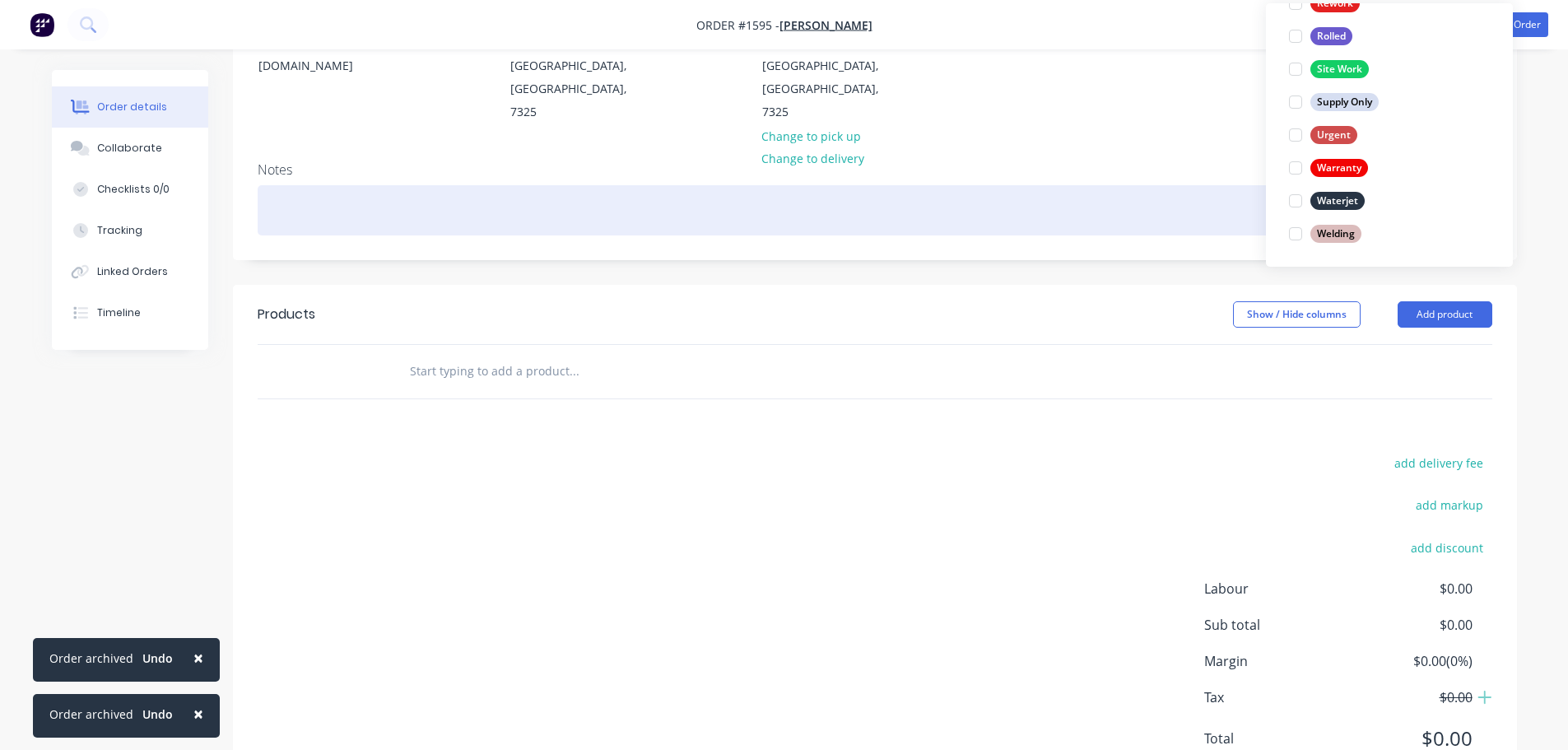
scroll to position [0, 0]
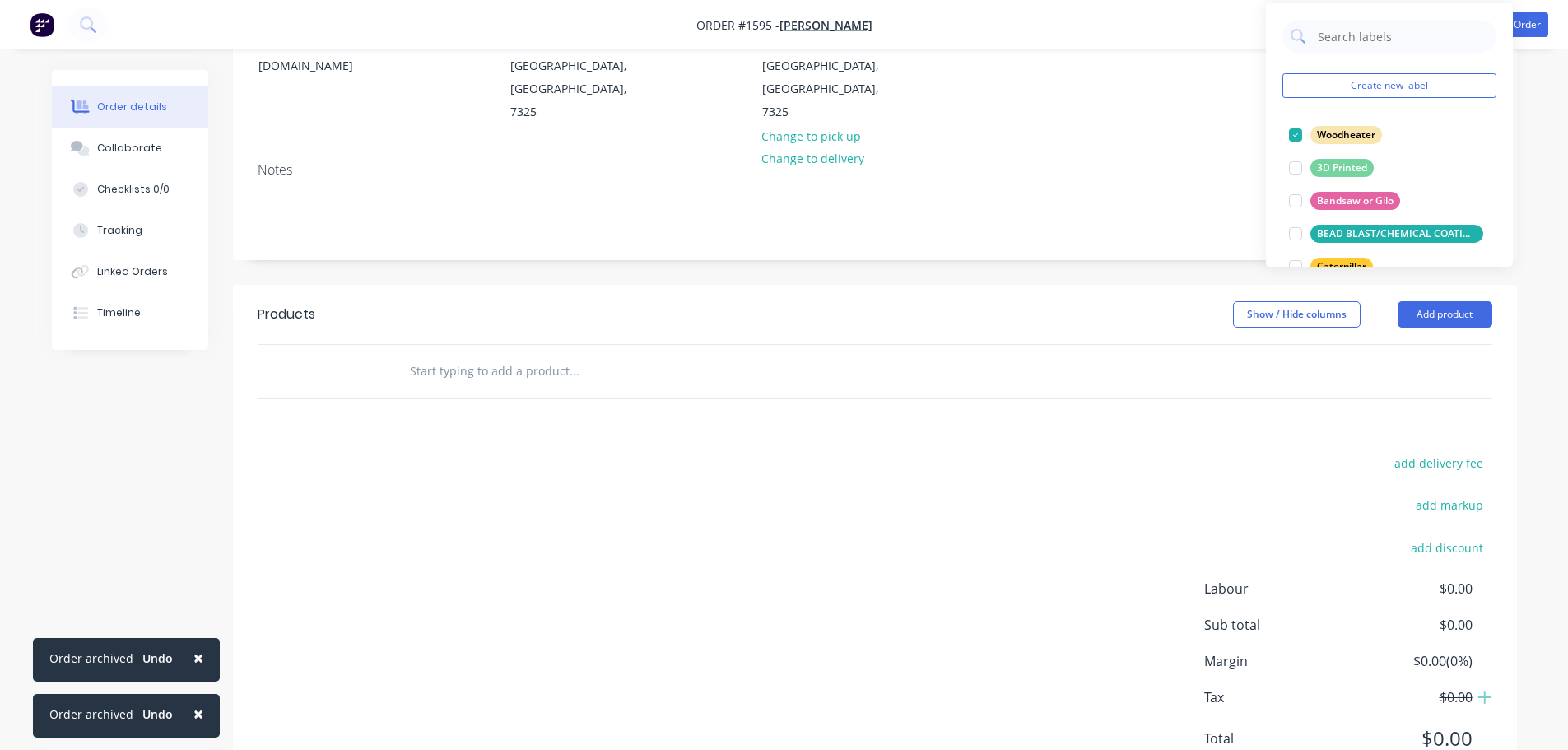
click at [682, 355] on input "text" at bounding box center [573, 371] width 329 height 33
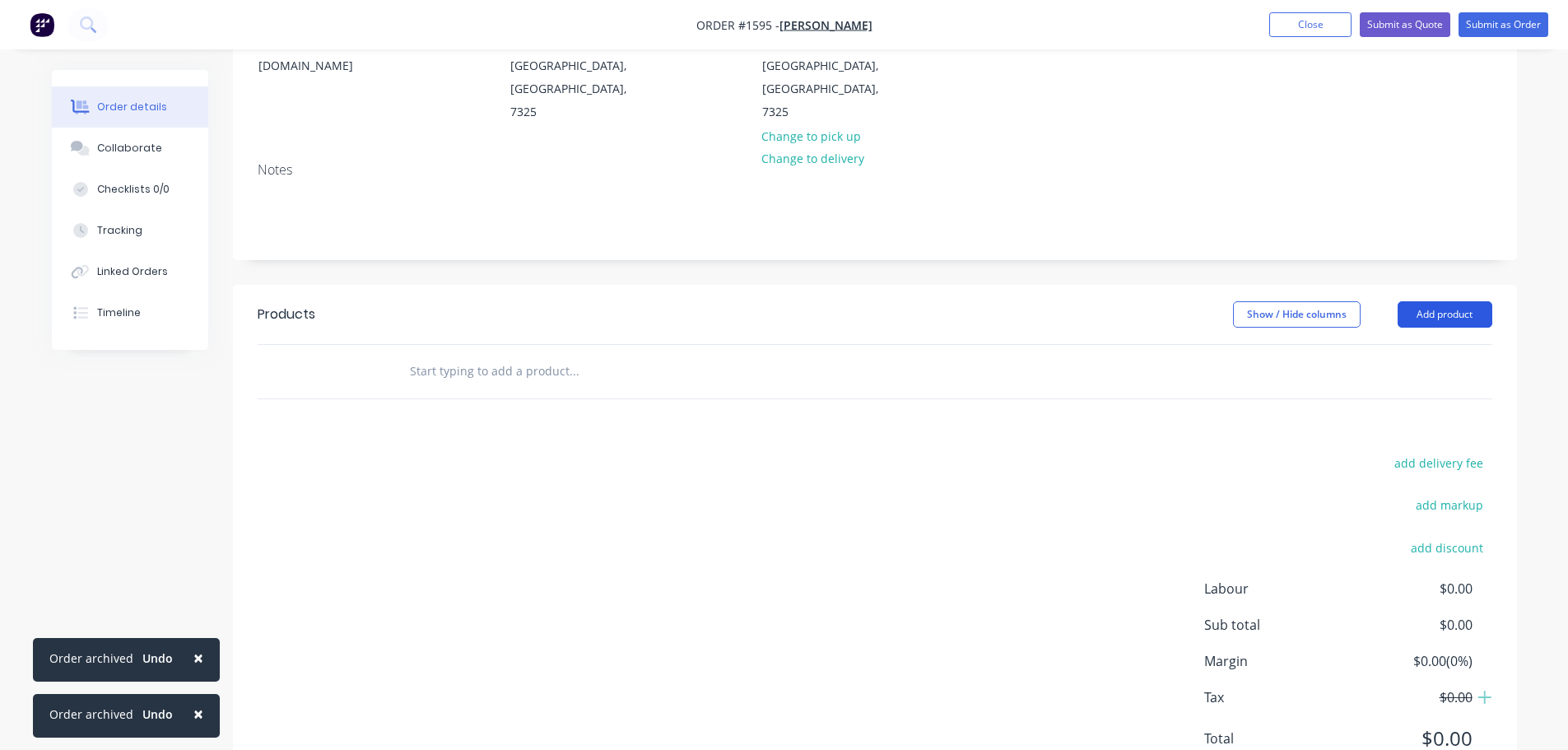
click at [1450, 301] on button "Add product" at bounding box center [1445, 314] width 95 height 26
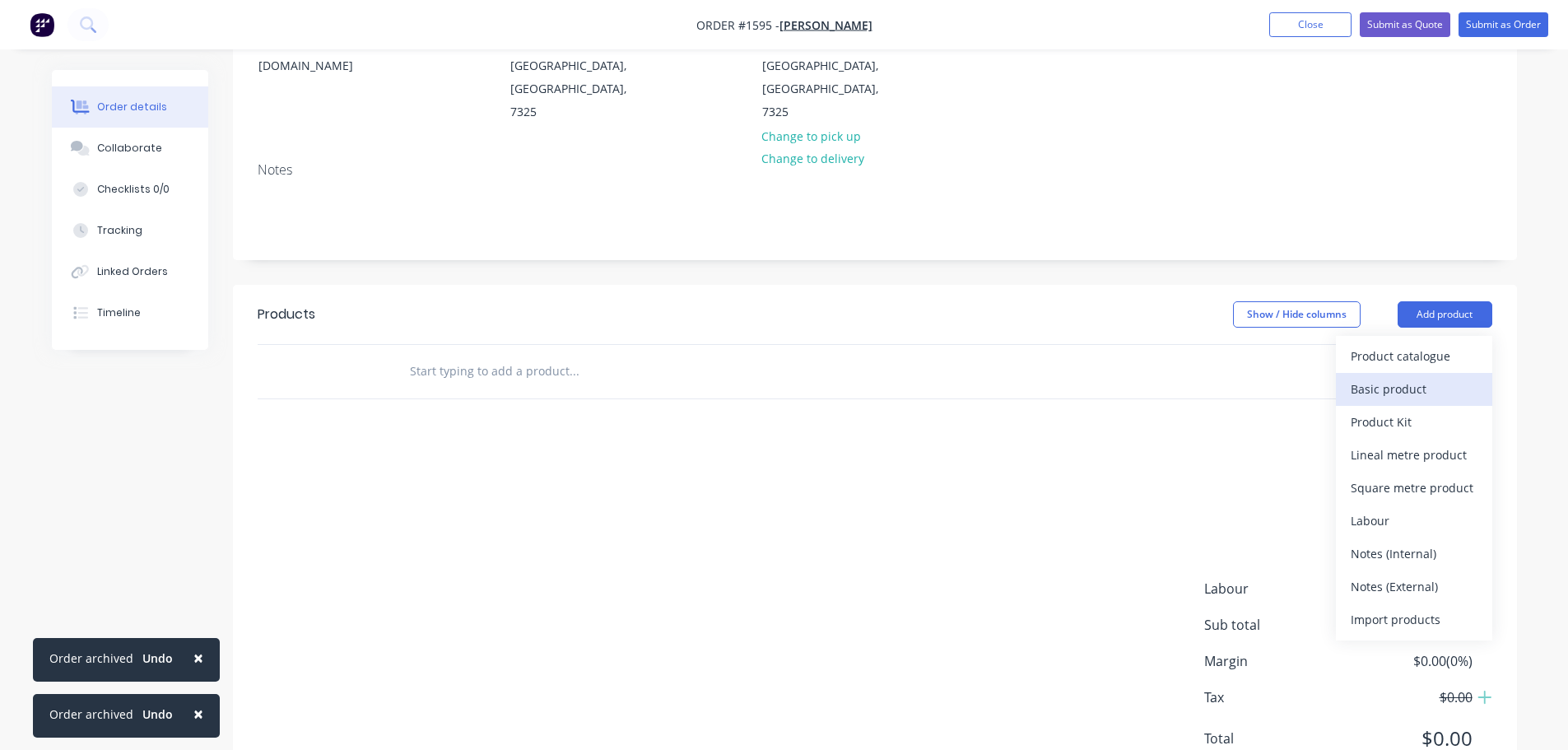
click at [1422, 372] on button "Basic product" at bounding box center [1414, 389] width 157 height 33
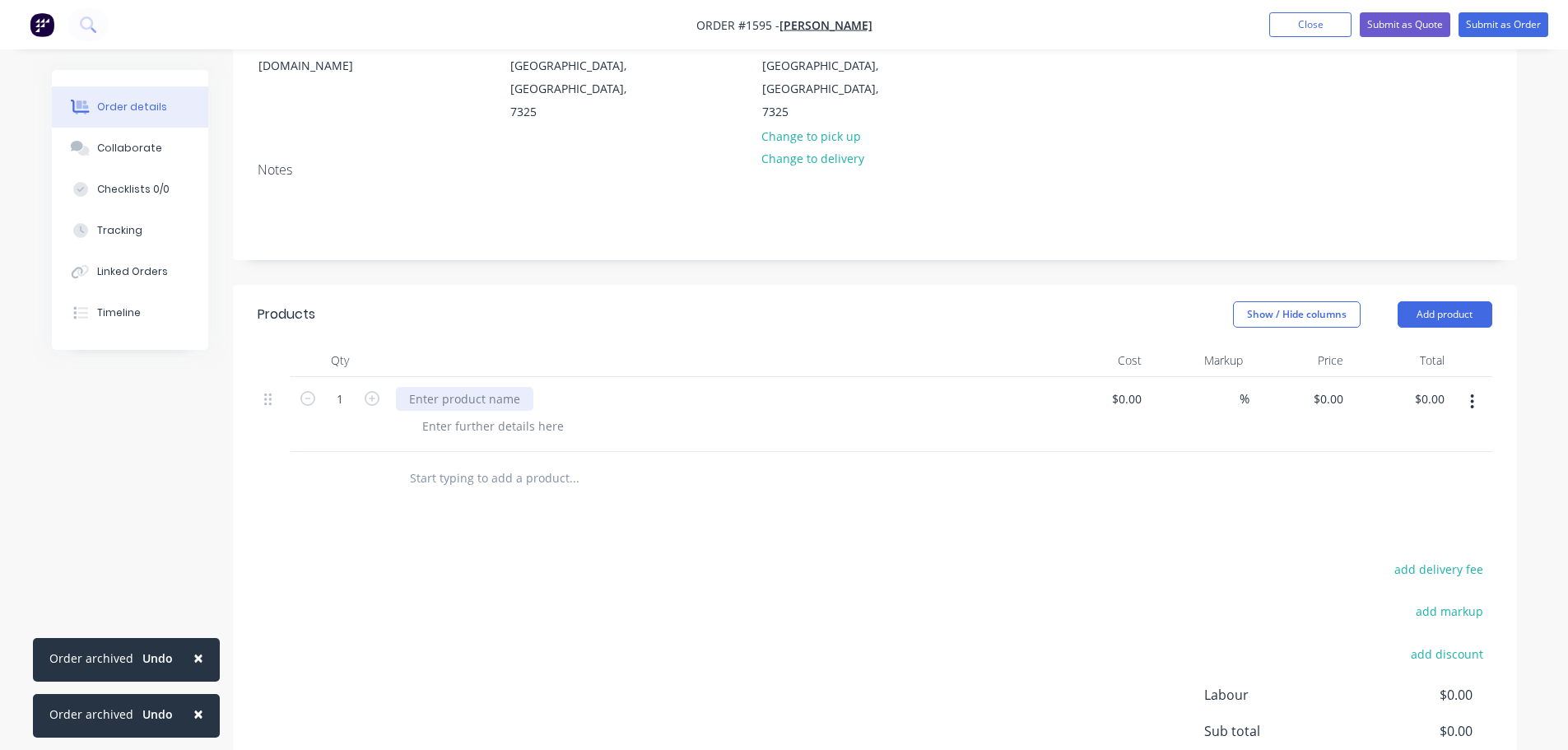
click at [452, 387] on div at bounding box center [465, 399] width 137 height 24
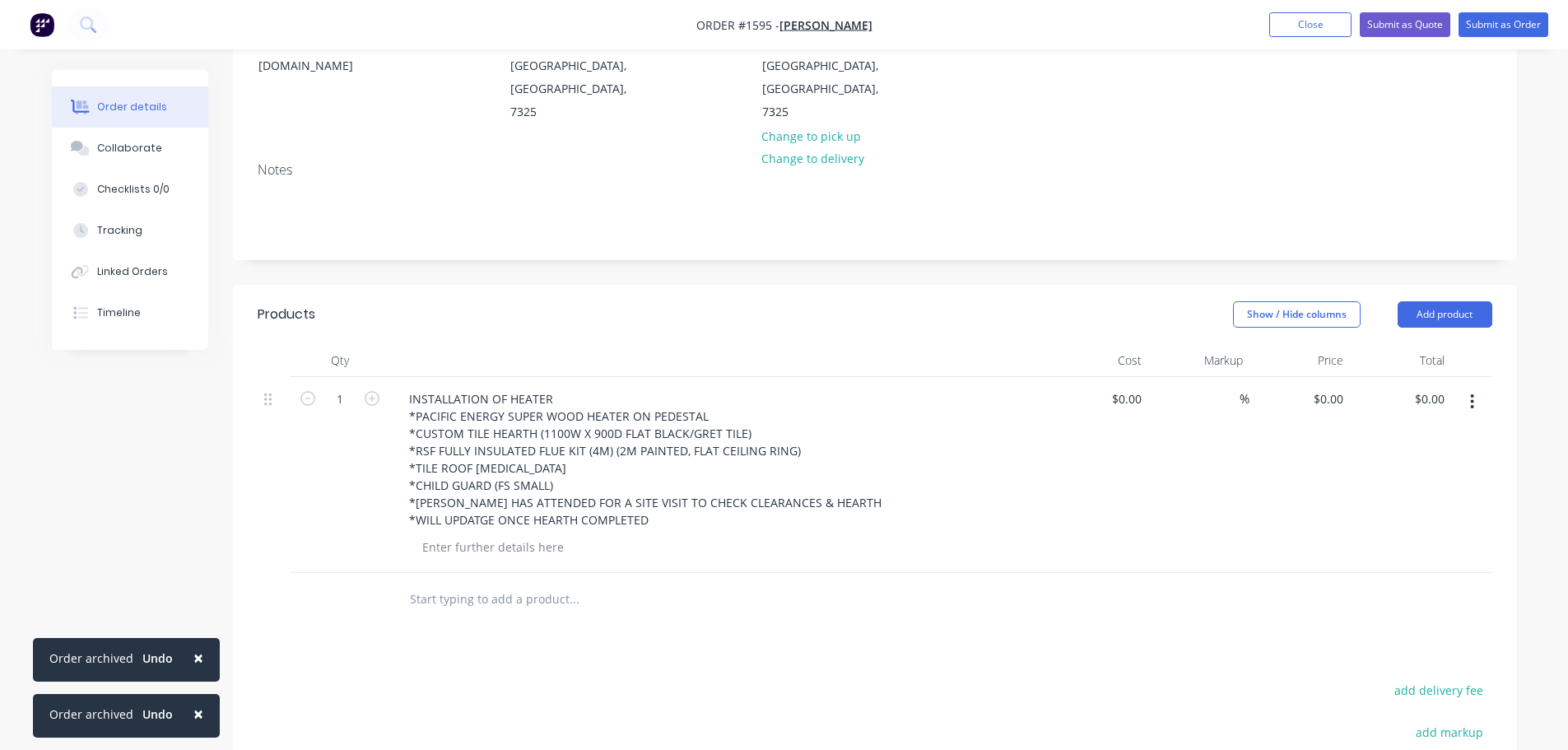
click at [800, 573] on div at bounding box center [686, 599] width 593 height 53
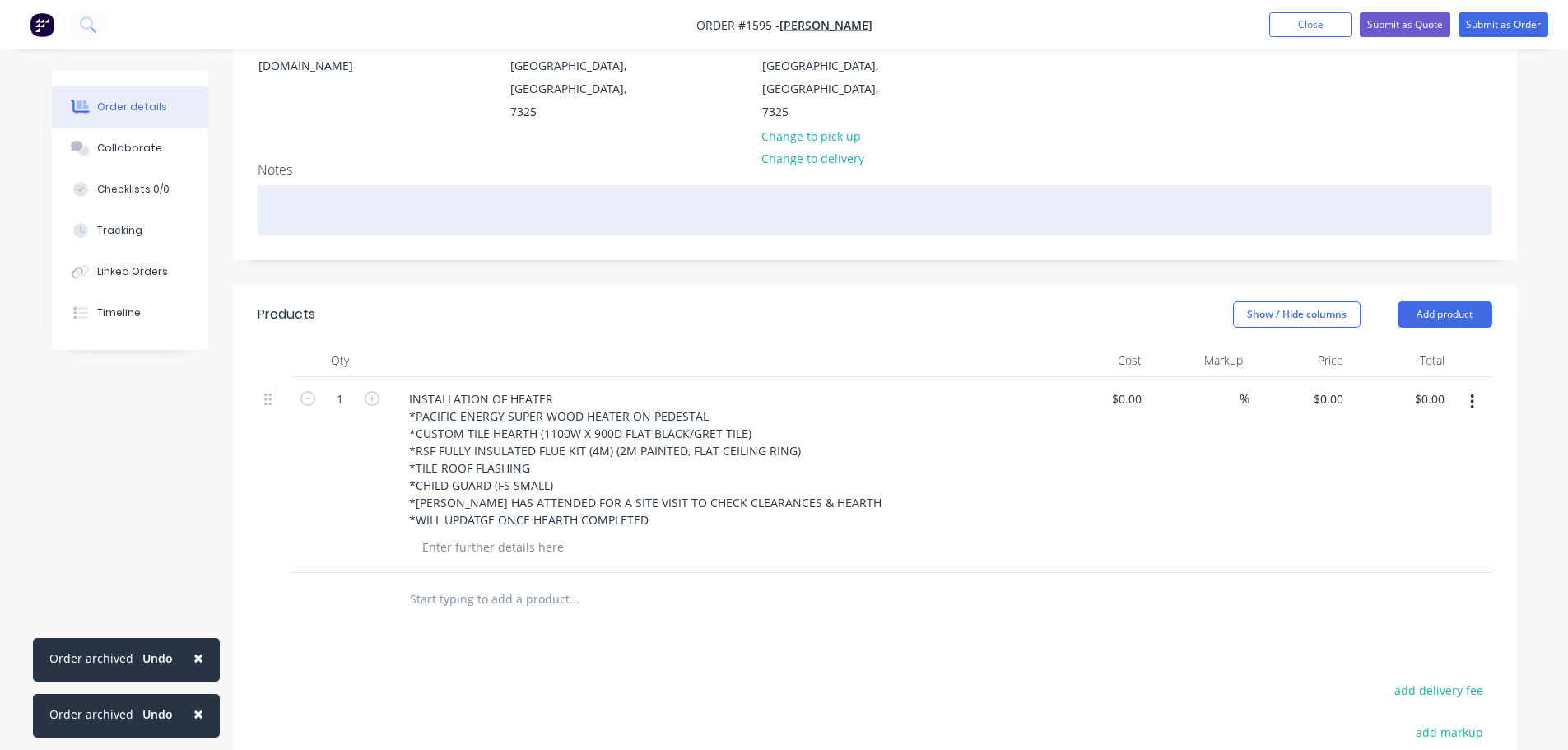
click at [273, 185] on div at bounding box center [875, 210] width 1234 height 50
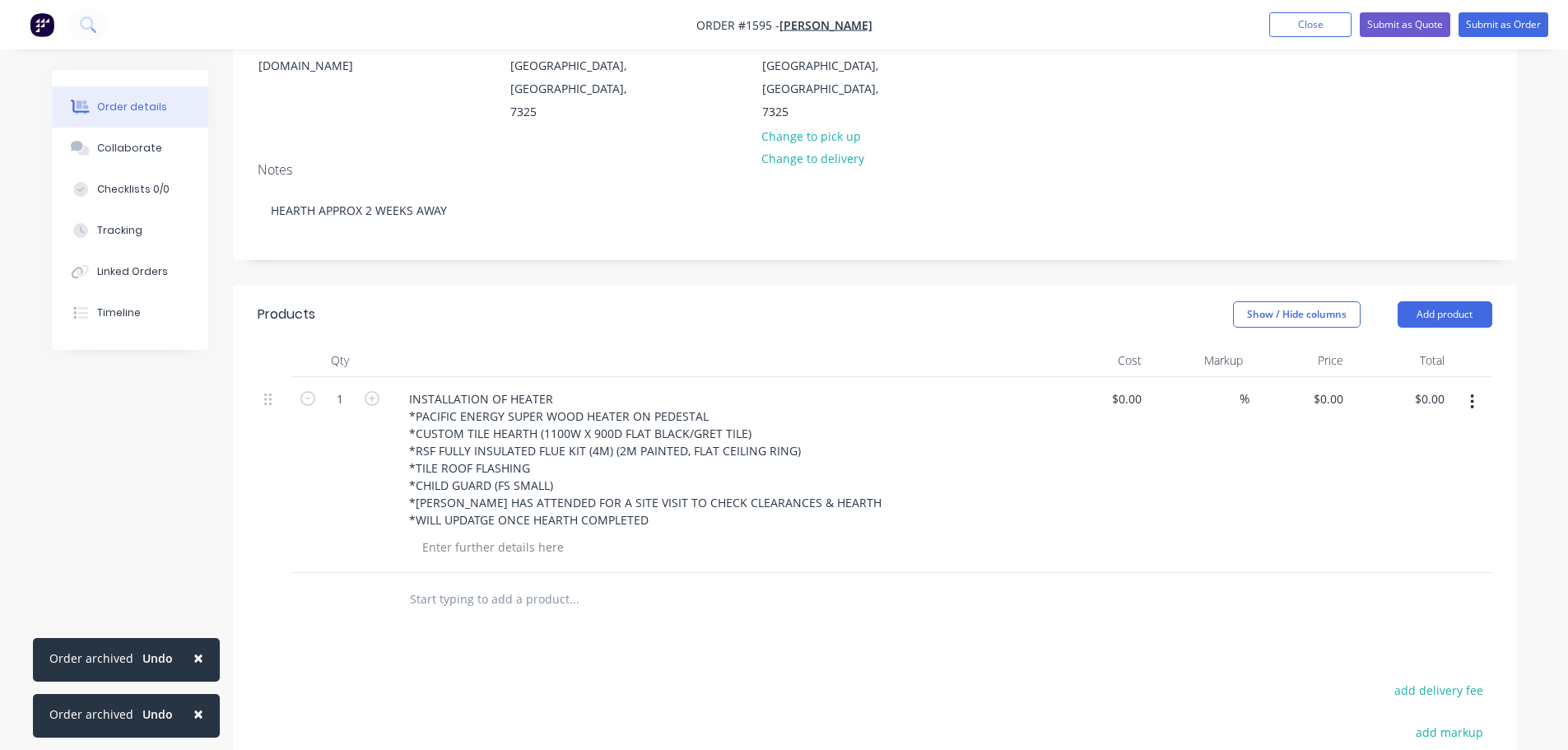
click at [467, 284] on header "Products Show / Hide columns Add product" at bounding box center [875, 314] width 1284 height 59
click at [147, 149] on div "Collaborate" at bounding box center [130, 148] width 65 height 15
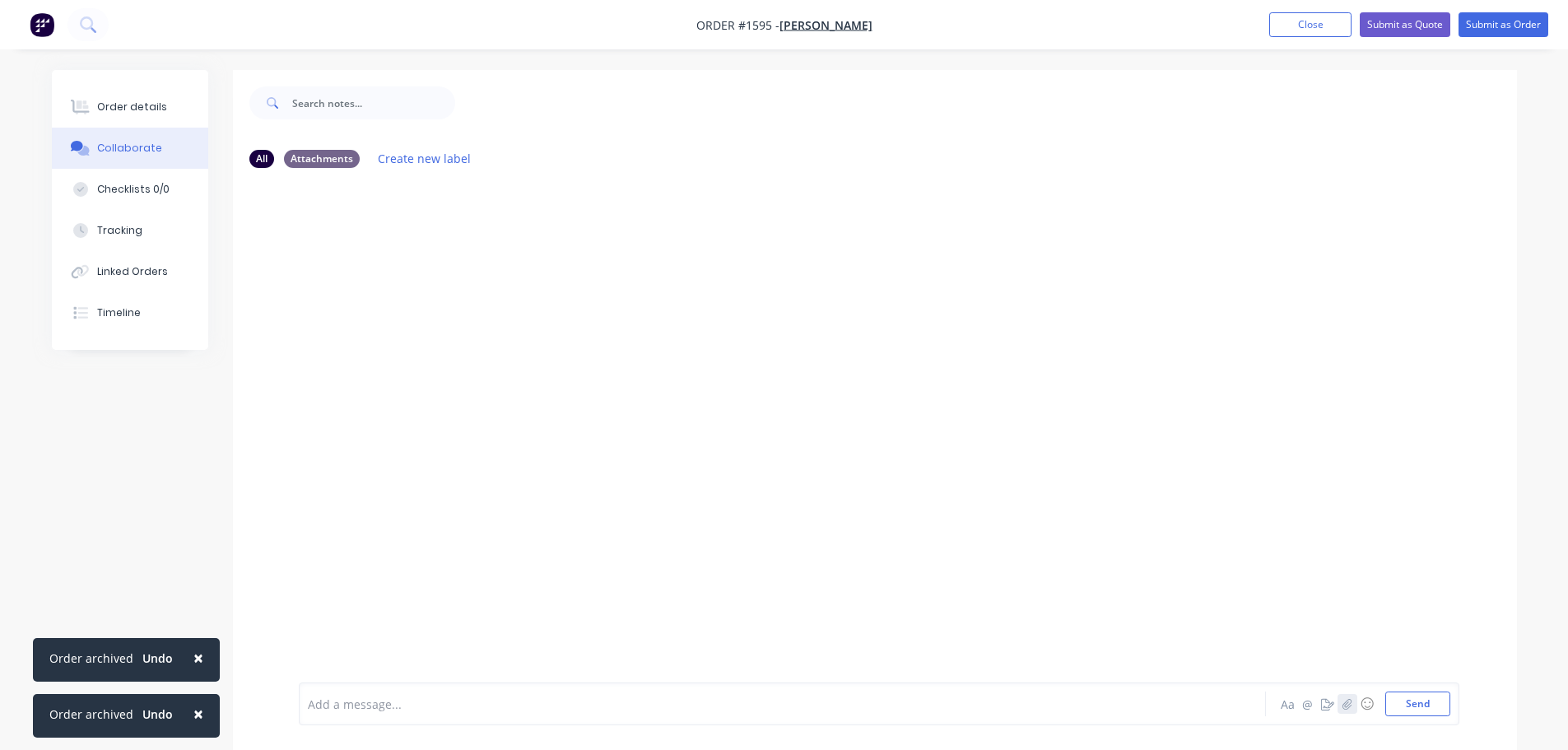
click at [1342, 706] on icon "button" at bounding box center [1347, 703] width 10 height 12
click at [1415, 712] on button "Send" at bounding box center [1417, 703] width 65 height 25
click at [1491, 33] on button "Submit as Order" at bounding box center [1504, 25] width 90 height 25
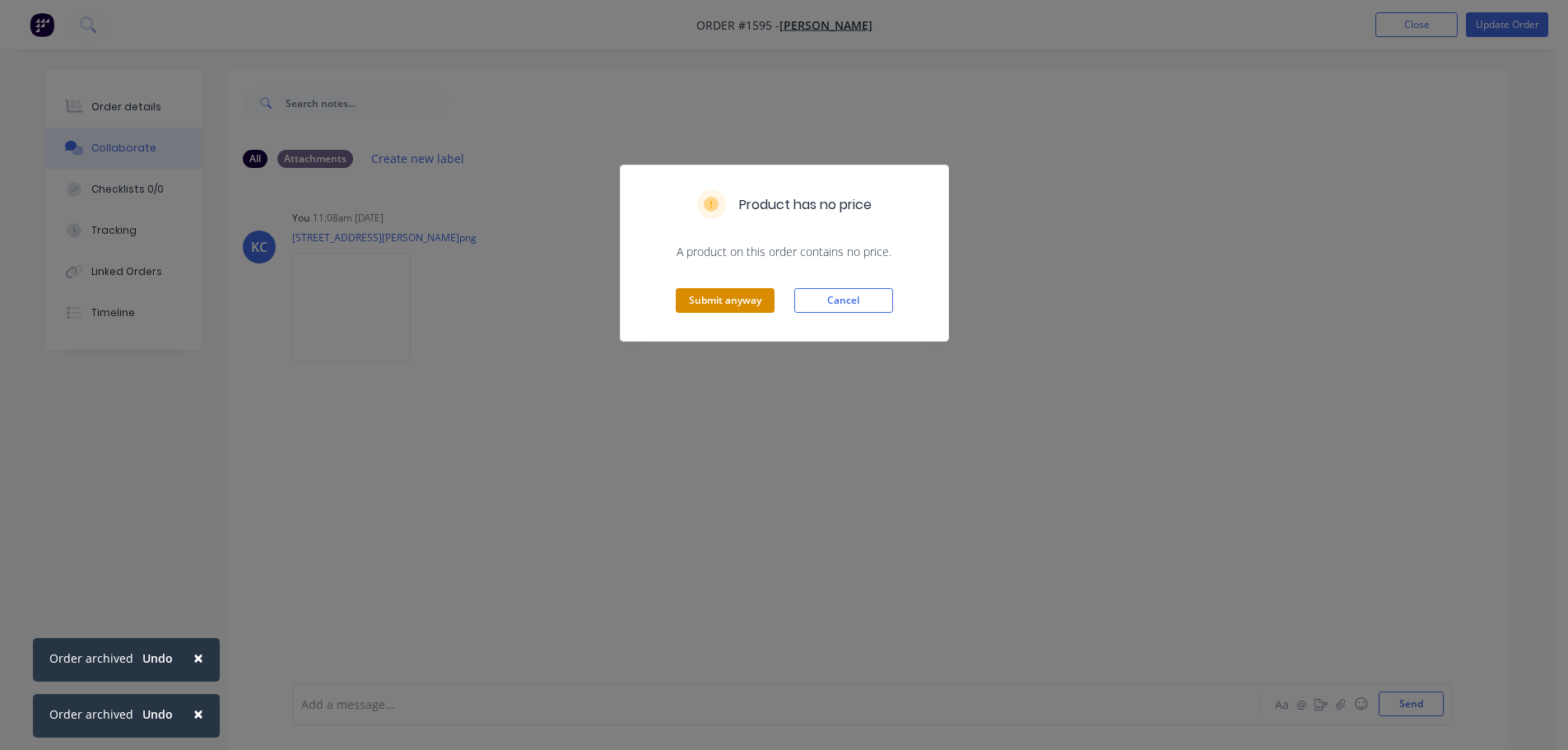
click at [717, 299] on button "Submit anyway" at bounding box center [725, 300] width 99 height 25
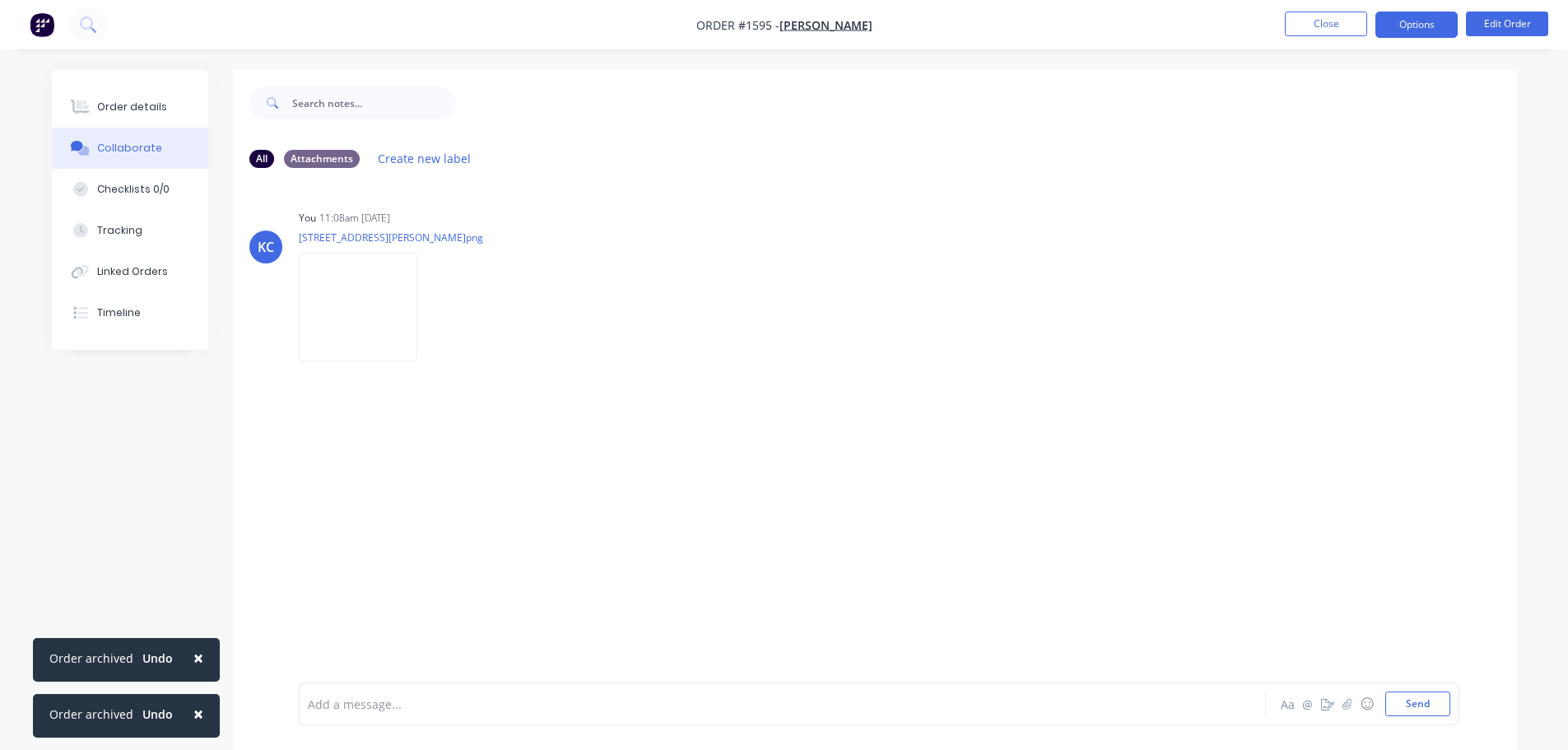
click at [1415, 28] on button "Options" at bounding box center [1416, 25] width 82 height 26
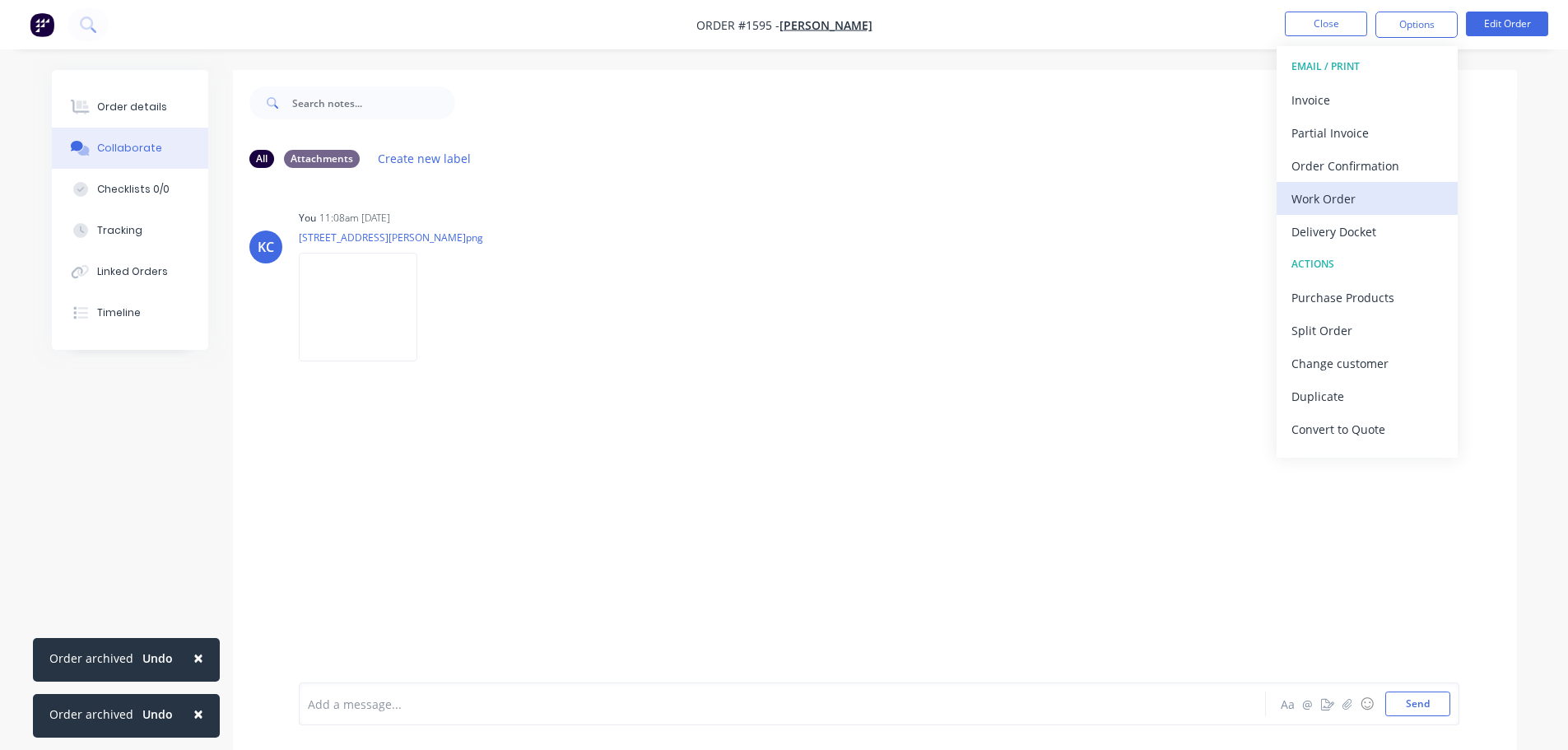
click at [1340, 197] on div "Work Order" at bounding box center [1366, 199] width 152 height 24
click at [1339, 197] on div "Custom" at bounding box center [1366, 199] width 152 height 24
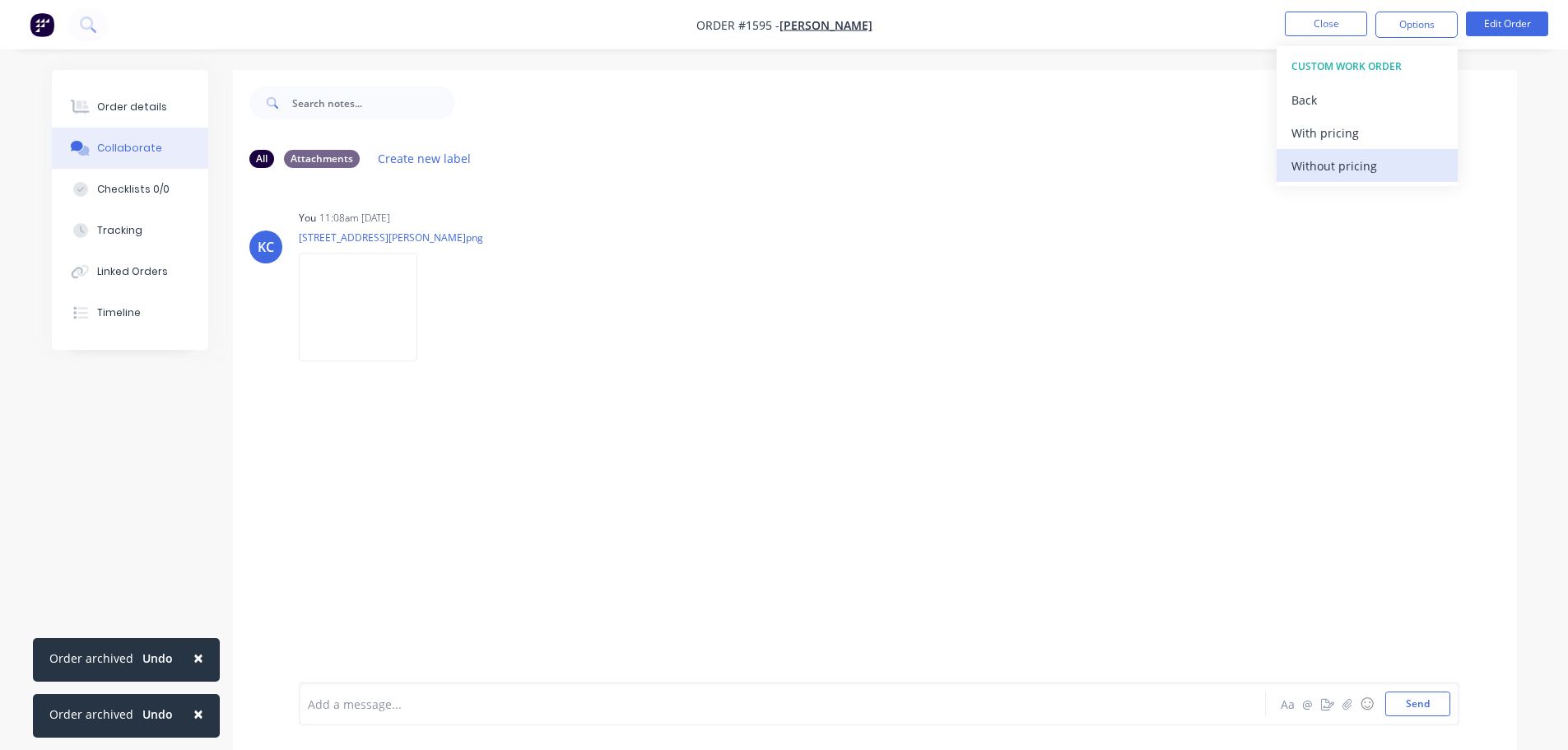
click at [1333, 177] on div "Without pricing" at bounding box center [1366, 166] width 152 height 24
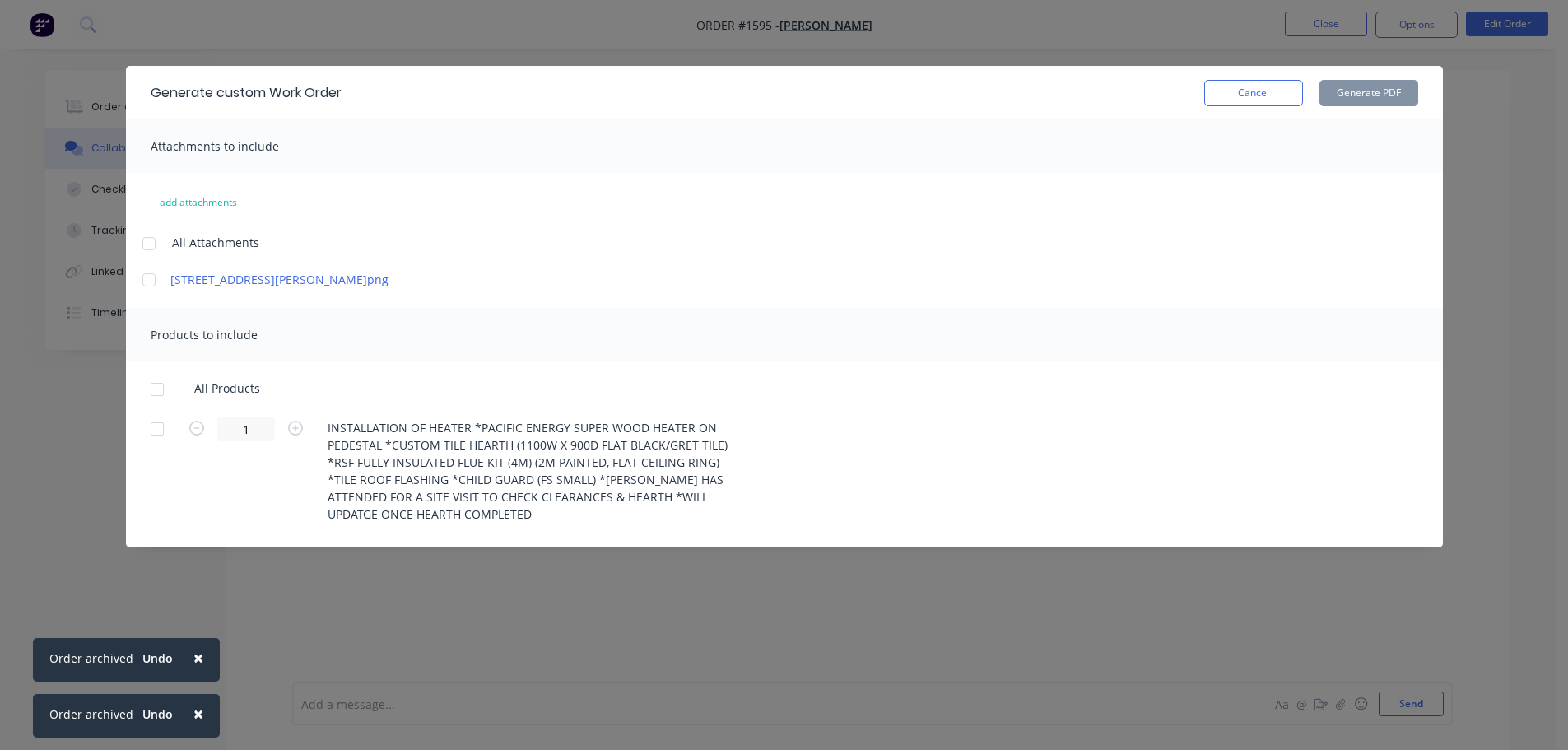
click at [149, 246] on div at bounding box center [149, 243] width 33 height 33
click at [156, 391] on div at bounding box center [157, 389] width 33 height 33
click at [1389, 104] on button "Generate PDF" at bounding box center [1369, 92] width 99 height 26
click at [1256, 92] on button "Cancel" at bounding box center [1253, 92] width 99 height 26
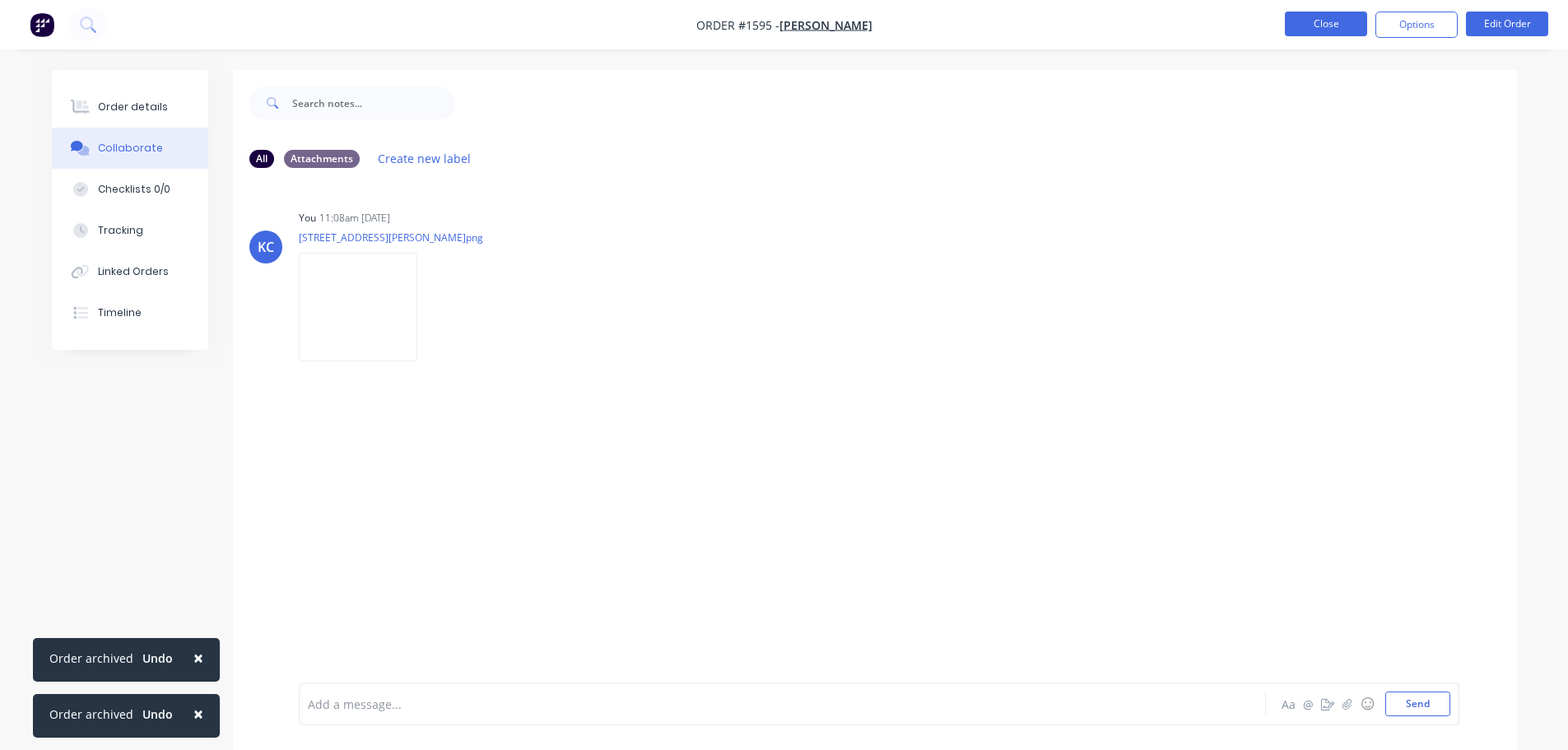
click at [1313, 21] on button "Close" at bounding box center [1326, 24] width 82 height 25
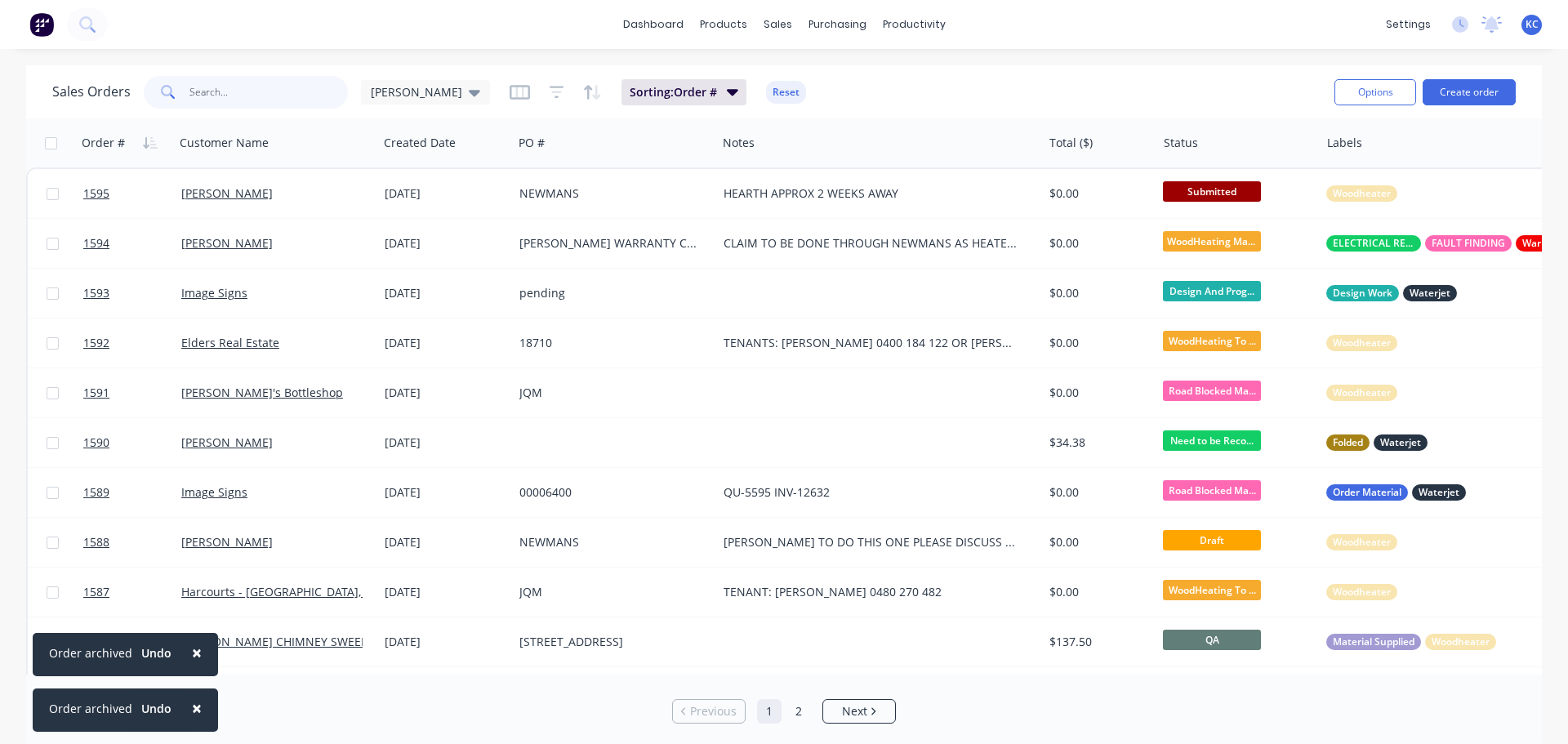
click at [234, 103] on input "text" at bounding box center [270, 92] width 160 height 33
type input "1577"
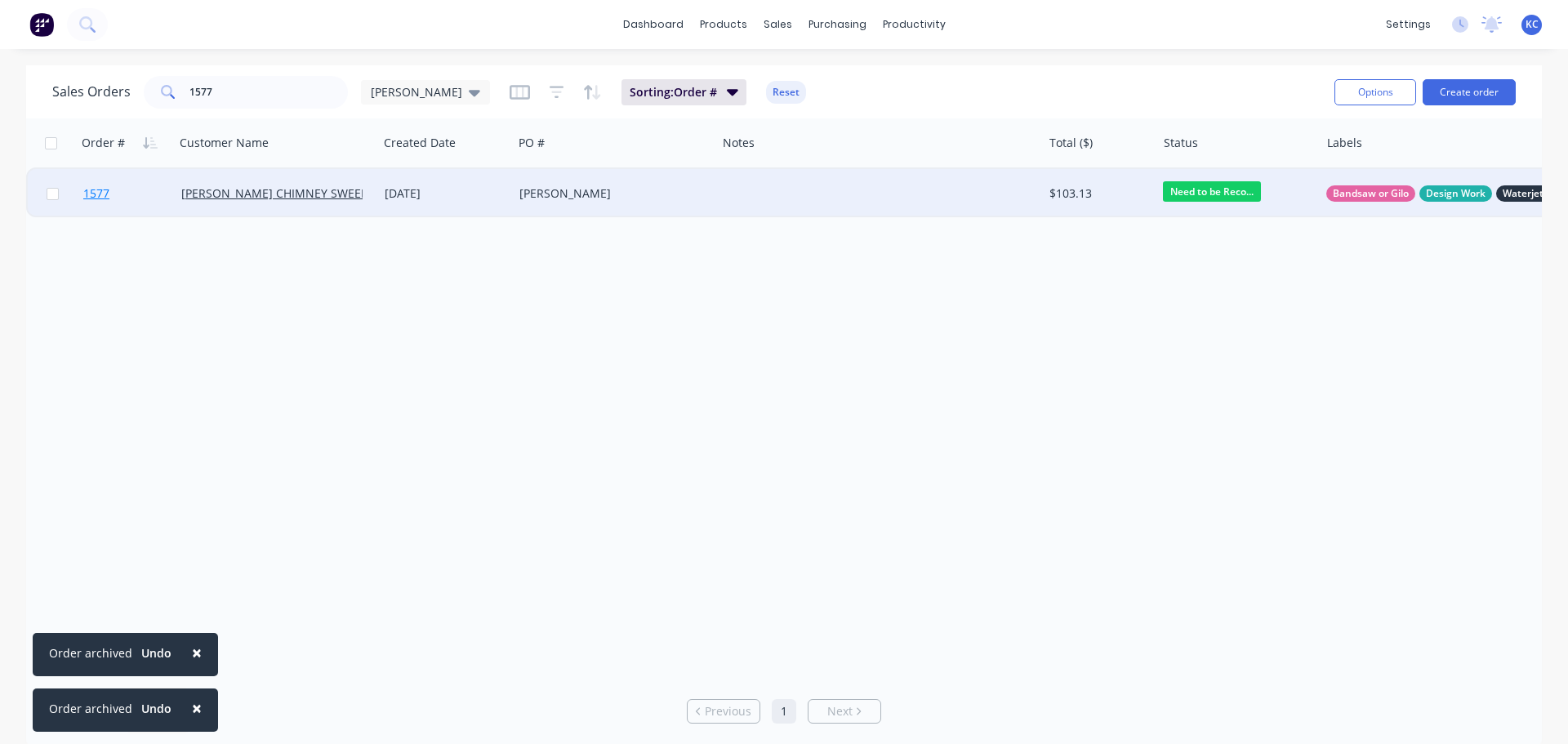
click at [93, 192] on span "1577" at bounding box center [96, 193] width 26 height 16
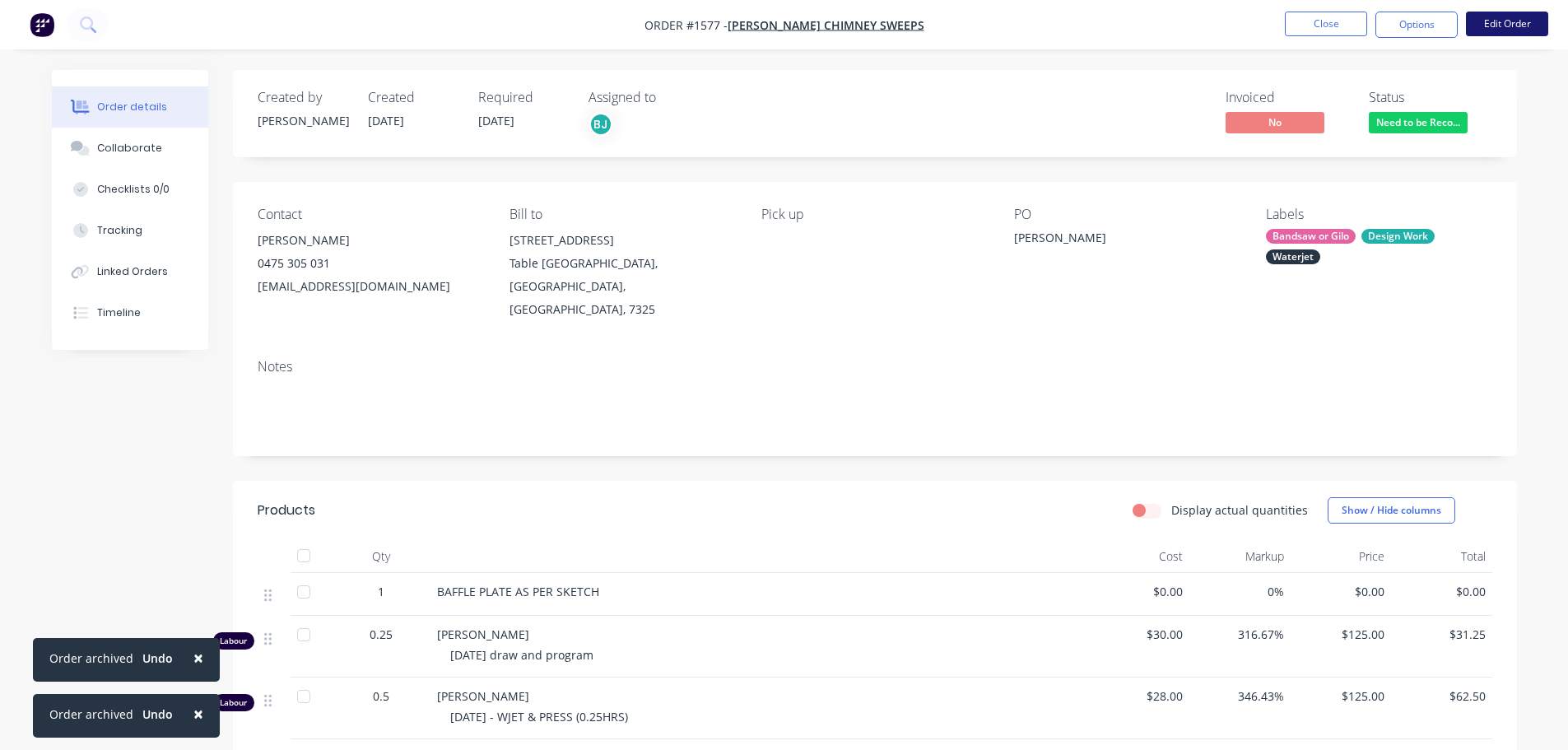
click at [1485, 28] on button "Edit Order" at bounding box center [1507, 24] width 82 height 25
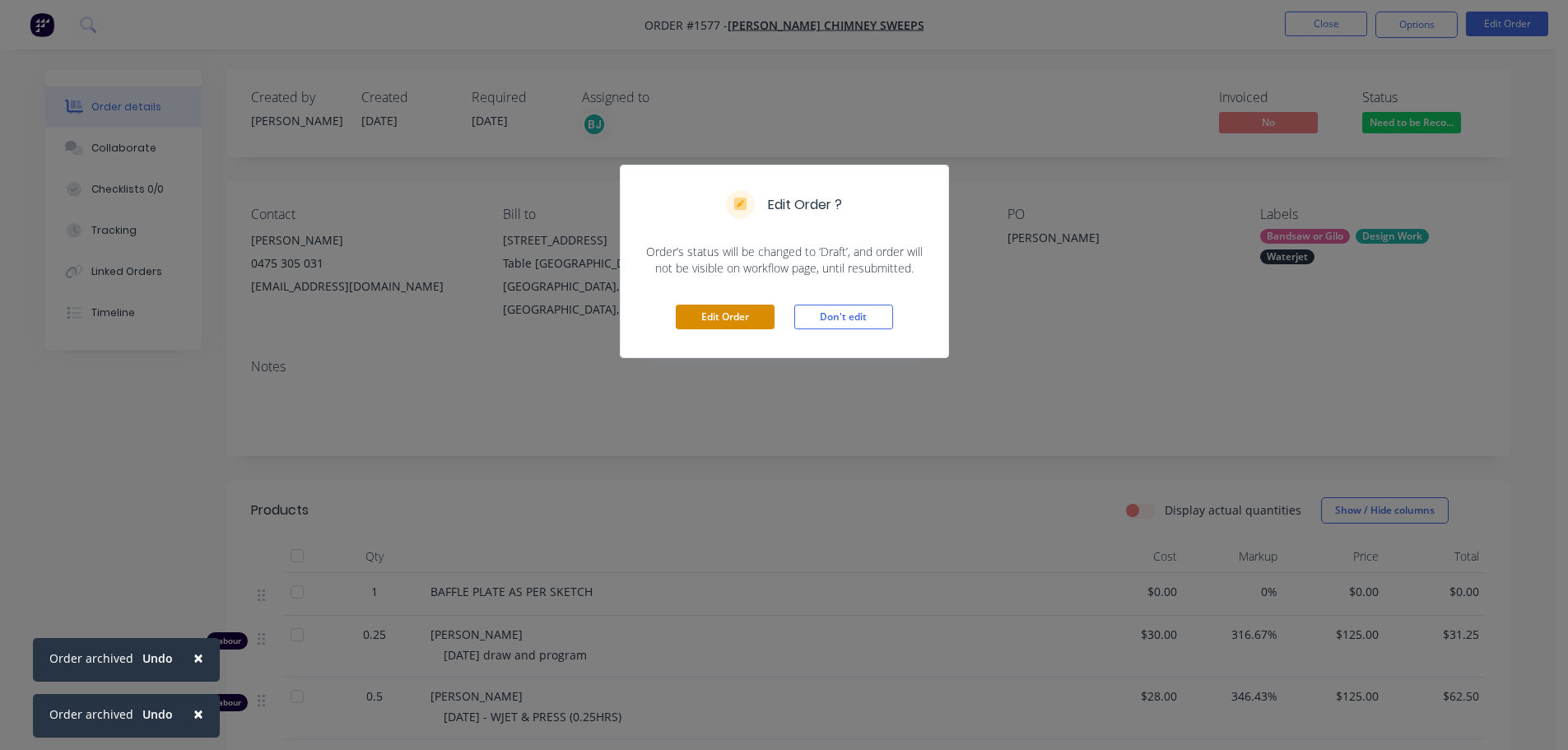
click at [727, 313] on button "Edit Order" at bounding box center [725, 317] width 99 height 25
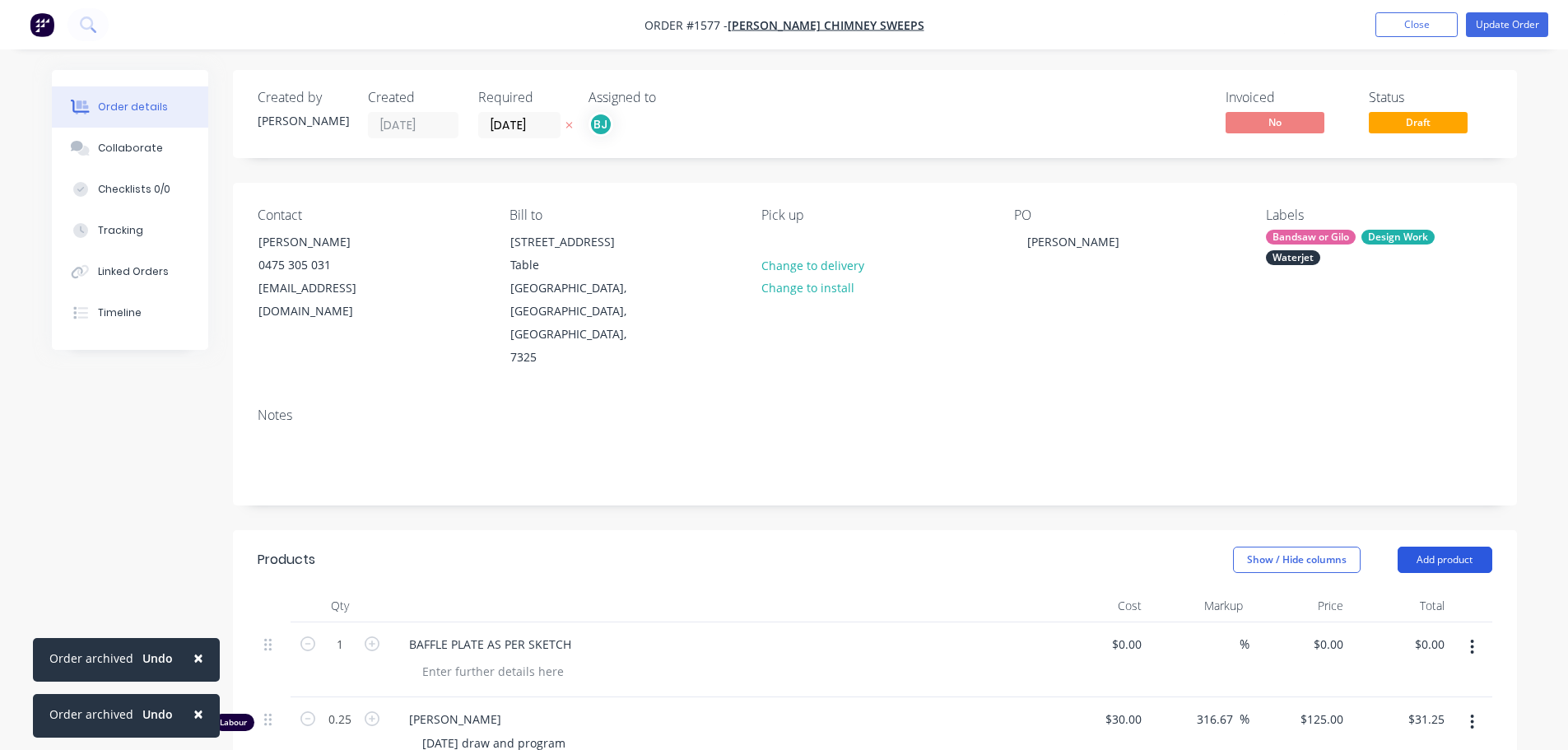
click at [1461, 547] on button "Add product" at bounding box center [1445, 560] width 95 height 26
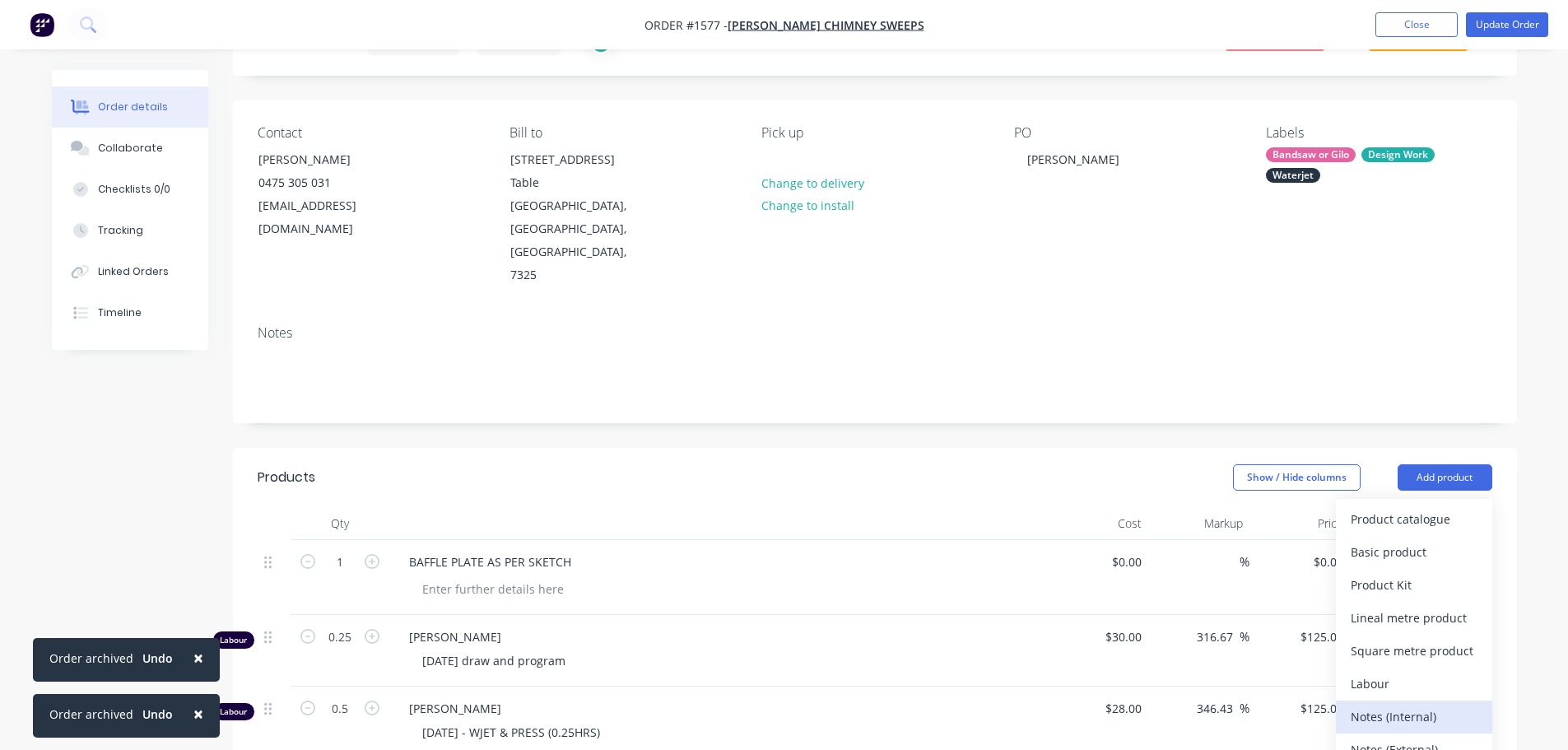
drag, startPoint x: 1397, startPoint y: 639, endPoint x: 952, endPoint y: 544, distance: 455.0
click at [1395, 704] on div "Notes (Internal)" at bounding box center [1414, 716] width 127 height 24
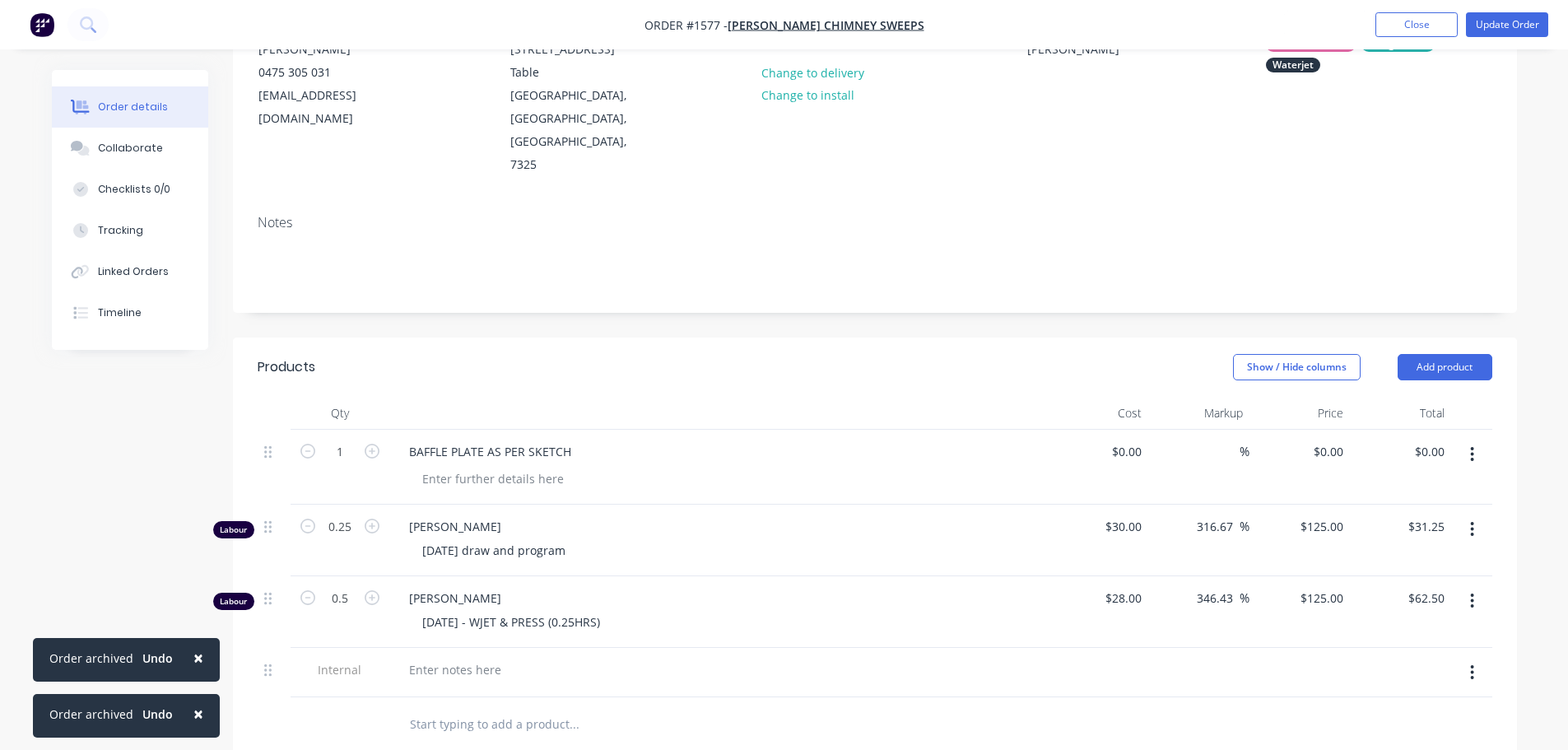
scroll to position [411, 0]
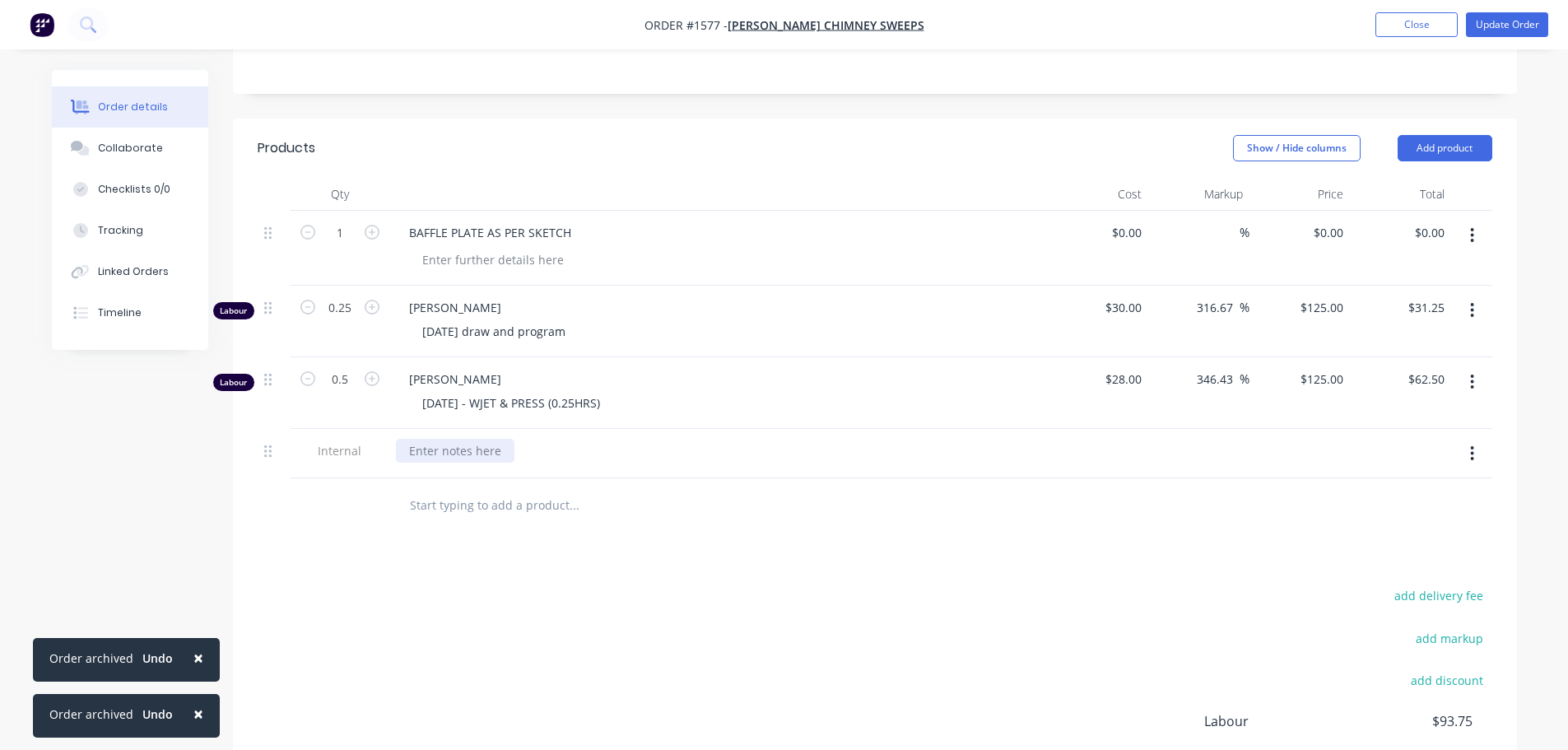
click at [428, 438] on div at bounding box center [455, 450] width 119 height 24
click at [638, 438] on div "6mm MILD STEEL - 335X560 SET UP - 10MINS CLEAN UP - 5MINS CUT TIME - 6MINS" at bounding box center [719, 476] width 645 height 75
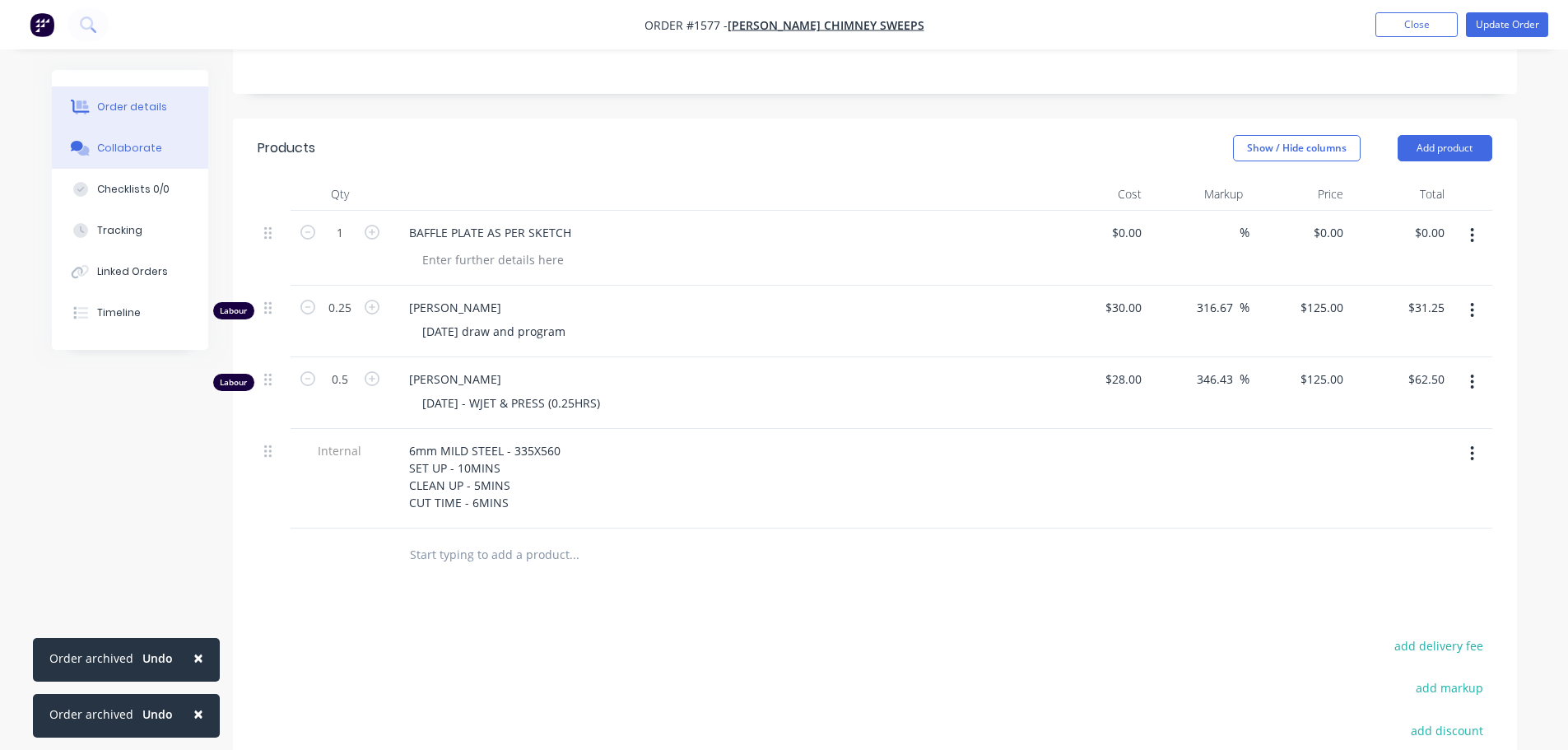
click at [120, 163] on button "Collaborate" at bounding box center [130, 148] width 157 height 41
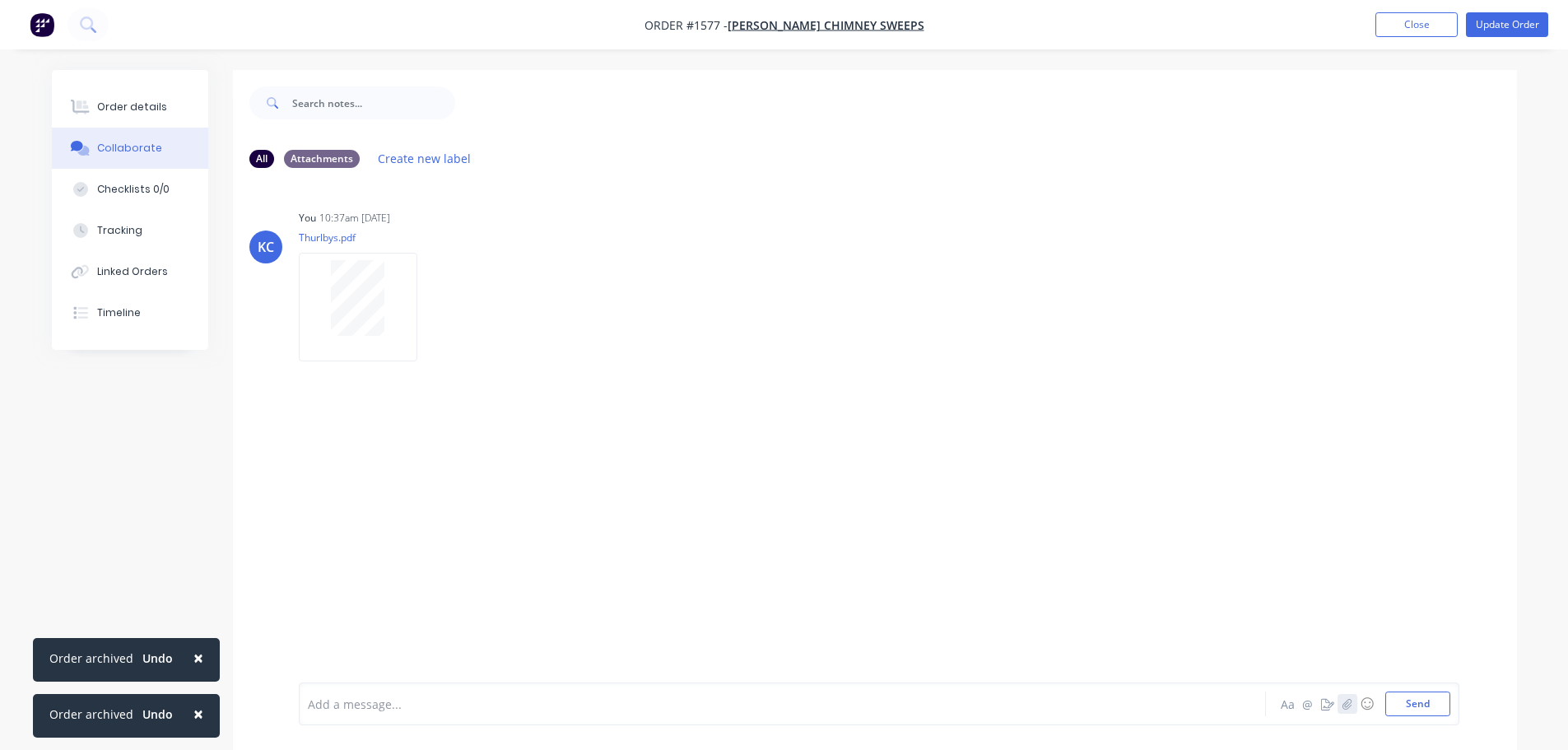
click at [1338, 700] on button "button" at bounding box center [1347, 703] width 19 height 19
click at [1422, 701] on button "Send" at bounding box center [1417, 703] width 65 height 25
click at [1355, 703] on button "button" at bounding box center [1347, 703] width 19 height 19
click at [1389, 698] on button "Send" at bounding box center [1417, 703] width 65 height 25
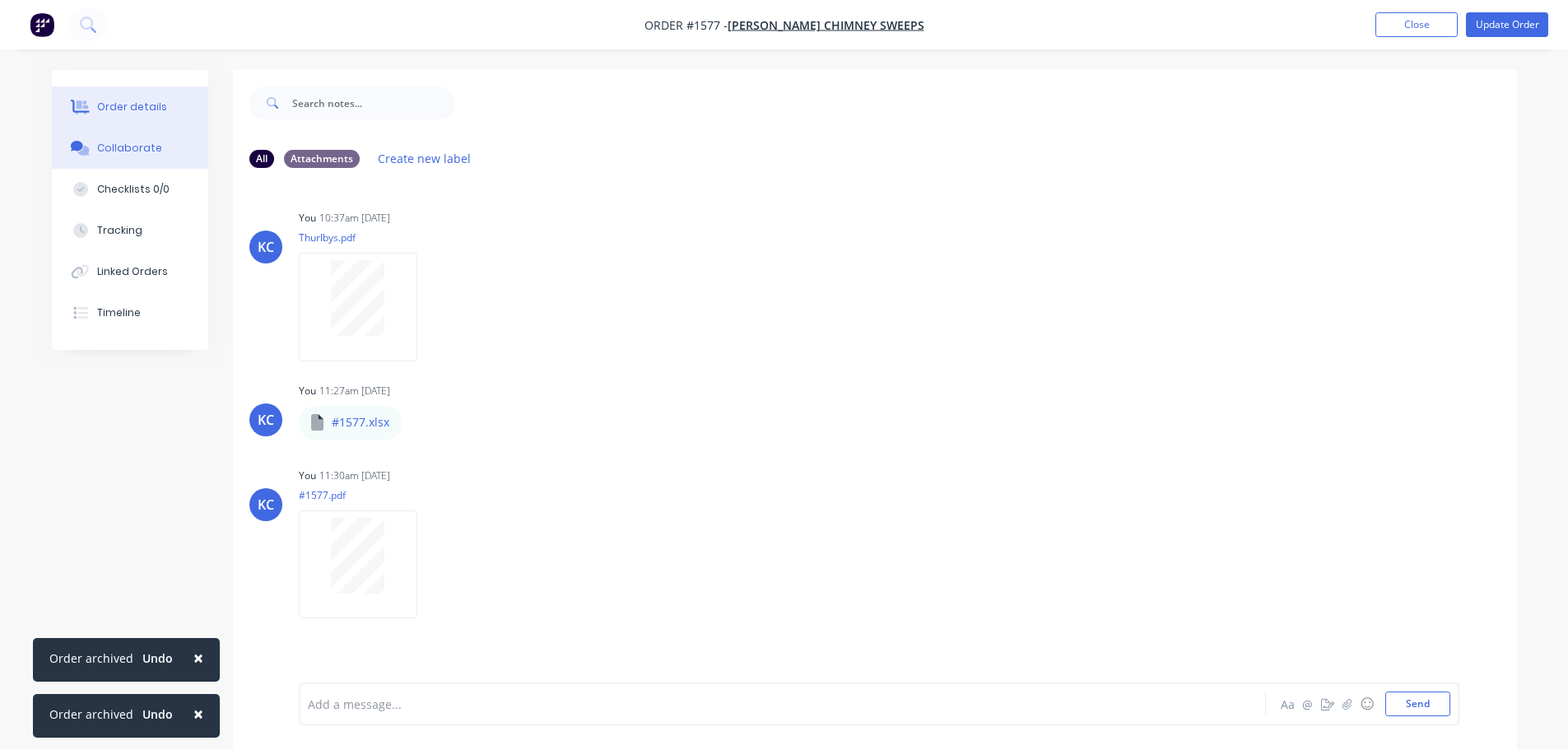
click at [120, 104] on div "Order details" at bounding box center [132, 108] width 70 height 15
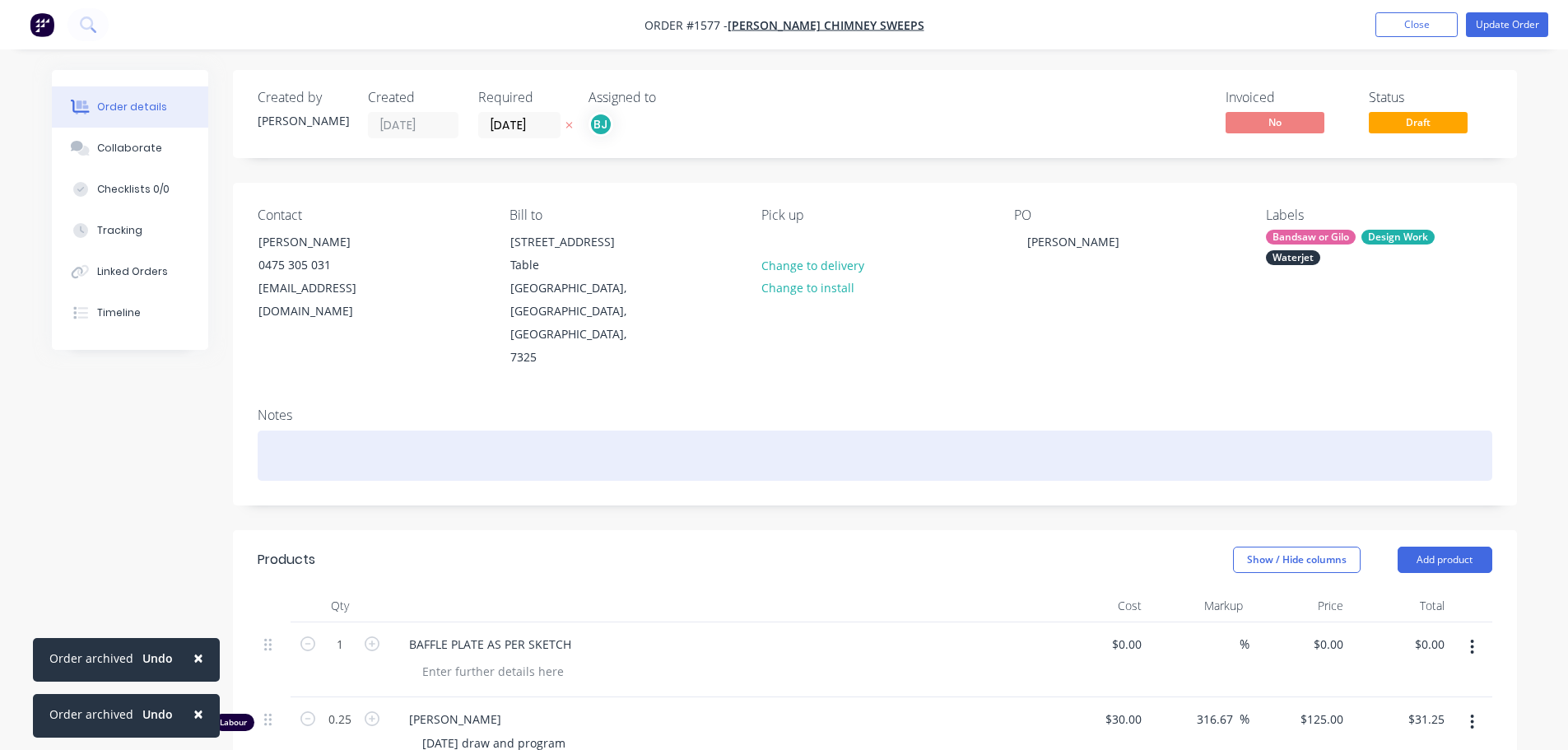
click at [348, 430] on div at bounding box center [875, 455] width 1234 height 50
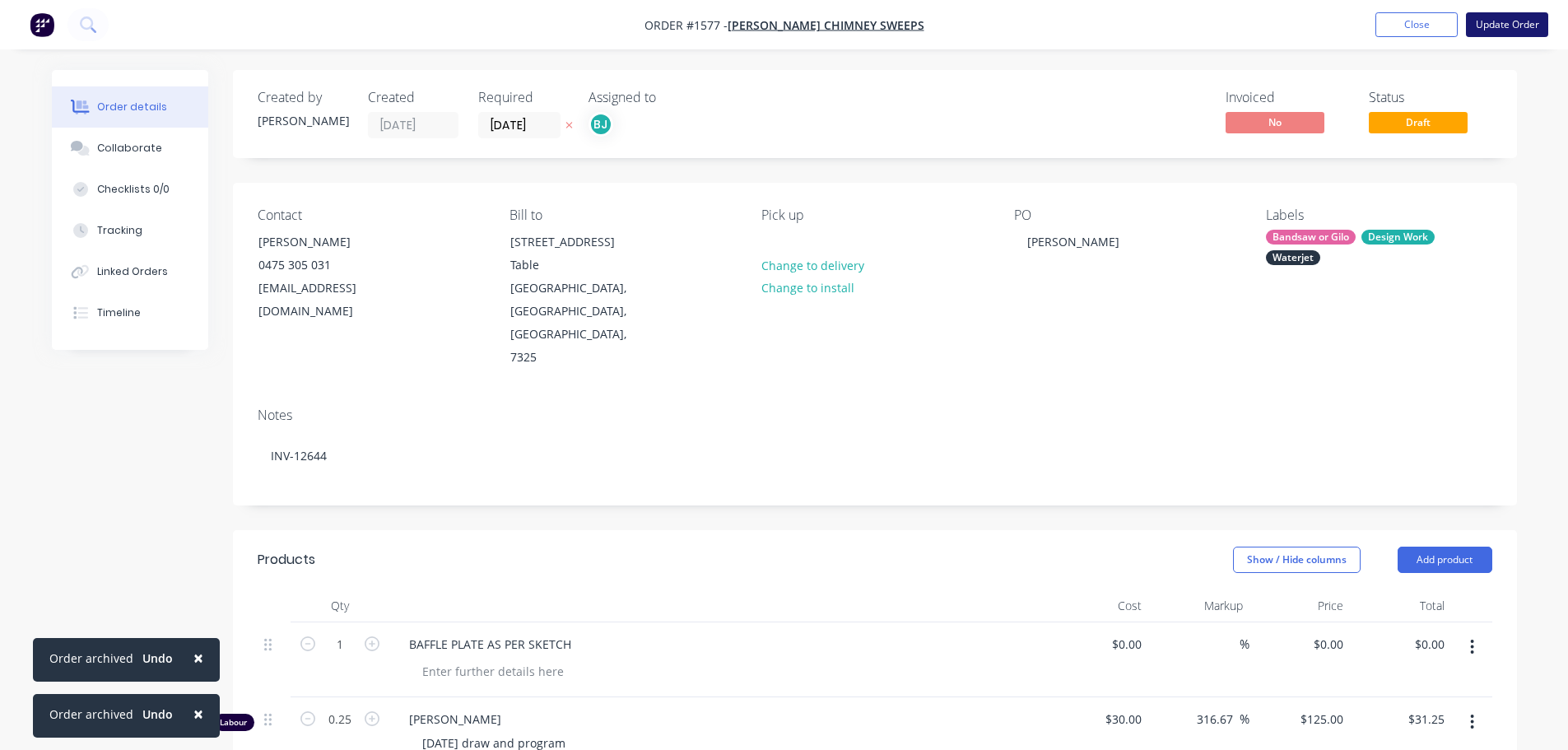
click at [1511, 15] on button "Update Order" at bounding box center [1507, 25] width 82 height 25
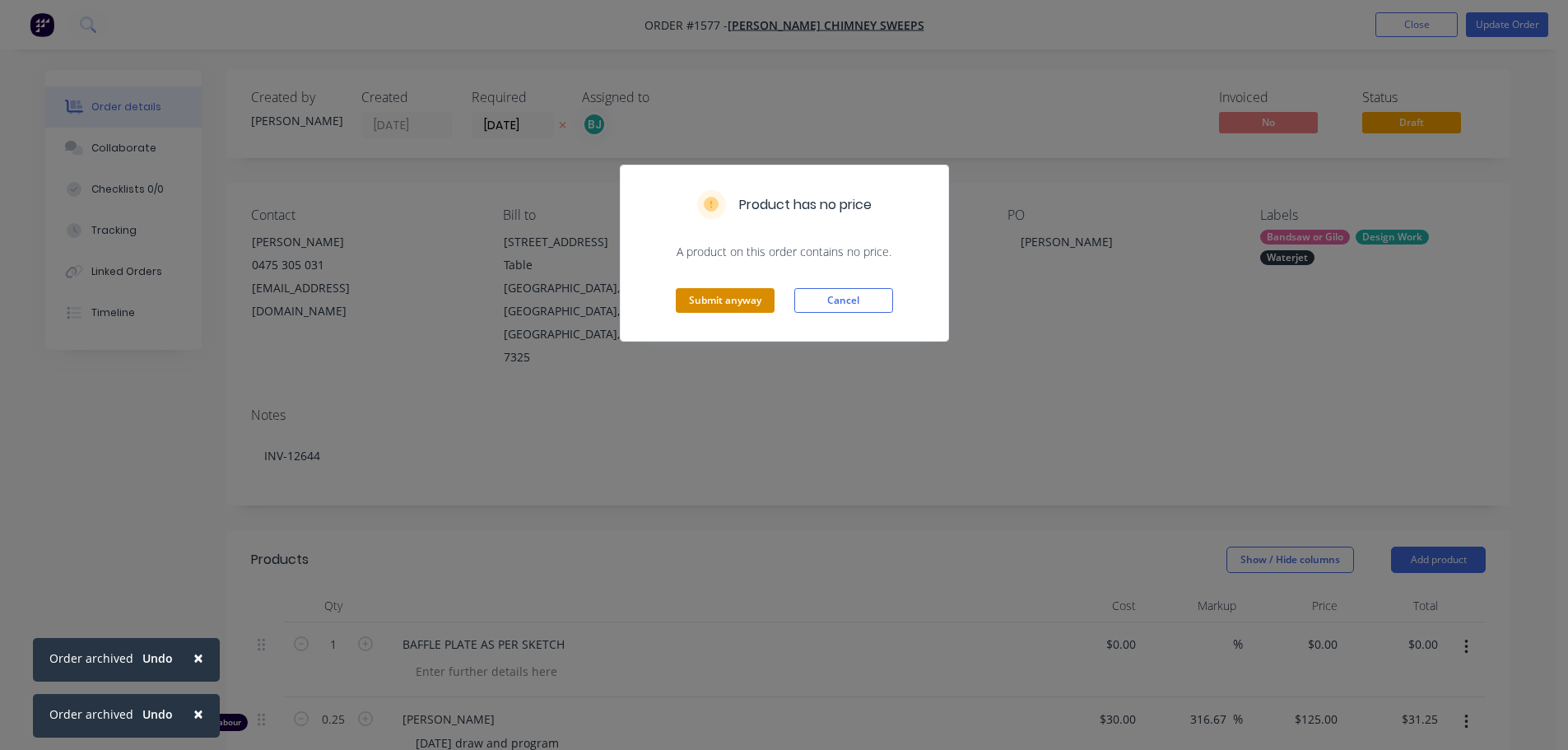
click at [717, 295] on button "Submit anyway" at bounding box center [725, 300] width 99 height 25
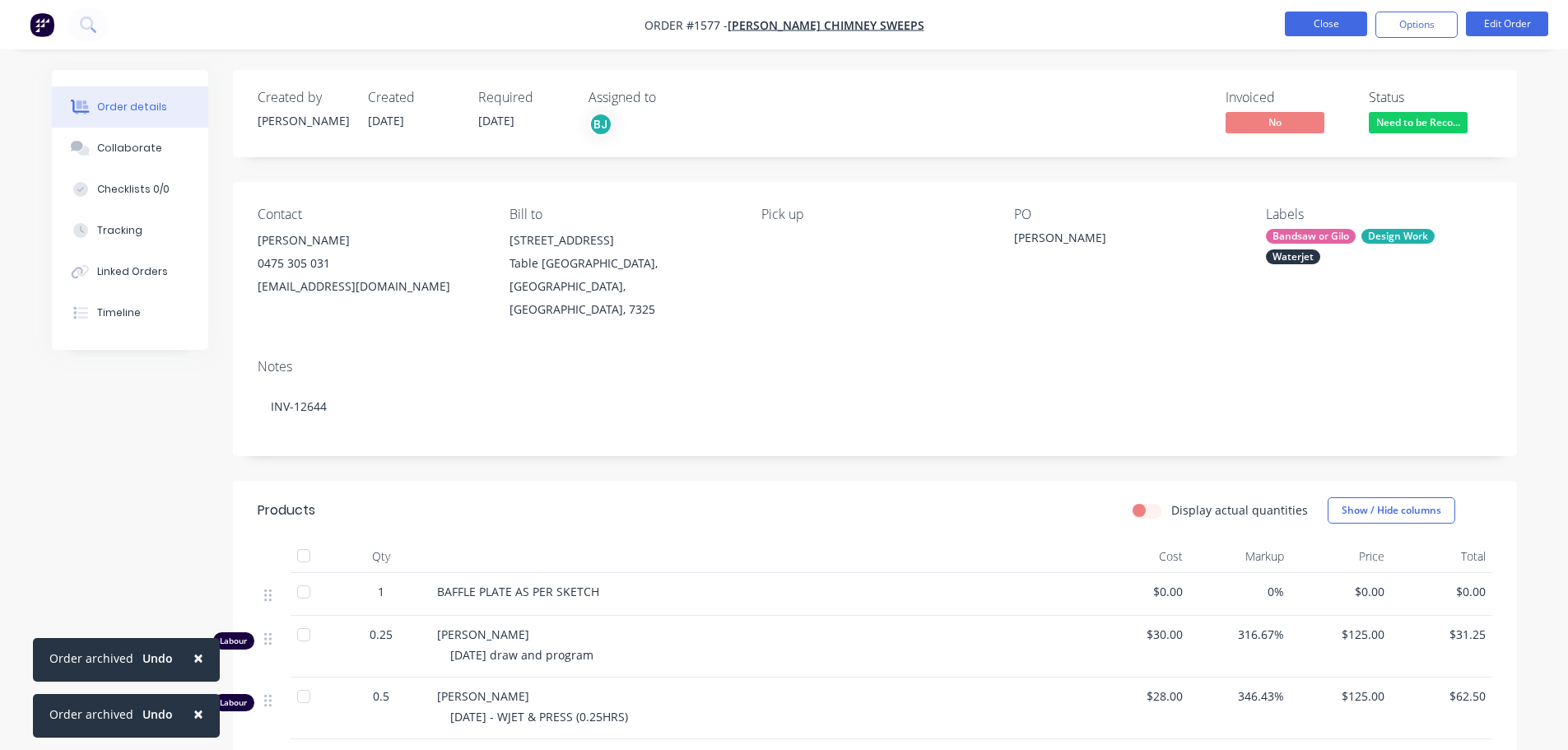
click at [1317, 25] on button "Close" at bounding box center [1326, 24] width 82 height 25
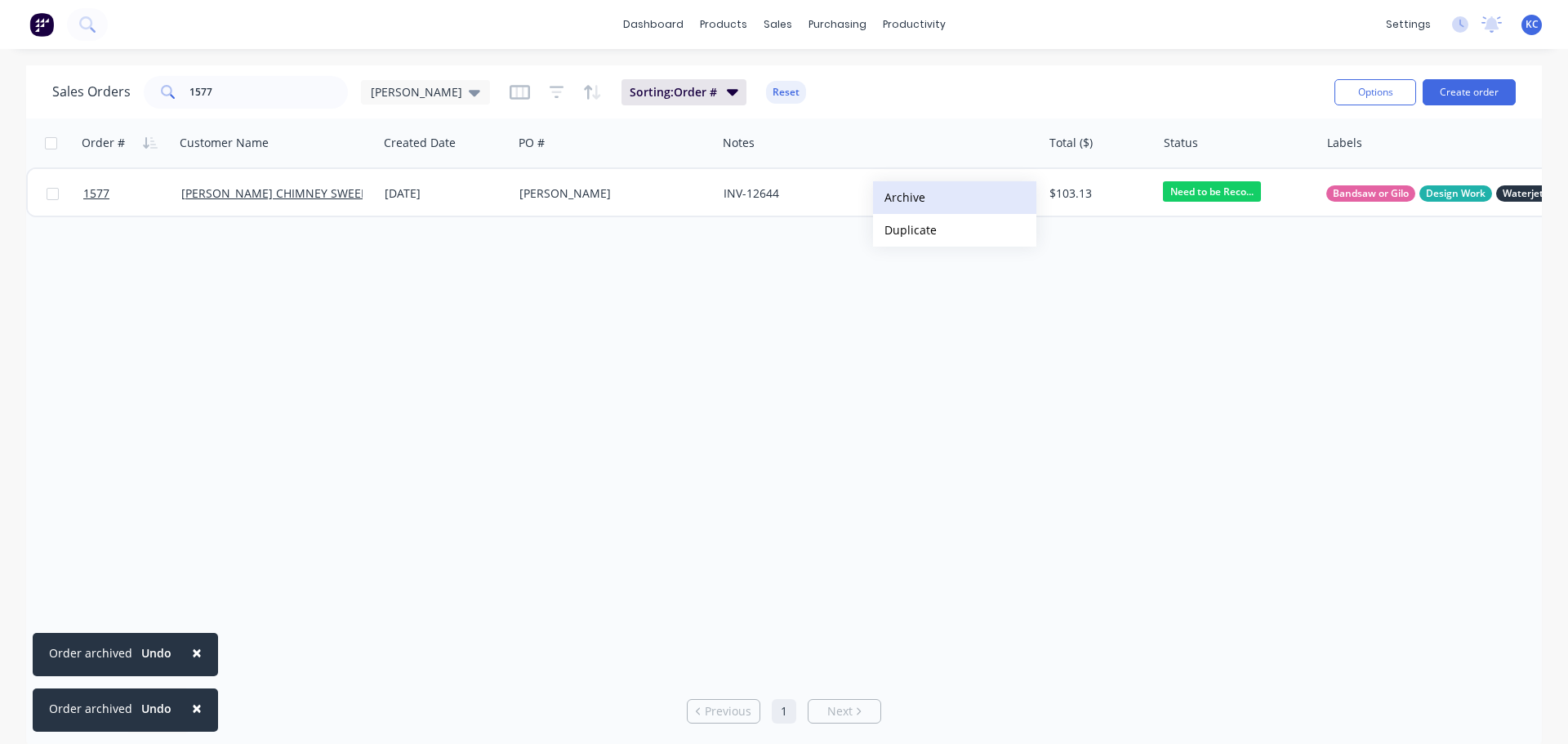
click at [946, 202] on button "Archive" at bounding box center [954, 197] width 163 height 33
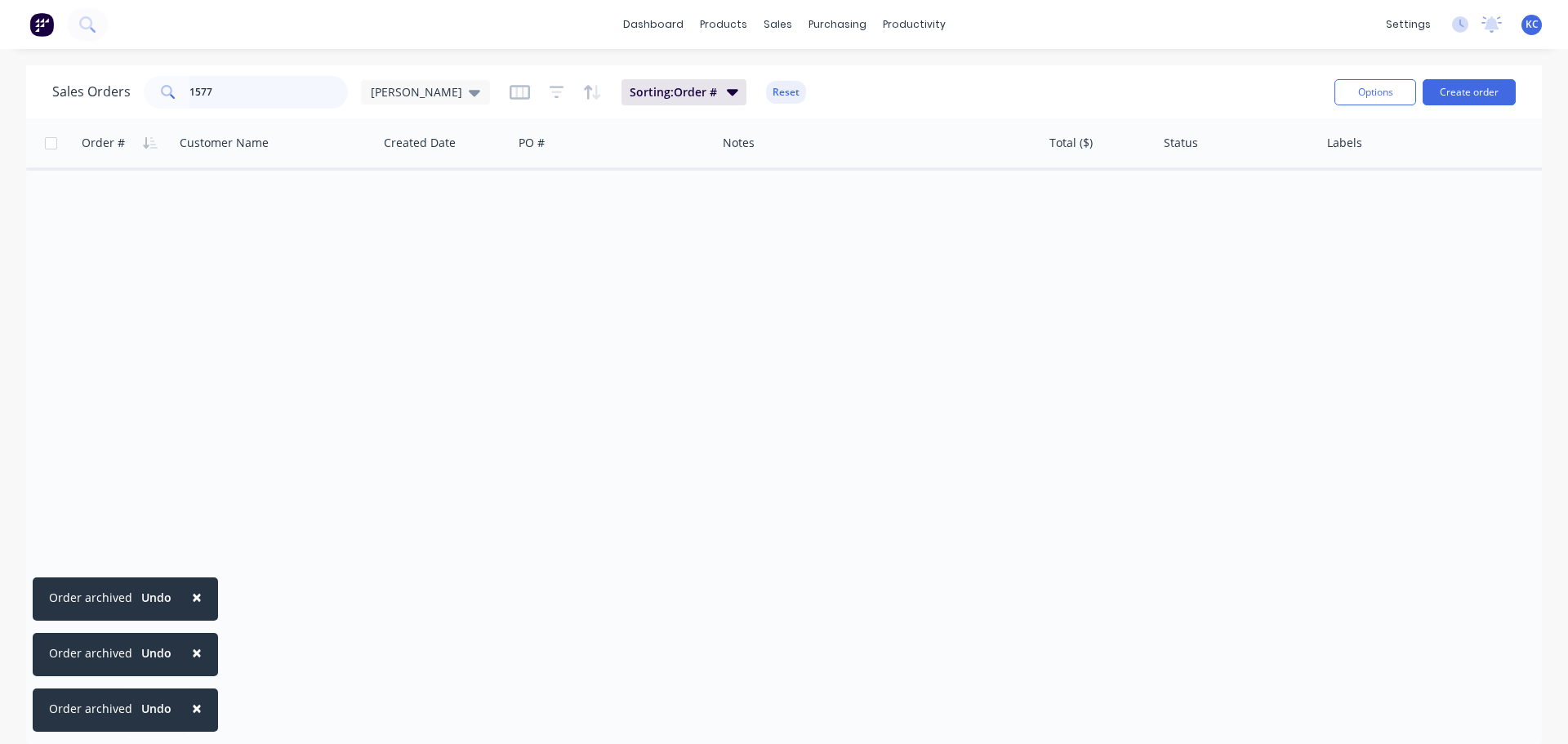
drag, startPoint x: 239, startPoint y: 92, endPoint x: 0, endPoint y: 47, distance: 243.2
click at [0, 71] on div "Sales Orders 1577 [PERSON_NAME] Sorting: Order # Reset Options Create order Ord…" at bounding box center [784, 406] width 1568 height 683
type input "1513"
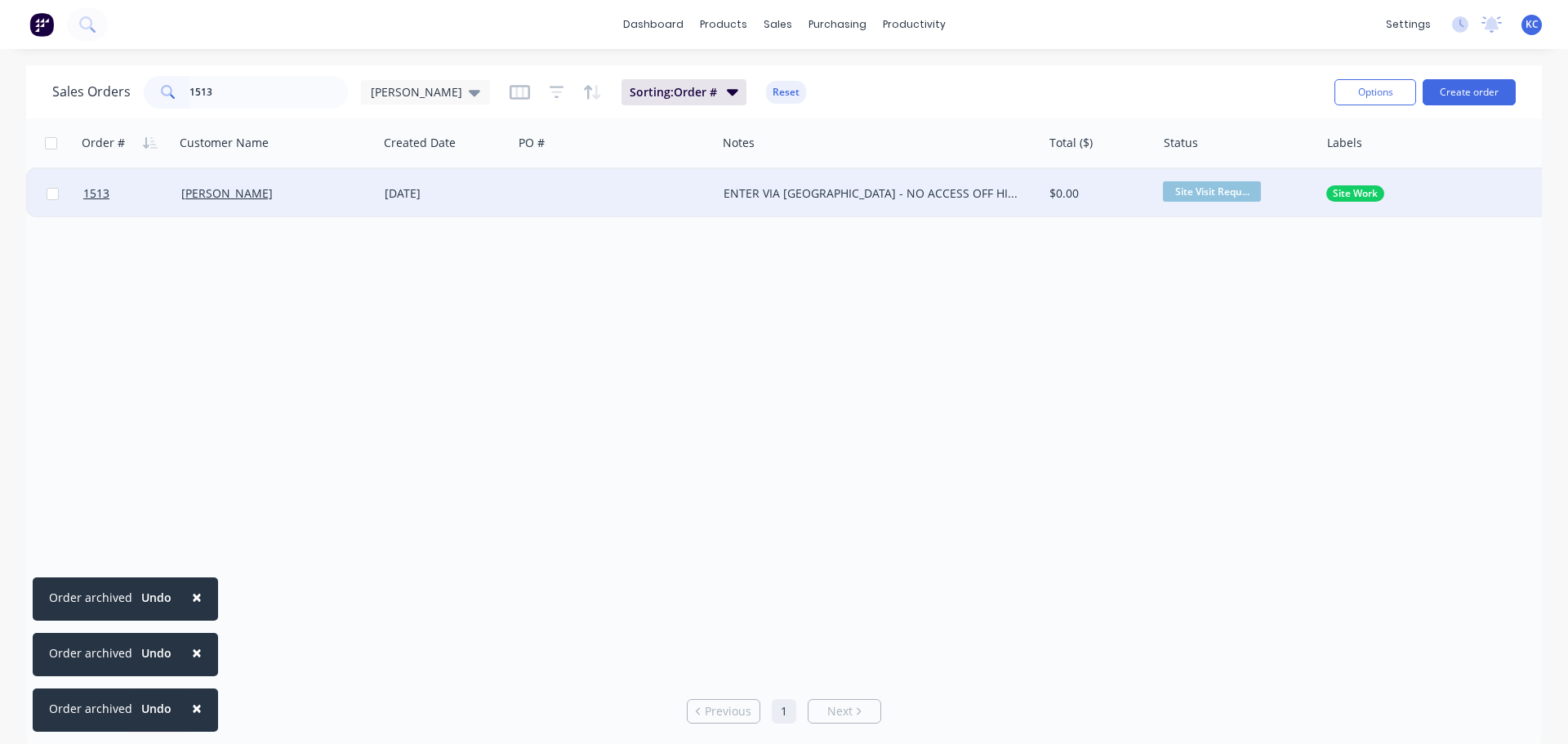
click at [511, 207] on div "[DATE]" at bounding box center [445, 193] width 134 height 49
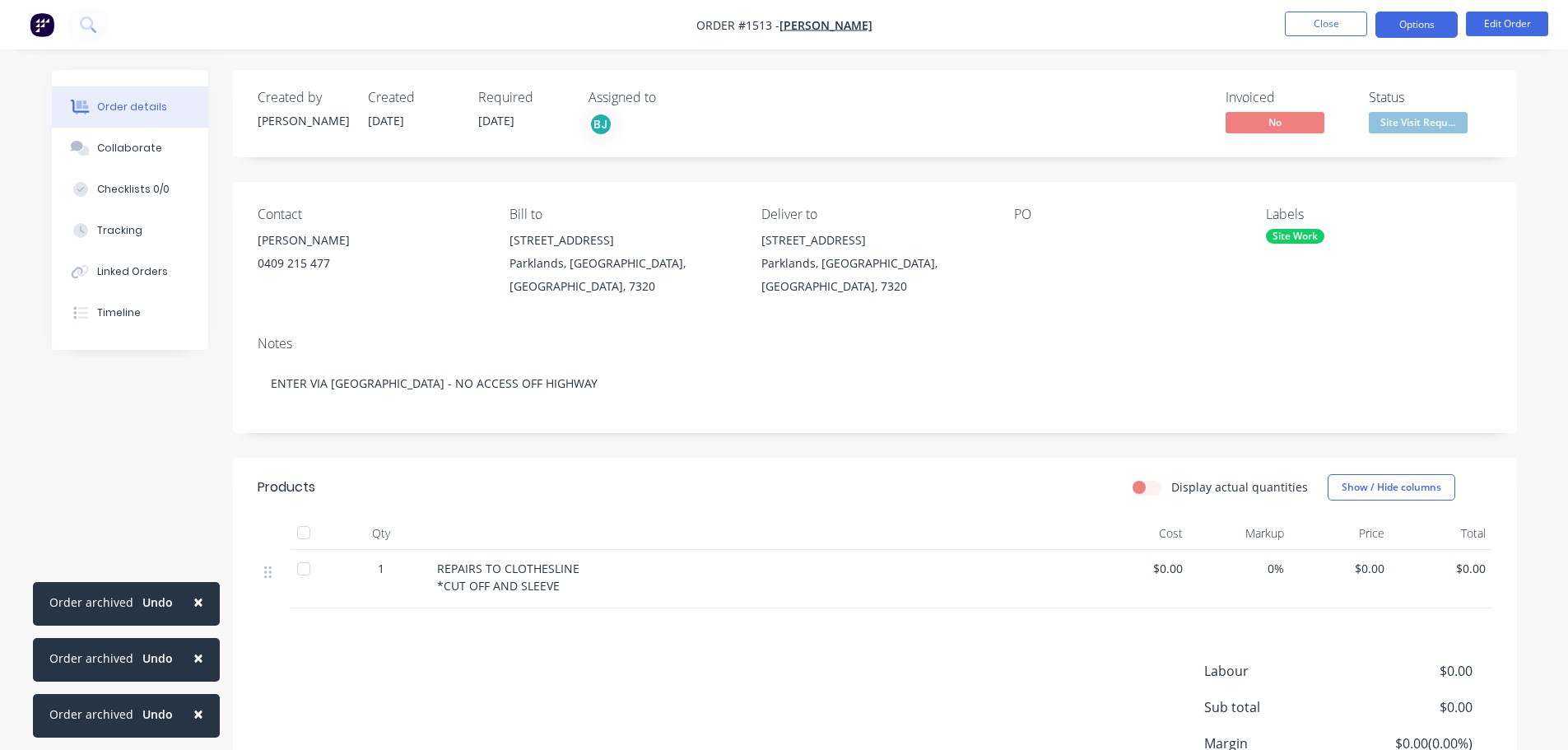
click at [1421, 17] on button "Options" at bounding box center [1416, 25] width 82 height 26
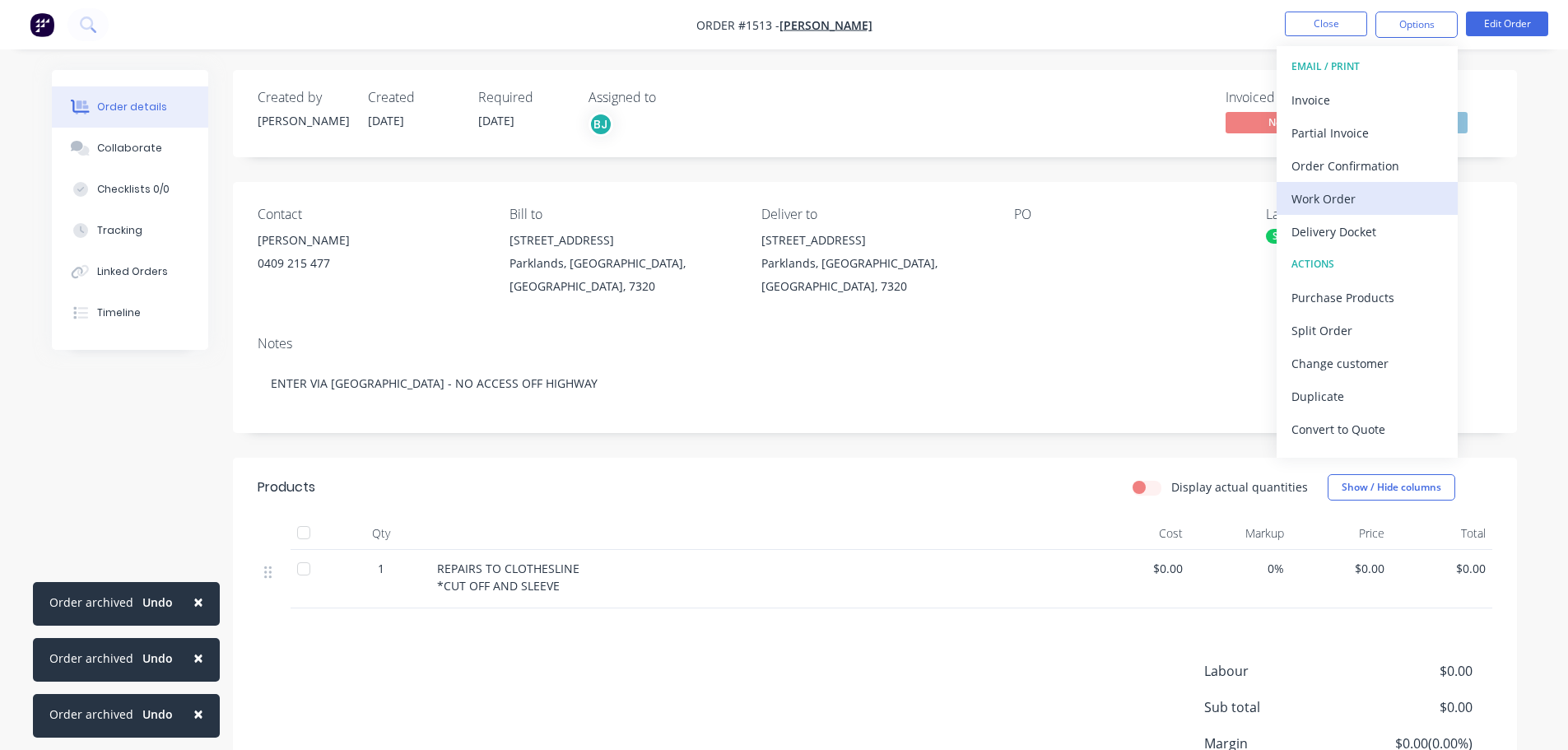
click at [1331, 190] on div "Work Order" at bounding box center [1366, 199] width 152 height 24
click at [1331, 189] on div "Custom" at bounding box center [1366, 199] width 152 height 24
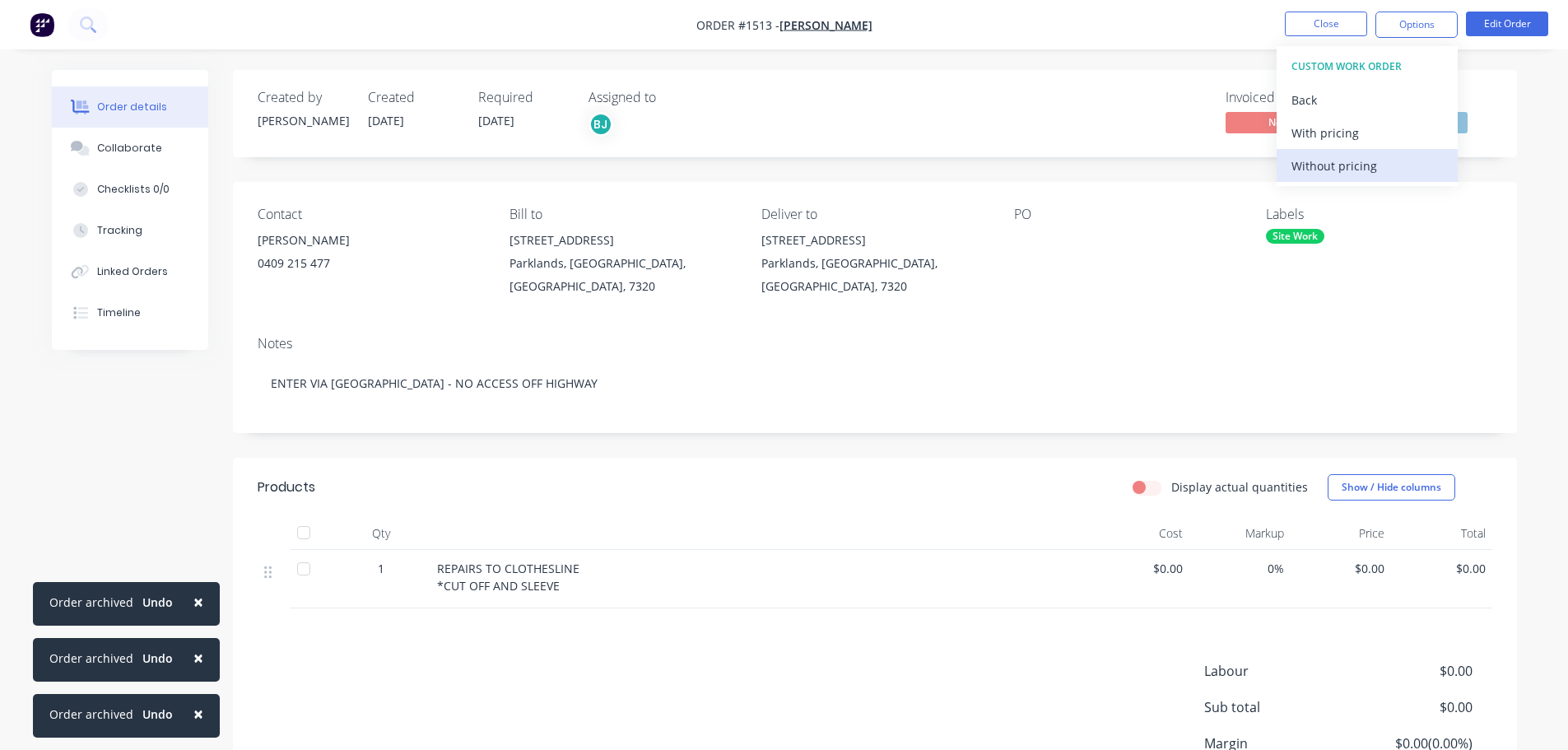
click at [1328, 168] on div "Without pricing" at bounding box center [1366, 166] width 152 height 24
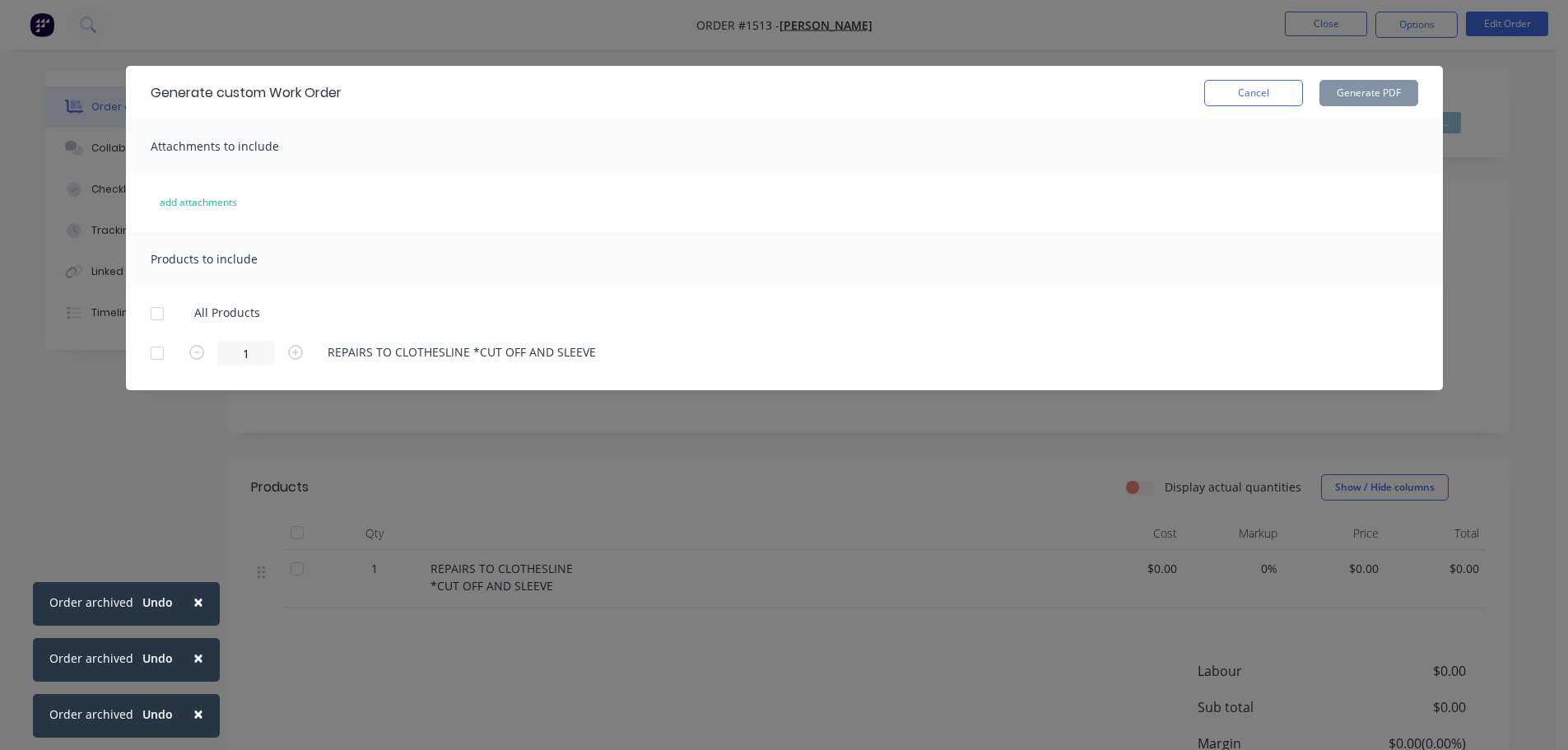
drag, startPoint x: 152, startPoint y: 312, endPoint x: 212, endPoint y: 328, distance: 62.1
click at [152, 312] on div at bounding box center [157, 313] width 33 height 33
click at [1379, 92] on button "Generate PDF" at bounding box center [1369, 92] width 99 height 26
click at [1237, 103] on button "Cancel" at bounding box center [1253, 92] width 99 height 26
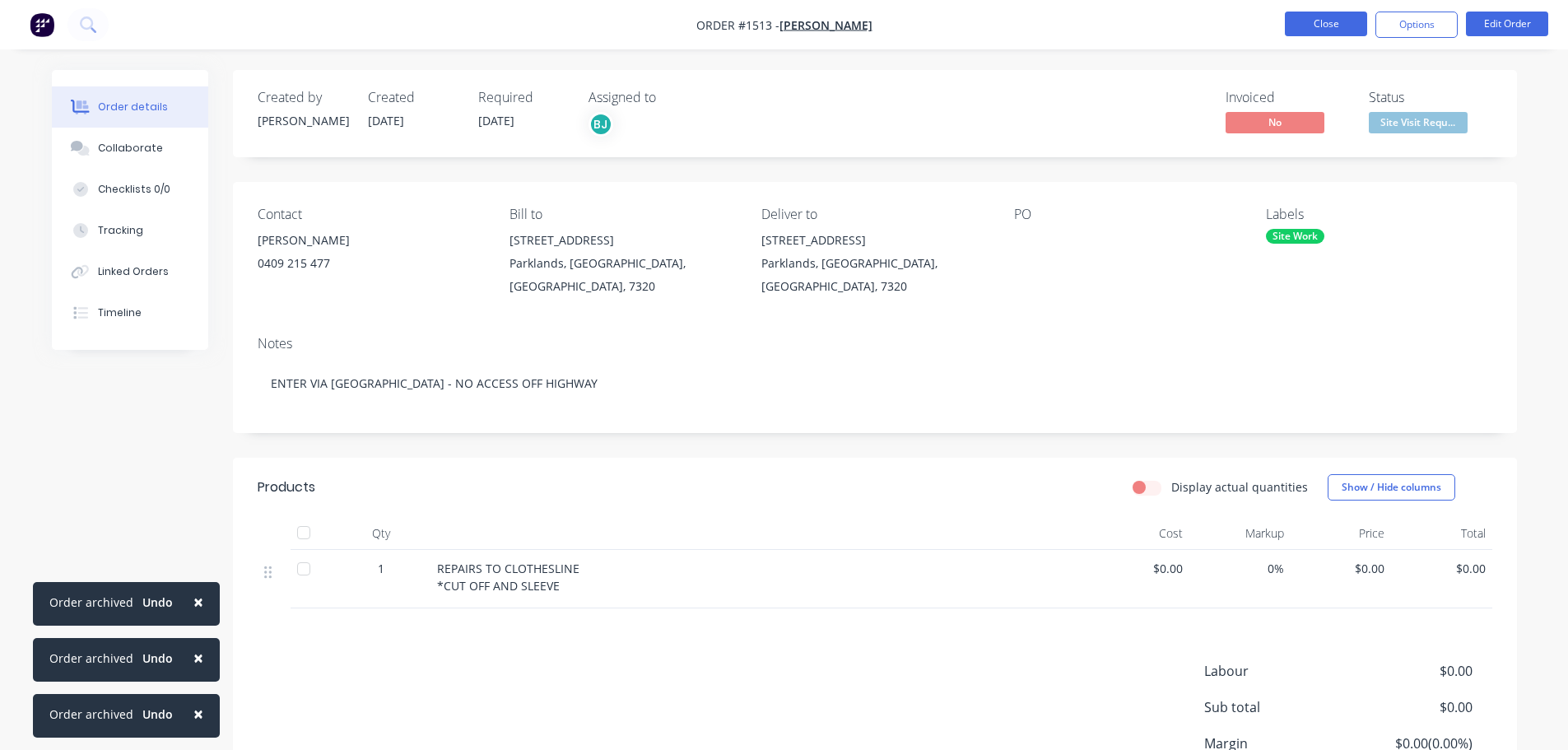
click at [1341, 24] on button "Close" at bounding box center [1326, 24] width 82 height 25
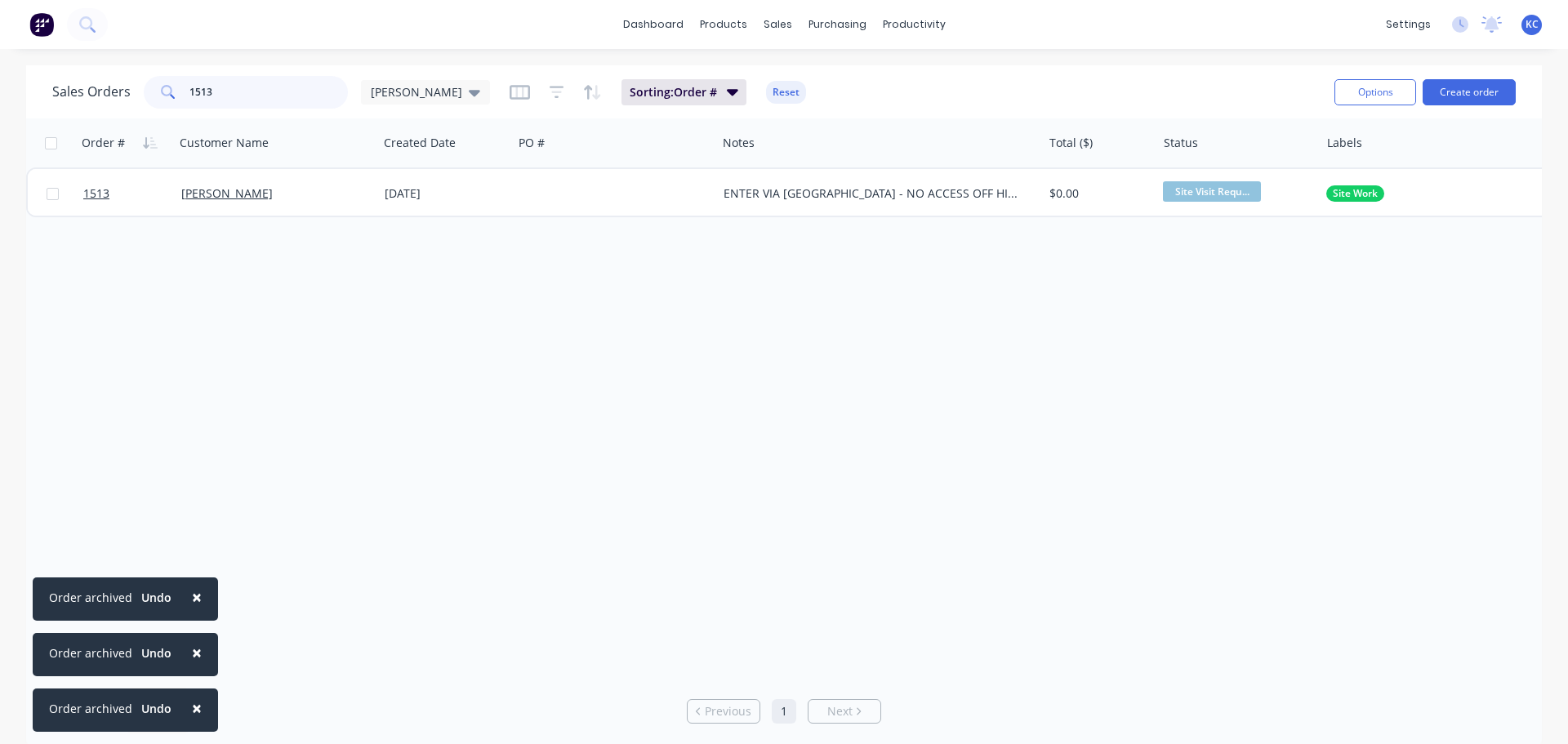
drag, startPoint x: 223, startPoint y: 92, endPoint x: 0, endPoint y: 40, distance: 229.0
click at [60, 71] on div "Sales Orders 1513 [PERSON_NAME] Sorting: Order # Reset Options Create order" at bounding box center [784, 92] width 1516 height 53
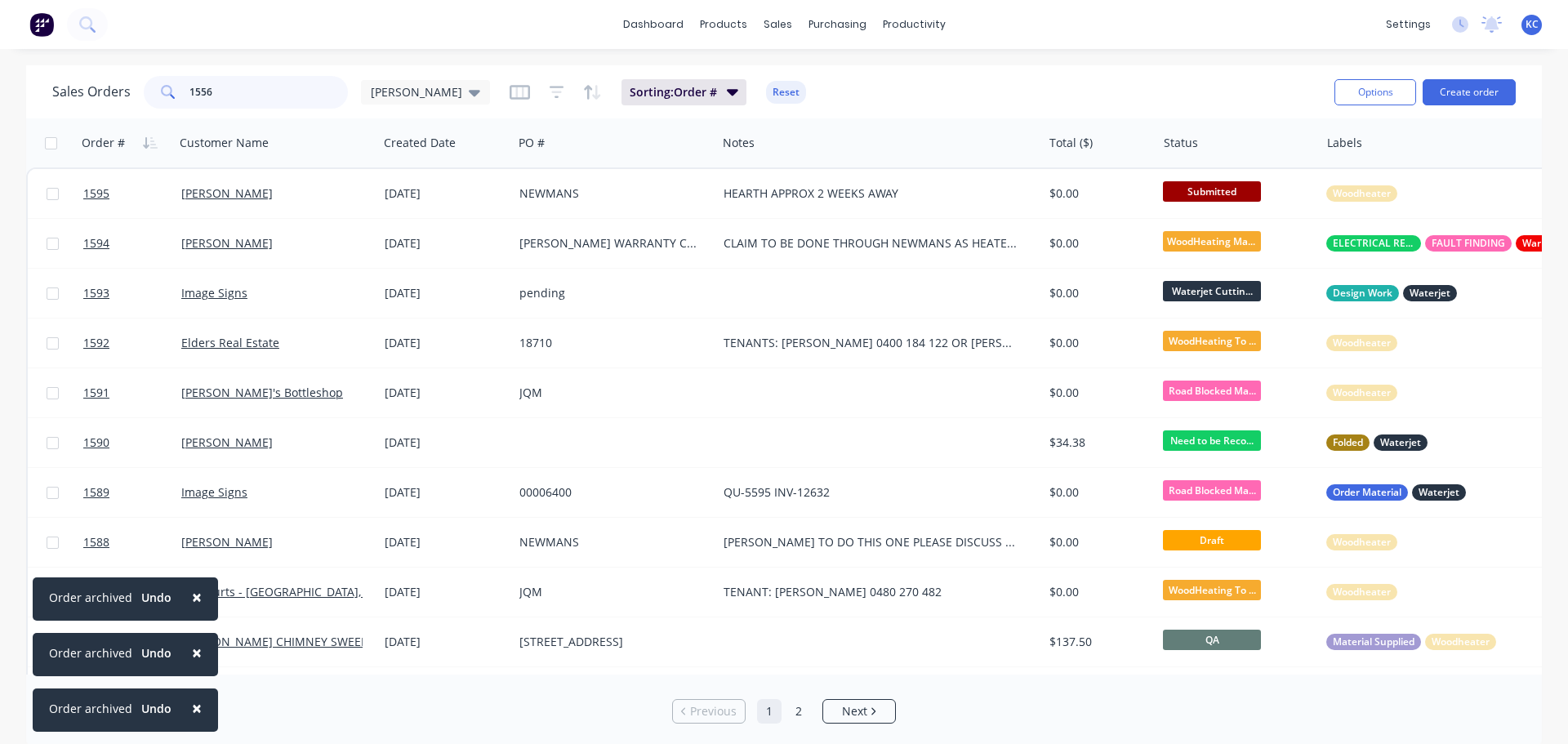
type input "1556"
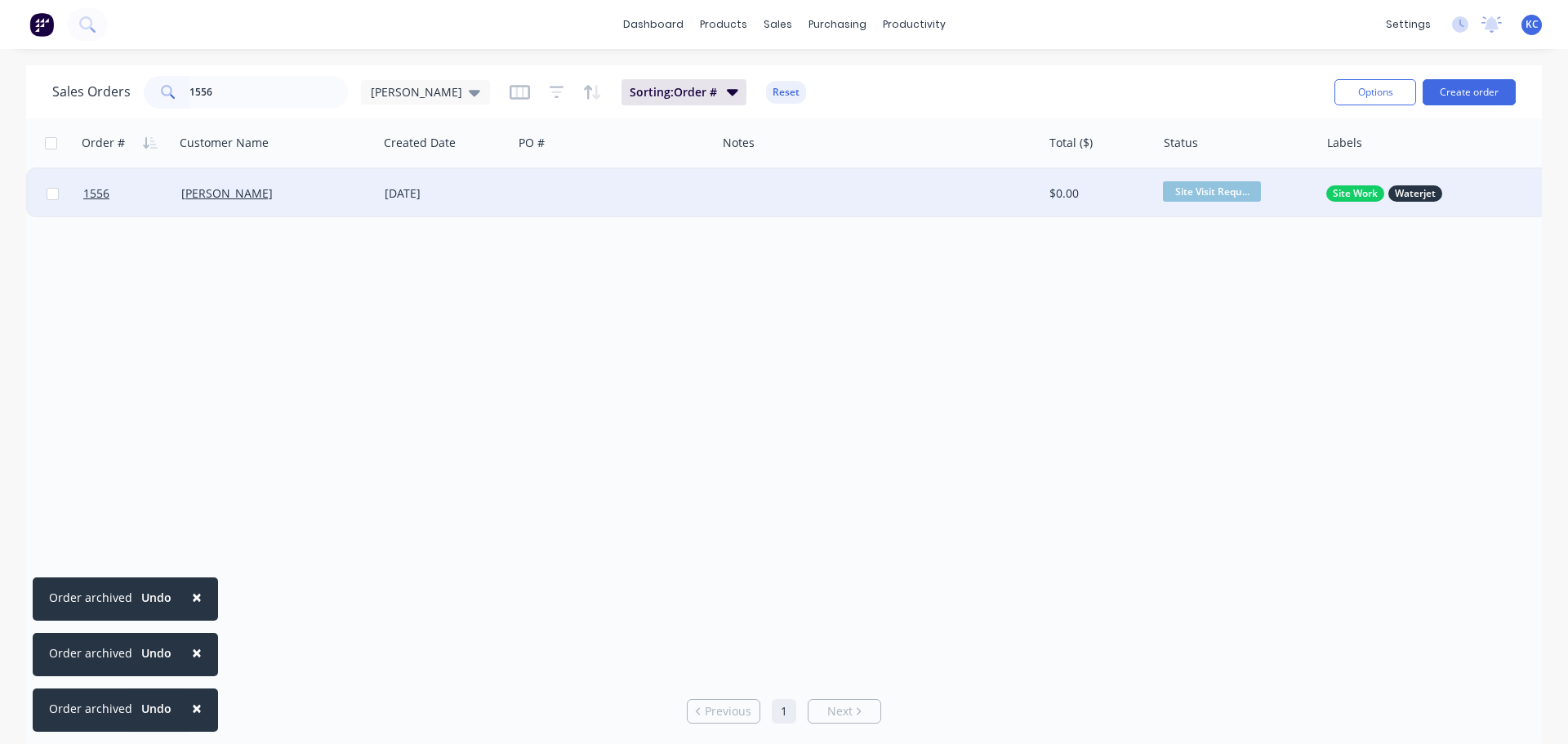
click at [662, 189] on div at bounding box center [615, 193] width 203 height 49
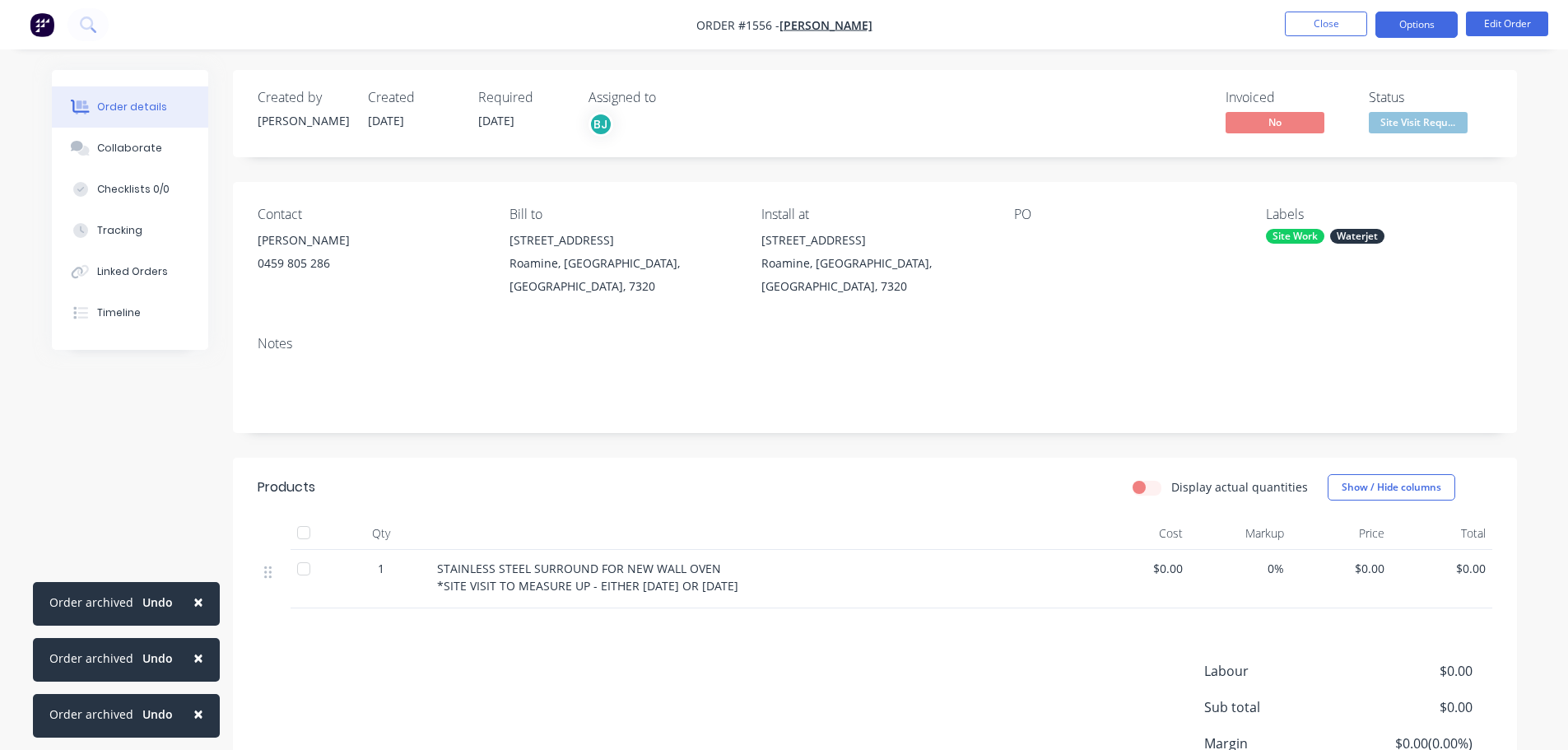
click at [1420, 19] on button "Options" at bounding box center [1416, 25] width 82 height 26
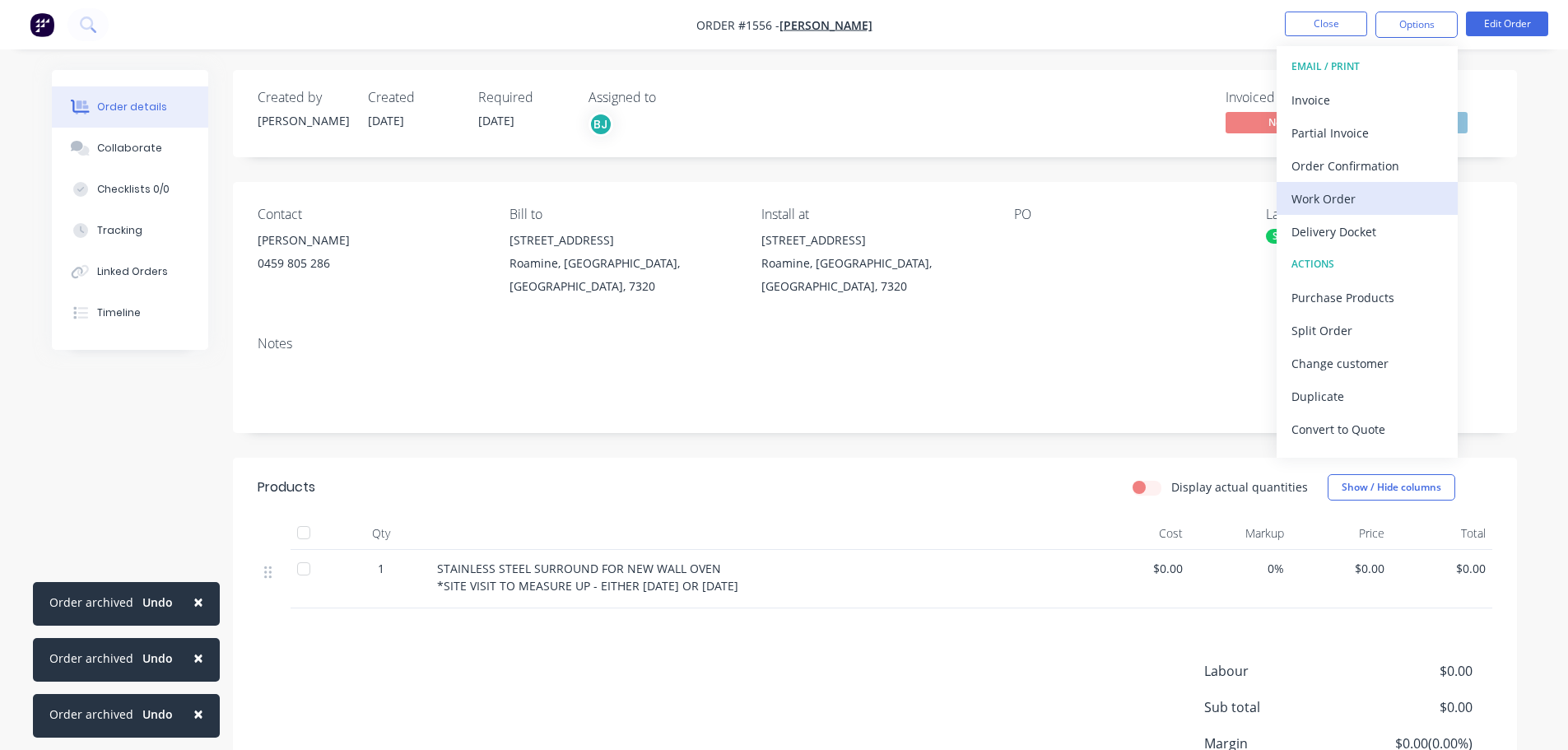
click at [1332, 196] on div "Work Order" at bounding box center [1366, 199] width 152 height 24
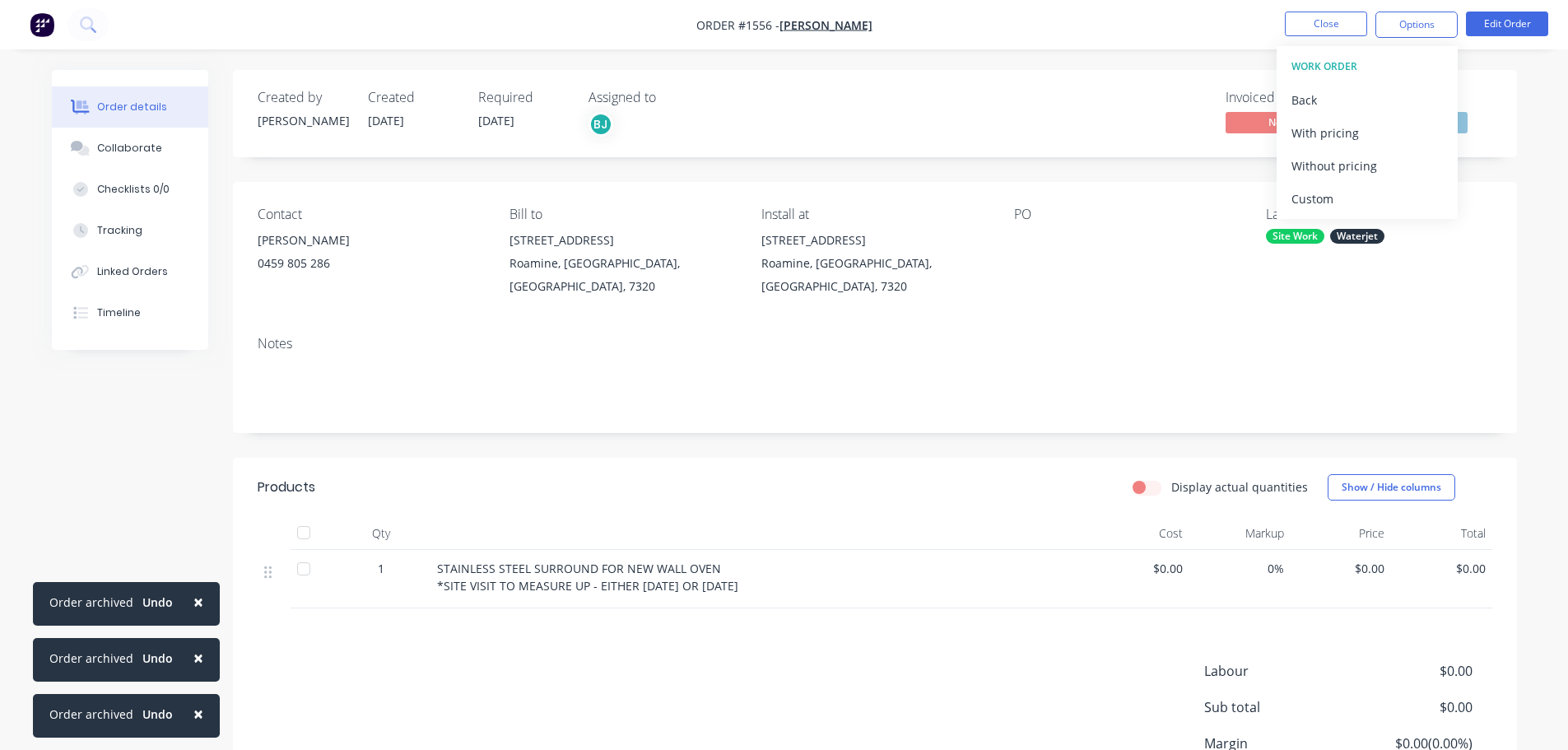
click at [1332, 196] on div "Custom" at bounding box center [1366, 199] width 152 height 24
click at [1339, 172] on div "Without pricing" at bounding box center [1366, 166] width 152 height 24
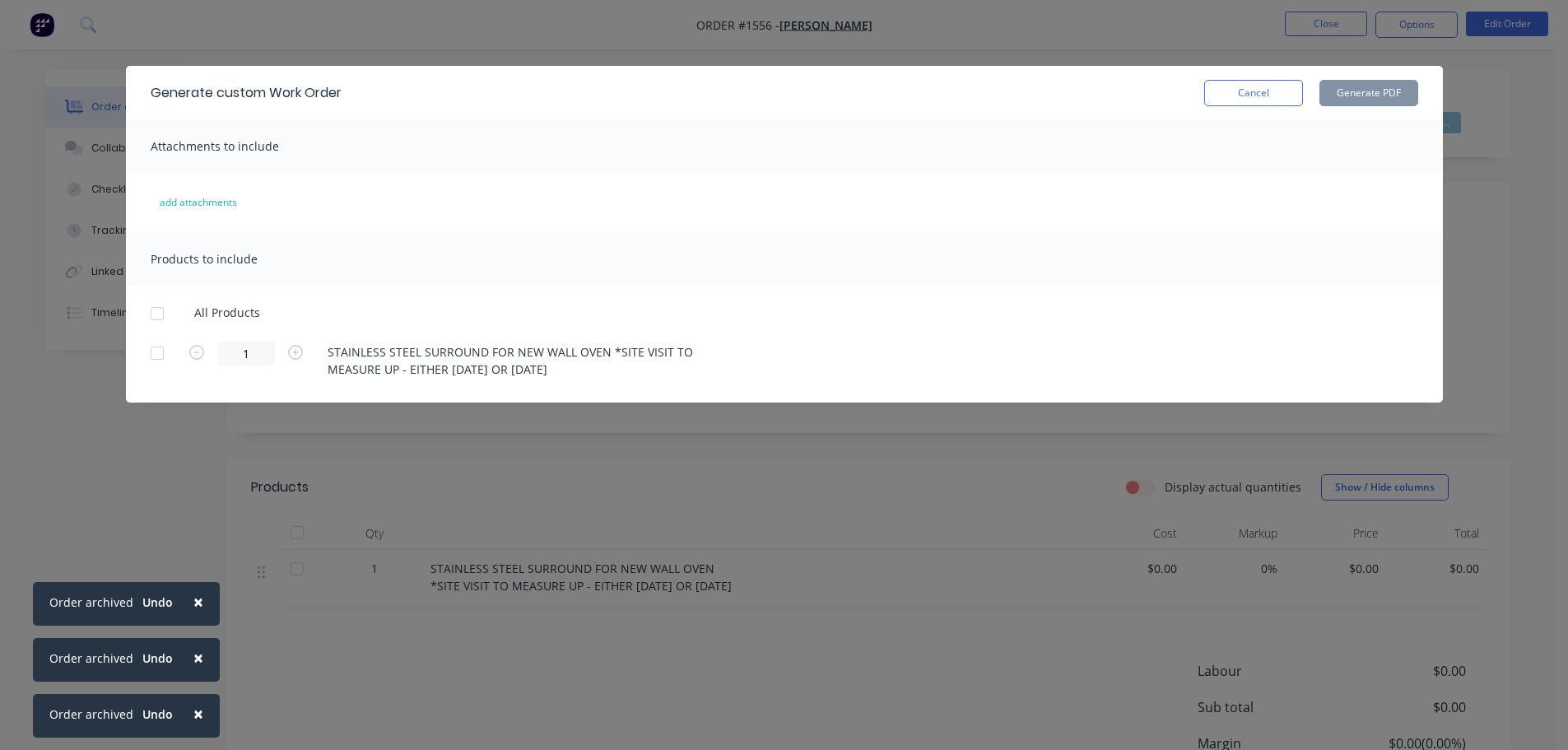
click at [157, 317] on div at bounding box center [157, 313] width 33 height 33
click at [1363, 92] on button "Generate PDF" at bounding box center [1369, 92] width 99 height 26
click at [1252, 87] on button "Cancel" at bounding box center [1253, 92] width 99 height 26
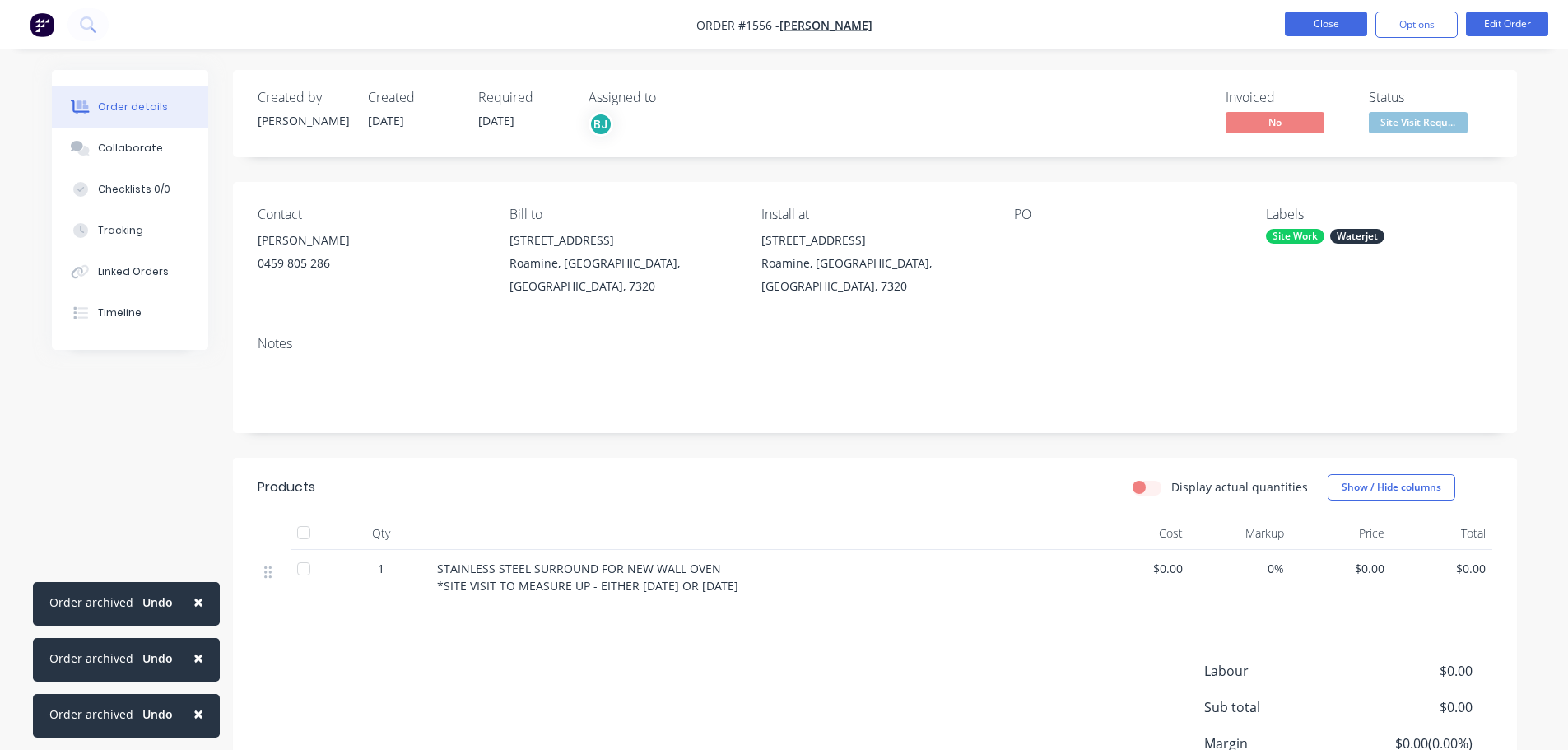
click at [1349, 14] on button "Close" at bounding box center [1326, 24] width 82 height 25
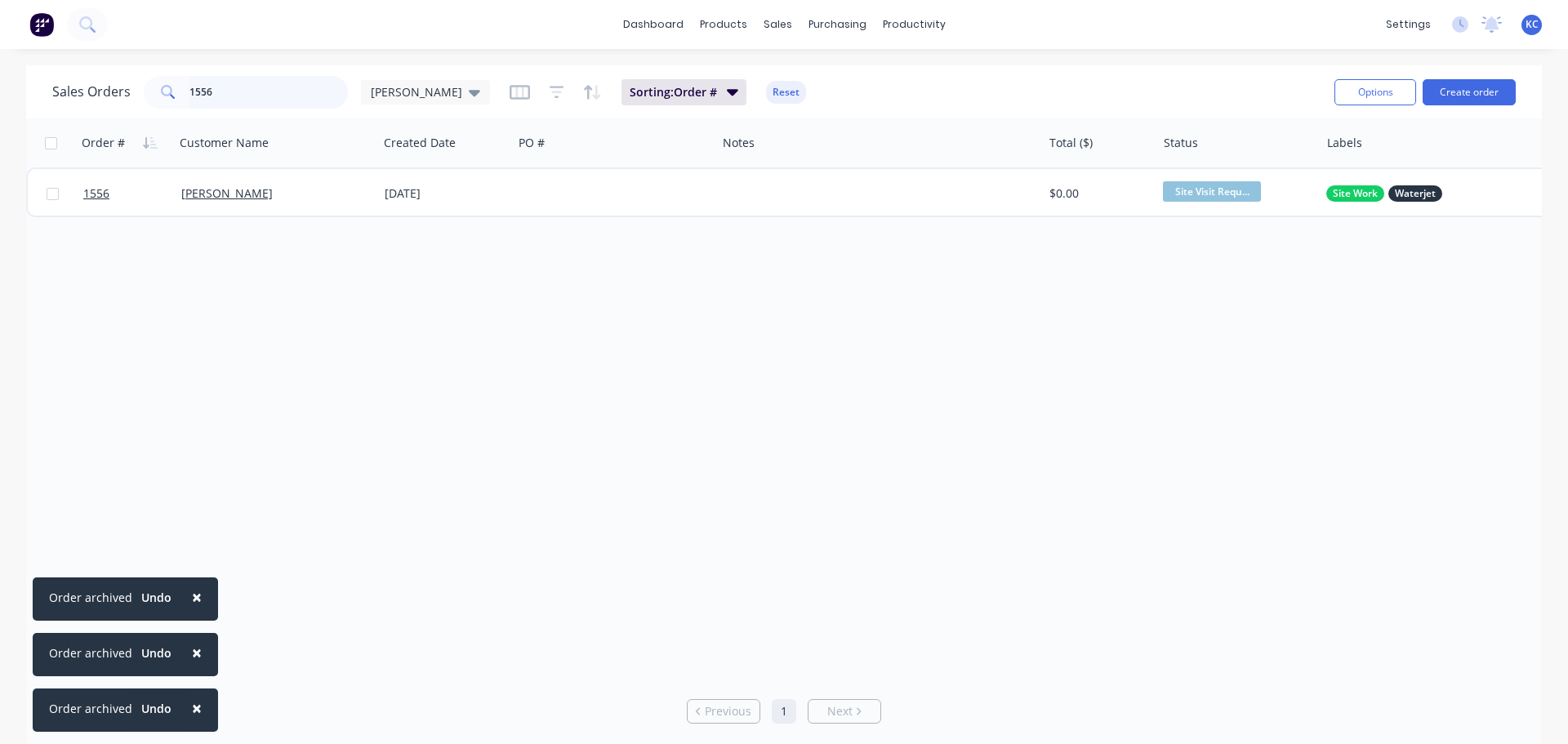
drag, startPoint x: 253, startPoint y: 87, endPoint x: 0, endPoint y: 58, distance: 254.7
click at [22, 64] on div "× Order archived Undo × Order archived Undo × Order archived Undo dashboard pro…" at bounding box center [784, 372] width 1568 height 744
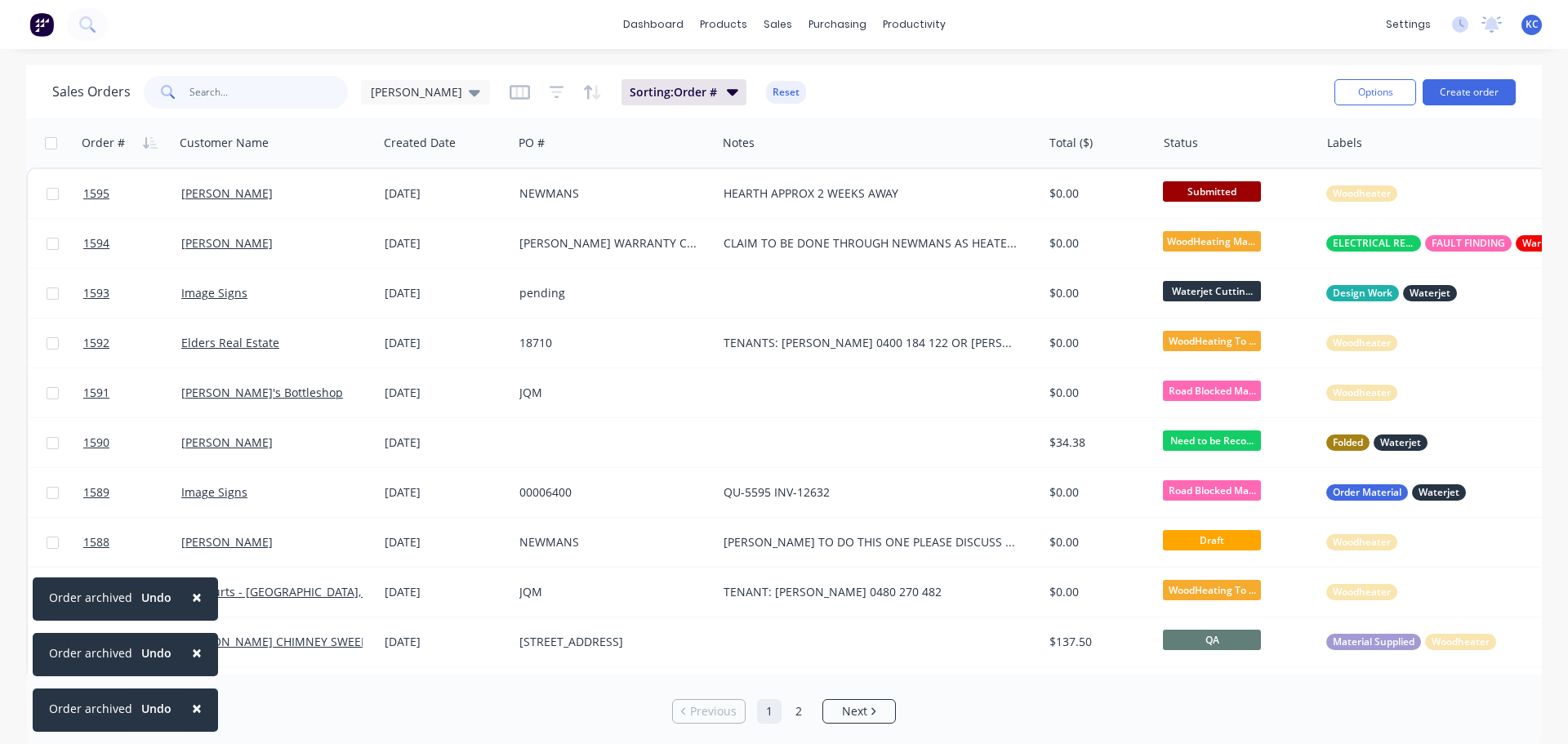
click at [245, 92] on input "text" at bounding box center [270, 92] width 160 height 33
type input "1585"
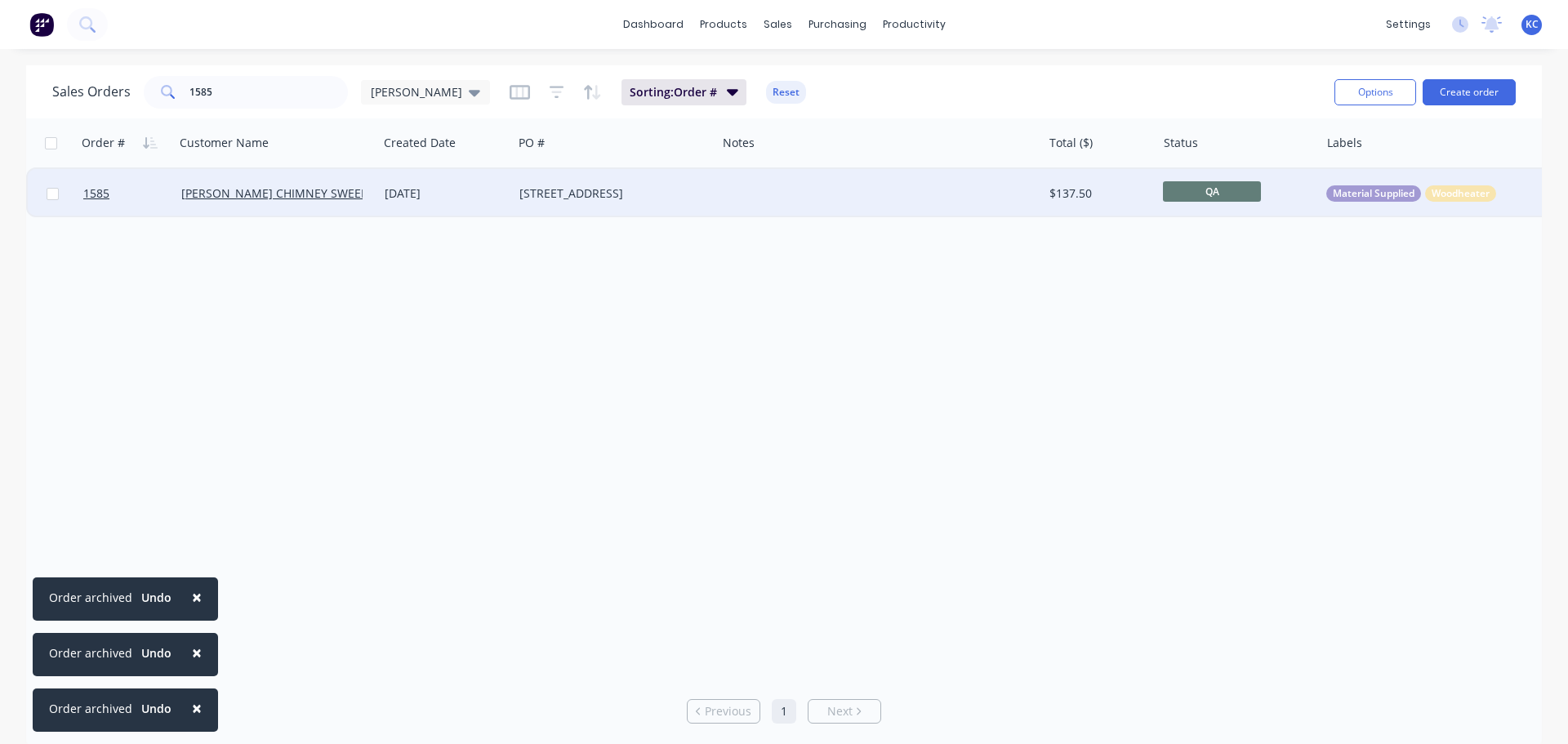
click at [676, 195] on div "[STREET_ADDRESS]" at bounding box center [610, 193] width 181 height 16
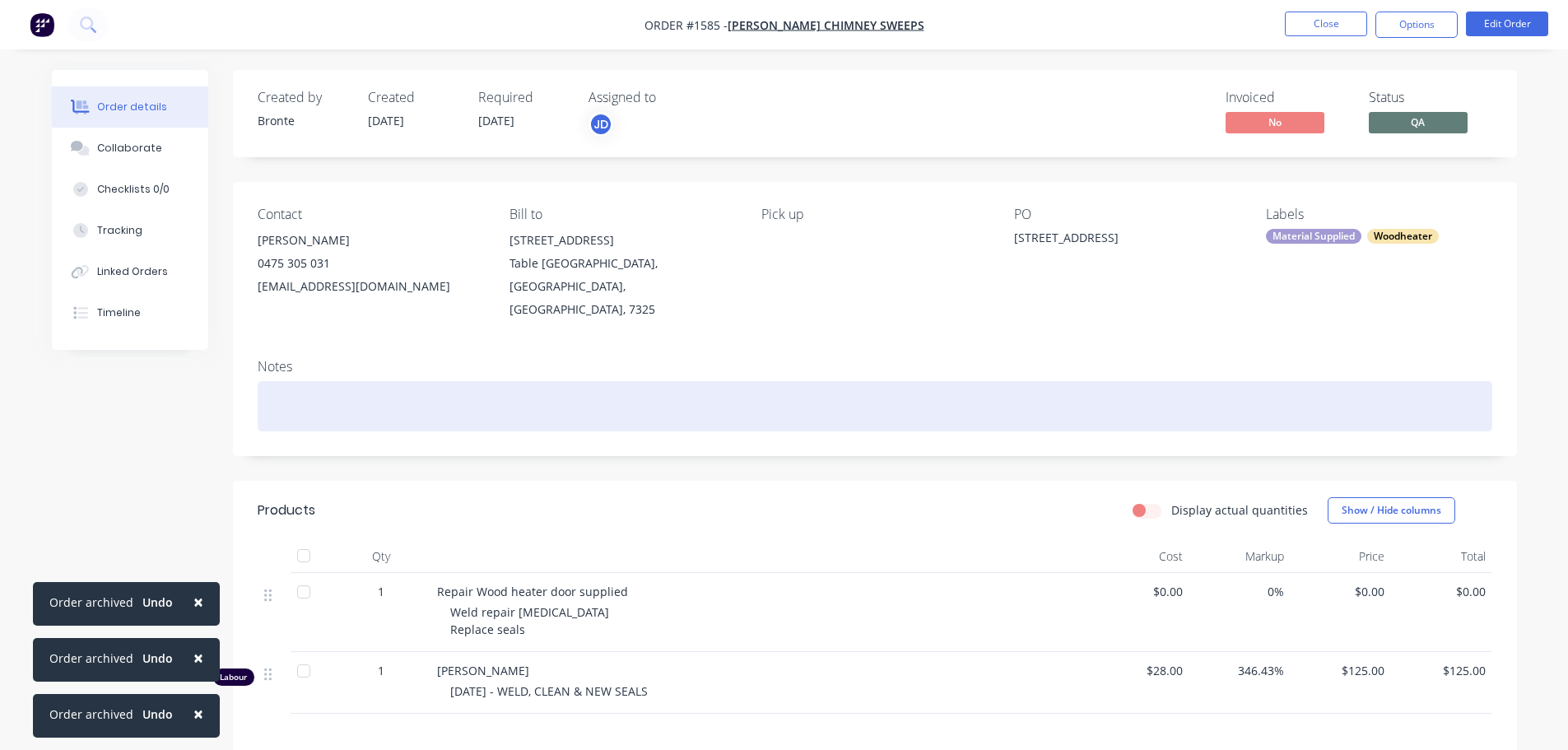
click at [345, 381] on div at bounding box center [875, 405] width 1234 height 50
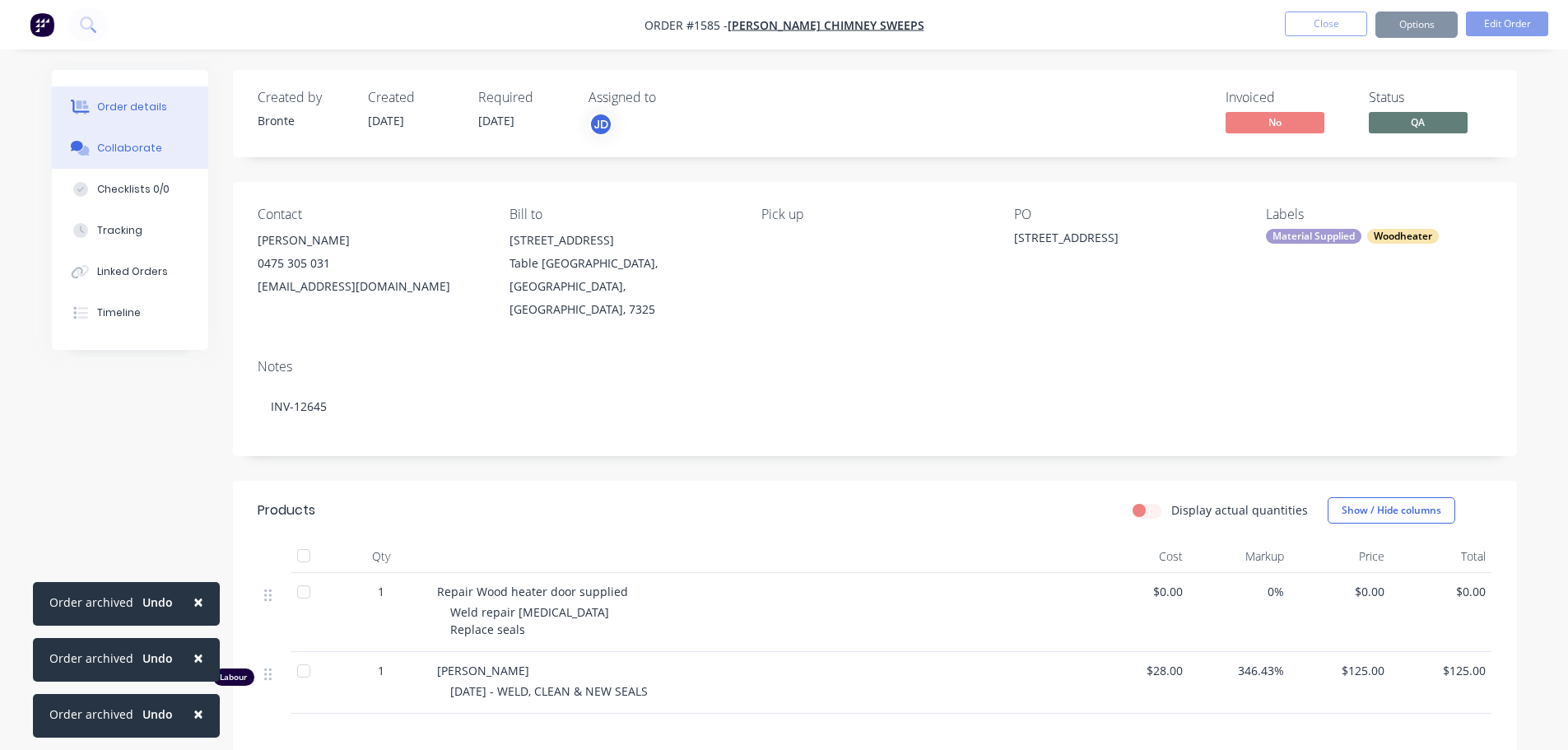
click at [157, 141] on button "Collaborate" at bounding box center [130, 148] width 157 height 41
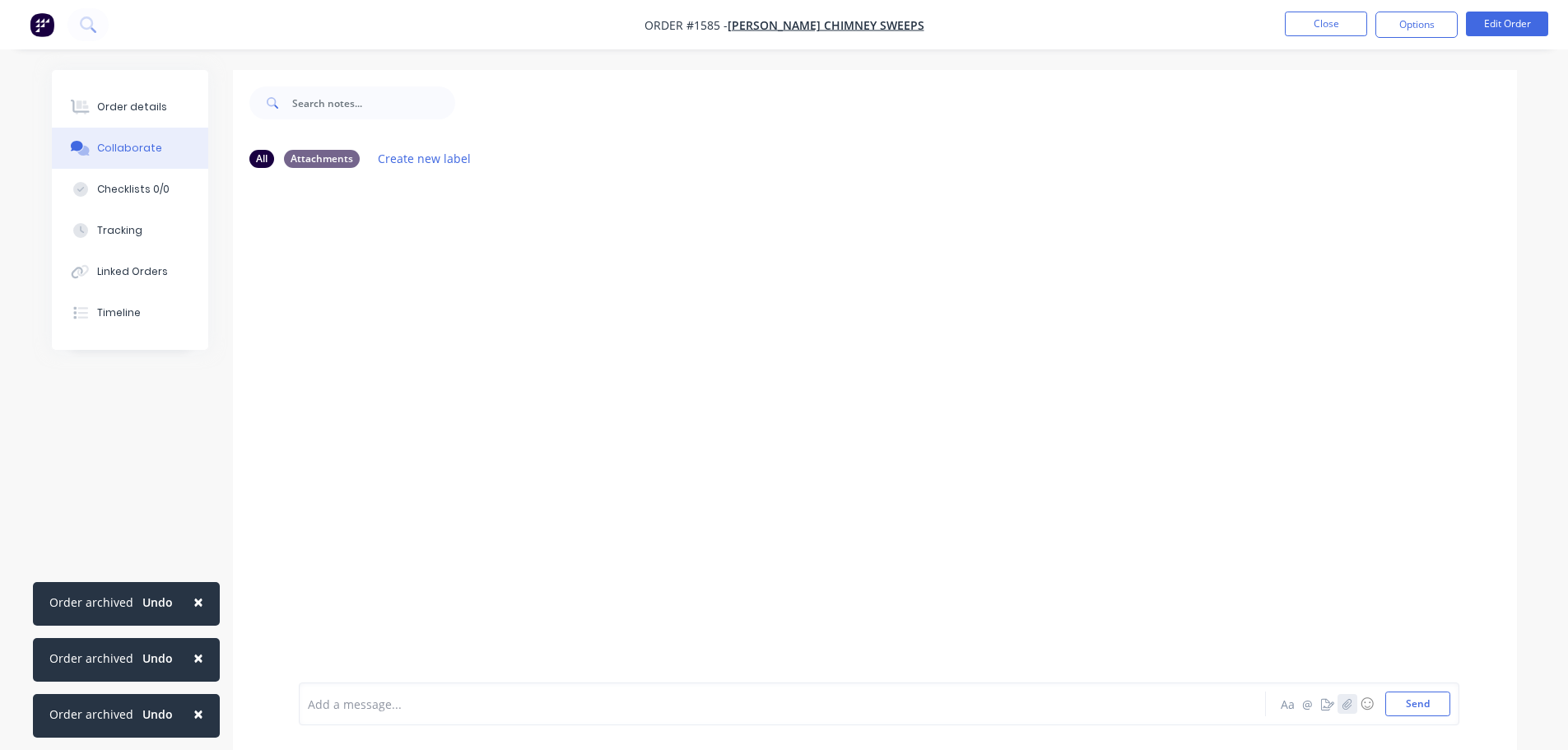
click at [1349, 709] on button "button" at bounding box center [1347, 703] width 19 height 19
click at [1429, 708] on button "Send" at bounding box center [1417, 703] width 65 height 25
click at [1339, 25] on button "Close" at bounding box center [1326, 24] width 82 height 25
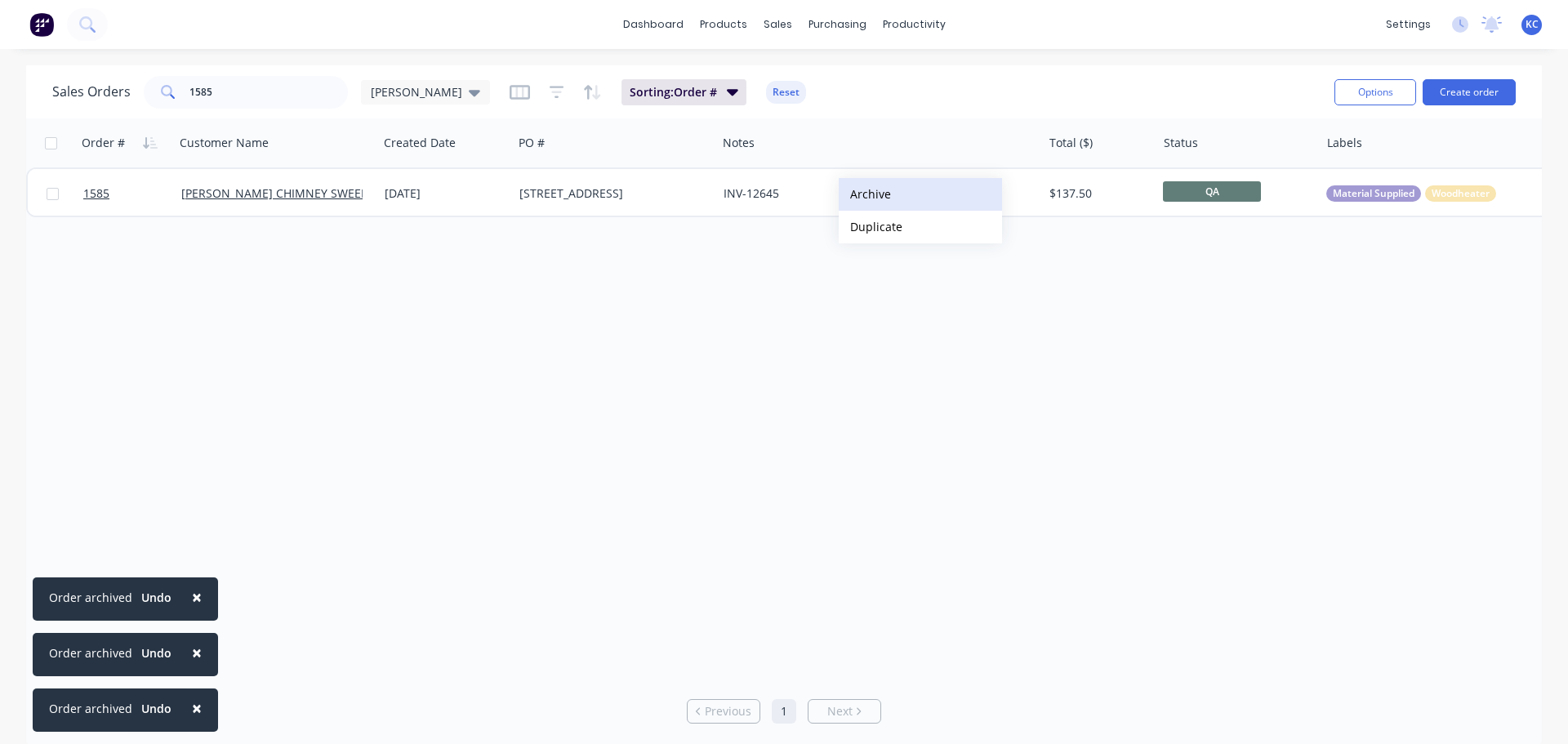
click at [870, 195] on button "Archive" at bounding box center [920, 194] width 163 height 33
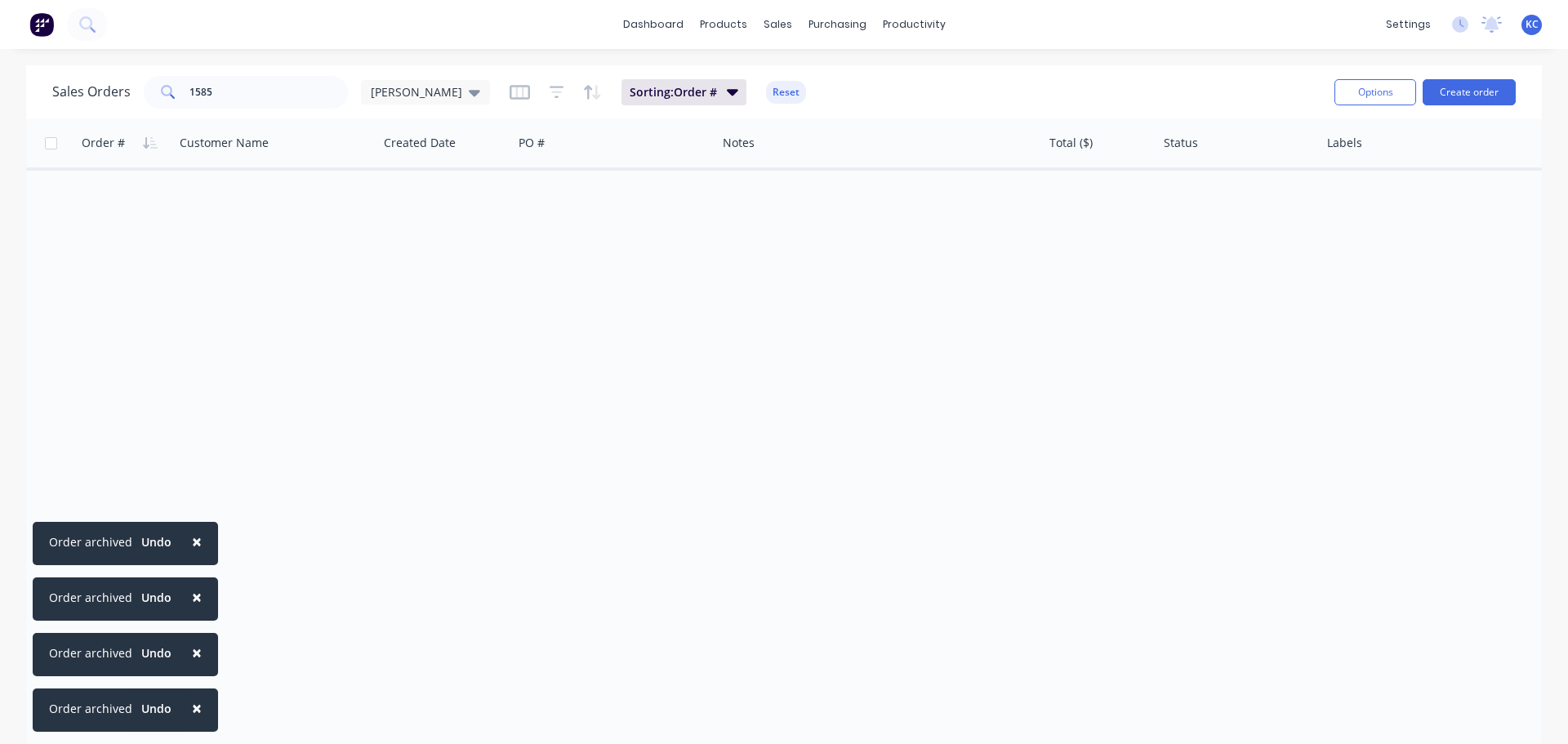
click at [192, 534] on span "×" at bounding box center [197, 541] width 10 height 23
click at [195, 595] on span "×" at bounding box center [197, 596] width 10 height 23
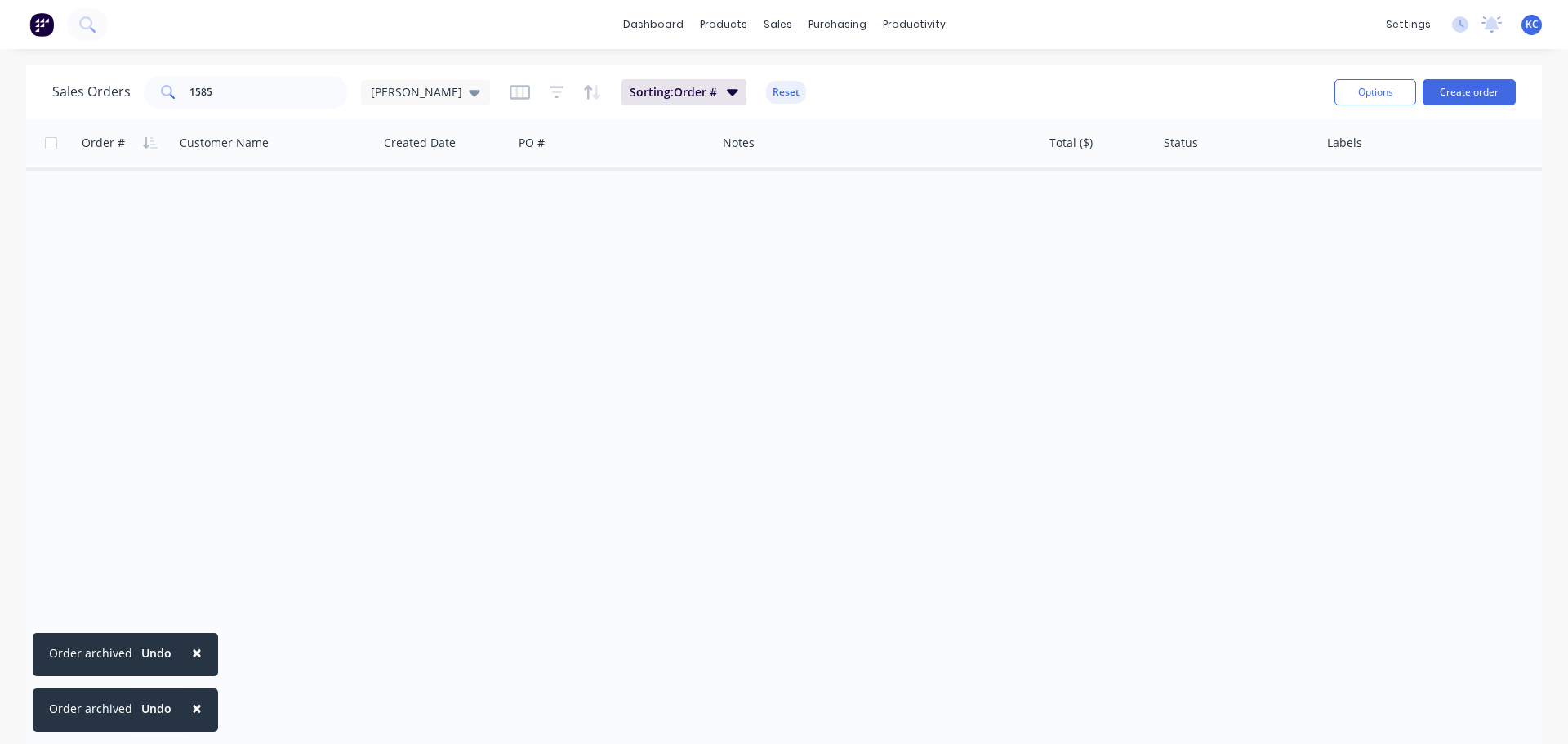
click at [194, 646] on span "×" at bounding box center [197, 652] width 10 height 23
click at [199, 704] on button "×" at bounding box center [197, 708] width 43 height 39
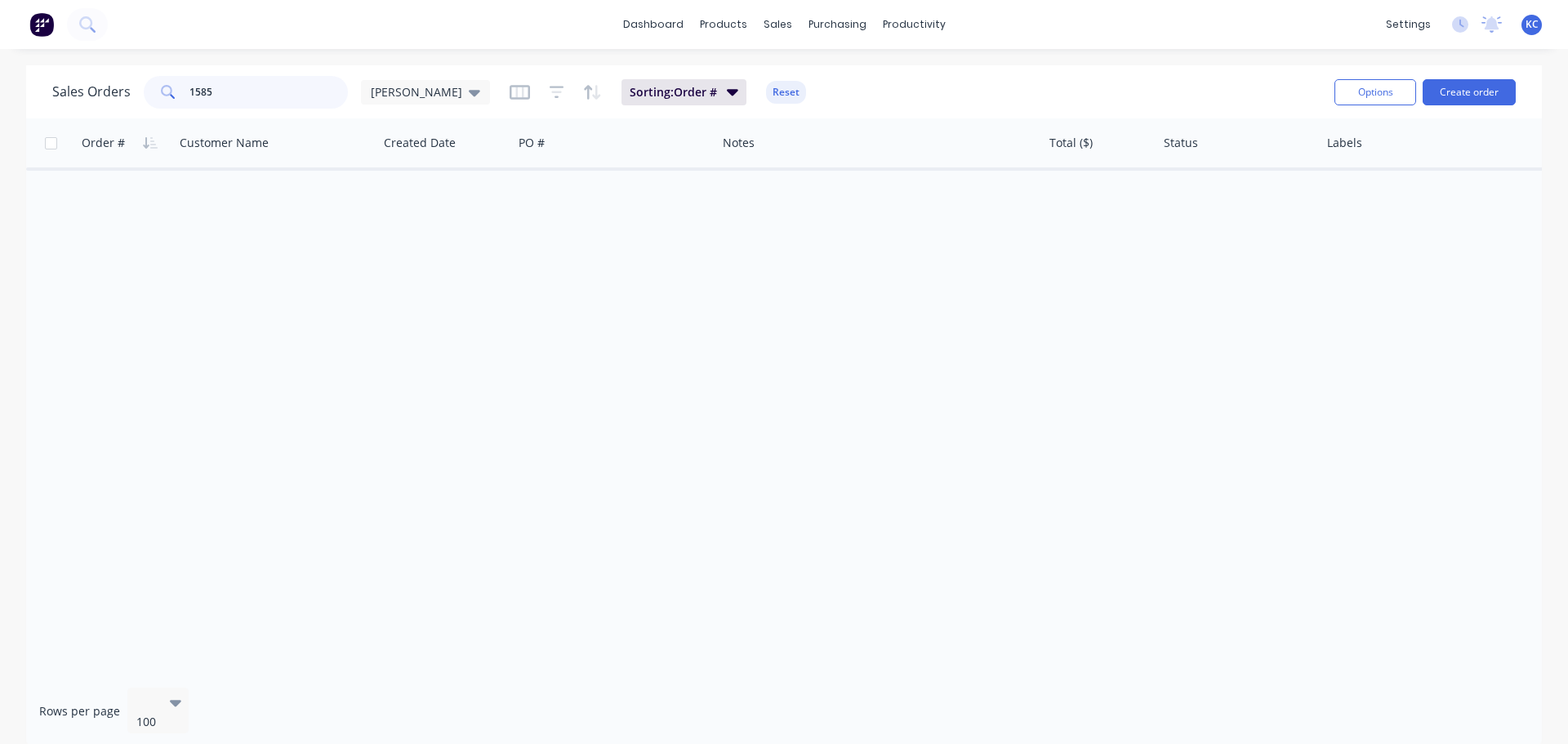
drag, startPoint x: 234, startPoint y: 90, endPoint x: 111, endPoint y: 104, distance: 123.8
click at [122, 102] on div "Sales Orders 1585 [PERSON_NAME]" at bounding box center [270, 92] width 438 height 33
type input "1593"
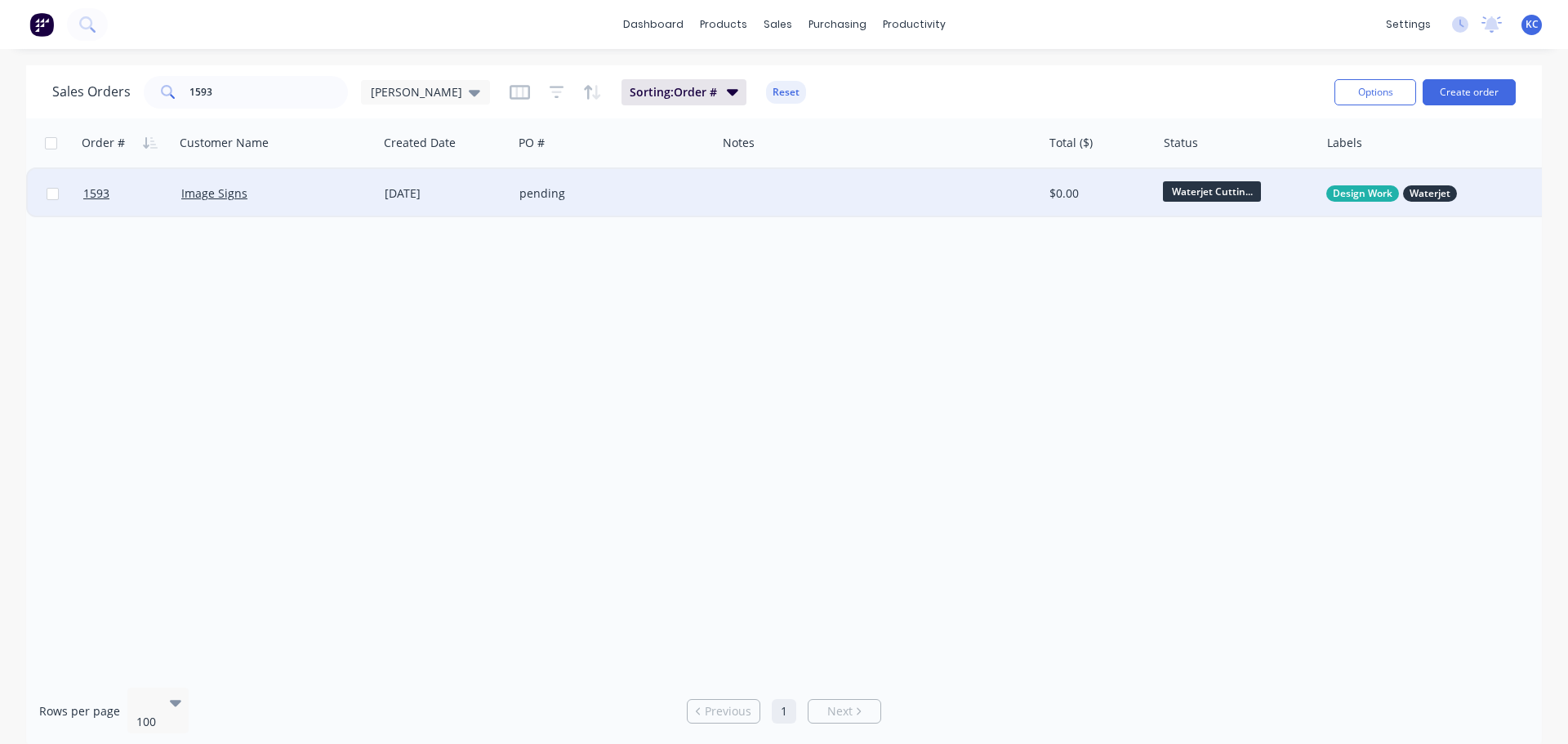
click at [292, 201] on div "Image Signs" at bounding box center [272, 193] width 181 height 16
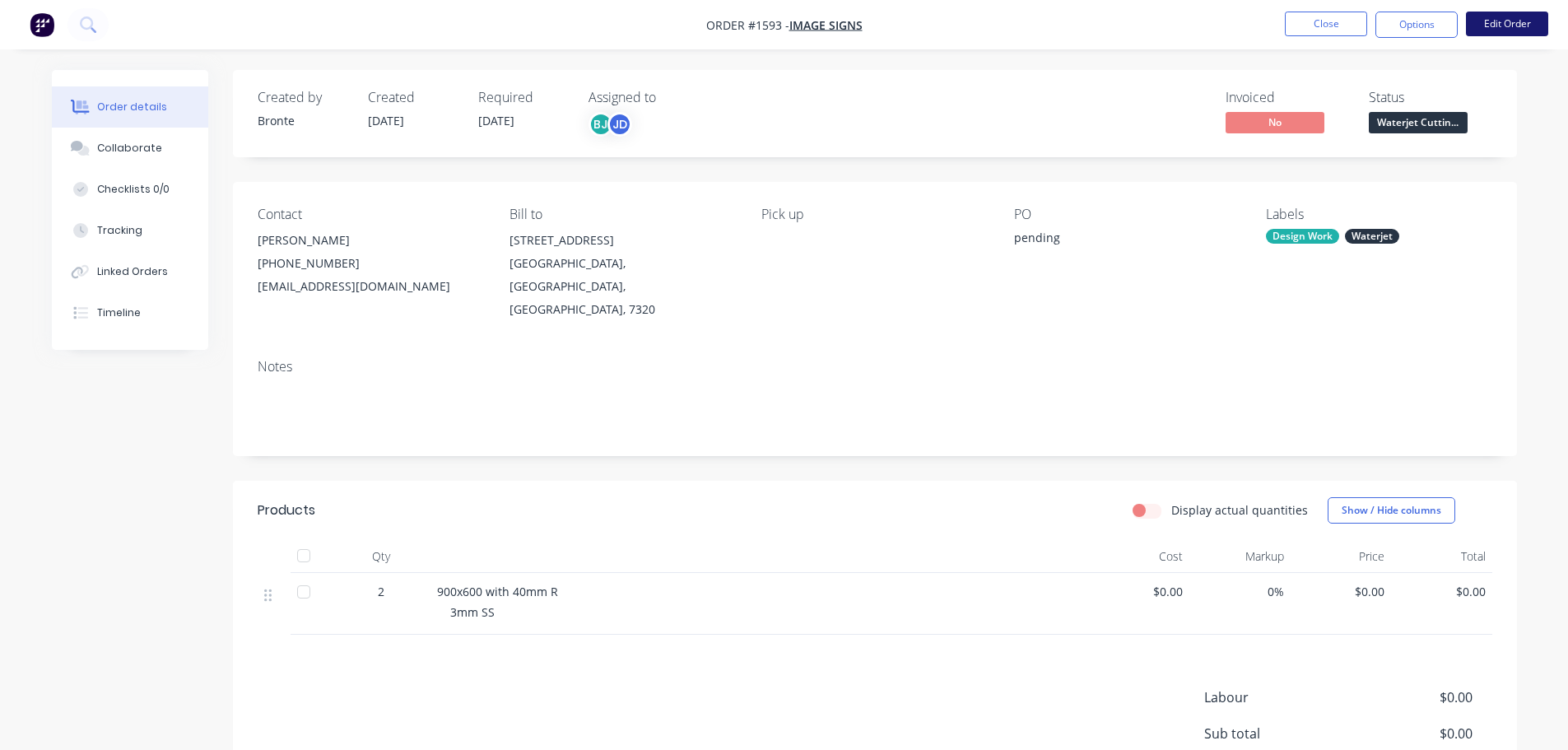
click at [1507, 31] on button "Edit Order" at bounding box center [1507, 24] width 82 height 25
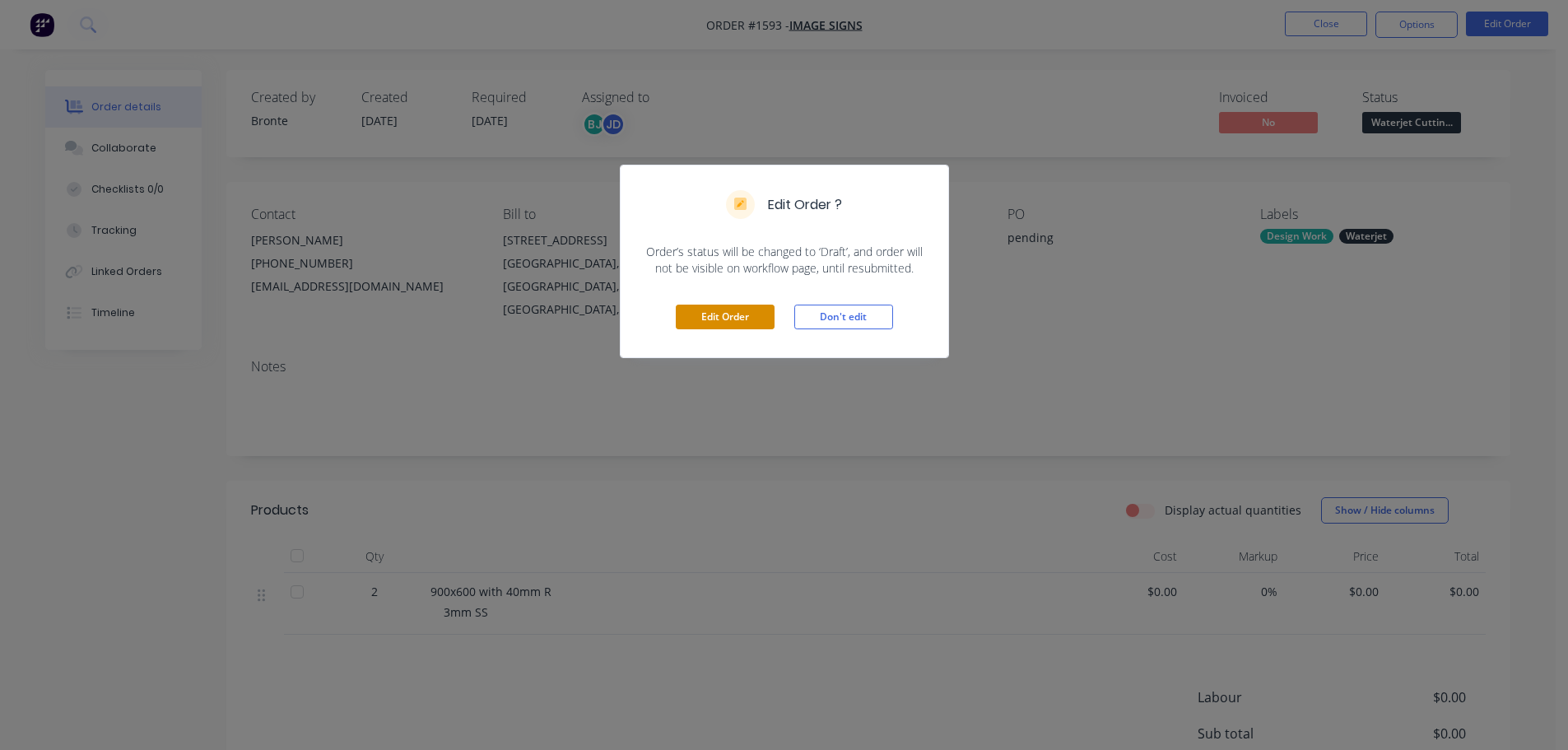
click at [740, 312] on button "Edit Order" at bounding box center [725, 317] width 99 height 25
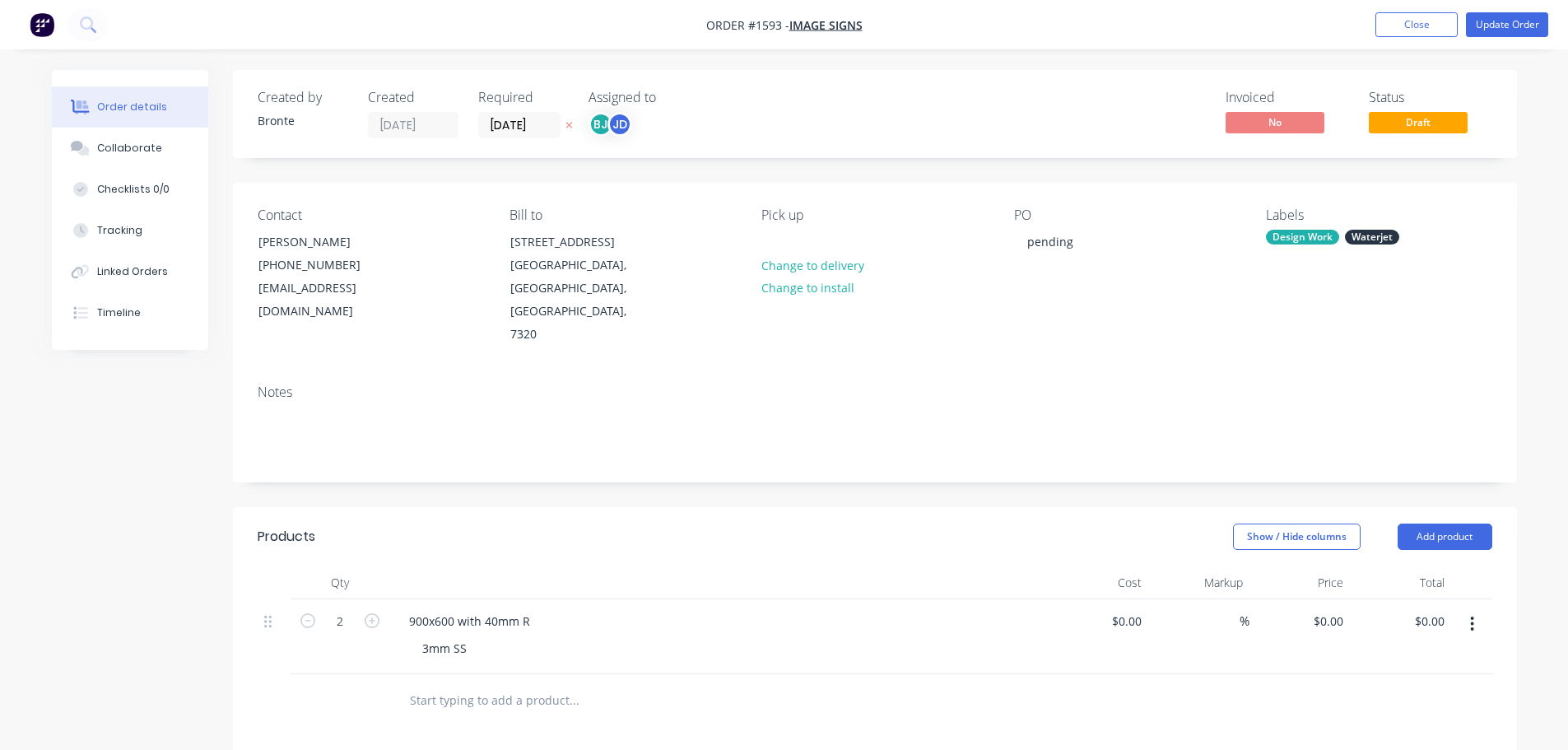
drag, startPoint x: 1463, startPoint y: 482, endPoint x: 1457, endPoint y: 473, distance: 10.8
click at [1463, 523] on button "Add product" at bounding box center [1445, 536] width 95 height 26
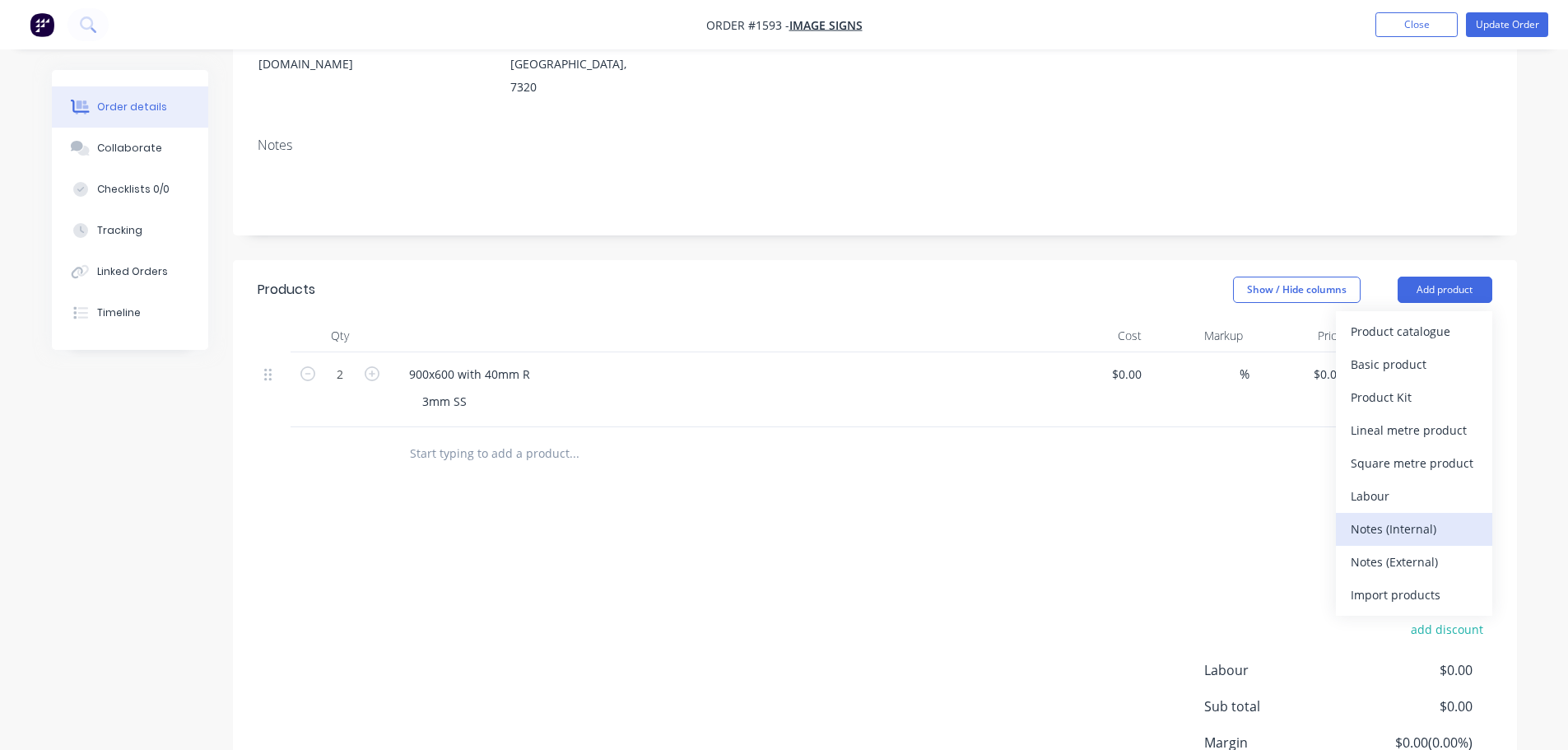
click at [1428, 517] on div "Notes (Internal)" at bounding box center [1414, 529] width 127 height 24
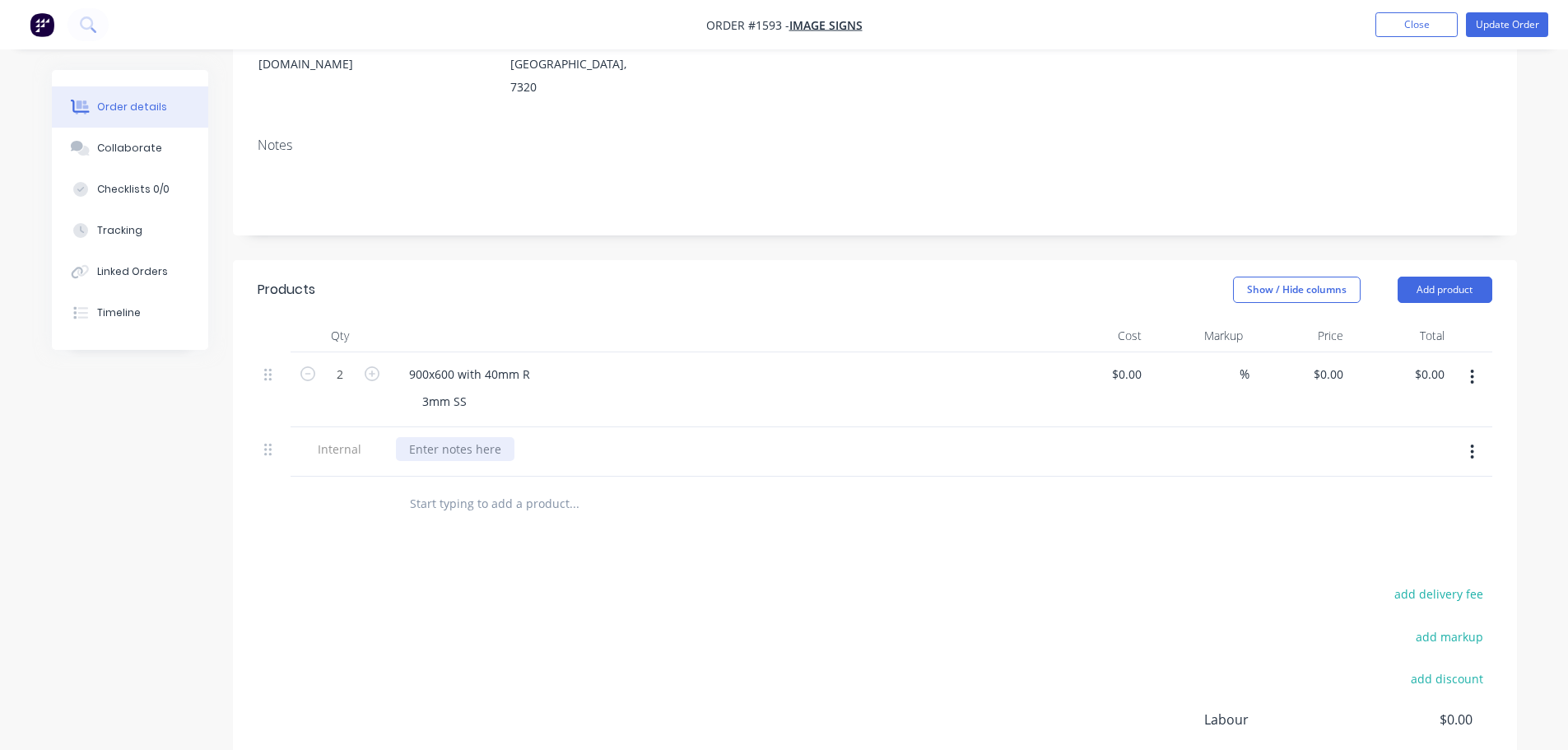
click at [492, 437] on div at bounding box center [455, 449] width 119 height 24
click at [763, 543] on div "Products Show / Hide columns Add product Qty Cost Markup Price Total 2 900x600 …" at bounding box center [875, 617] width 1284 height 715
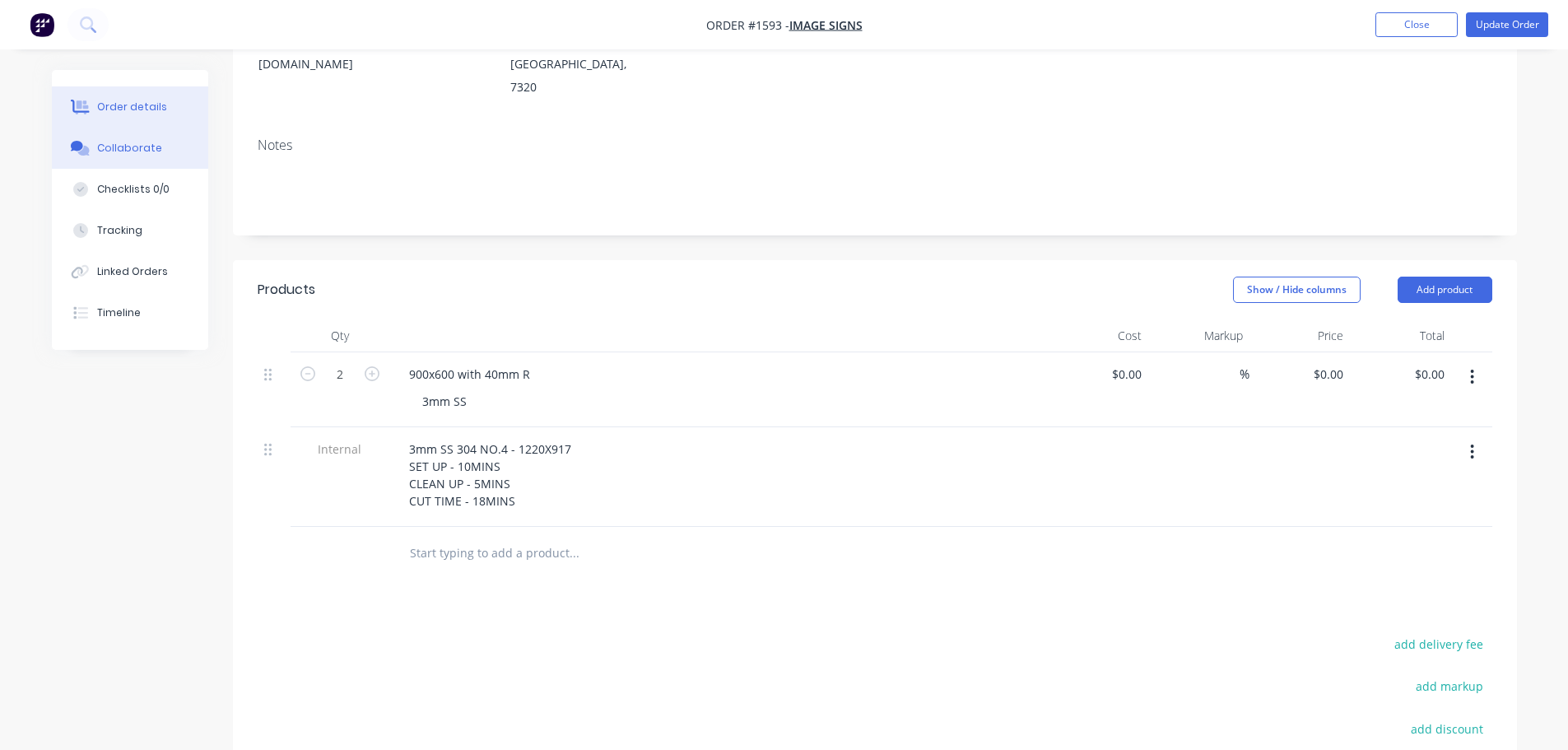
click at [128, 160] on button "Collaborate" at bounding box center [130, 148] width 157 height 41
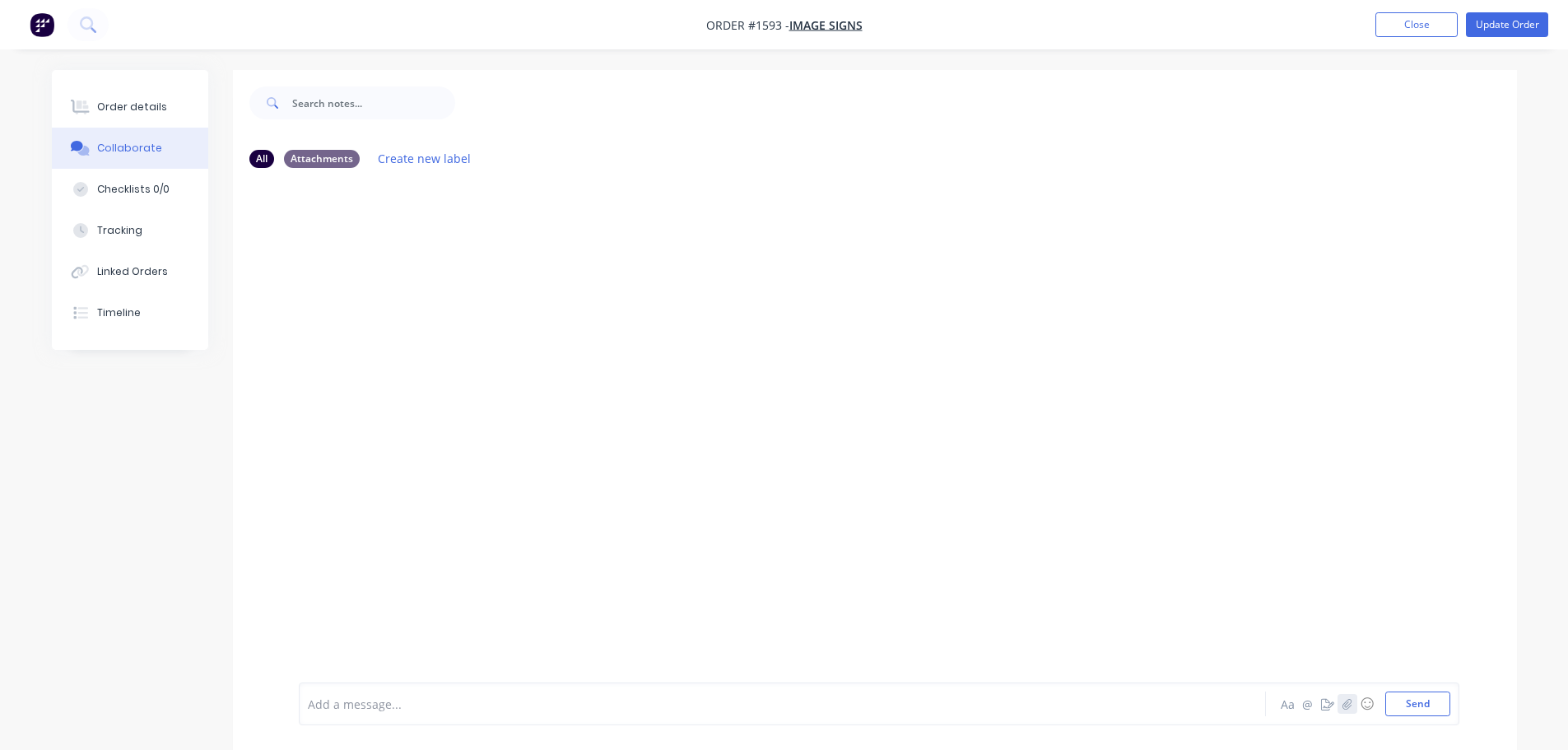
click at [1344, 704] on icon "button" at bounding box center [1347, 703] width 9 height 11
click at [1422, 694] on button "Send" at bounding box center [1417, 703] width 65 height 25
click at [138, 113] on div "Order details" at bounding box center [132, 108] width 70 height 15
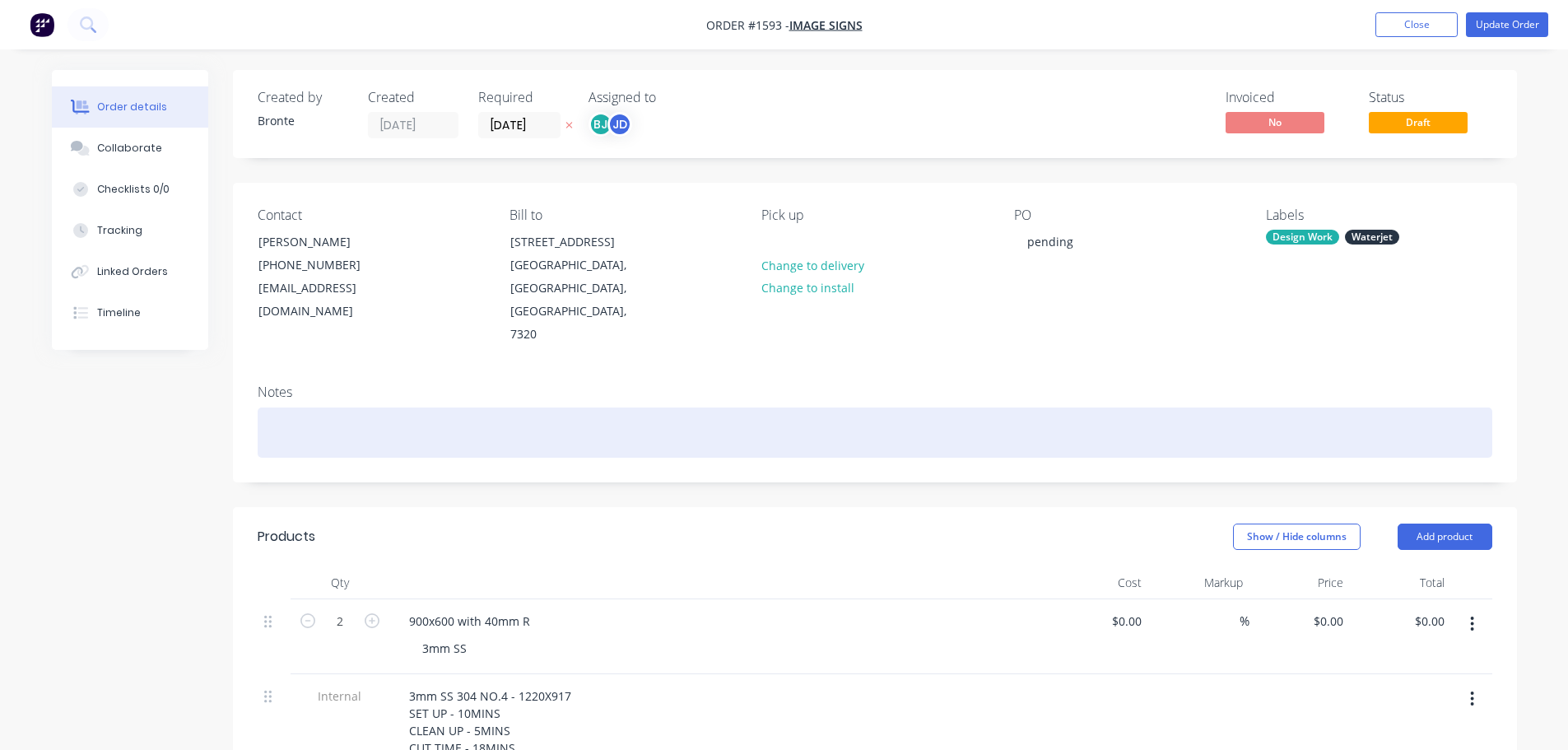
click at [327, 407] on div at bounding box center [875, 432] width 1234 height 50
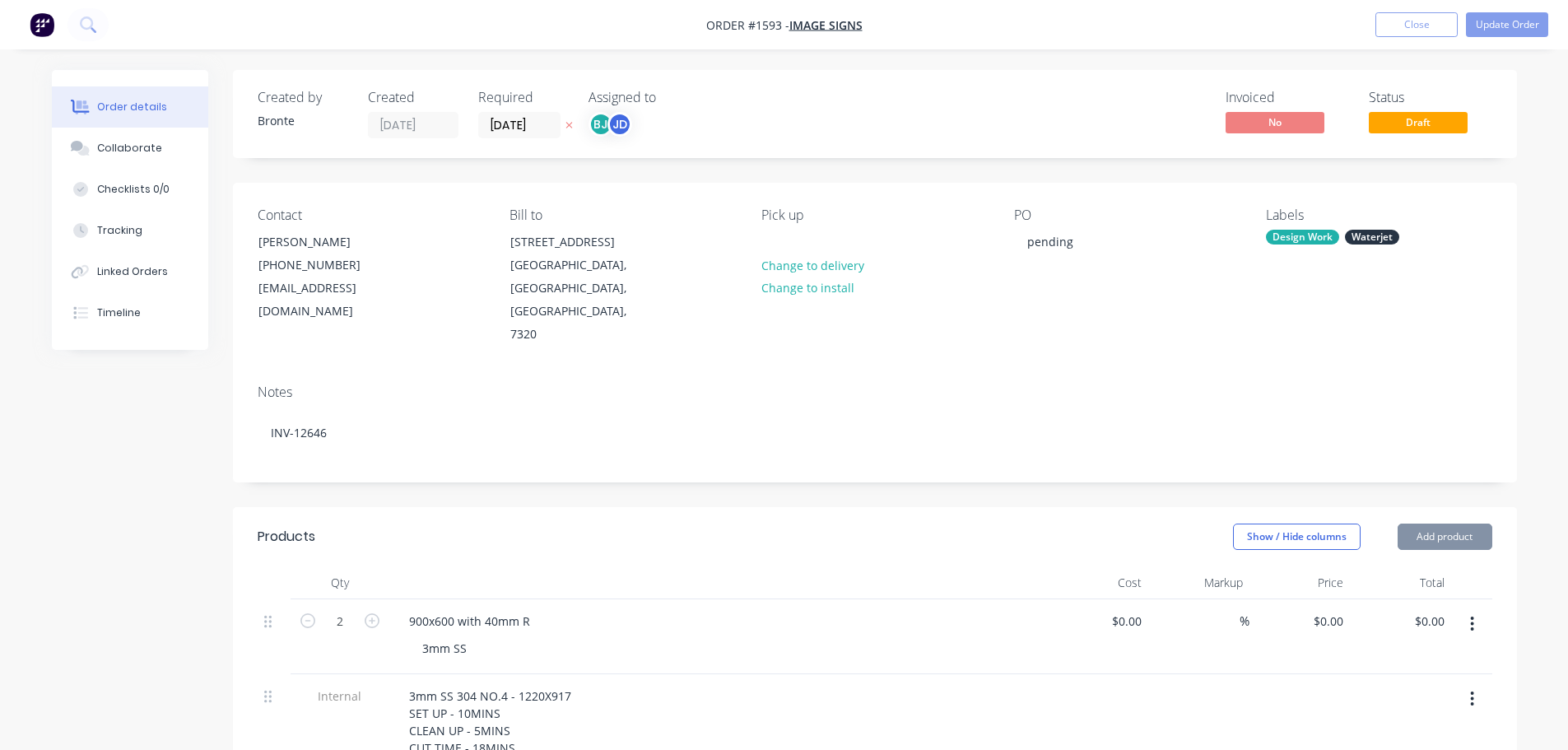
click at [700, 523] on div "Show / Hide columns Add product" at bounding box center [1005, 536] width 972 height 26
click at [141, 142] on div "Collaborate" at bounding box center [130, 148] width 65 height 15
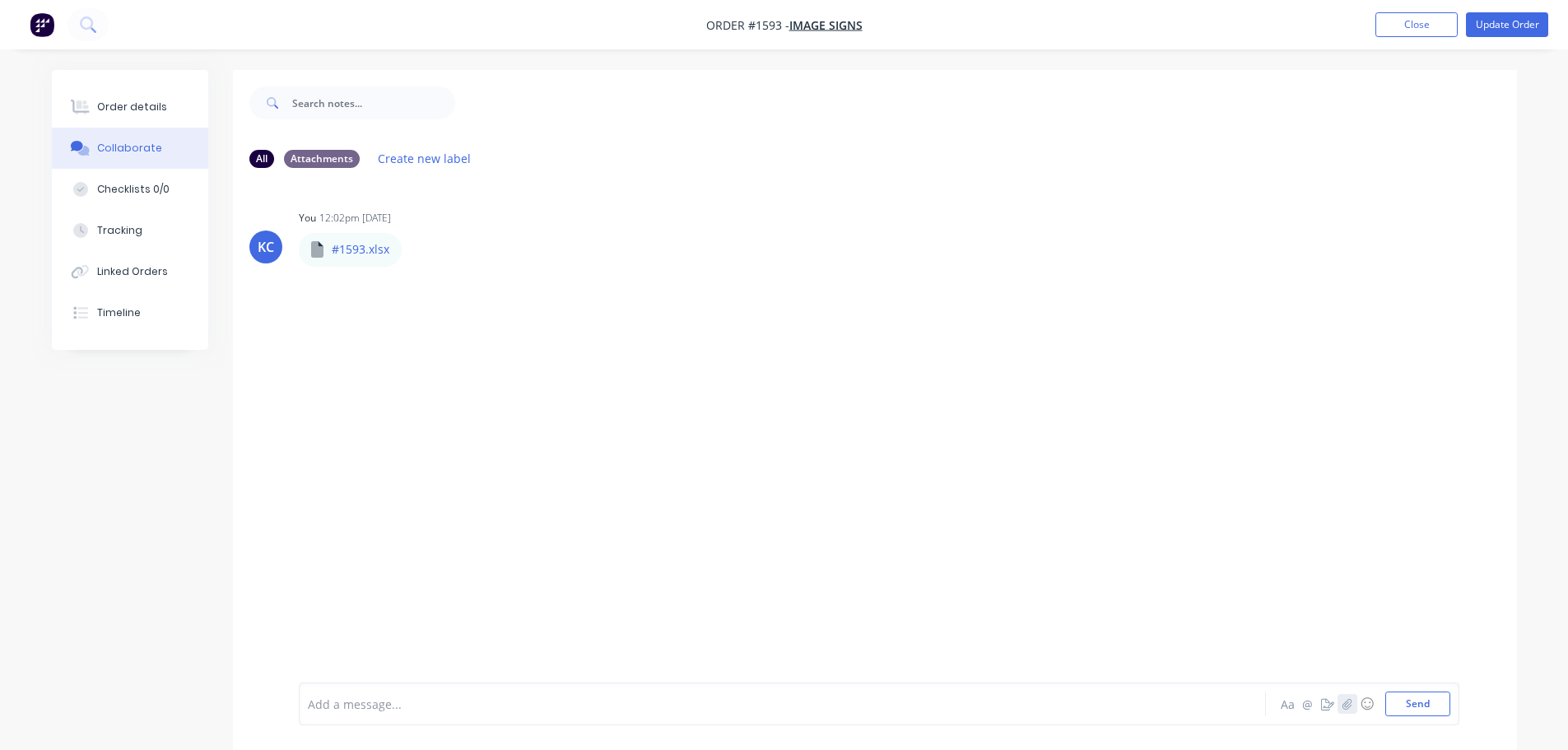
click at [1350, 709] on button "button" at bounding box center [1347, 703] width 19 height 19
click at [1418, 702] on button "Send" at bounding box center [1417, 703] width 65 height 25
click at [158, 100] on div "Order details" at bounding box center [132, 108] width 70 height 15
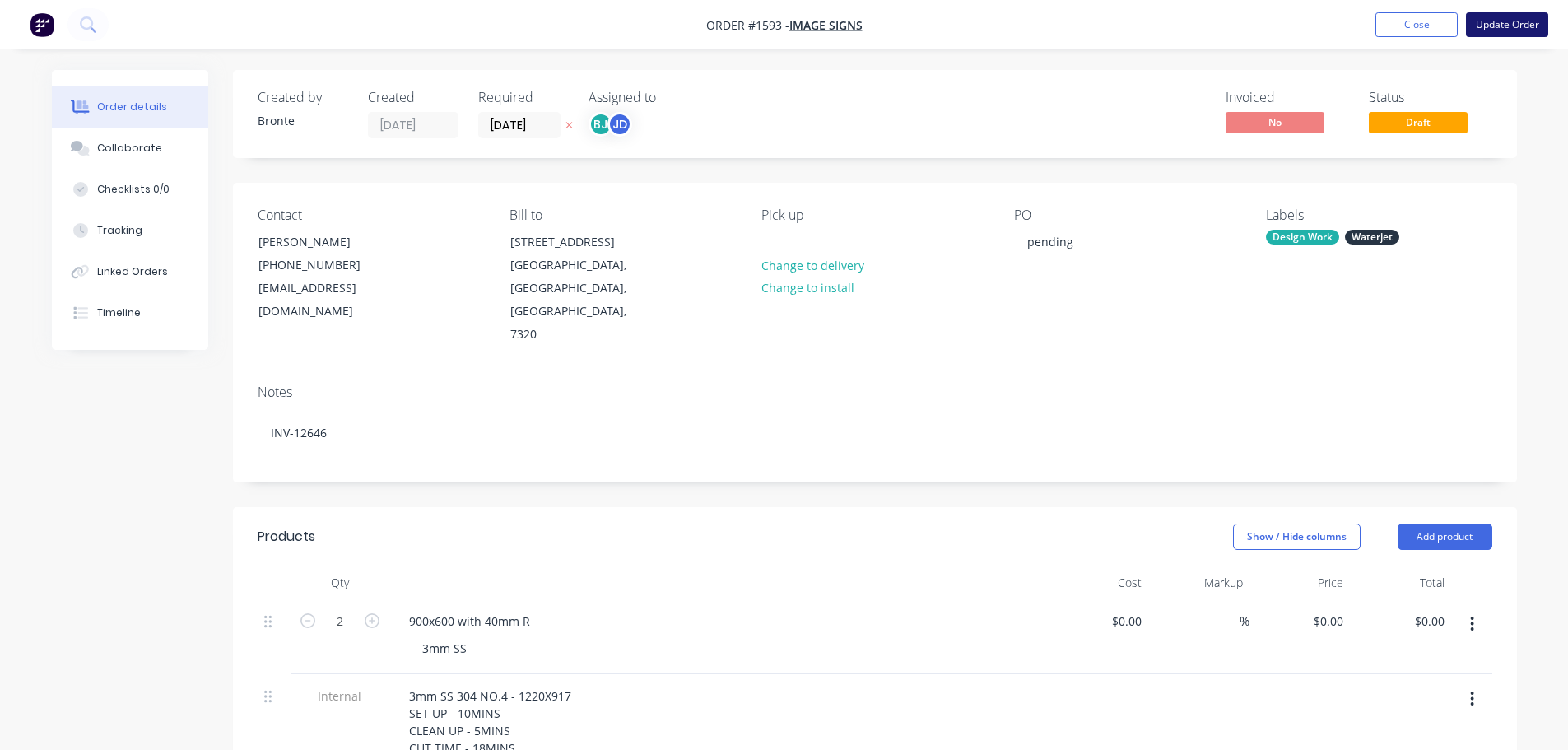
click at [1500, 20] on button "Update Order" at bounding box center [1507, 25] width 82 height 25
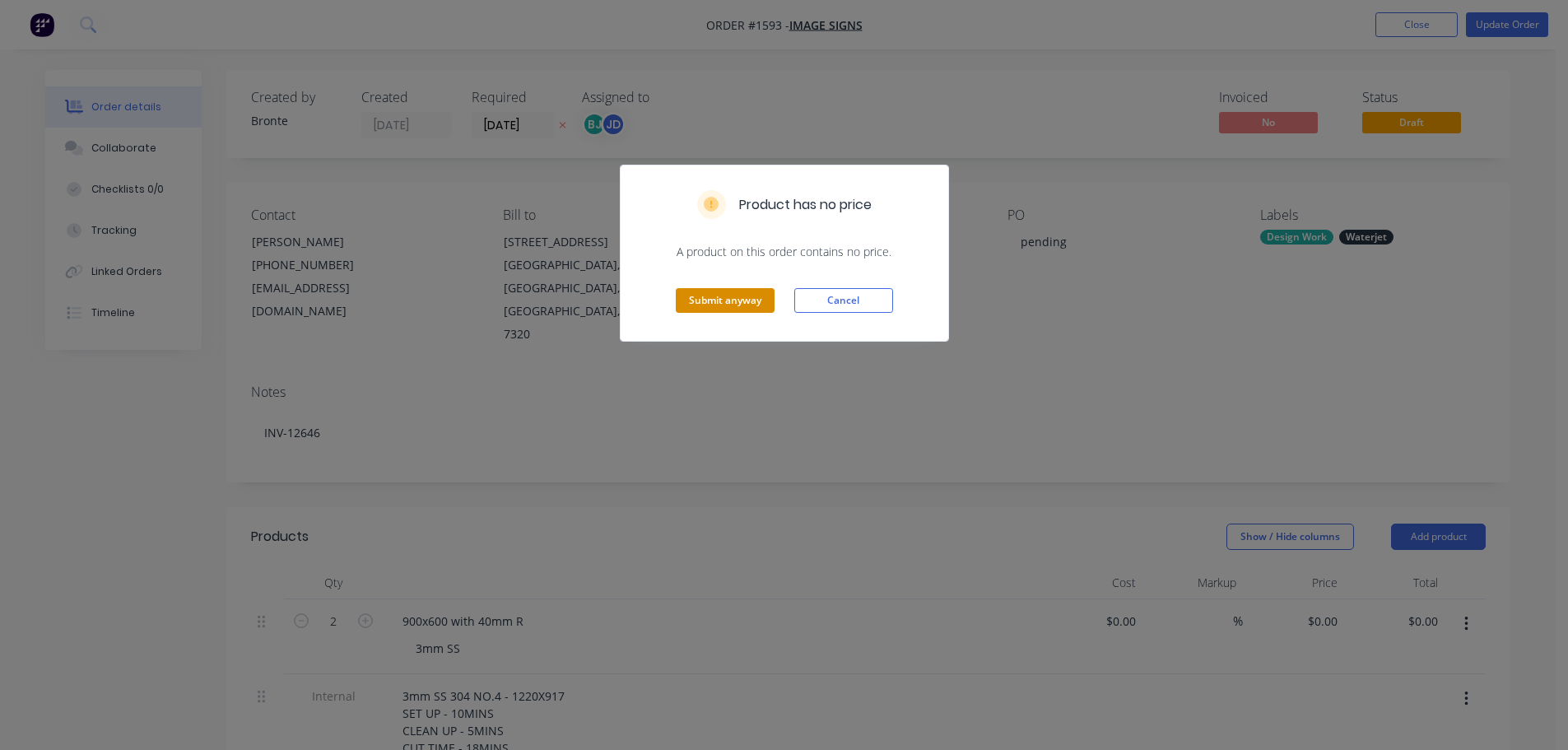
click at [745, 301] on button "Submit anyway" at bounding box center [725, 300] width 99 height 25
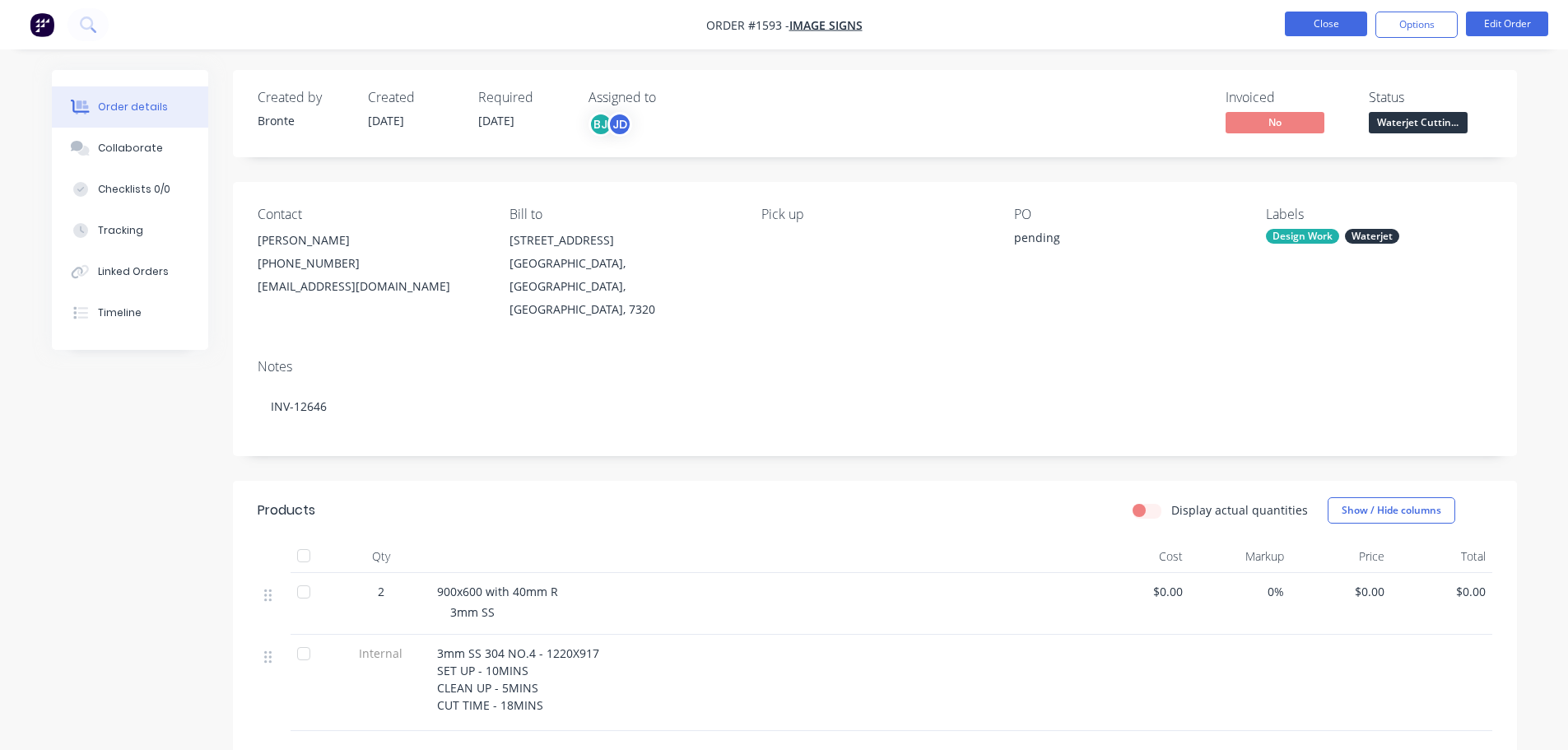
click at [1321, 19] on button "Close" at bounding box center [1326, 24] width 82 height 25
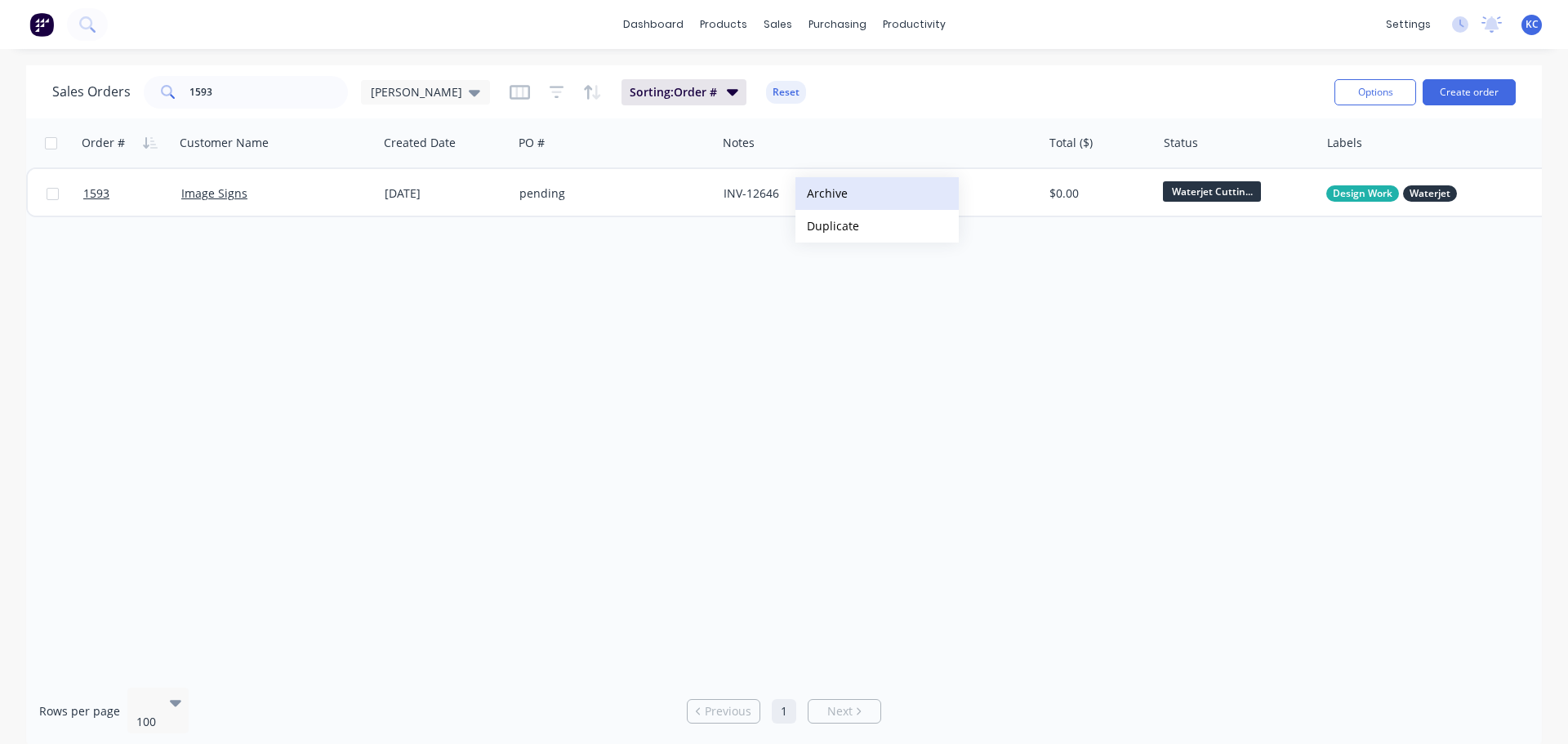
click at [868, 206] on button "Archive" at bounding box center [877, 193] width 163 height 33
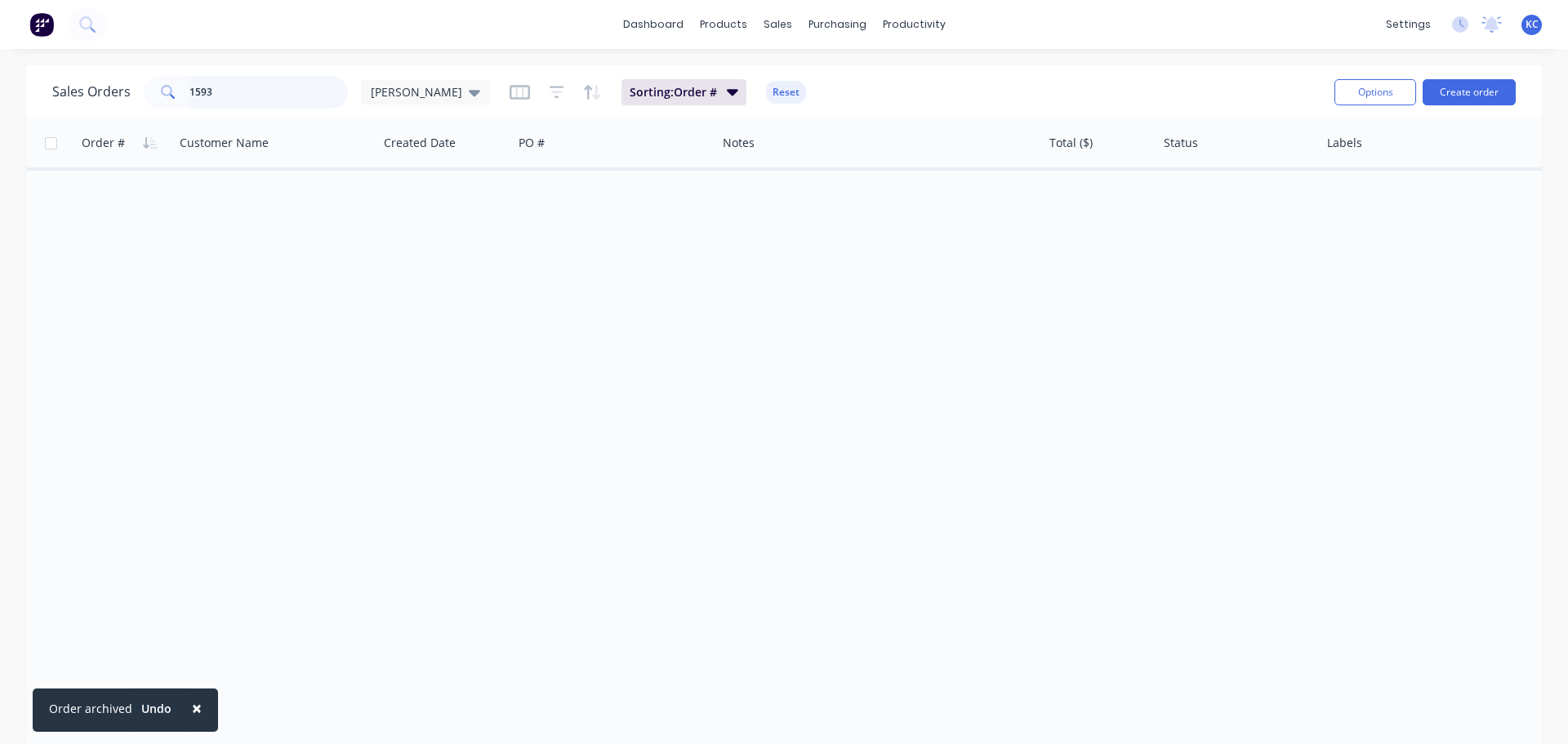
drag, startPoint x: 198, startPoint y: 97, endPoint x: 191, endPoint y: 98, distance: 7.1
click at [191, 98] on input "1593" at bounding box center [270, 92] width 160 height 33
type input "1199"
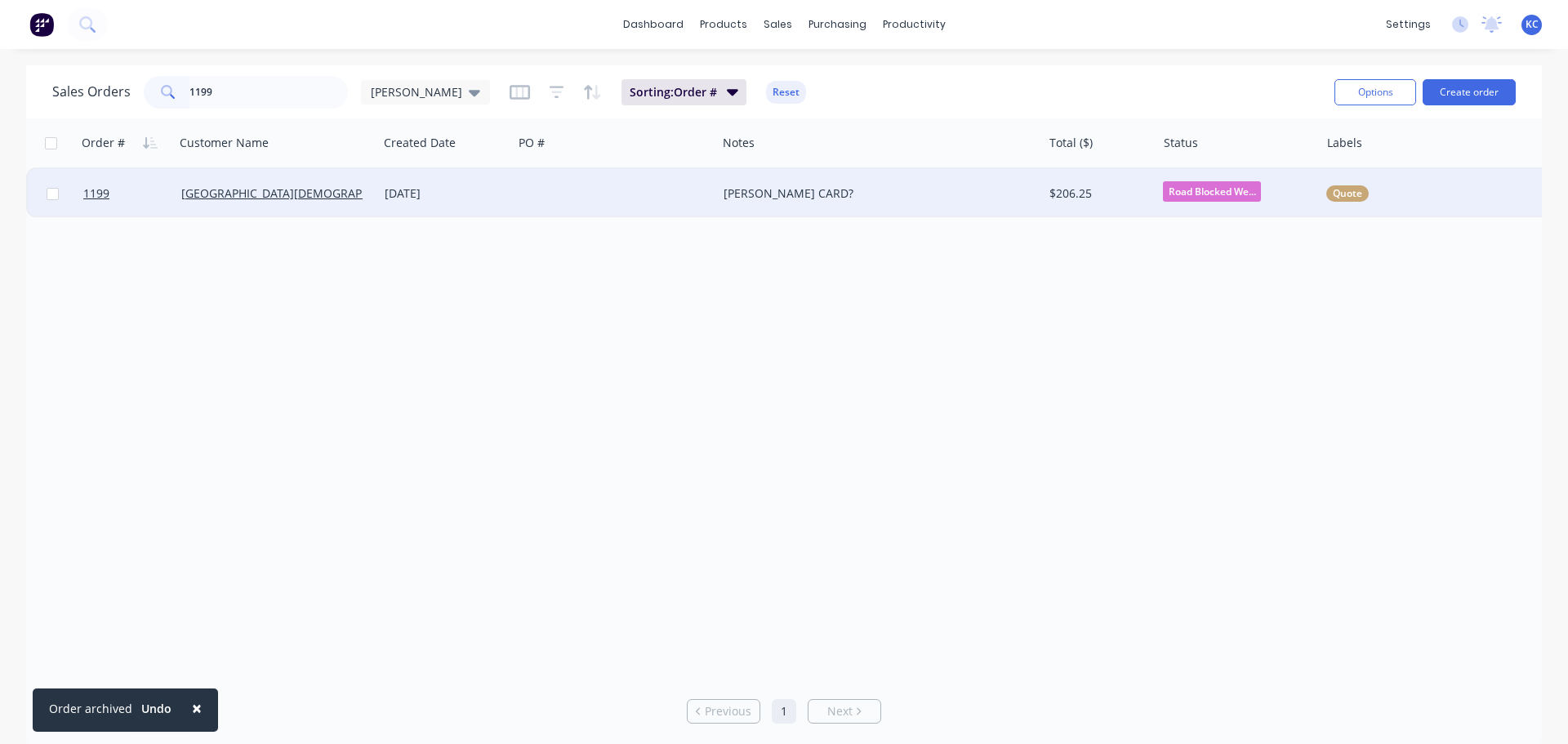
click at [529, 204] on div at bounding box center [615, 193] width 203 height 49
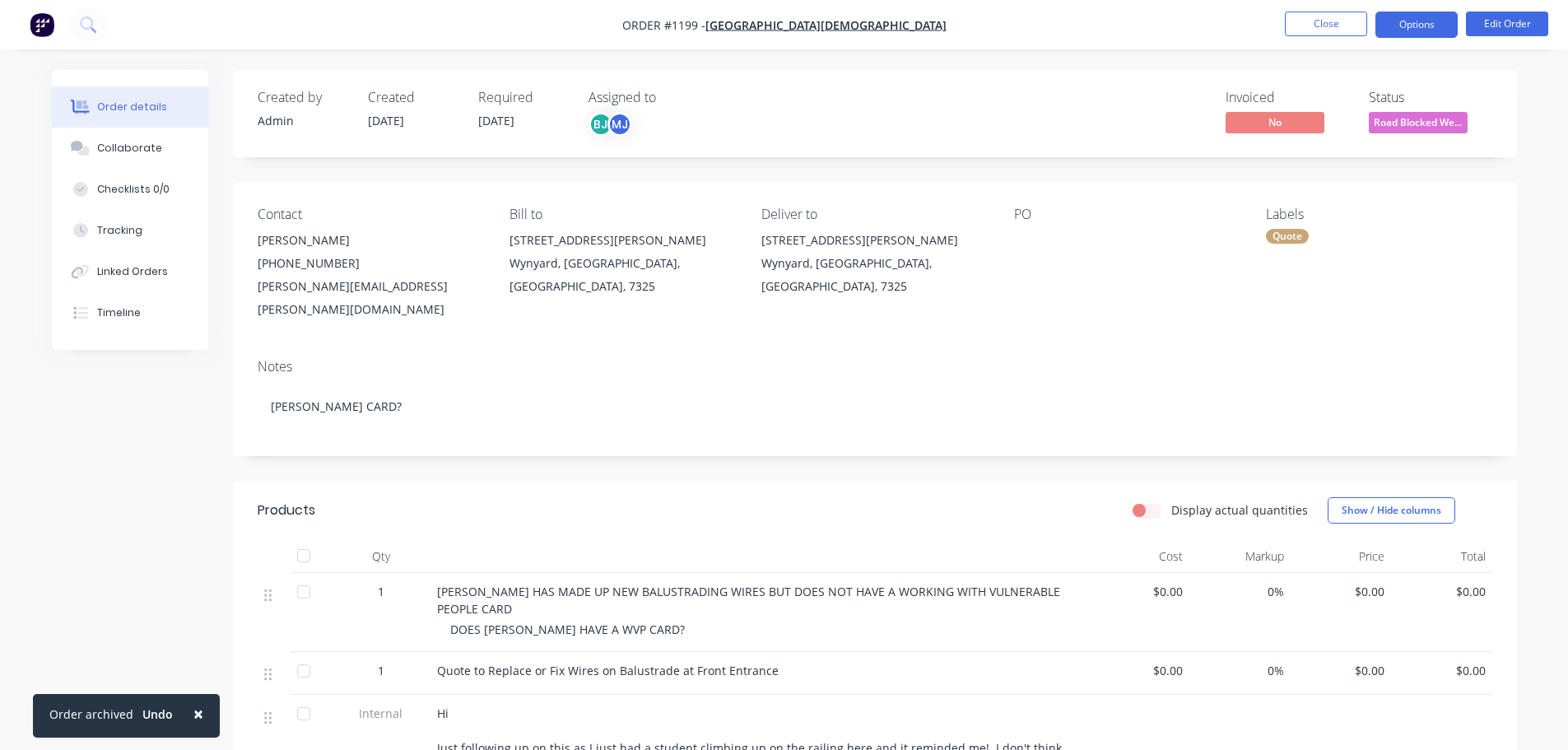
click at [1437, 20] on button "Options" at bounding box center [1416, 25] width 82 height 26
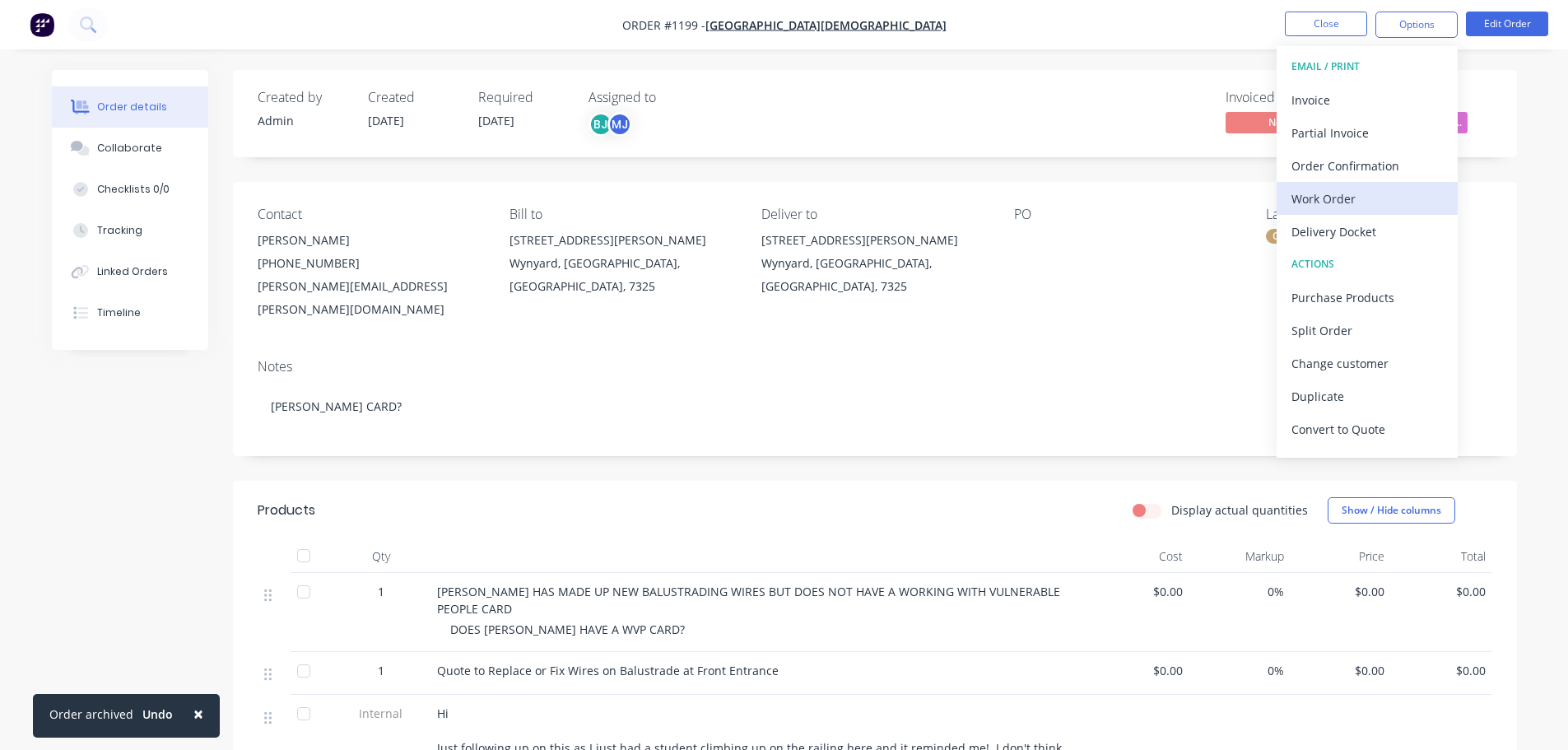
click at [1393, 193] on div "Work Order" at bounding box center [1366, 199] width 152 height 24
click at [1328, 197] on div "Custom" at bounding box center [1366, 199] width 152 height 24
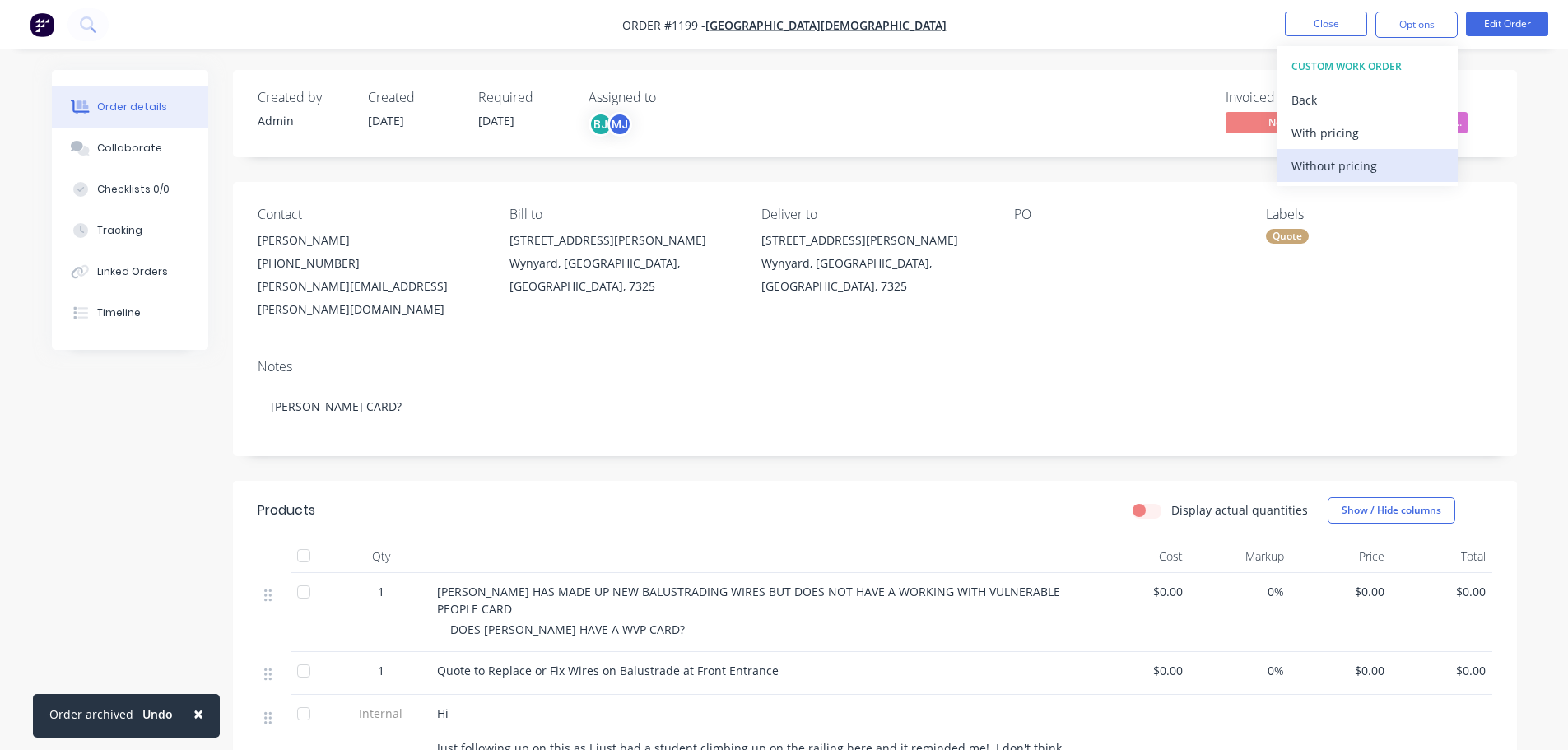
click at [1328, 174] on div "Without pricing" at bounding box center [1366, 166] width 152 height 24
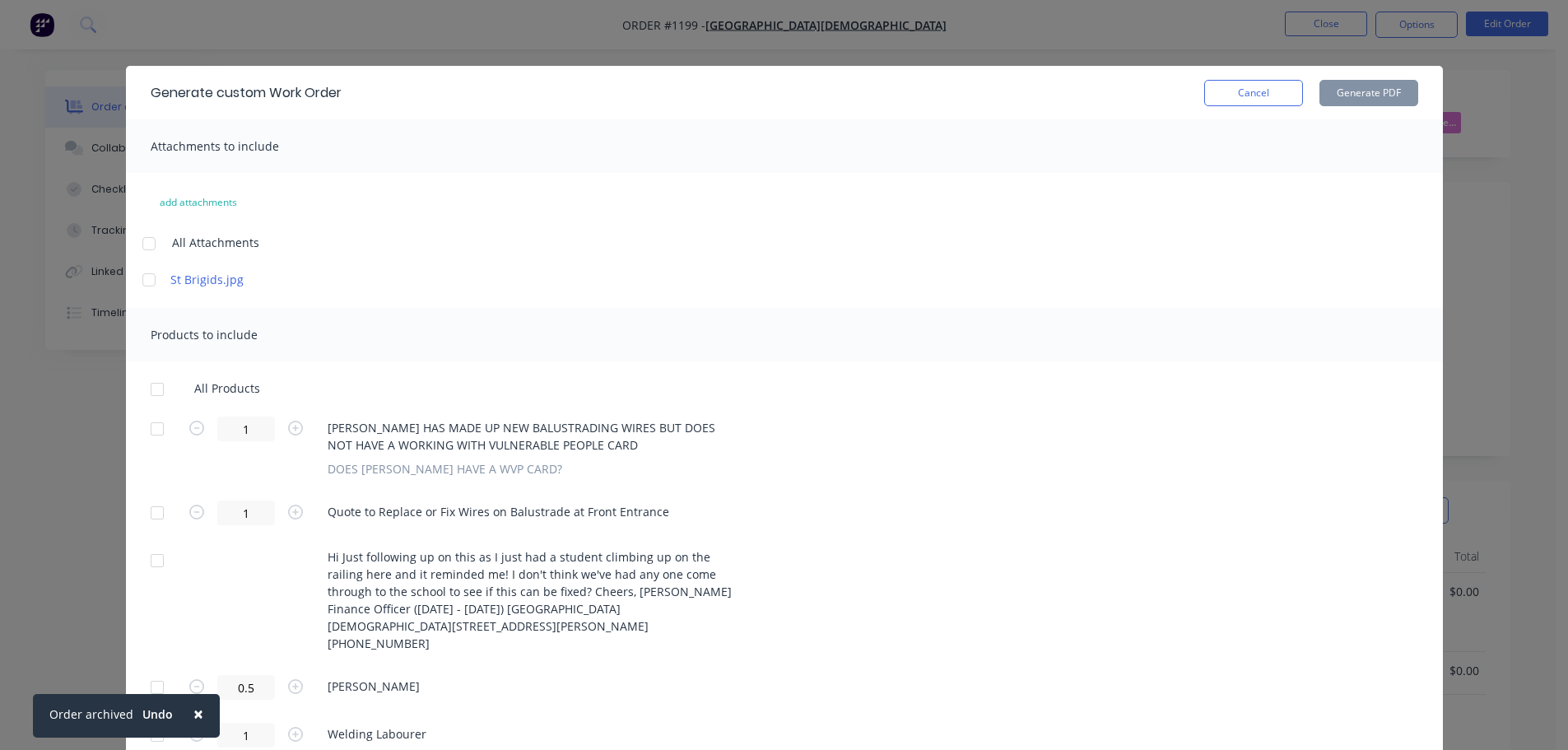
scroll to position [52, 0]
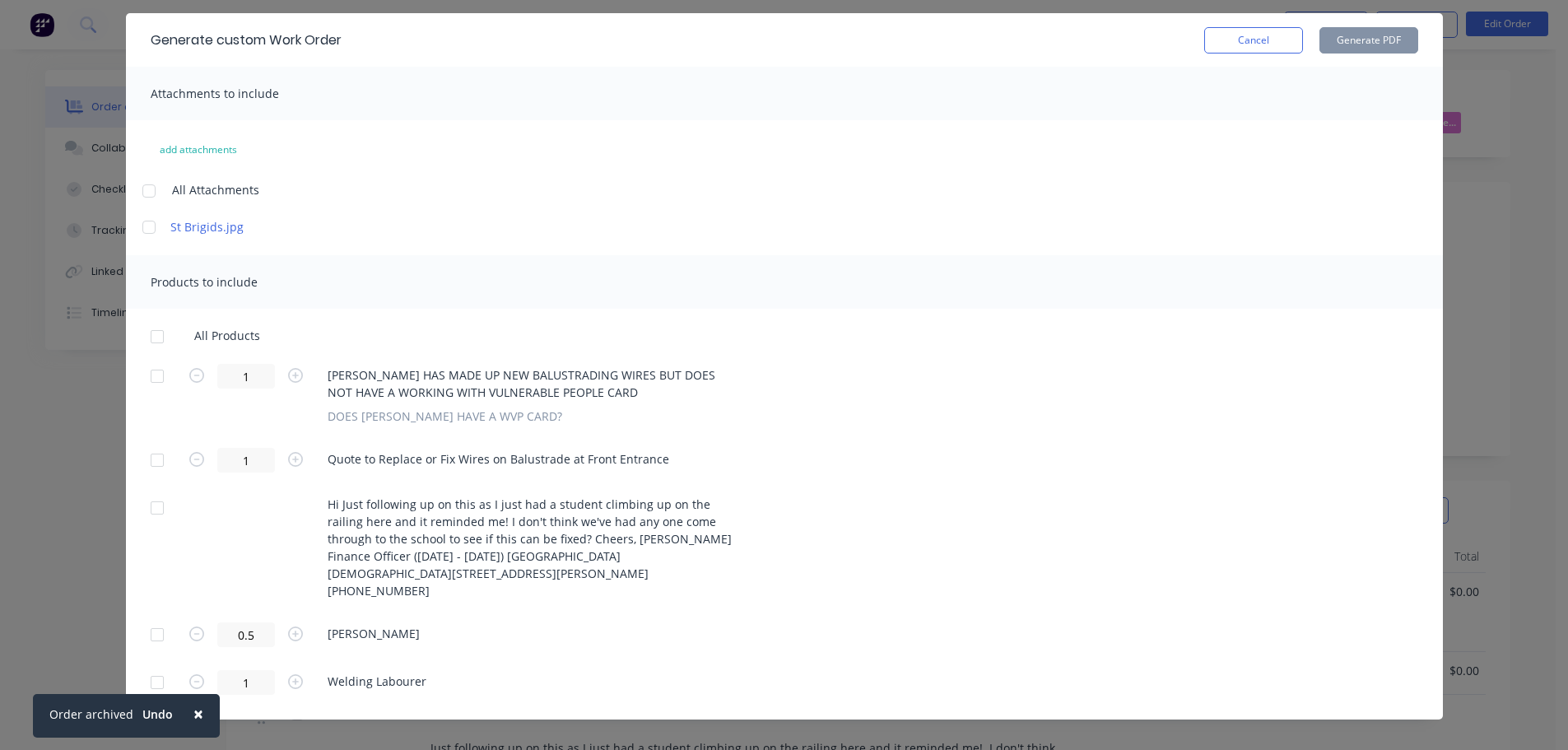
click at [153, 380] on div at bounding box center [157, 376] width 33 height 33
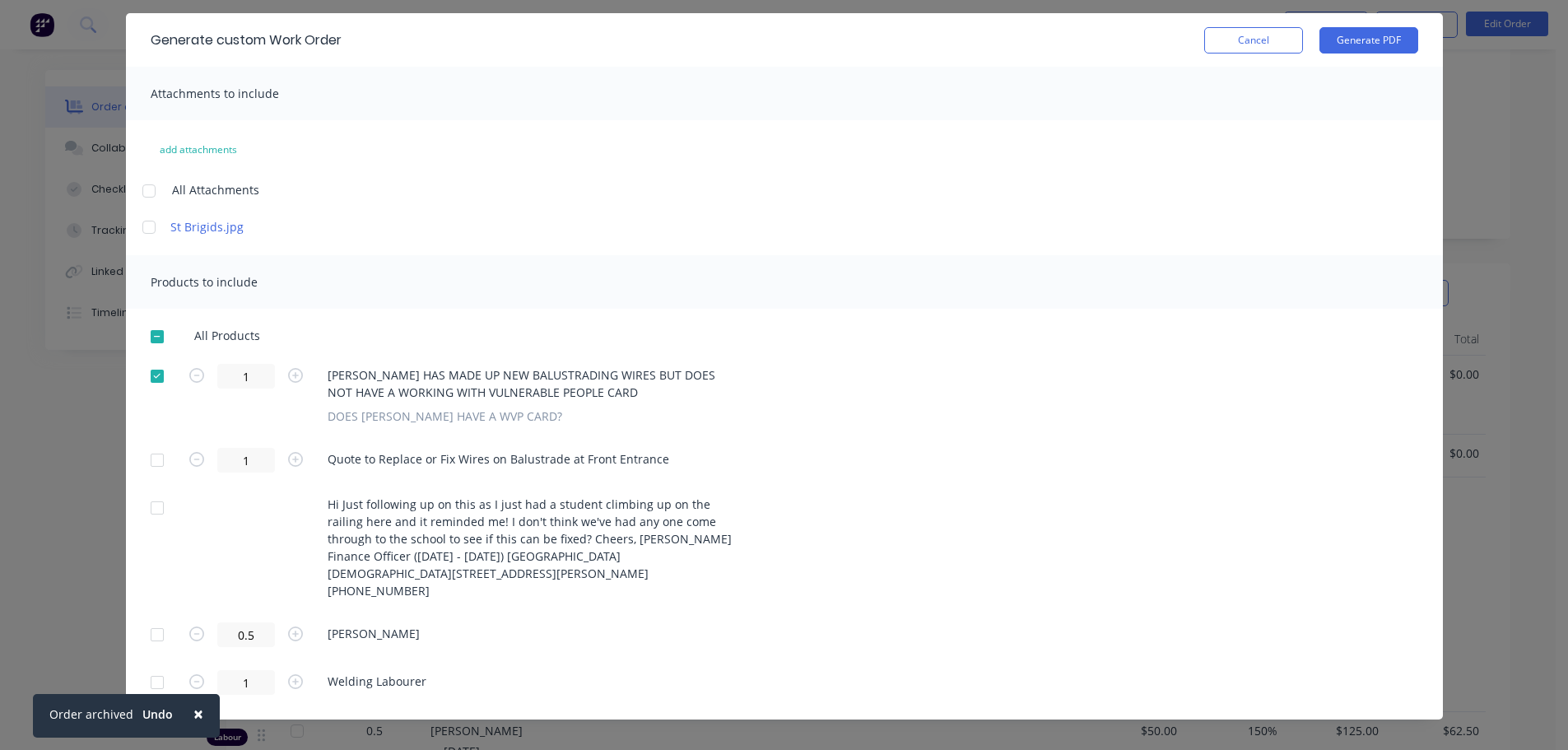
scroll to position [247, 0]
click at [1385, 40] on button "Generate PDF" at bounding box center [1369, 40] width 99 height 26
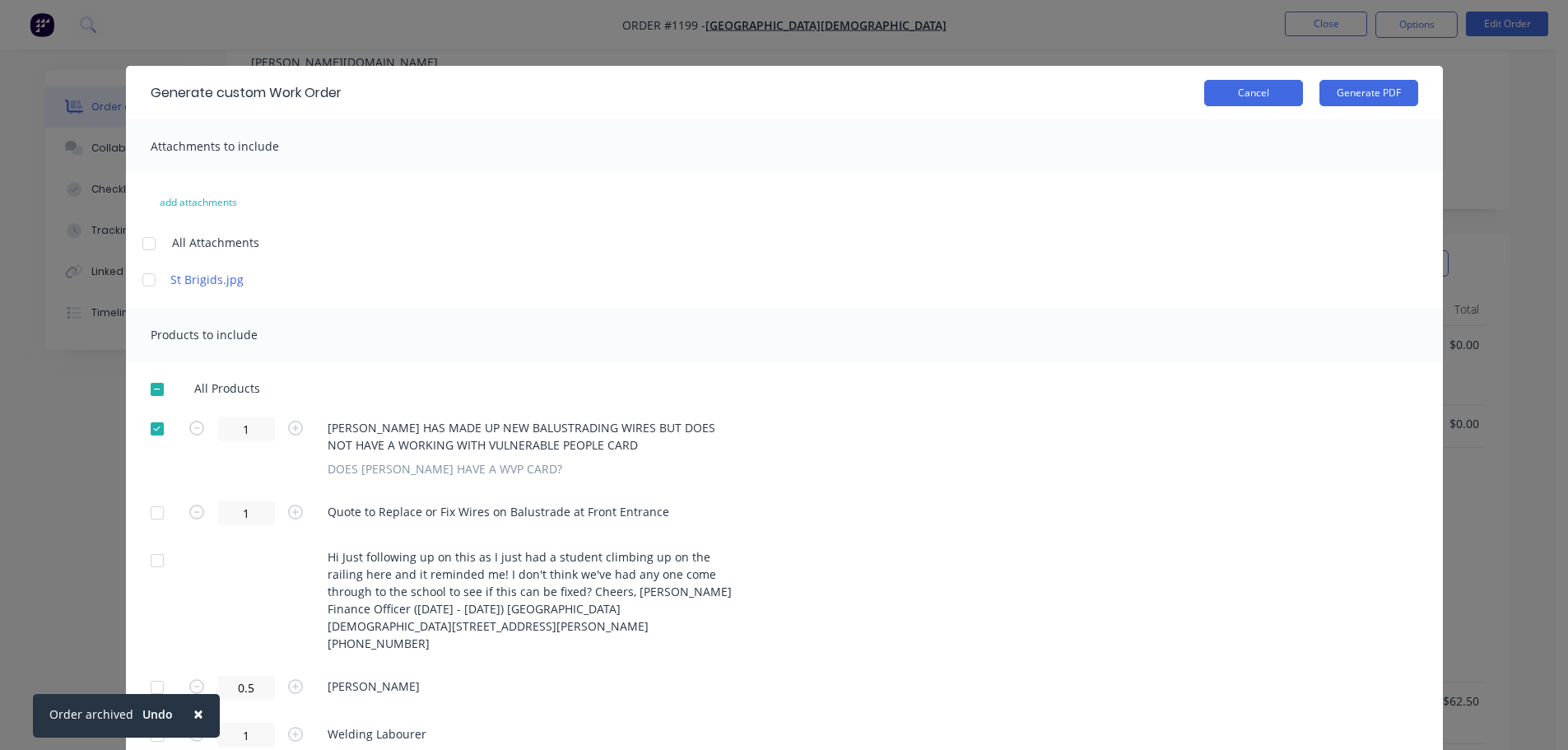
click at [1232, 99] on button "Cancel" at bounding box center [1253, 92] width 99 height 26
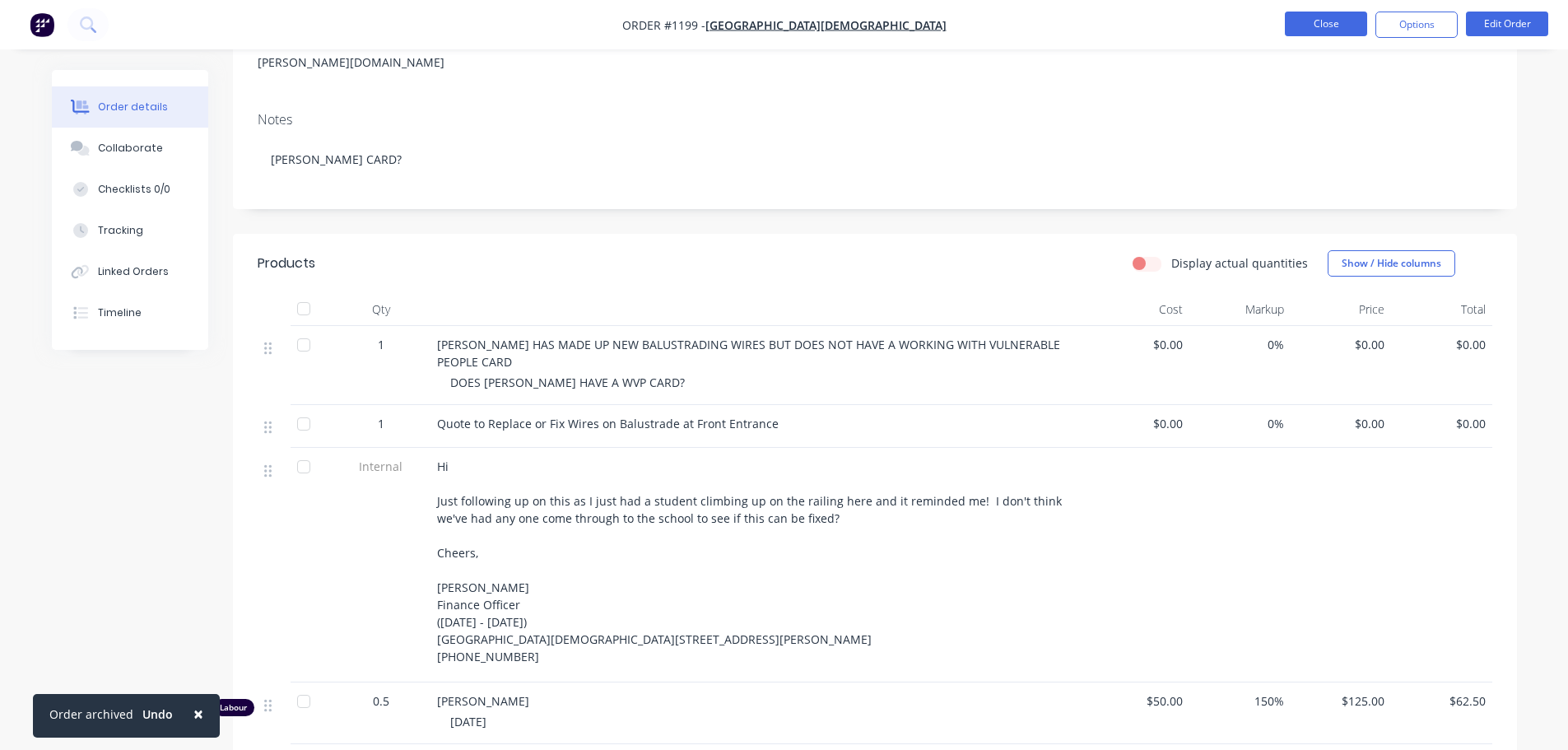
click at [1335, 25] on button "Close" at bounding box center [1326, 24] width 82 height 25
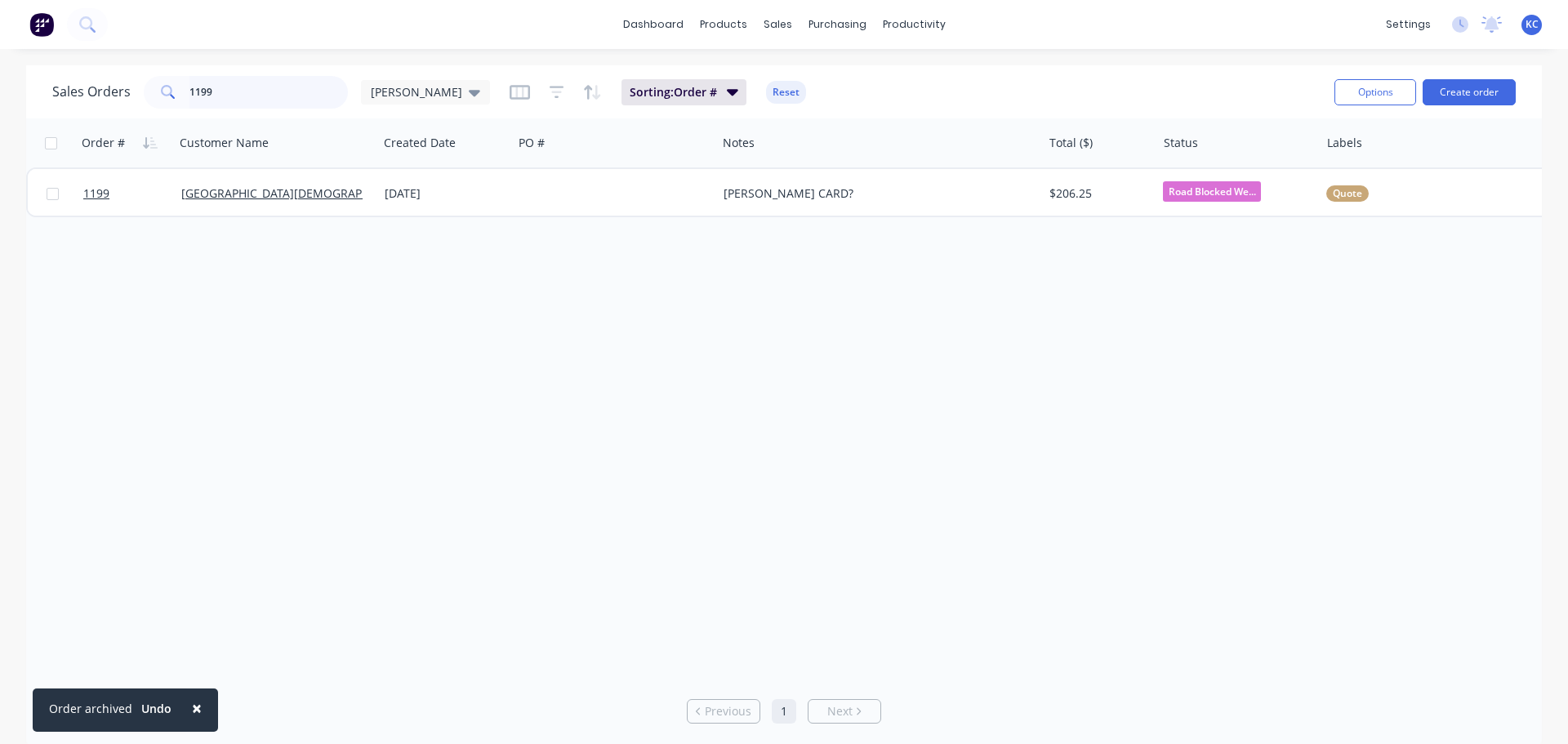
click at [45, 71] on div "Sales Orders 1199 [PERSON_NAME]: Order # Reset Options Create order" at bounding box center [784, 92] width 1516 height 53
type input "1502"
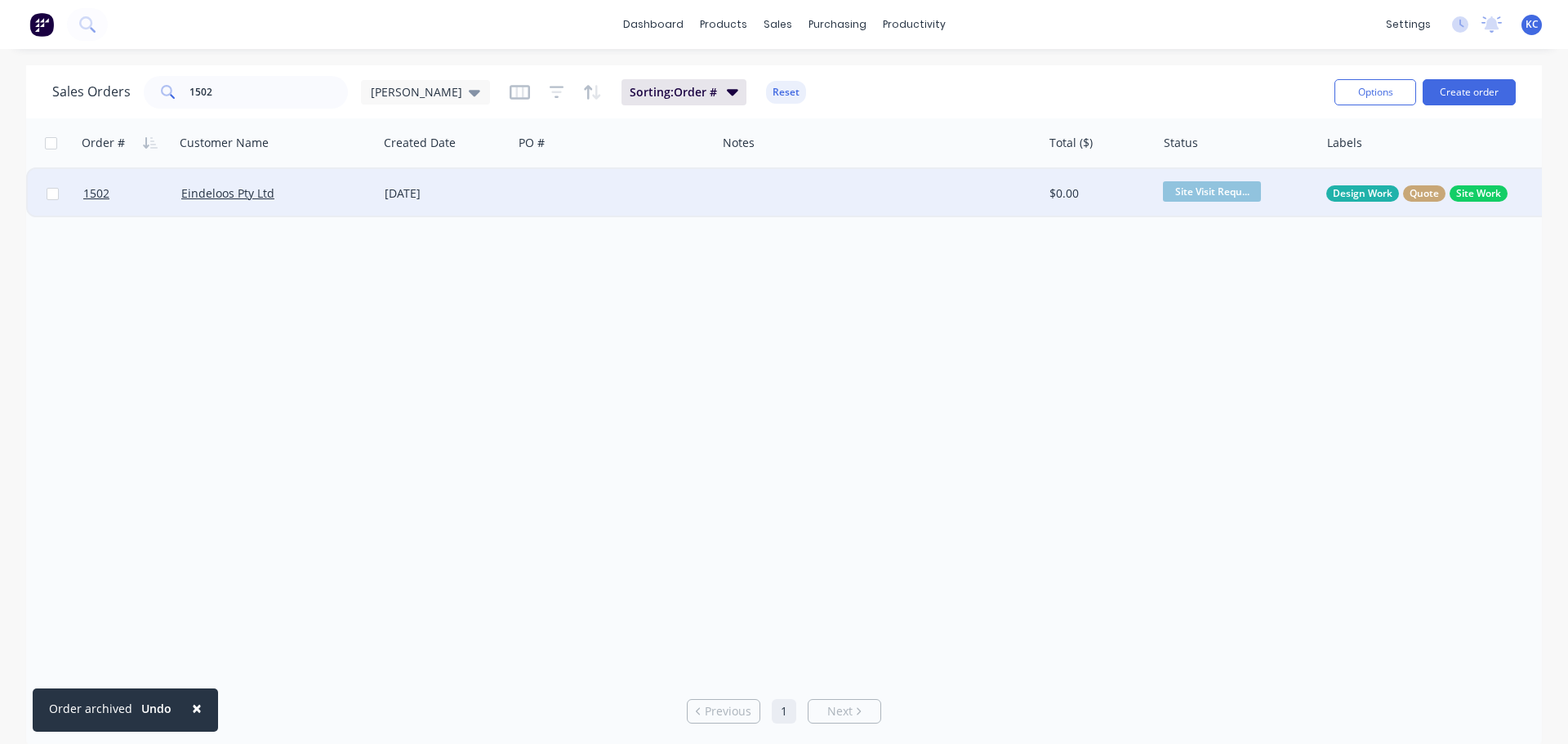
click at [564, 205] on div at bounding box center [615, 193] width 203 height 49
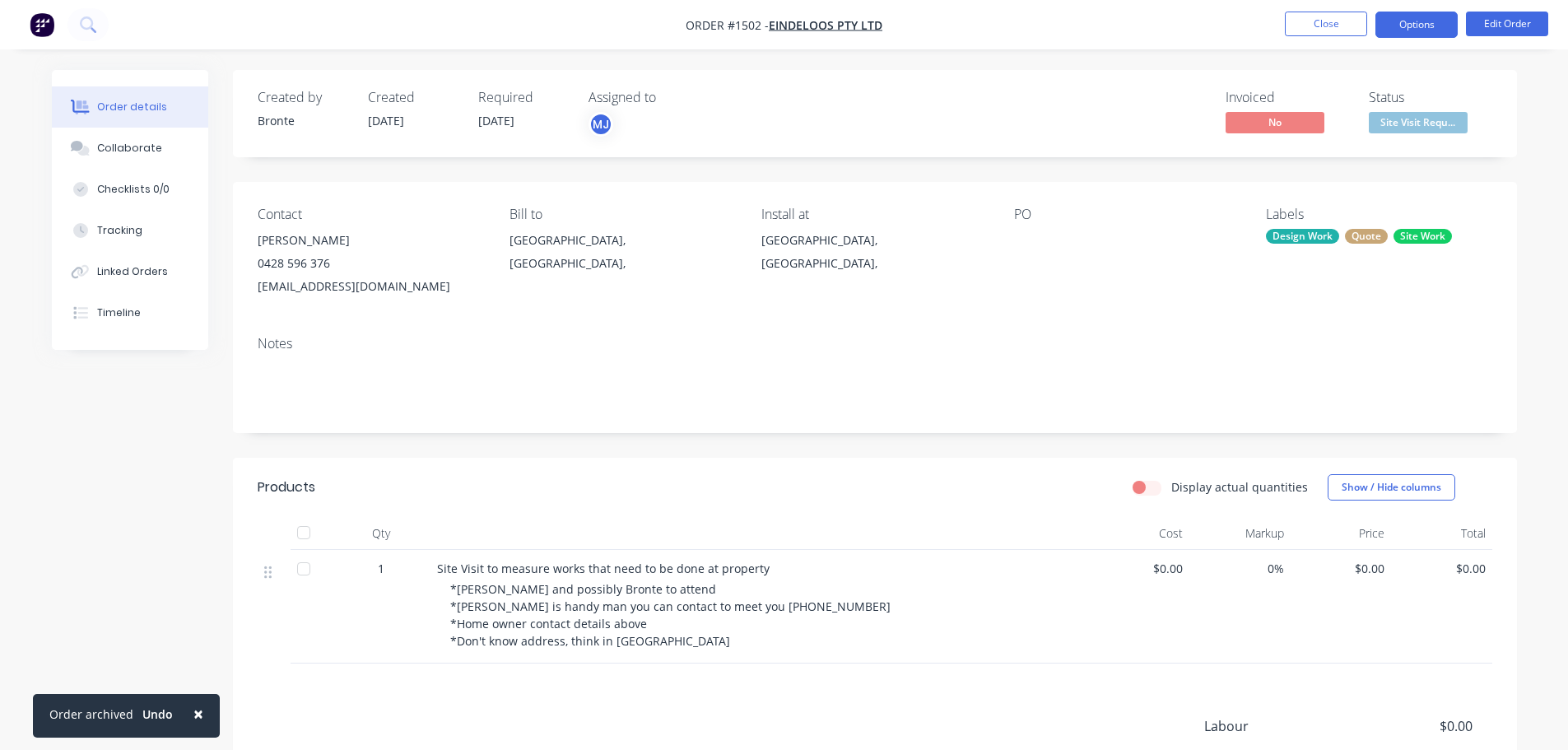
click at [1441, 18] on button "Options" at bounding box center [1416, 25] width 82 height 26
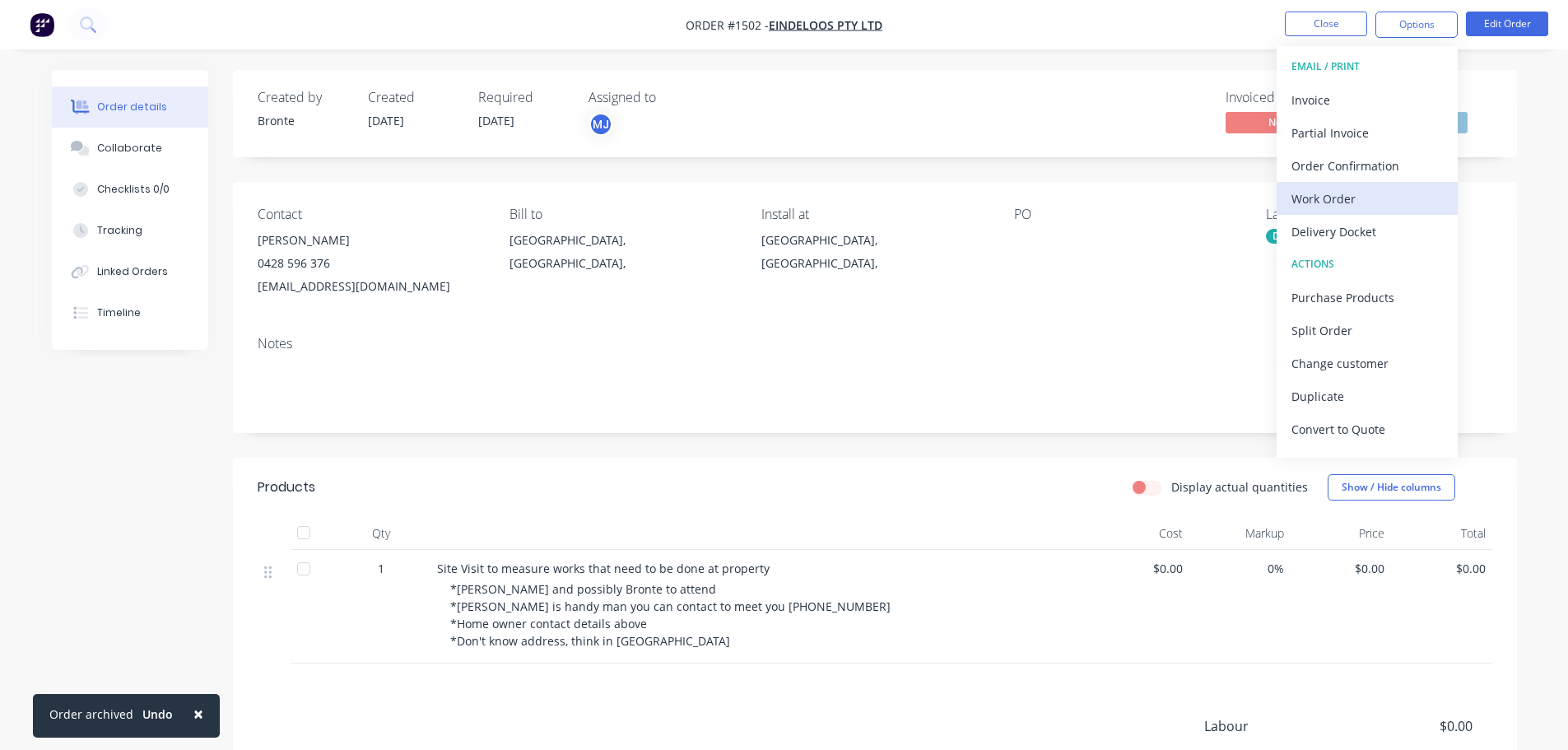
click at [1351, 196] on div "Work Order" at bounding box center [1366, 199] width 152 height 24
click at [1329, 196] on div "Custom" at bounding box center [1366, 199] width 152 height 24
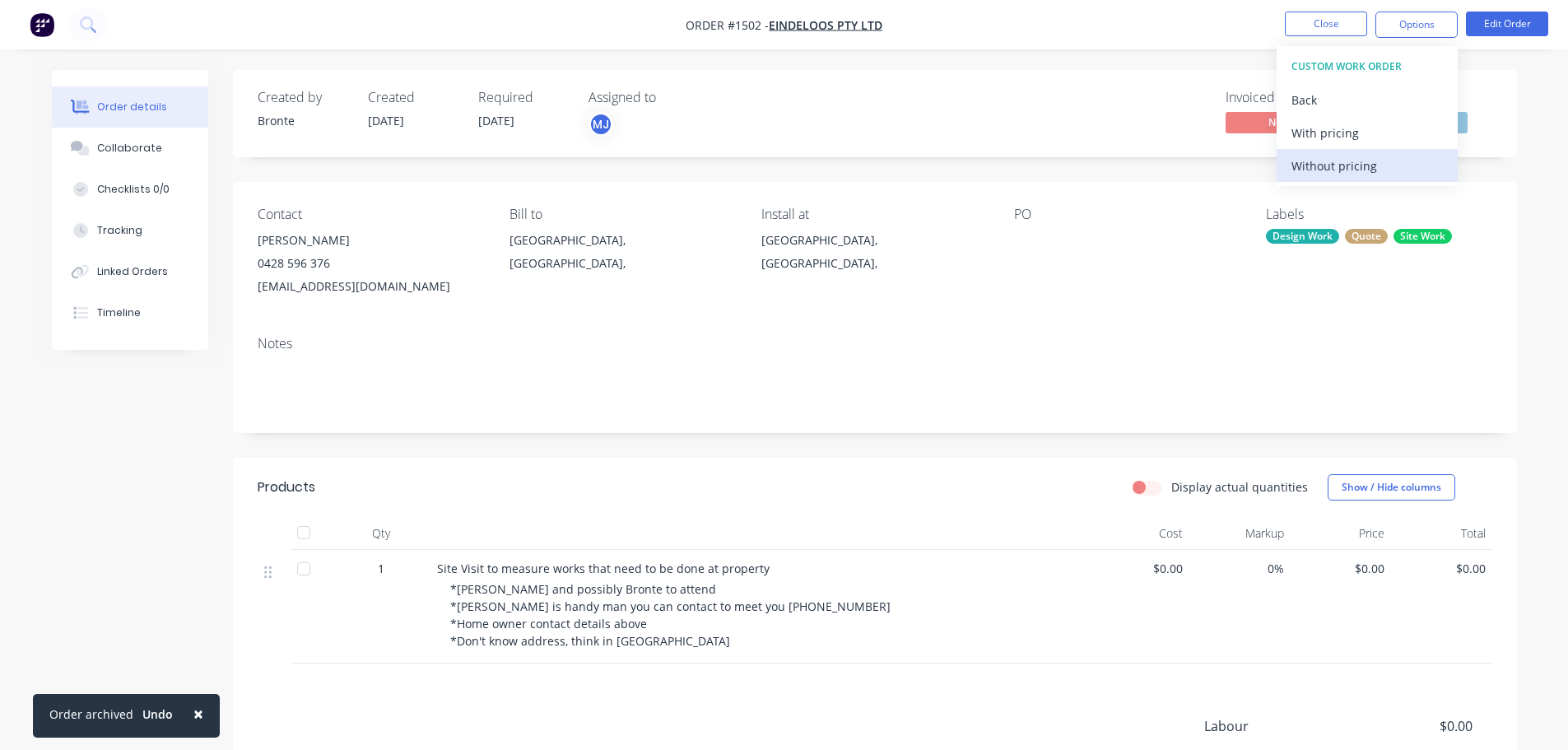
click at [1332, 181] on button "Without pricing" at bounding box center [1367, 165] width 181 height 33
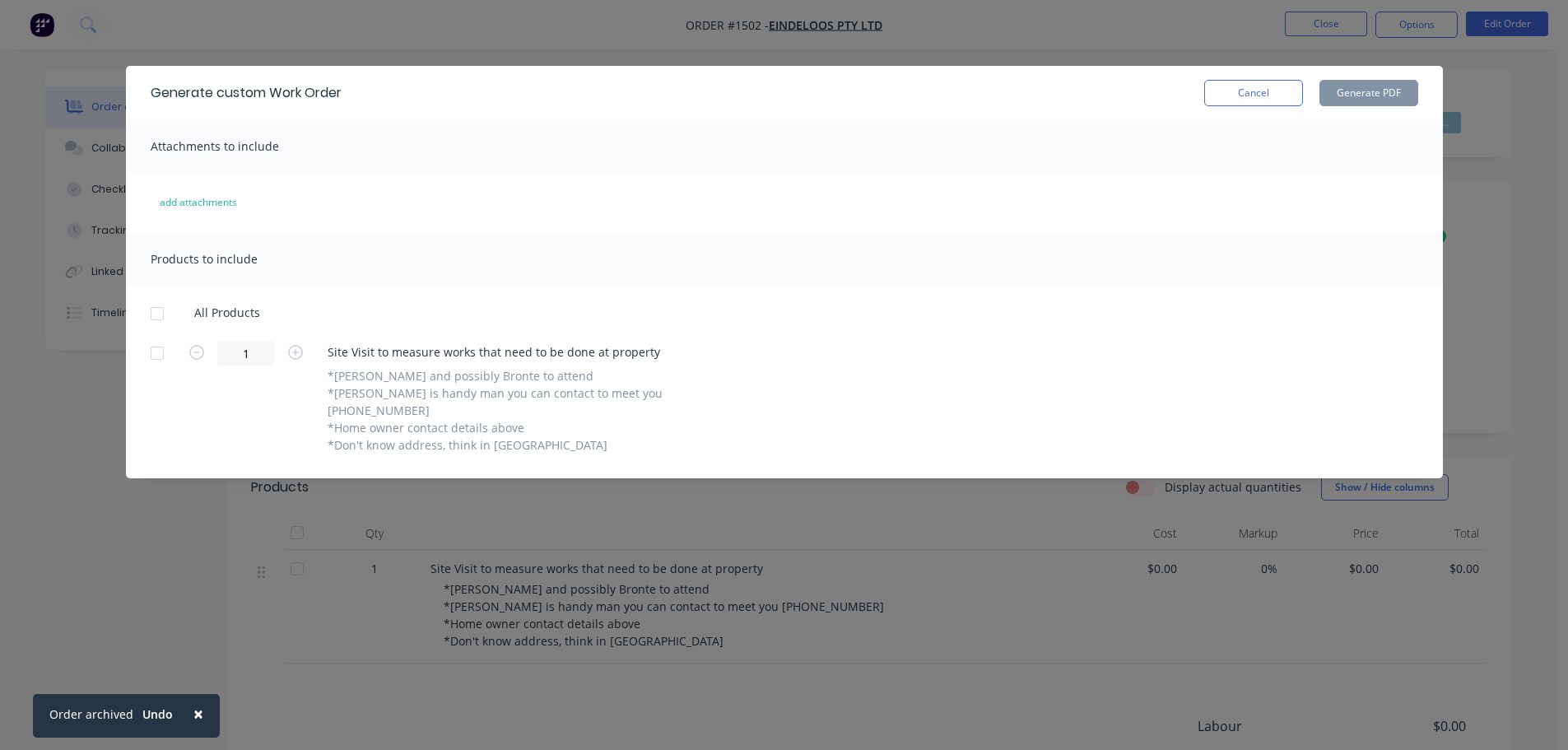
click at [162, 311] on div at bounding box center [157, 313] width 33 height 33
click at [1336, 93] on button "Generate PDF" at bounding box center [1369, 92] width 99 height 26
click at [1234, 96] on button "Cancel" at bounding box center [1253, 92] width 99 height 26
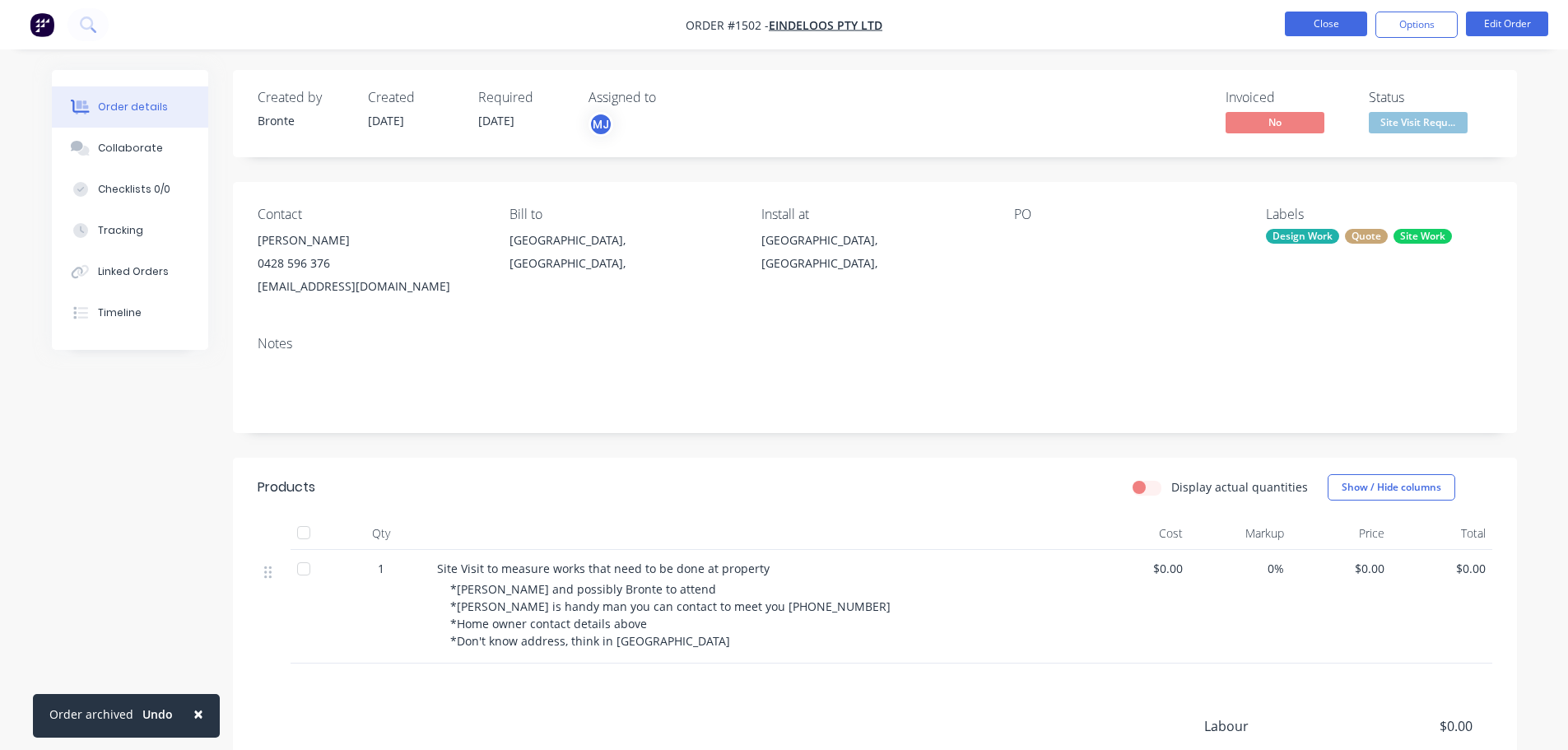
click at [1302, 34] on button "Close" at bounding box center [1326, 24] width 82 height 25
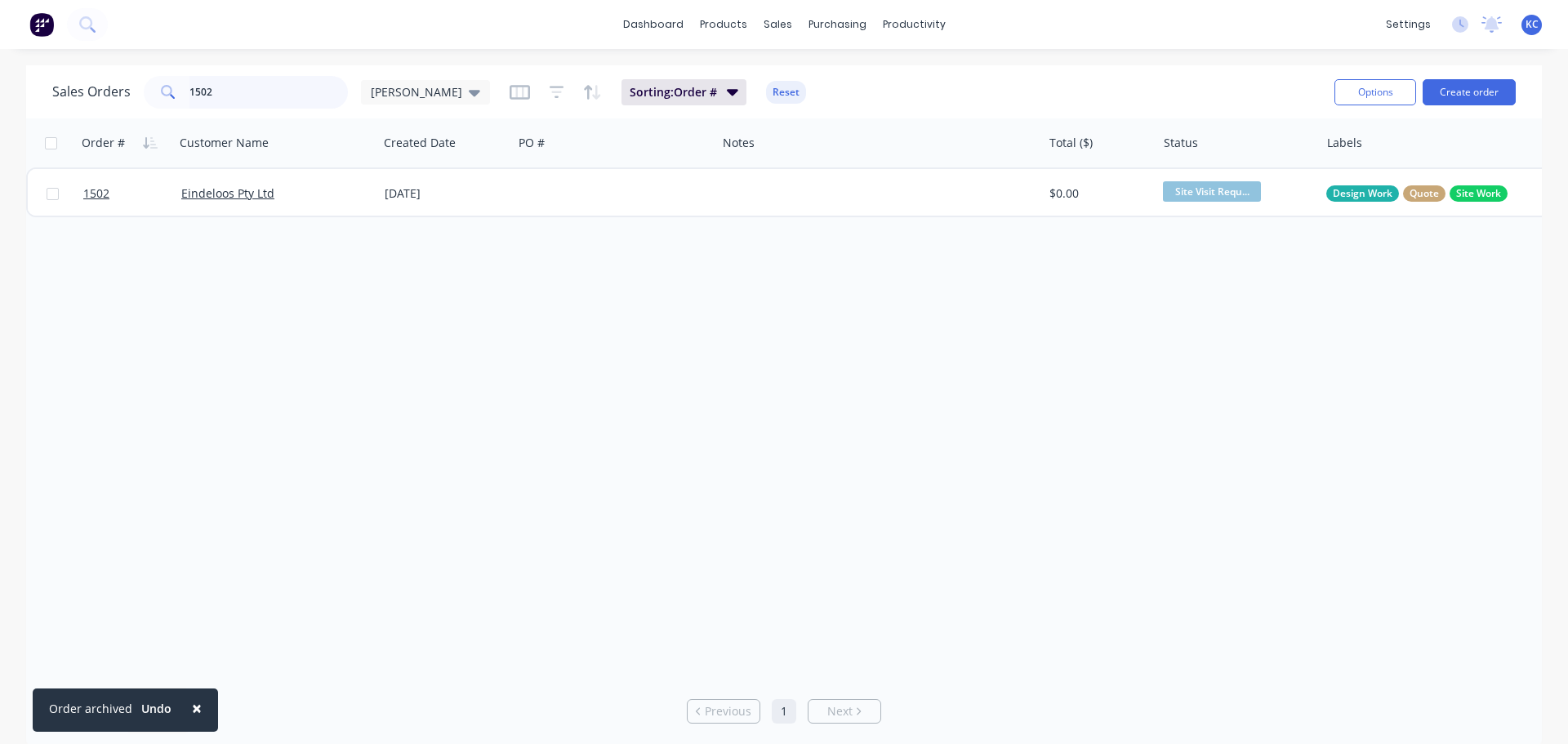
drag, startPoint x: 223, startPoint y: 93, endPoint x: 0, endPoint y: 182, distance: 240.1
click at [0, 176] on div "Sales Orders 1502 [PERSON_NAME] Sorting: Order # Reset Options Create order Ord…" at bounding box center [784, 406] width 1568 height 683
type input "1479"
click at [707, 326] on div "Order # Customer Name Created Date PO # Notes Total ($) Status Labels 1479 [PER…" at bounding box center [784, 396] width 1516 height 556
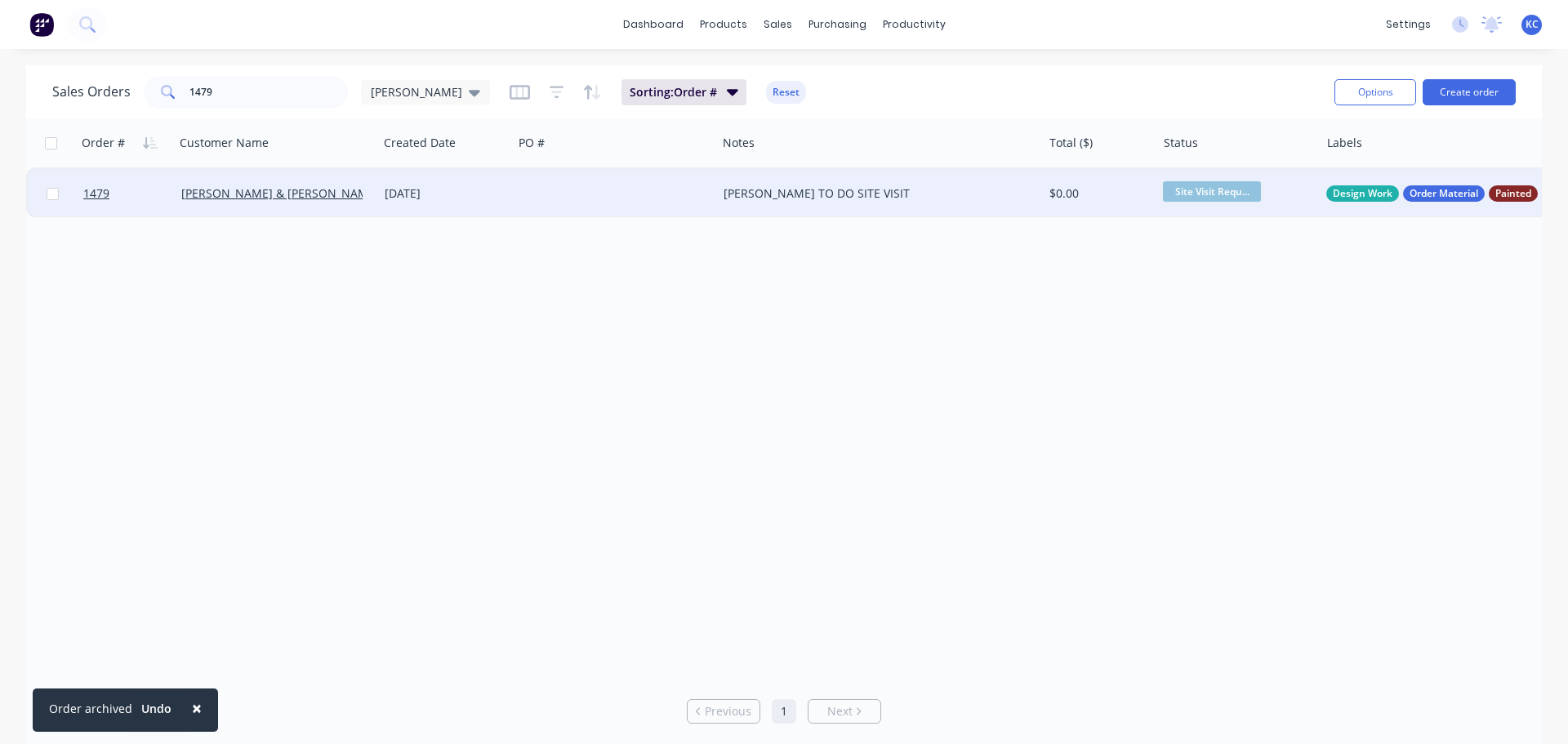
click at [608, 209] on div at bounding box center [615, 193] width 203 height 49
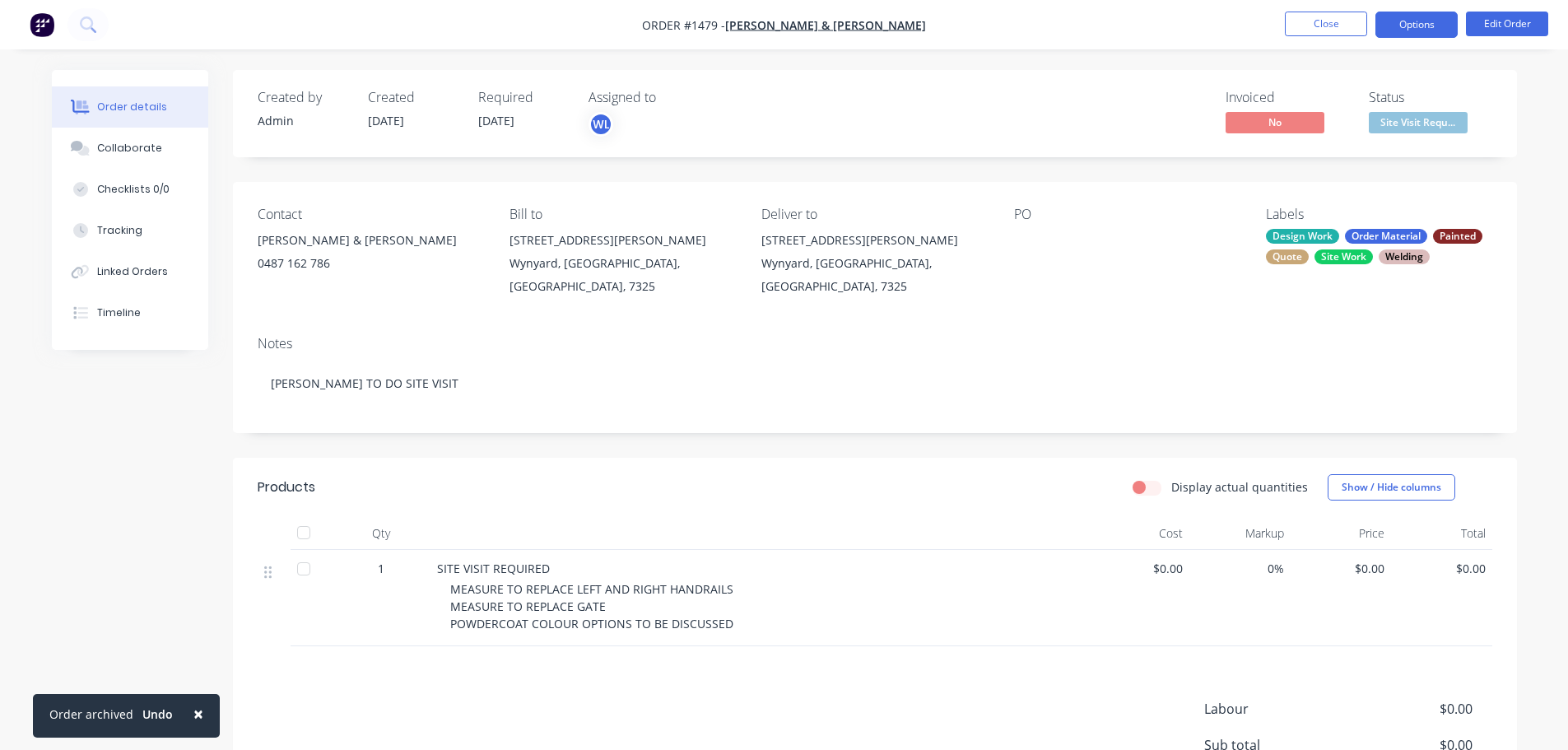
click at [1403, 27] on button "Options" at bounding box center [1416, 25] width 82 height 26
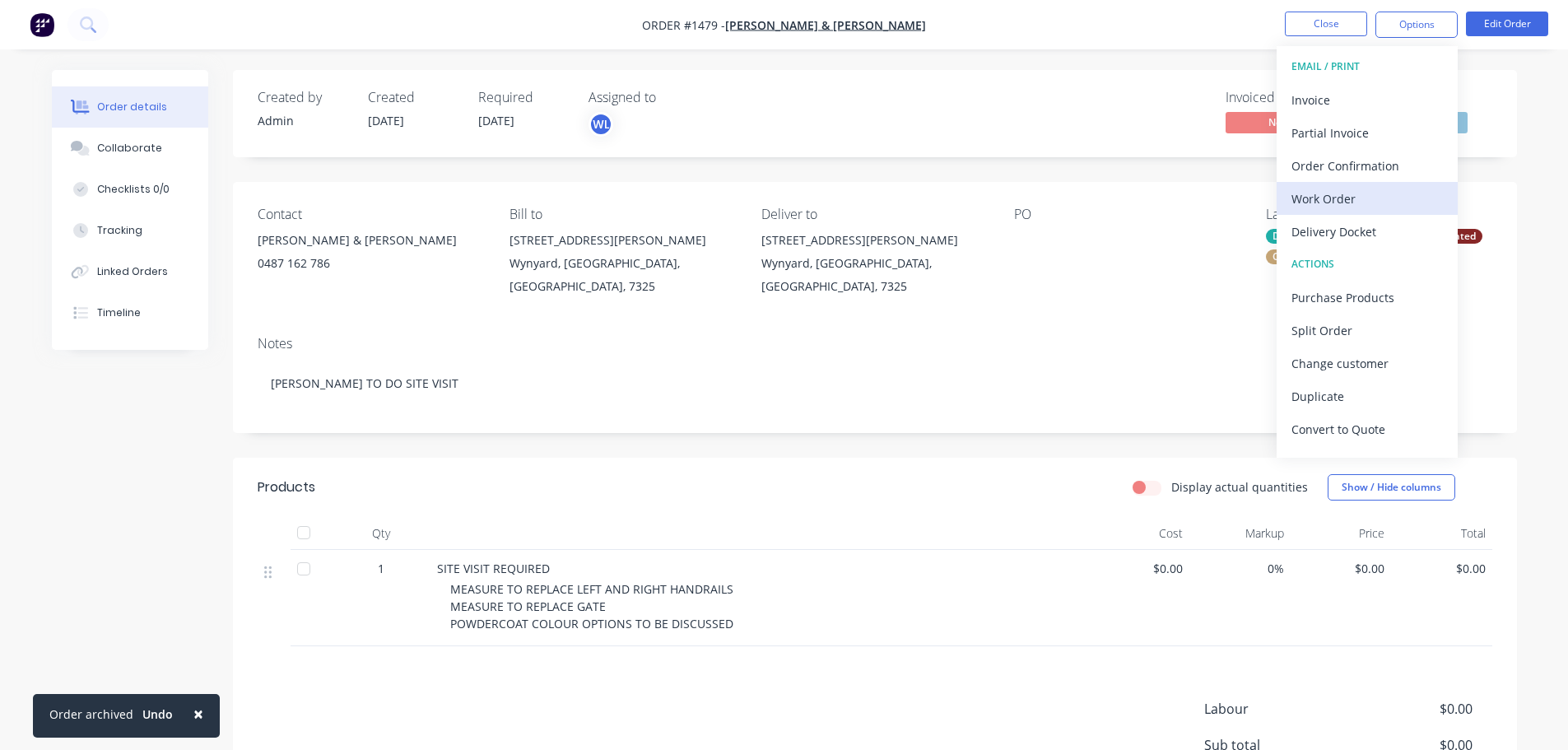
click at [1357, 195] on div "Work Order" at bounding box center [1366, 199] width 152 height 24
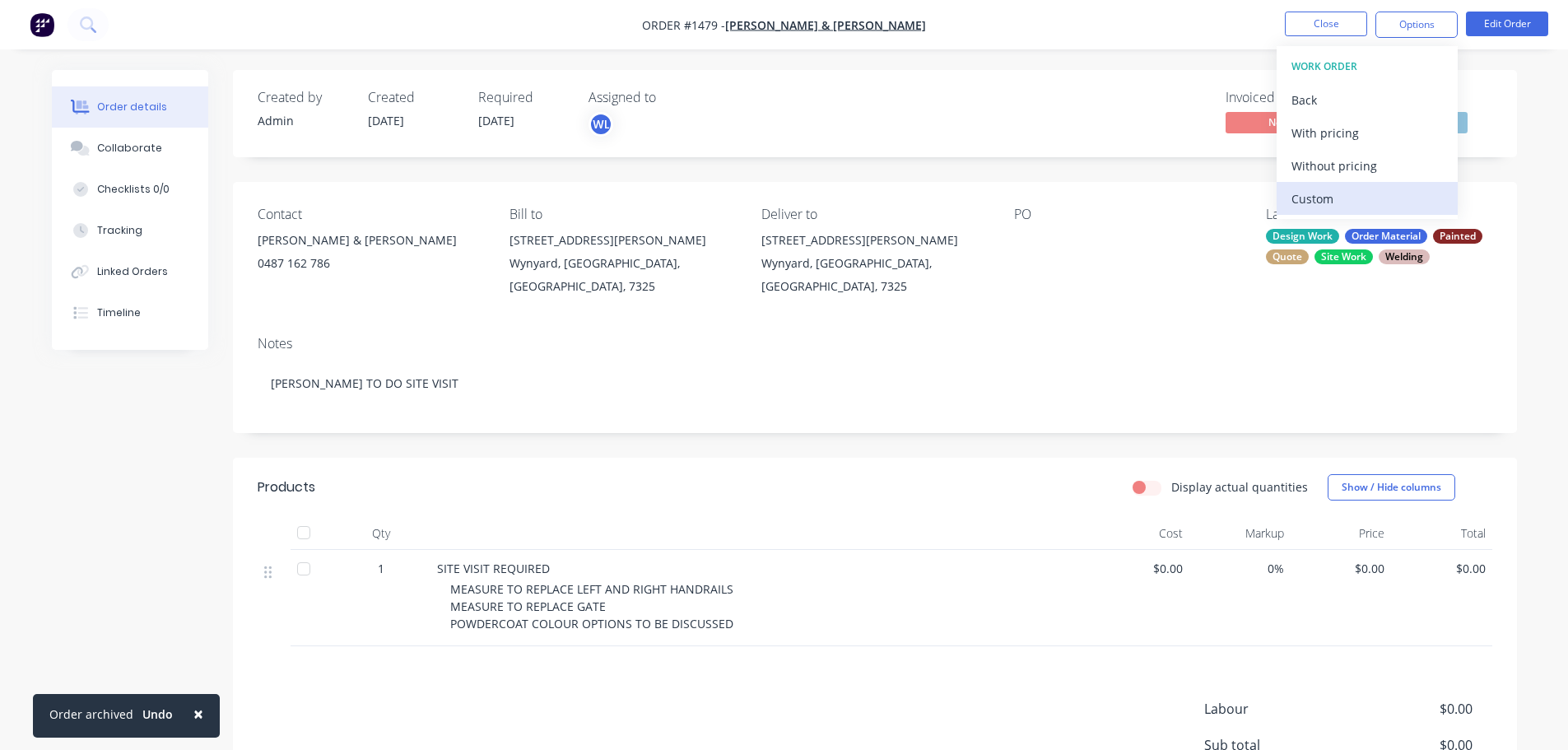
click at [1329, 194] on div "Custom" at bounding box center [1366, 199] width 152 height 24
click at [1328, 175] on div "Without pricing" at bounding box center [1366, 166] width 152 height 24
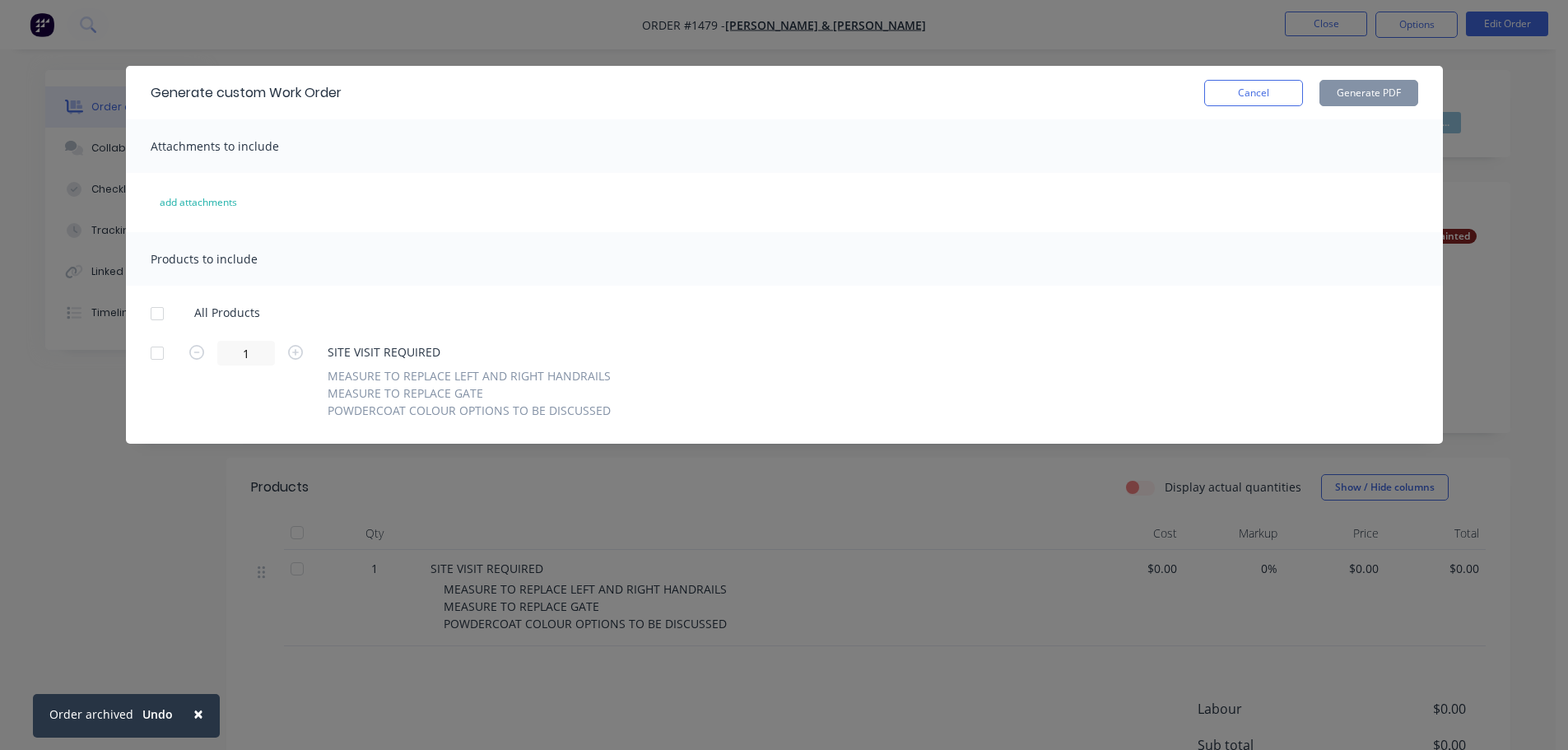
click at [155, 319] on div at bounding box center [157, 313] width 33 height 33
click at [1352, 84] on button "Generate PDF" at bounding box center [1369, 92] width 99 height 26
click at [1252, 74] on div "Generate custom Work Order Cancel Generate PDF" at bounding box center [785, 92] width 1317 height 53
click at [1267, 95] on button "Cancel" at bounding box center [1253, 92] width 99 height 26
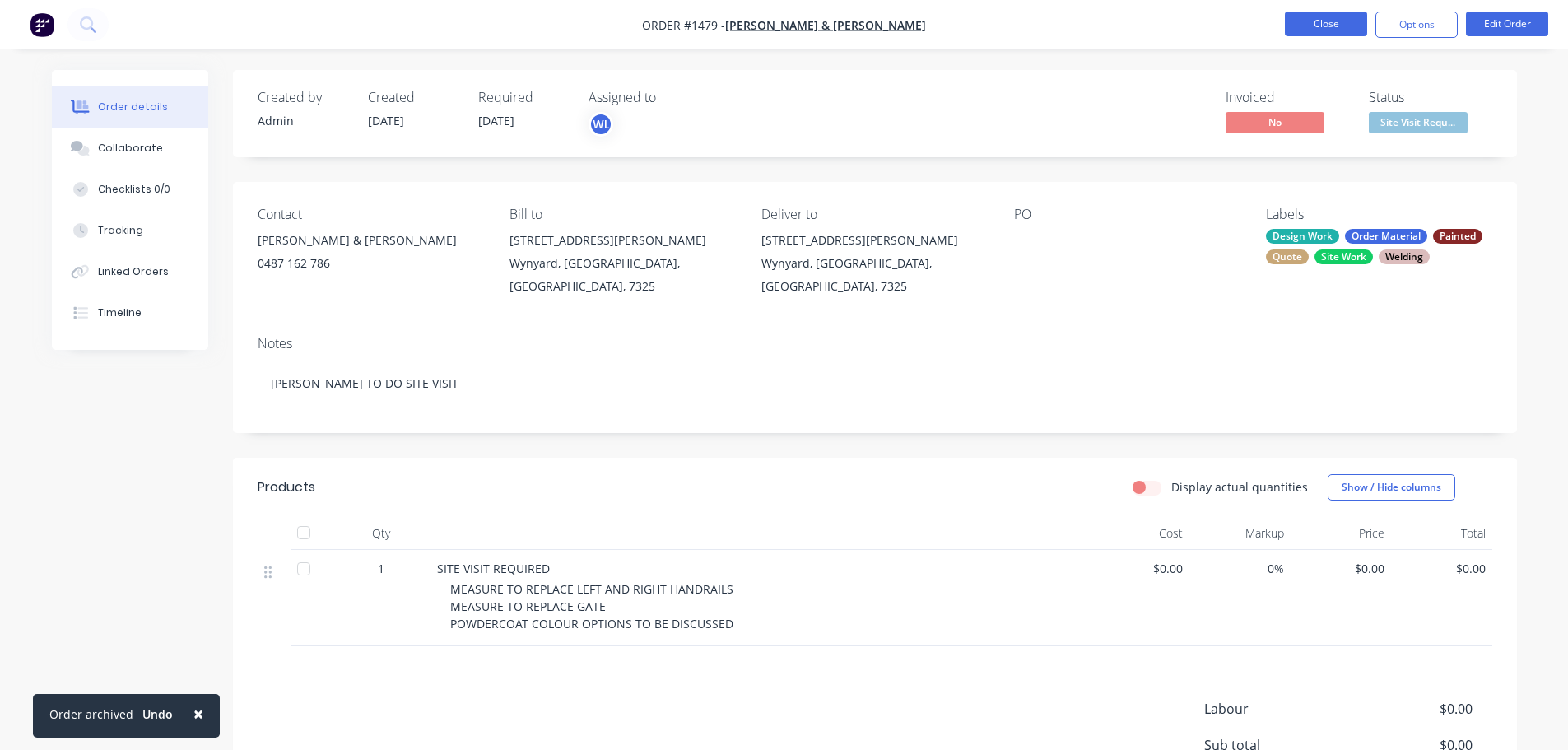
click at [1317, 30] on button "Close" at bounding box center [1326, 24] width 82 height 25
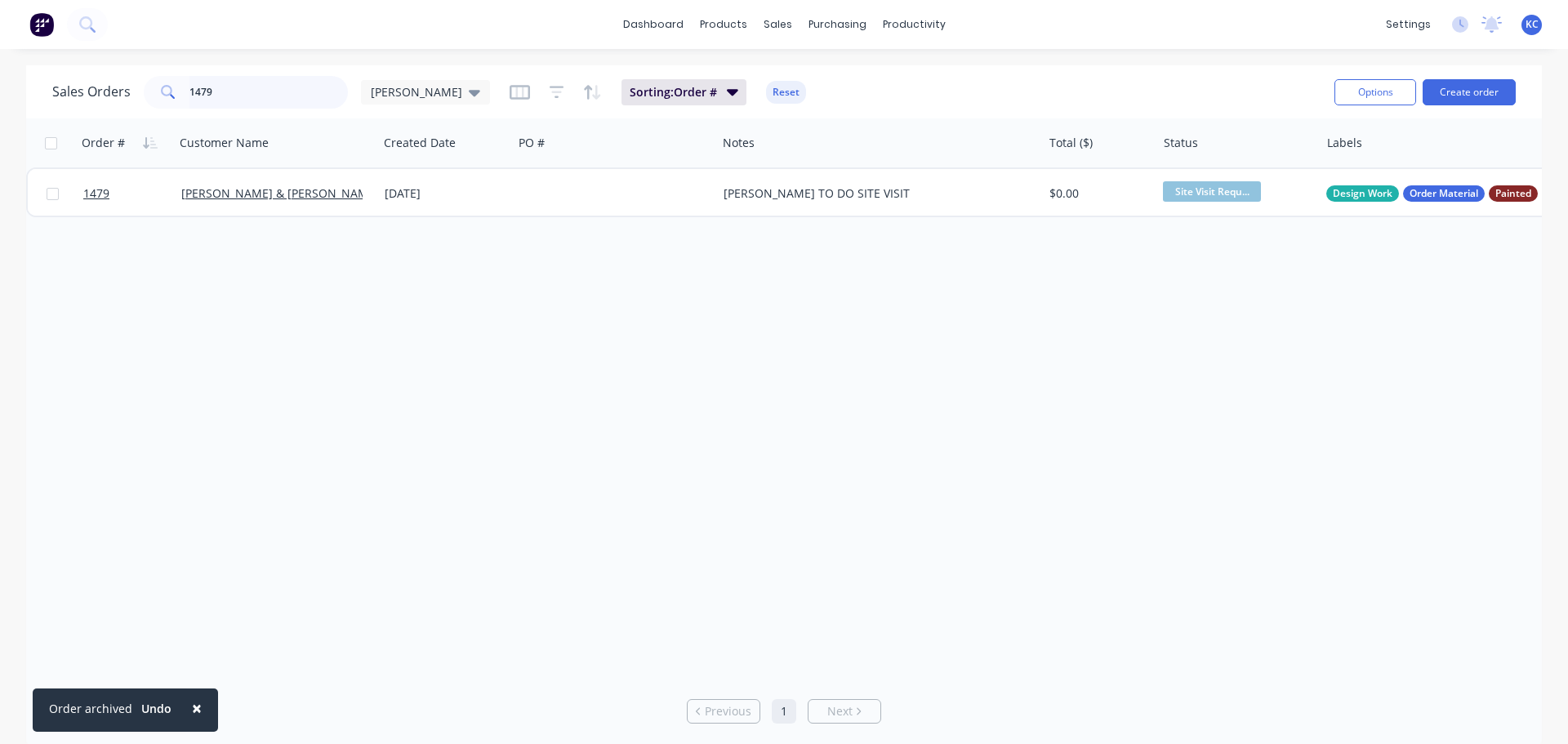
drag, startPoint x: 226, startPoint y: 97, endPoint x: 35, endPoint y: 106, distance: 191.2
click at [50, 111] on div "Sales Orders 1479 [PERSON_NAME]: Order # Reset Options Create order" at bounding box center [784, 92] width 1516 height 53
type input "1382"
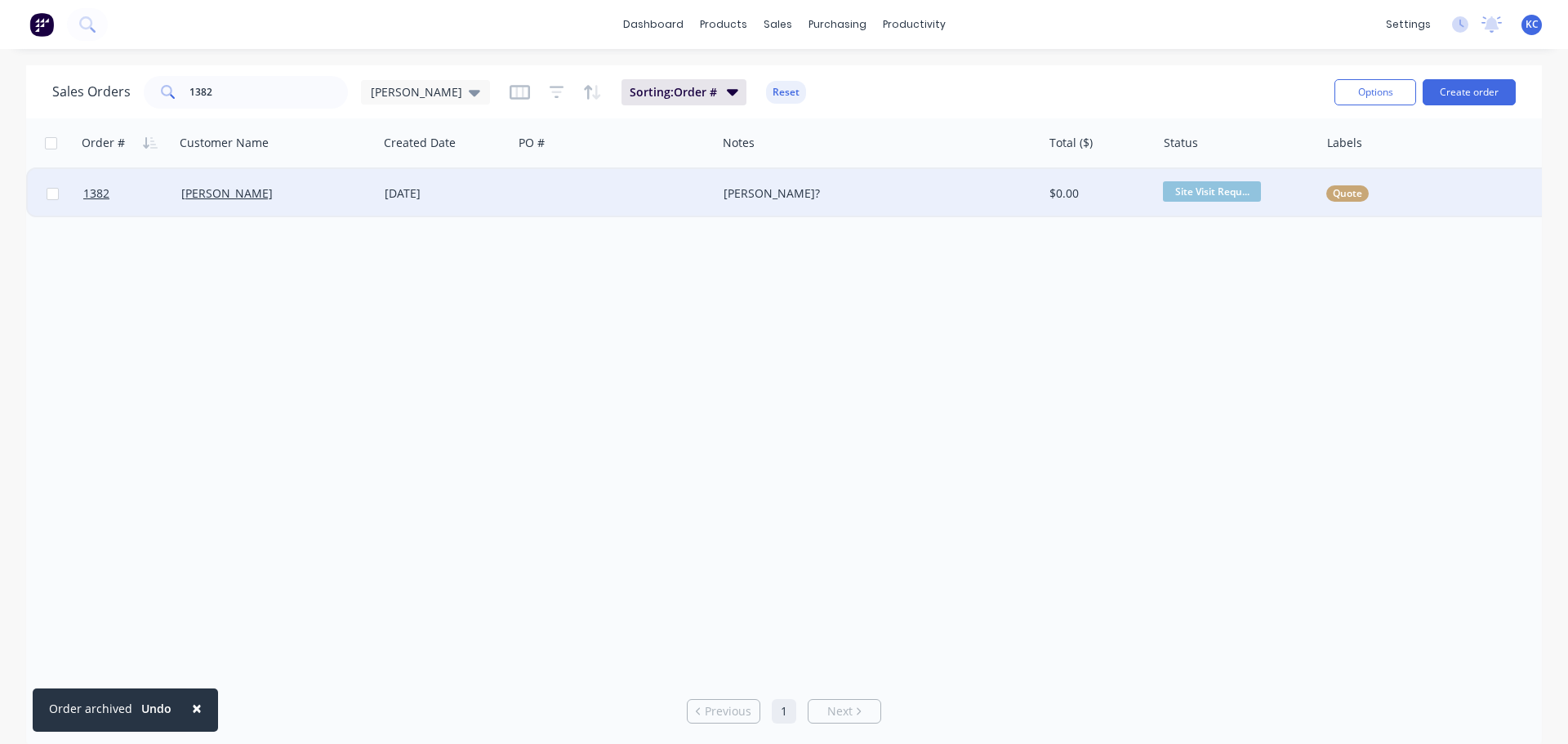
click at [553, 198] on div at bounding box center [615, 193] width 203 height 49
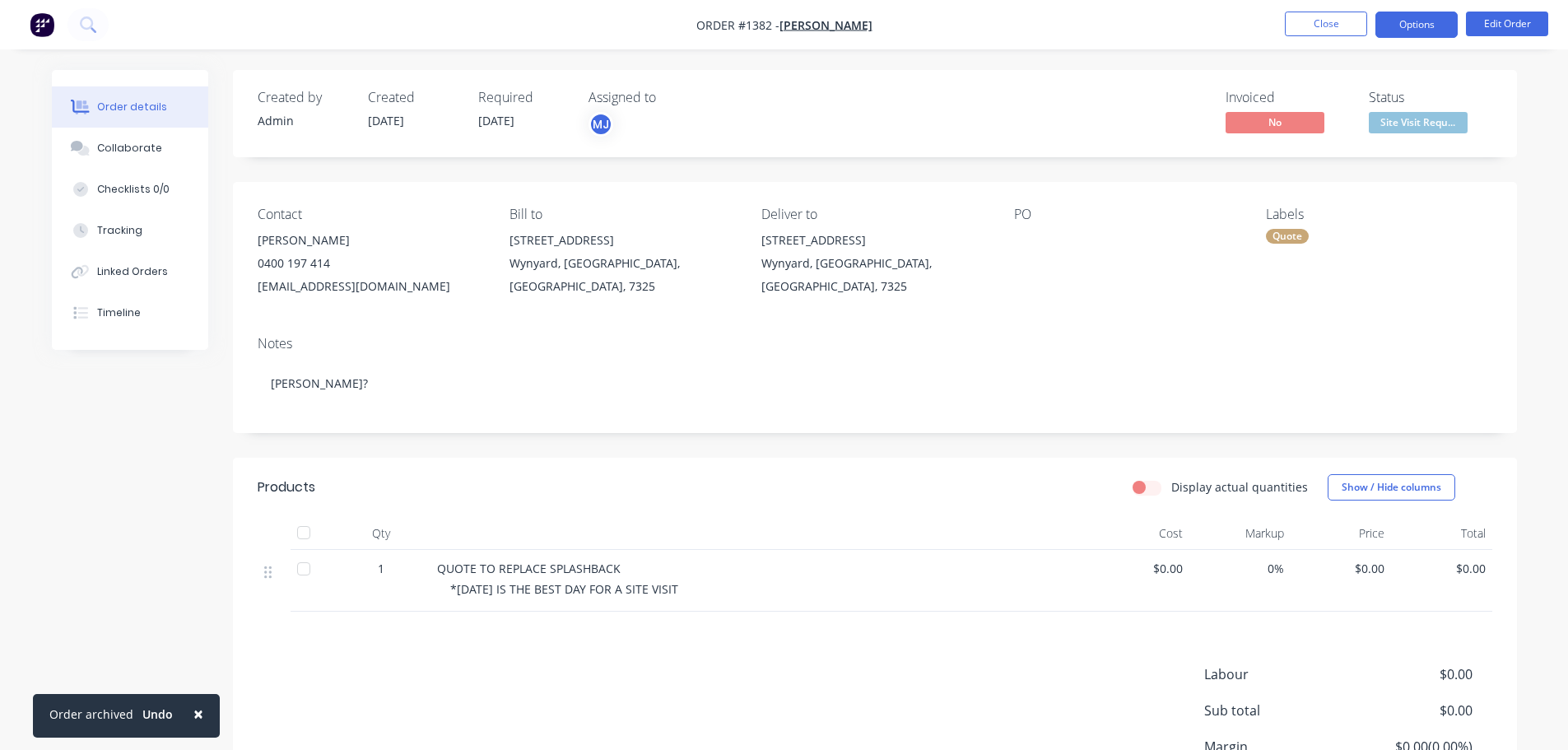
click at [1435, 30] on button "Options" at bounding box center [1416, 25] width 82 height 26
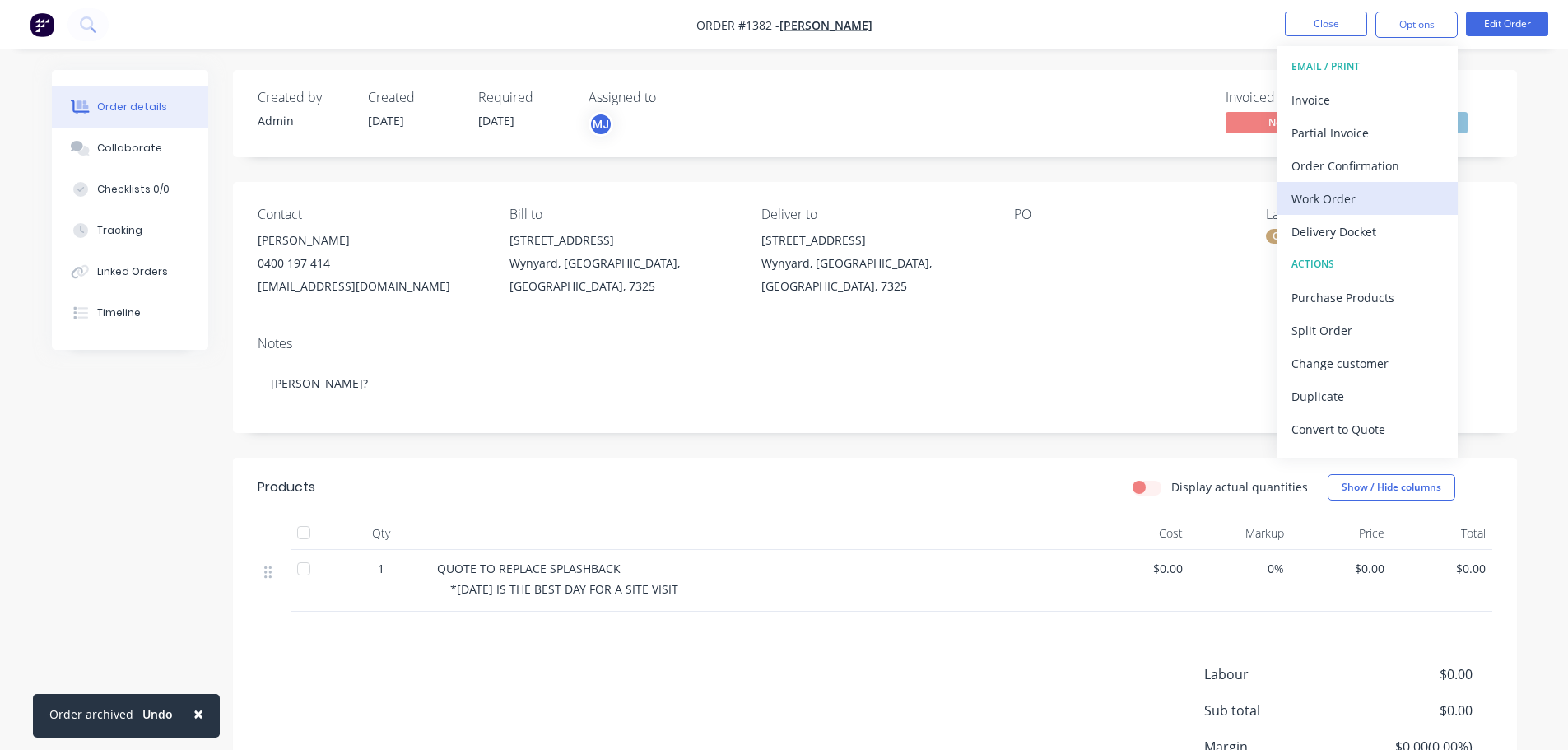
click at [1357, 207] on div "Work Order" at bounding box center [1366, 199] width 152 height 24
click at [1315, 212] on button "Custom" at bounding box center [1367, 198] width 181 height 33
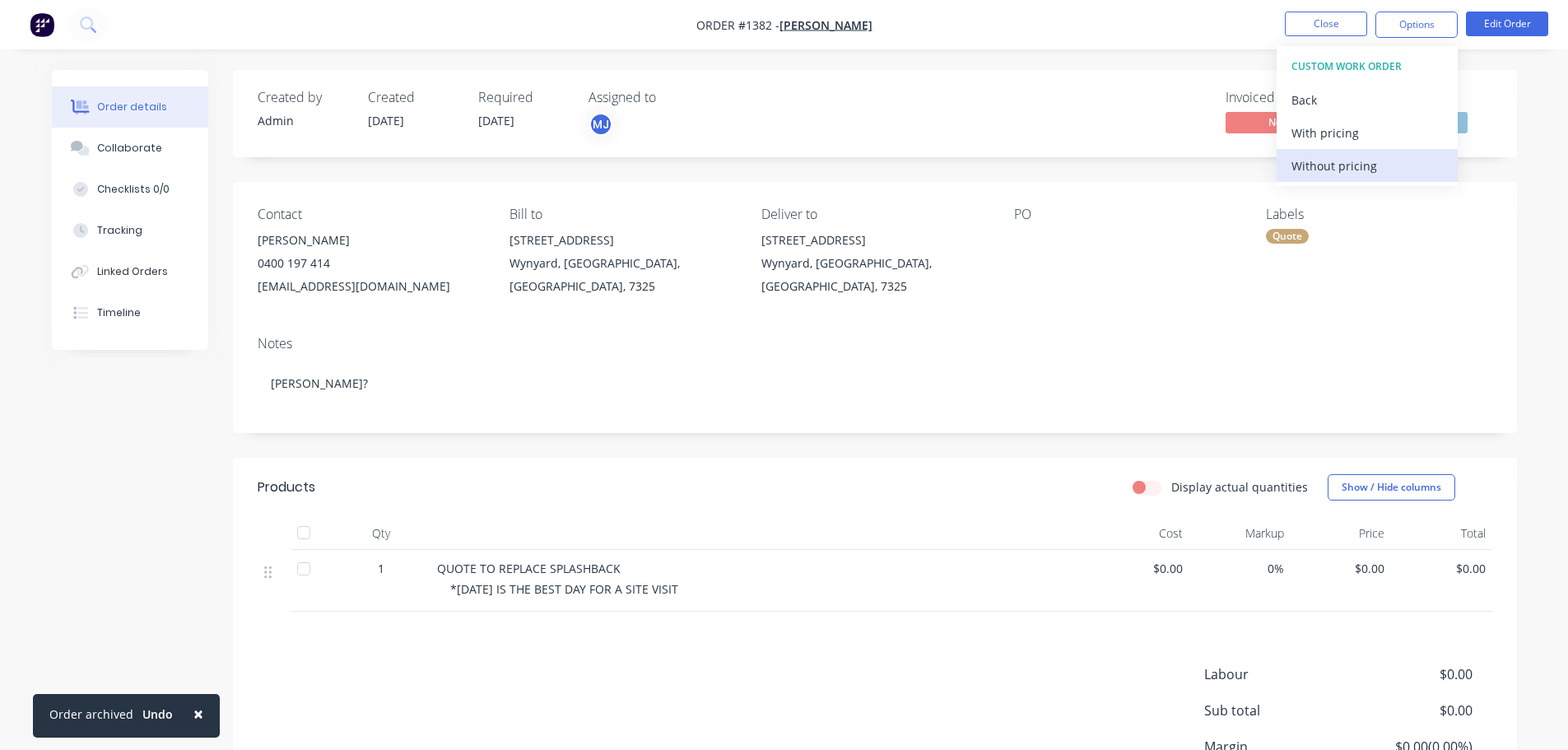
click at [1322, 168] on div "Without pricing" at bounding box center [1366, 166] width 152 height 24
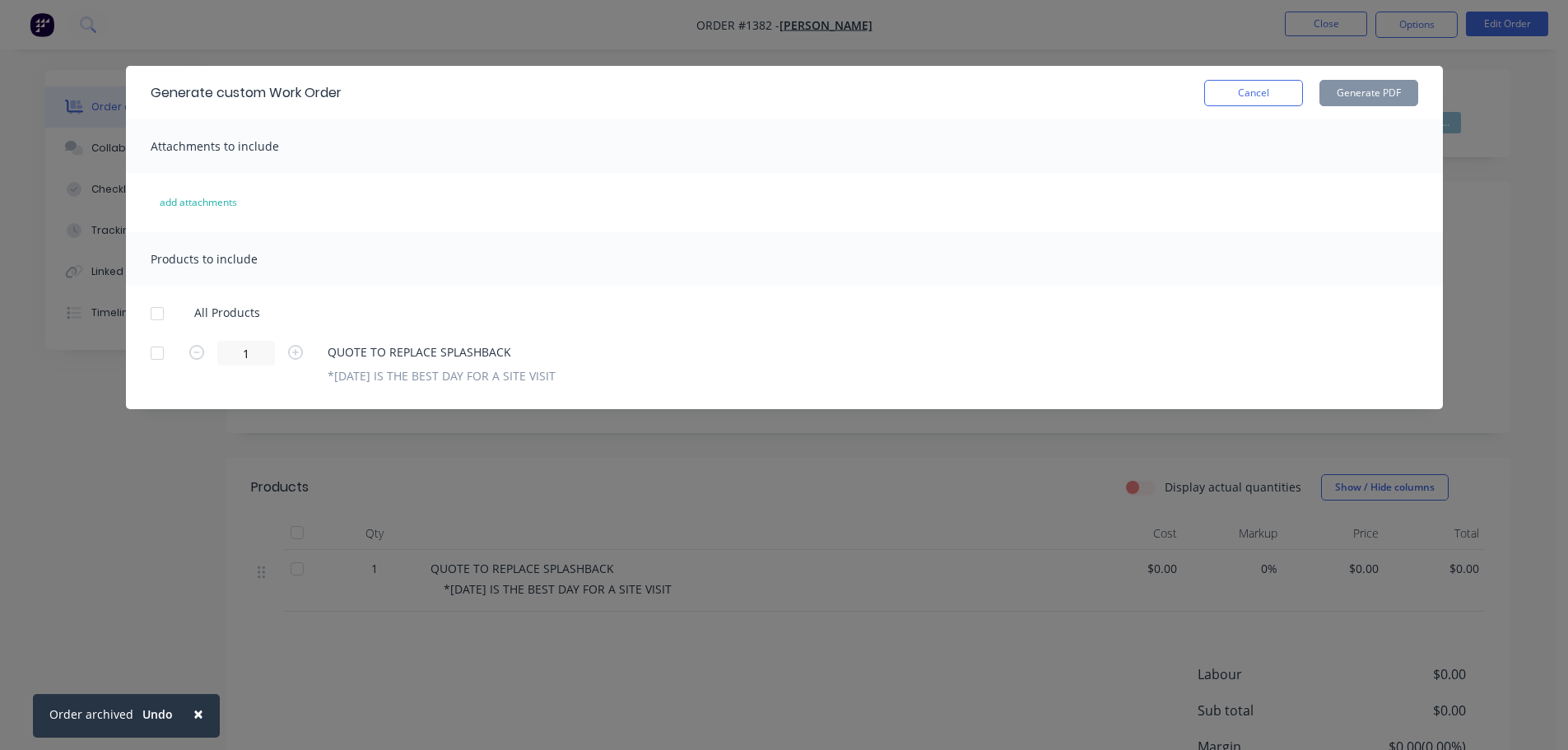
click at [162, 311] on div at bounding box center [157, 313] width 33 height 33
click at [1398, 85] on button "Generate PDF" at bounding box center [1369, 92] width 99 height 26
click at [1267, 85] on button "Cancel" at bounding box center [1253, 92] width 99 height 26
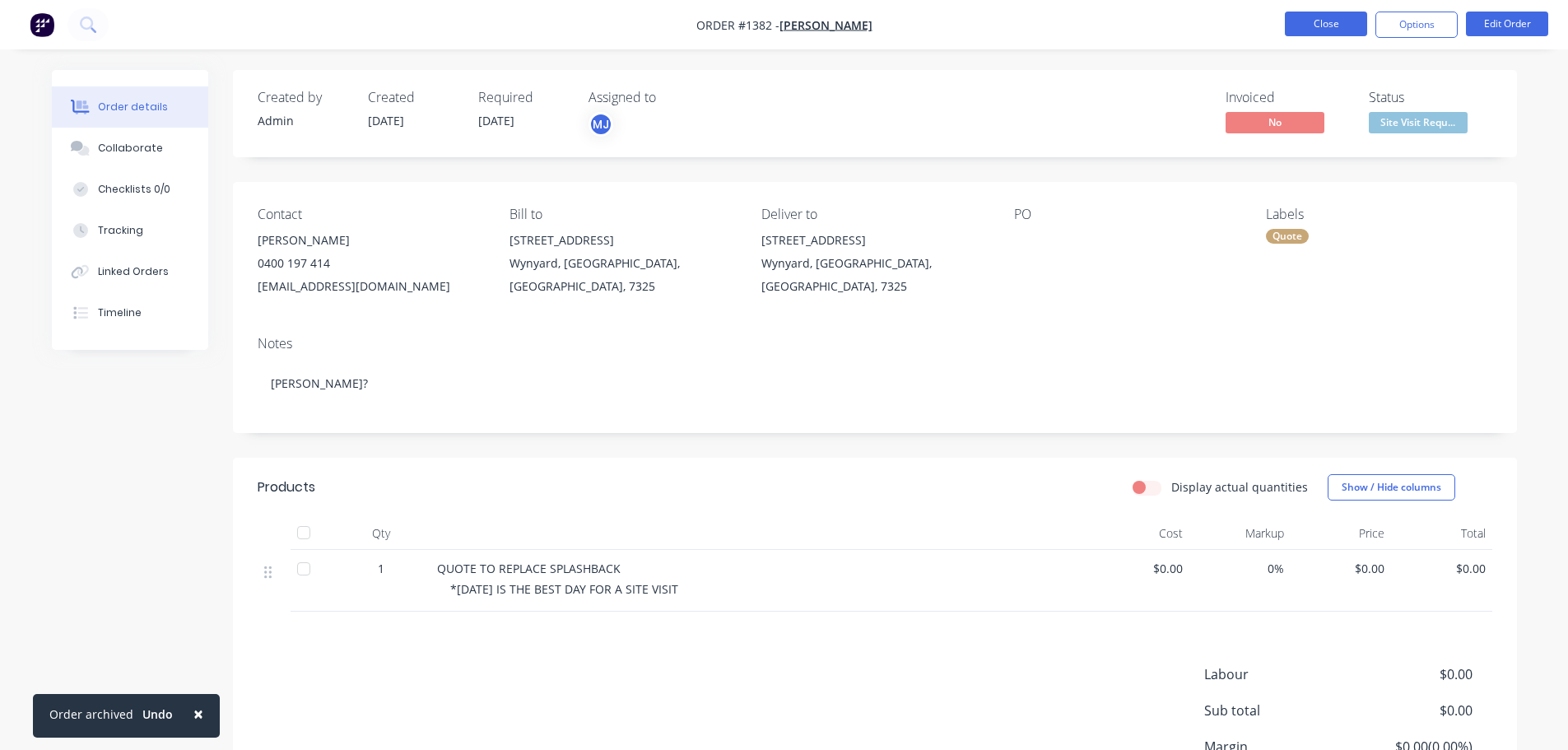
click at [1317, 32] on button "Close" at bounding box center [1326, 24] width 82 height 25
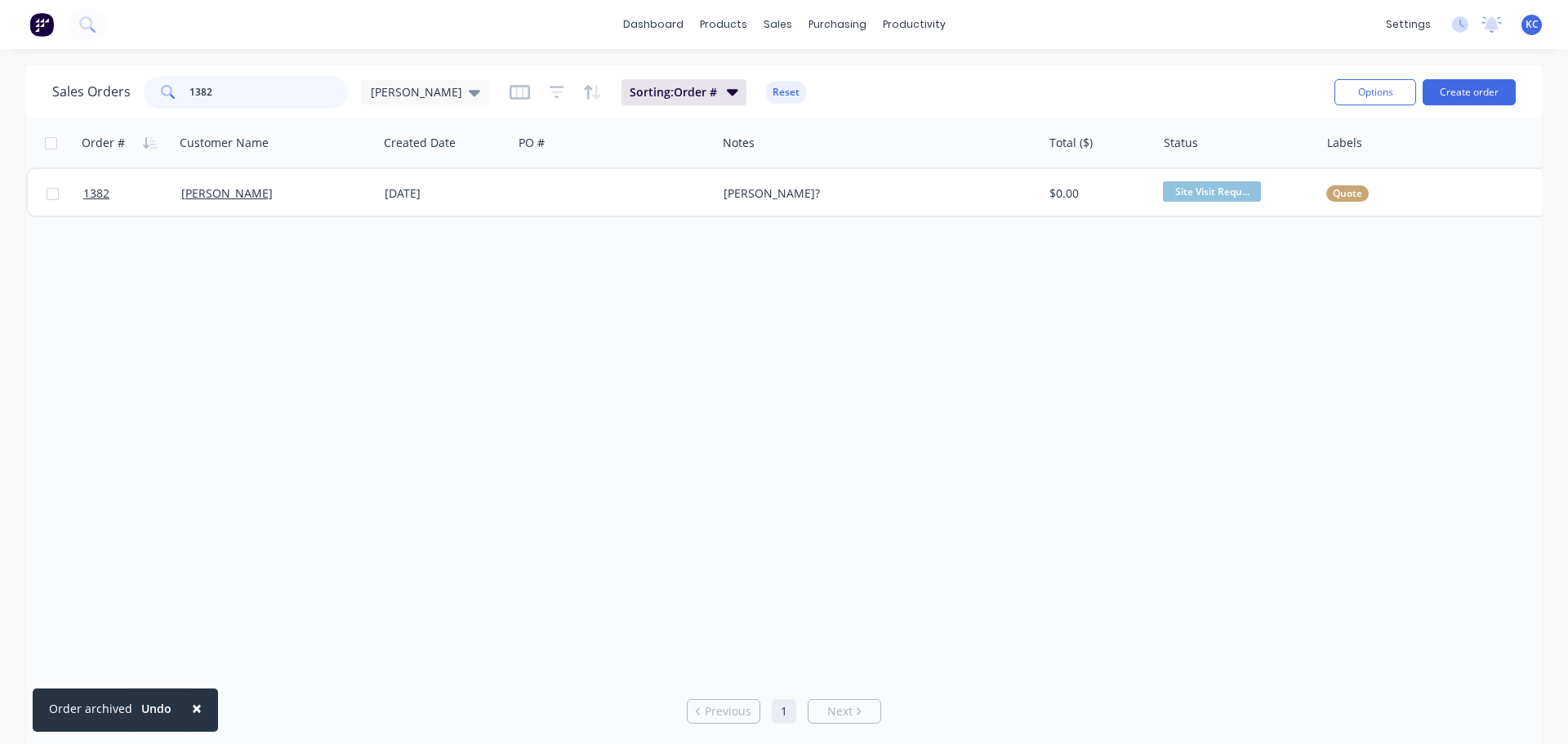
drag, startPoint x: 266, startPoint y: 96, endPoint x: 0, endPoint y: 103, distance: 266.1
click at [0, 103] on div "Sales Orders 1382 [PERSON_NAME] Sorting: Order # Reset Options Create order Ord…" at bounding box center [784, 406] width 1568 height 683
type input "D"
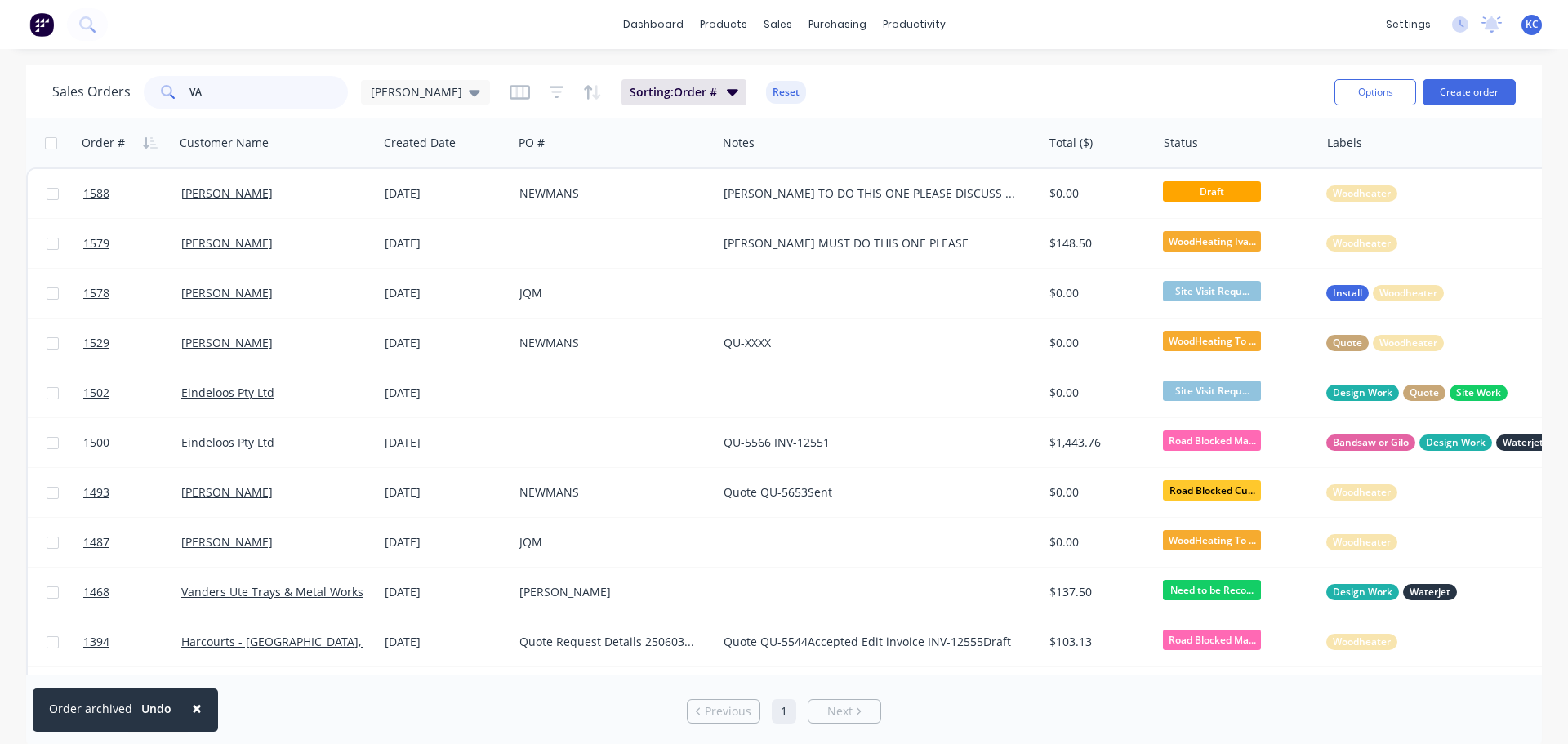
type input "V"
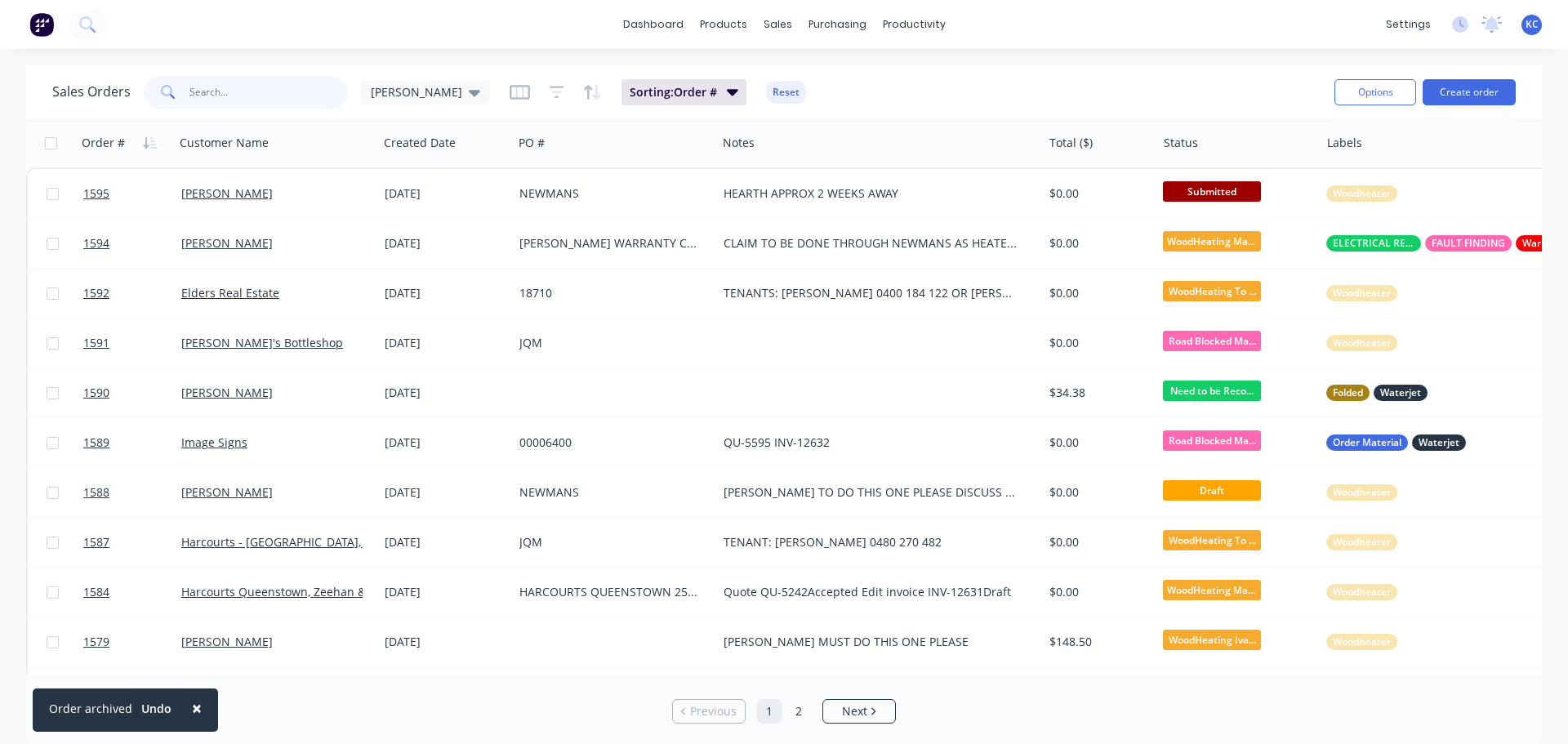
click at [271, 85] on input "text" at bounding box center [270, 92] width 160 height 33
type input "1309"
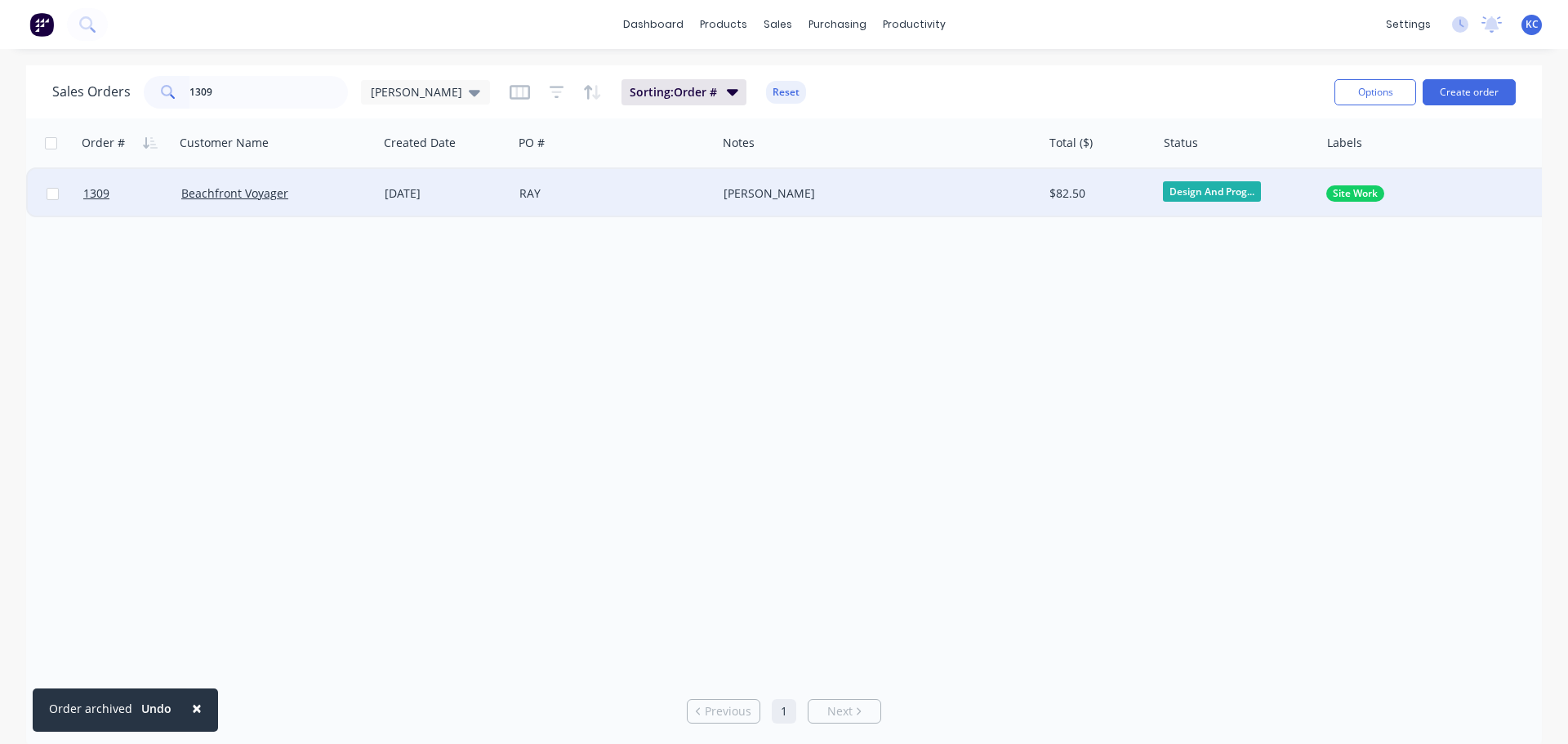
click at [798, 199] on div "[PERSON_NAME]" at bounding box center [872, 193] width 297 height 16
click at [699, 311] on div "Order # Customer Name Created Date PO # Notes Total ($) Status Labels 1309 Beac…" at bounding box center [784, 396] width 1516 height 556
click at [798, 185] on div "[PERSON_NAME]" at bounding box center [880, 193] width 326 height 49
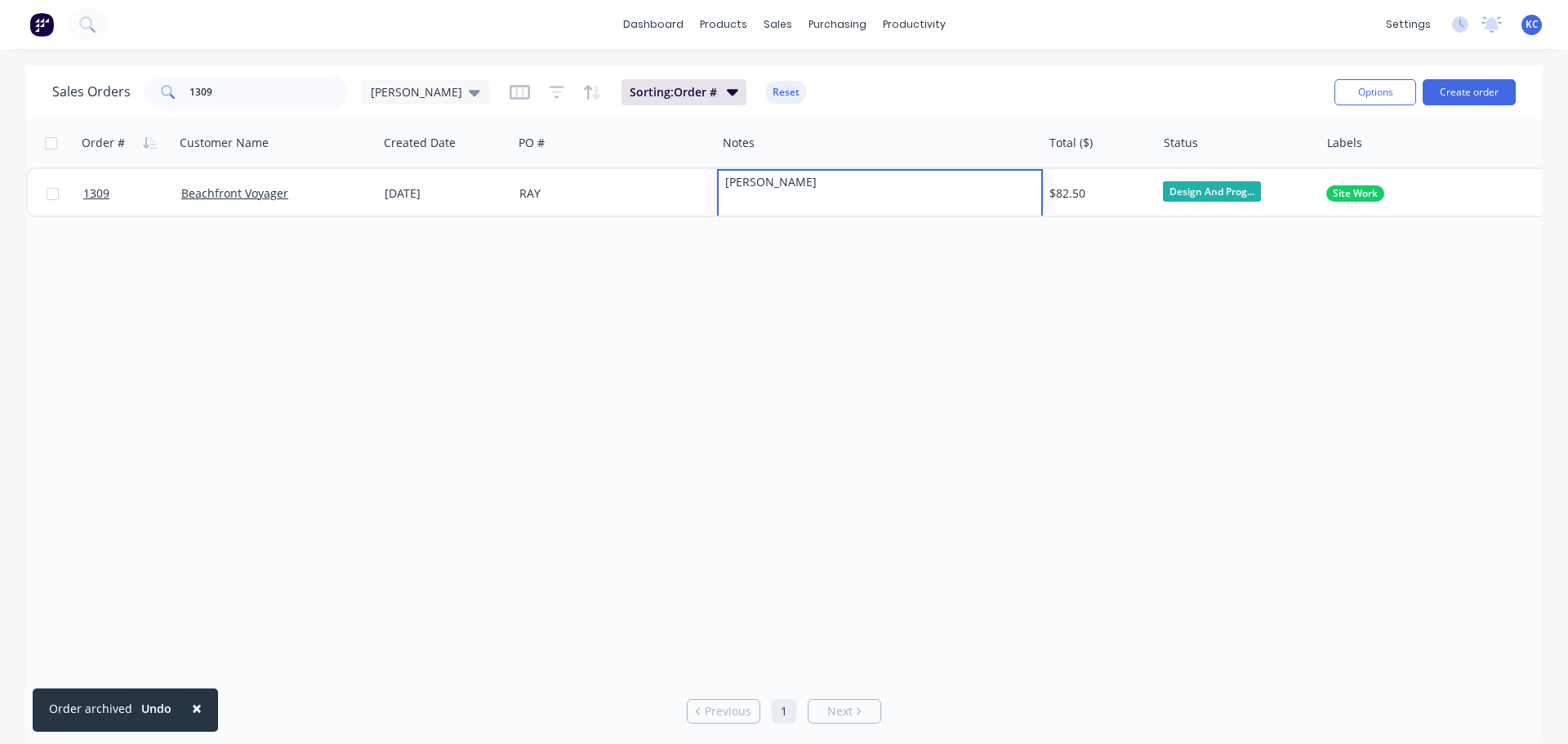
click at [799, 414] on div "Order # Customer Name Created Date PO # Notes Total ($) Status Labels 1309 Beac…" at bounding box center [784, 396] width 1516 height 556
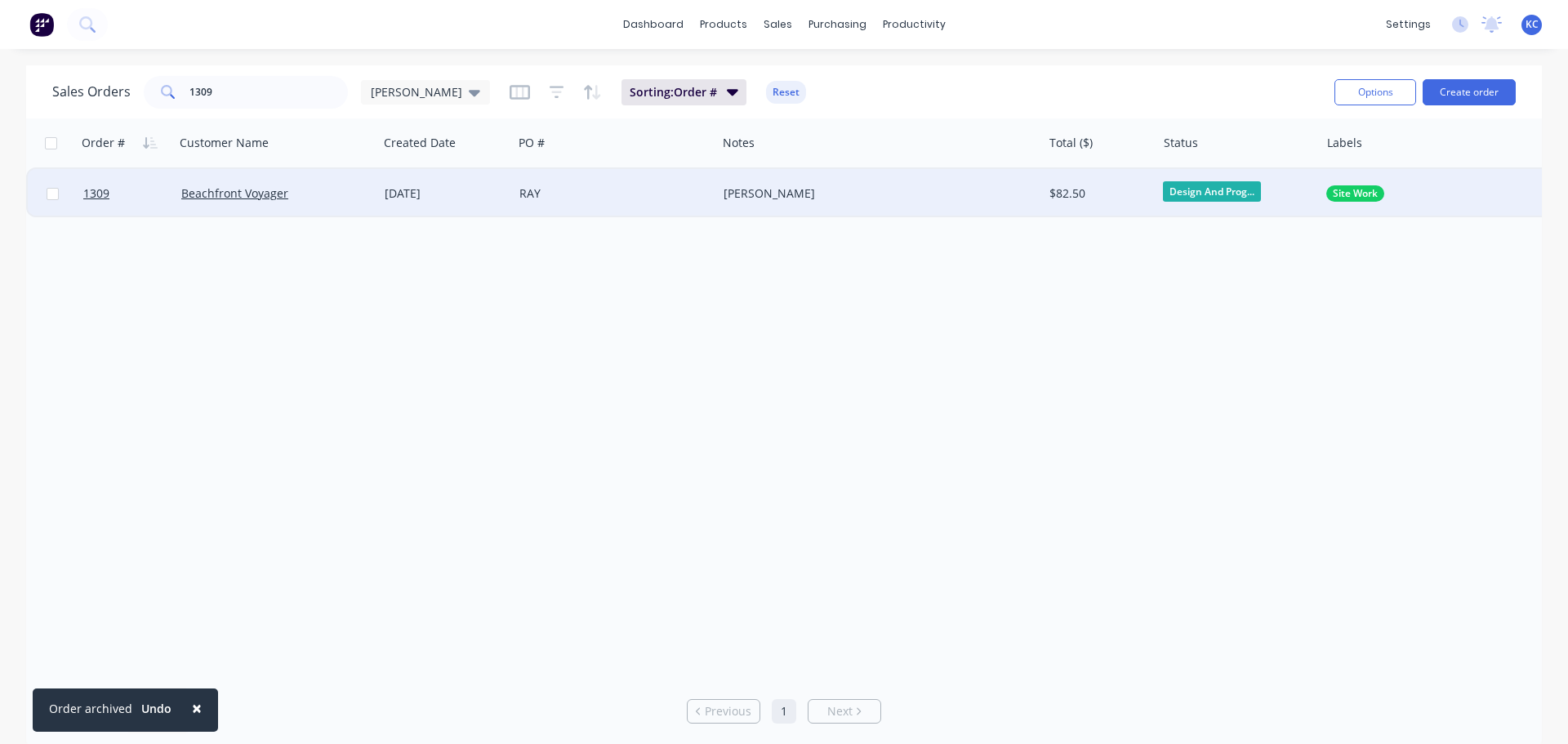
click at [613, 191] on div "RAY" at bounding box center [610, 193] width 181 height 16
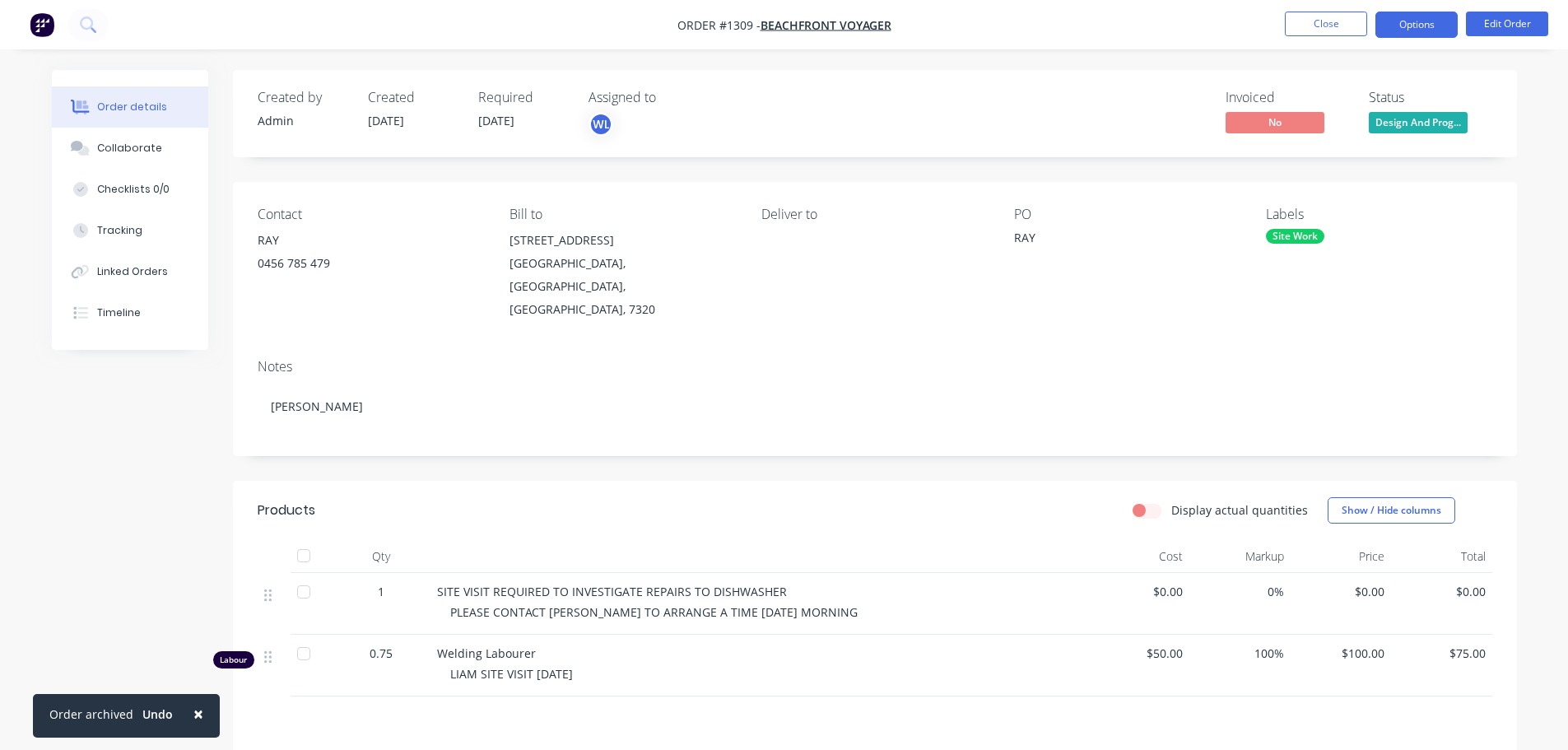
click at [1412, 30] on button "Options" at bounding box center [1416, 25] width 82 height 26
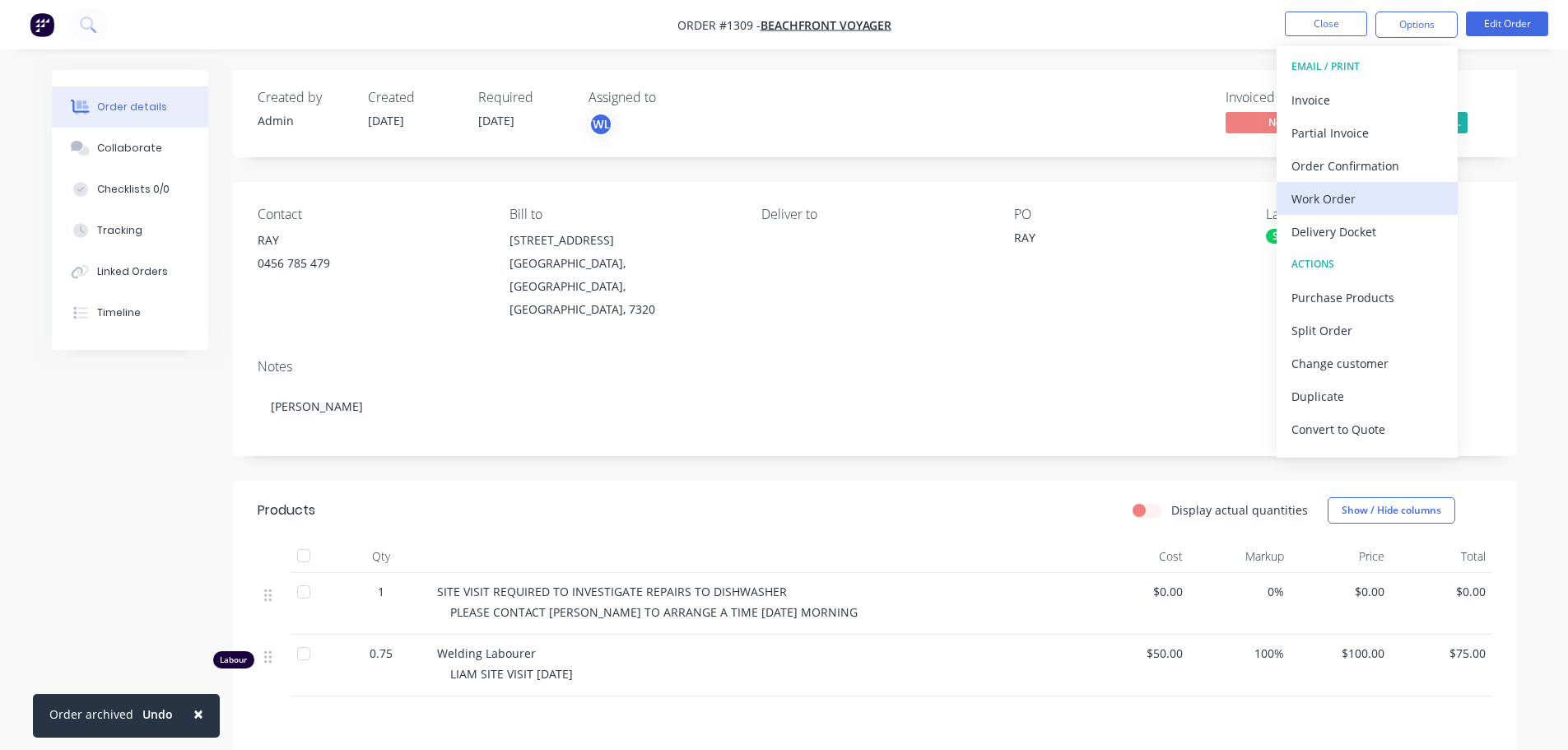
click at [1356, 199] on div "Work Order" at bounding box center [1366, 199] width 152 height 24
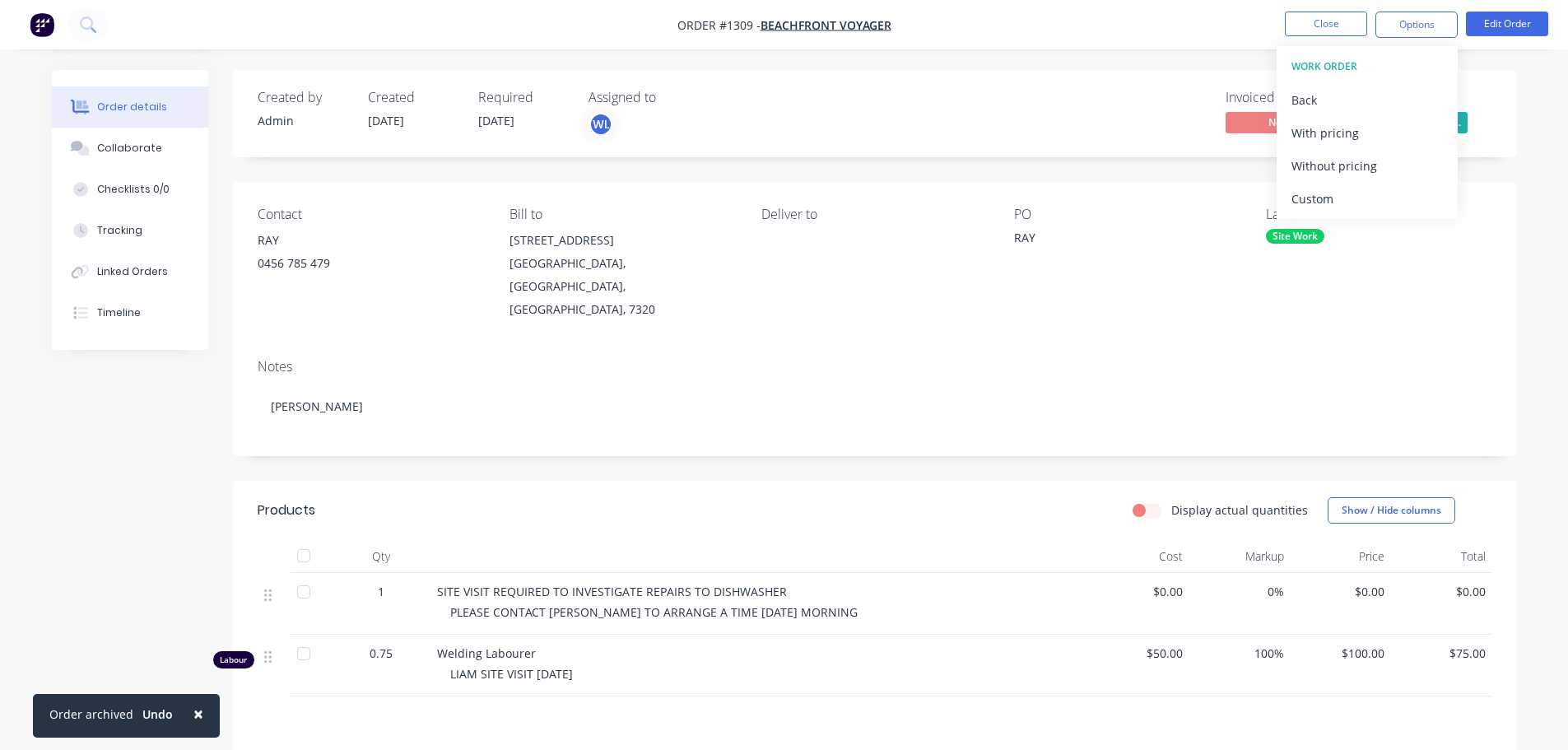
click at [1356, 199] on div "Custom" at bounding box center [1366, 199] width 152 height 24
click at [1347, 175] on div "Without pricing" at bounding box center [1366, 166] width 152 height 24
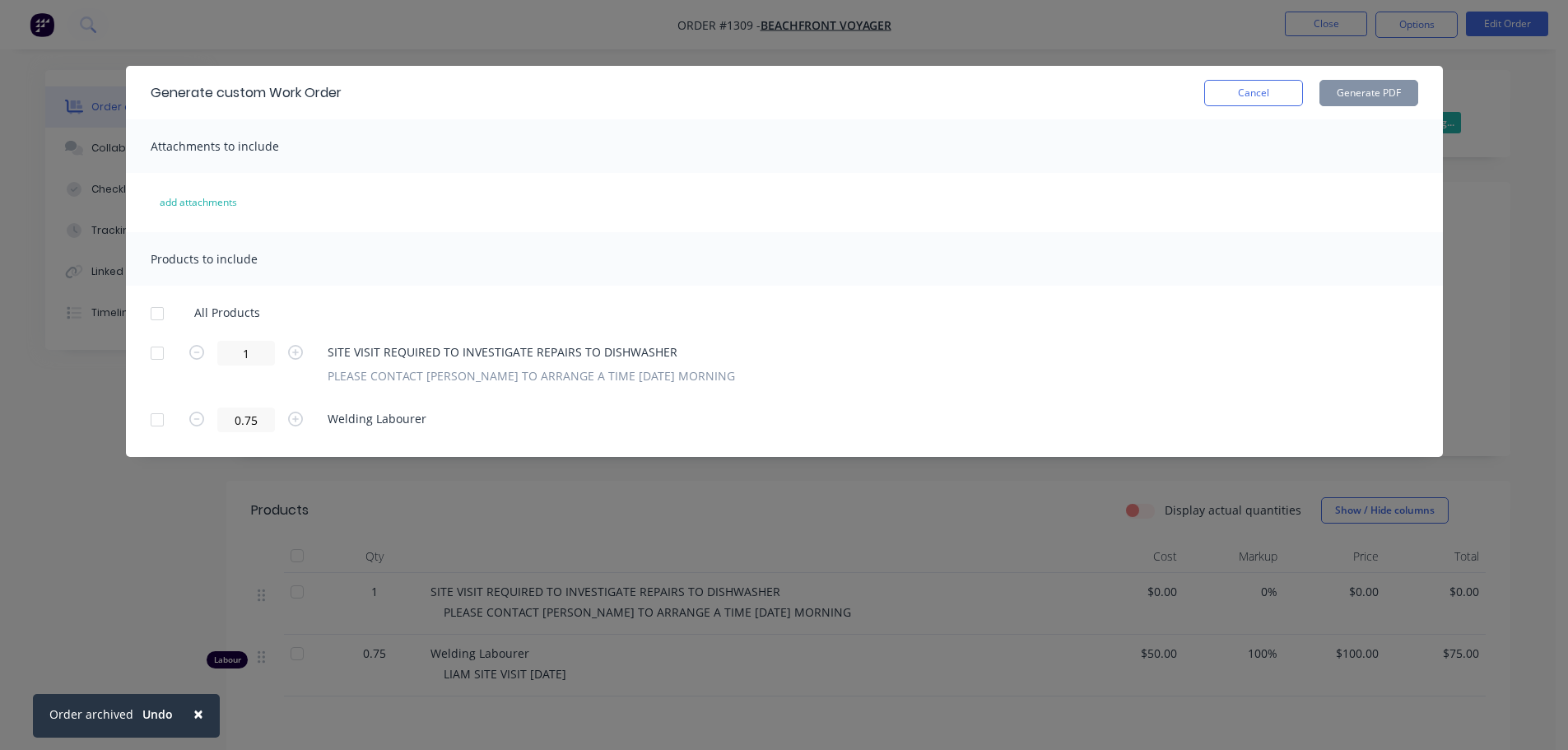
click at [150, 357] on div at bounding box center [157, 353] width 33 height 33
click at [1386, 89] on button "Generate PDF" at bounding box center [1369, 92] width 99 height 26
click at [1258, 98] on button "Cancel" at bounding box center [1253, 92] width 99 height 26
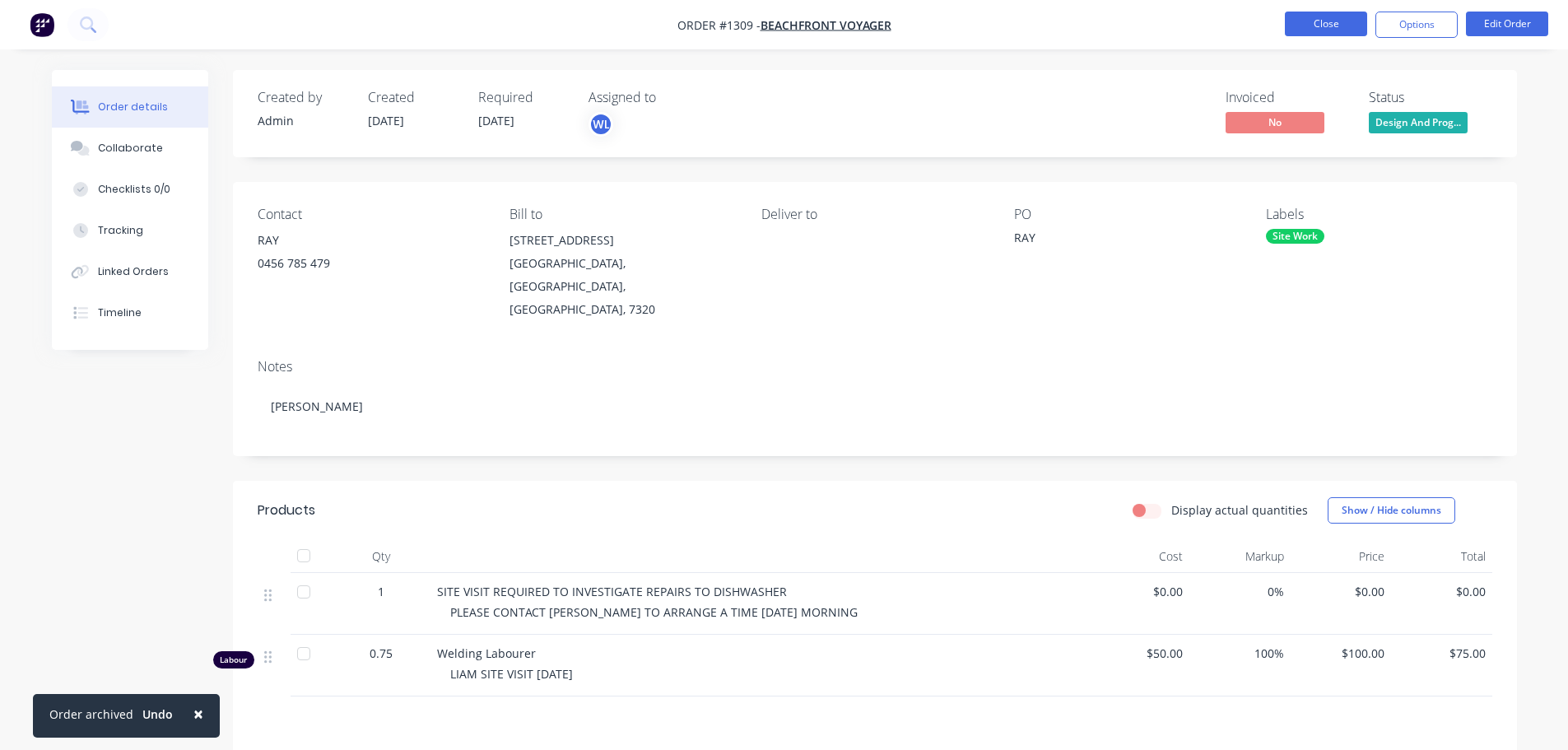
click at [1336, 20] on button "Close" at bounding box center [1326, 24] width 82 height 25
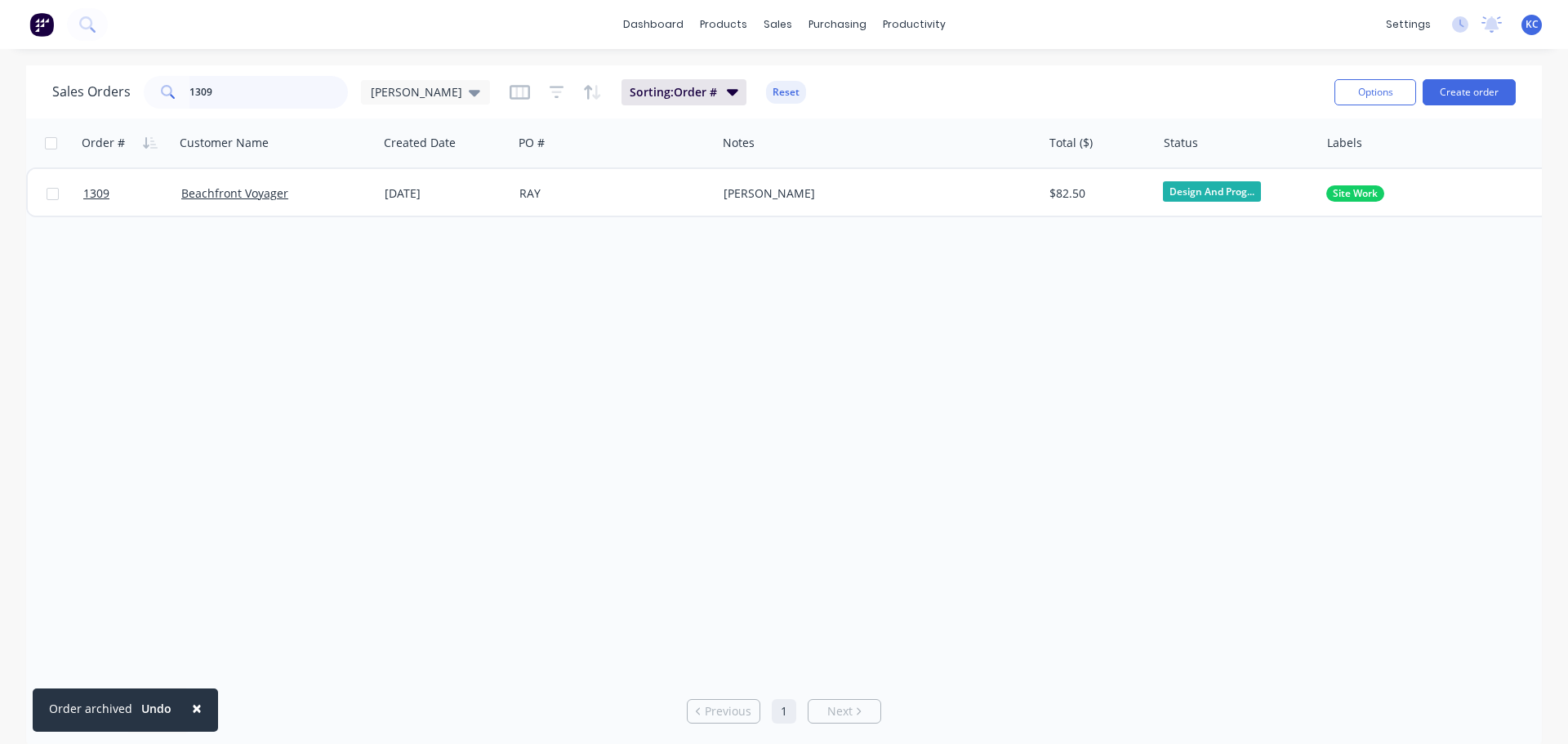
click at [98, 90] on div "Sales Orders 1309 [PERSON_NAME]" at bounding box center [270, 92] width 438 height 33
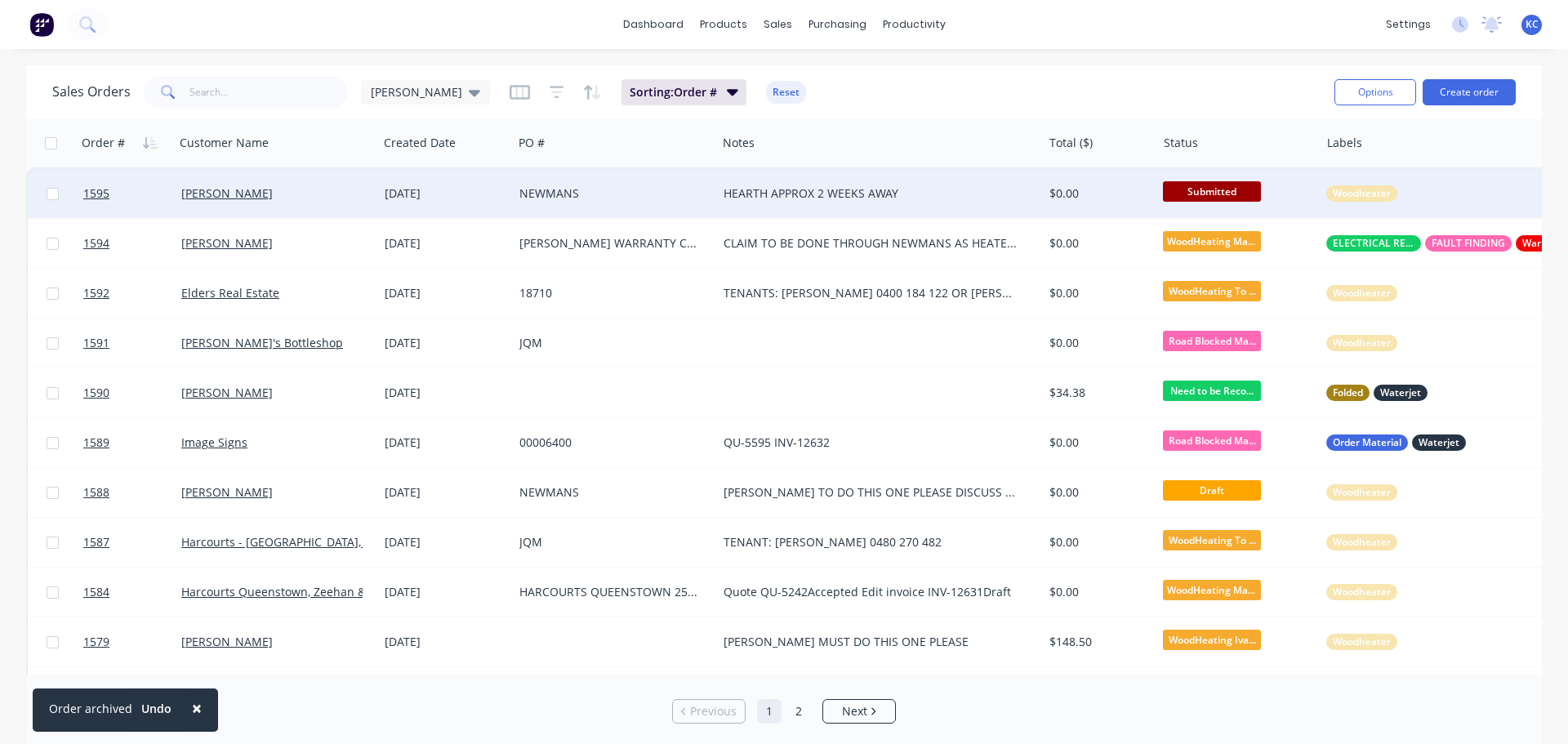
click at [1198, 194] on span "Submitted" at bounding box center [1212, 191] width 98 height 20
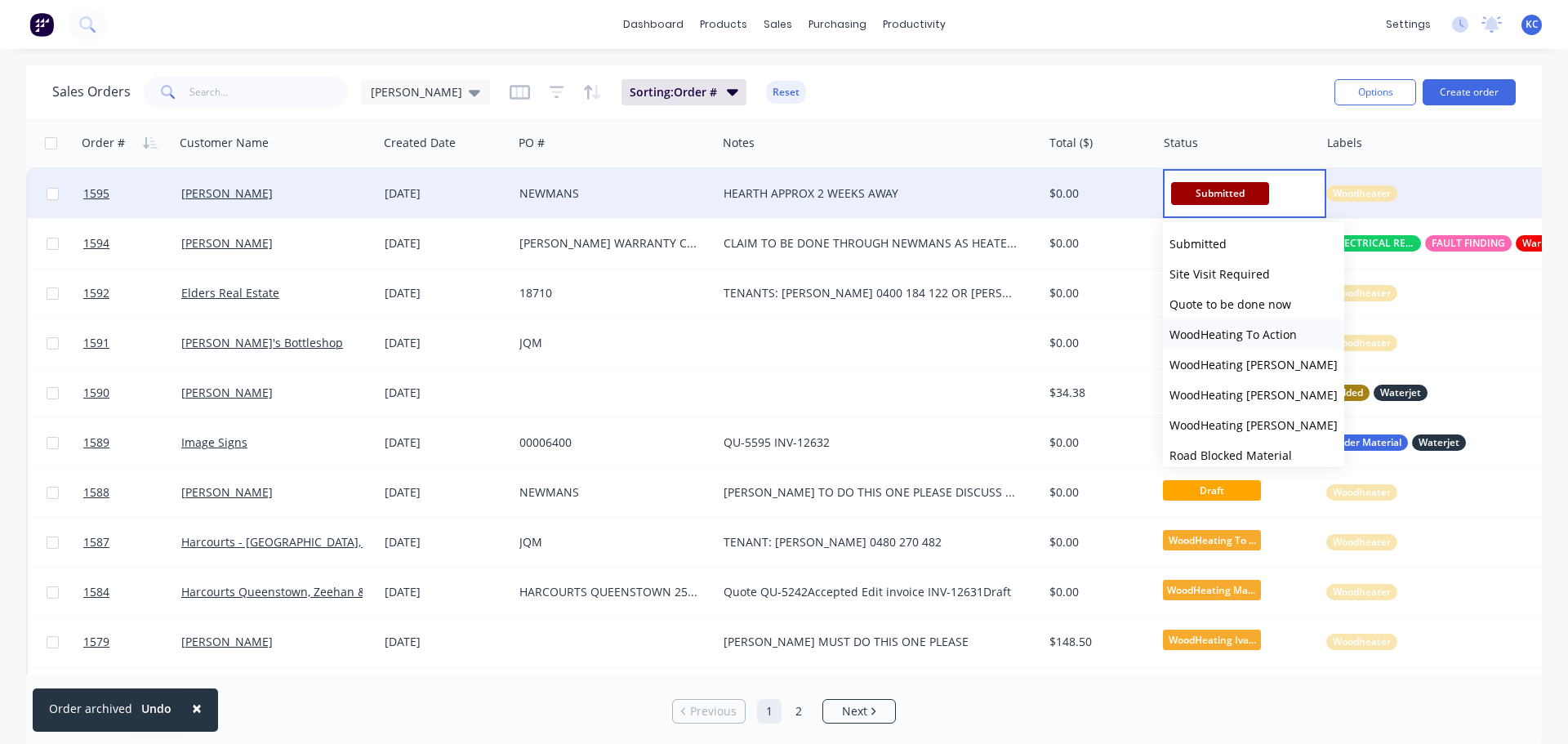
click at [1229, 334] on span "WoodHeating To Action" at bounding box center [1233, 334] width 128 height 15
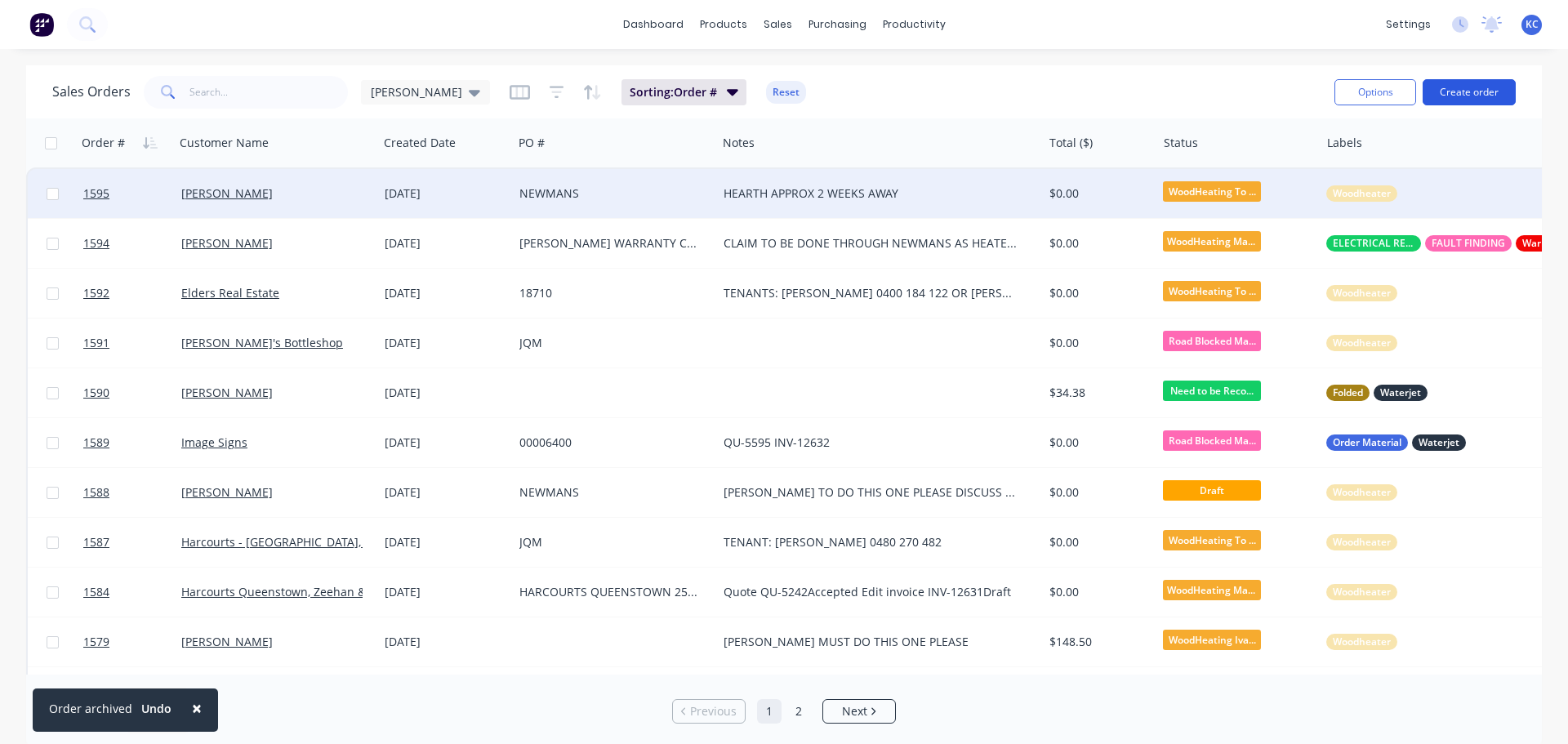
click at [1464, 97] on button "Create order" at bounding box center [1469, 92] width 93 height 26
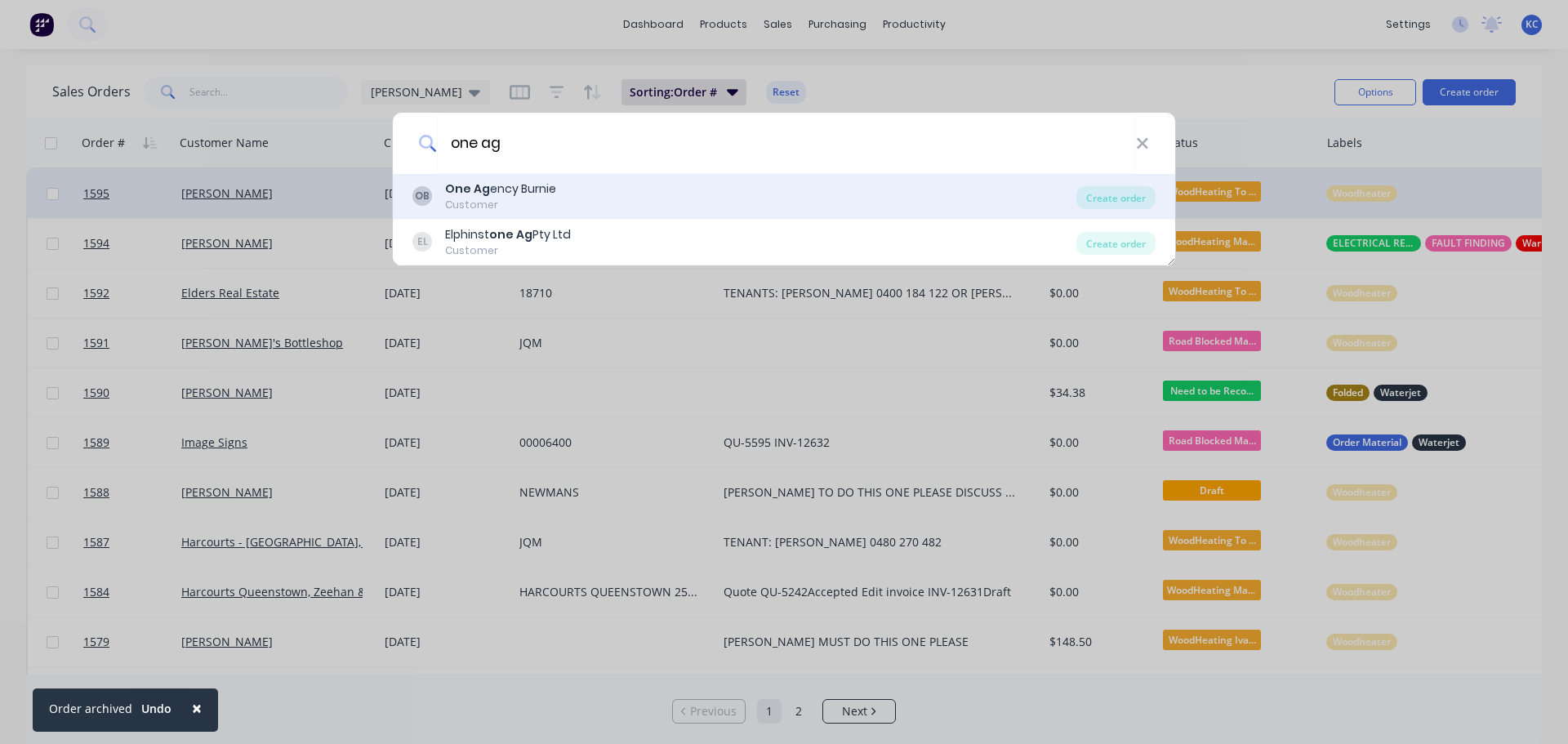
type input "one ag"
click at [520, 196] on div "One Ag ency Burnie" at bounding box center [501, 189] width 111 height 17
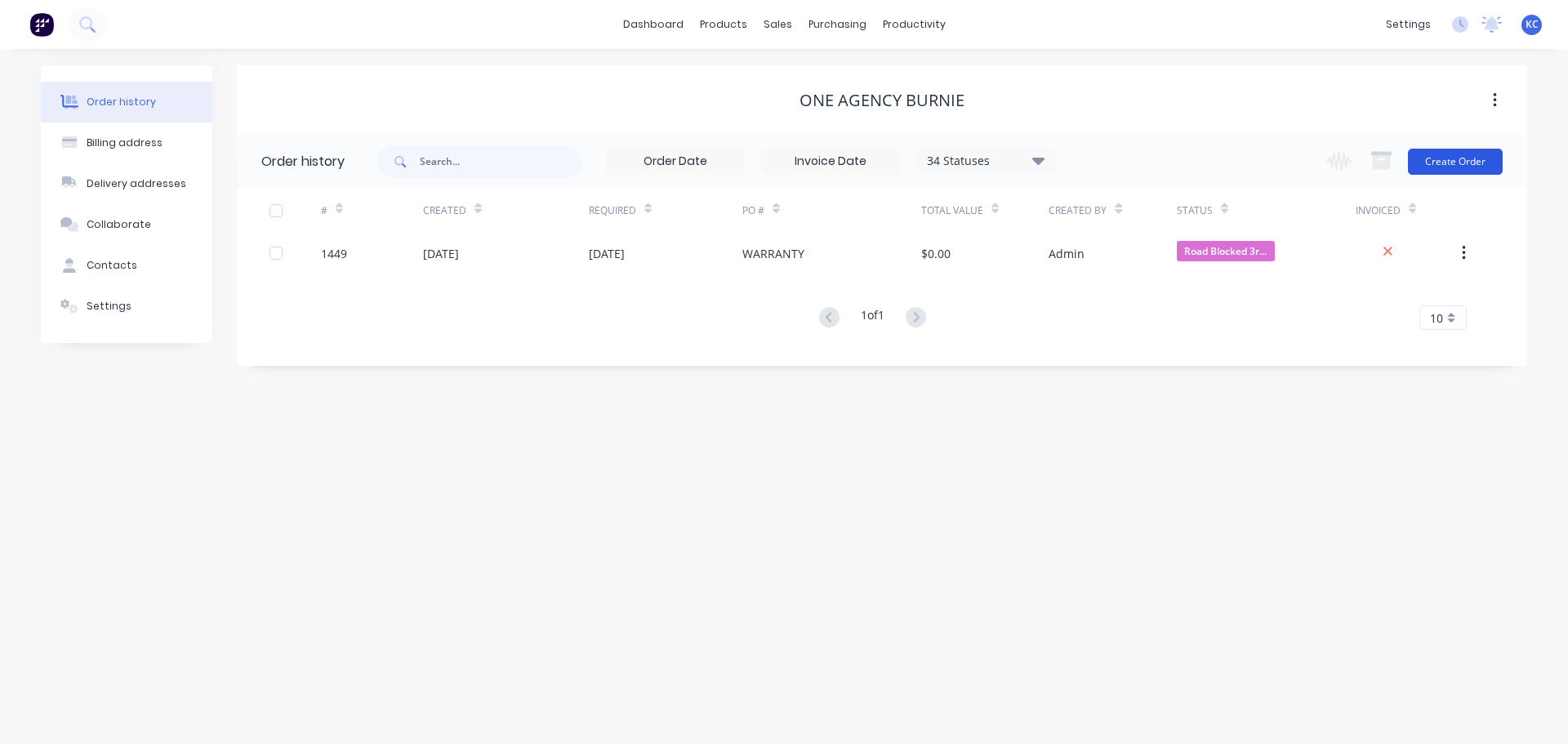
click at [1455, 157] on button "Create Order" at bounding box center [1455, 161] width 95 height 26
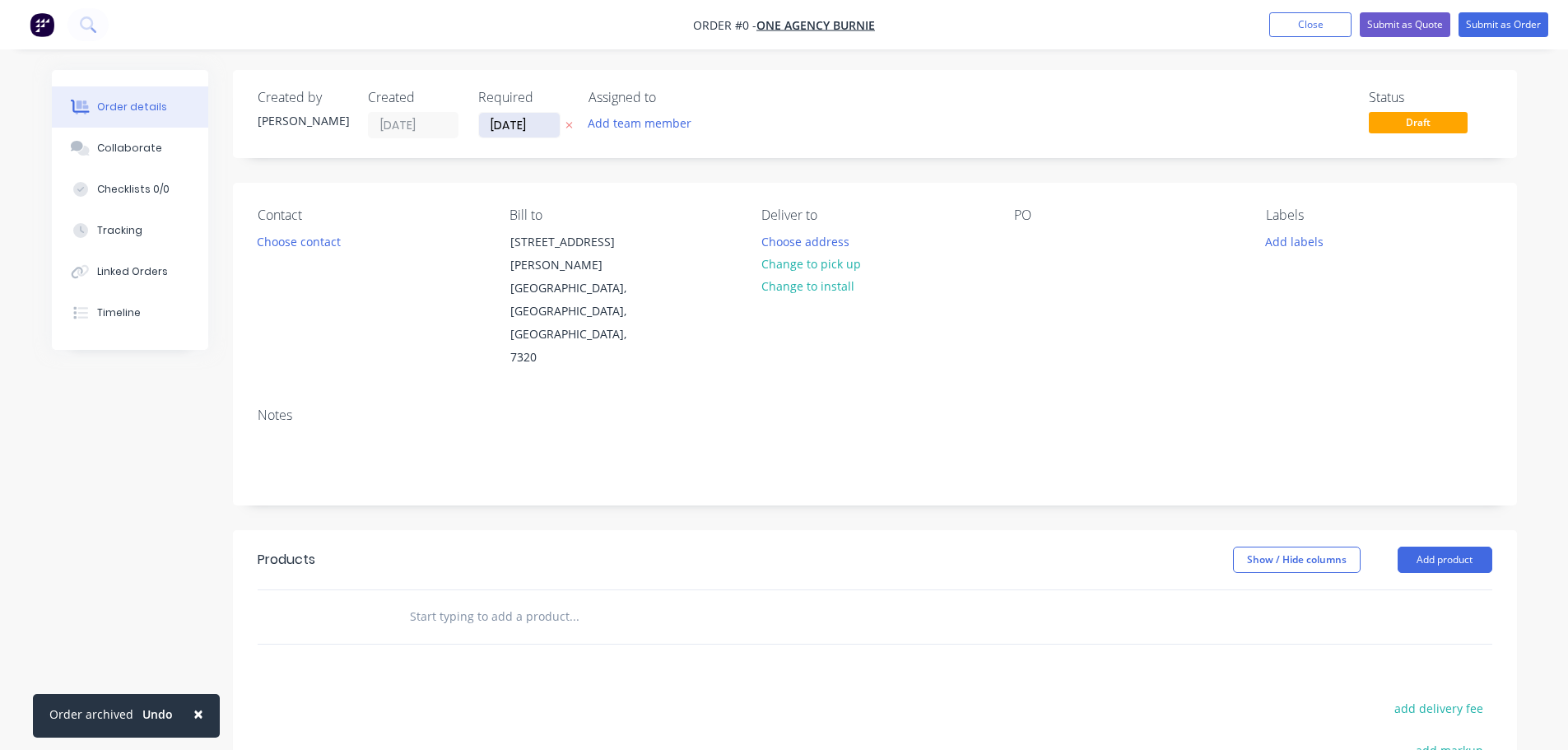
click at [543, 126] on input "[DATE]" at bounding box center [519, 124] width 80 height 25
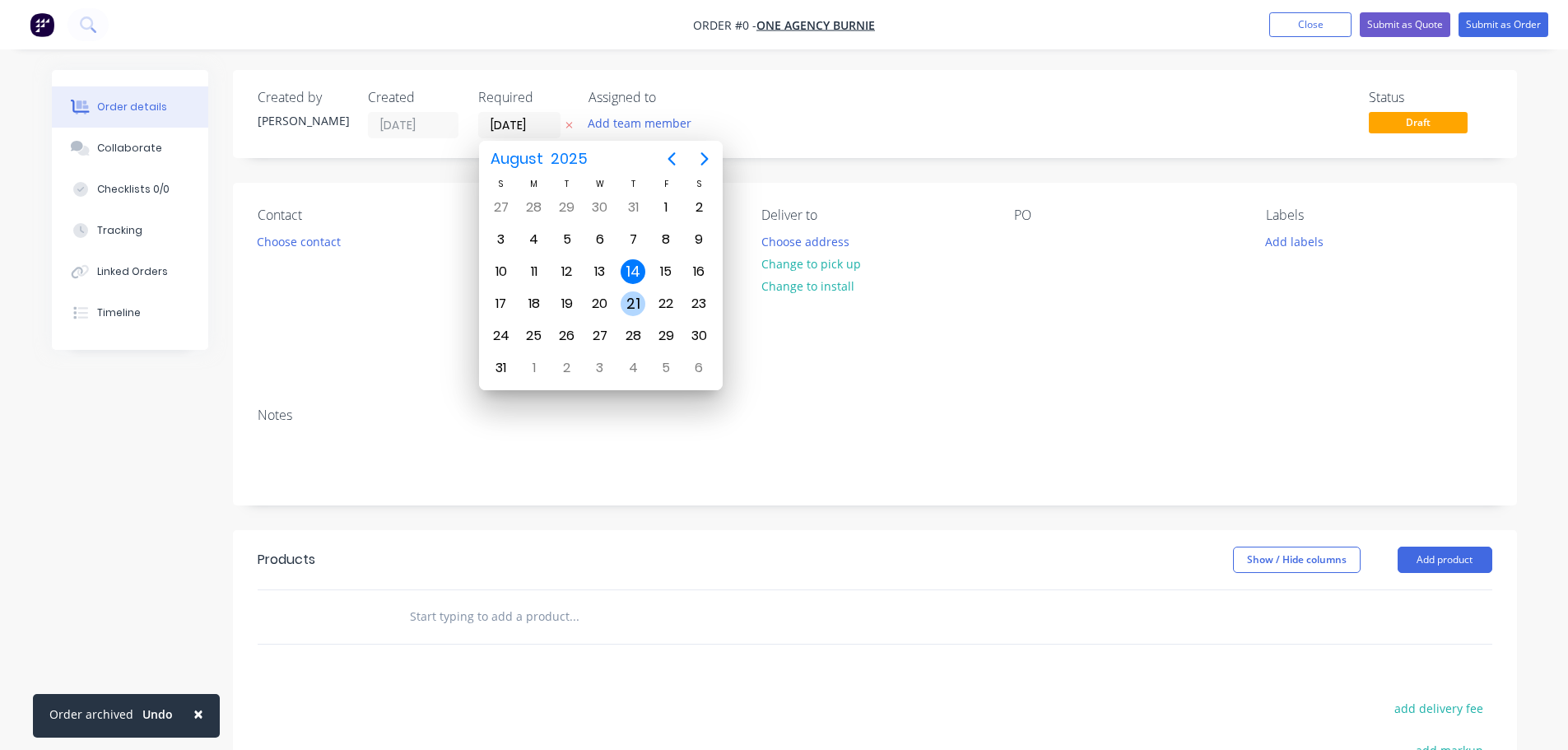
click at [636, 308] on div "21" at bounding box center [632, 303] width 25 height 25
type input "[DATE]"
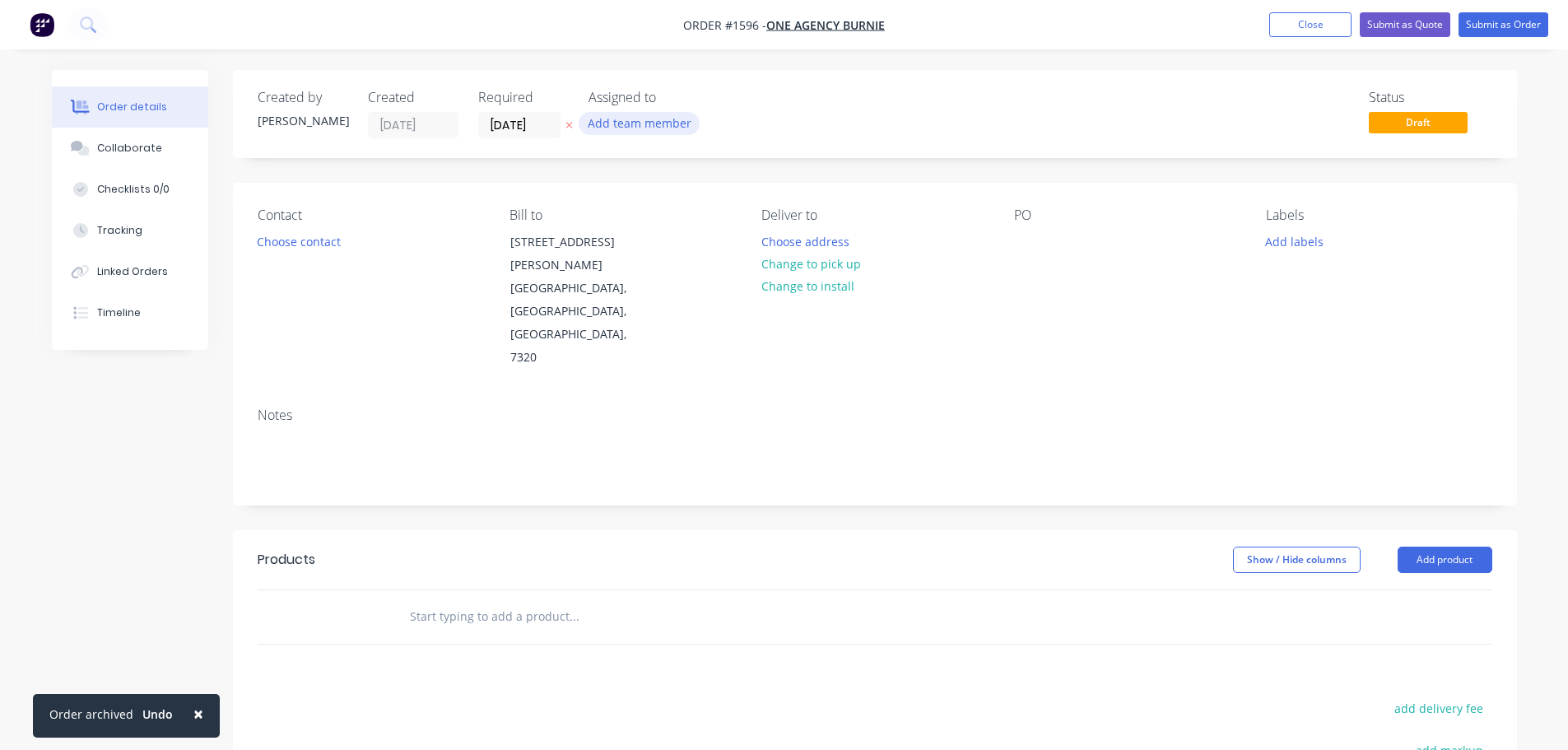
click at [632, 130] on button "Add team member" at bounding box center [639, 123] width 121 height 22
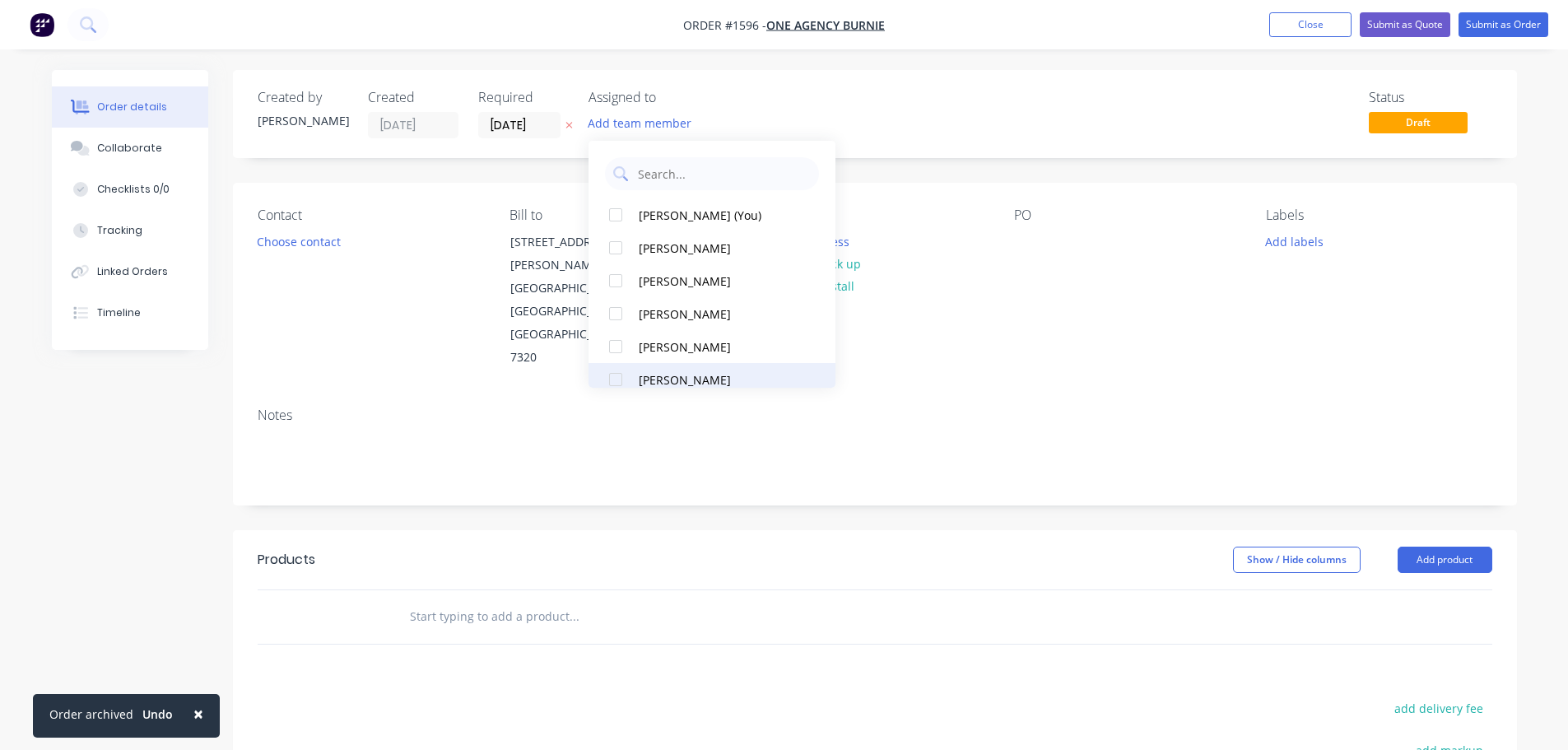
click at [618, 384] on div at bounding box center [616, 379] width 33 height 33
click at [321, 237] on button "Choose contact" at bounding box center [299, 240] width 102 height 22
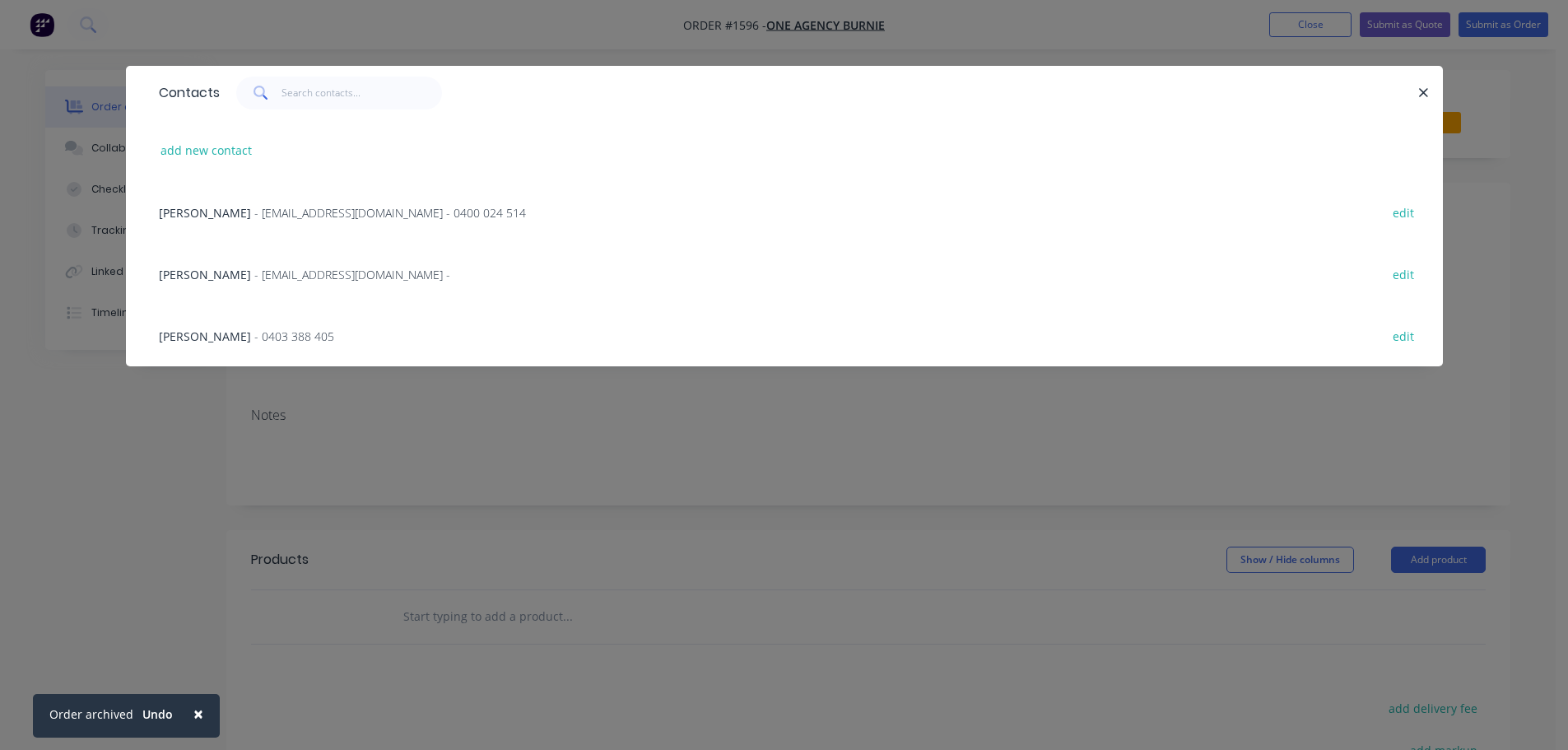
click at [323, 267] on span "- [EMAIL_ADDRESS][DOMAIN_NAME] -" at bounding box center [351, 274] width 196 height 15
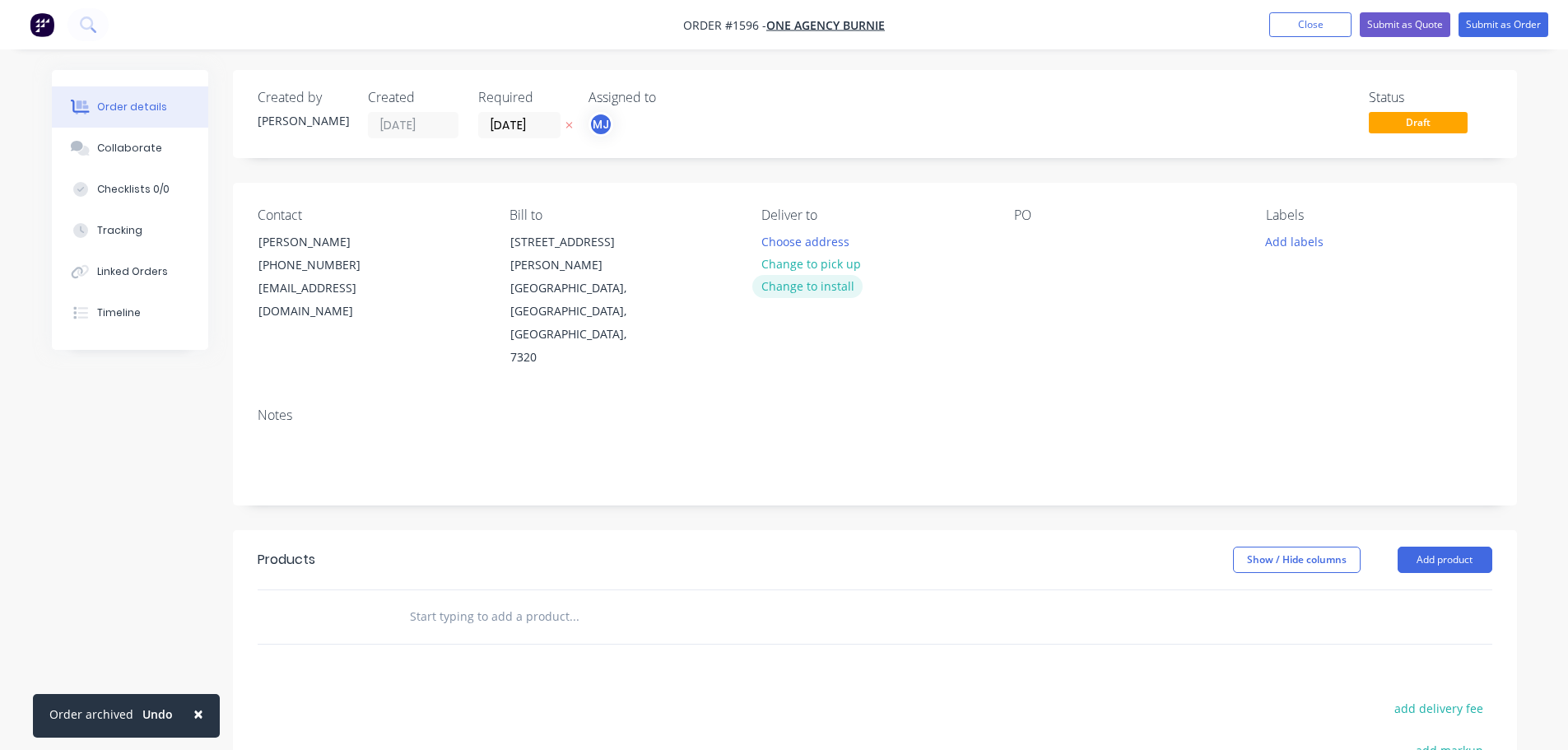
click at [787, 286] on button "Change to install" at bounding box center [808, 286] width 110 height 22
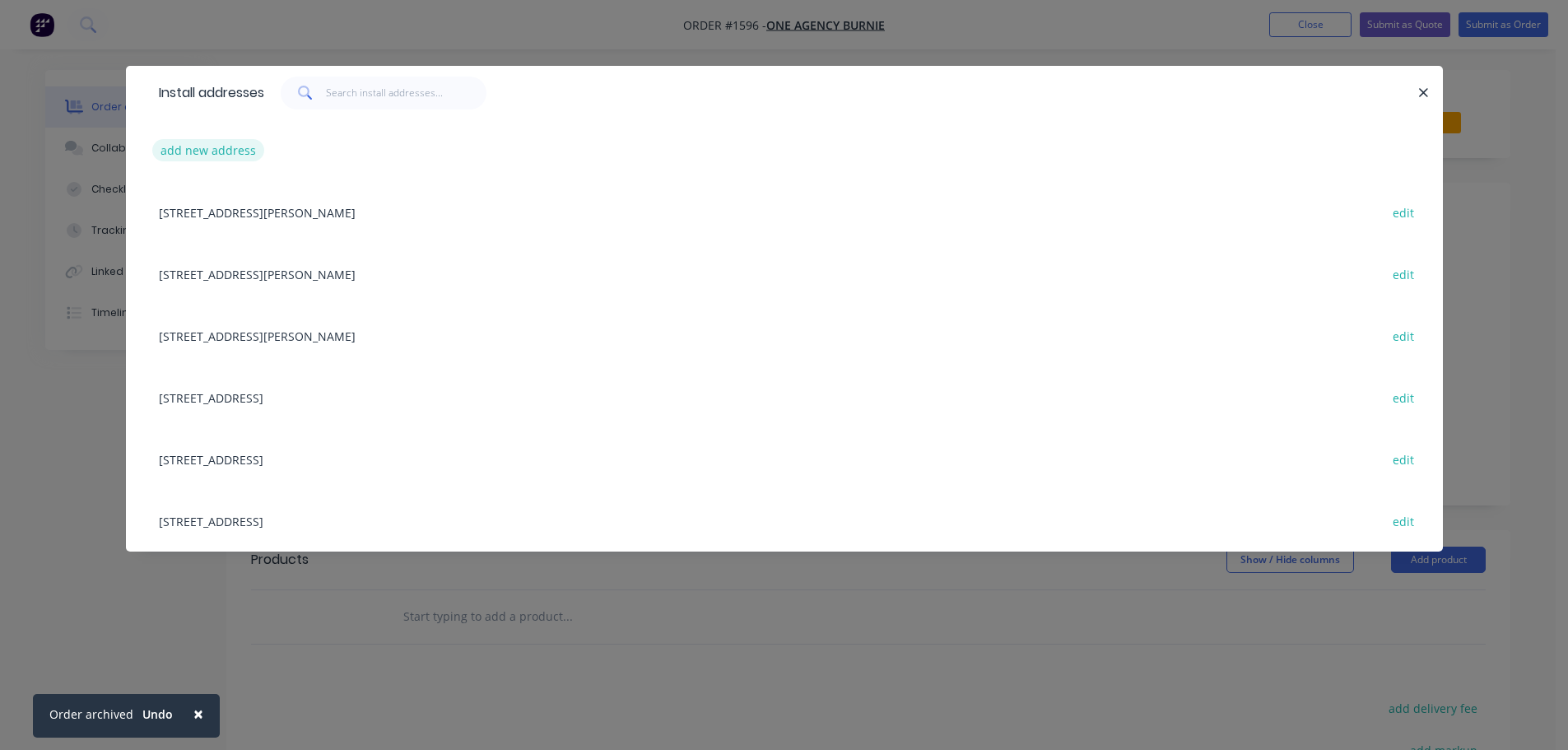
click at [231, 151] on button "add new address" at bounding box center [208, 150] width 113 height 22
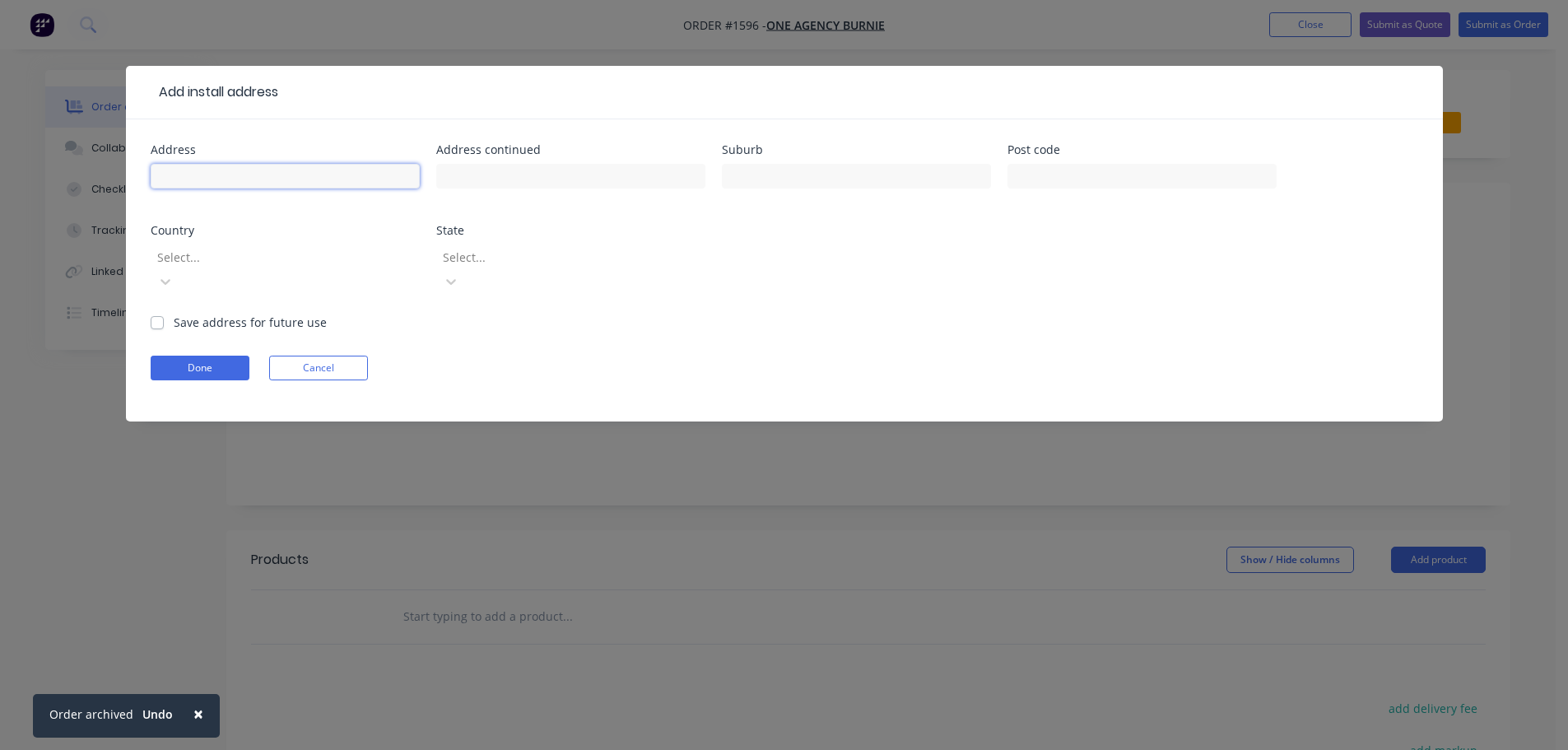
click at [234, 174] on input "text" at bounding box center [285, 175] width 269 height 25
type input "[STREET_ADDRESS]"
type input "Ulverstone"
type input "7315"
type input "a"
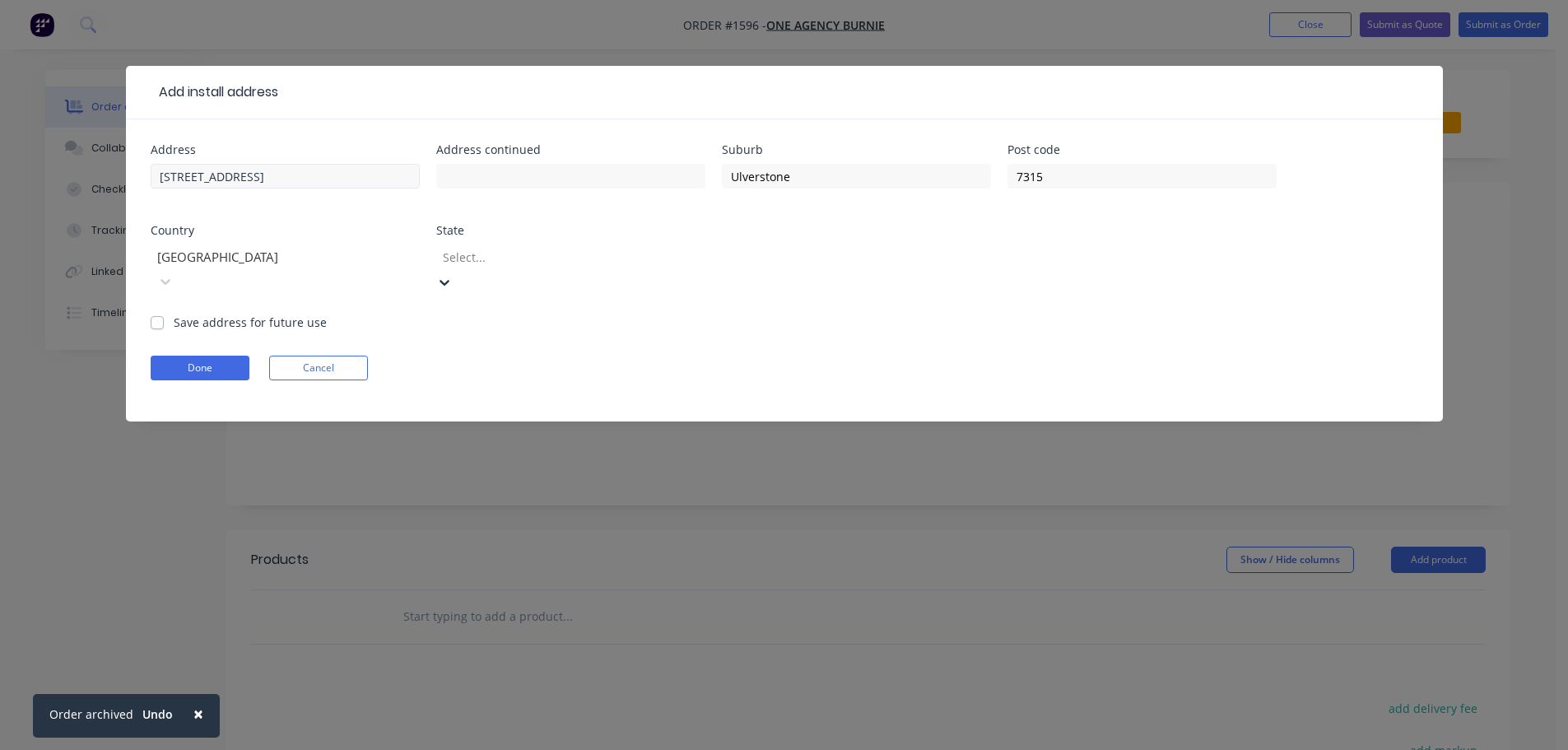
type input "t"
click at [163, 313] on div "Save address for future use" at bounding box center [239, 322] width 176 height 17
click at [174, 313] on label "Save address for future use" at bounding box center [250, 322] width 153 height 17
click at [160, 313] on input "Save address for future use" at bounding box center [157, 321] width 14 height 15
checkbox input "true"
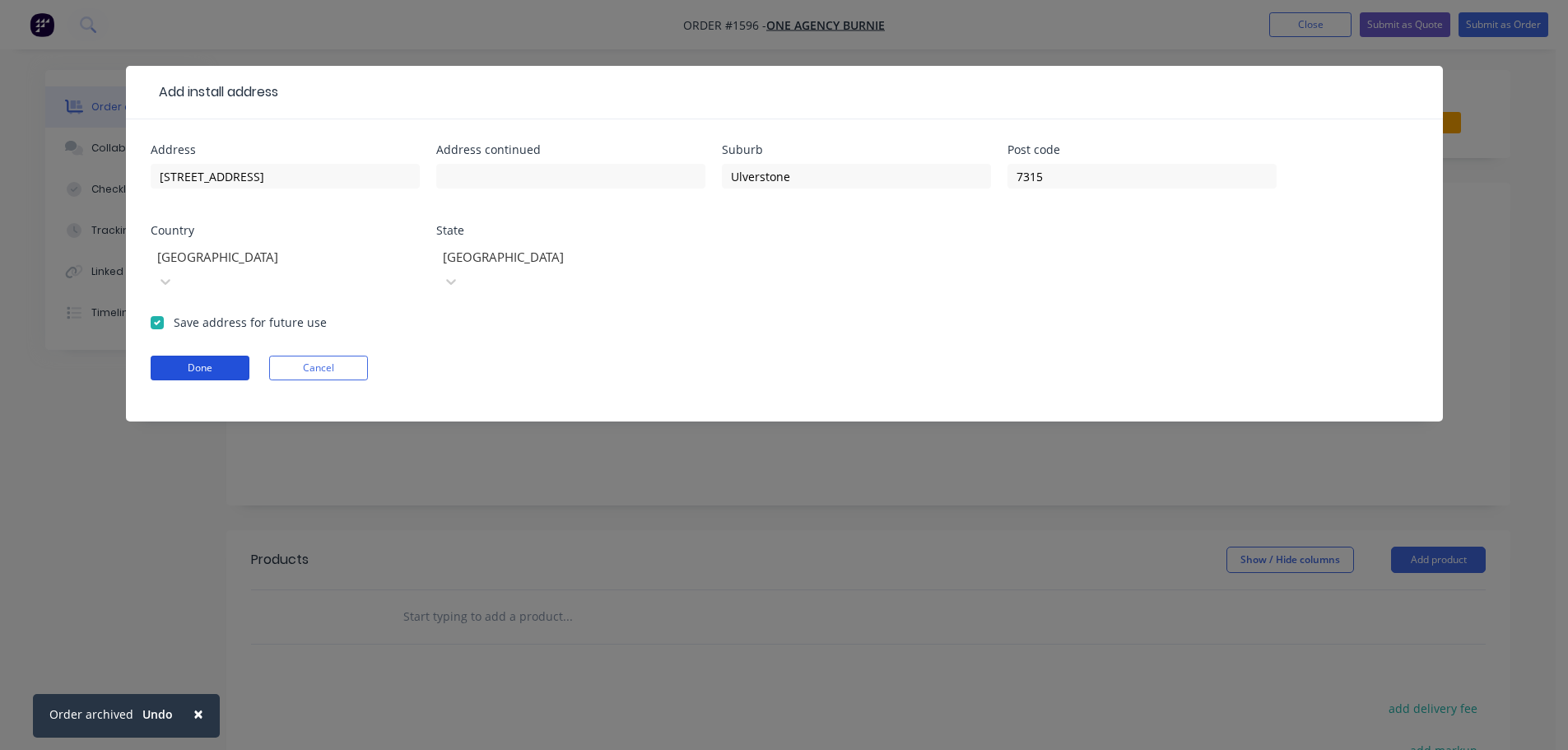
click at [179, 356] on button "Done" at bounding box center [200, 367] width 99 height 25
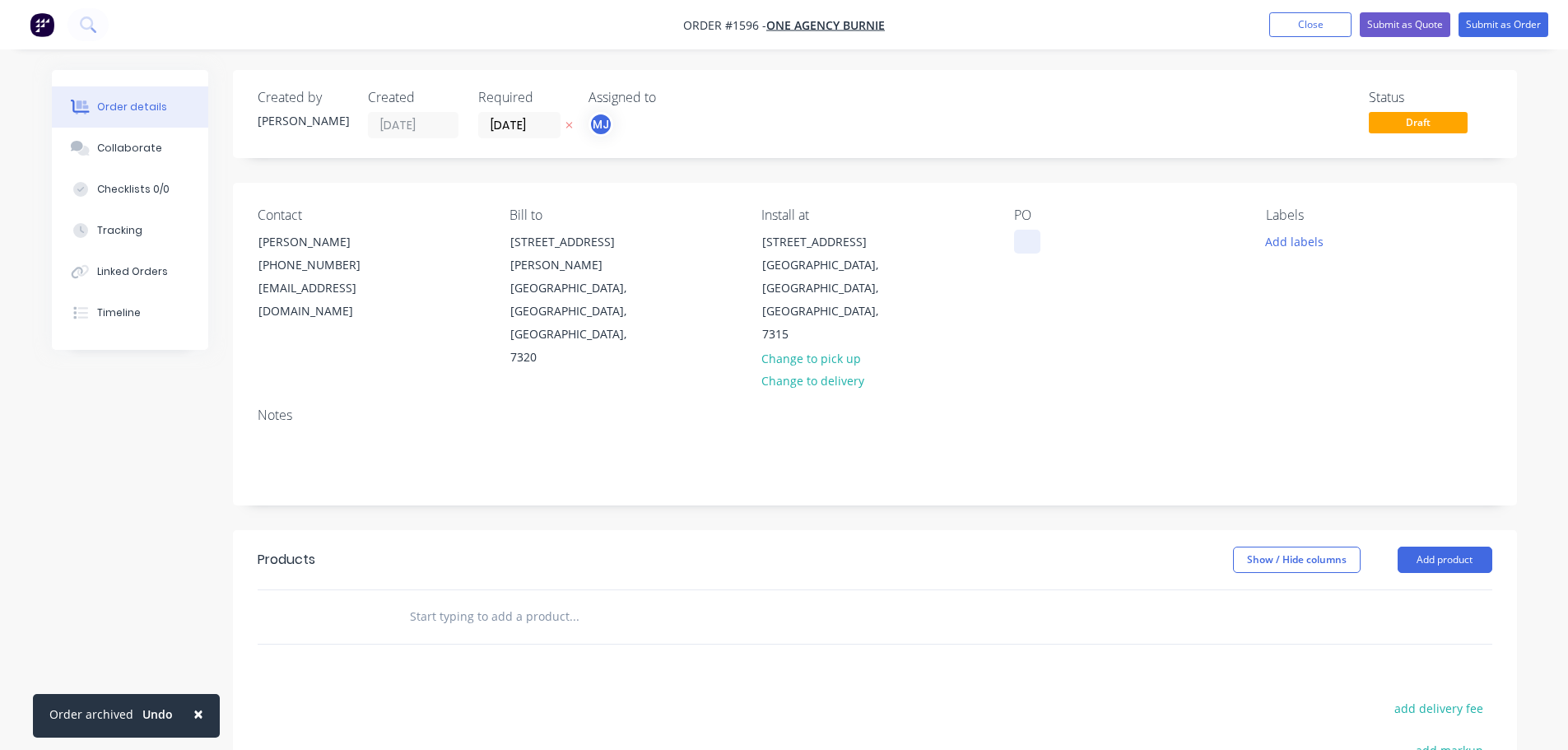
click at [1018, 247] on div at bounding box center [1027, 241] width 26 height 24
drag, startPoint x: 393, startPoint y: 205, endPoint x: 261, endPoint y: 152, distance: 142.2
click at [261, 152] on div "Created by [PERSON_NAME] Created [DATE] Required [DATE] Assigned to MJ Status D…" at bounding box center [875, 554] width 1284 height 969
click at [124, 157] on button "Collaborate" at bounding box center [130, 148] width 157 height 41
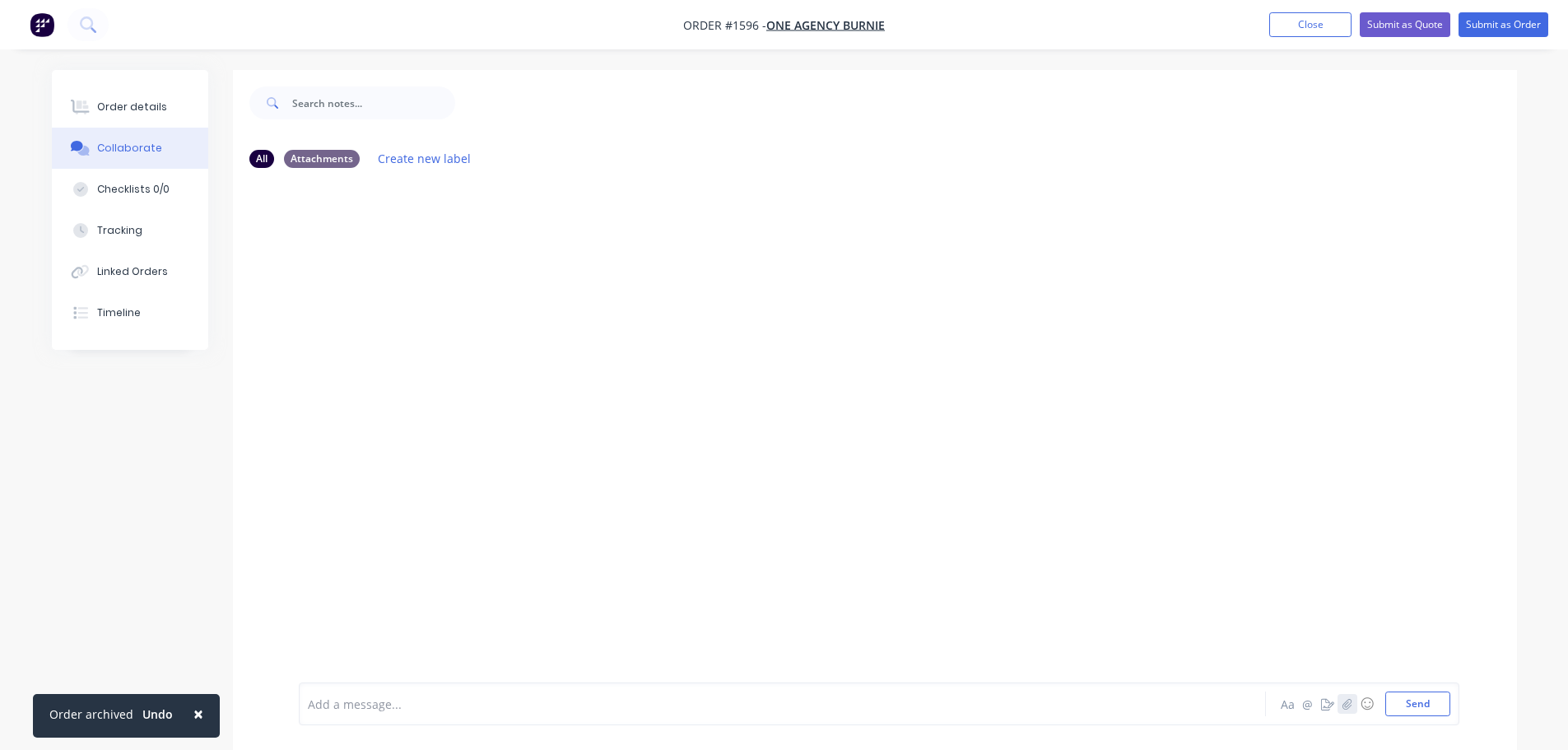
click at [1347, 705] on icon "button" at bounding box center [1347, 703] width 10 height 12
click at [1405, 700] on button "Send" at bounding box center [1417, 703] width 65 height 25
click at [1352, 704] on button "button" at bounding box center [1347, 703] width 19 height 19
click at [1439, 714] on button "Send" at bounding box center [1417, 703] width 65 height 25
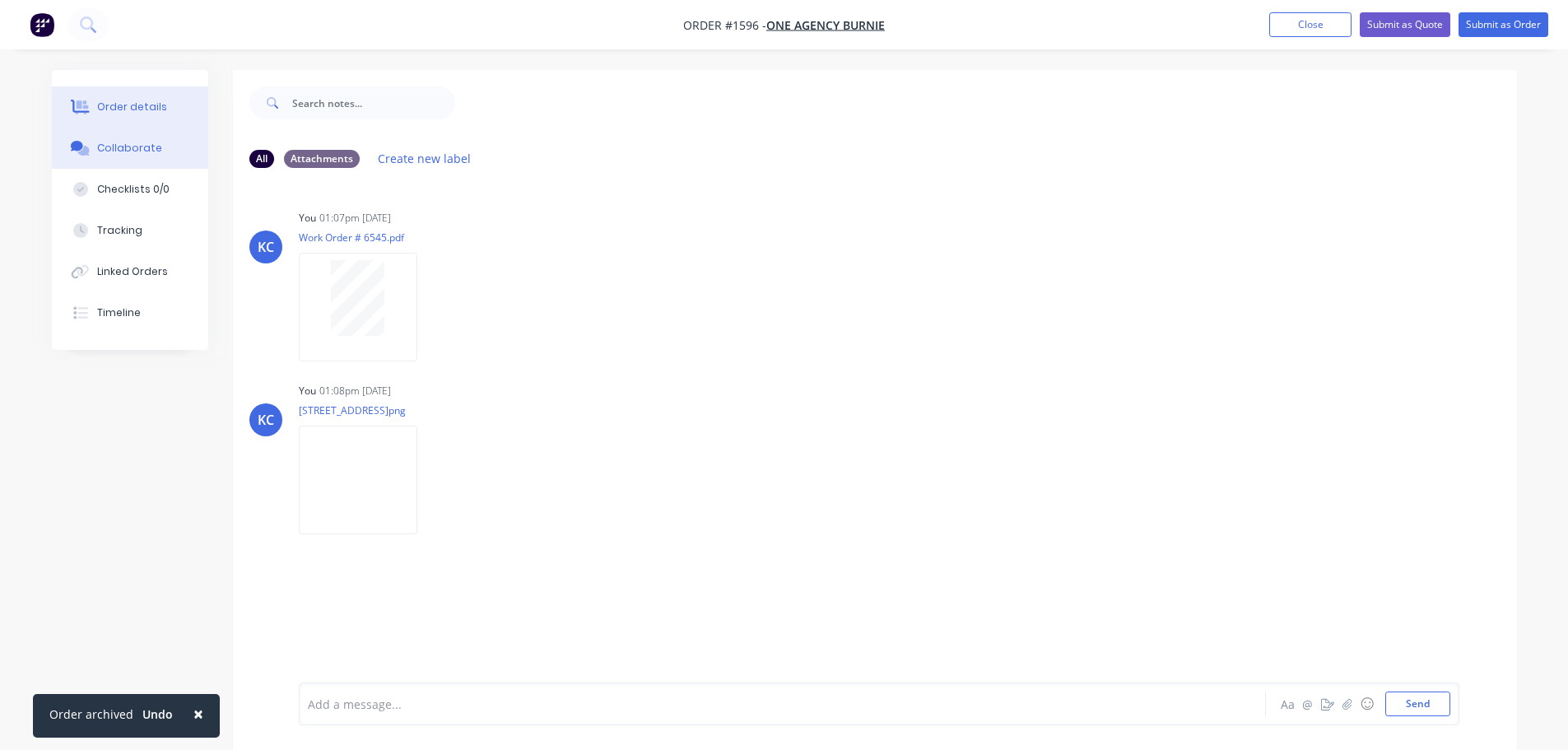
click at [149, 102] on div "Order details" at bounding box center [132, 108] width 70 height 15
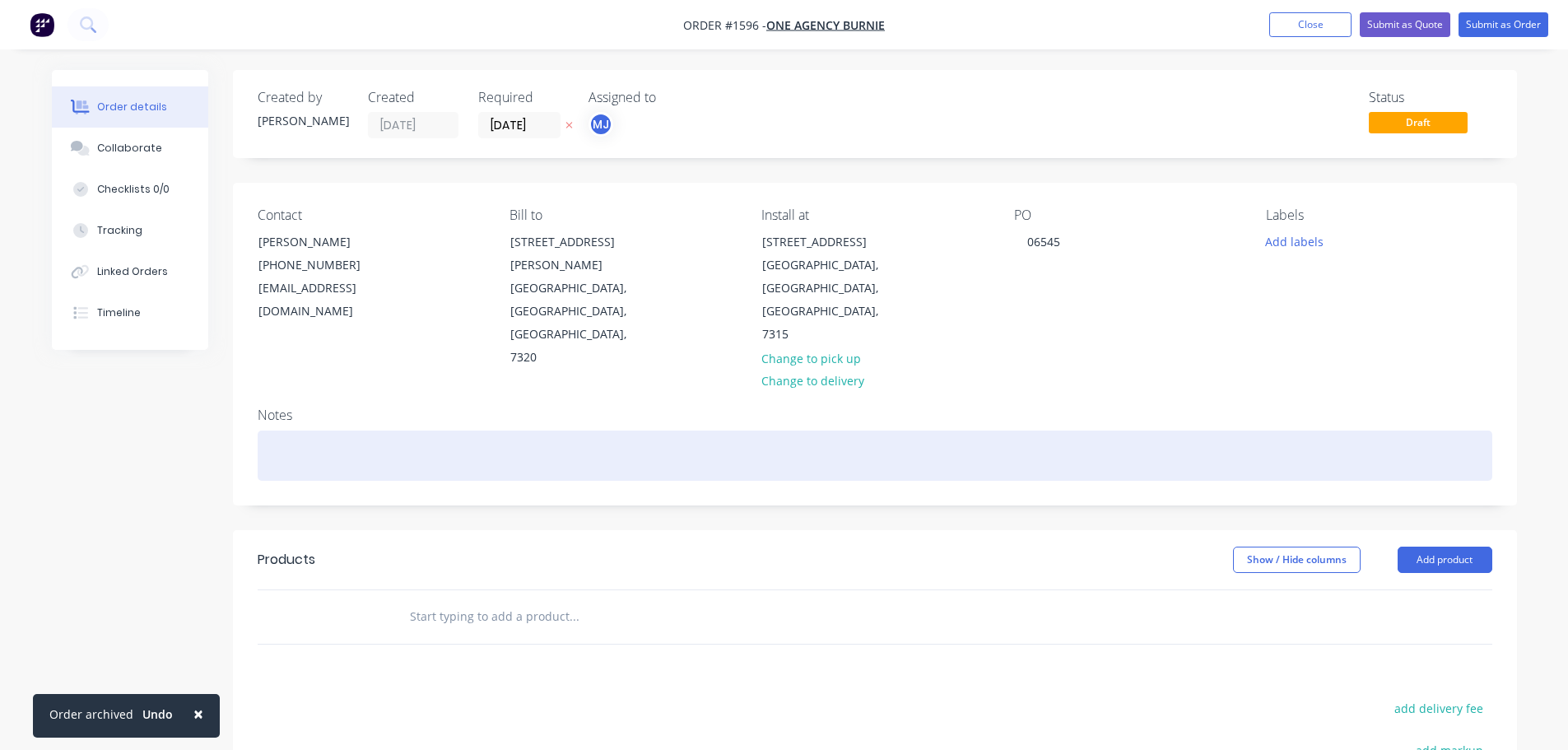
click at [292, 430] on div at bounding box center [875, 455] width 1234 height 50
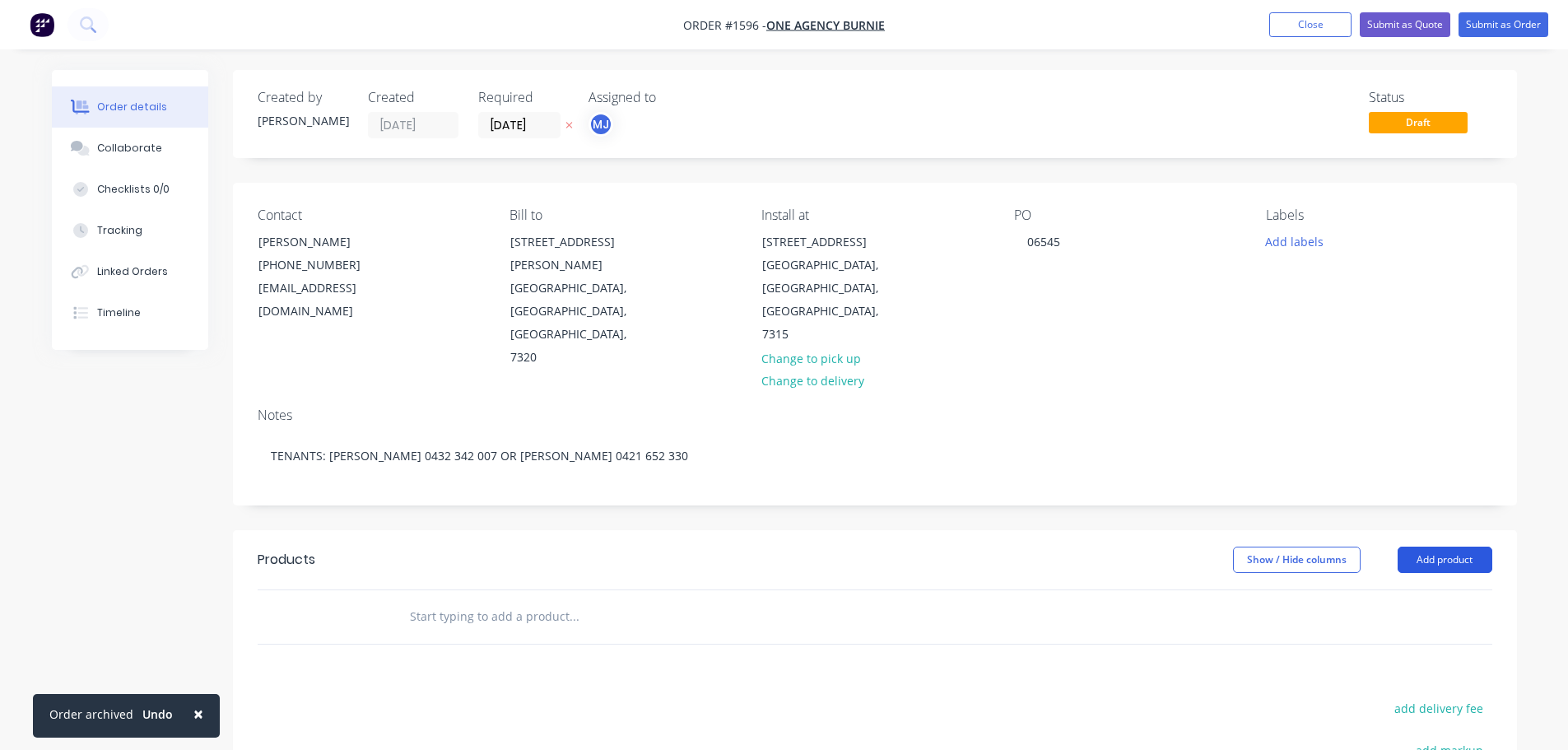
click at [1469, 547] on button "Add product" at bounding box center [1445, 560] width 95 height 26
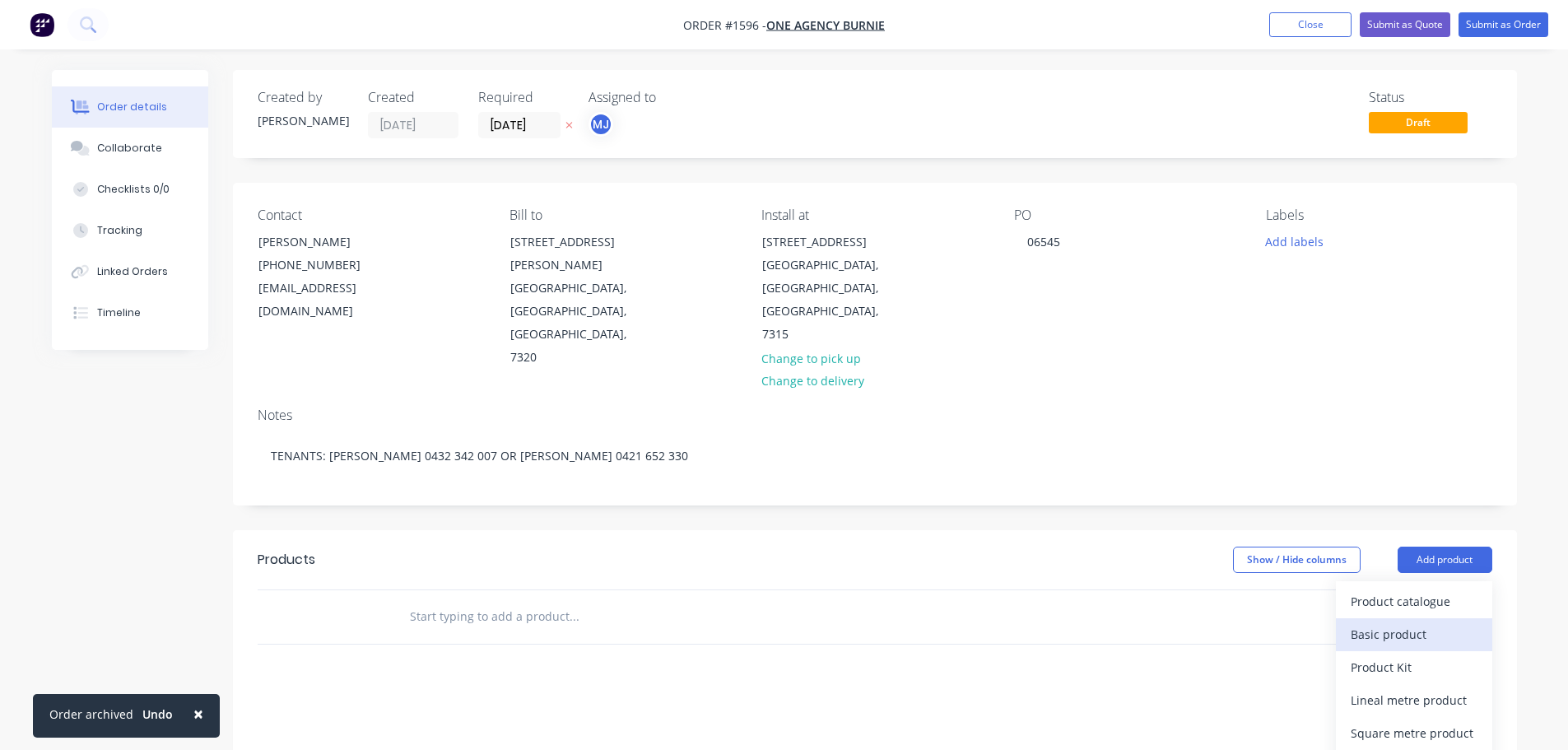
click at [1417, 622] on div "Basic product" at bounding box center [1414, 634] width 127 height 24
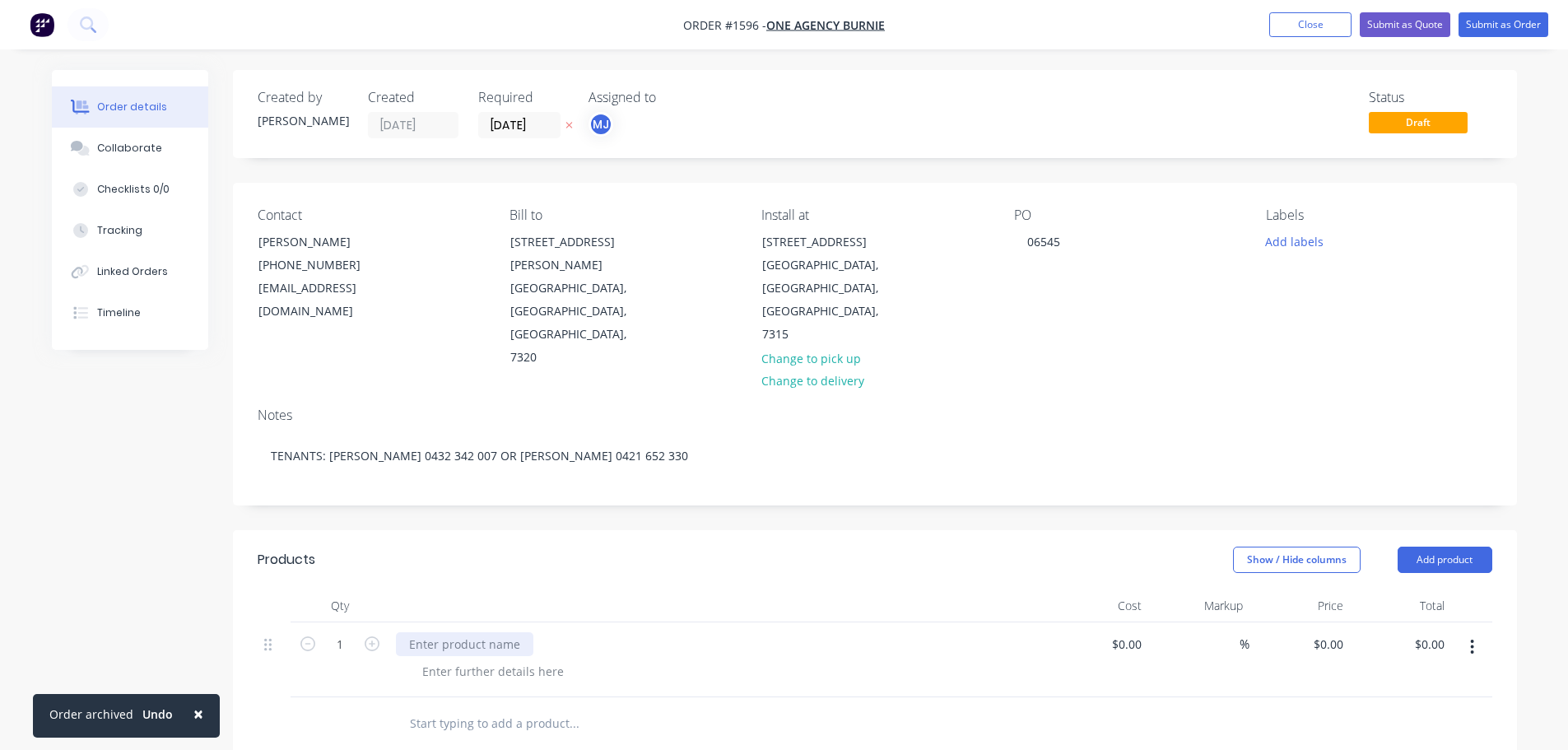
click at [489, 632] on div at bounding box center [465, 644] width 137 height 24
click at [935, 698] on div at bounding box center [686, 724] width 593 height 53
click at [912, 632] on div "CHIMENY CAP HAS COME OFF - PLEASE REPLACE OR COVER OVER AS FIREPLACE IS NOT IN …" at bounding box center [667, 644] width 543 height 24
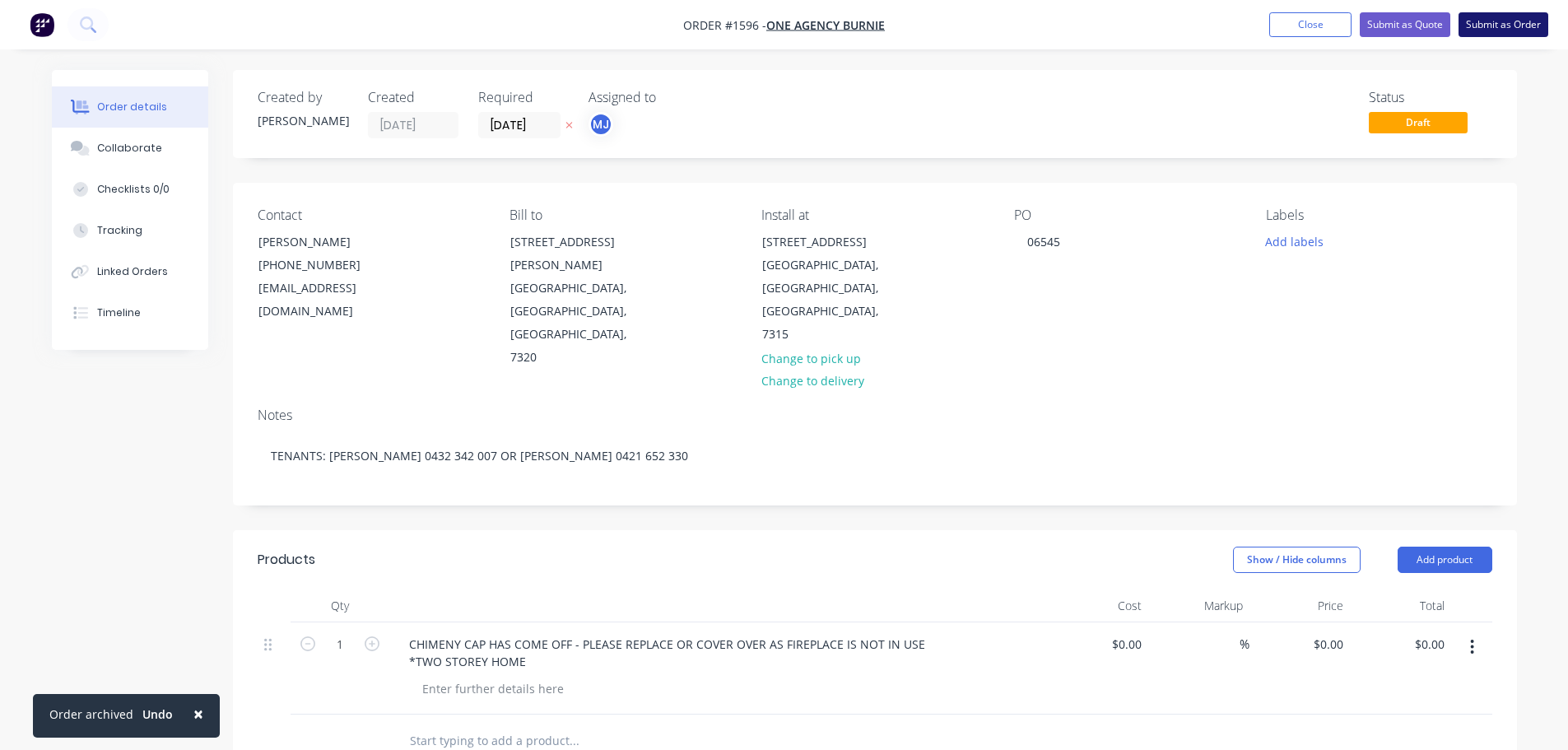
click at [1516, 22] on button "Submit as Order" at bounding box center [1504, 25] width 90 height 25
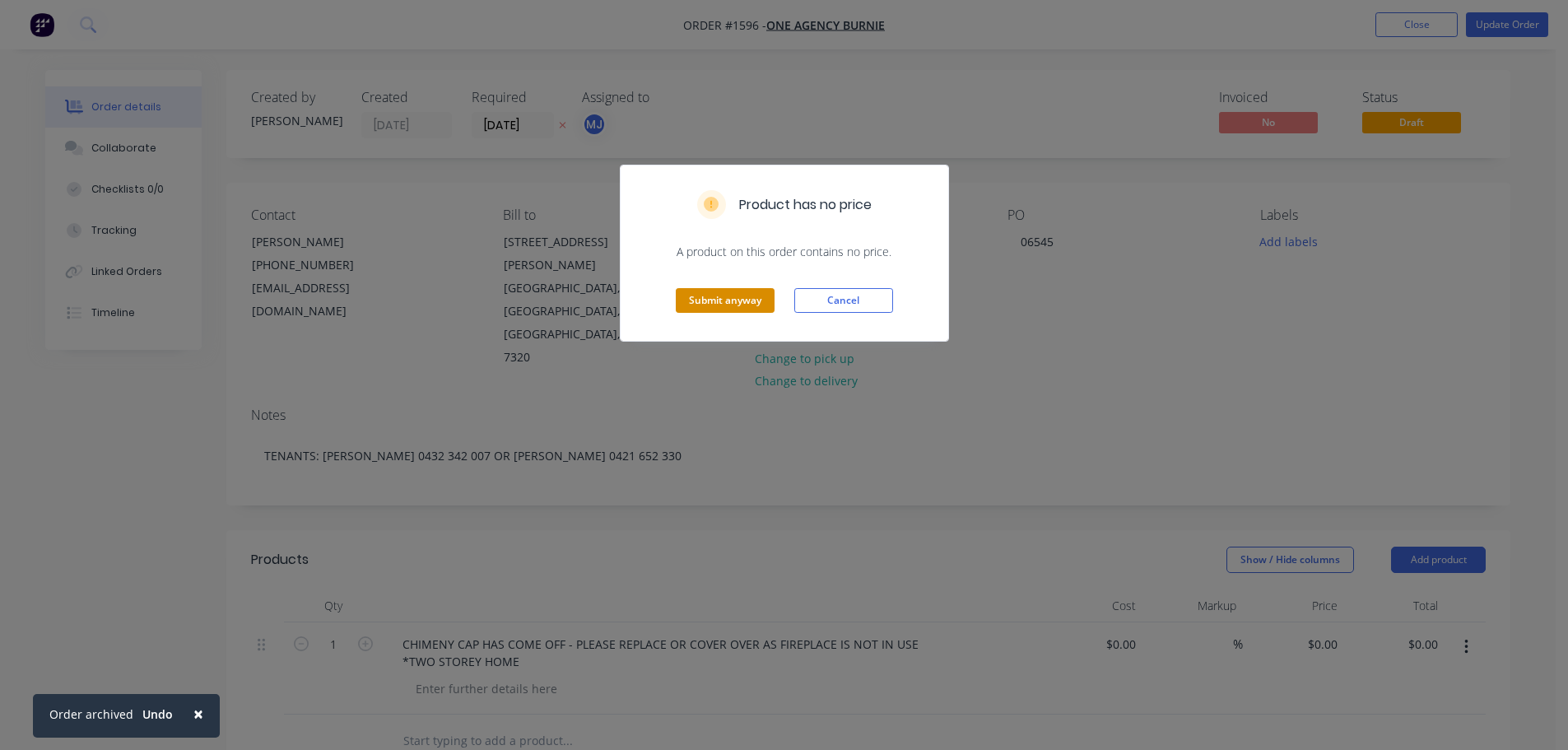
click at [714, 299] on button "Submit anyway" at bounding box center [725, 300] width 99 height 25
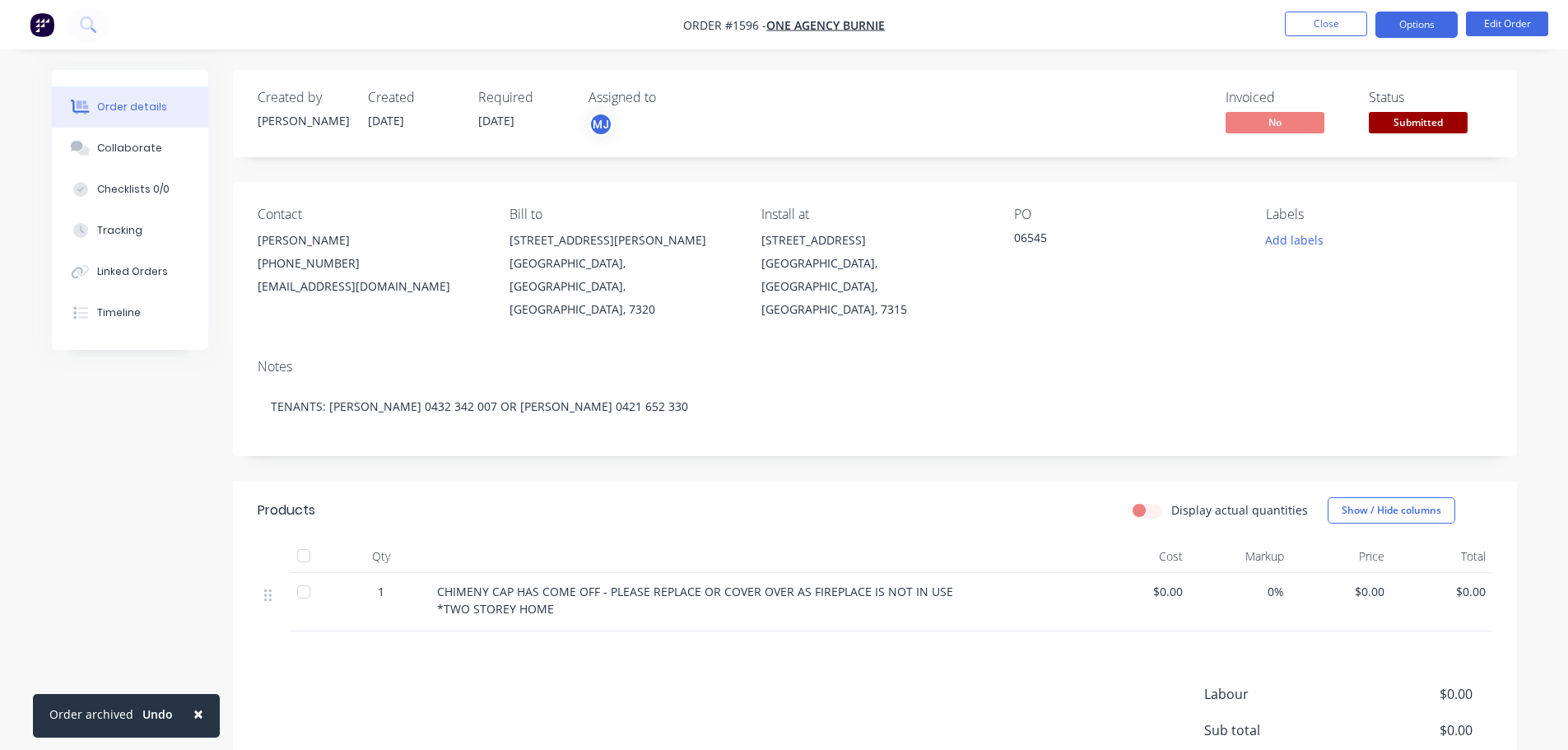
click at [1422, 30] on button "Options" at bounding box center [1416, 25] width 82 height 26
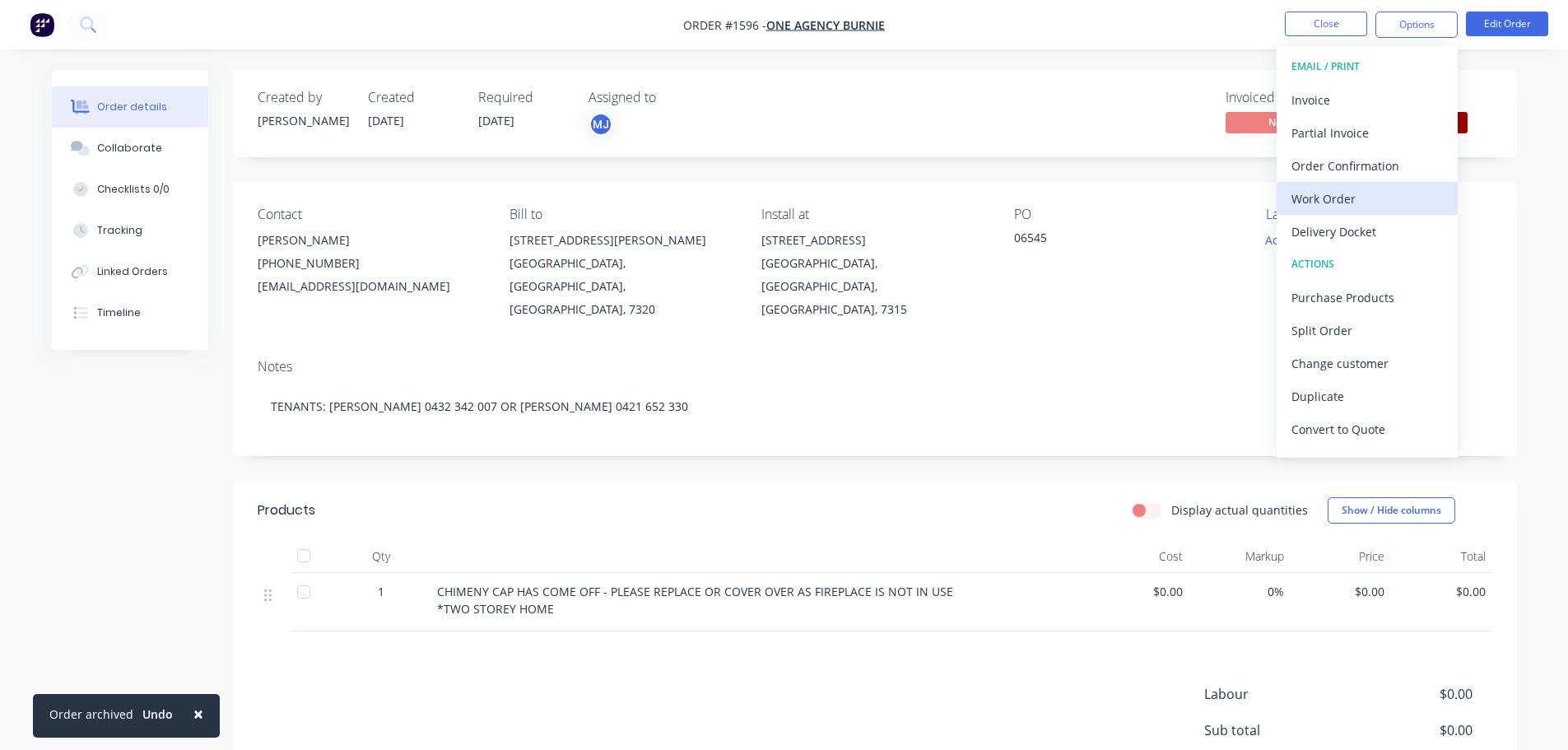
click at [1384, 199] on div "Work Order" at bounding box center [1366, 199] width 152 height 24
click at [1347, 193] on div "Custom" at bounding box center [1366, 199] width 152 height 24
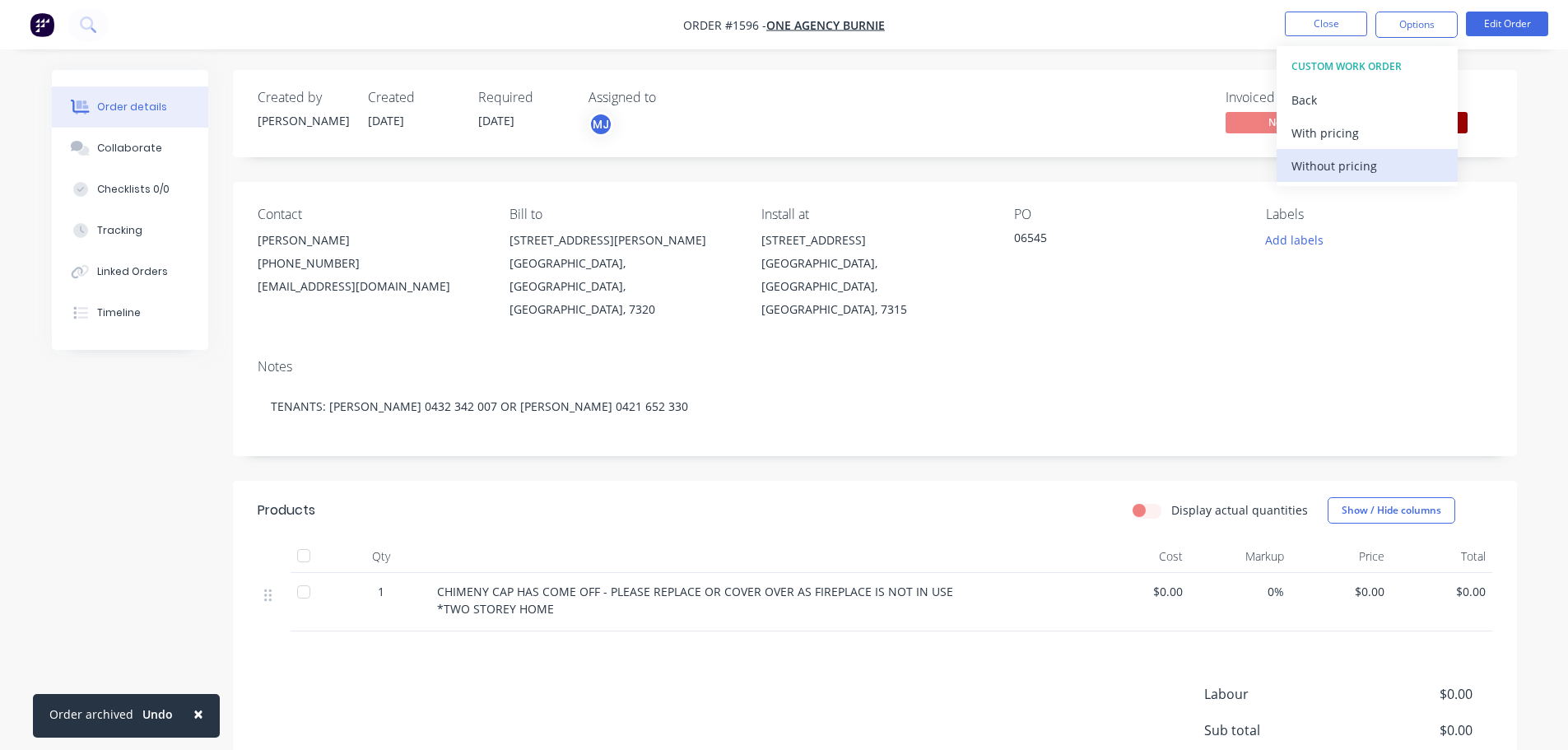
click at [1344, 171] on div "Without pricing" at bounding box center [1366, 166] width 152 height 24
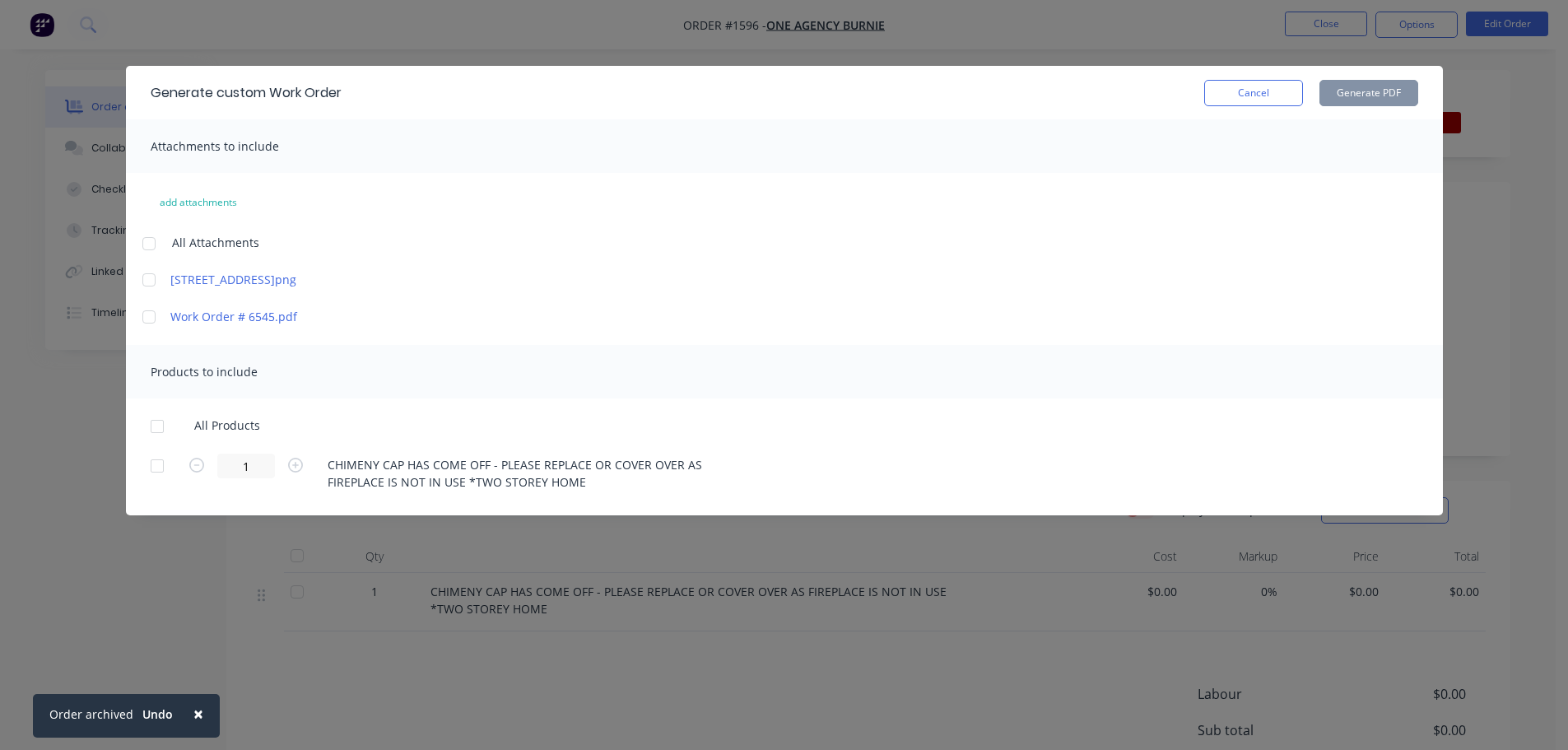
click at [142, 245] on div at bounding box center [149, 243] width 33 height 33
click at [163, 424] on div at bounding box center [157, 426] width 33 height 33
click at [1385, 96] on button "Generate PDF" at bounding box center [1369, 92] width 99 height 26
click at [1263, 80] on button "Cancel" at bounding box center [1253, 92] width 99 height 26
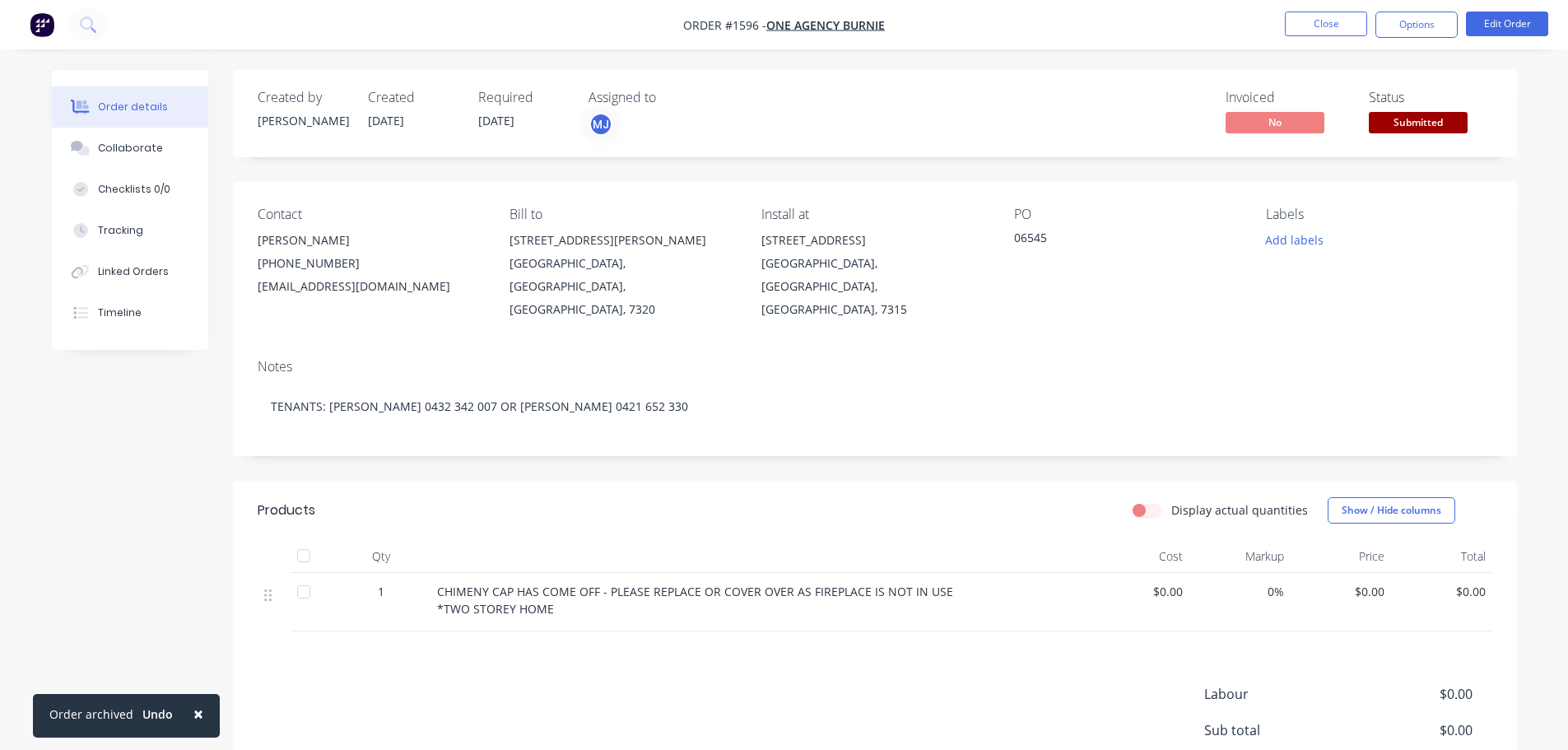
click at [1419, 130] on span "Submitted" at bounding box center [1418, 122] width 99 height 20
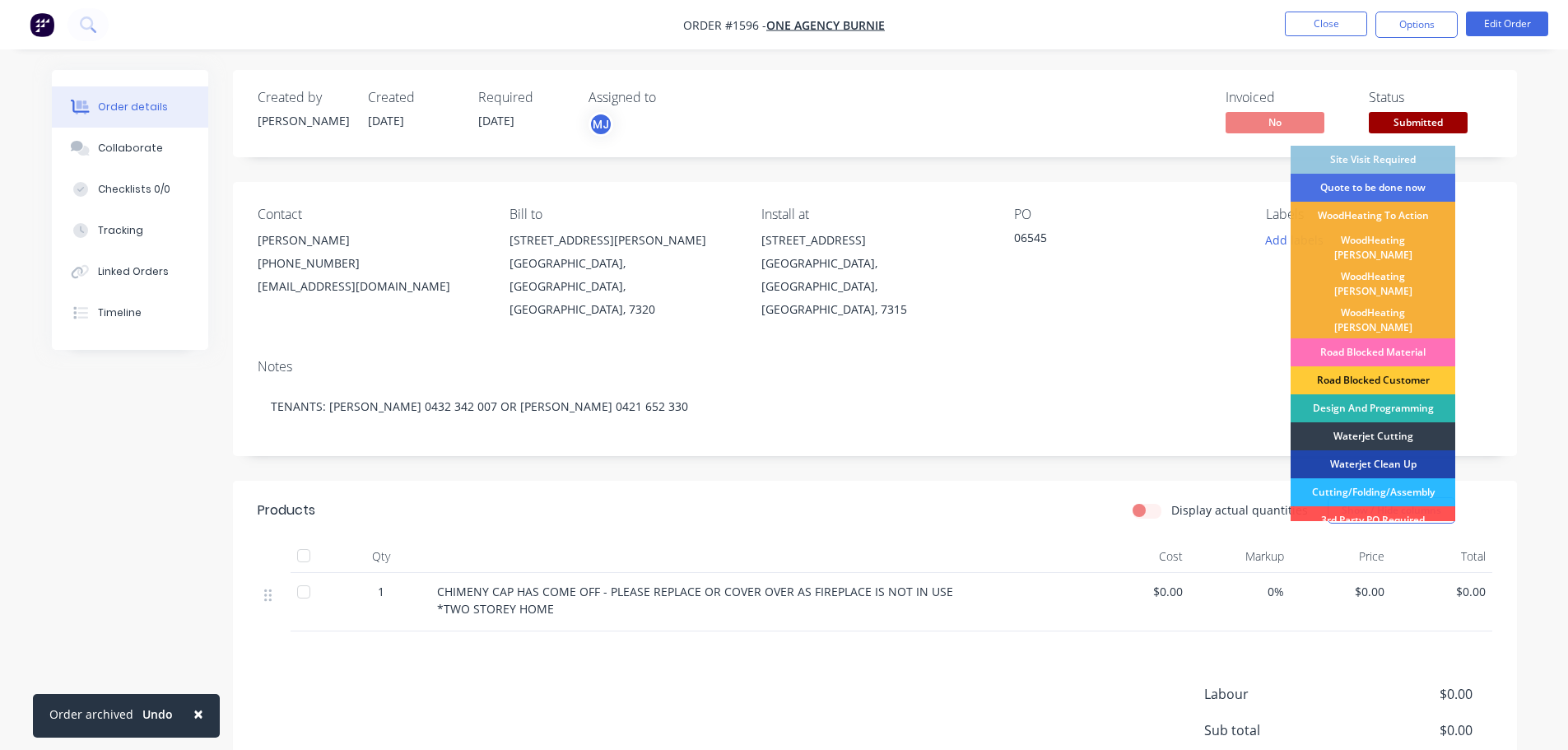
click at [1419, 212] on div "WoodHeating To Action" at bounding box center [1373, 215] width 164 height 28
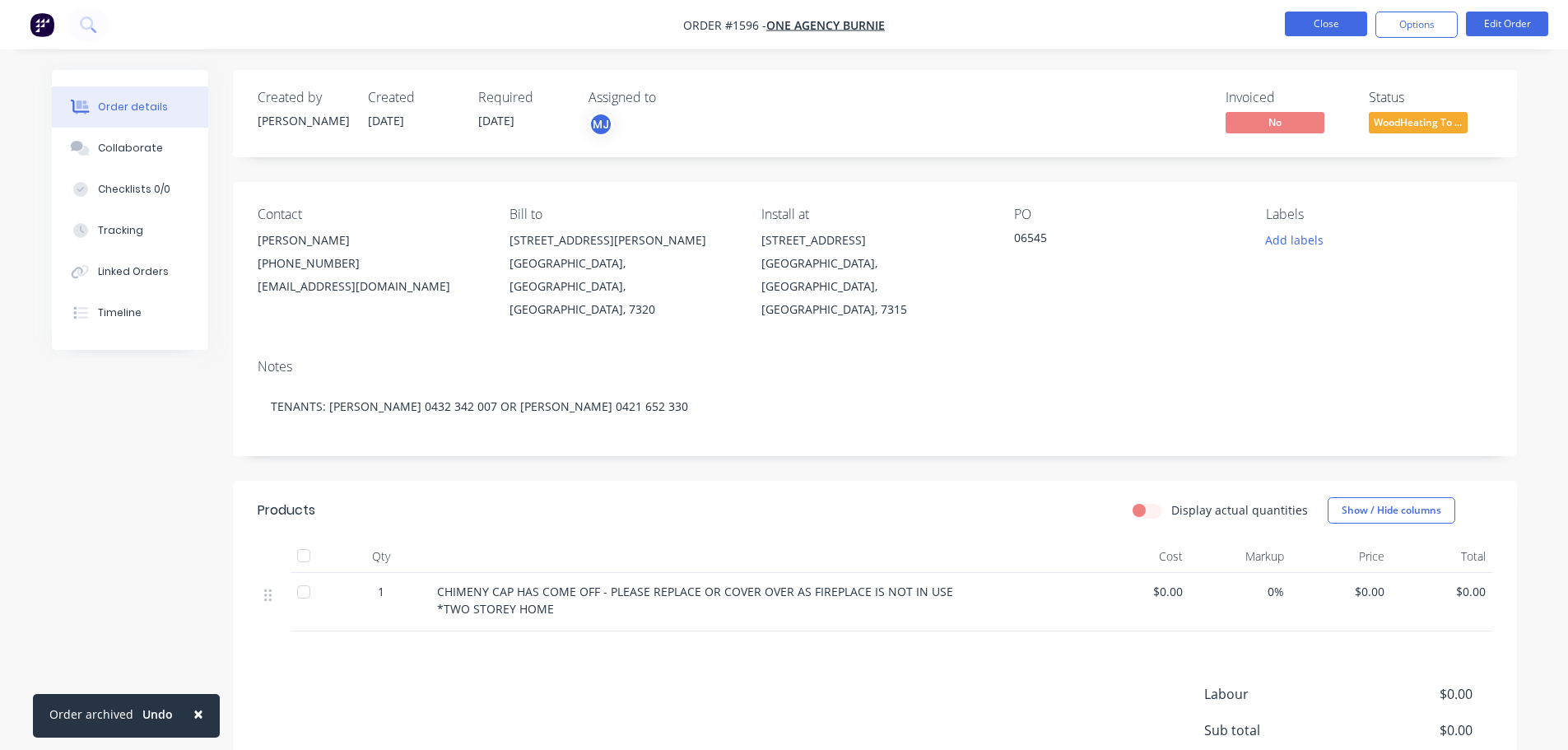
click at [1350, 29] on button "Close" at bounding box center [1326, 24] width 82 height 25
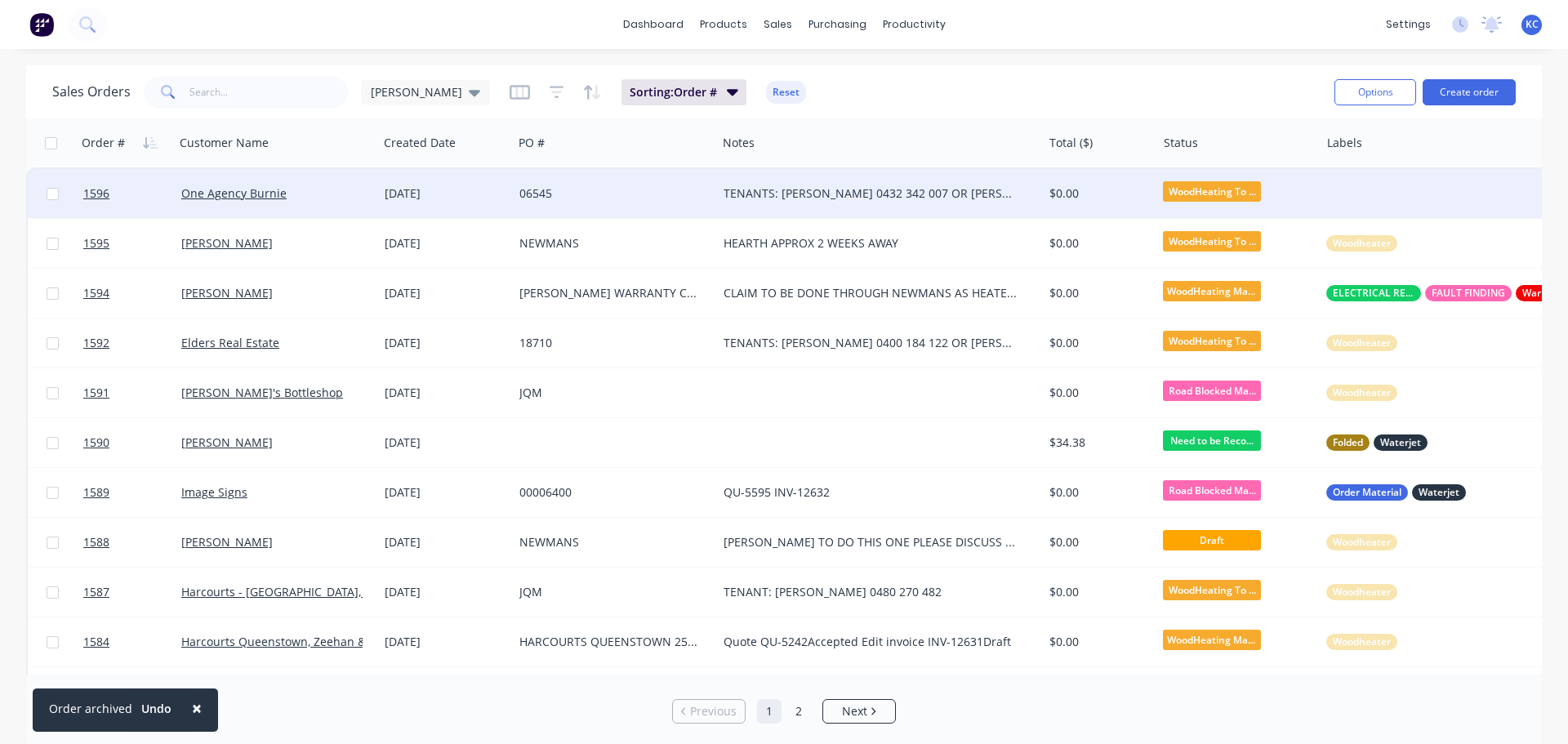
click at [1356, 193] on div at bounding box center [1482, 193] width 326 height 49
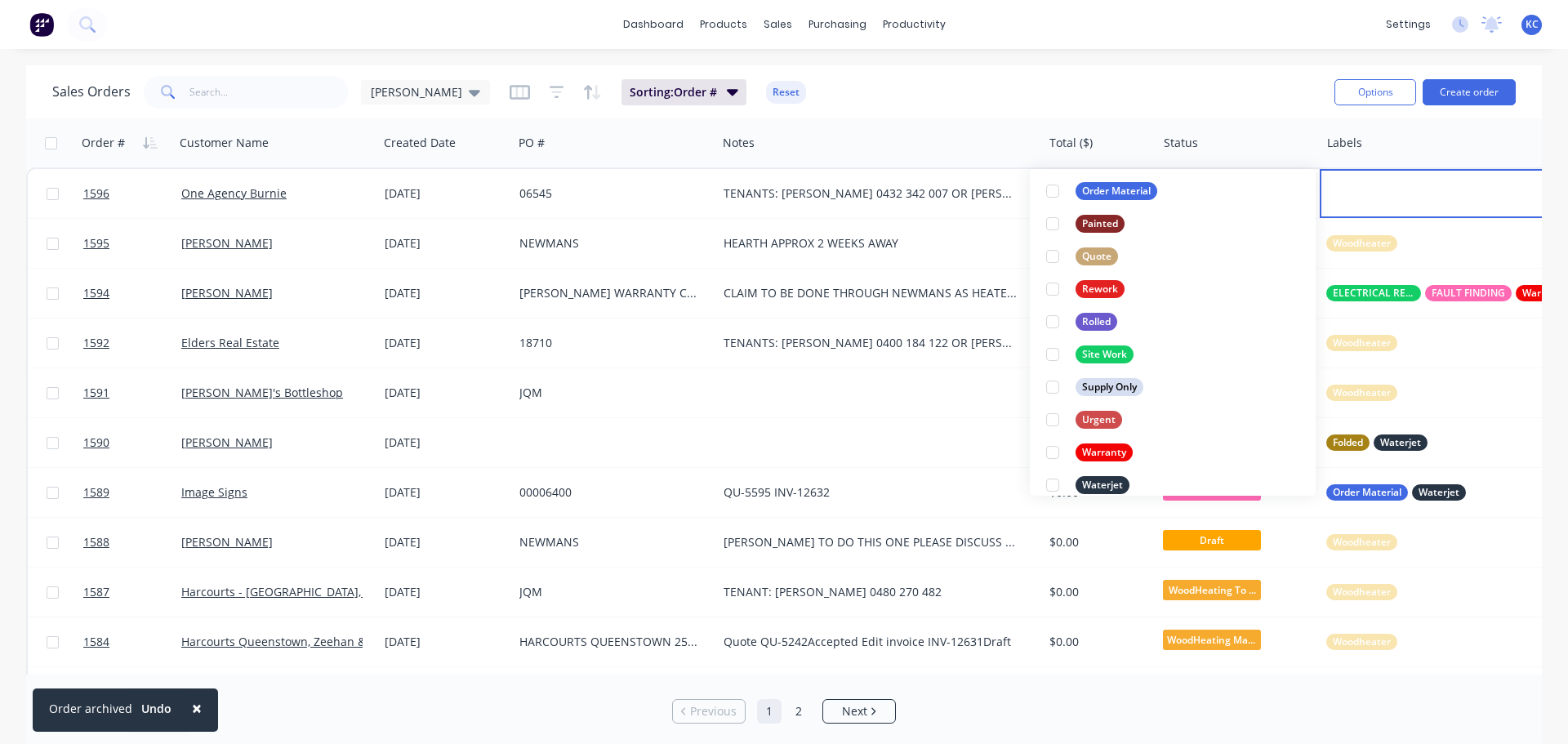
scroll to position [719, 0]
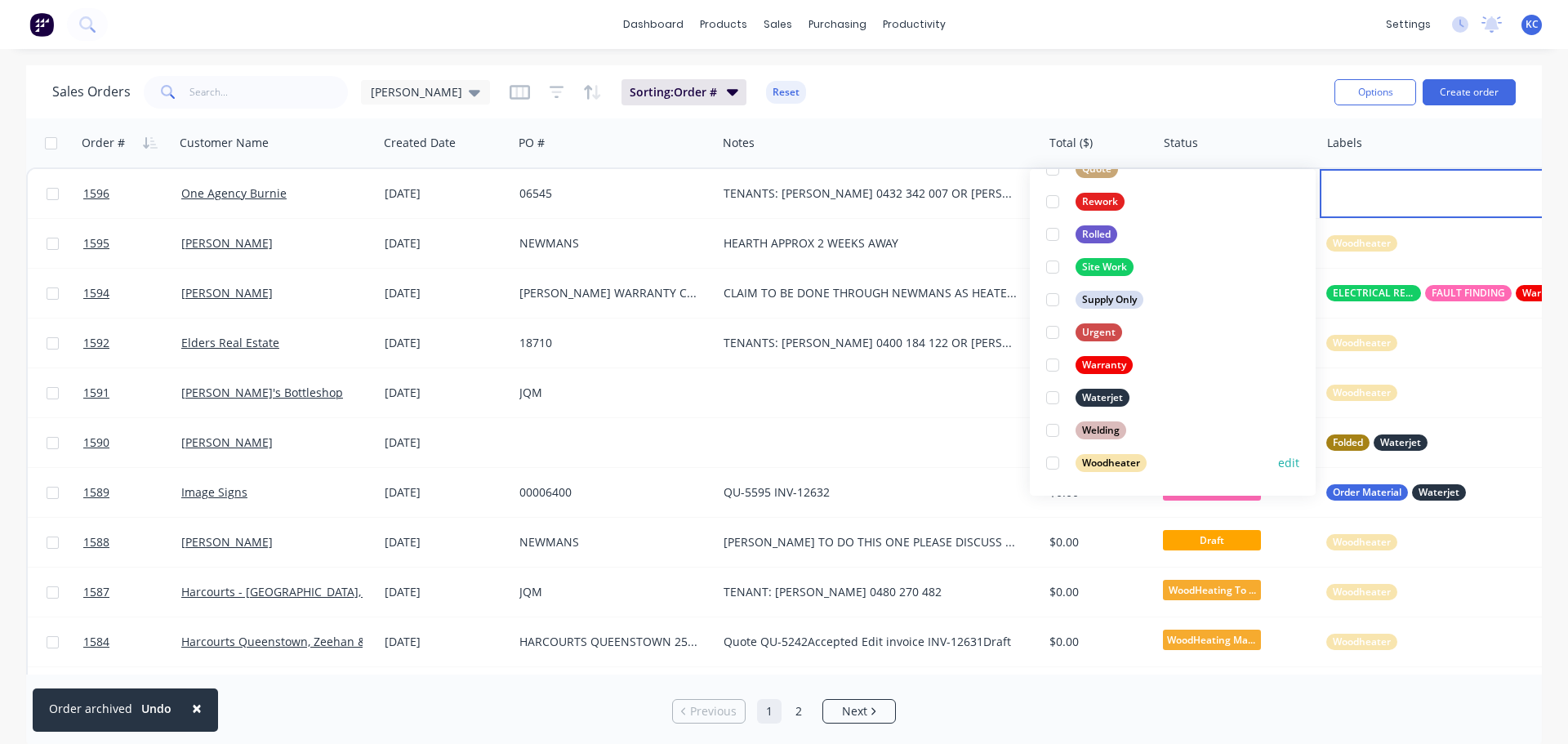
click at [1051, 464] on div at bounding box center [1052, 463] width 33 height 33
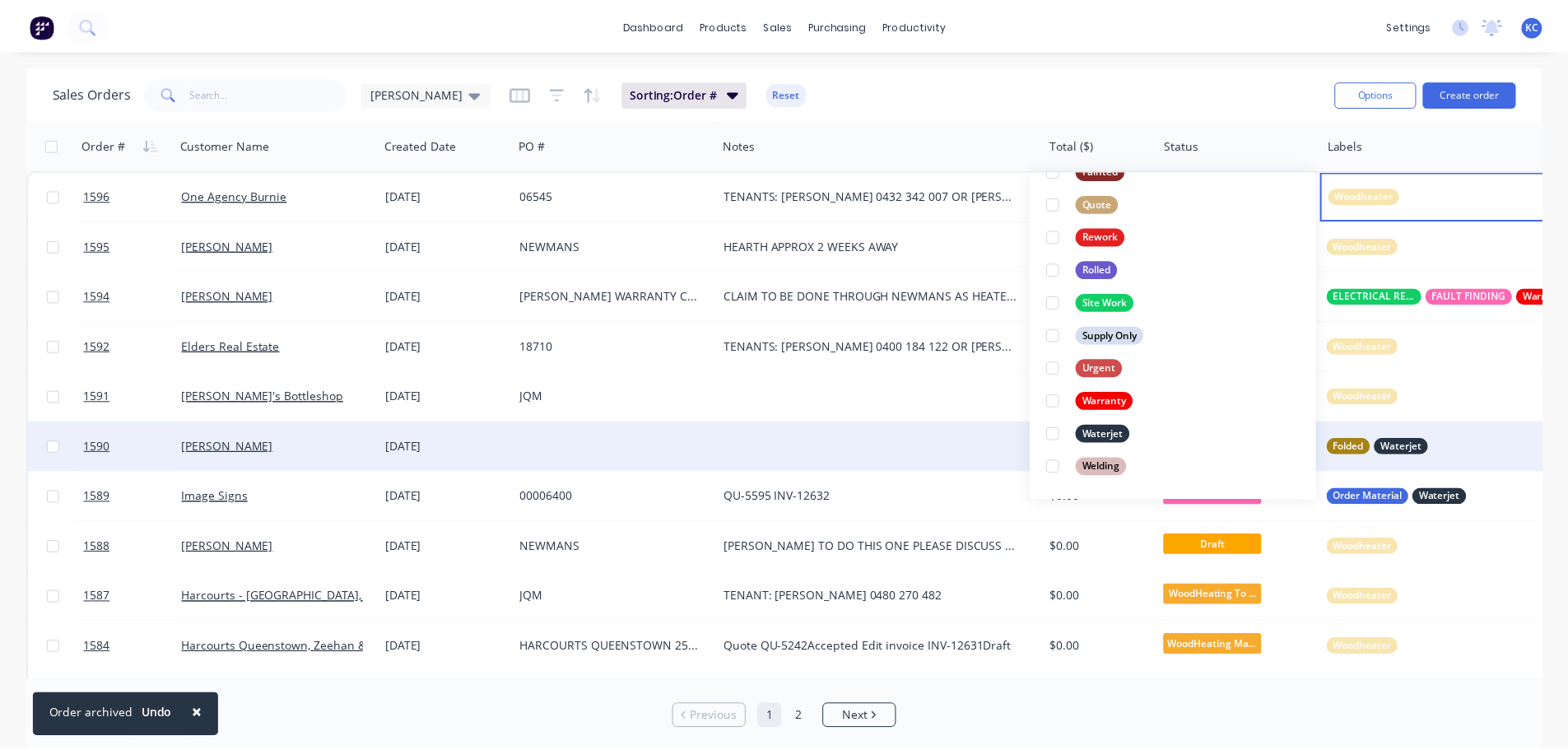
scroll to position [0, 0]
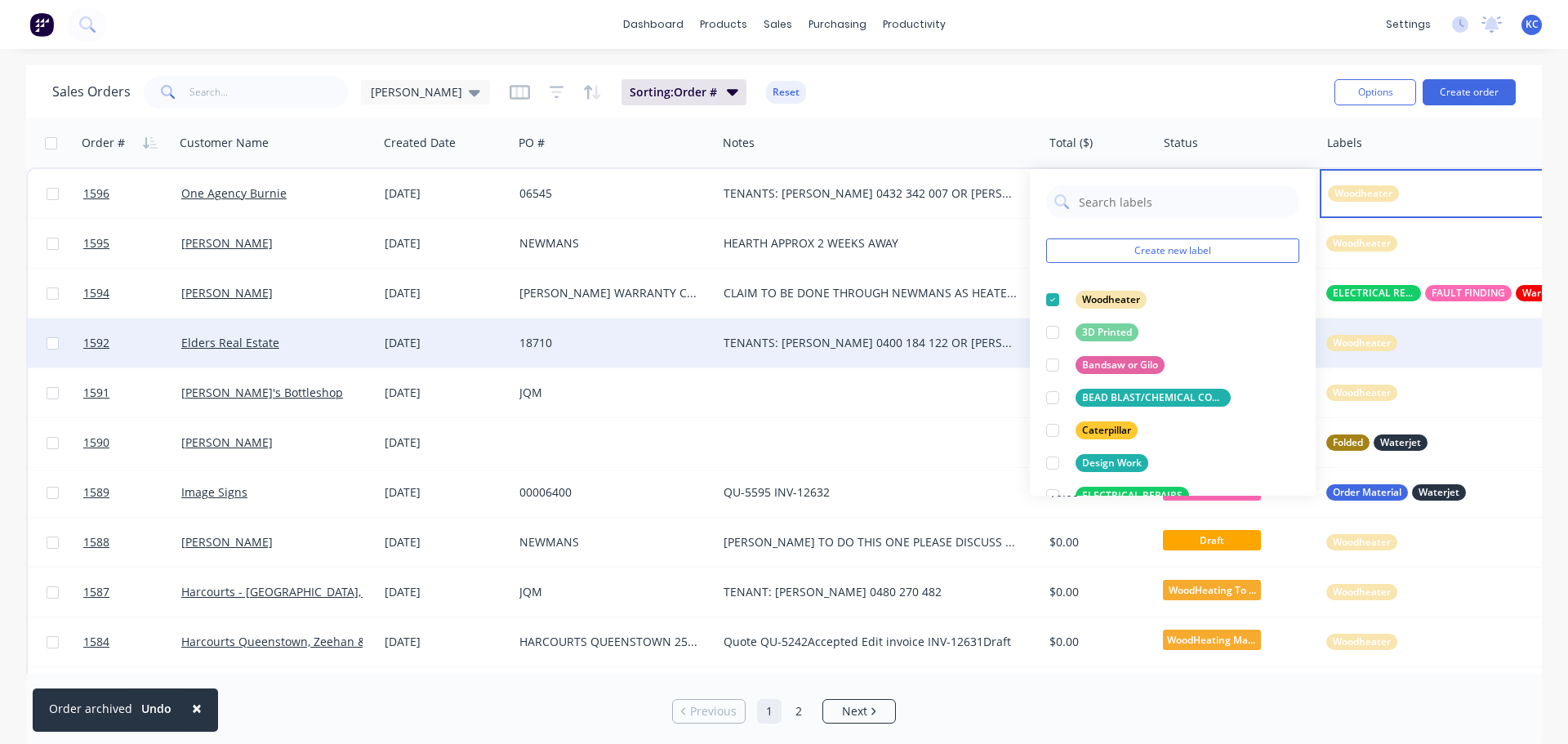
click at [1445, 364] on div "Woodheater" at bounding box center [1482, 343] width 326 height 49
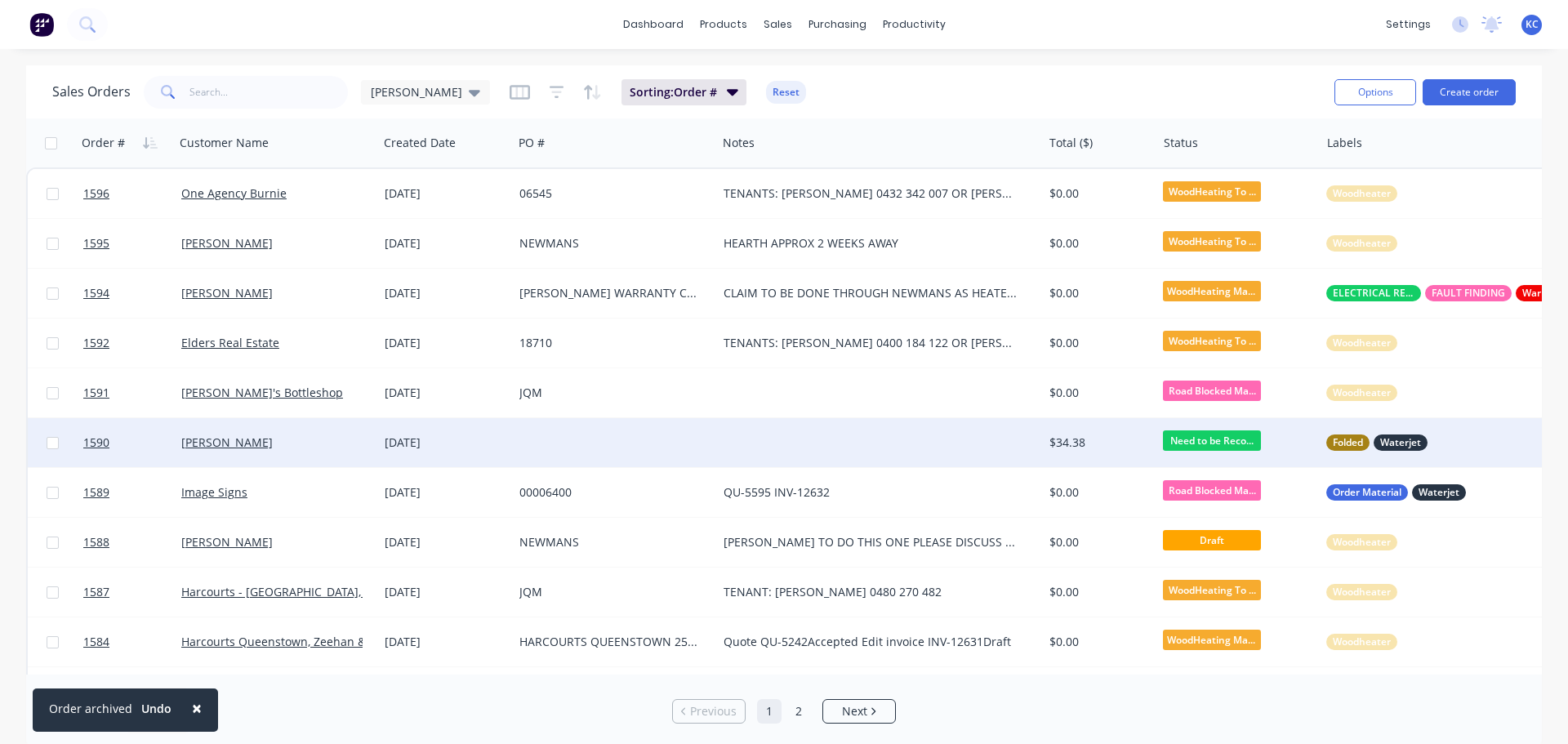
click at [927, 438] on div at bounding box center [880, 443] width 326 height 49
click at [97, 444] on span "1590" at bounding box center [96, 442] width 26 height 16
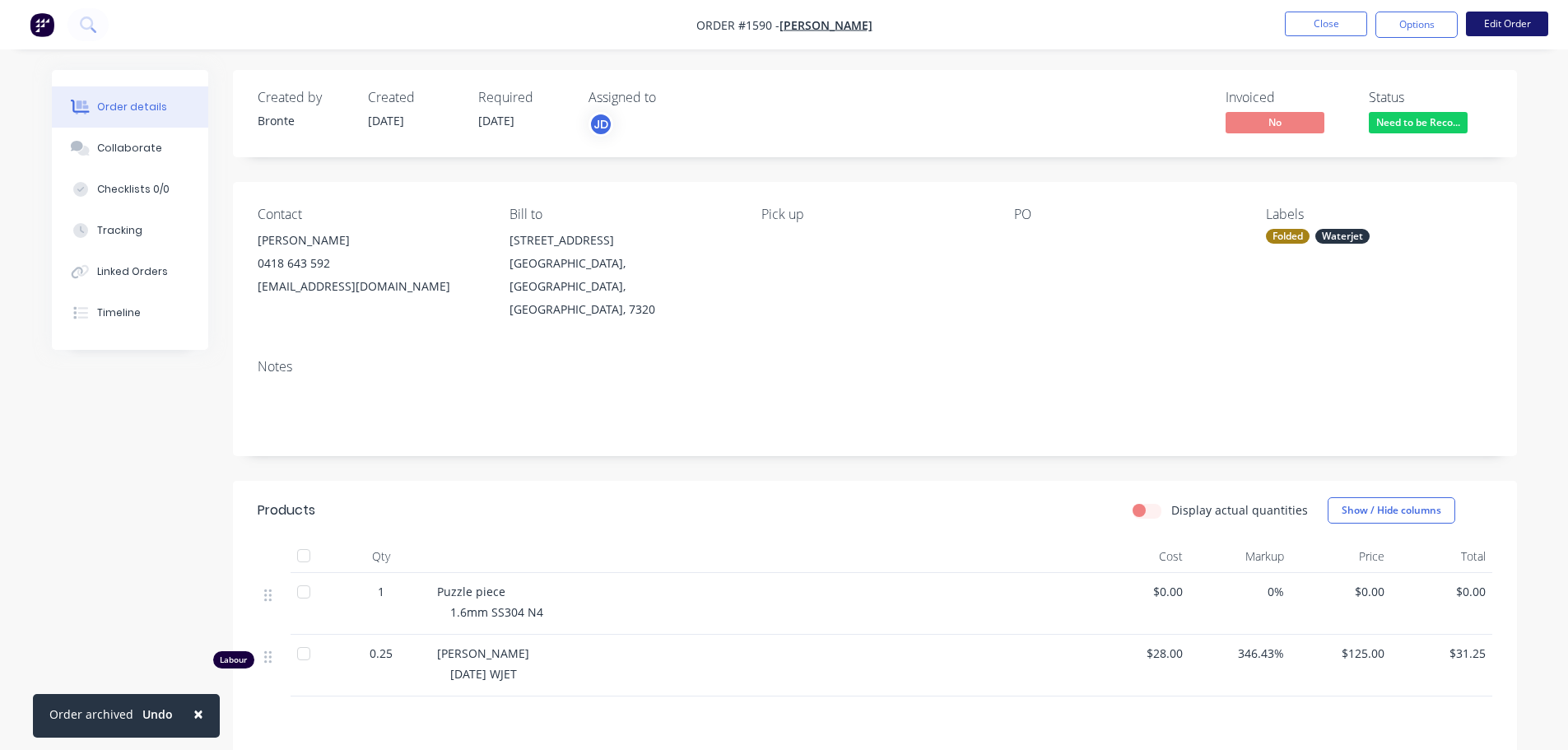
click at [1496, 22] on button "Edit Order" at bounding box center [1507, 24] width 82 height 25
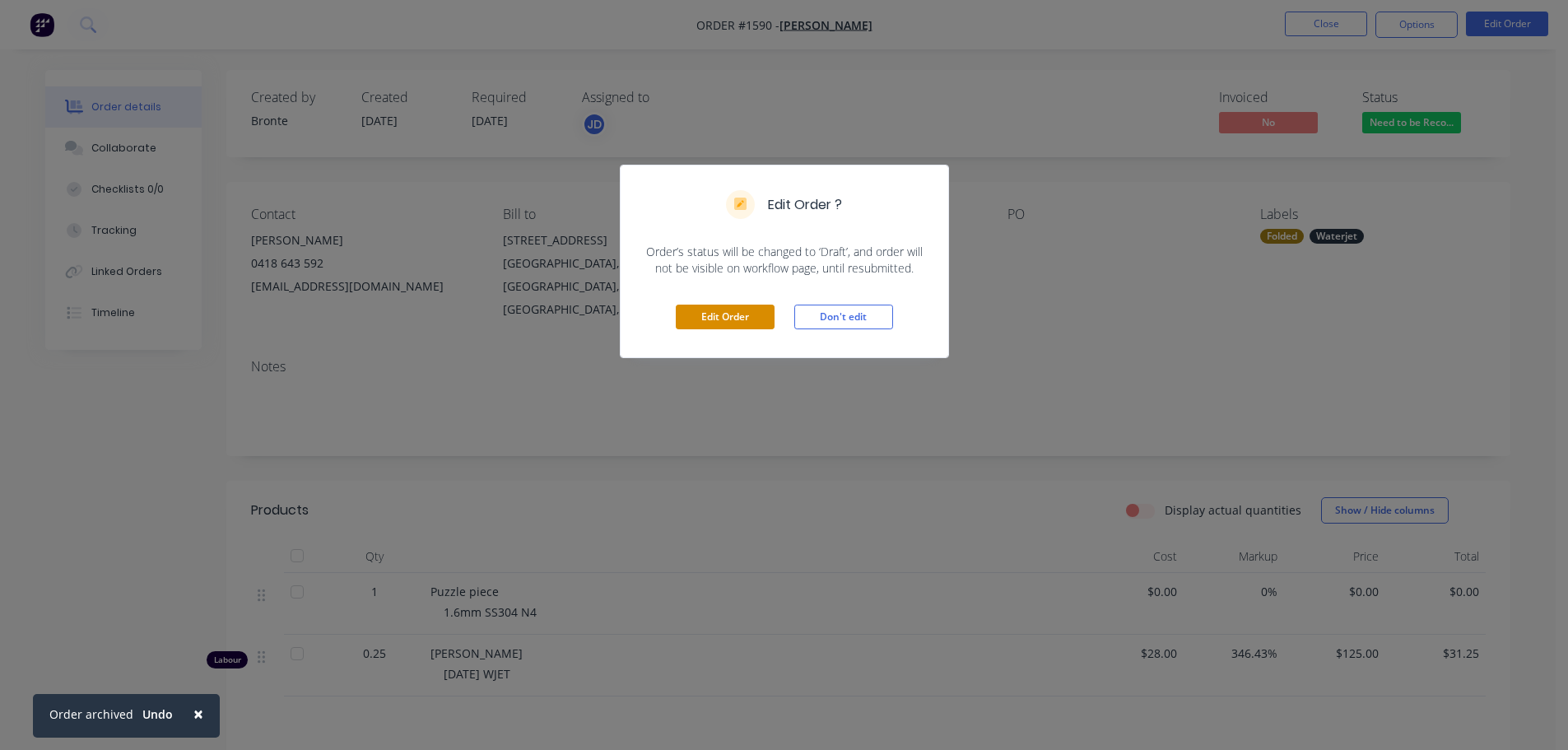
click at [708, 315] on button "Edit Order" at bounding box center [725, 317] width 99 height 25
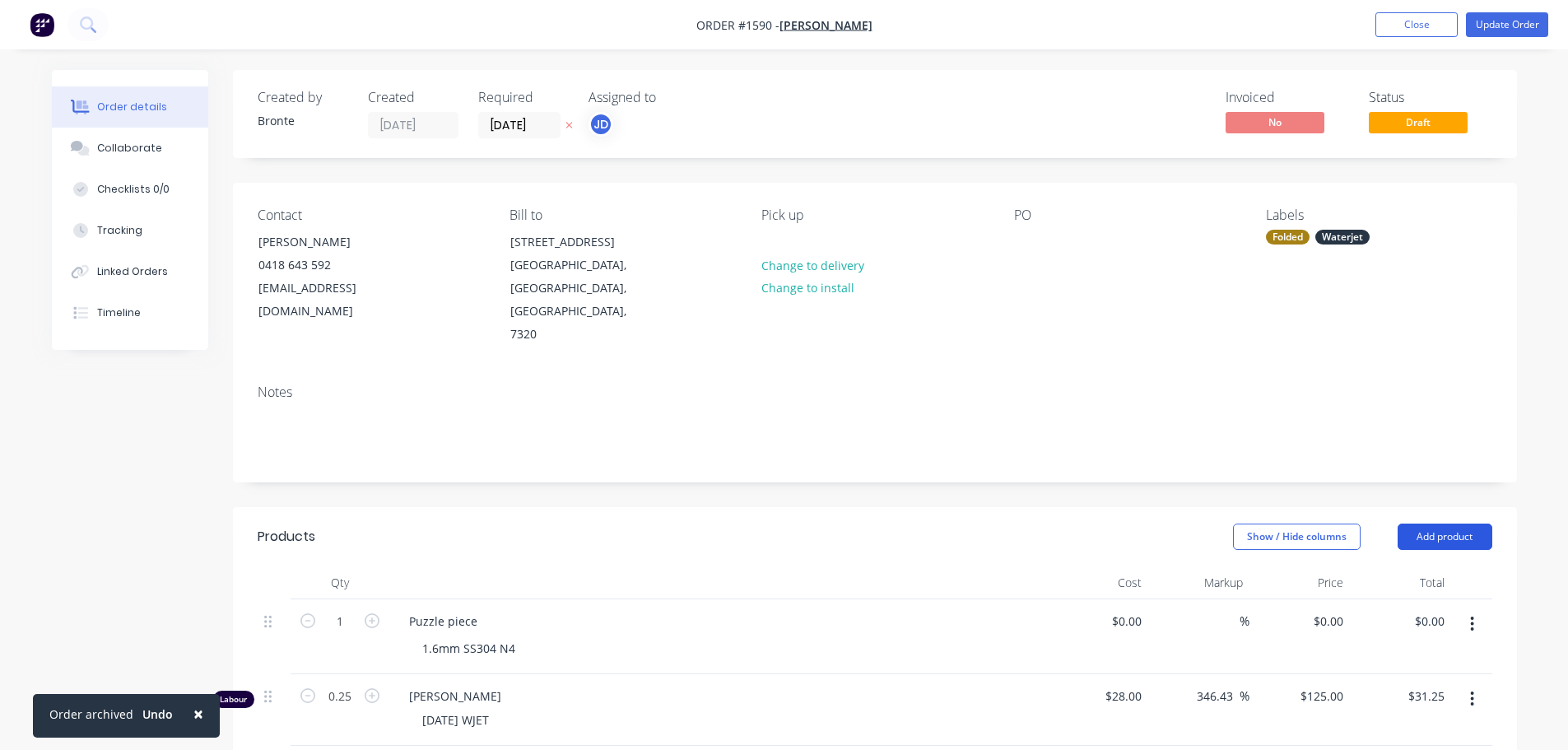
click at [1434, 523] on button "Add product" at bounding box center [1445, 536] width 95 height 26
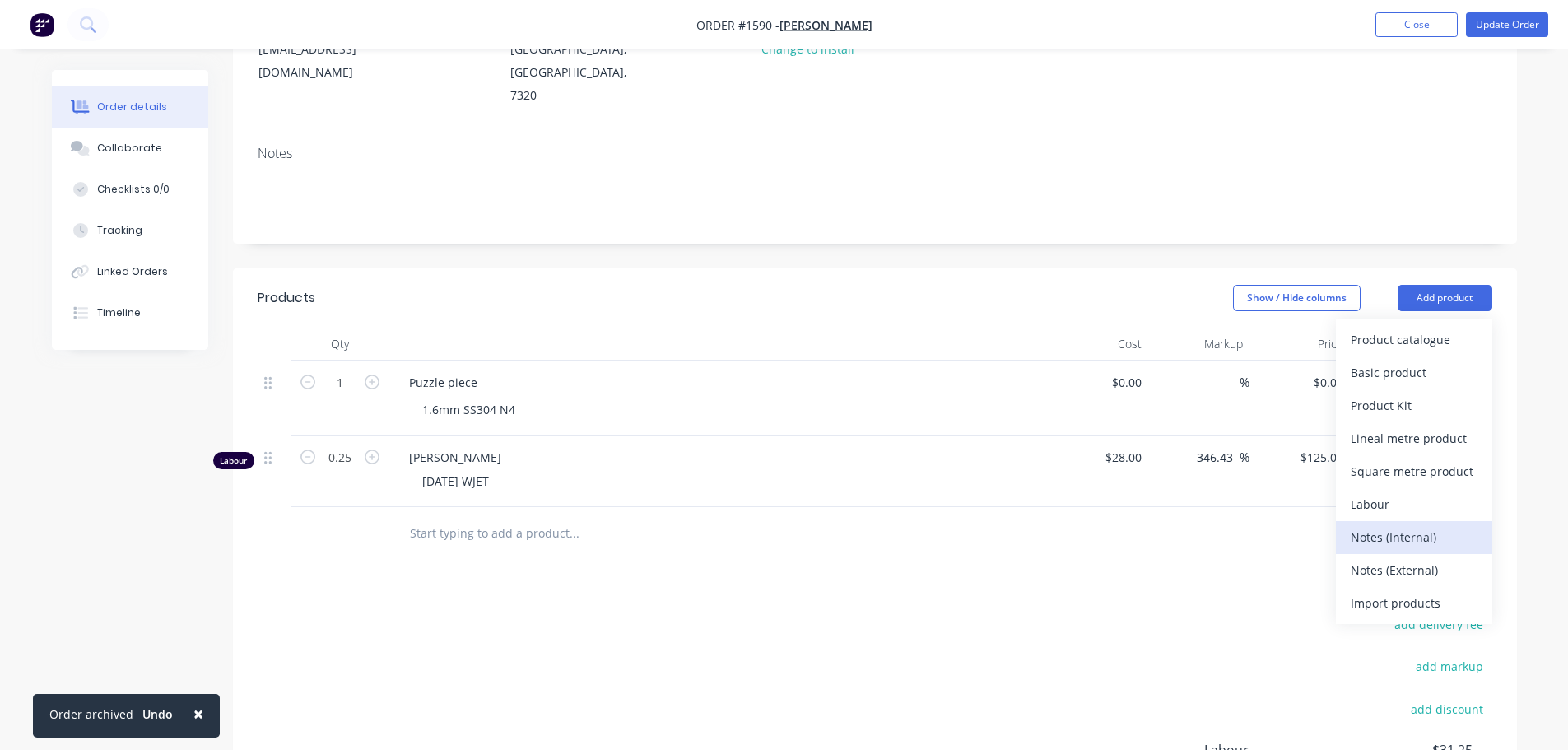
scroll to position [247, 0]
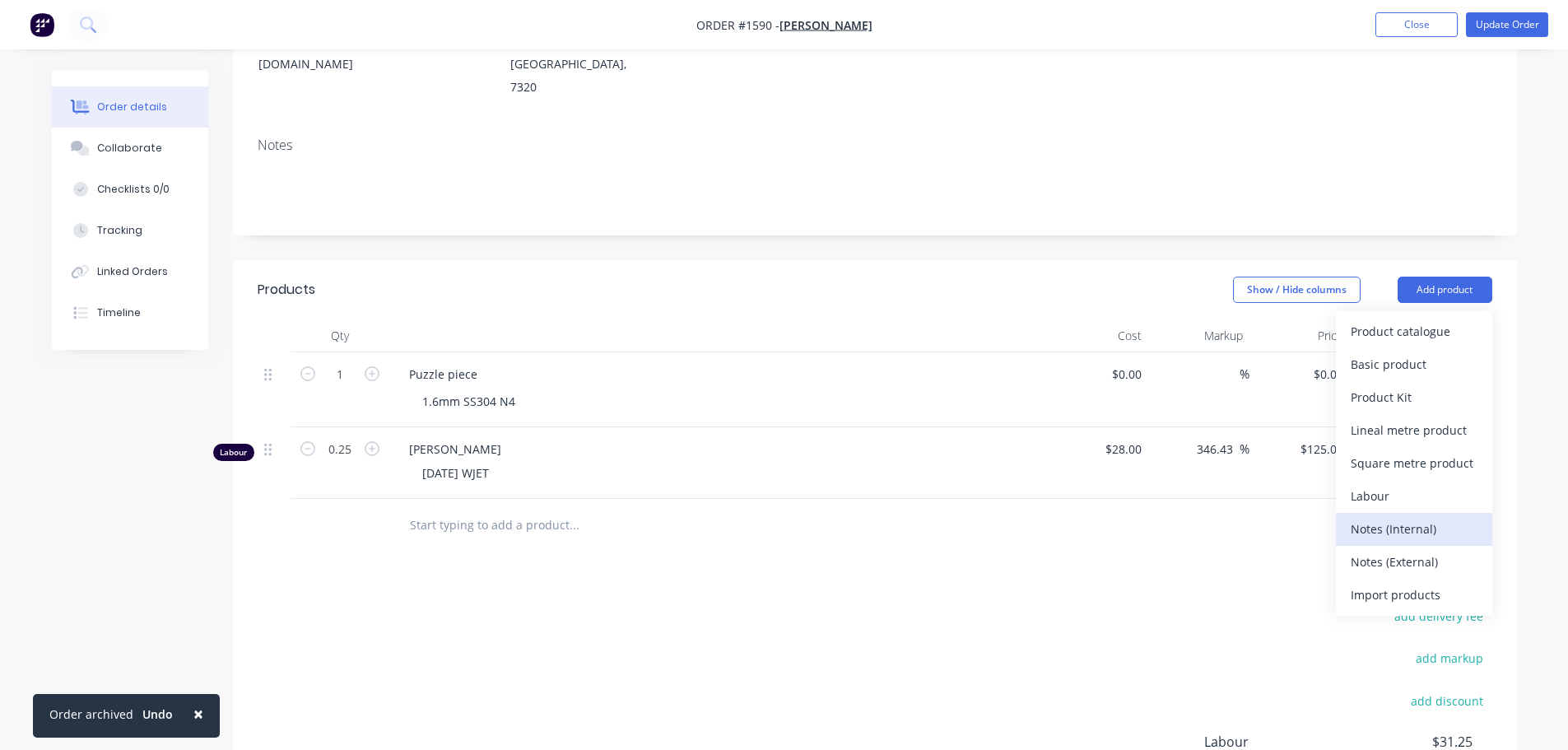
click at [1422, 517] on div "Notes (Internal)" at bounding box center [1414, 529] width 127 height 24
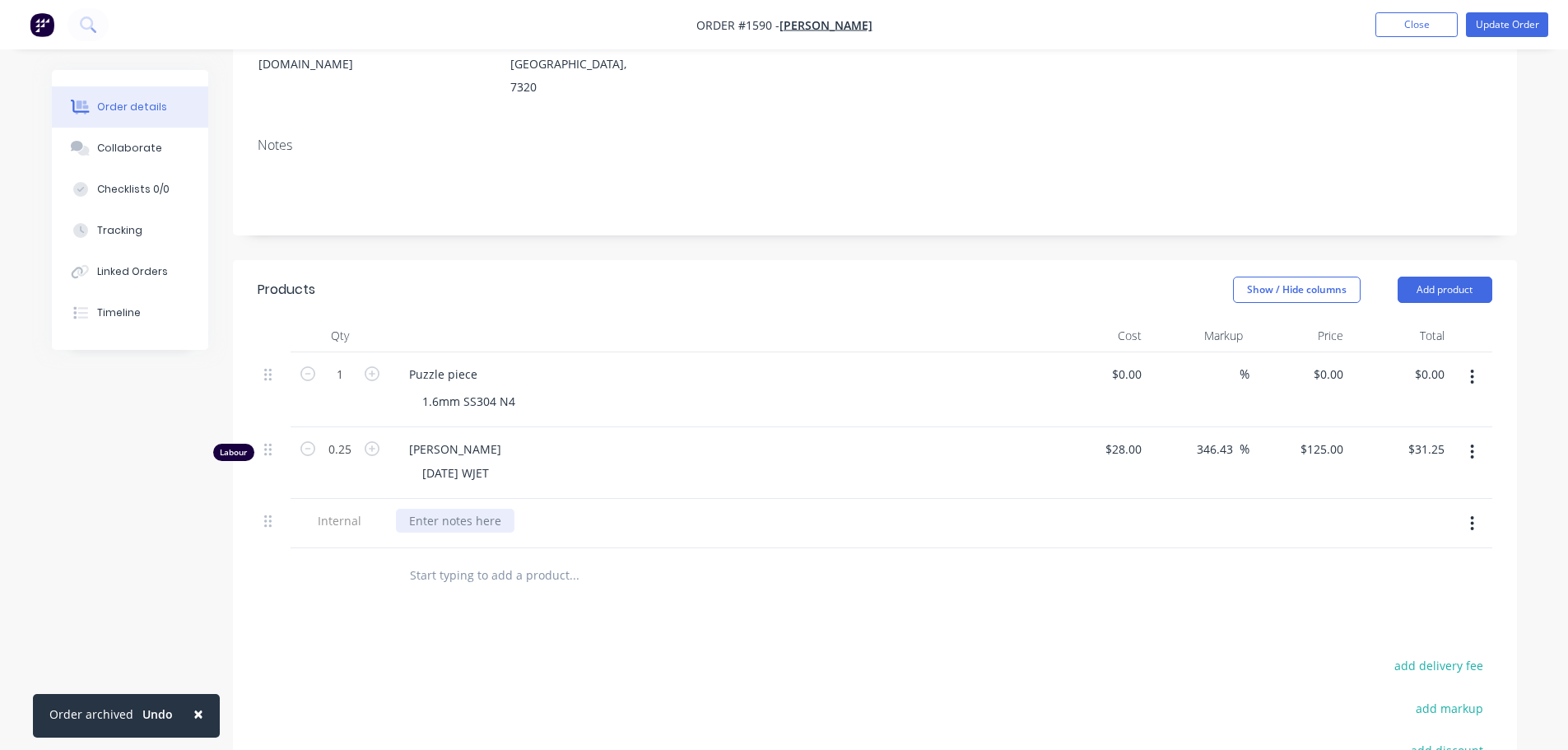
click at [482, 509] on div at bounding box center [455, 521] width 119 height 24
click at [848, 535] on div "1.5MM SS 304 NO.4 - 310X260 SET UP - 10MINS CLEAN UP - 5MINS CUT TIME - 2.50MINS" at bounding box center [719, 546] width 645 height 75
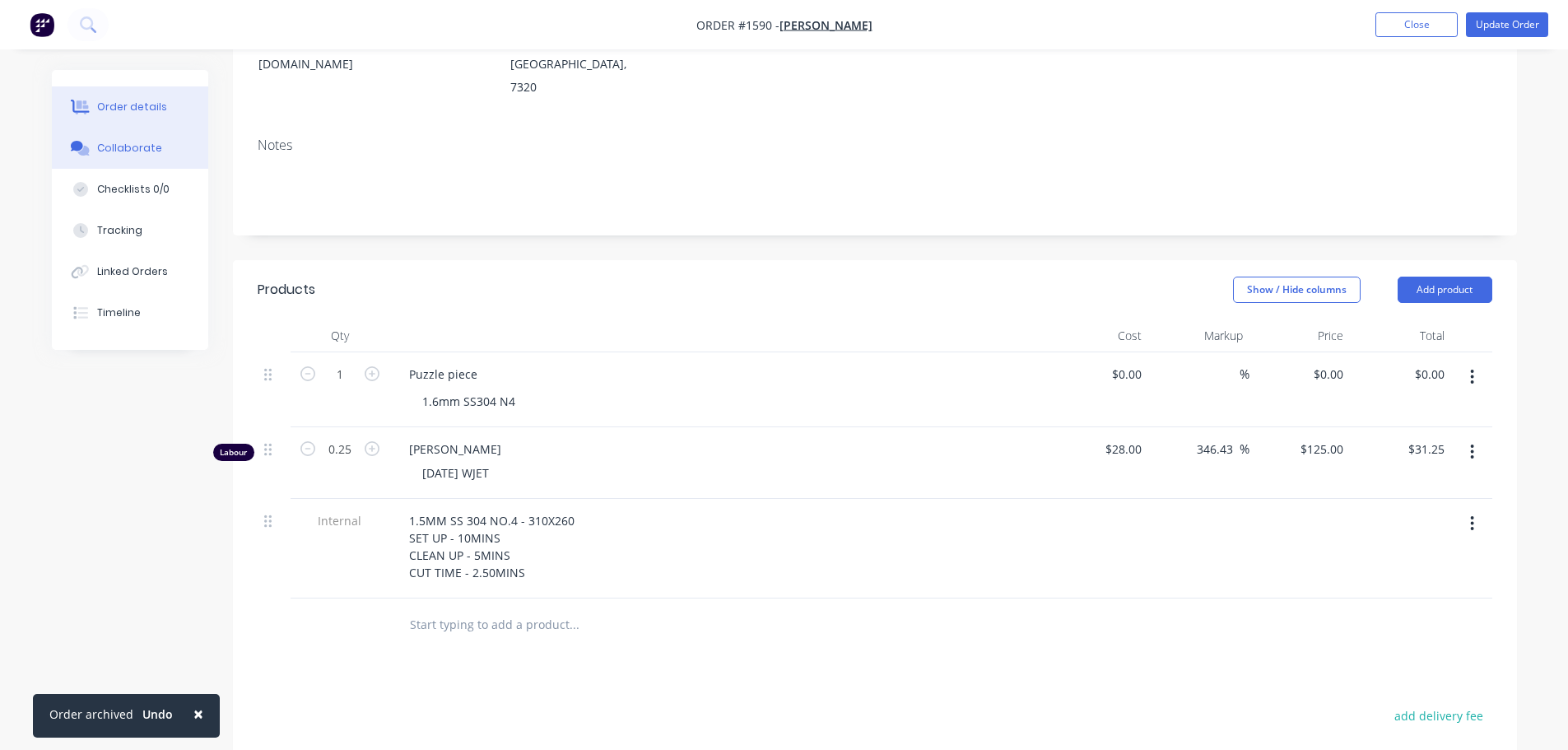
click at [147, 149] on div "Collaborate" at bounding box center [130, 148] width 65 height 15
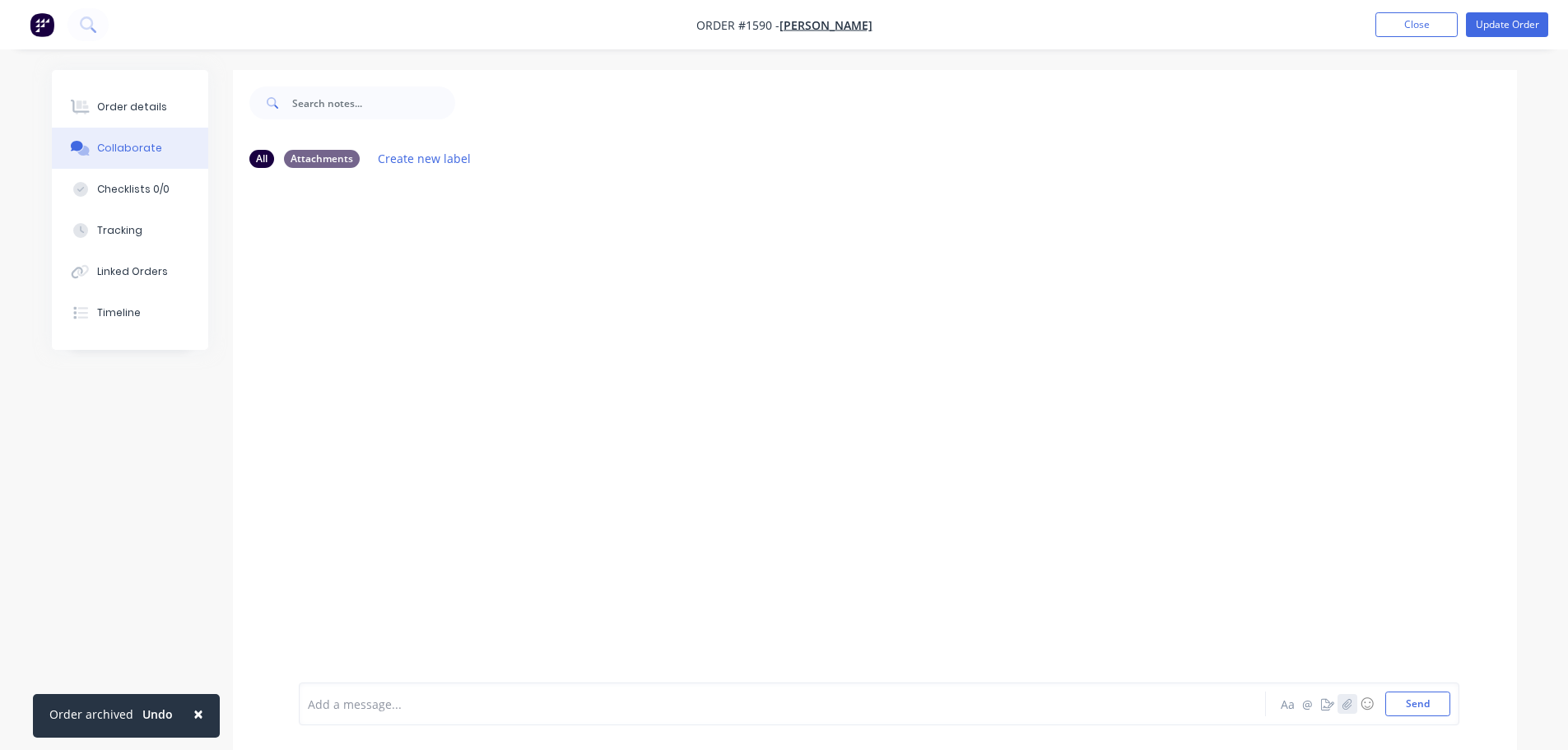
click at [1353, 705] on button "button" at bounding box center [1347, 703] width 19 height 19
click at [1425, 709] on button "Send" at bounding box center [1417, 703] width 65 height 25
click at [1341, 703] on button "button" at bounding box center [1347, 703] width 19 height 19
click at [1419, 703] on button "Send" at bounding box center [1417, 703] width 65 height 25
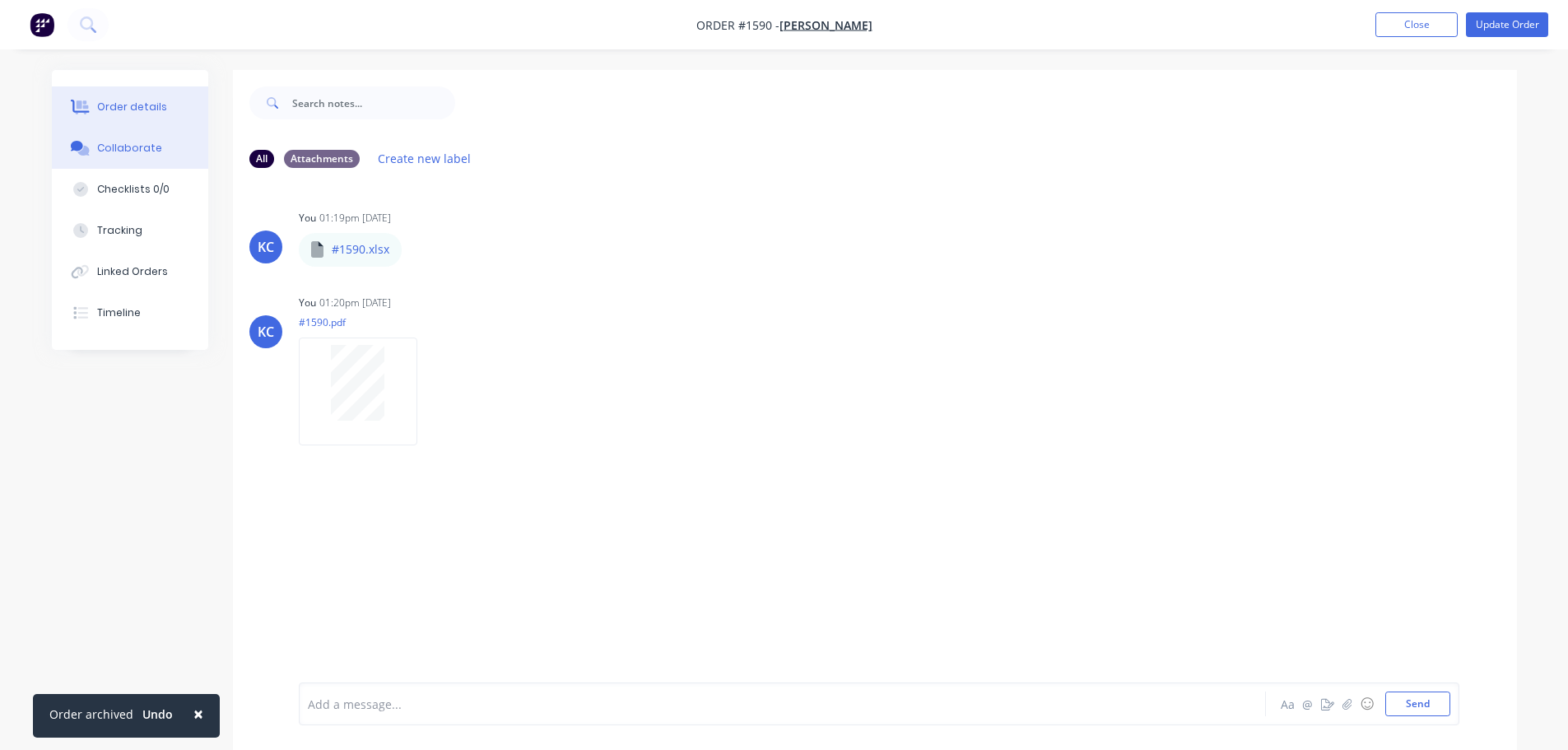
click at [142, 106] on div "Order details" at bounding box center [132, 108] width 70 height 15
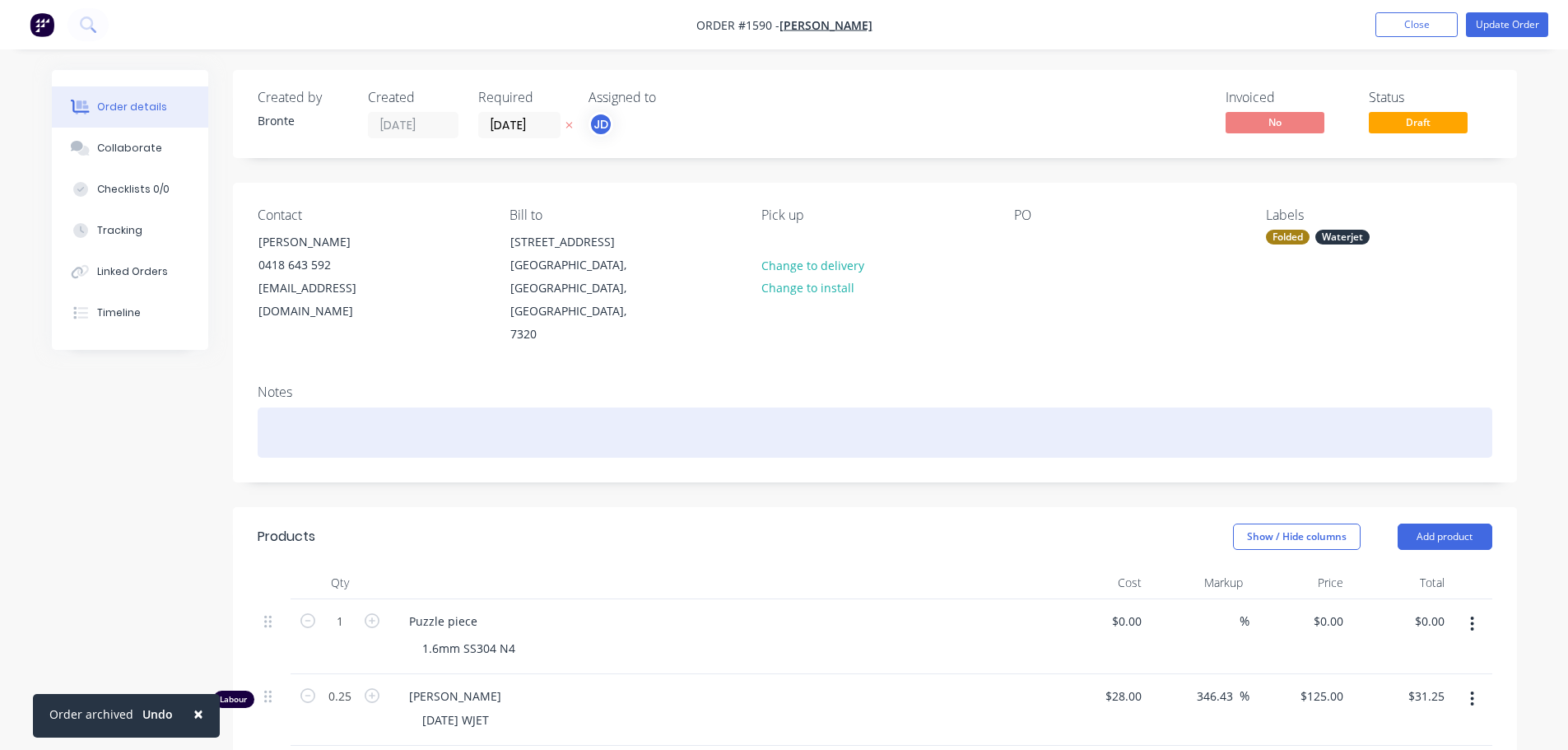
click at [341, 407] on div at bounding box center [875, 432] width 1234 height 50
click at [282, 407] on div "inv-9538" at bounding box center [875, 432] width 1234 height 50
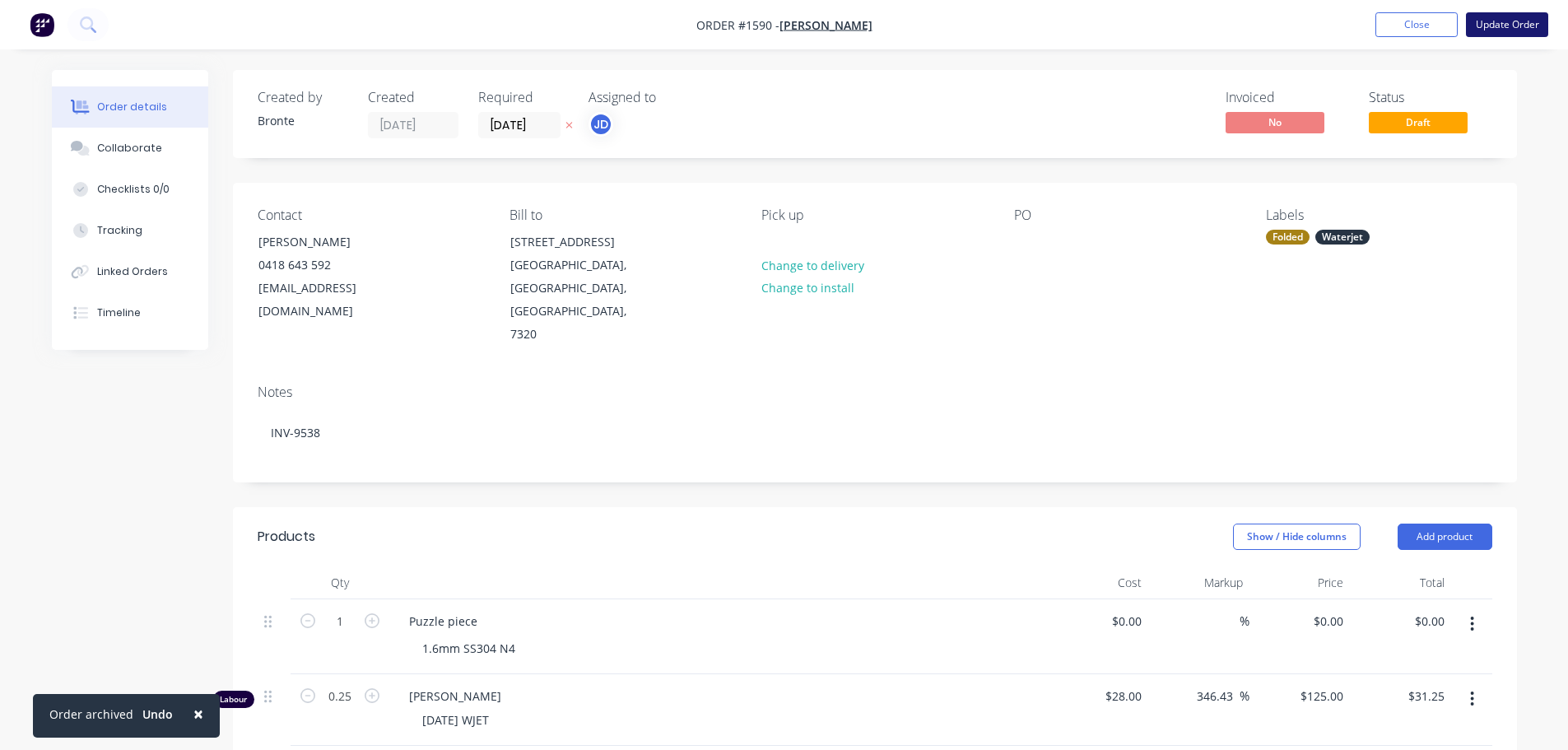
click at [1521, 22] on button "Update Order" at bounding box center [1507, 25] width 82 height 25
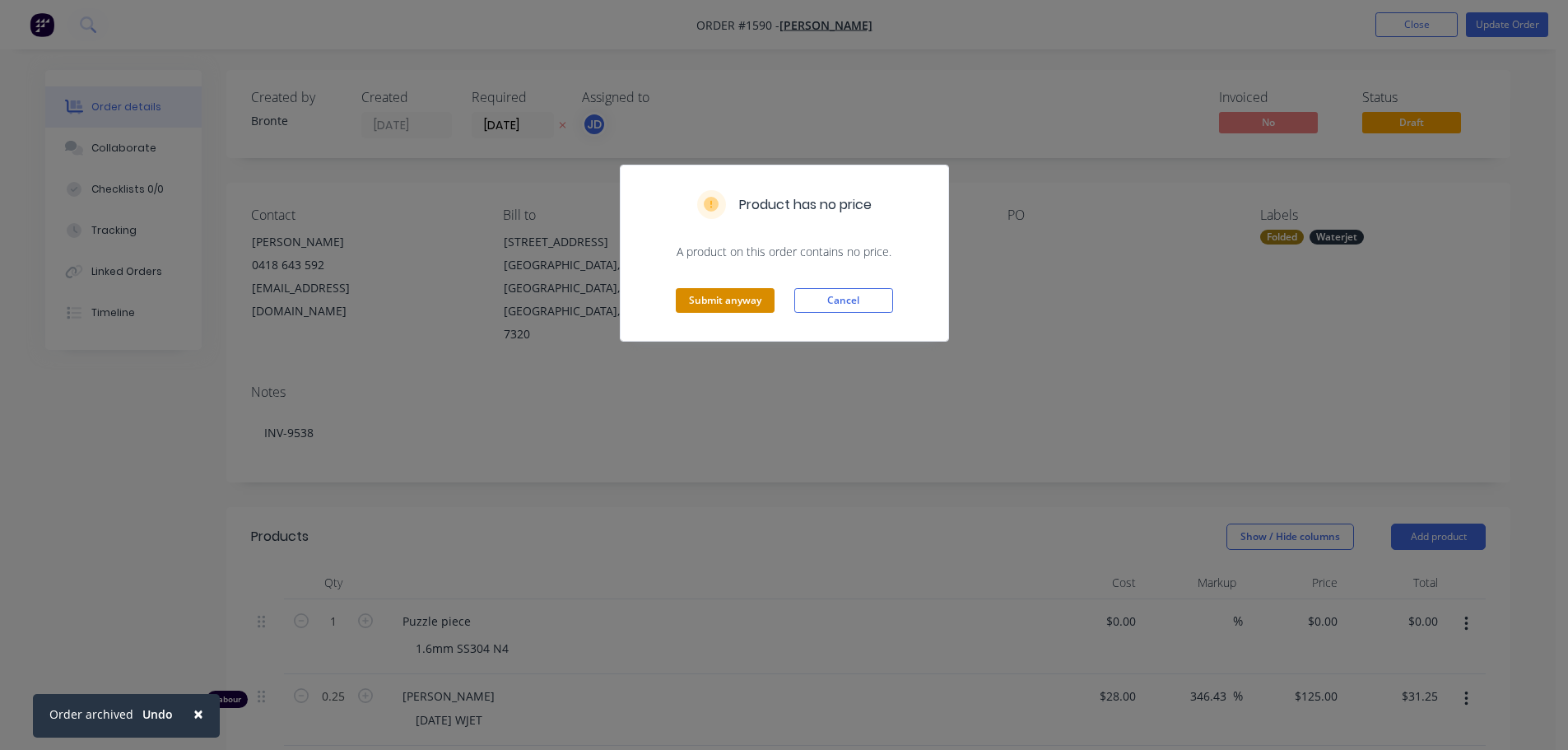
click at [691, 301] on button "Submit anyway" at bounding box center [725, 300] width 99 height 25
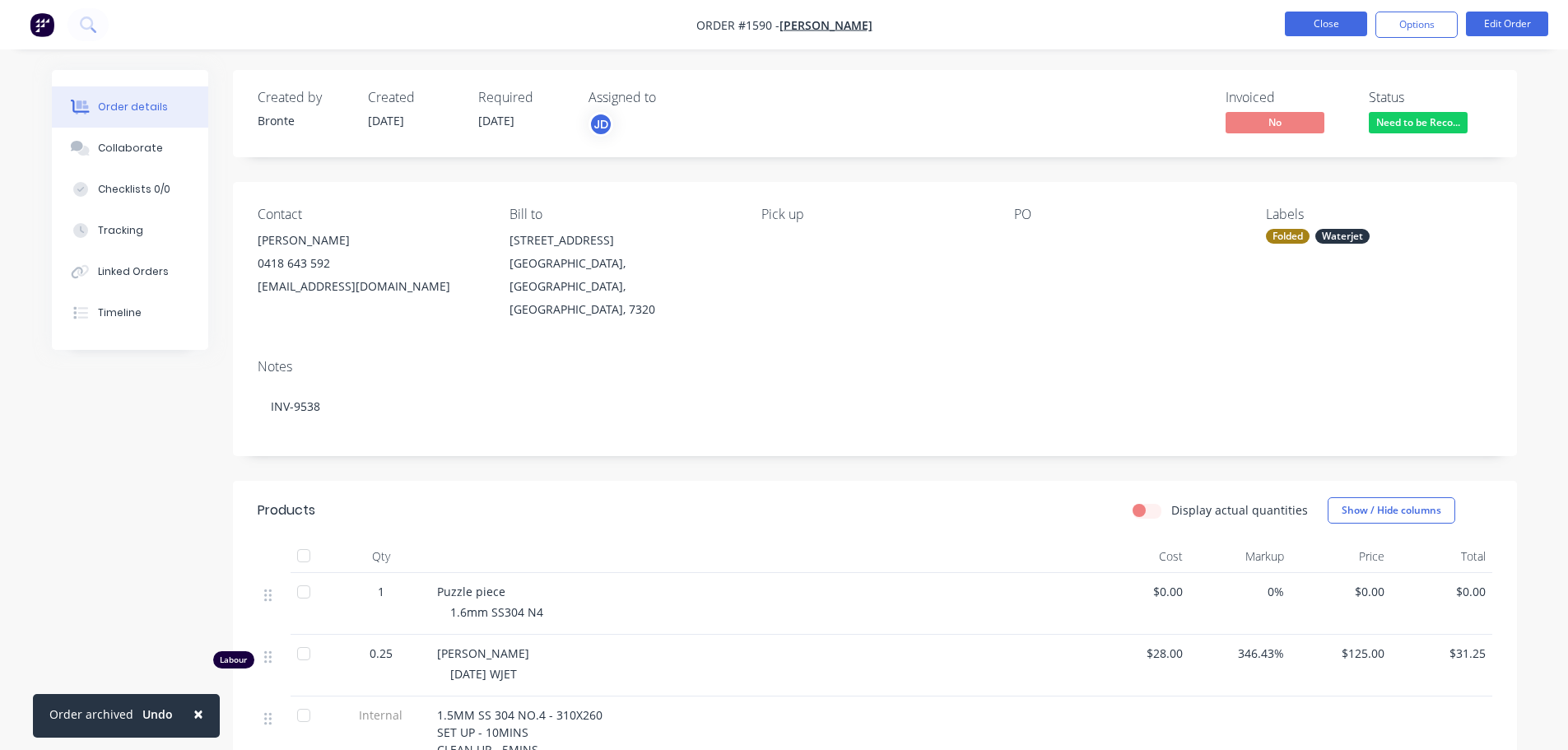
click at [1340, 25] on button "Close" at bounding box center [1326, 24] width 82 height 25
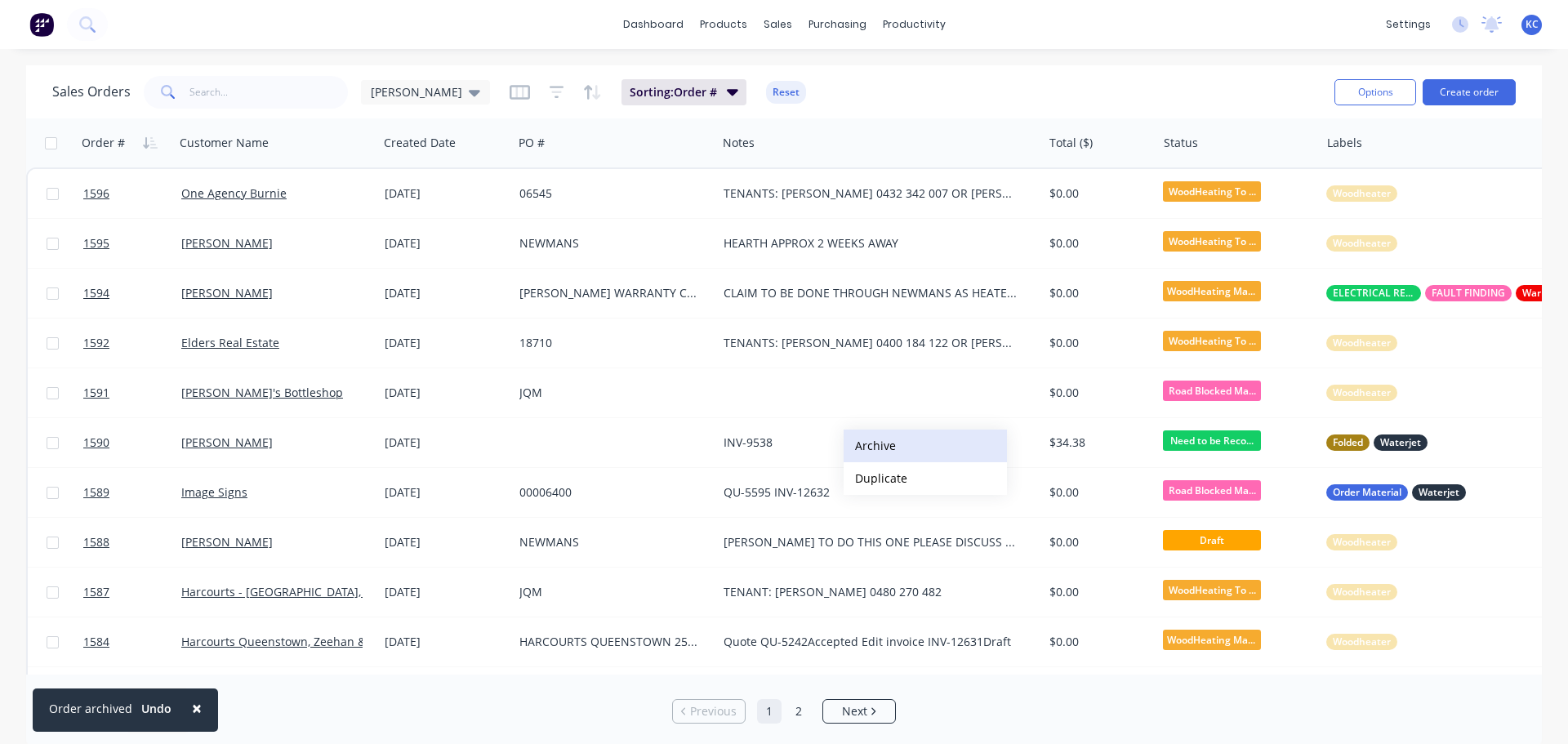
click at [890, 443] on button "Archive" at bounding box center [925, 445] width 163 height 33
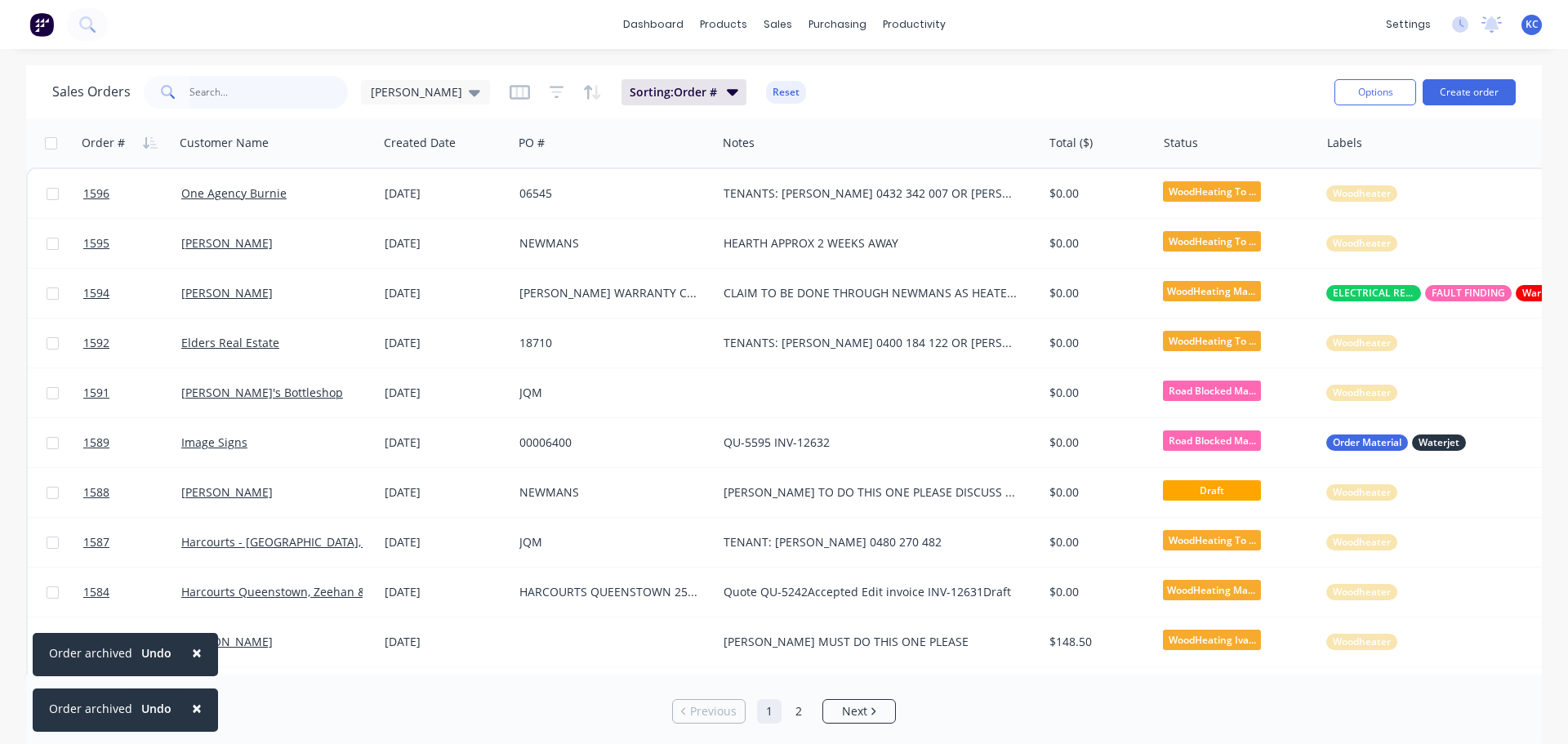
click at [302, 99] on input "text" at bounding box center [270, 92] width 160 height 33
type input "1438"
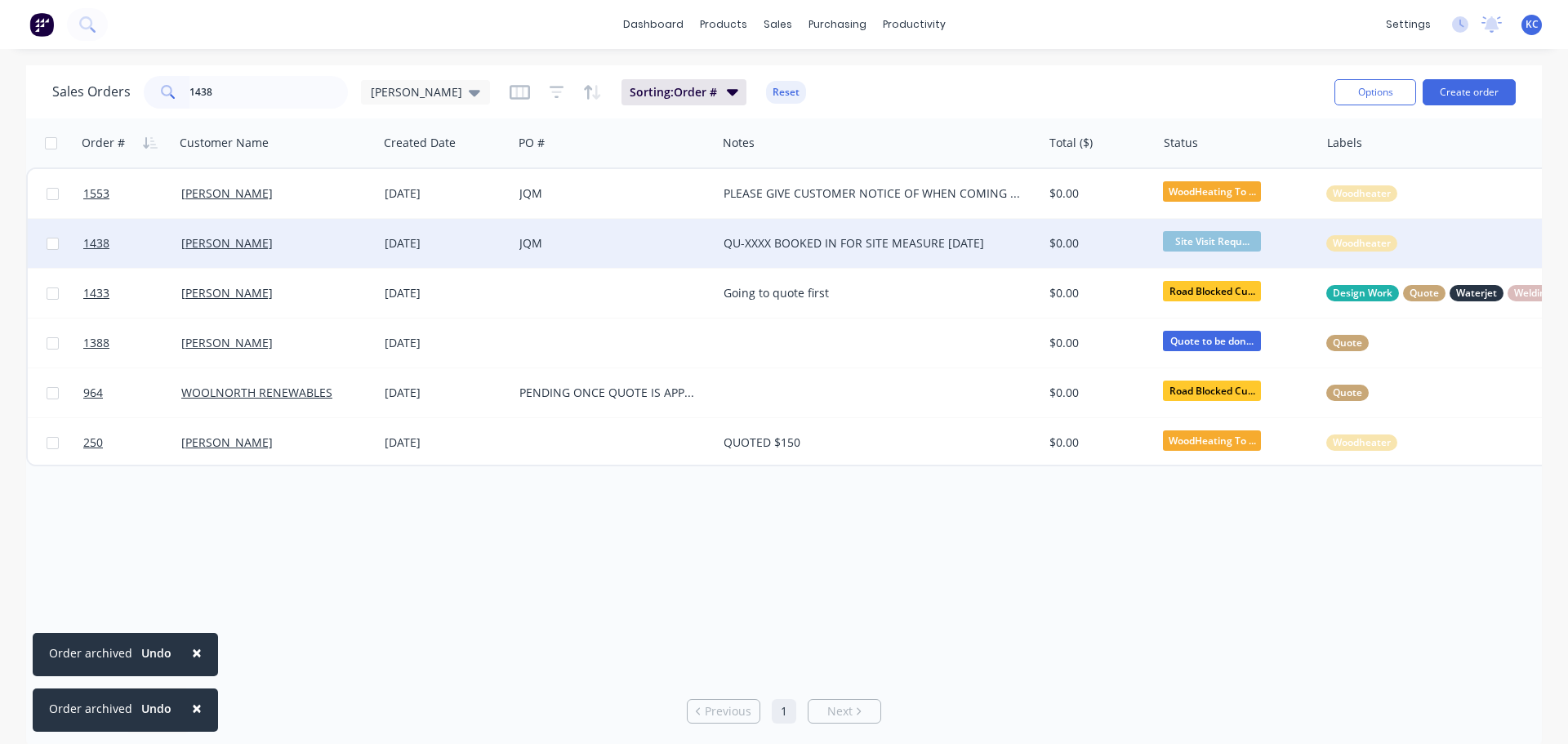
click at [556, 248] on div "JQM" at bounding box center [610, 243] width 181 height 16
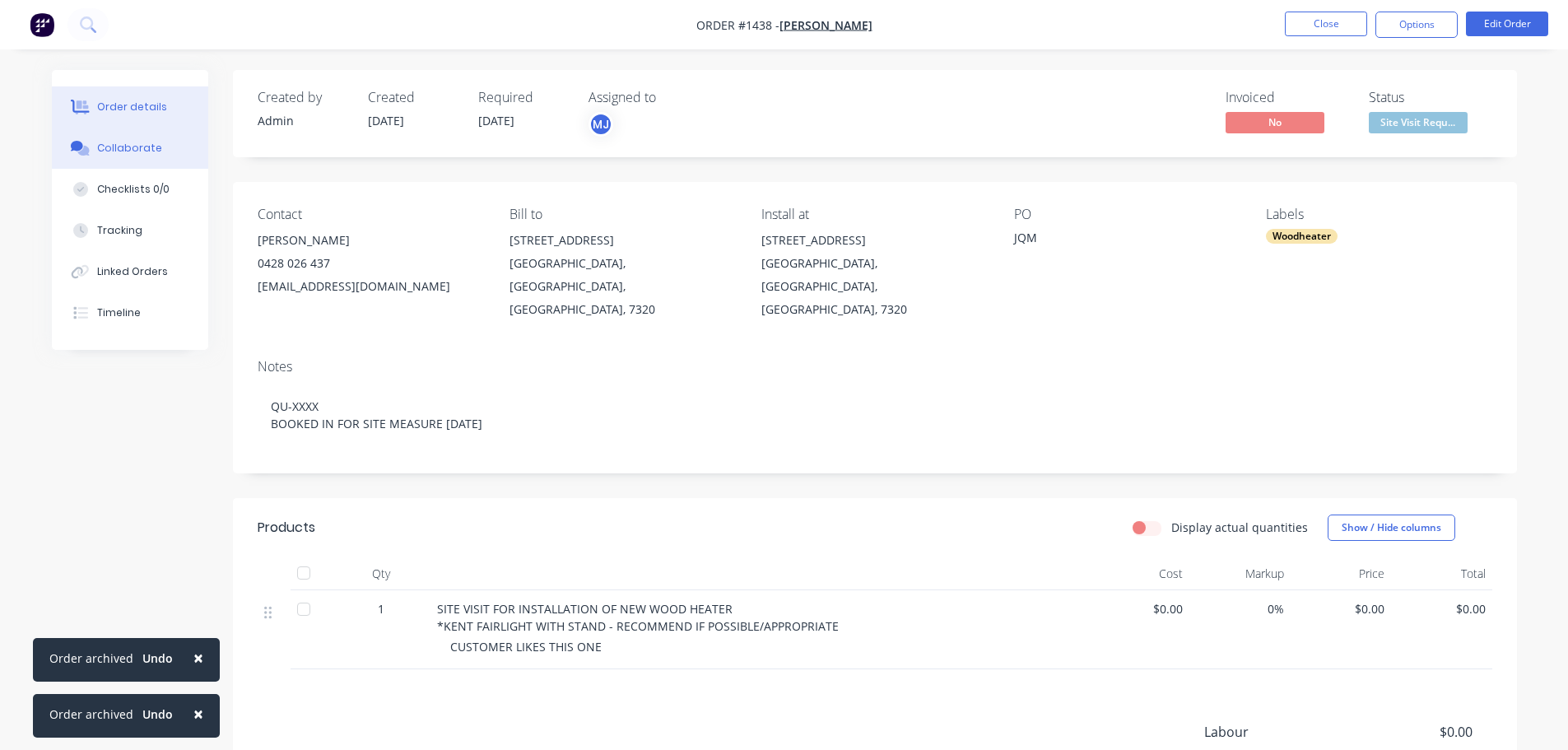
click at [169, 155] on button "Collaborate" at bounding box center [130, 148] width 157 height 41
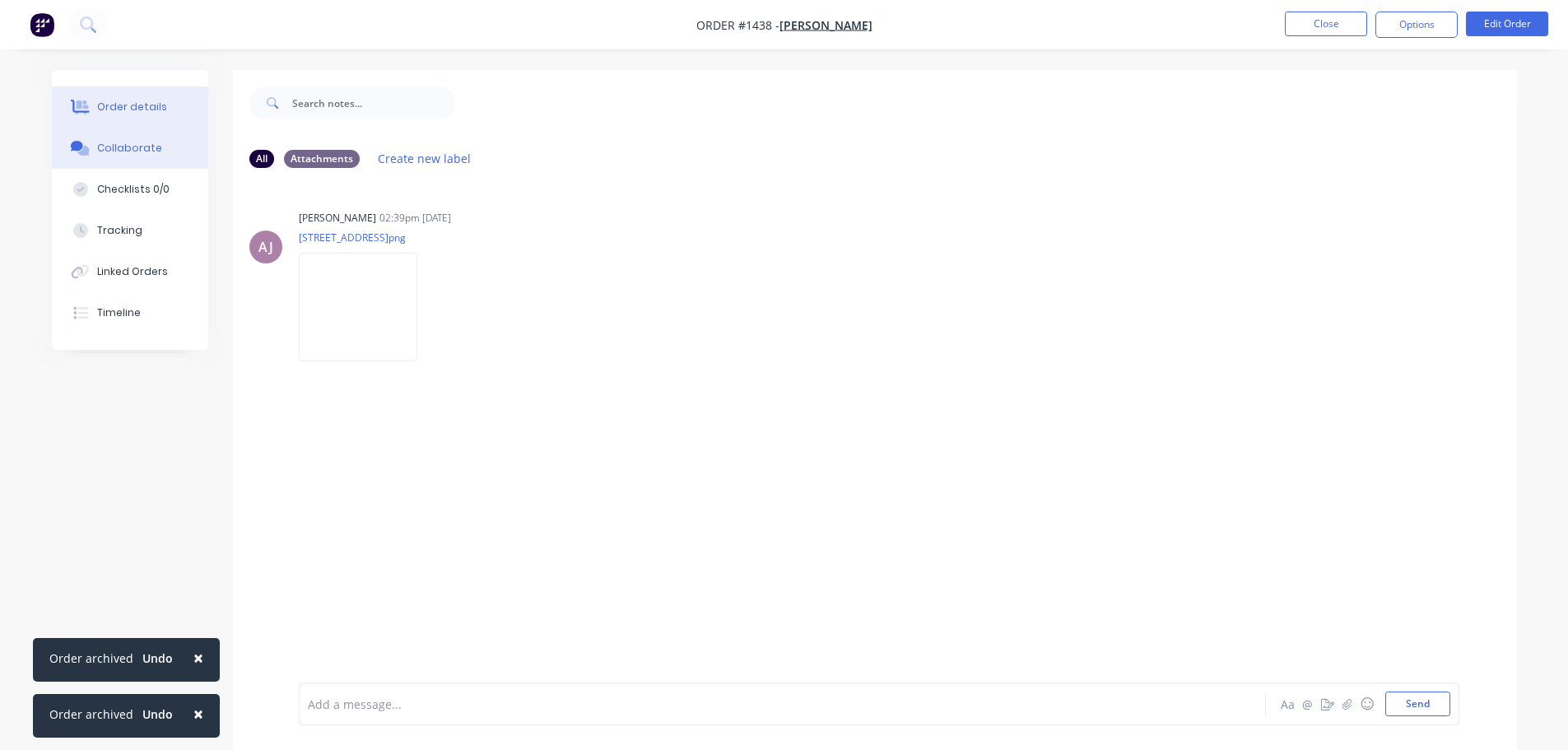
click at [149, 108] on div "Order details" at bounding box center [132, 108] width 70 height 15
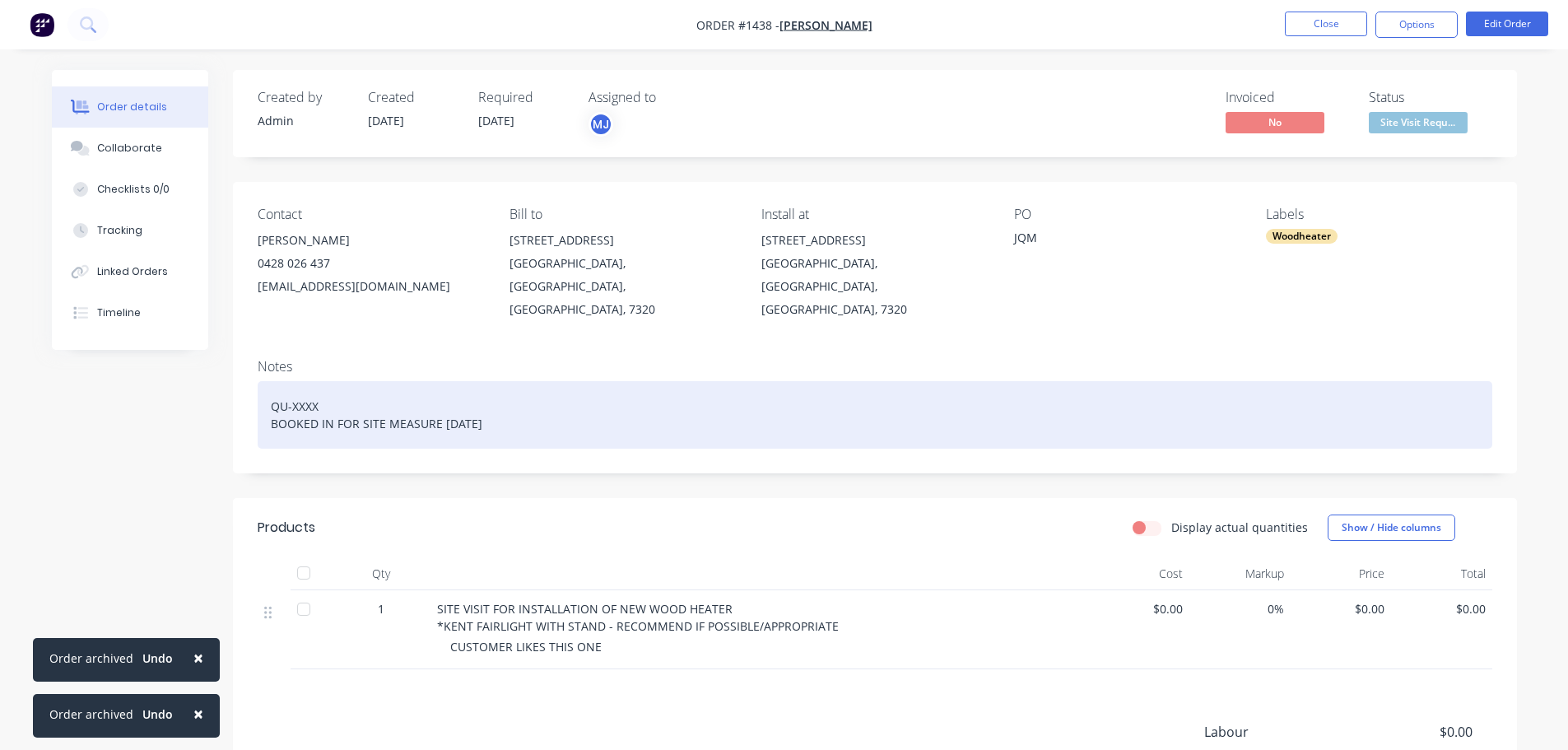
click at [52, 86] on button "Order details" at bounding box center [130, 107] width 157 height 41
click at [592, 400] on div "QU-XXXX BOOKED IN FOR SITE MEASURE [DATE]" at bounding box center [875, 415] width 1234 height 68
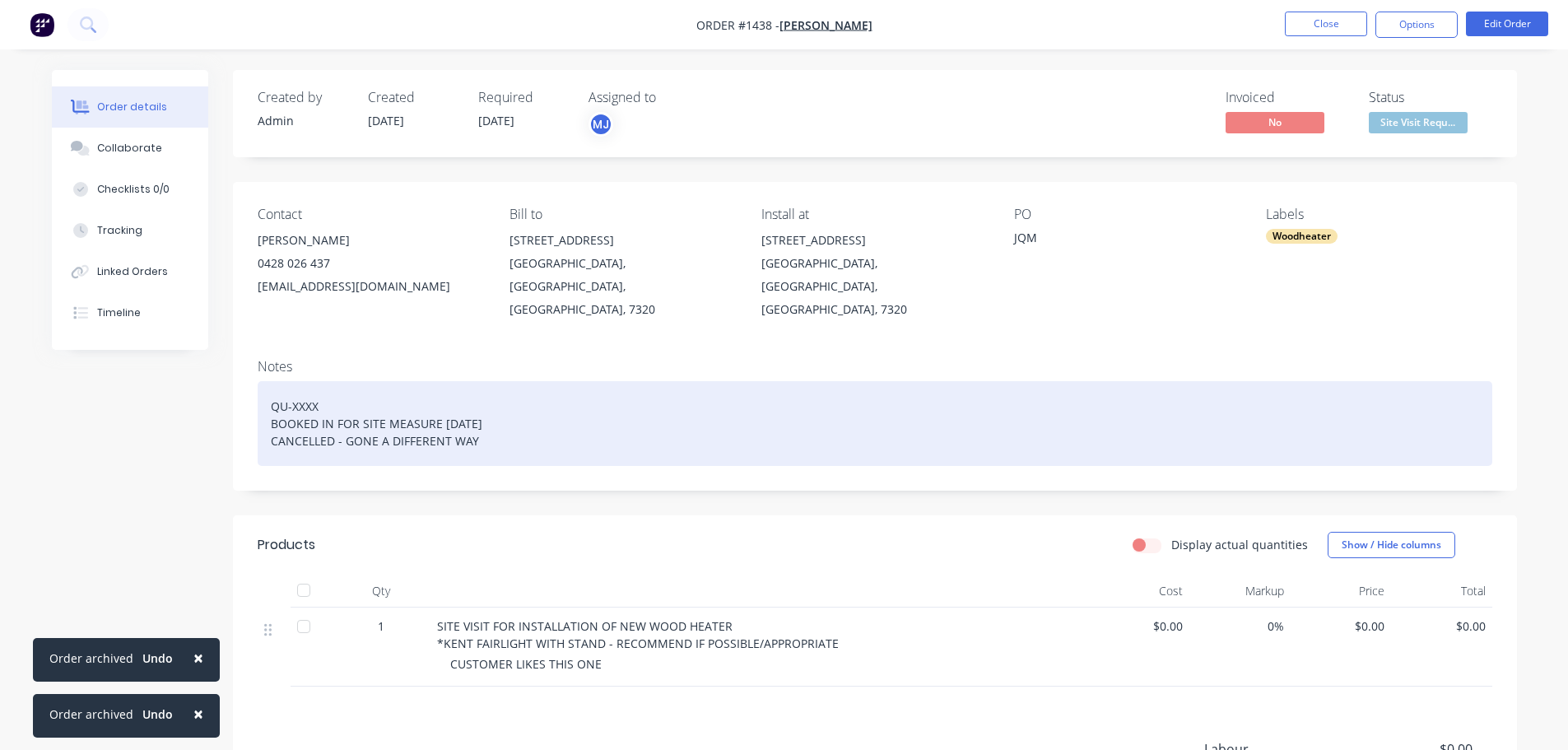
click at [685, 394] on div "QU-XXXX BOOKED IN FOR SITE MEASURE [DATE] CANCELLED - GONE A DIFFERENT WAY" at bounding box center [875, 423] width 1234 height 85
click at [489, 413] on div "QU-XXXX BOOKED IN FOR SITE MEASURE [DATE] CANCELLED - GONE A DIFFERENT WAY" at bounding box center [875, 423] width 1234 height 85
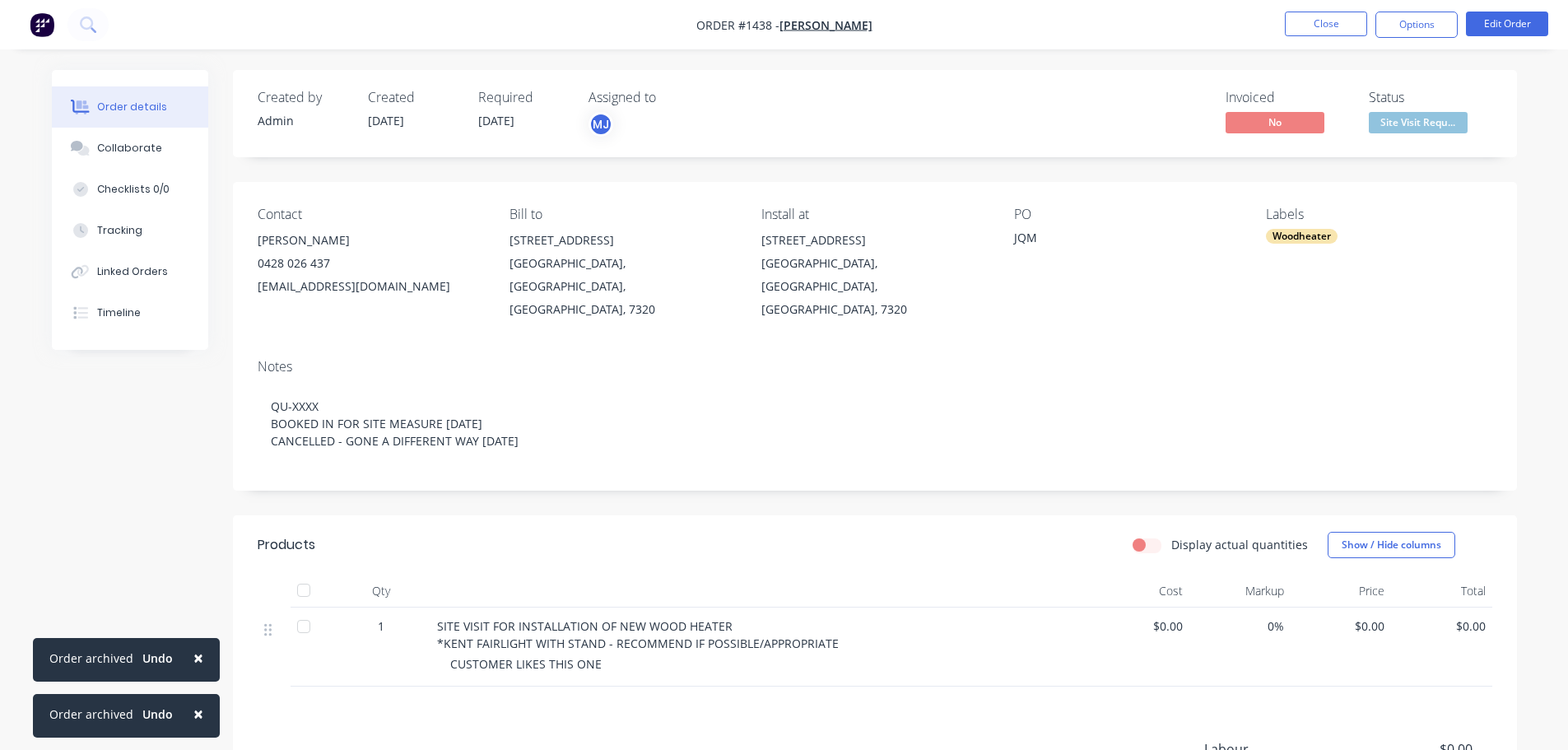
click at [770, 443] on div "Notes QU-XXXX BOOKED IN FOR SITE MEASURE [DATE] CANCELLED - GONE A DIFFERENT WA…" at bounding box center [875, 417] width 1284 height 145
click at [1328, 16] on button "Close" at bounding box center [1326, 24] width 82 height 25
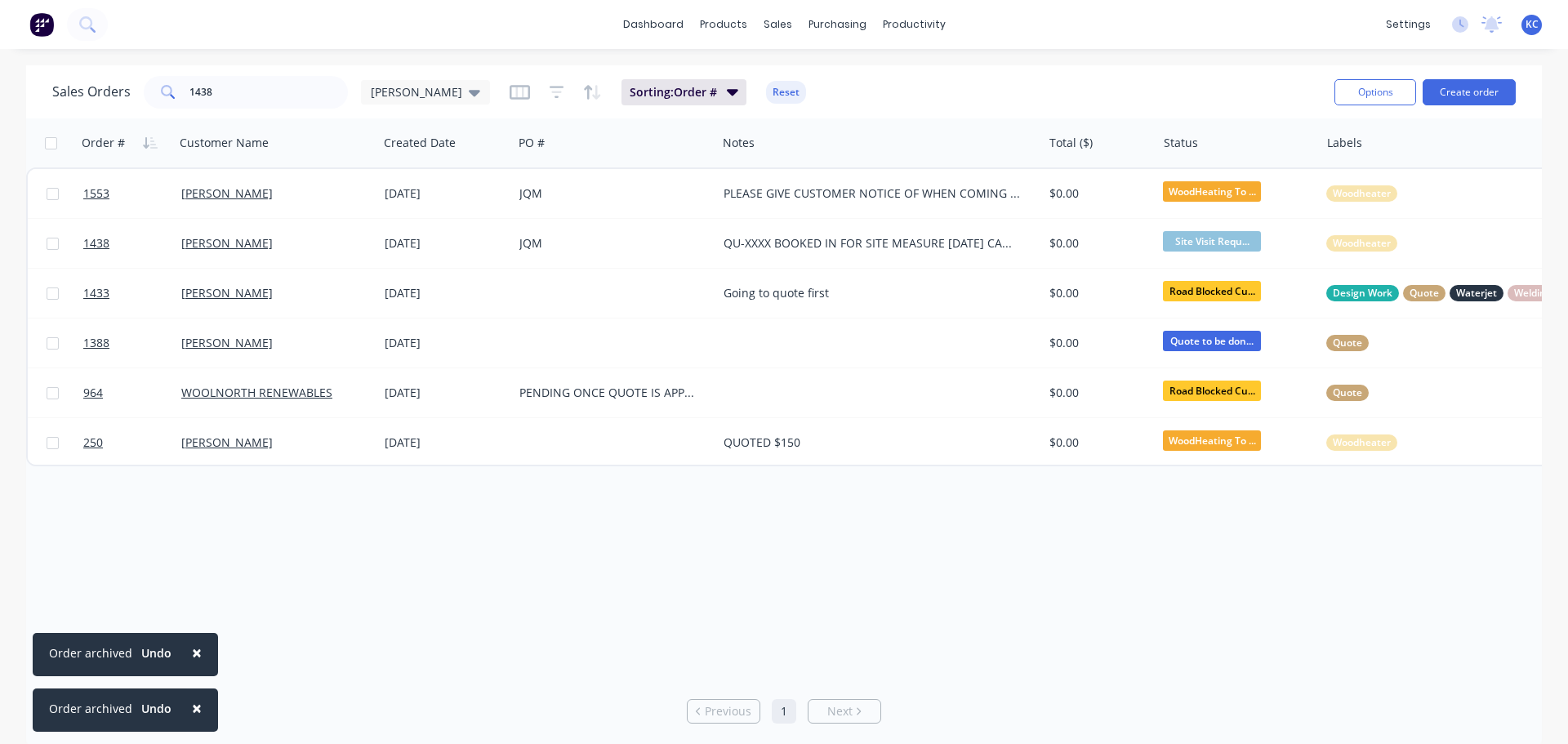
click at [191, 652] on span "×" at bounding box center [197, 652] width 10 height 23
click at [191, 704] on span "×" at bounding box center [197, 707] width 10 height 23
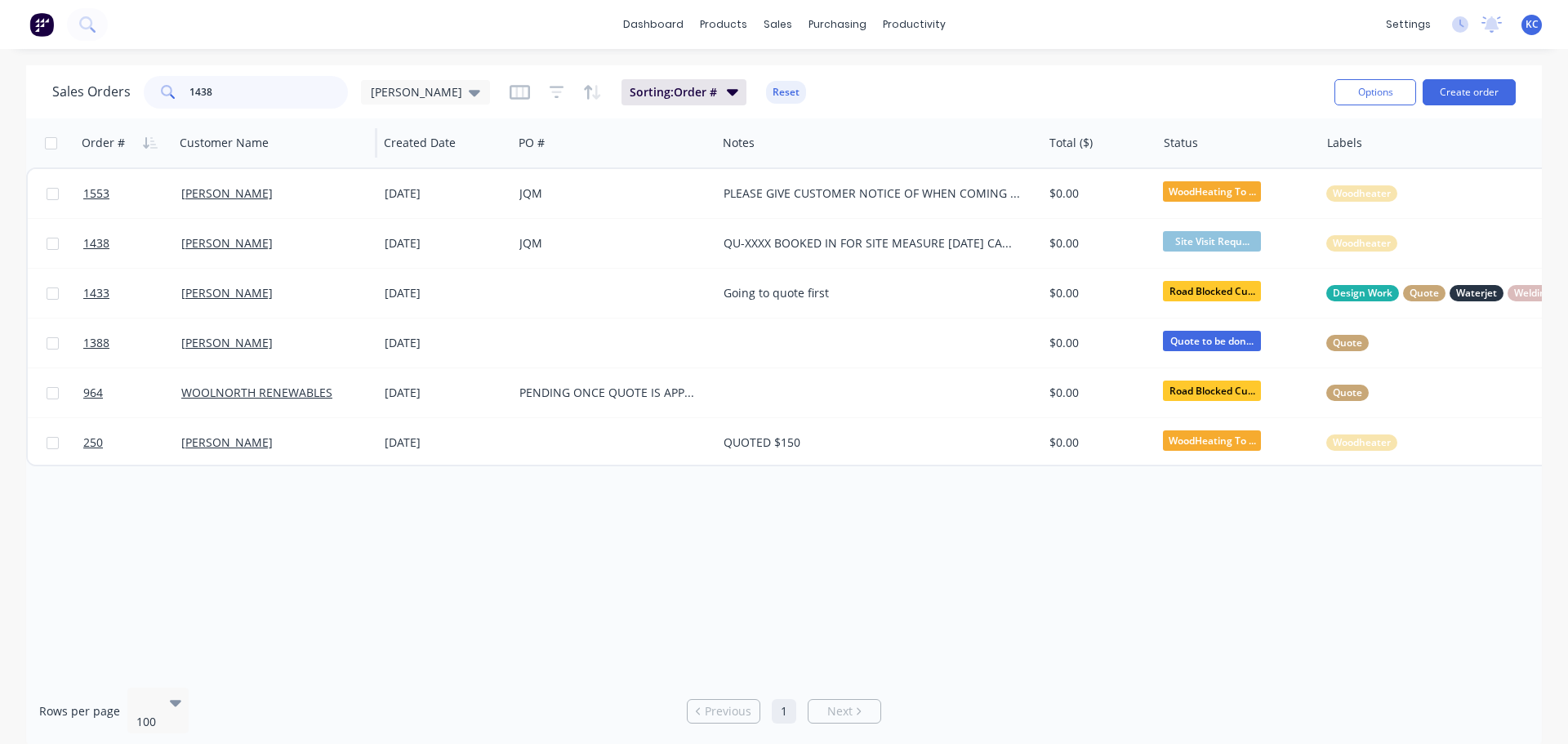
drag, startPoint x: 269, startPoint y: 93, endPoint x: 177, endPoint y: 123, distance: 96.8
click at [195, 118] on div "Sales Orders 1438 [PERSON_NAME] Sorting: Order # Reset Options Create order" at bounding box center [784, 92] width 1516 height 53
type input "1218"
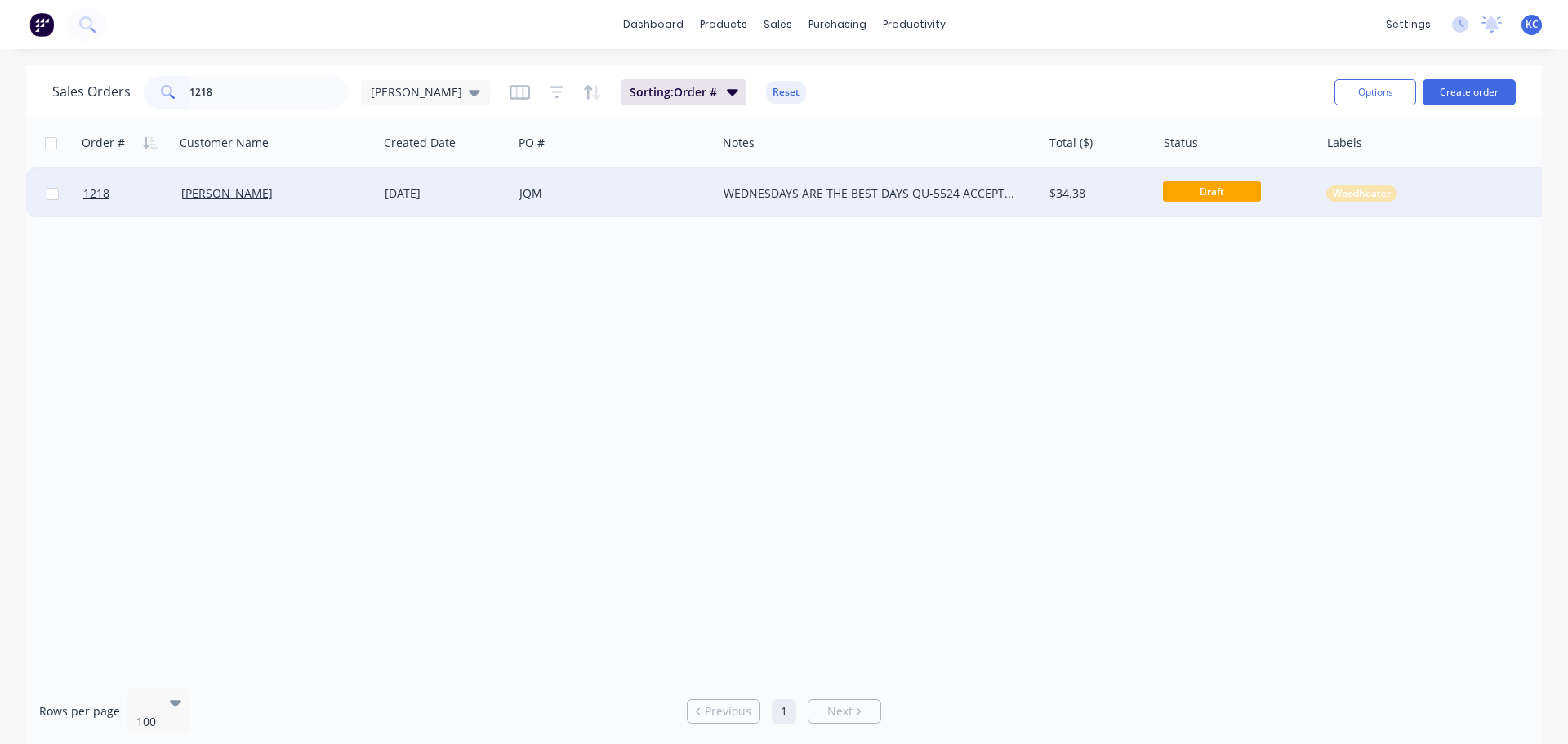
click at [574, 184] on div "JQM" at bounding box center [615, 193] width 203 height 49
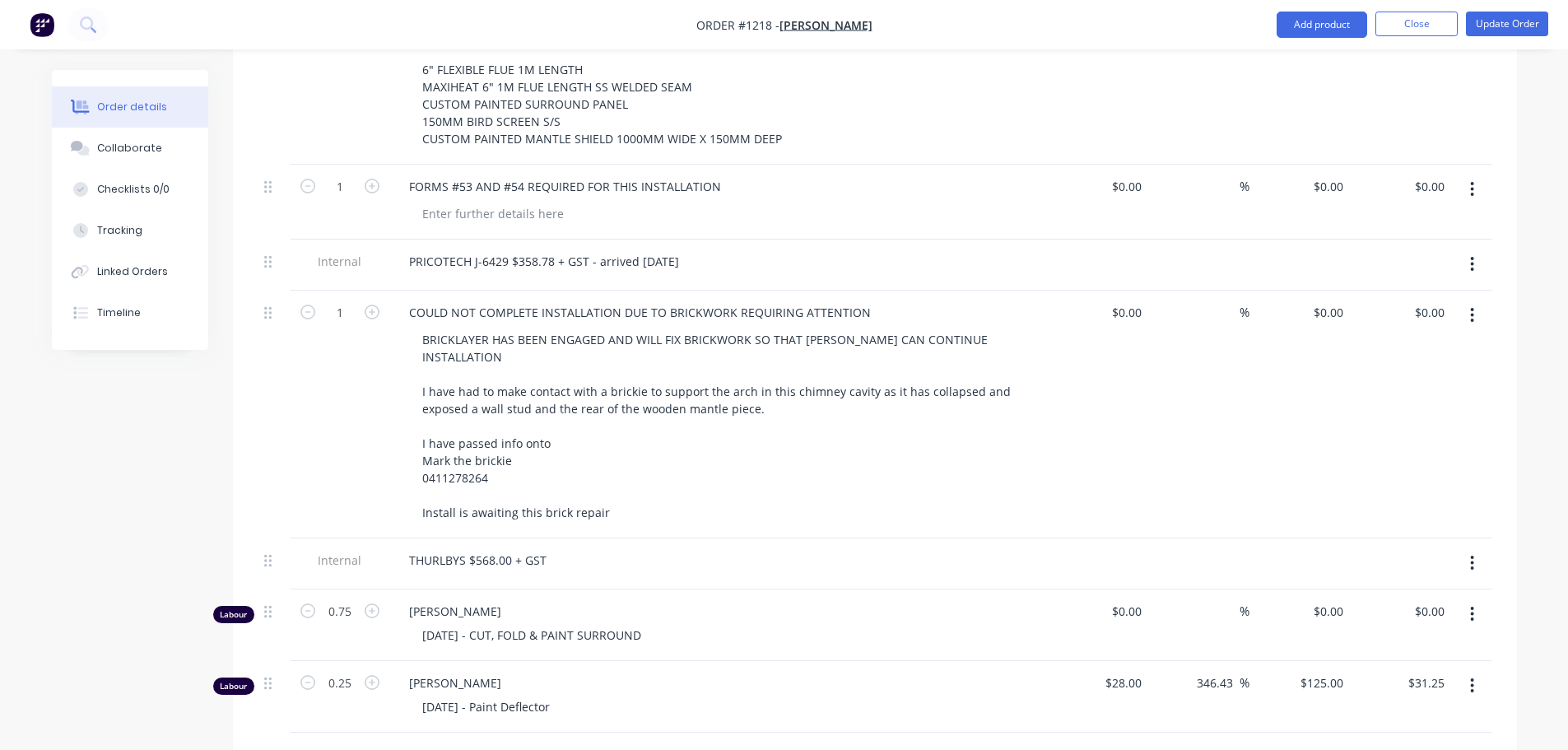
scroll to position [1234, 0]
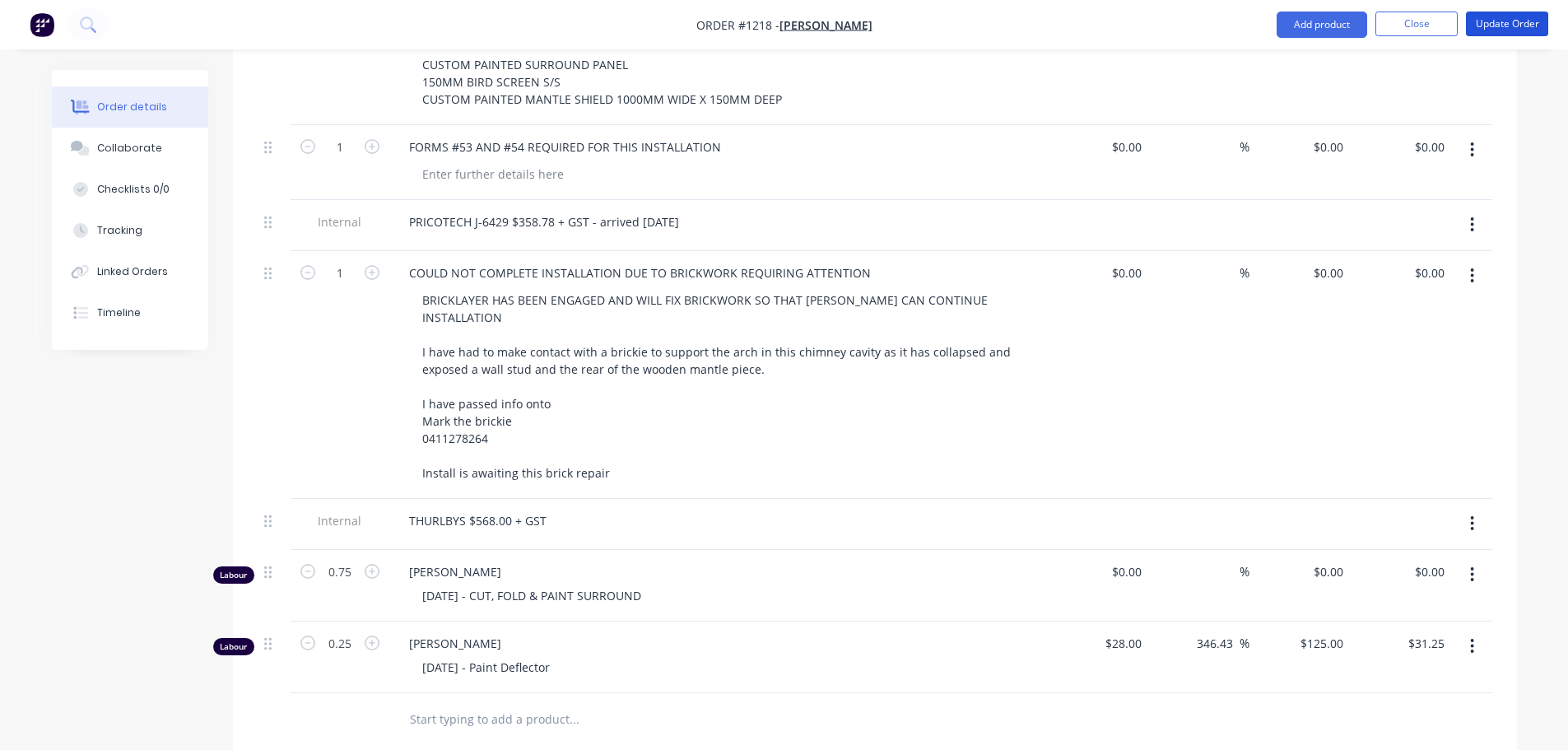
drag, startPoint x: 1517, startPoint y: 24, endPoint x: 1376, endPoint y: 78, distance: 151.0
click at [1316, 26] on button "Add product" at bounding box center [1322, 25] width 91 height 26
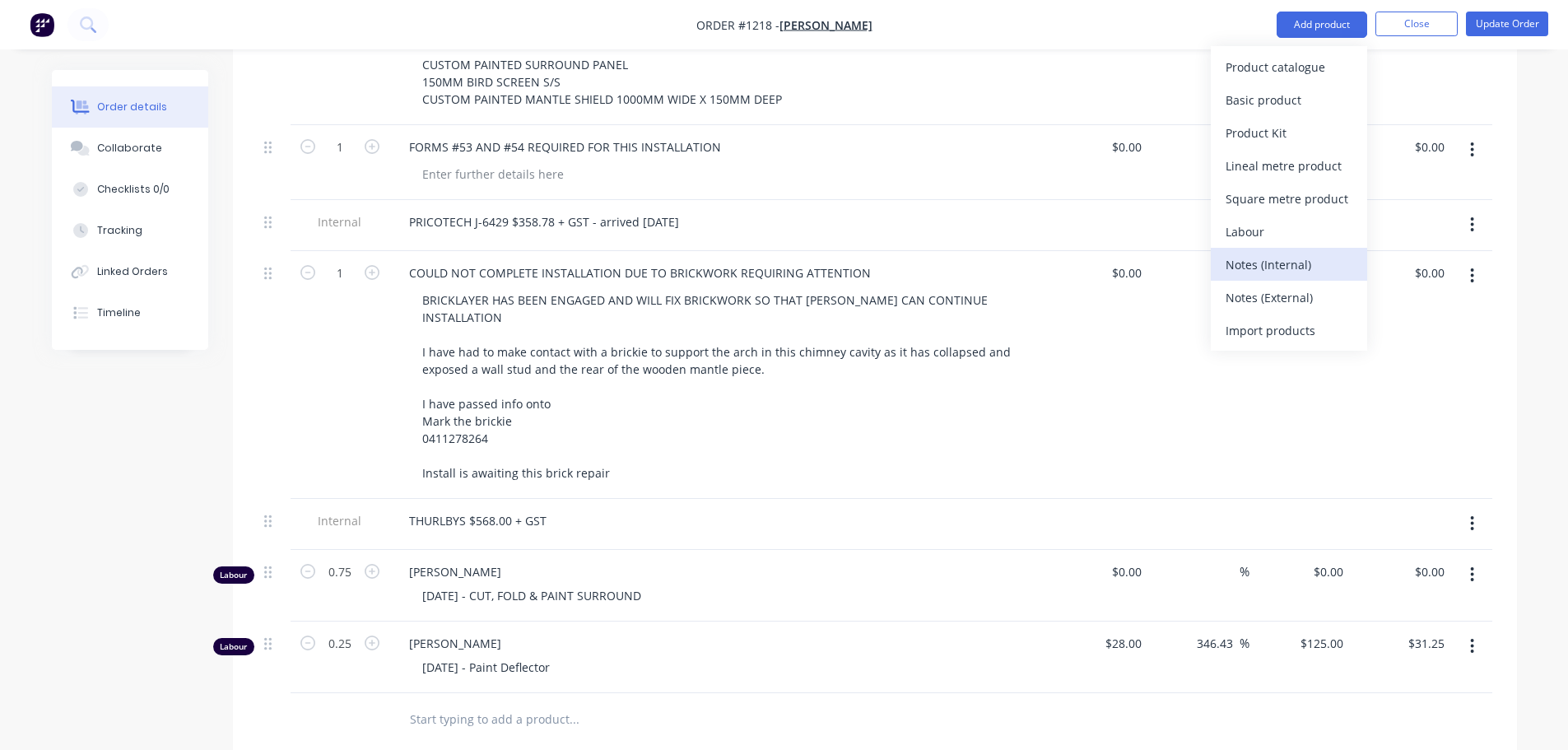
click at [1276, 250] on button "Notes (Internal)" at bounding box center [1289, 264] width 157 height 33
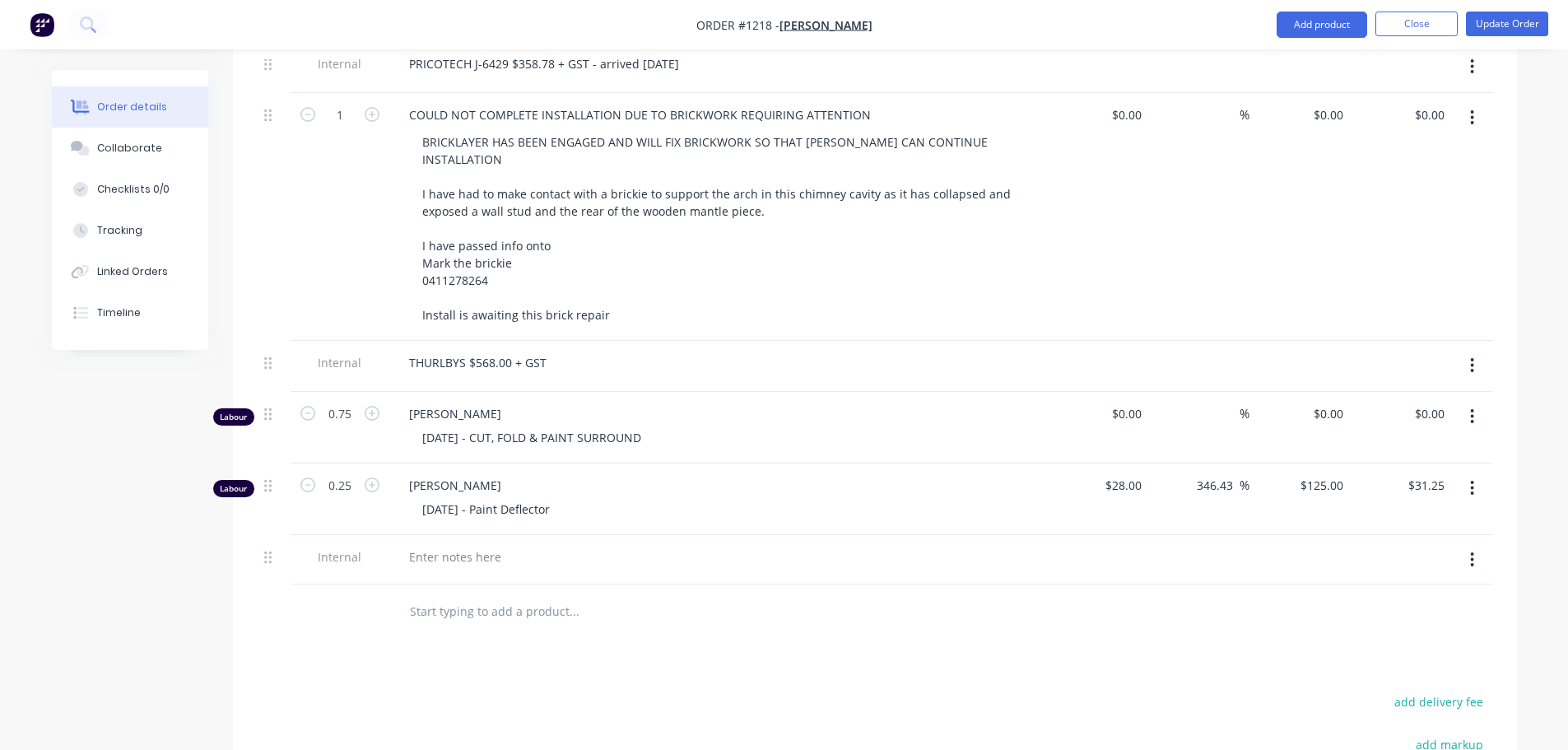
scroll to position [1399, 0]
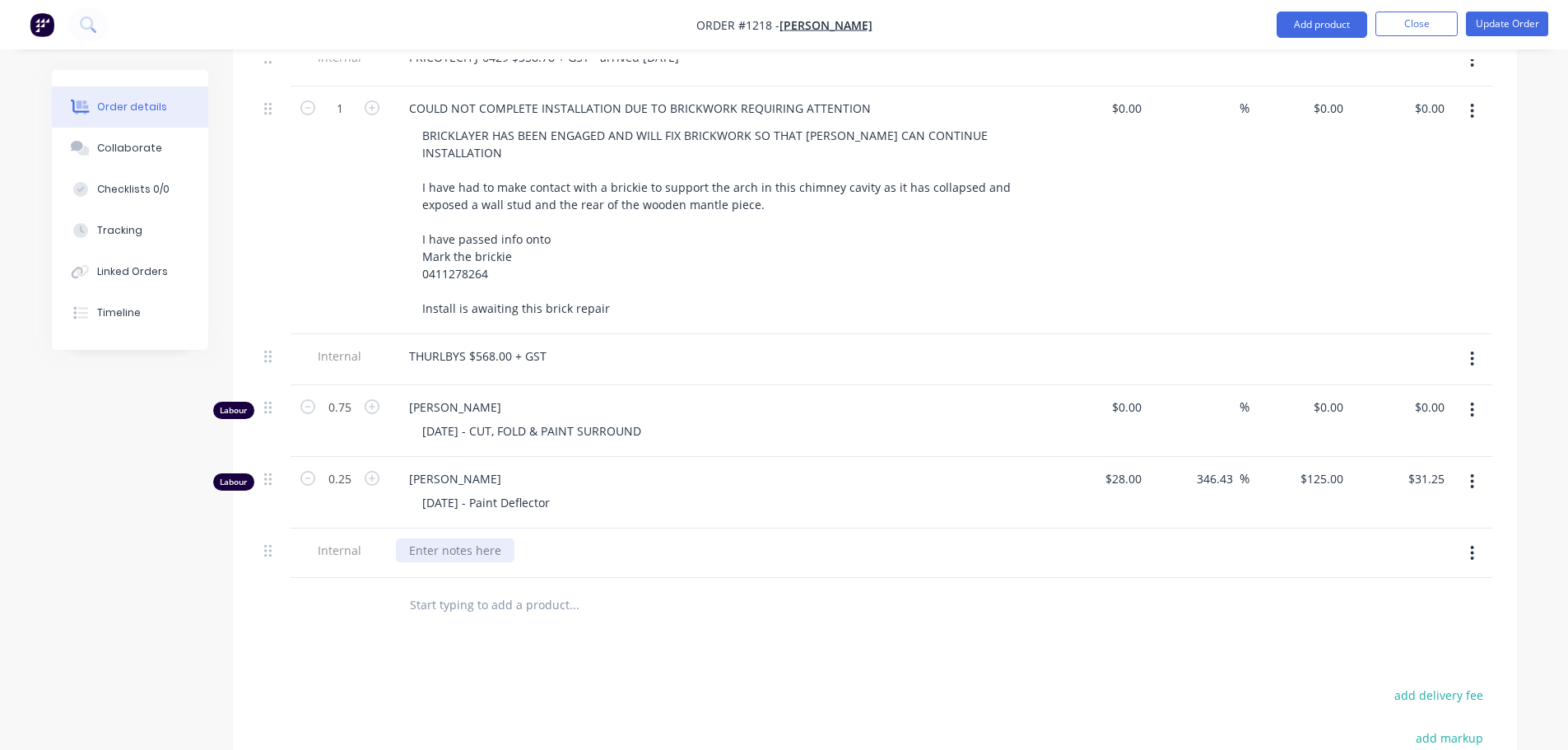
click at [451, 538] on div at bounding box center [455, 550] width 119 height 24
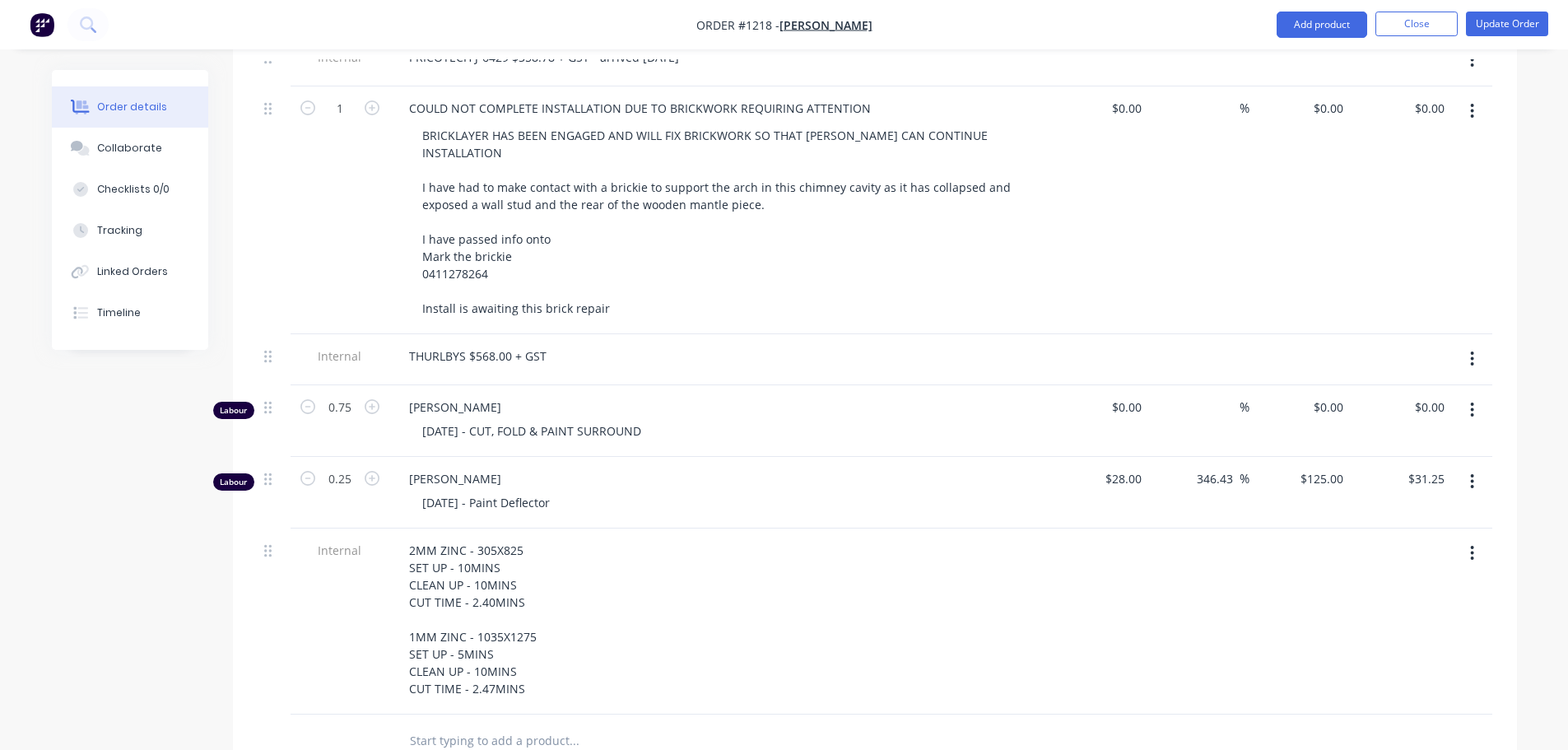
click at [905, 538] on div "2MM ZINC - 305X825 SET UP - 10MINS CLEAN UP - 10MINS CUT TIME - 2.40MINS 1MM ZI…" at bounding box center [719, 620] width 645 height 163
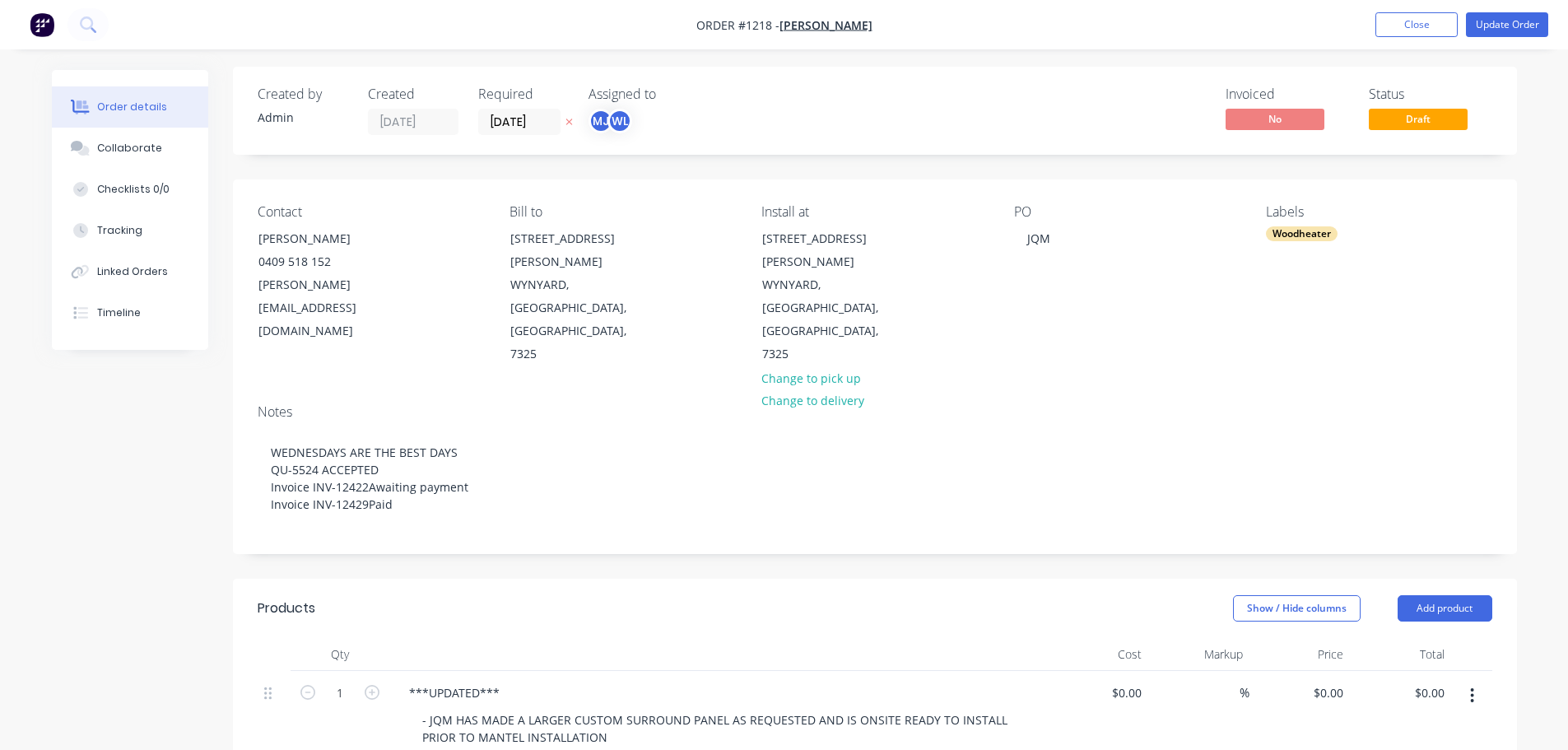
scroll to position [0, 0]
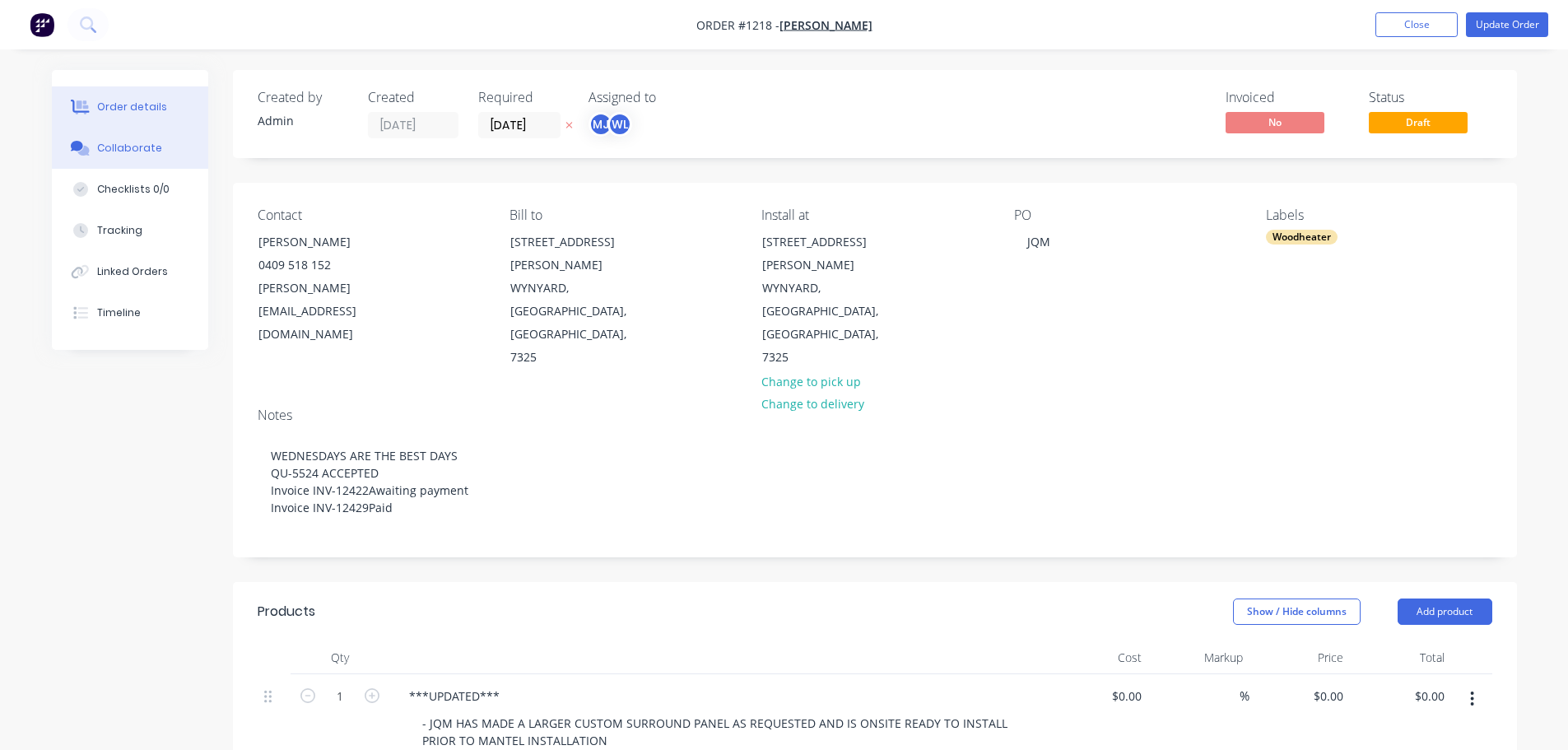
click at [158, 141] on button "Collaborate" at bounding box center [130, 148] width 157 height 41
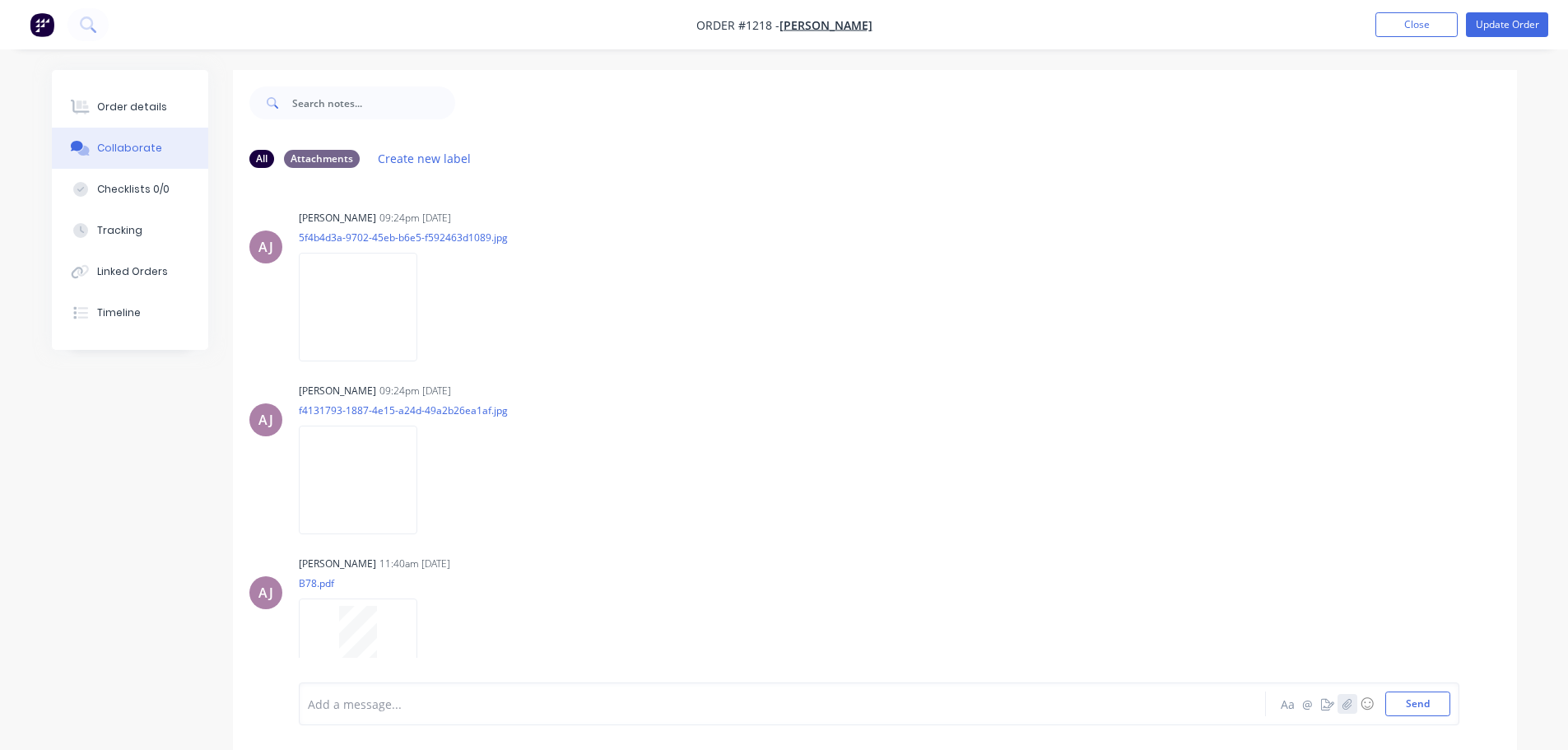
click at [1349, 708] on icon "button" at bounding box center [1347, 703] width 9 height 11
click at [1411, 698] on button "Send" at bounding box center [1417, 703] width 65 height 25
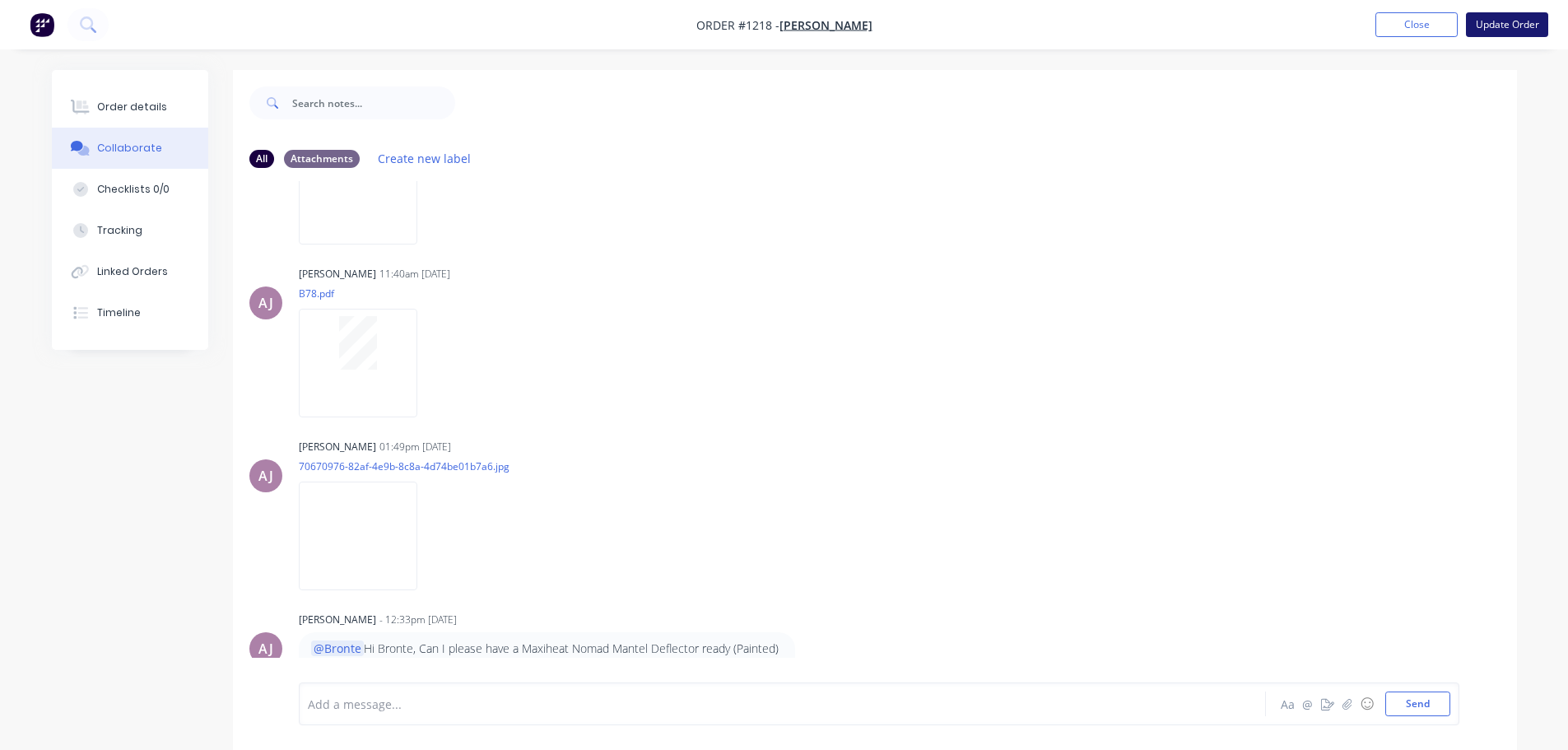
click at [1496, 24] on button "Update Order" at bounding box center [1507, 25] width 82 height 25
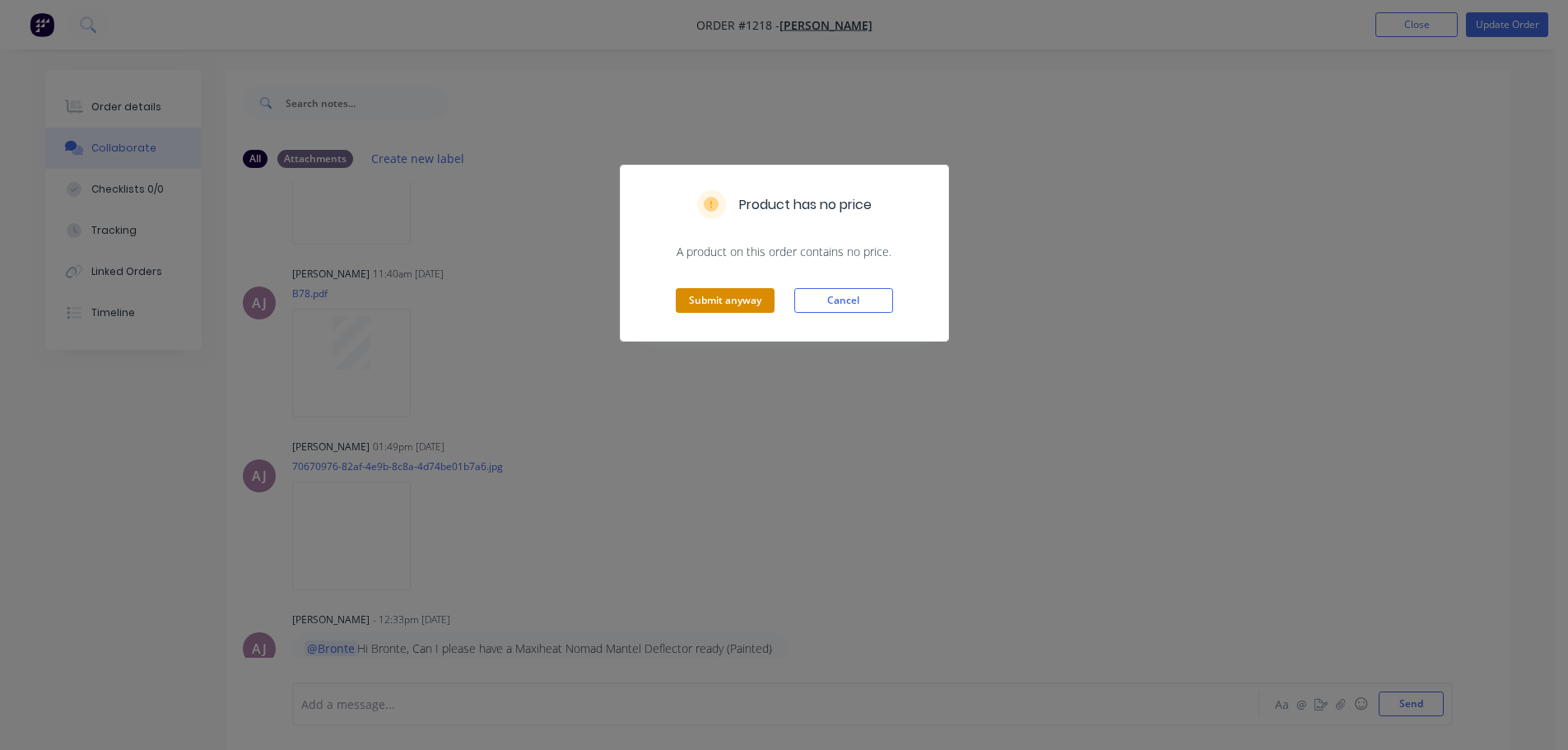
click at [735, 295] on button "Submit anyway" at bounding box center [725, 300] width 99 height 25
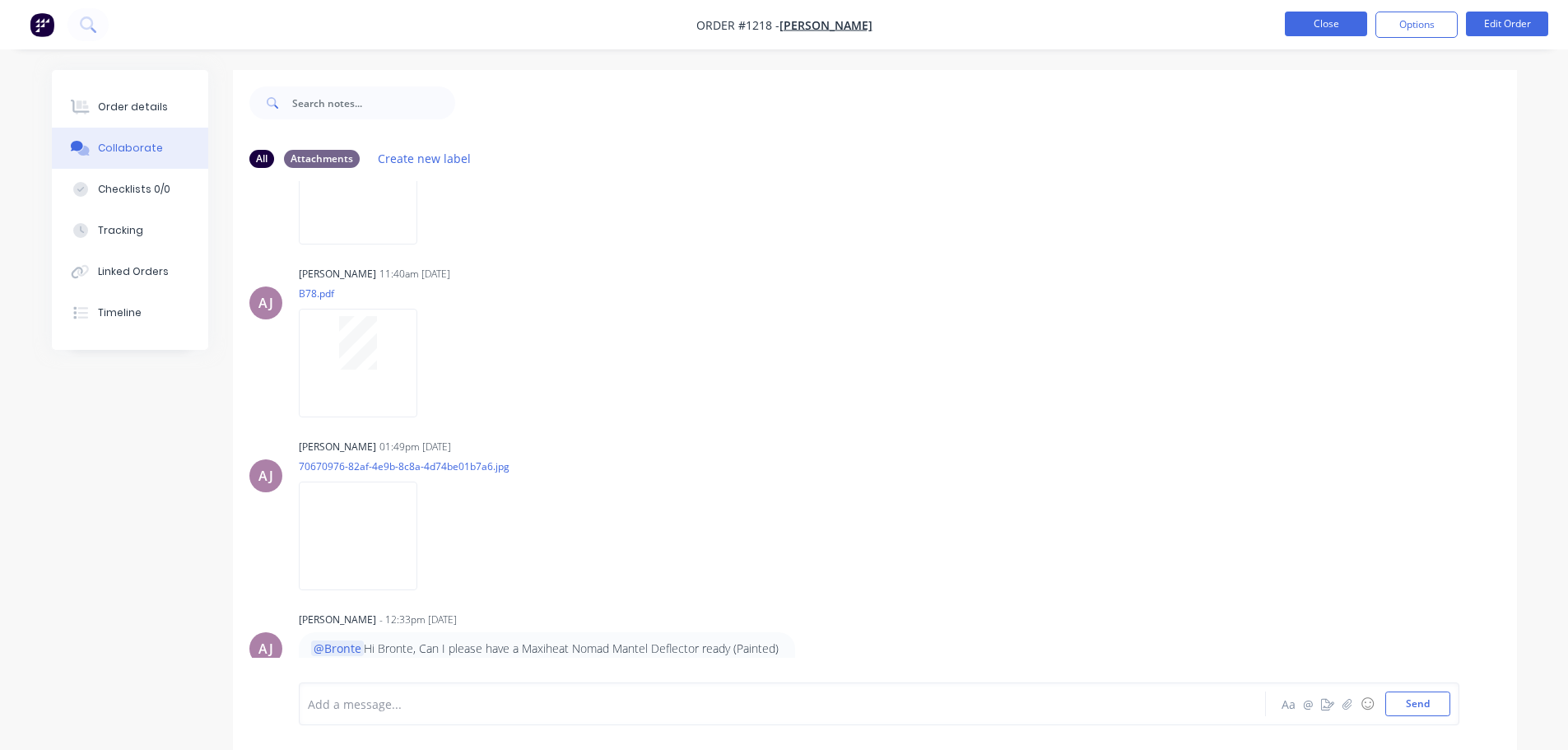
click at [1324, 30] on button "Close" at bounding box center [1326, 24] width 82 height 25
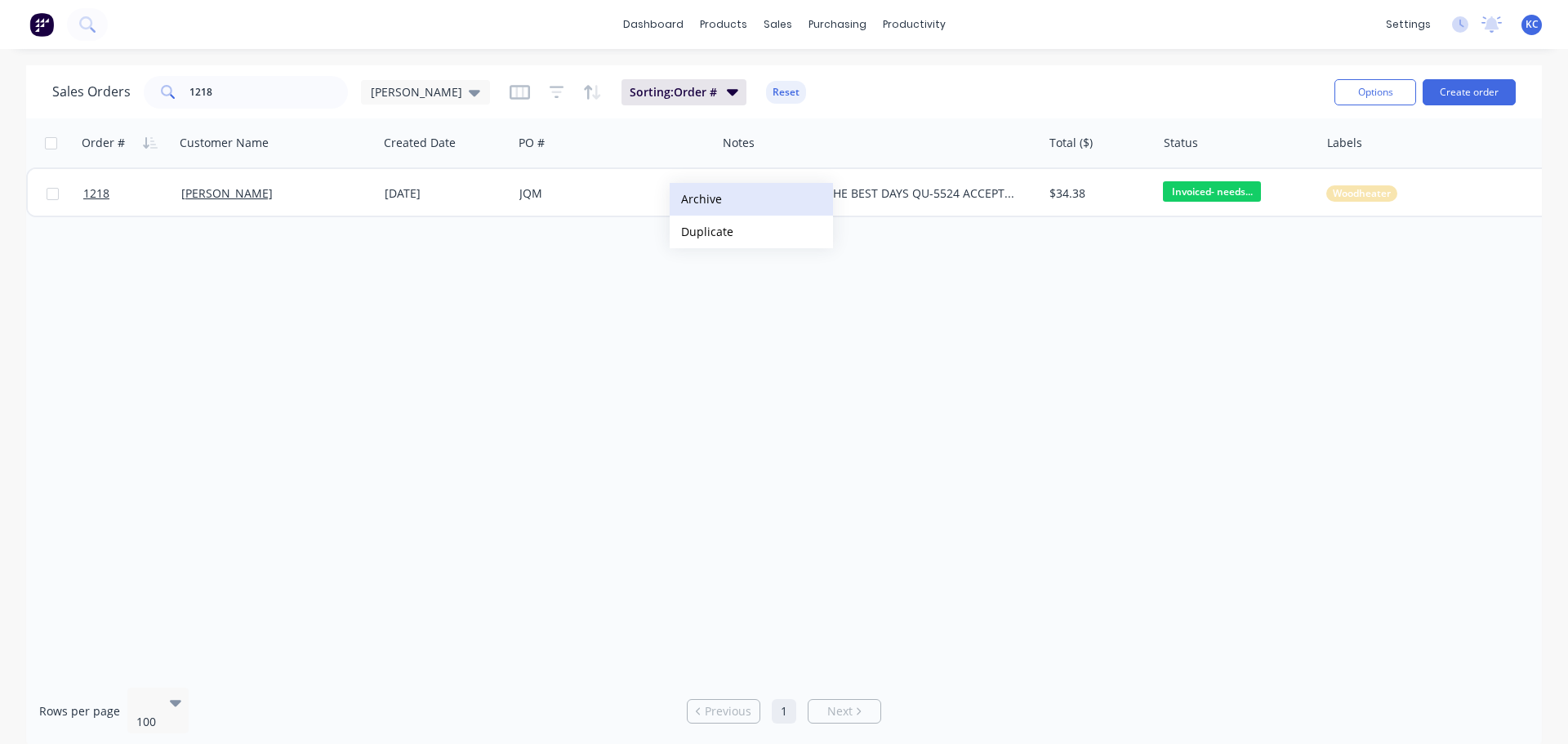
click at [695, 199] on button "Archive" at bounding box center [751, 199] width 163 height 33
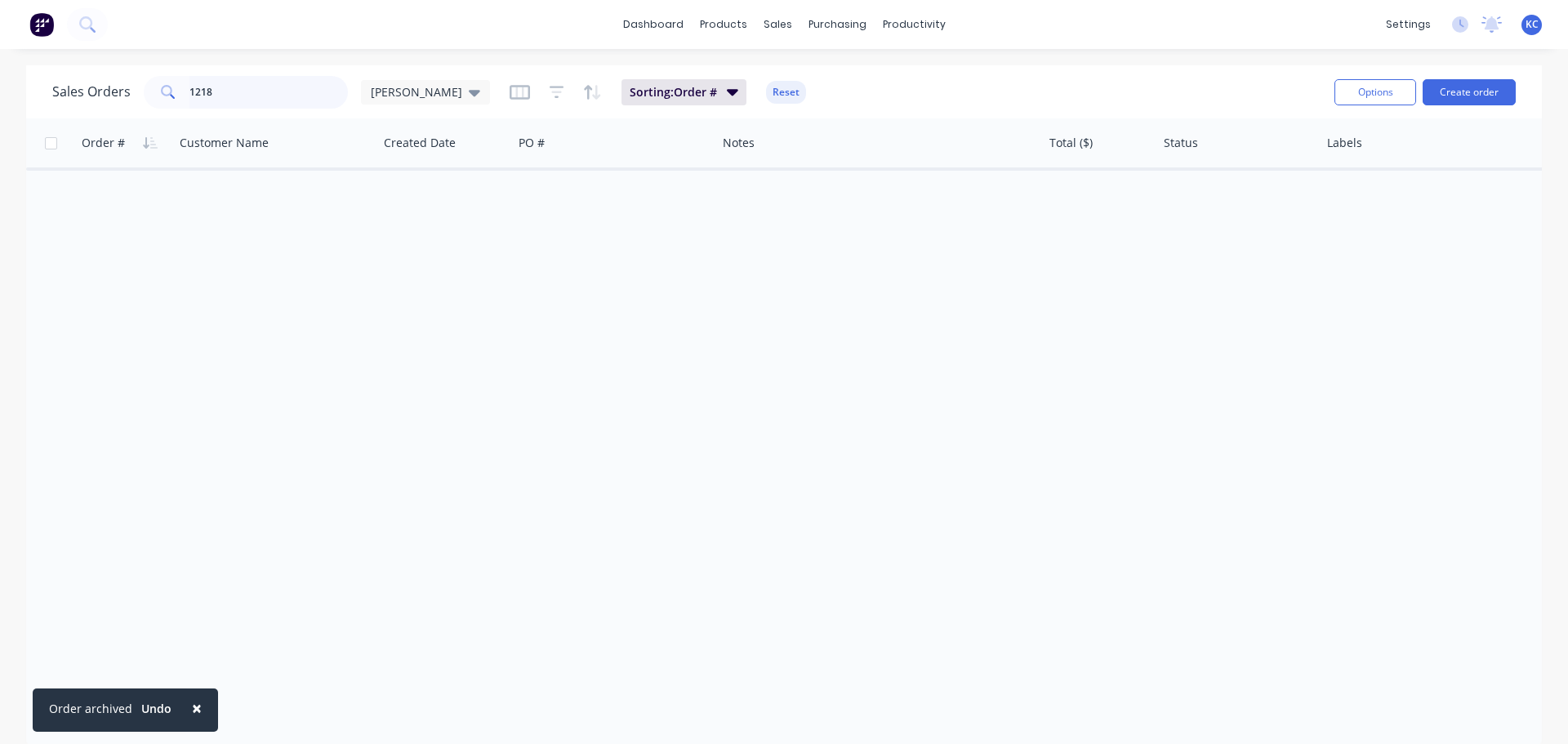
drag, startPoint x: 227, startPoint y: 98, endPoint x: 0, endPoint y: 190, distance: 244.9
click at [102, 149] on div "Sales Orders 1218 [PERSON_NAME] Sorting: Order # Reset Options Create order Ord…" at bounding box center [784, 406] width 1516 height 683
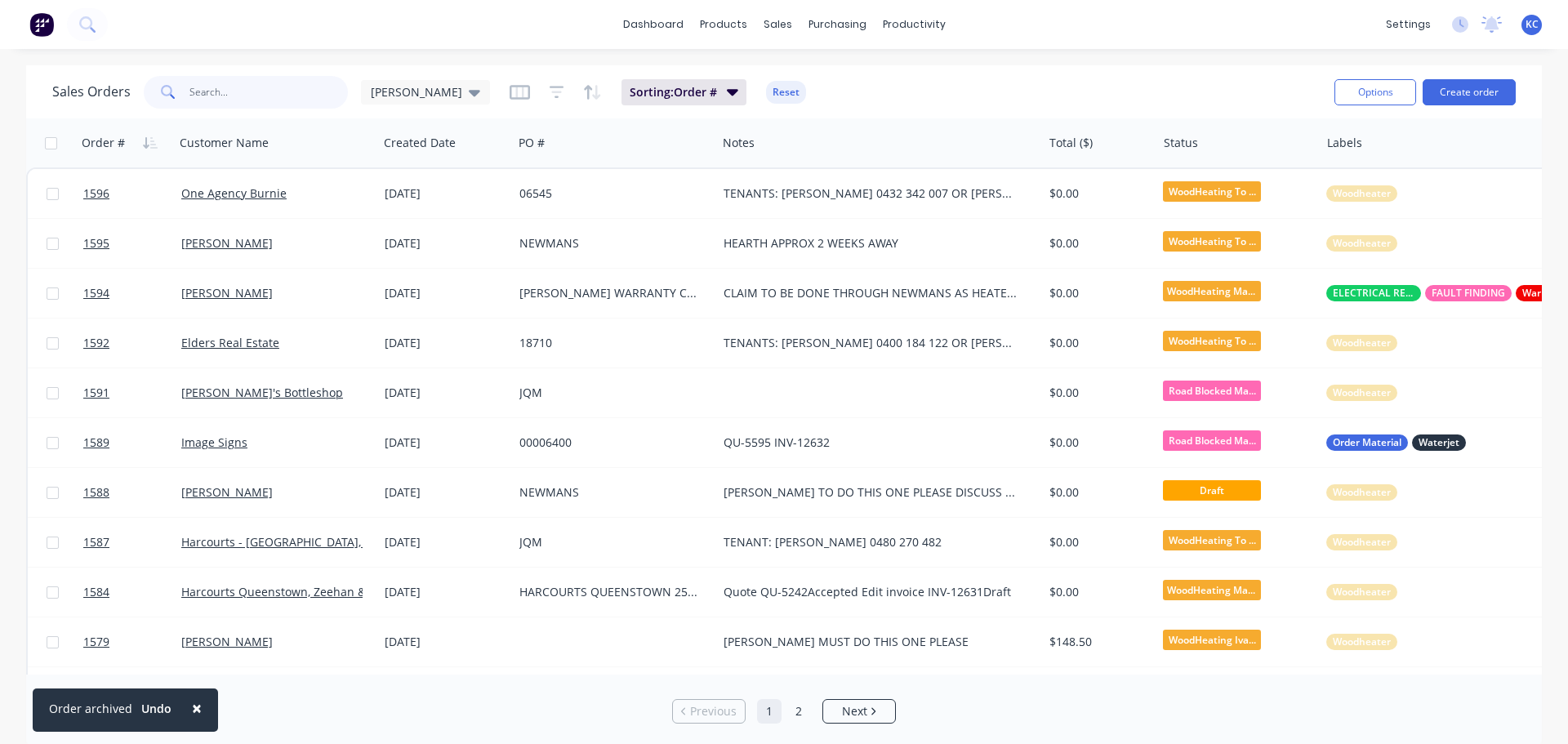
click at [249, 95] on input "text" at bounding box center [270, 92] width 160 height 33
type input "693"
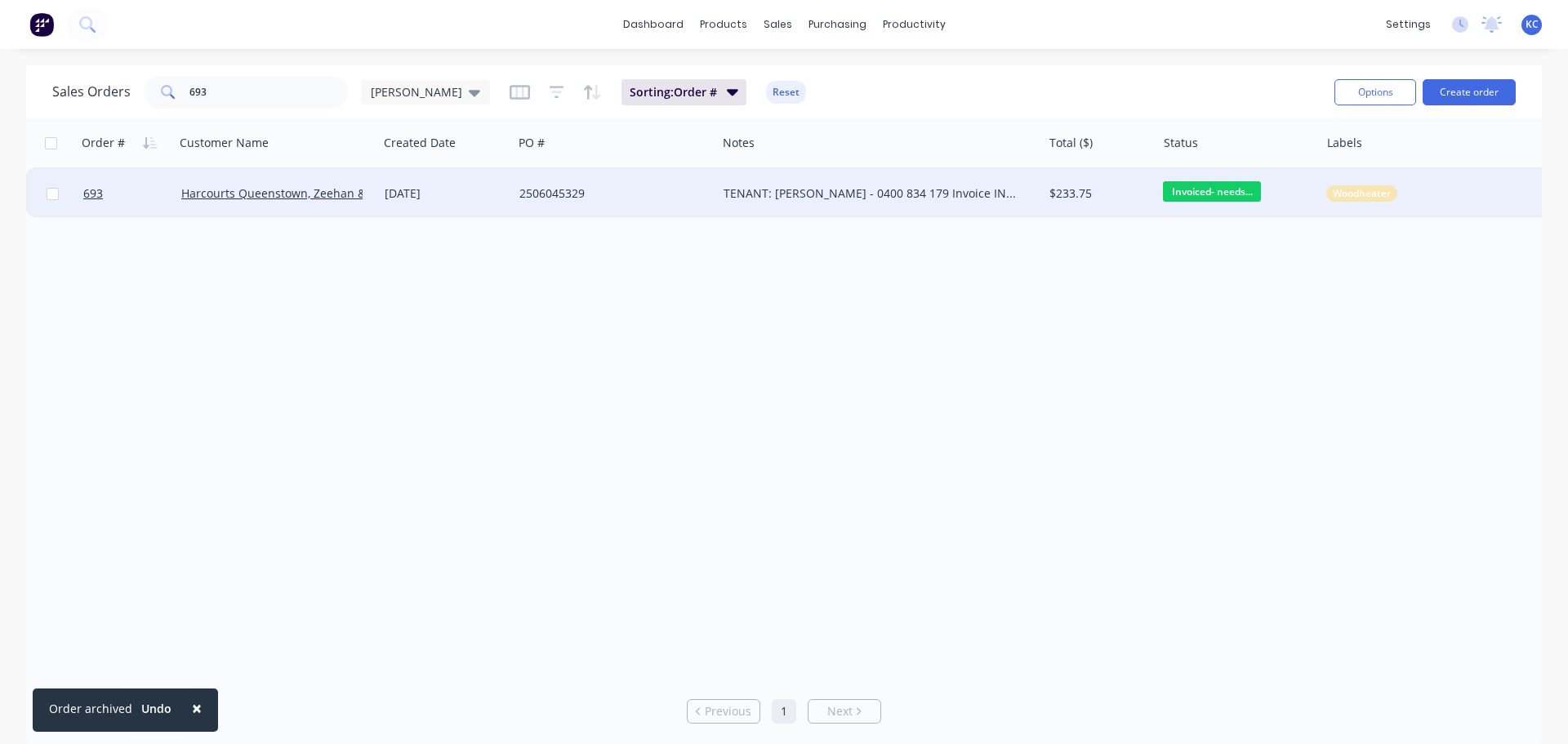
click at [82, 190] on div at bounding box center [125, 193] width 98 height 49
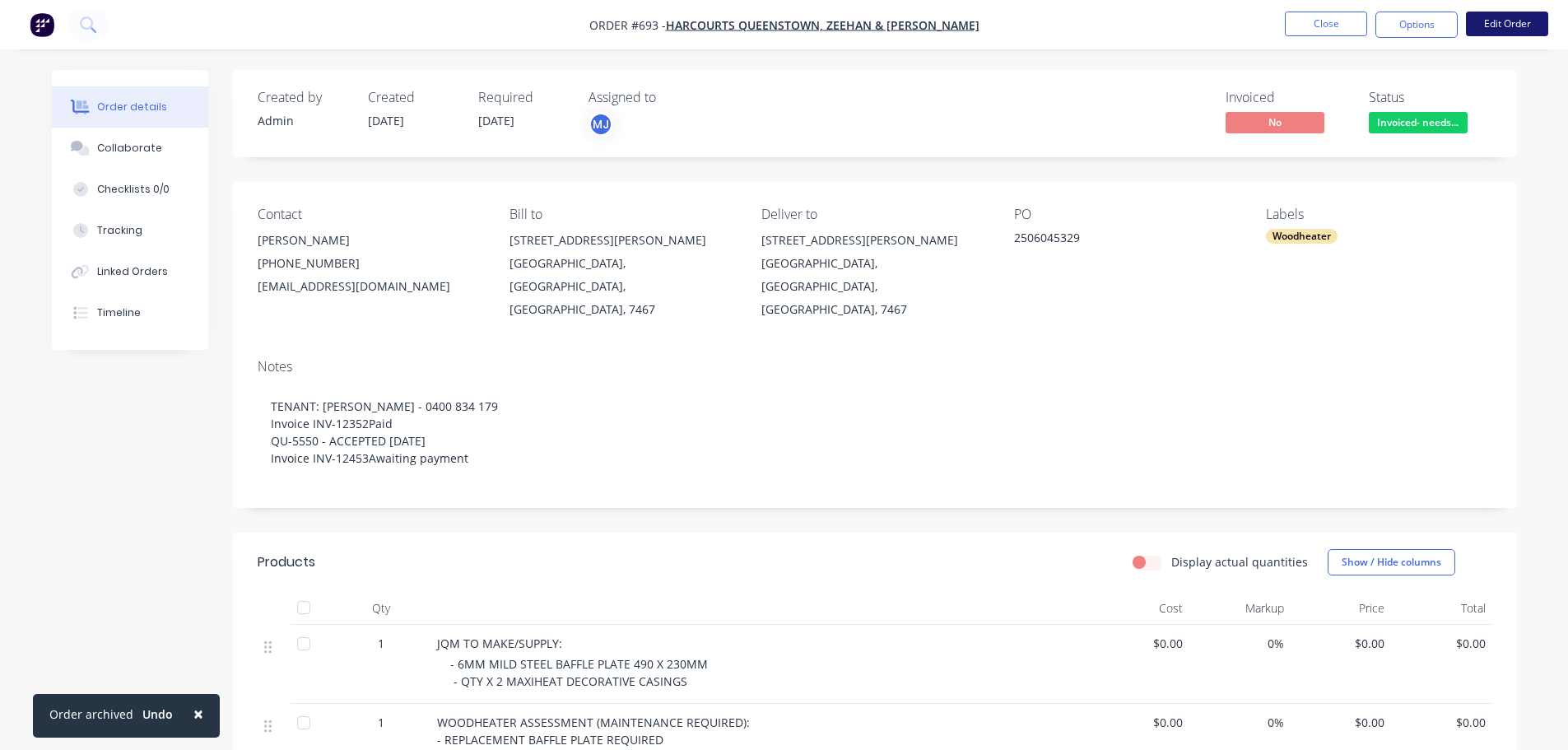
click at [1503, 22] on button "Edit Order" at bounding box center [1507, 24] width 82 height 25
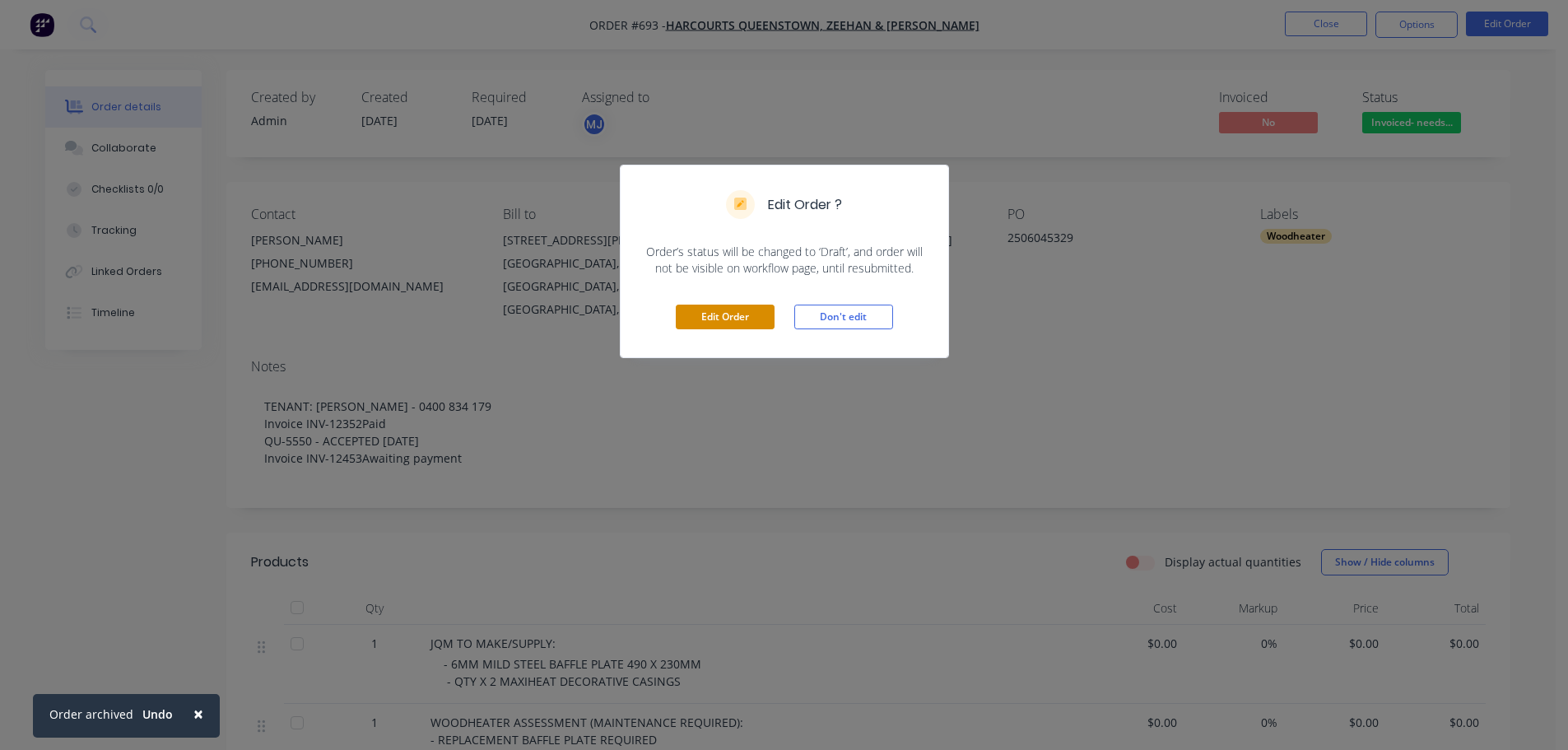
click at [744, 317] on button "Edit Order" at bounding box center [725, 317] width 99 height 25
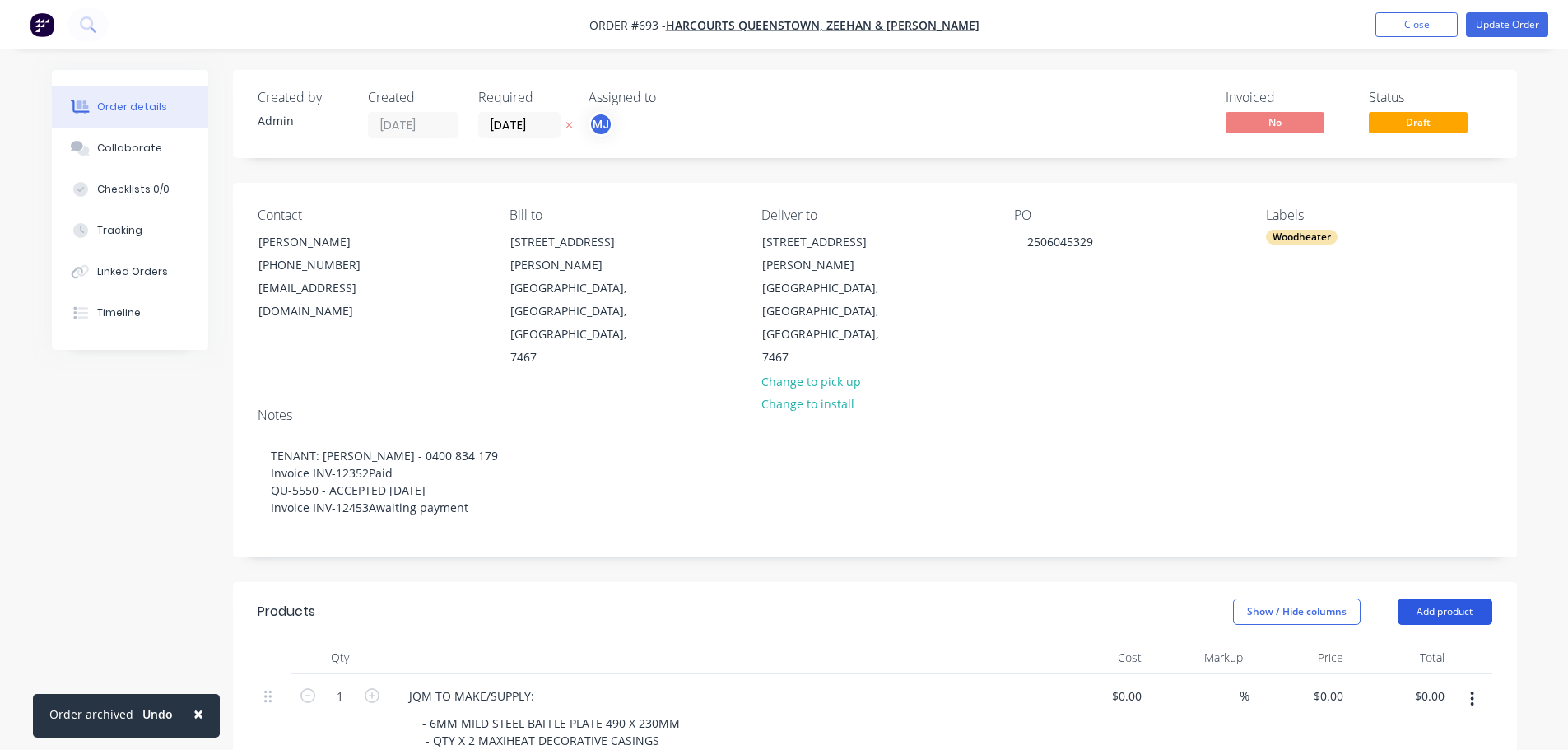
click at [1447, 598] on button "Add product" at bounding box center [1445, 611] width 95 height 26
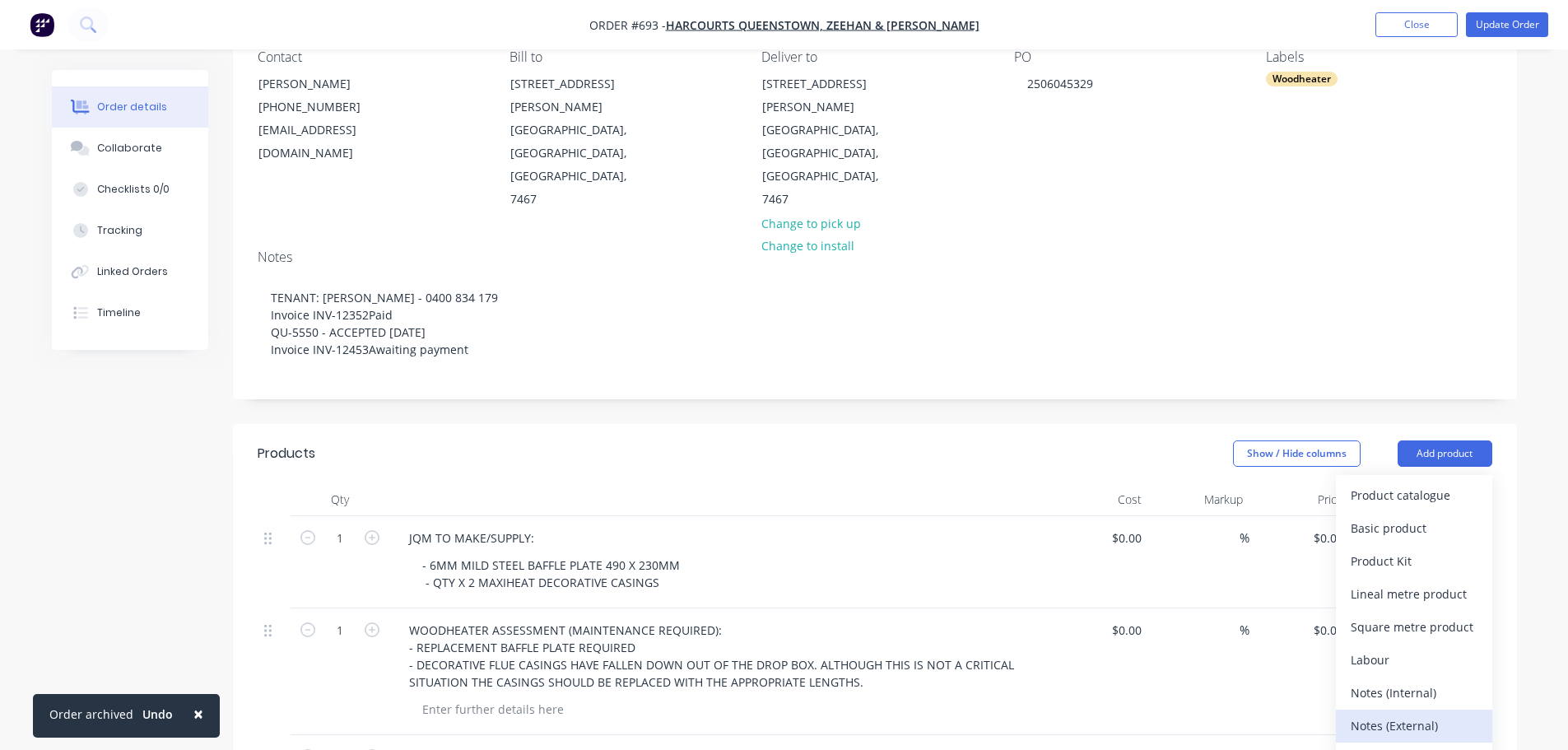
scroll to position [329, 0]
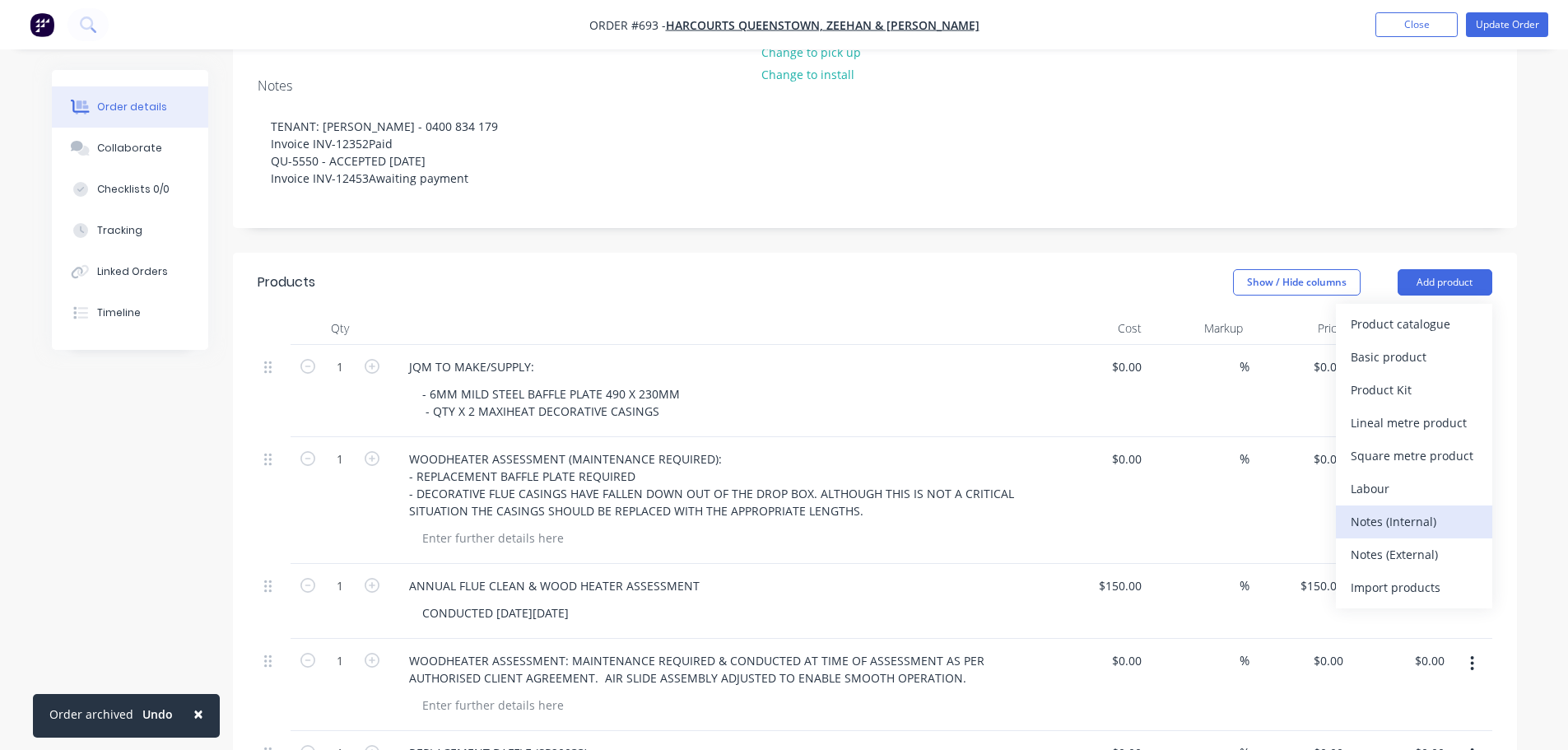
click at [1393, 505] on button "Notes (Internal)" at bounding box center [1414, 521] width 157 height 33
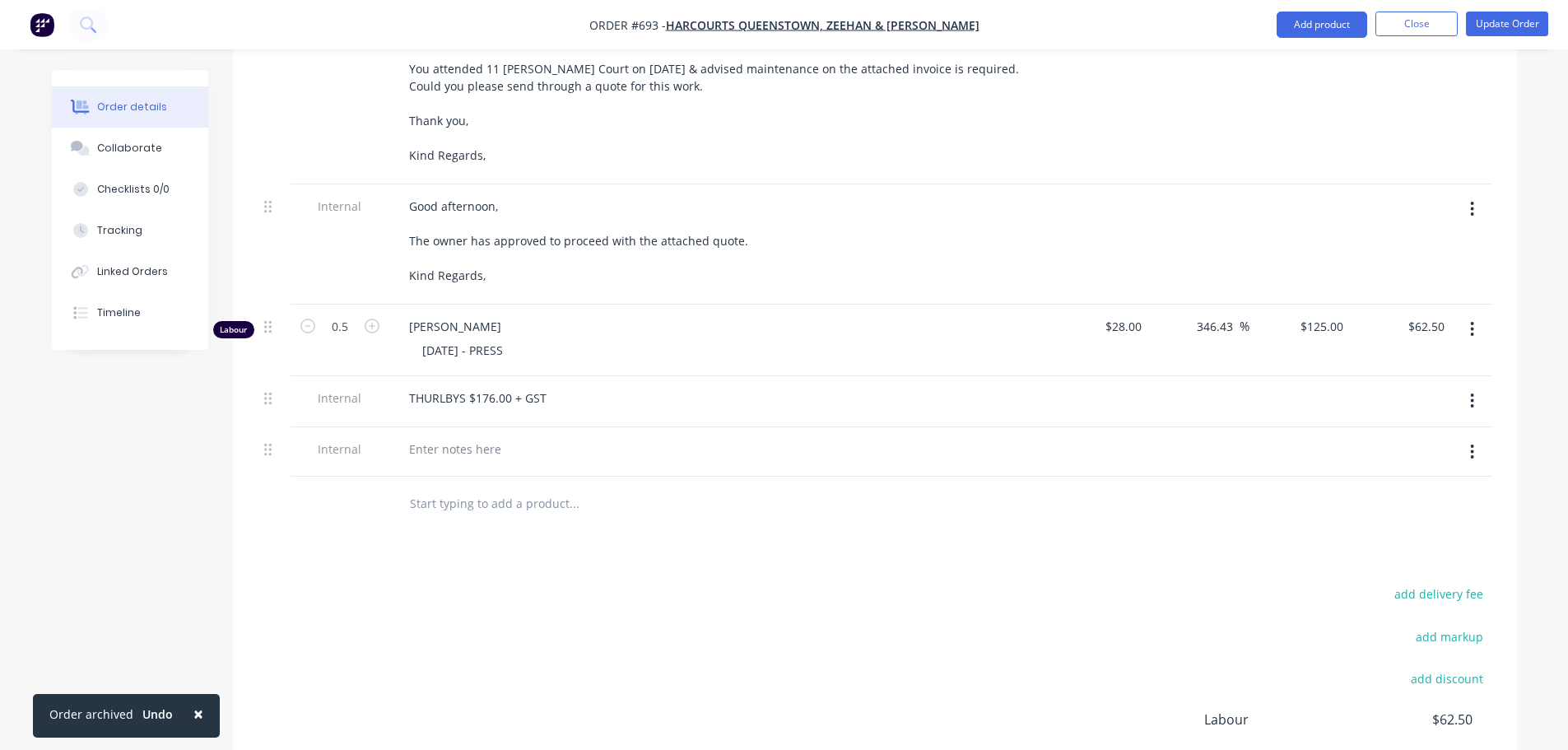
scroll to position [1152, 0]
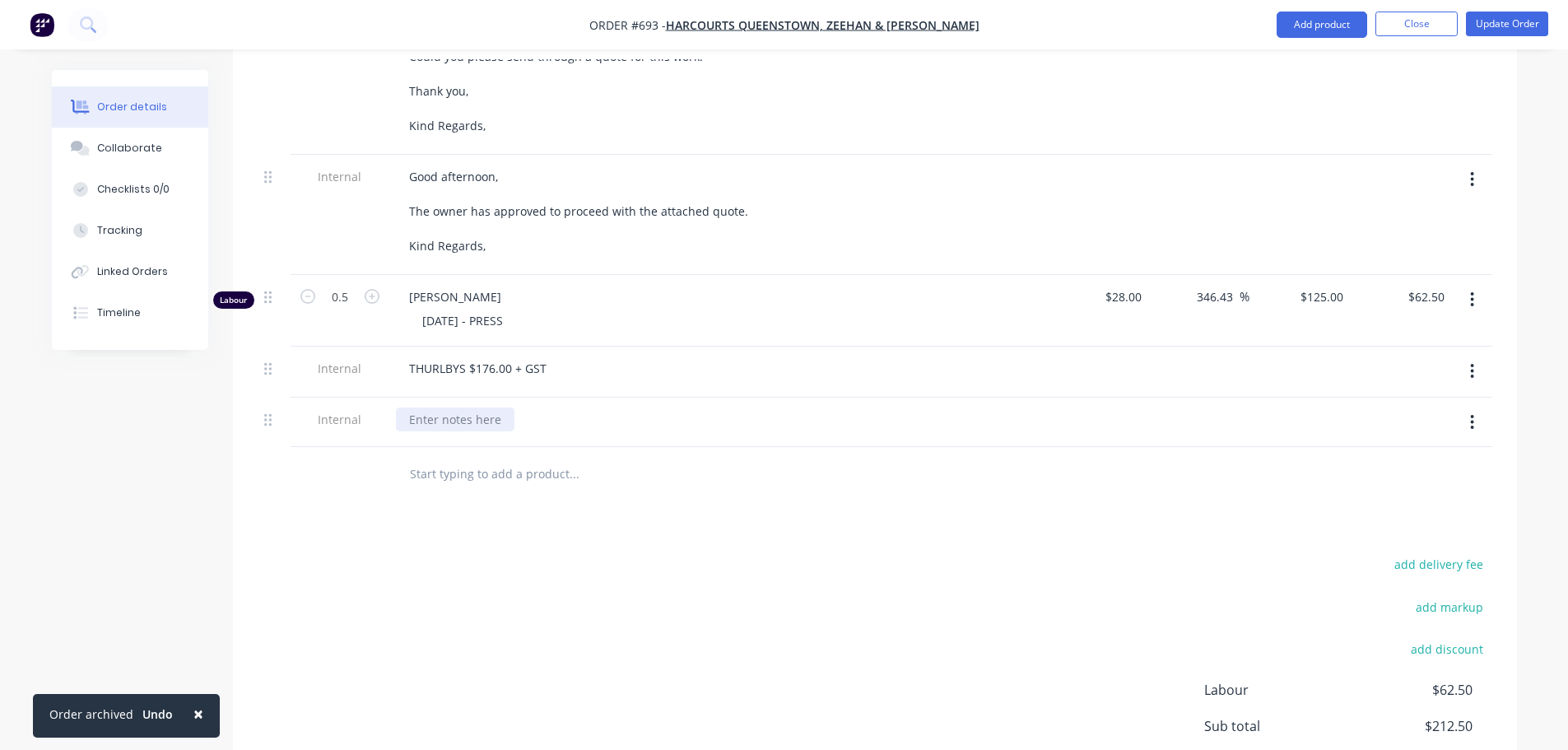
click at [455, 407] on div at bounding box center [455, 419] width 119 height 24
click at [539, 309] on div "[DATE] - PRESS" at bounding box center [725, 321] width 632 height 24
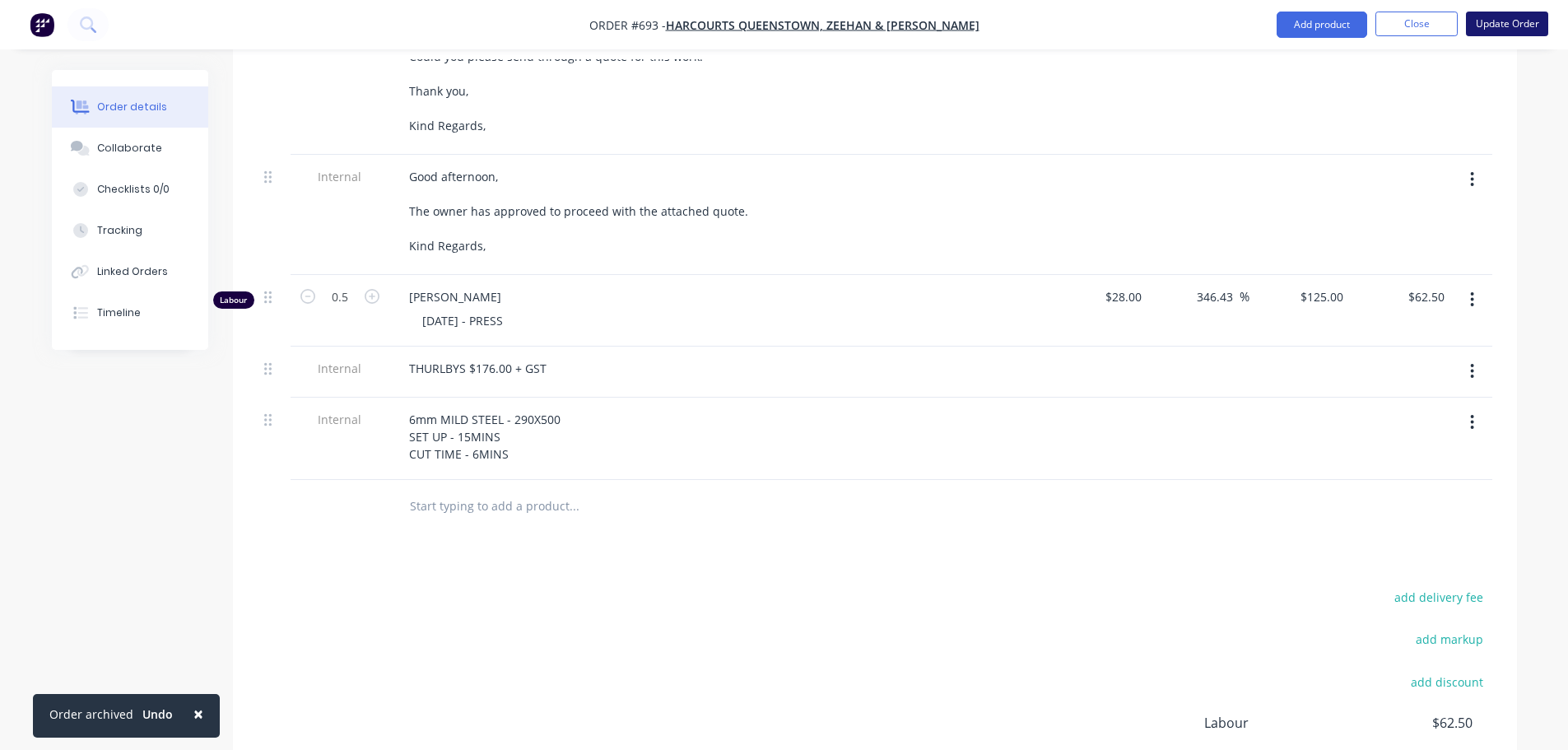
click at [1484, 25] on button "Update Order" at bounding box center [1507, 24] width 82 height 25
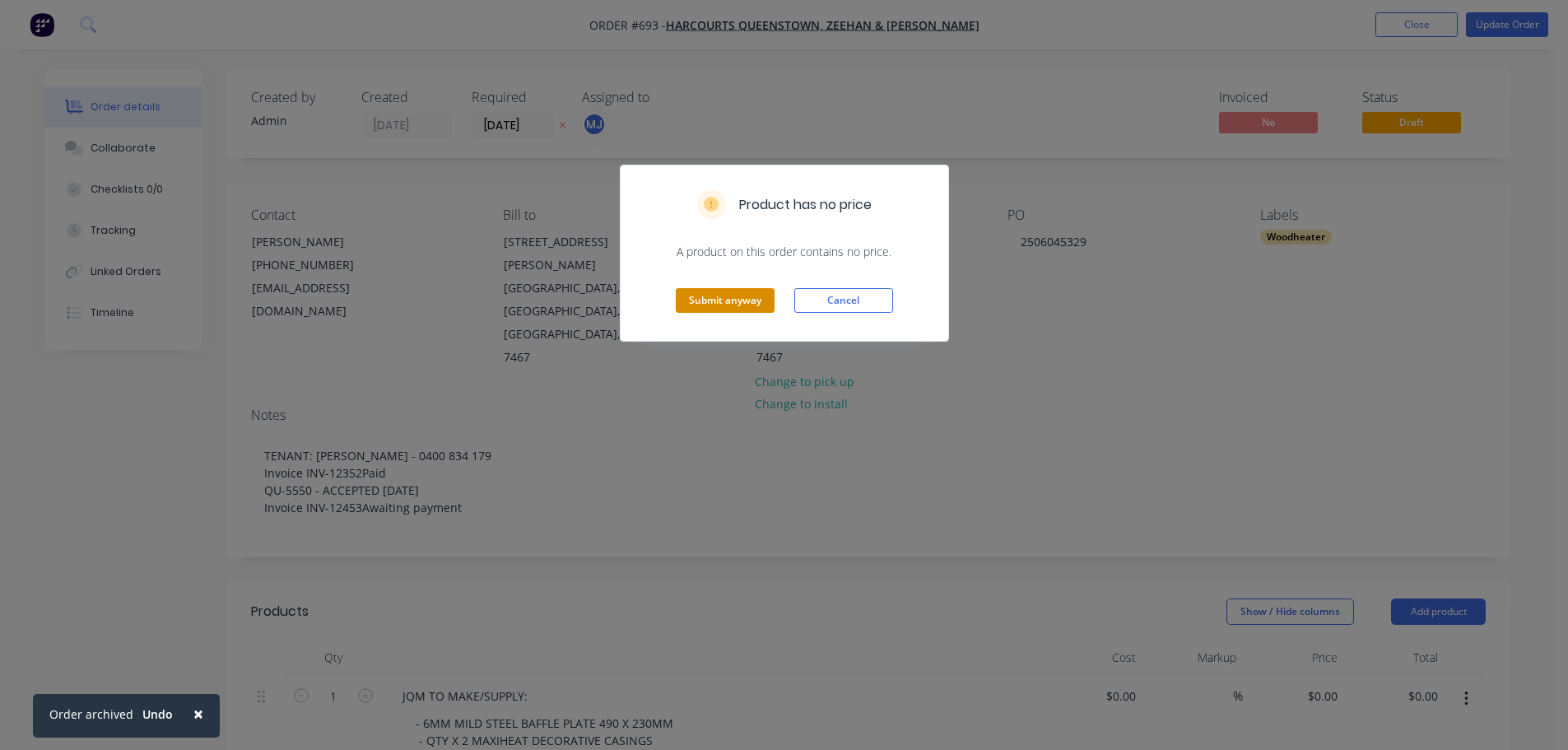
click at [724, 295] on button "Submit anyway" at bounding box center [725, 300] width 99 height 25
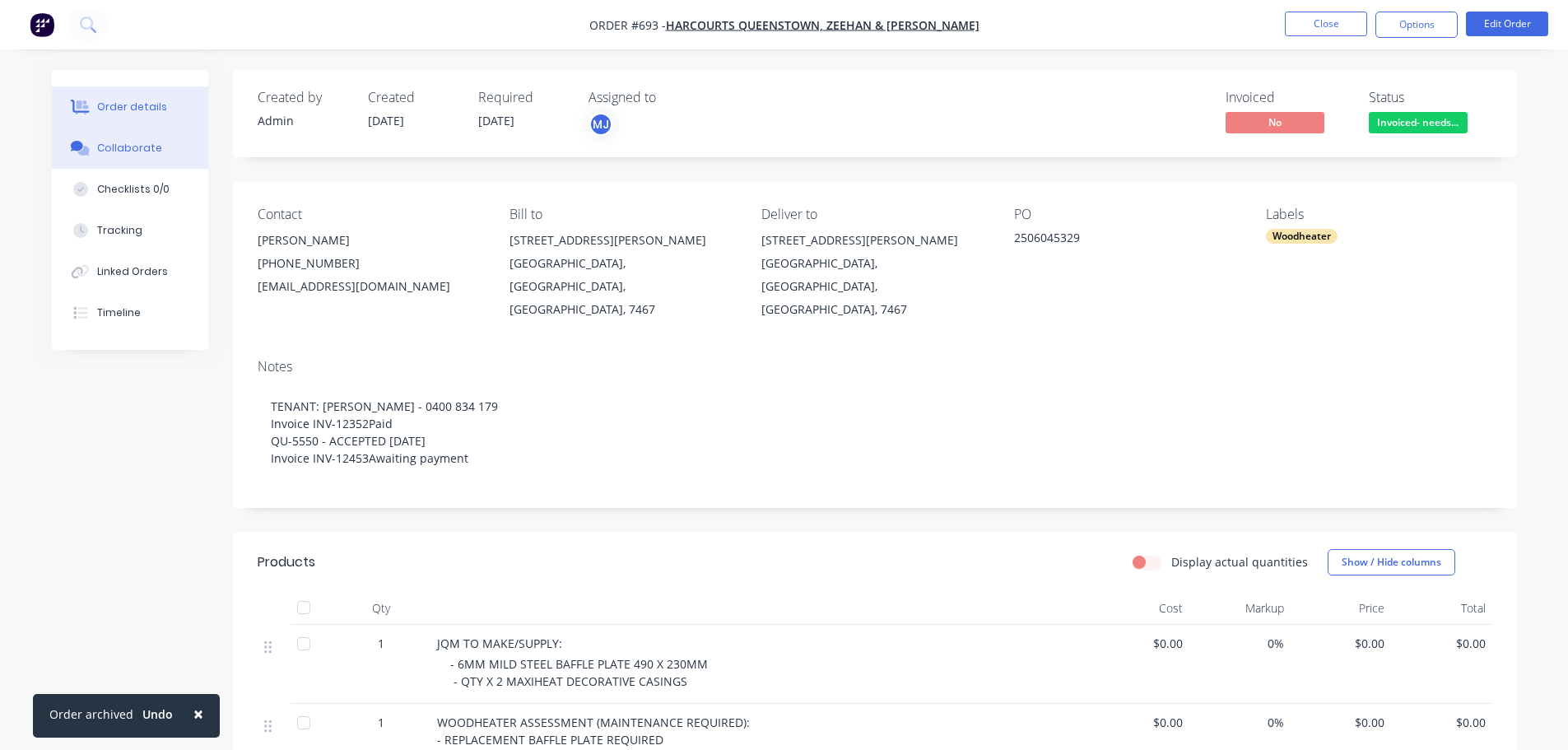
click at [135, 151] on div "Collaborate" at bounding box center [130, 148] width 65 height 15
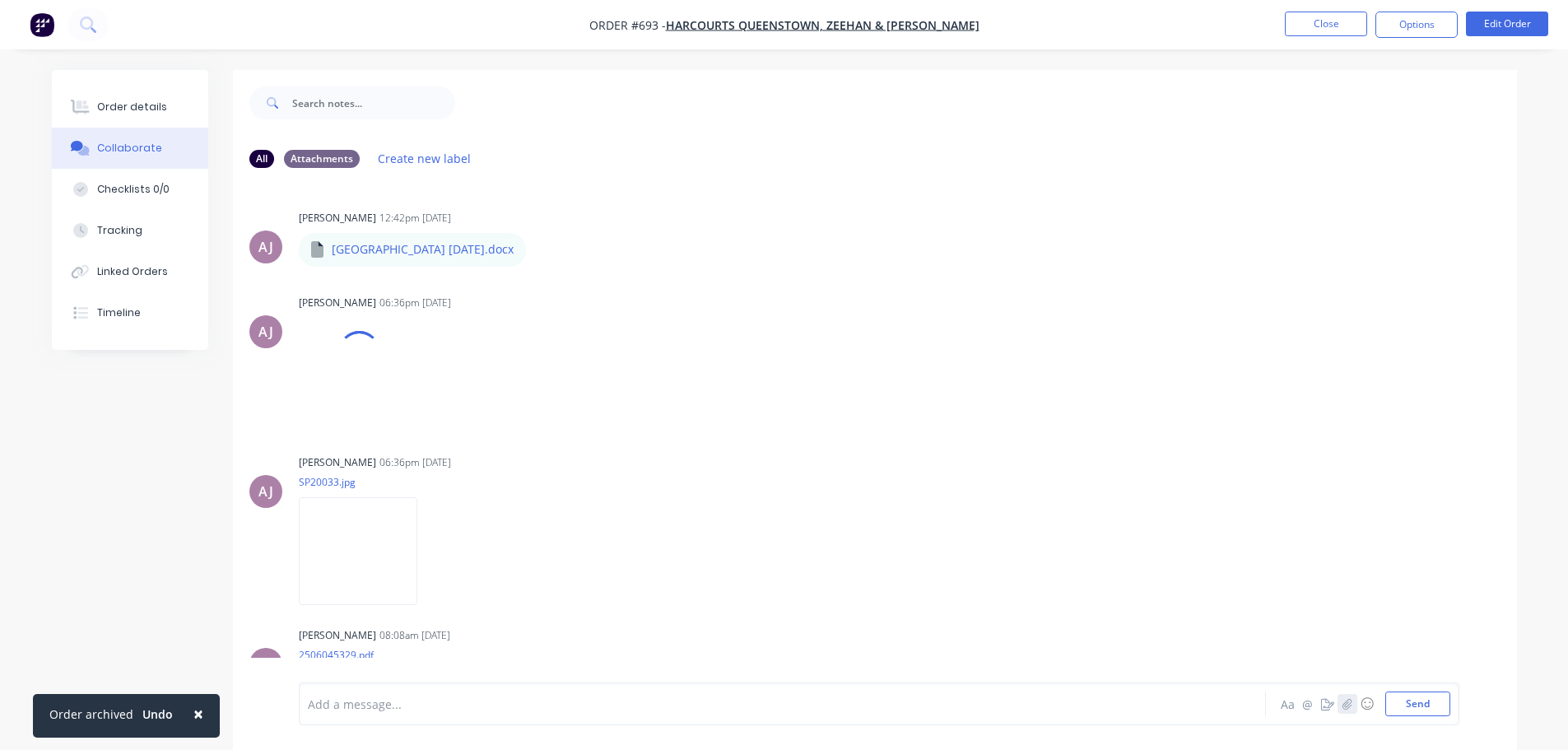
click at [1346, 703] on icon "button" at bounding box center [1347, 703] width 9 height 11
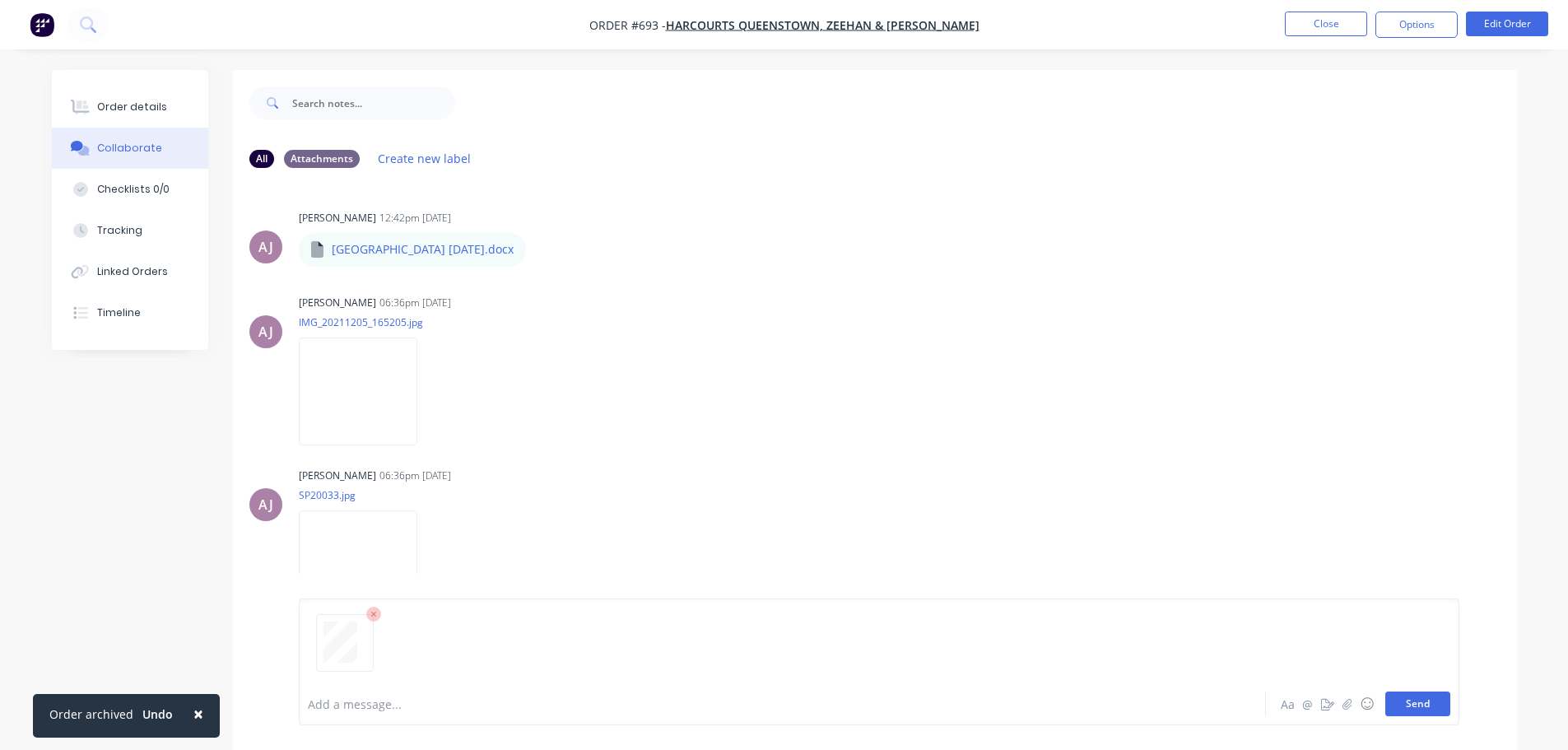
click at [1422, 703] on button "Send" at bounding box center [1417, 703] width 65 height 25
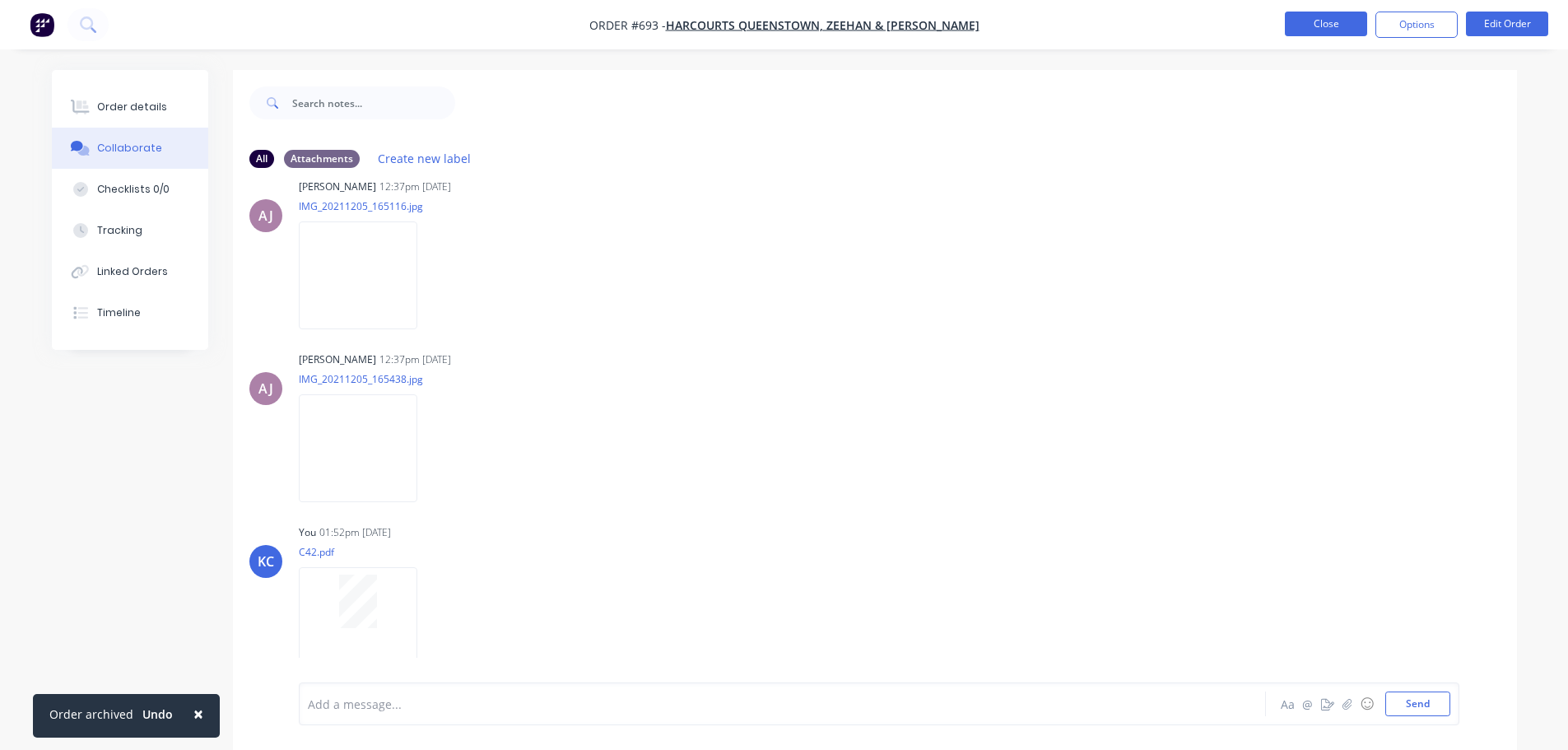
click at [1330, 26] on button "Close" at bounding box center [1326, 24] width 82 height 25
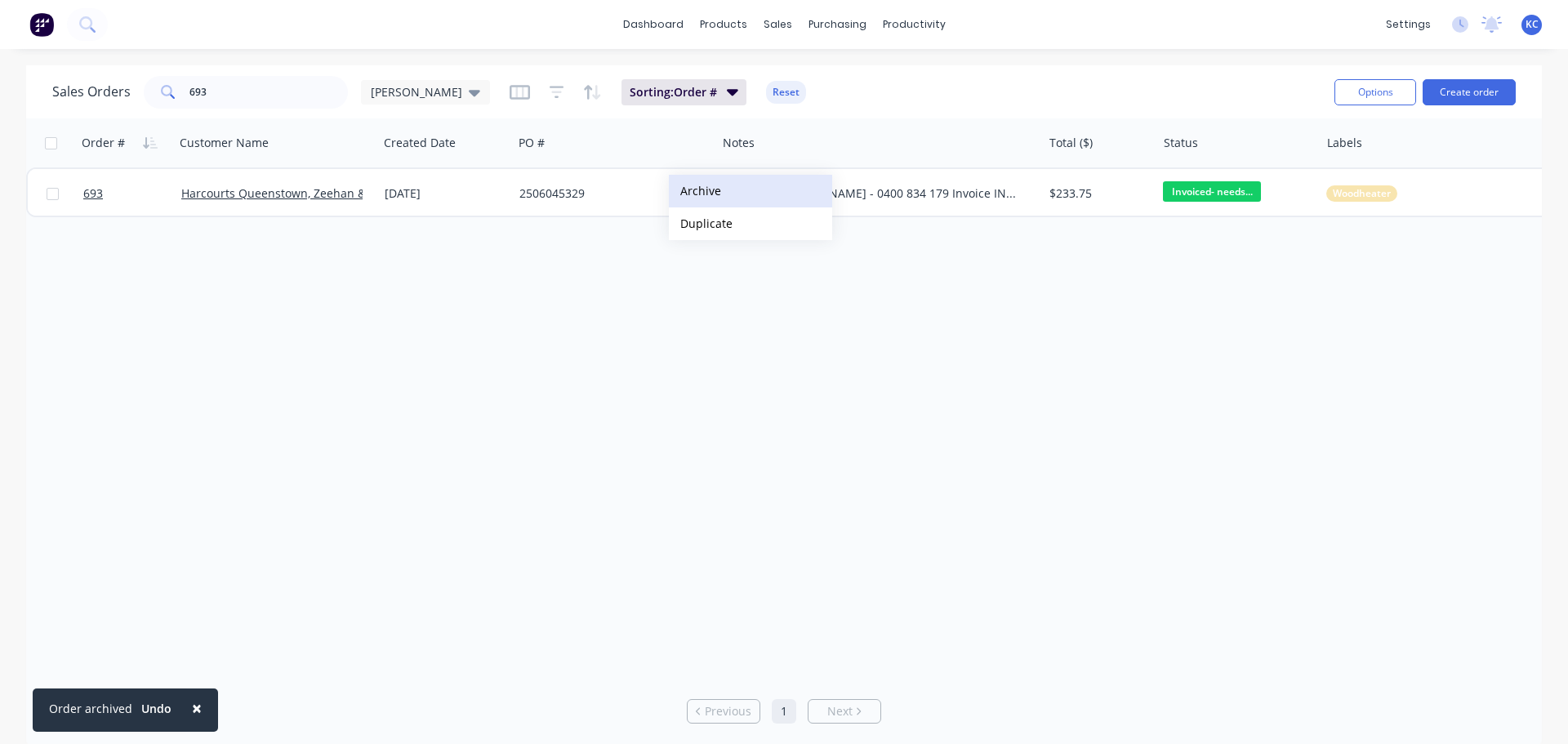
click at [695, 191] on button "Archive" at bounding box center [750, 191] width 163 height 33
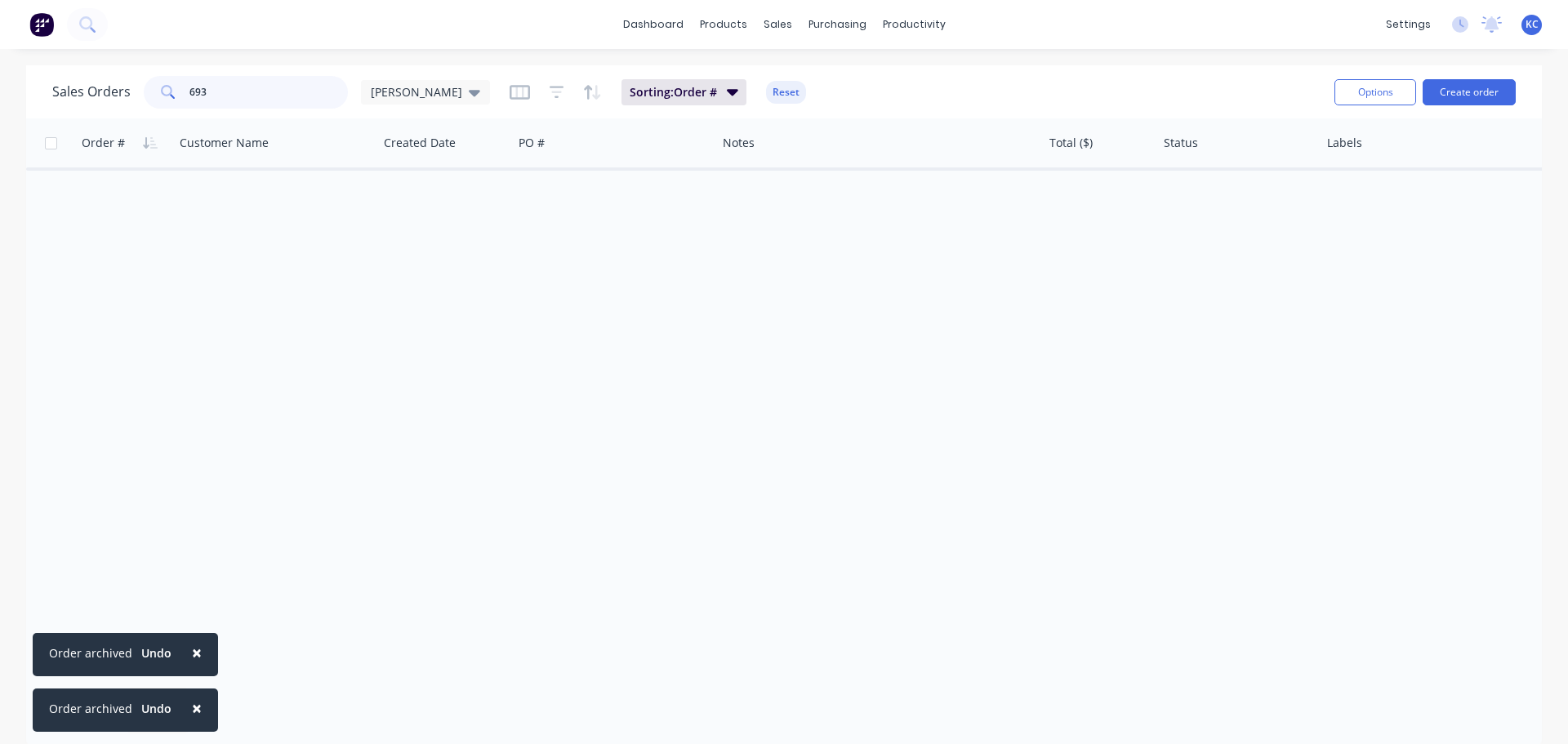
drag, startPoint x: 265, startPoint y: 90, endPoint x: 0, endPoint y: 158, distance: 273.6
click at [0, 152] on div "Sales Orders 693 [PERSON_NAME] Sorting: Order # Reset Options Create order Orde…" at bounding box center [784, 406] width 1568 height 683
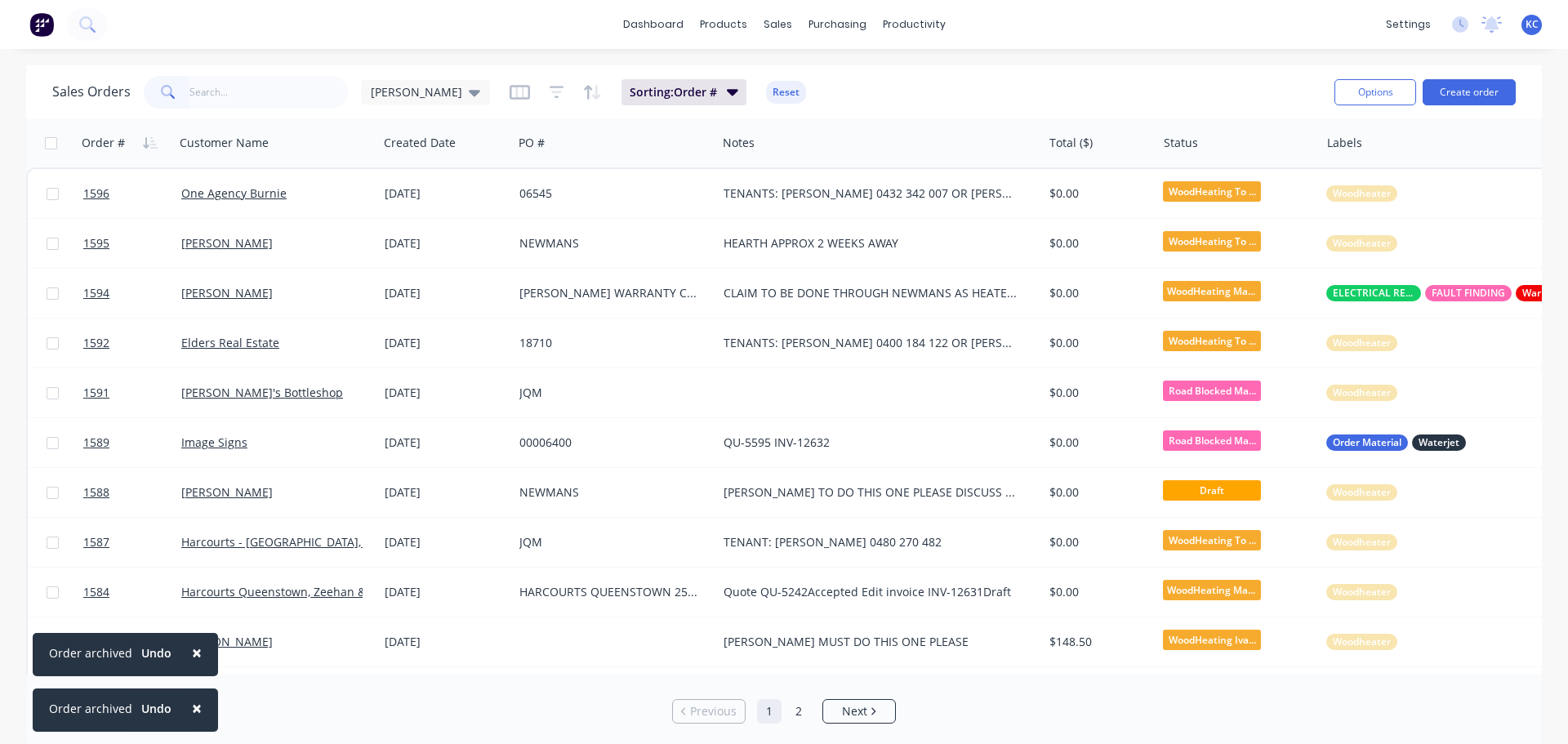
drag, startPoint x: 191, startPoint y: 654, endPoint x: 191, endPoint y: 668, distance: 14.0
click at [191, 654] on span "×" at bounding box center [197, 652] width 10 height 23
click at [191, 710] on span "×" at bounding box center [197, 707] width 10 height 23
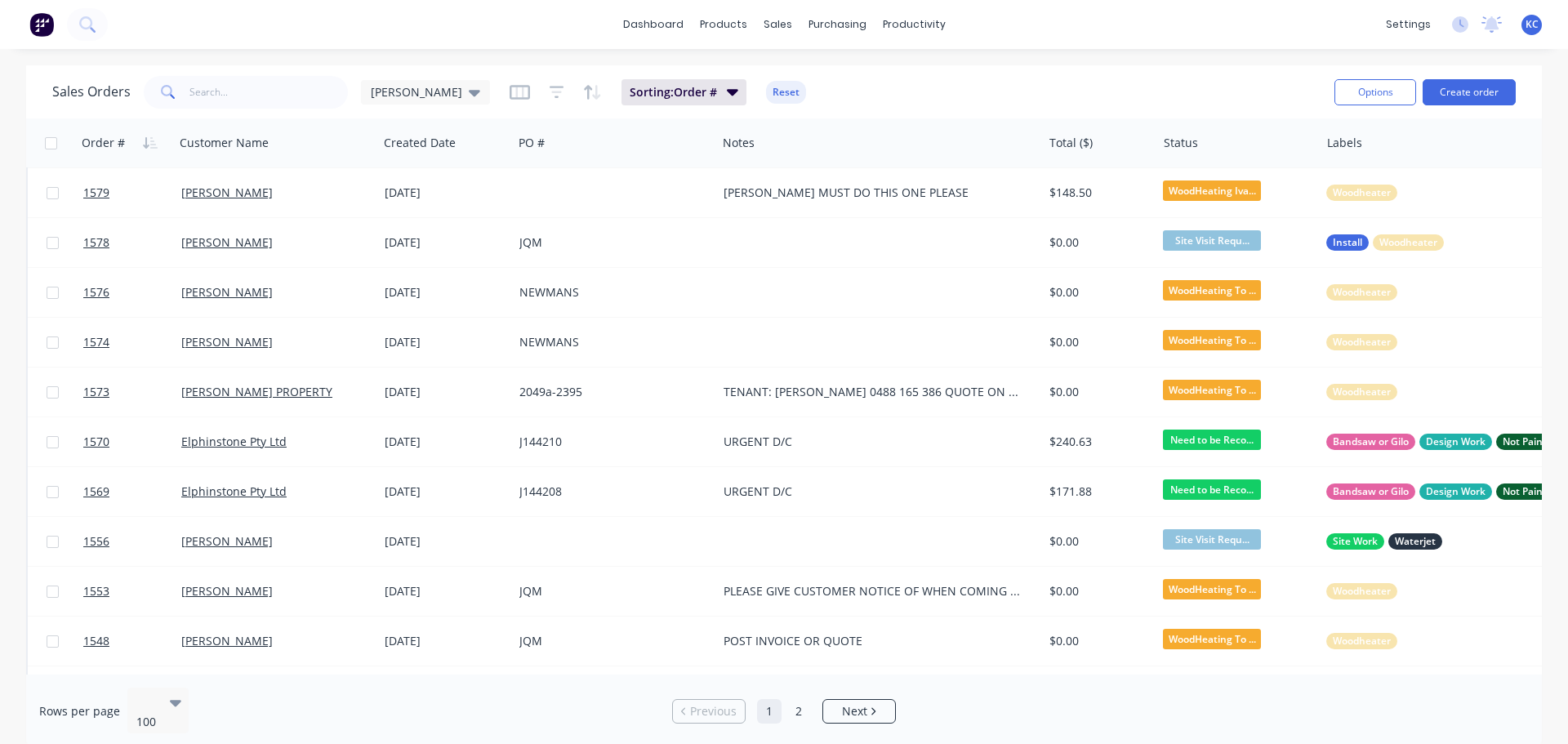
scroll to position [572, 0]
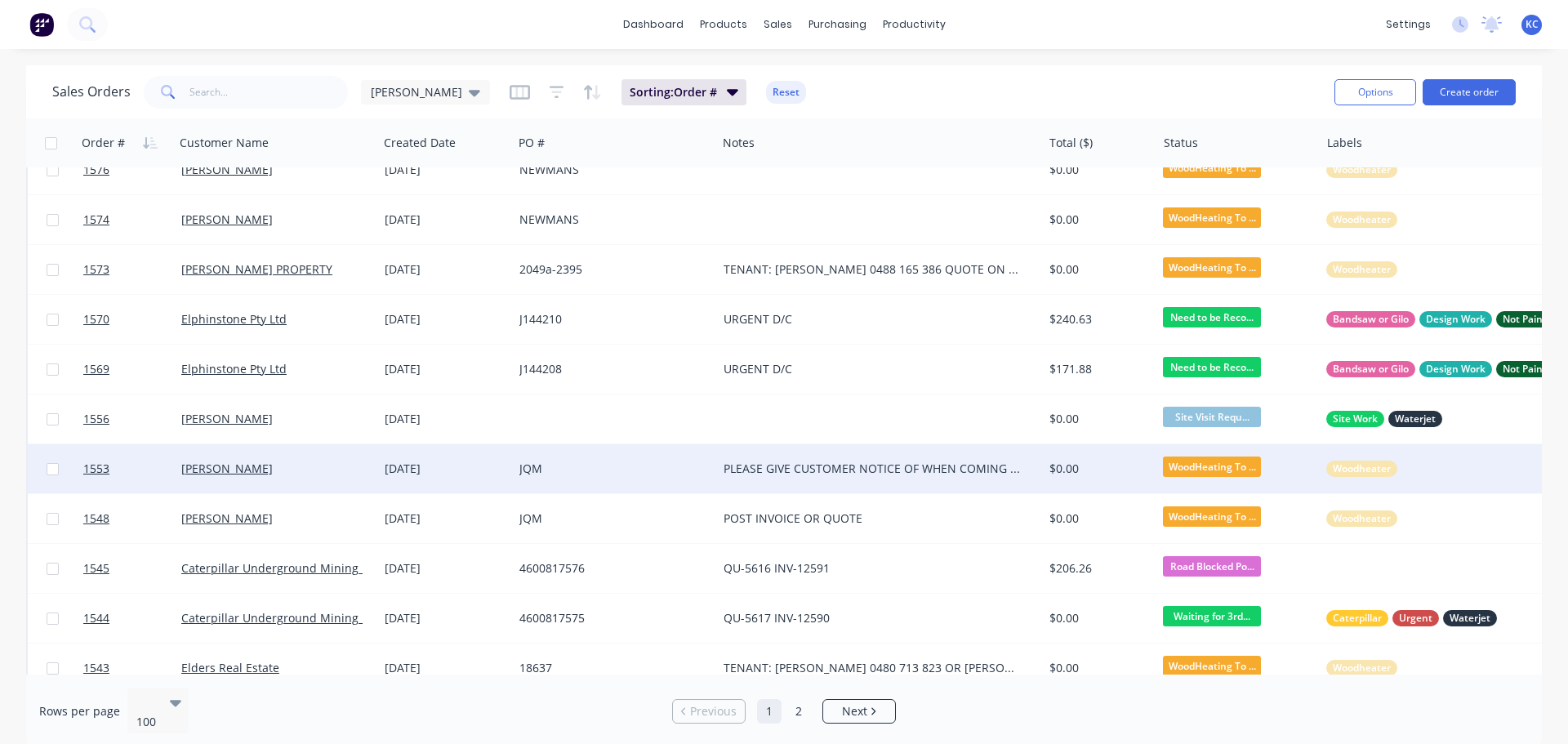
click at [807, 480] on div "PLEASE GIVE CUSTOMER NOTICE OF WHEN COMING SO HEATER CAN BE OUT" at bounding box center [880, 469] width 326 height 49
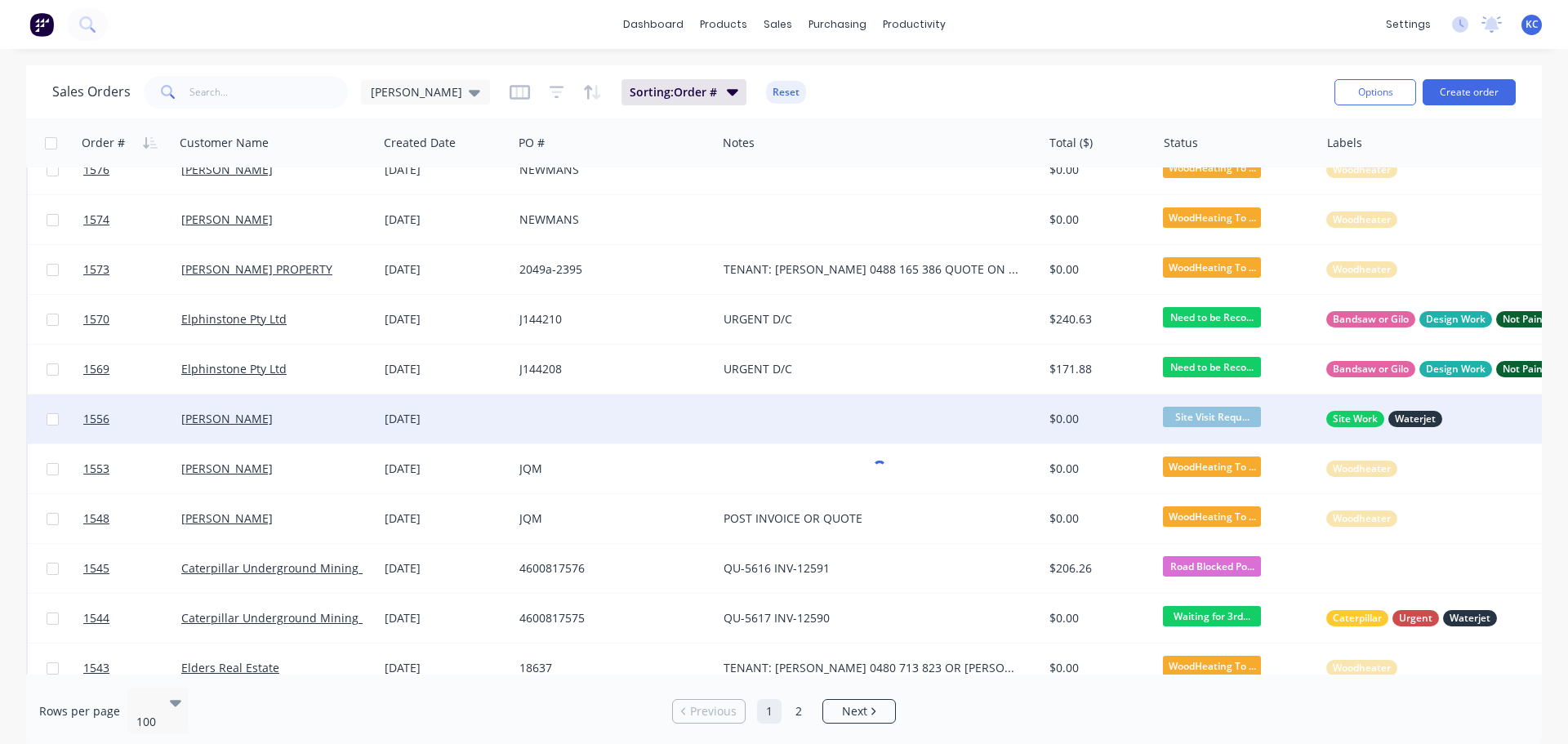
click at [842, 401] on div at bounding box center [880, 419] width 326 height 49
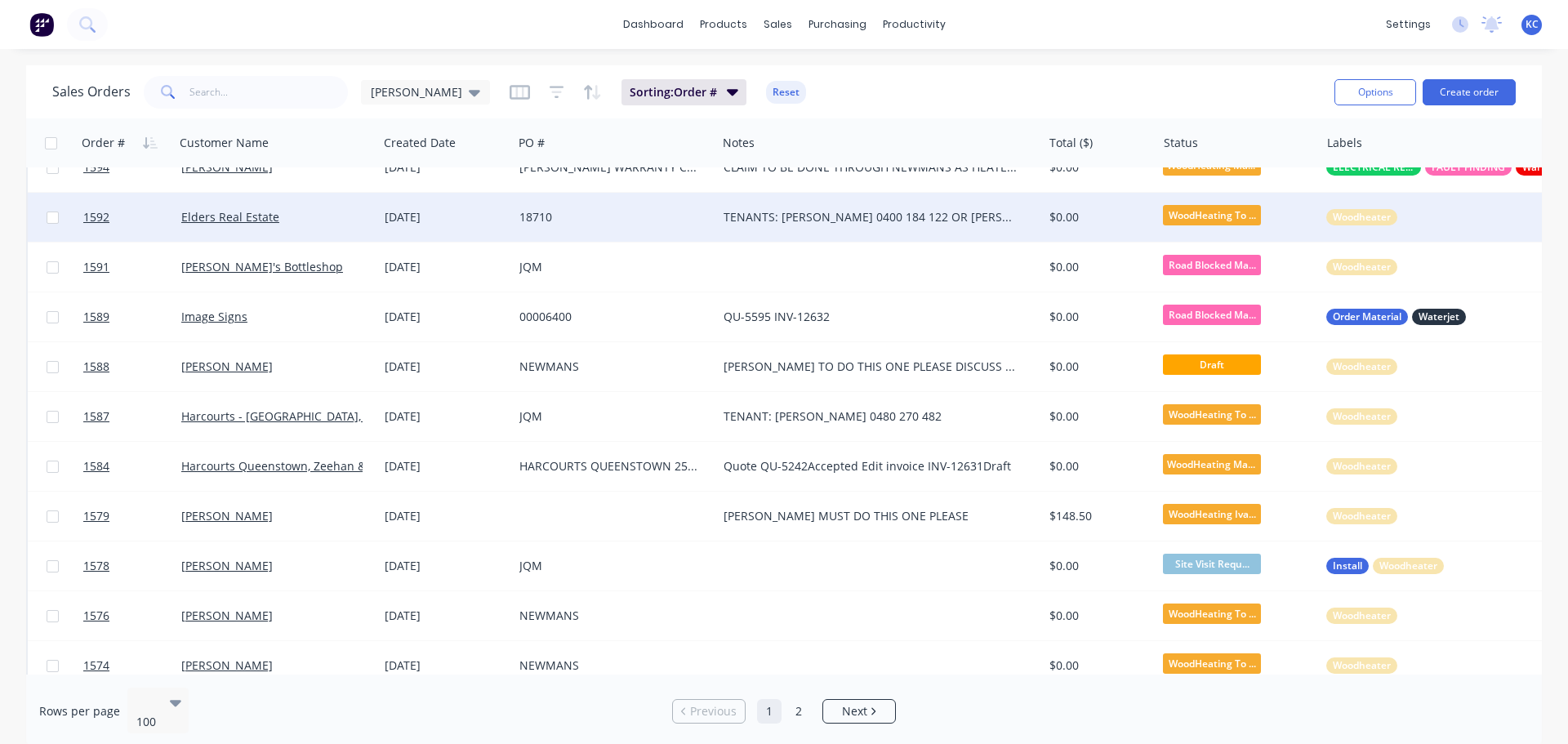
scroll to position [0, 0]
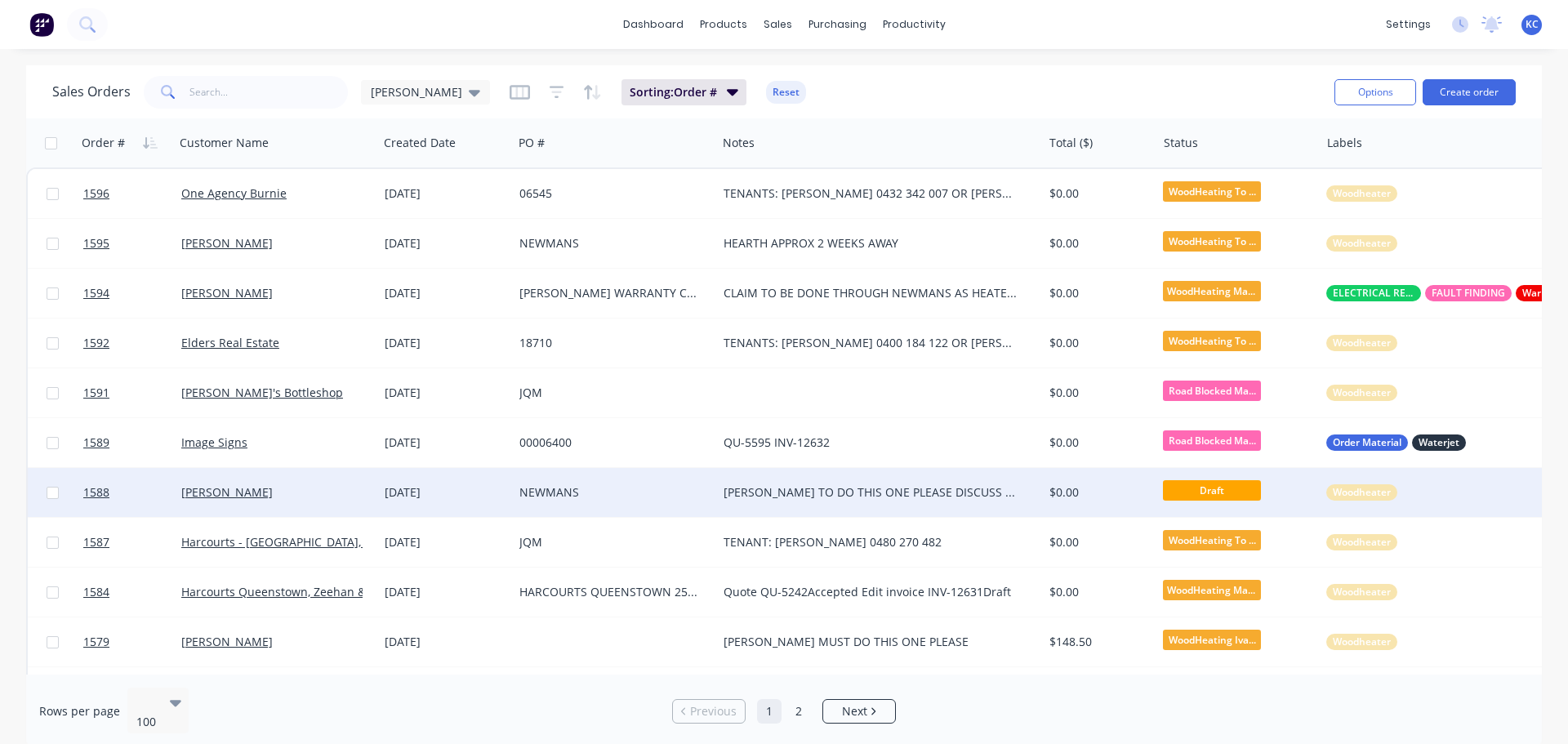
click at [1220, 490] on span "Draft" at bounding box center [1212, 490] width 98 height 20
click at [909, 489] on div "[PERSON_NAME] TO DO THIS ONE PLEASE DISCUSS WITH [PERSON_NAME]" at bounding box center [872, 492] width 297 height 16
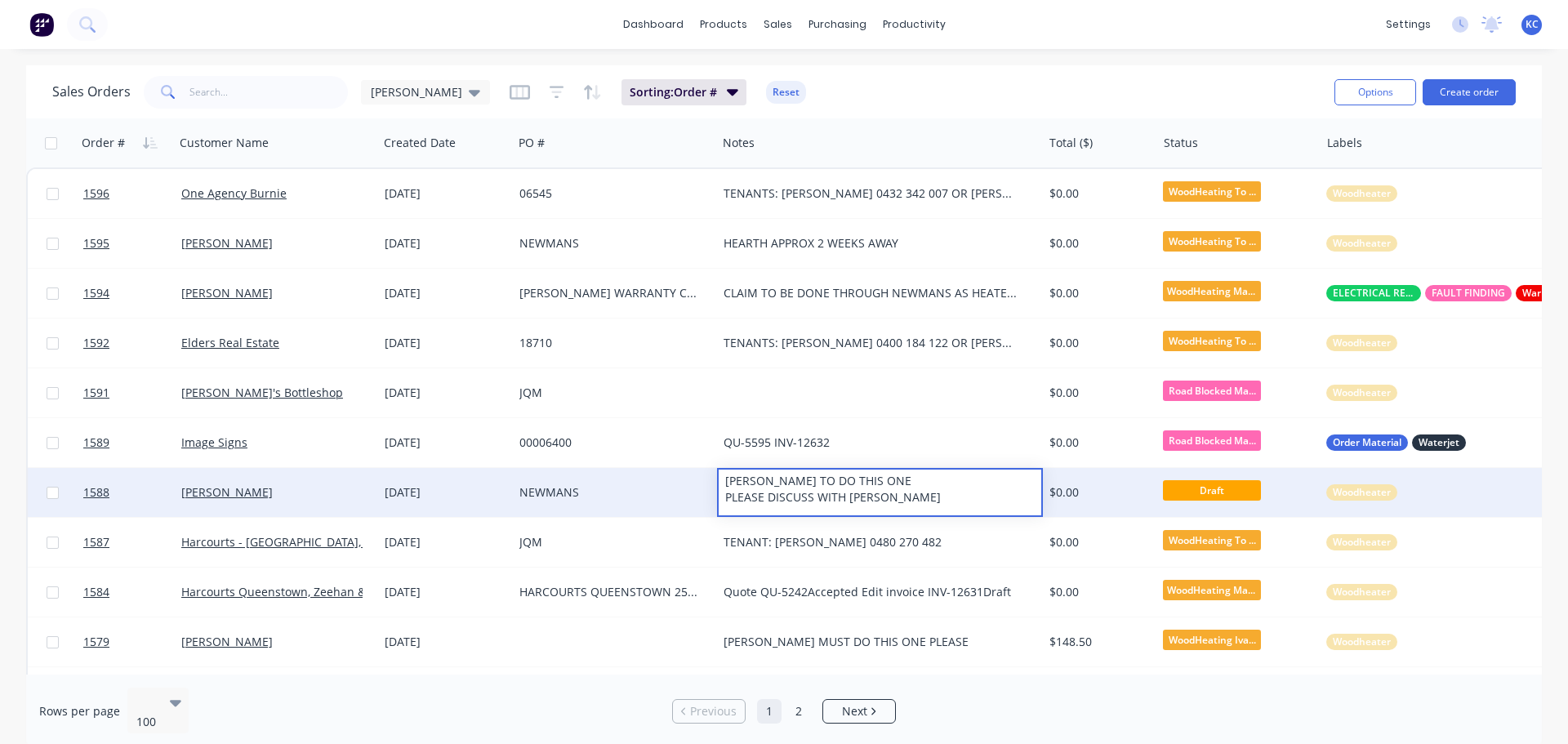
click at [405, 495] on div "[DATE]" at bounding box center [445, 492] width 122 height 16
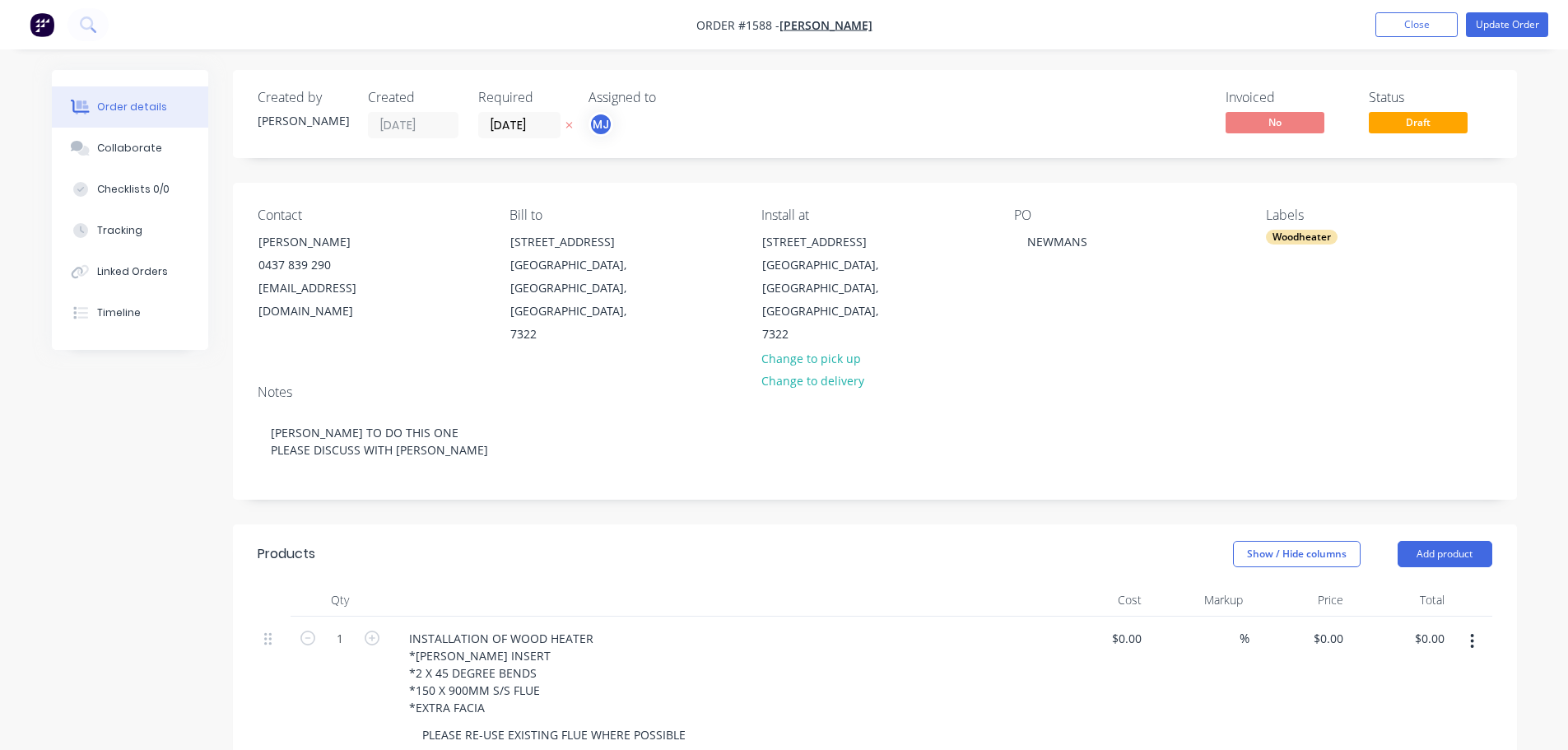
click at [1438, 125] on span "Draft" at bounding box center [1418, 122] width 99 height 20
click at [1415, 114] on span "Draft" at bounding box center [1418, 122] width 99 height 20
click at [1516, 30] on button "Update Order" at bounding box center [1507, 25] width 82 height 25
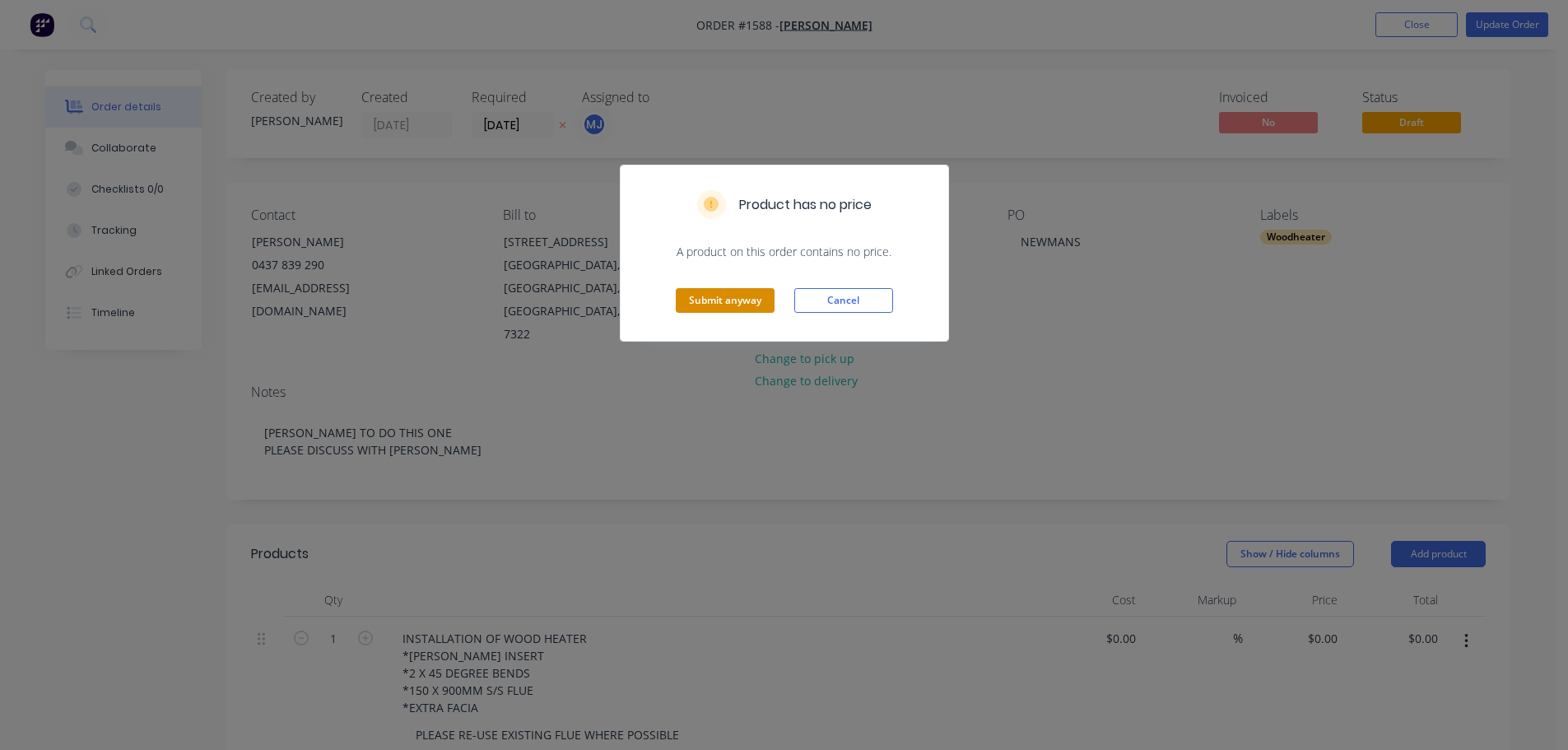
click at [732, 301] on button "Submit anyway" at bounding box center [725, 300] width 99 height 25
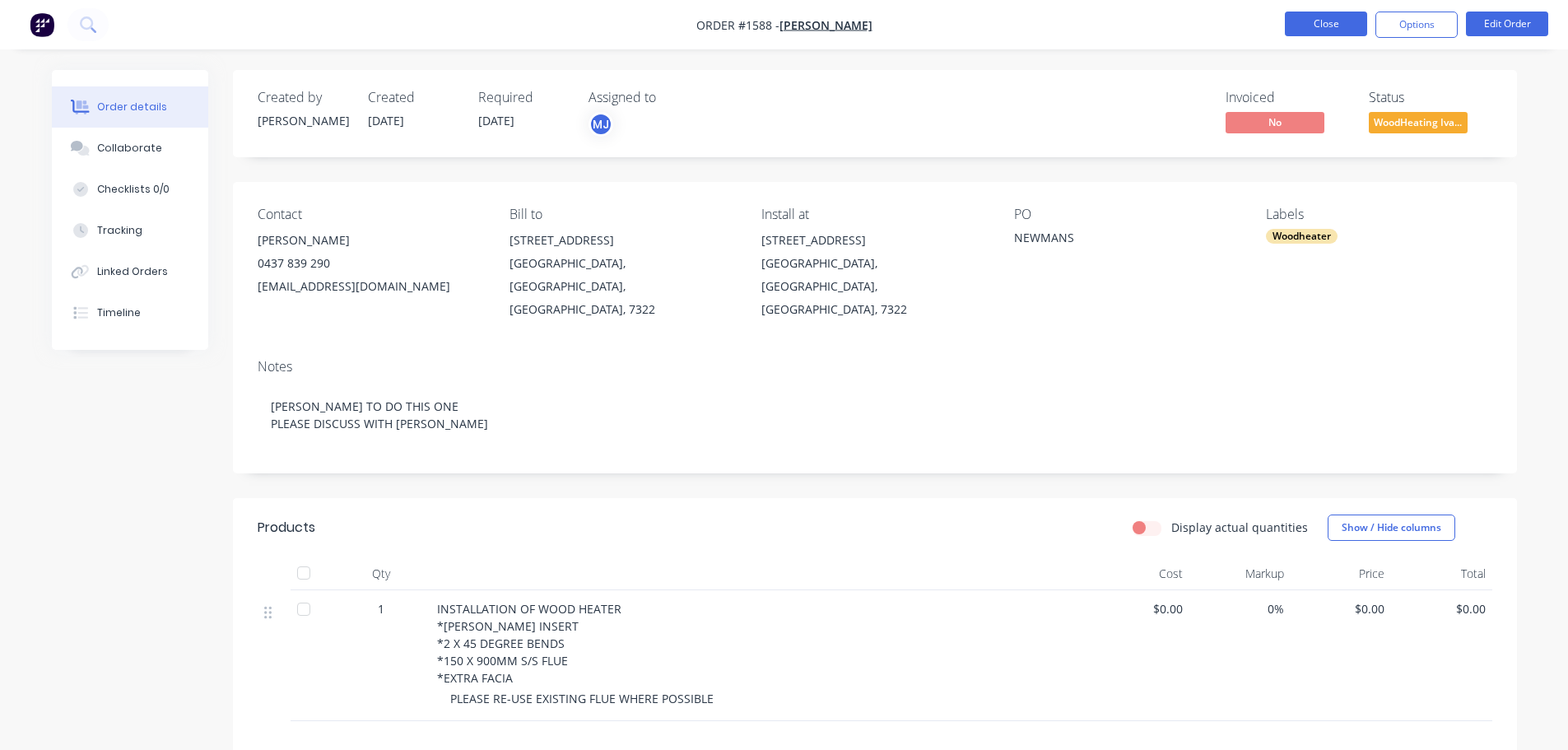
click at [1328, 20] on button "Close" at bounding box center [1326, 24] width 82 height 25
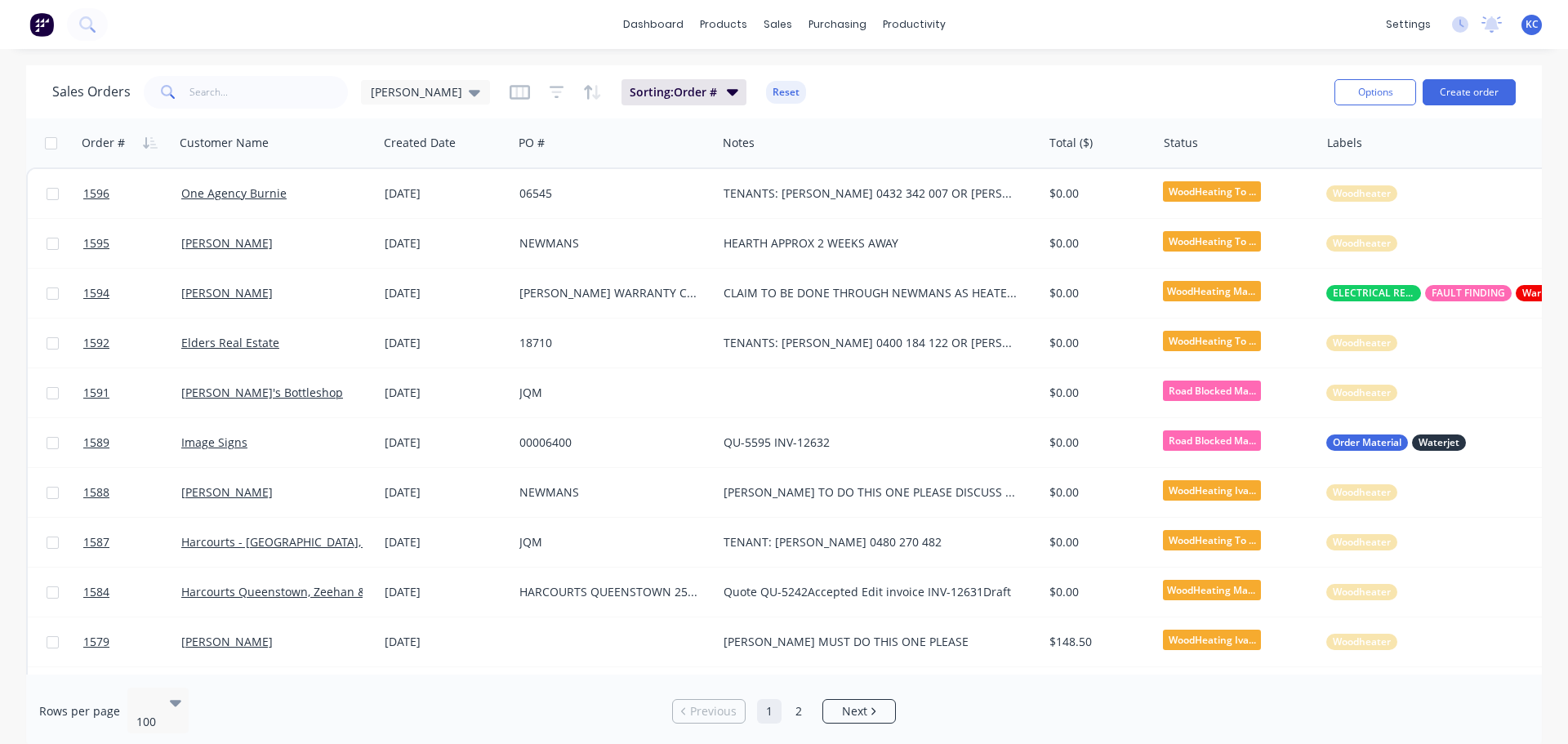
click at [1533, 31] on span "KC" at bounding box center [1532, 24] width 13 height 15
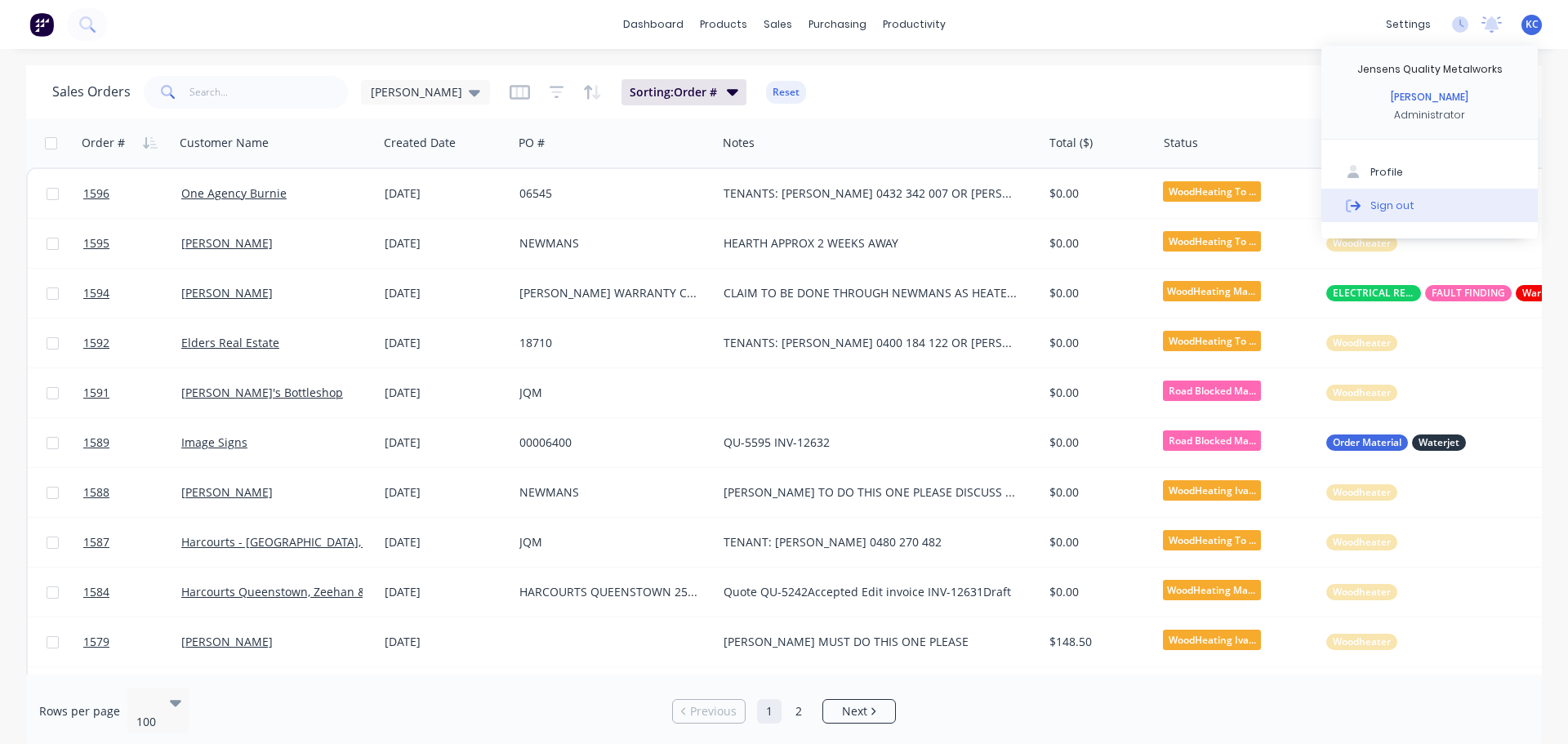
click at [1398, 196] on button "Sign out" at bounding box center [1429, 205] width 217 height 33
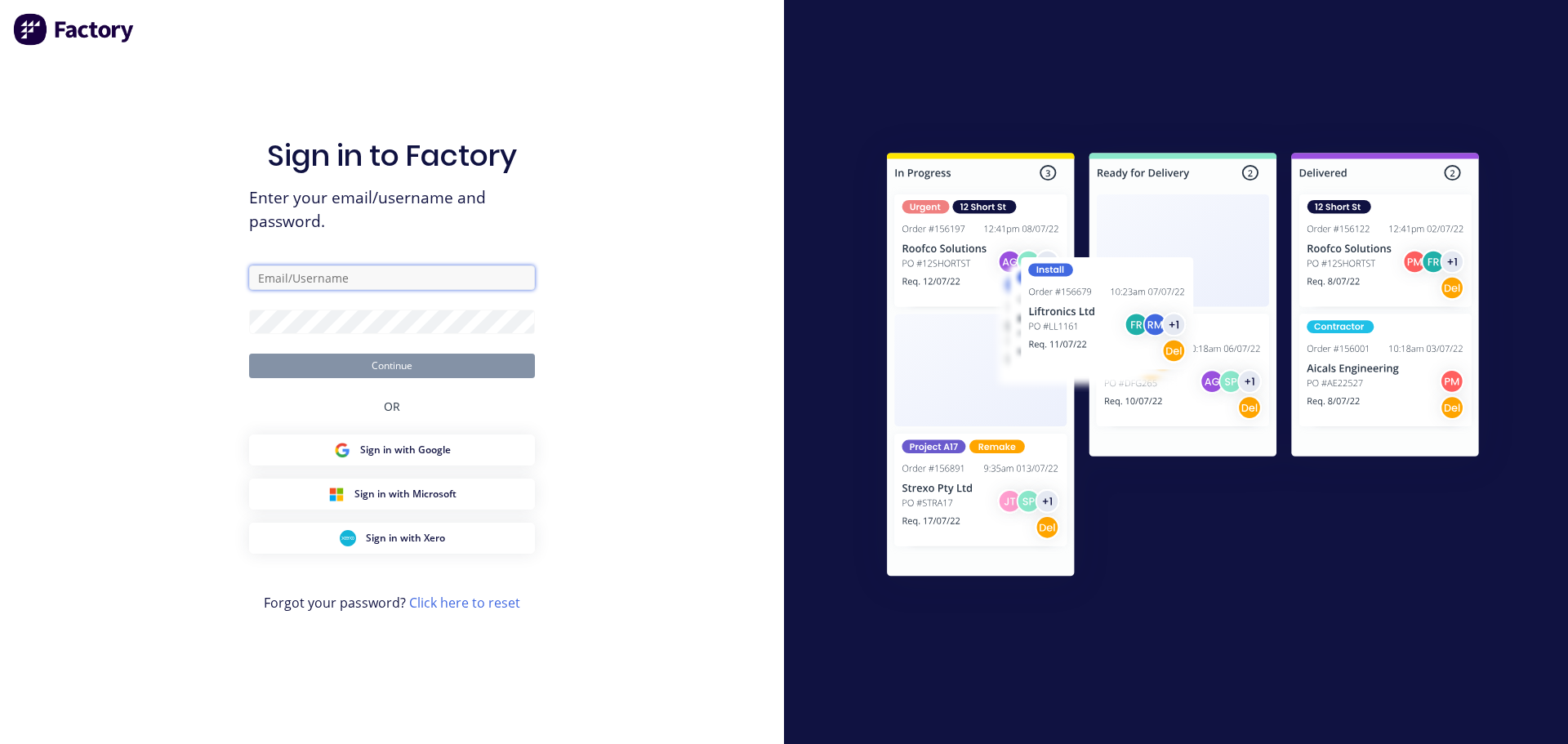
type input "[PERSON_NAME][EMAIL_ADDRESS][DOMAIN_NAME]"
